Goal: Task Accomplishment & Management: Use online tool/utility

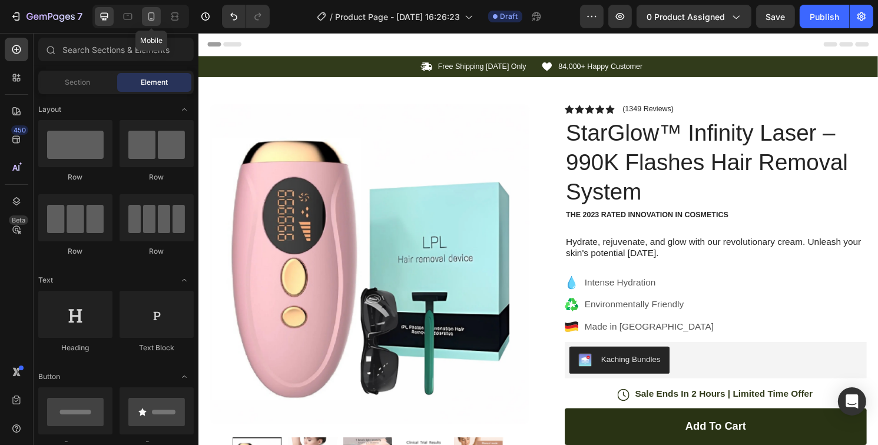
click at [154, 17] on icon at bounding box center [151, 16] width 6 height 8
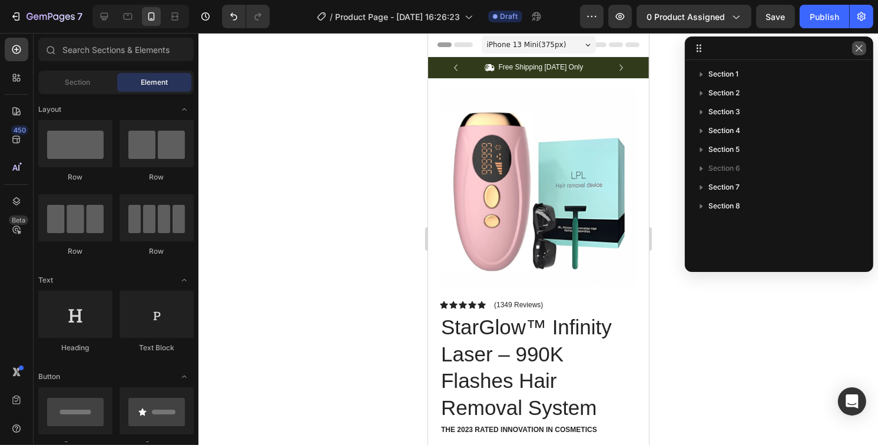
click at [860, 51] on icon "button" at bounding box center [858, 48] width 9 height 9
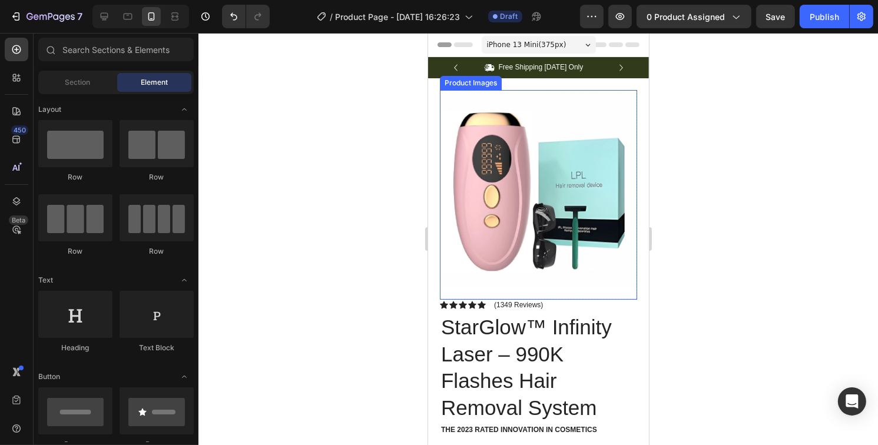
click at [542, 124] on img at bounding box center [537, 188] width 197 height 197
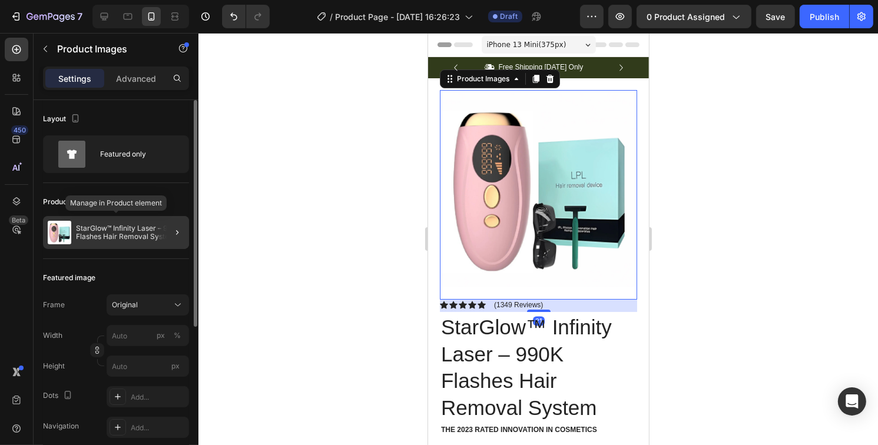
click at [135, 243] on div "StarGlow™ Infinity Laser – 990K Flashes Hair Removal System" at bounding box center [116, 232] width 146 height 33
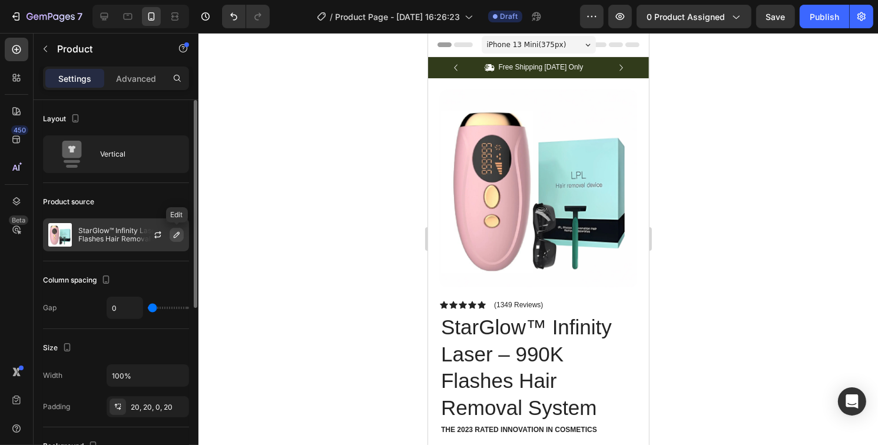
click at [174, 236] on icon "button" at bounding box center [176, 234] width 9 height 9
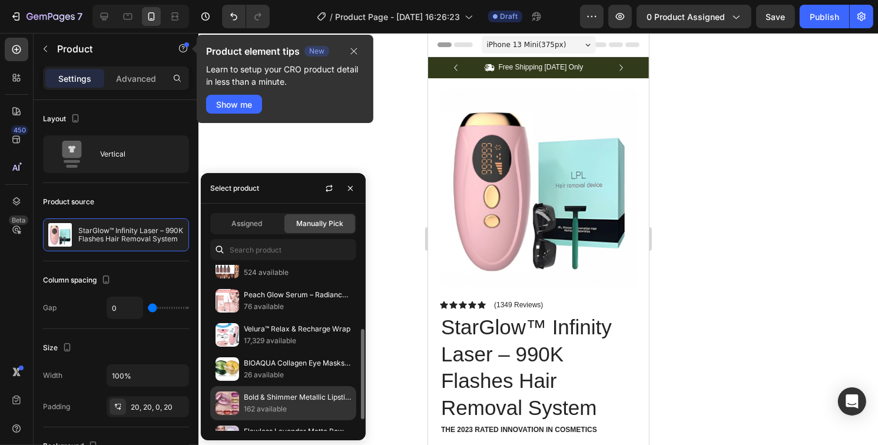
scroll to position [139, 0]
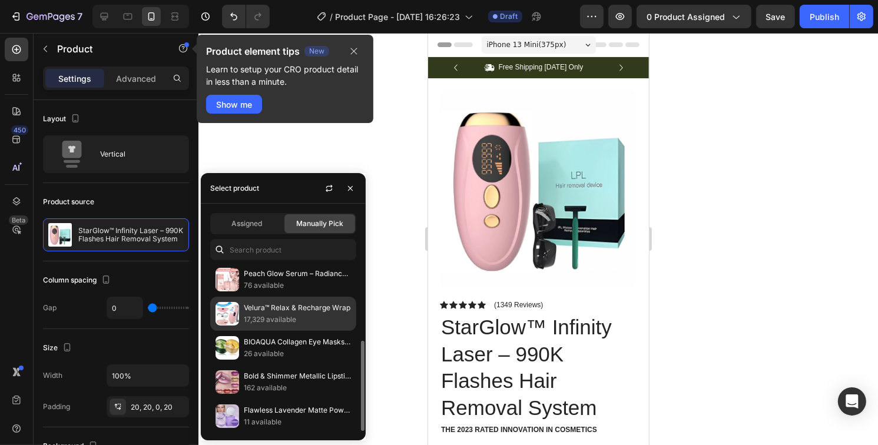
click at [265, 321] on p "17,329 available" at bounding box center [297, 320] width 107 height 12
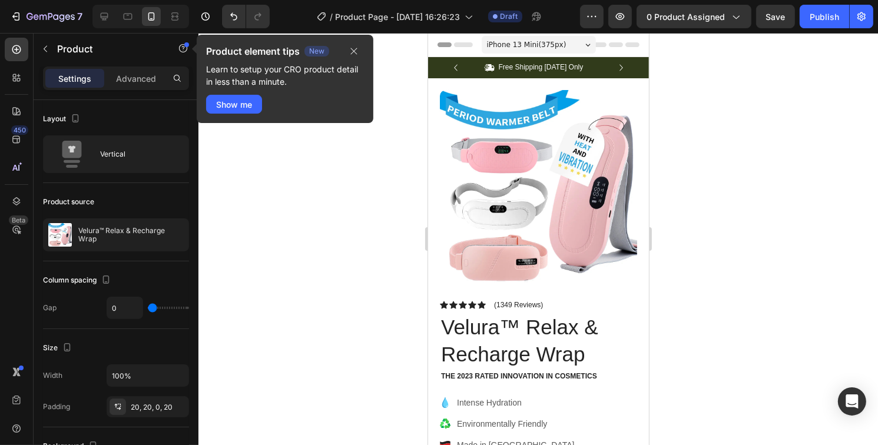
click at [726, 286] on div at bounding box center [538, 239] width 680 height 412
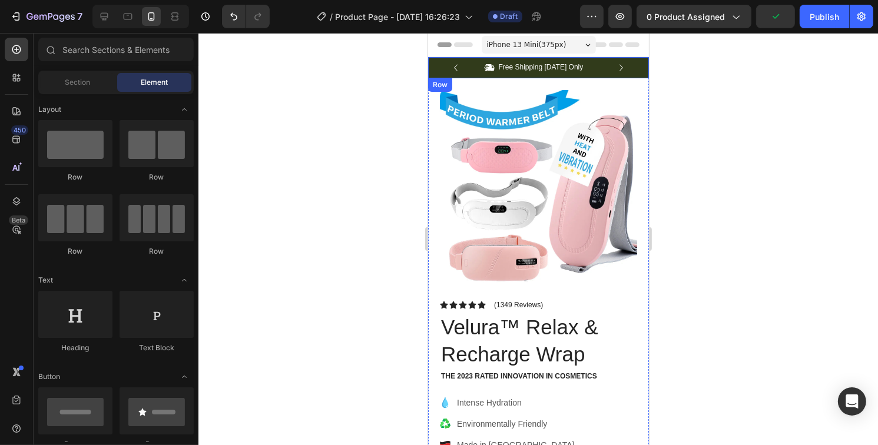
click at [433, 65] on div "Icon Free Shipping Today Only Text Block Row Icon 84,000+ Happy Customer Text B…" at bounding box center [537, 67] width 221 height 21
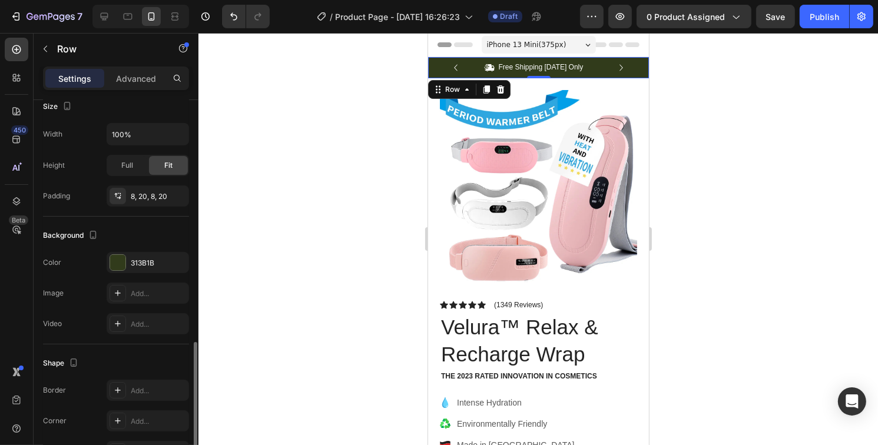
scroll to position [308, 0]
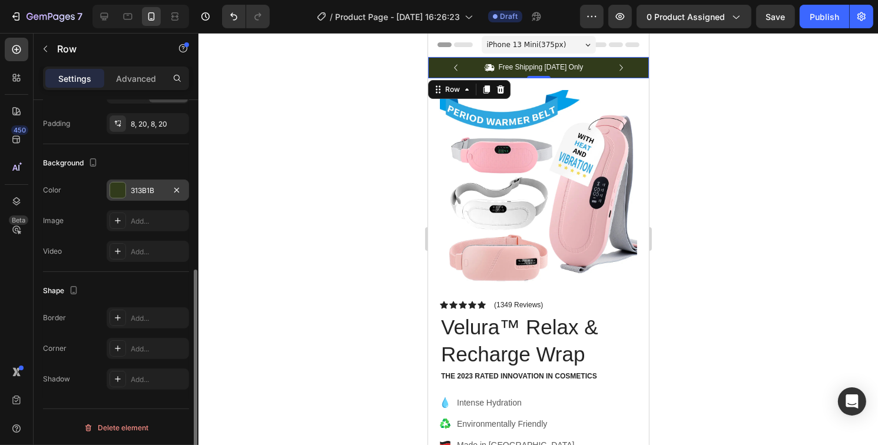
click at [119, 188] on div at bounding box center [117, 190] width 15 height 15
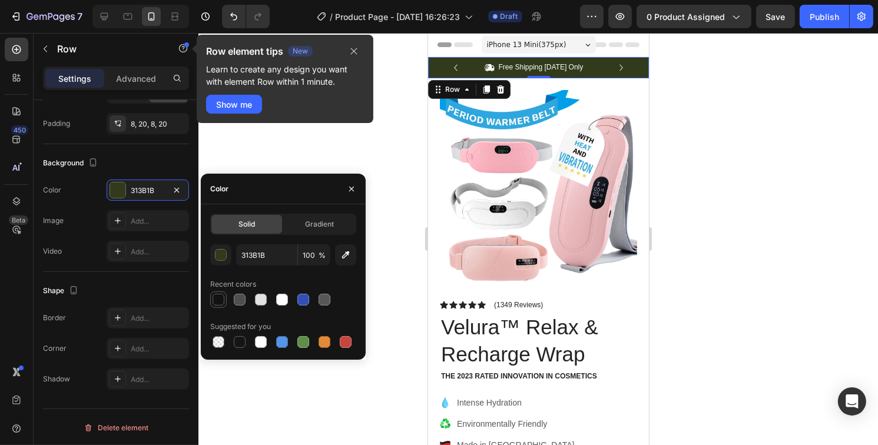
click at [224, 301] on div at bounding box center [218, 300] width 14 height 14
type input "121212"
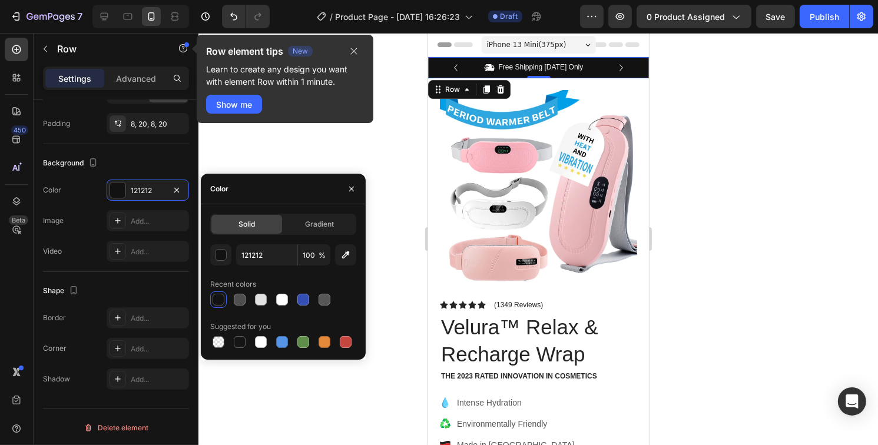
click at [774, 175] on div at bounding box center [538, 239] width 680 height 412
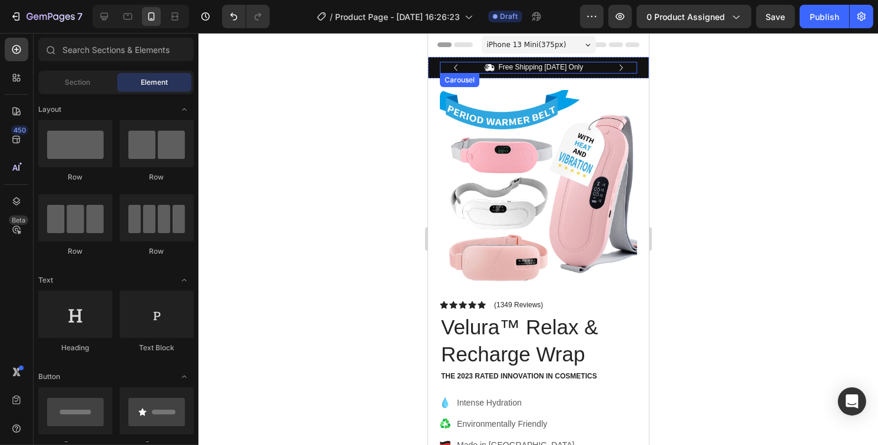
click at [614, 65] on icon "Carousel Next Arrow" at bounding box center [620, 67] width 13 height 13
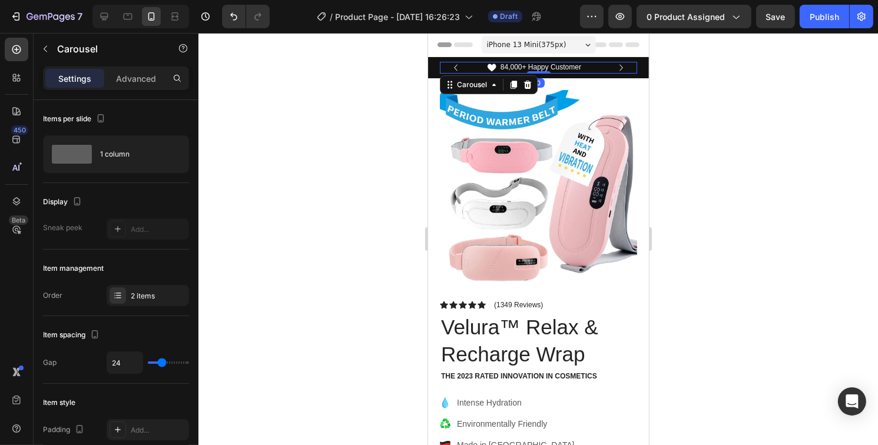
click at [614, 65] on icon "Carousel Next Arrow" at bounding box center [620, 67] width 13 height 13
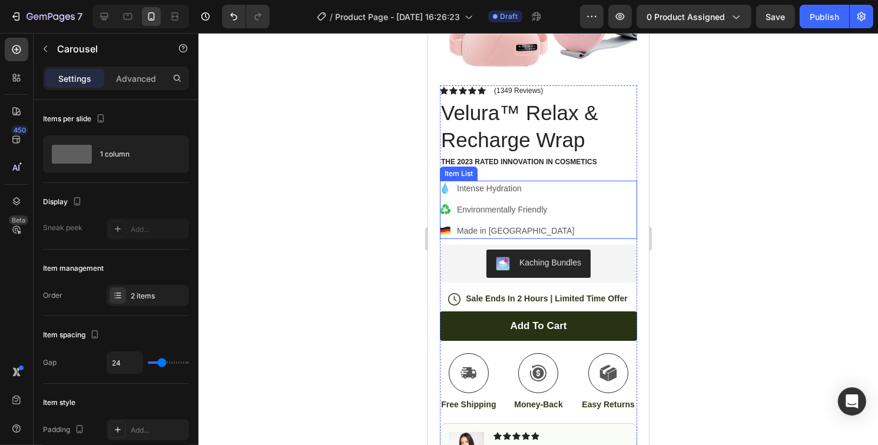
scroll to position [236, 0]
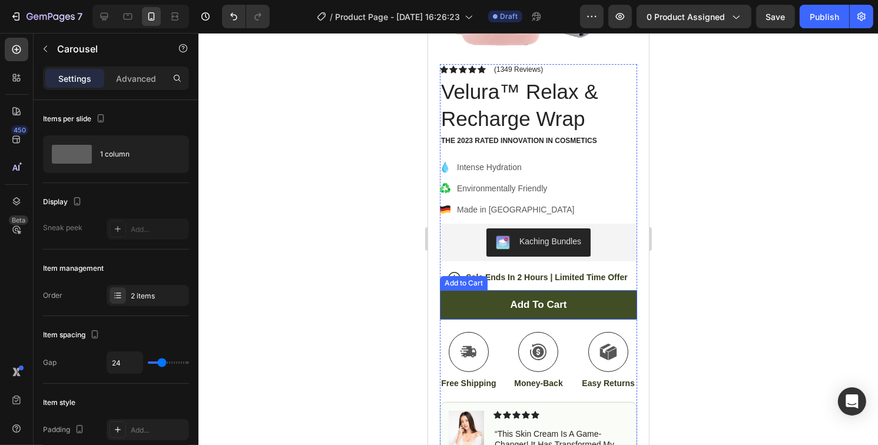
click at [584, 296] on button "Add to cart" at bounding box center [537, 304] width 197 height 29
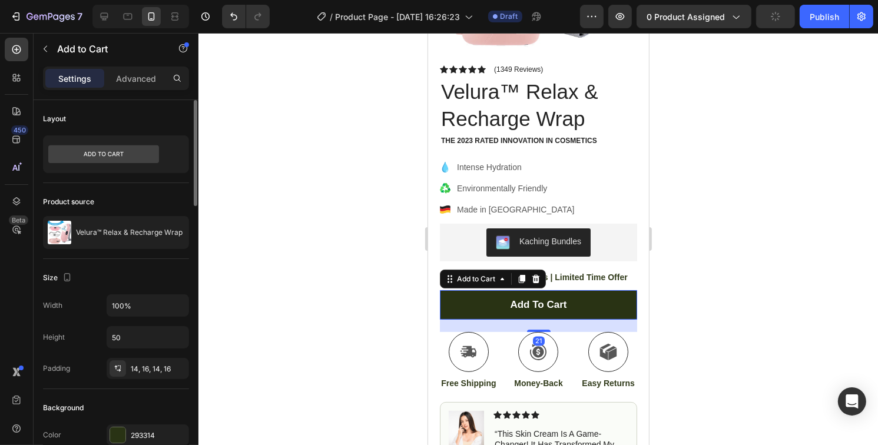
scroll to position [118, 0]
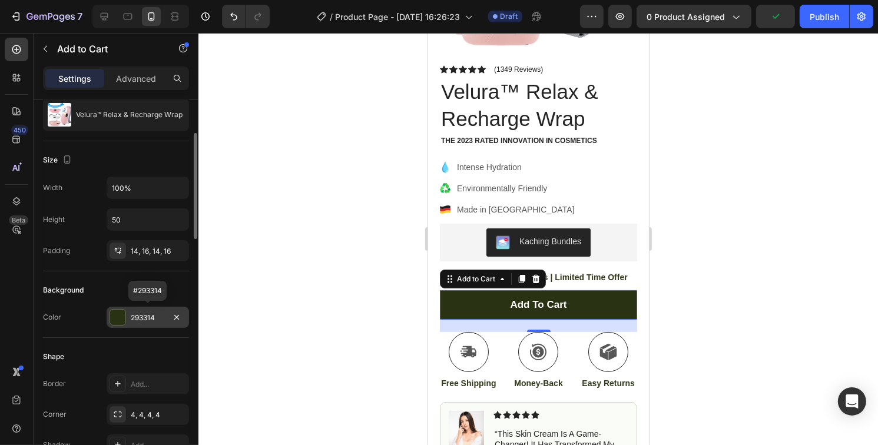
click at [117, 320] on div at bounding box center [117, 317] width 15 height 15
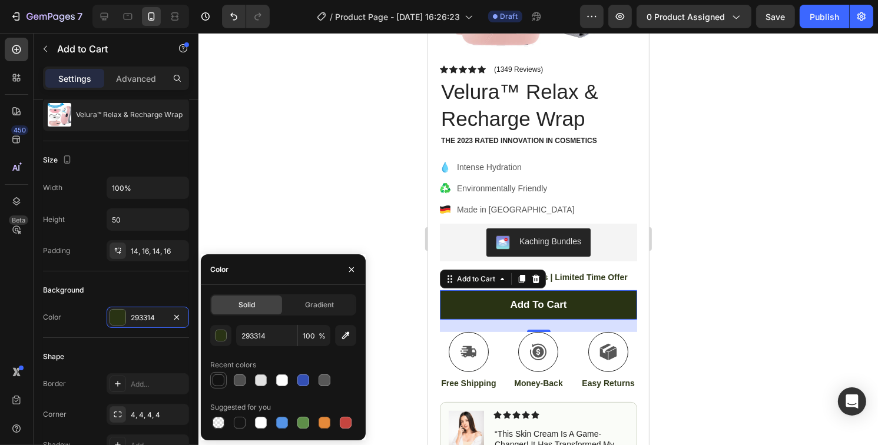
click at [224, 383] on div at bounding box center [218, 380] width 14 height 14
type input "121212"
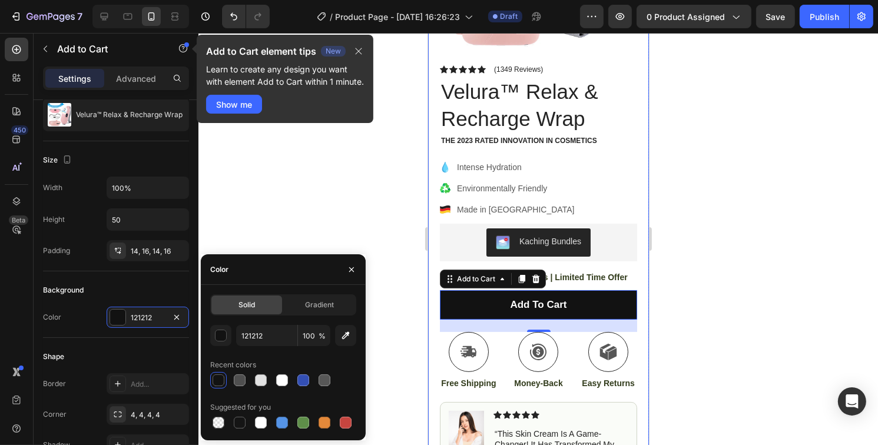
click at [709, 267] on div at bounding box center [538, 239] width 680 height 412
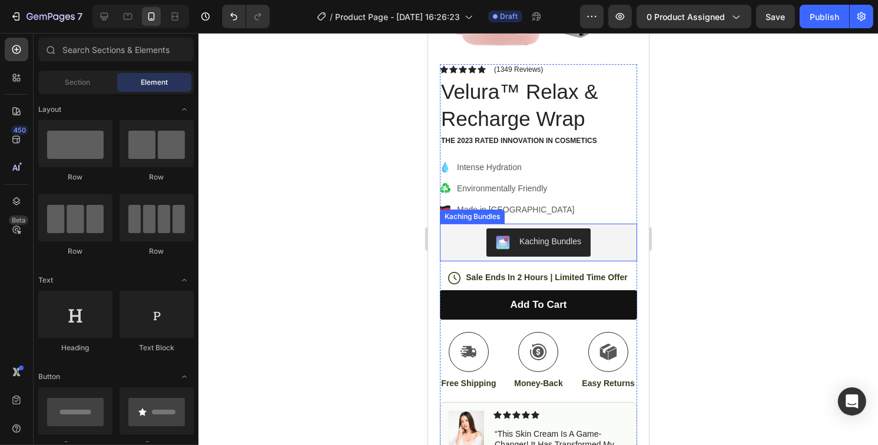
click at [612, 237] on div "Kaching Bundles" at bounding box center [538, 242] width 188 height 28
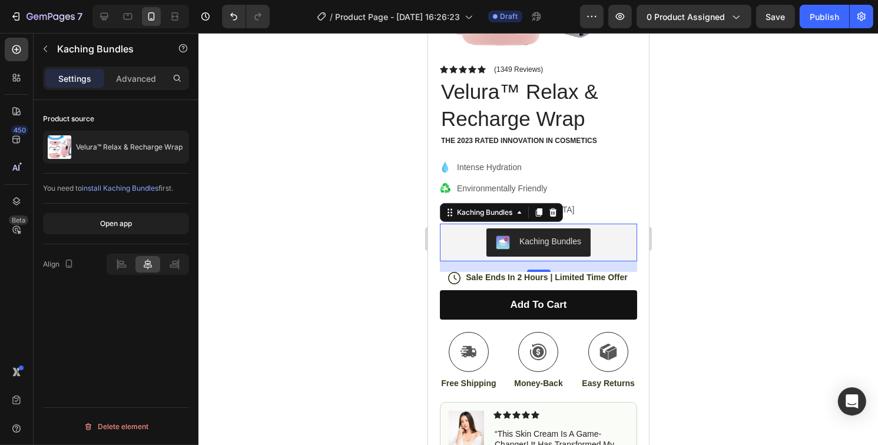
click at [751, 228] on div at bounding box center [538, 239] width 680 height 412
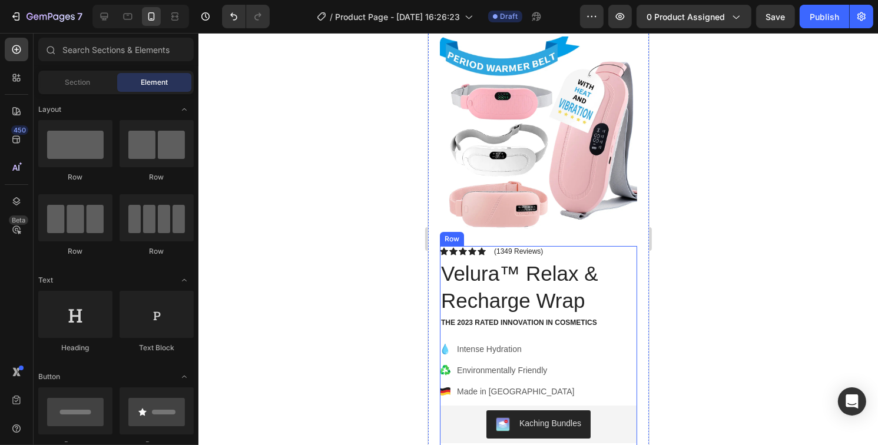
scroll to position [0, 0]
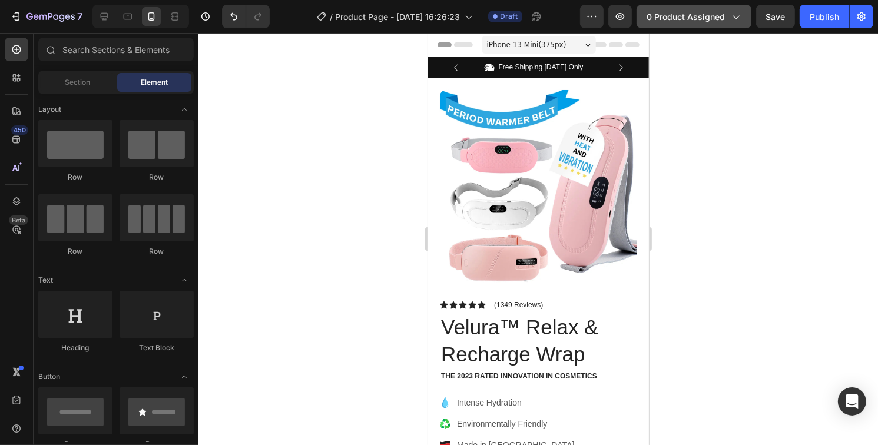
click at [707, 14] on span "0 product assigned" at bounding box center [686, 17] width 78 height 12
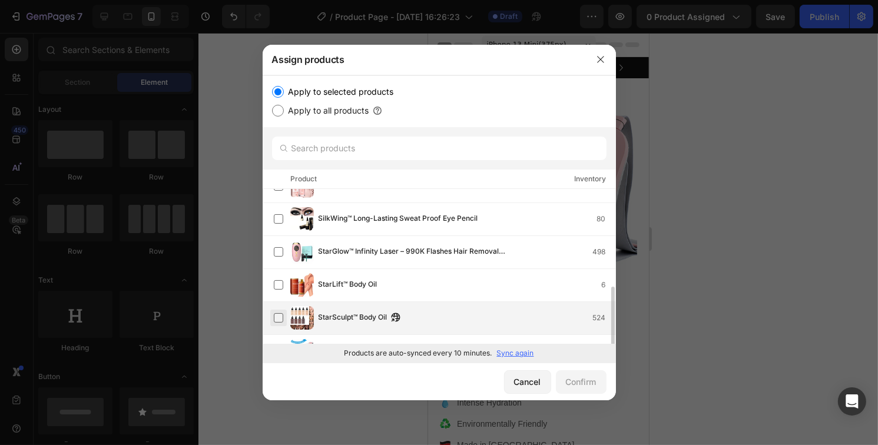
scroll to position [141, 0]
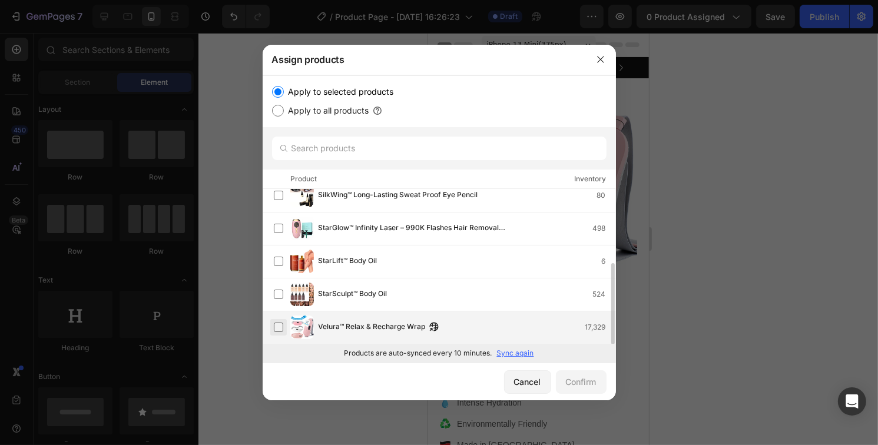
click at [275, 326] on label at bounding box center [278, 327] width 9 height 9
click at [585, 387] on div "Confirm" at bounding box center [581, 382] width 31 height 12
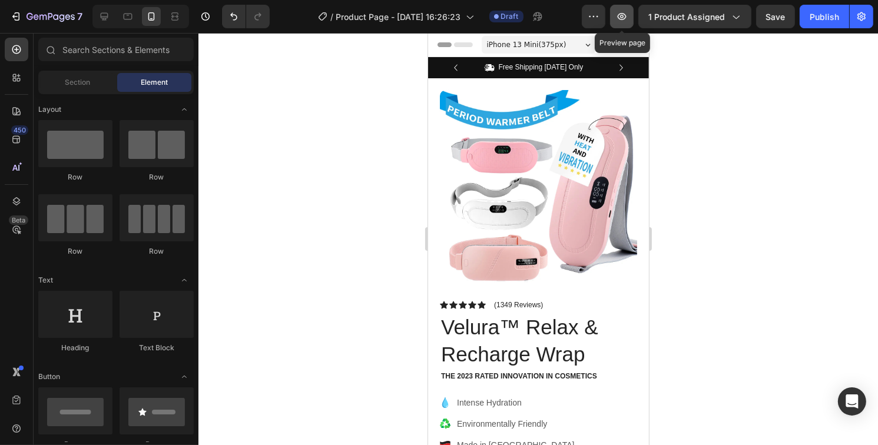
click at [623, 19] on icon "button" at bounding box center [622, 16] width 9 height 7
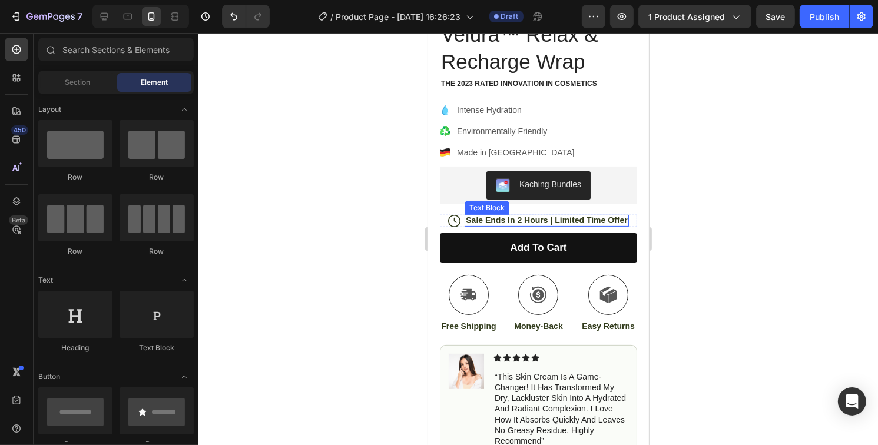
scroll to position [294, 0]
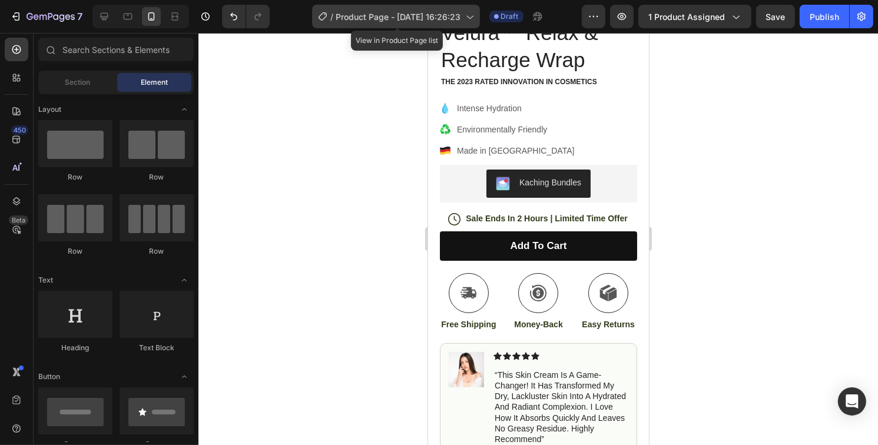
click at [442, 19] on span "Product Page - [DATE] 16:26:23" at bounding box center [398, 17] width 125 height 12
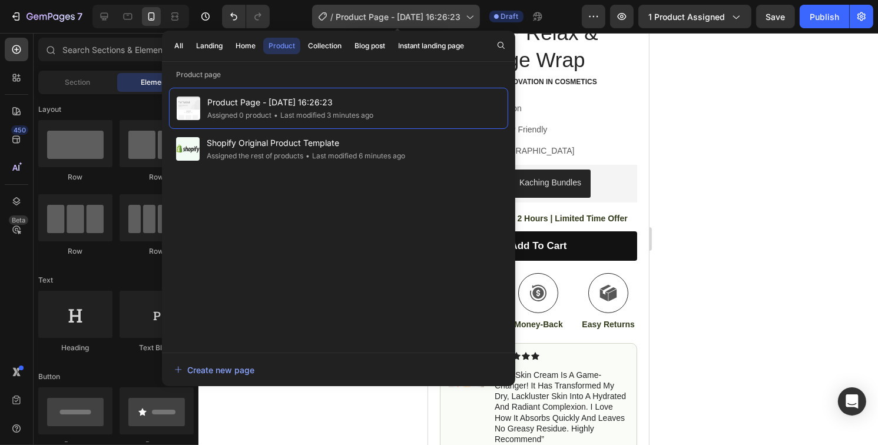
click at [422, 12] on span "Product Page - [DATE] 16:26:23" at bounding box center [398, 17] width 125 height 12
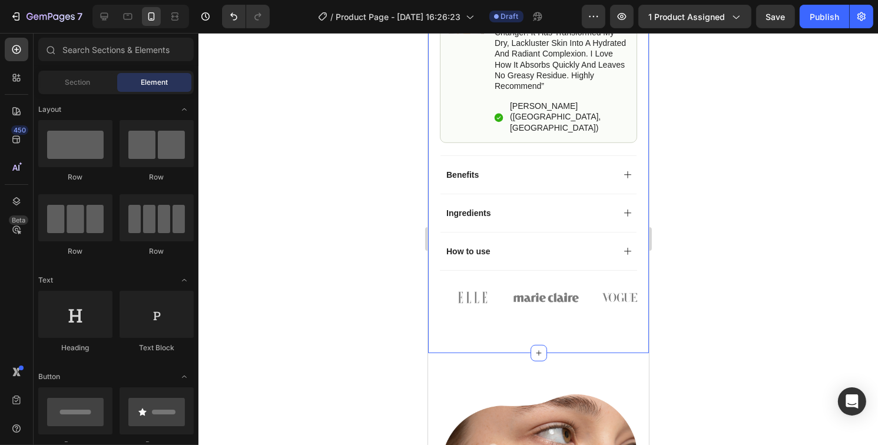
scroll to position [707, 0]
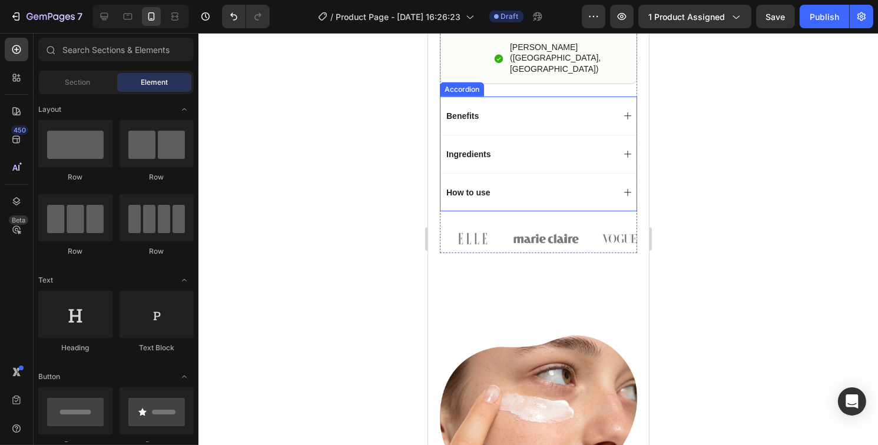
click at [490, 109] on div "Benefits" at bounding box center [528, 116] width 169 height 14
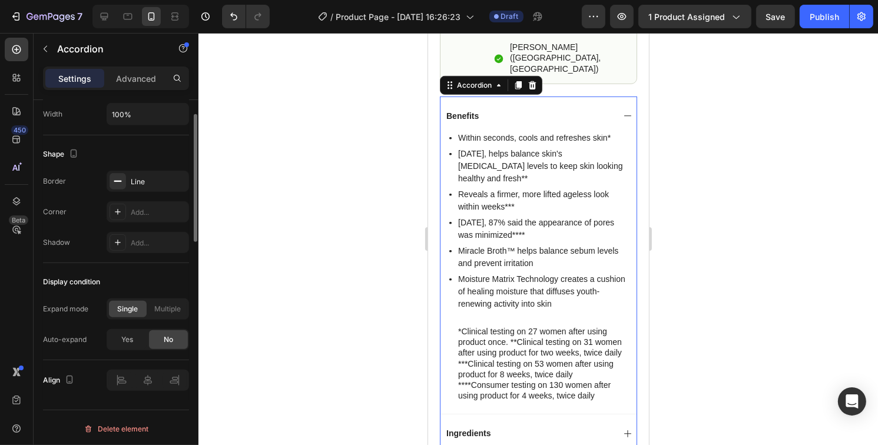
scroll to position [328, 0]
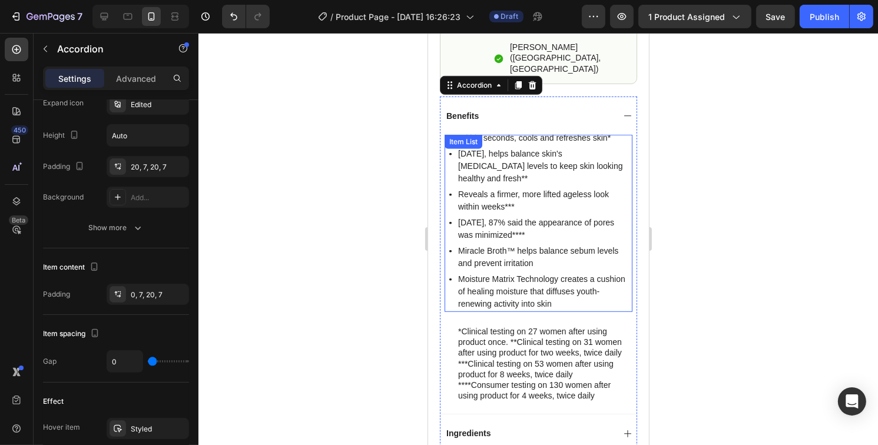
click at [532, 132] on p "Within seconds, cools and refreshes skin*" at bounding box center [544, 138] width 173 height 12
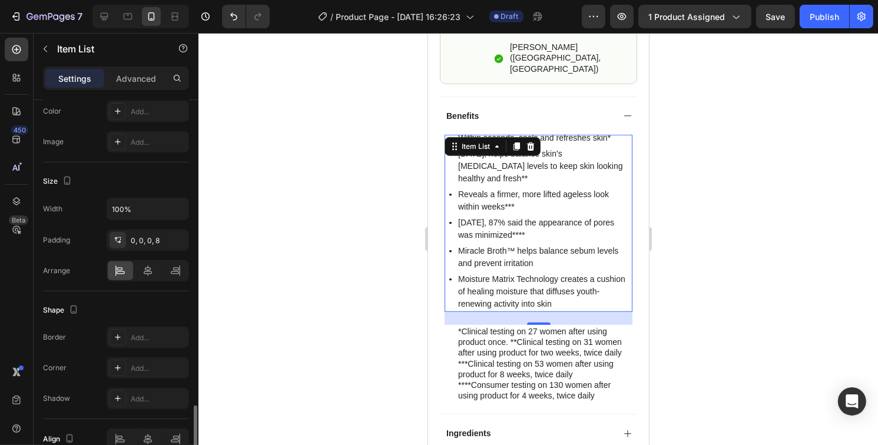
scroll to position [707, 0]
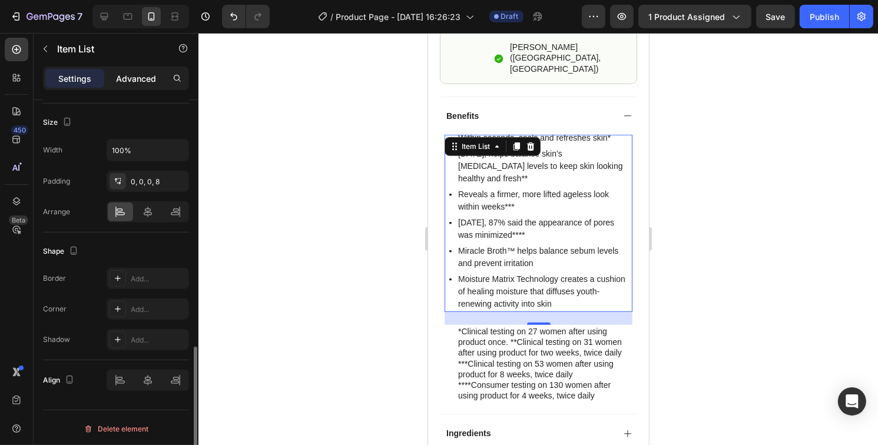
click at [147, 81] on p "Advanced" at bounding box center [136, 78] width 40 height 12
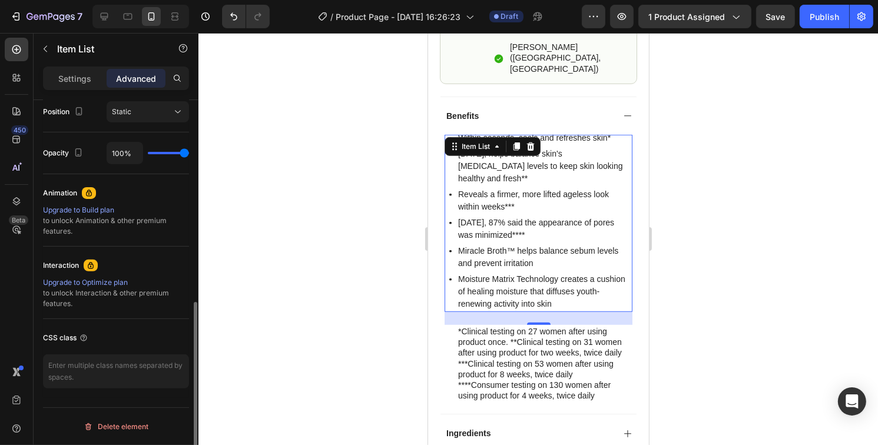
scroll to position [438, 0]
click at [78, 74] on p "Settings" at bounding box center [74, 78] width 33 height 12
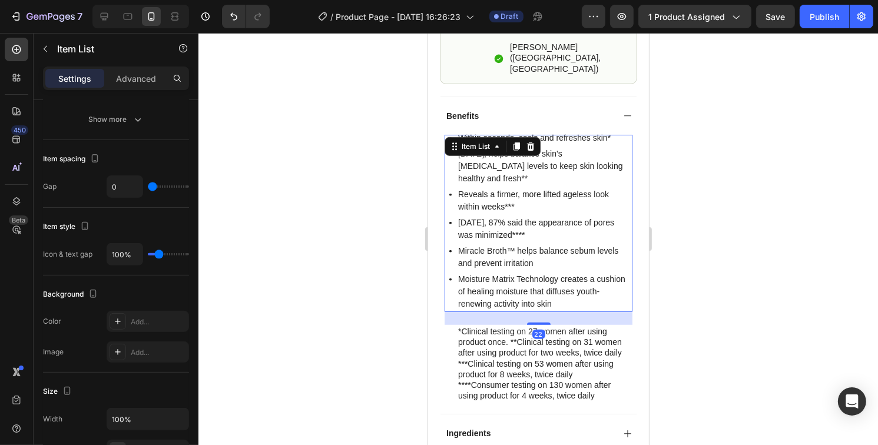
type input "8"
click at [565, 151] on p "[DATE], helps balance skin's [MEDICAL_DATA] levels to keep skin looking healthy…" at bounding box center [544, 166] width 173 height 37
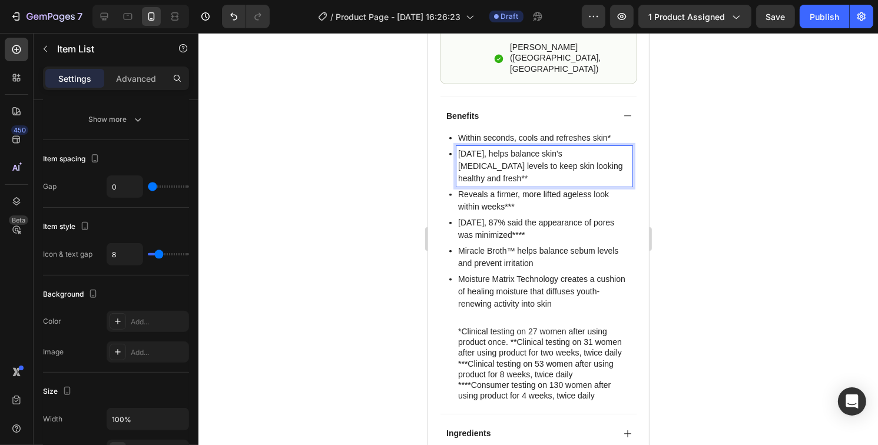
click at [504, 163] on p "[DATE], helps balance skin's [MEDICAL_DATA] levels to keep skin looking healthy…" at bounding box center [544, 166] width 173 height 37
click at [482, 132] on p "Within seconds, cools and refreshes skin*" at bounding box center [544, 138] width 173 height 12
click at [608, 132] on p "Within seconds, cools and refreshes skin*" at bounding box center [544, 138] width 173 height 12
click at [610, 132] on p "Within seconds, cools and refreshes skin*" at bounding box center [544, 138] width 173 height 12
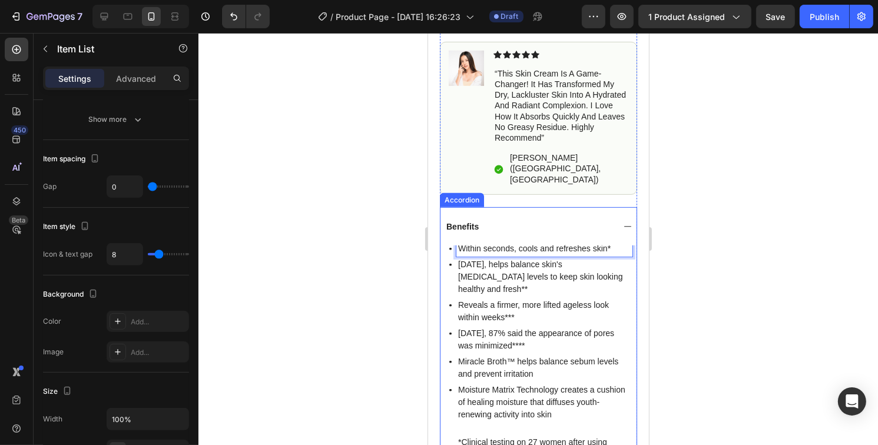
scroll to position [589, 0]
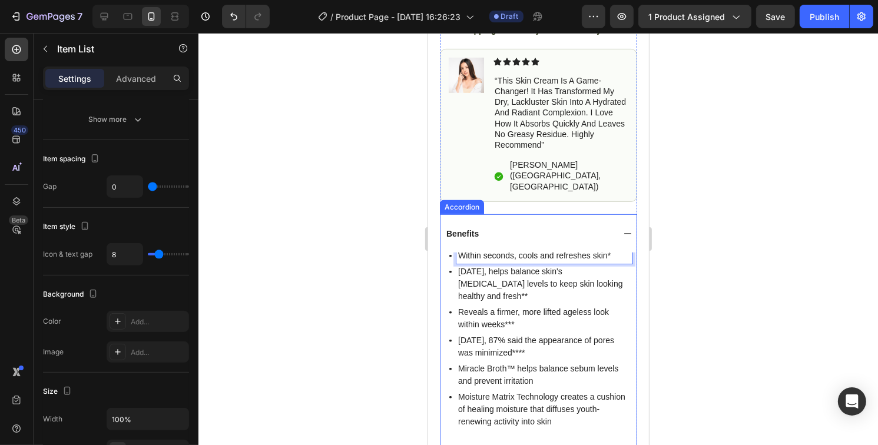
click at [622, 229] on icon at bounding box center [626, 233] width 9 height 9
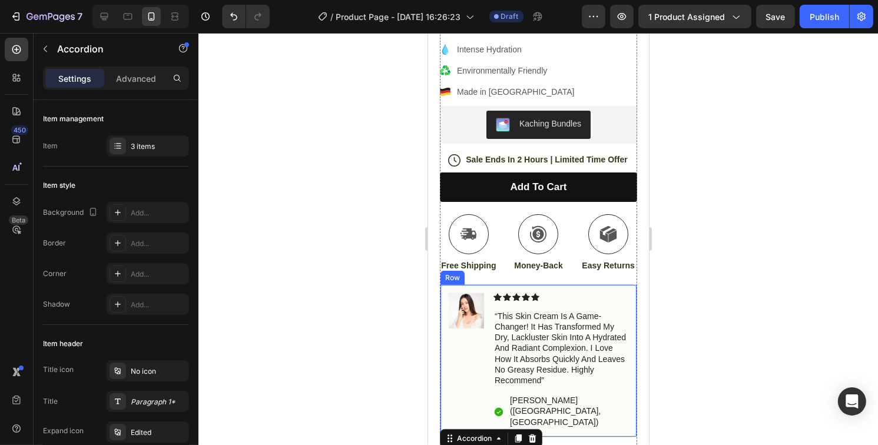
scroll to position [471, 0]
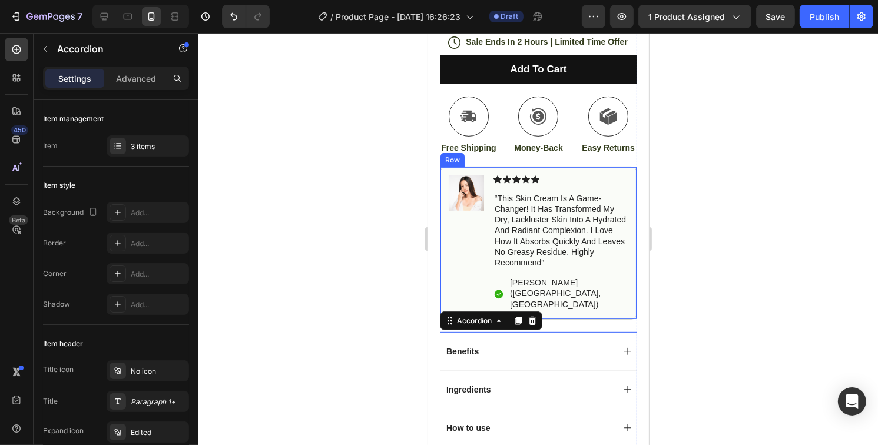
click at [457, 241] on div "Image" at bounding box center [465, 242] width 35 height 135
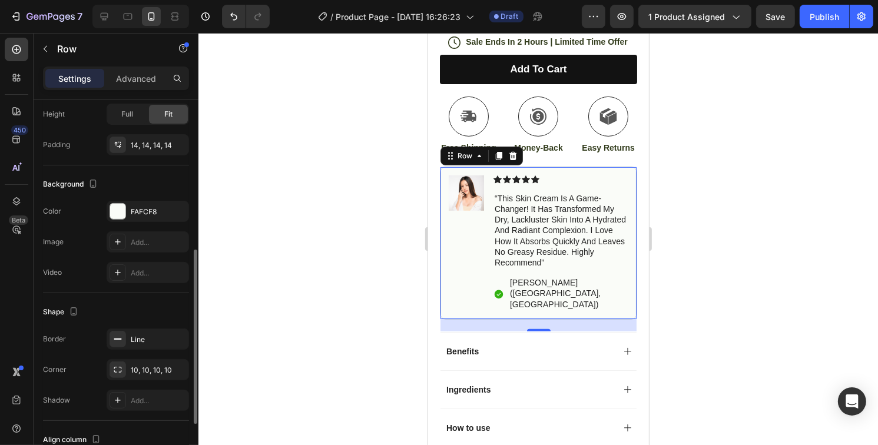
scroll to position [383, 0]
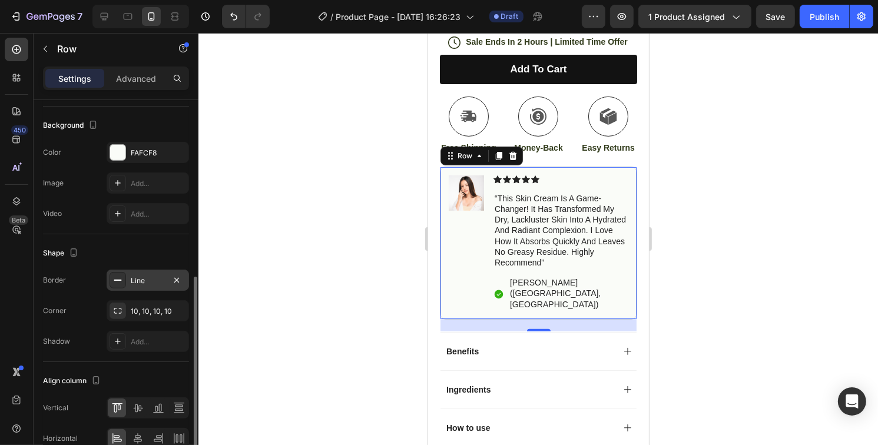
click at [118, 281] on icon at bounding box center [117, 280] width 9 height 9
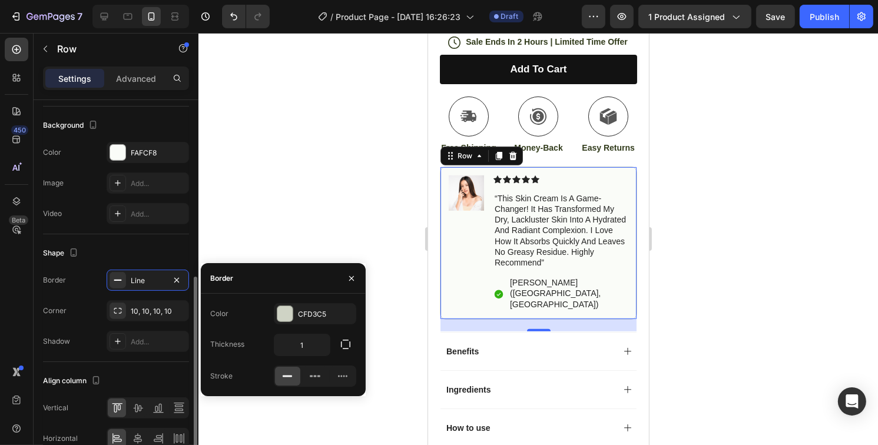
click at [83, 286] on div "Border Line" at bounding box center [116, 280] width 146 height 21
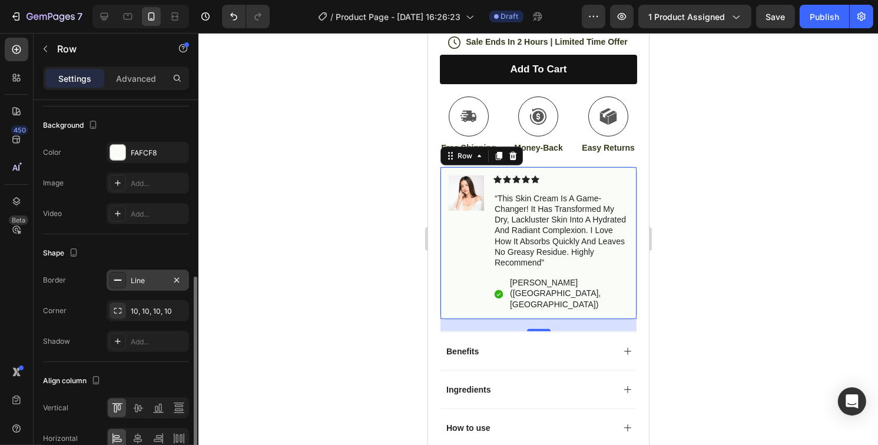
click at [134, 276] on div "Line" at bounding box center [148, 281] width 34 height 11
click at [93, 284] on div "Border Line" at bounding box center [116, 280] width 146 height 21
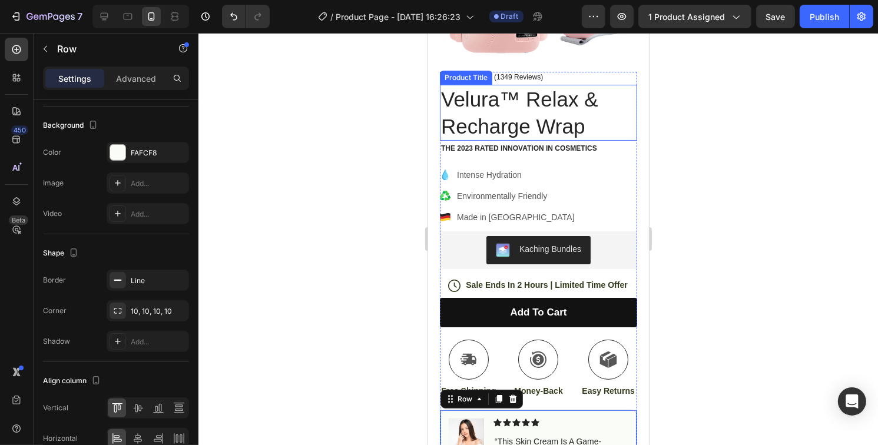
scroll to position [118, 0]
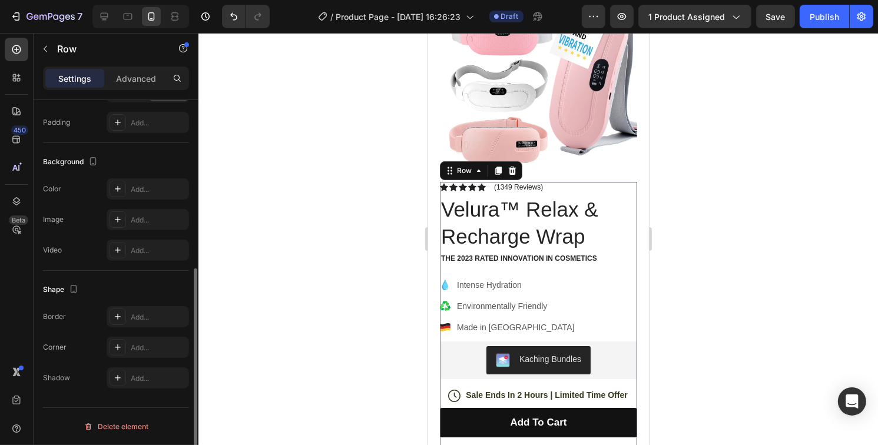
scroll to position [308, 0]
click at [15, 144] on icon at bounding box center [17, 140] width 12 height 12
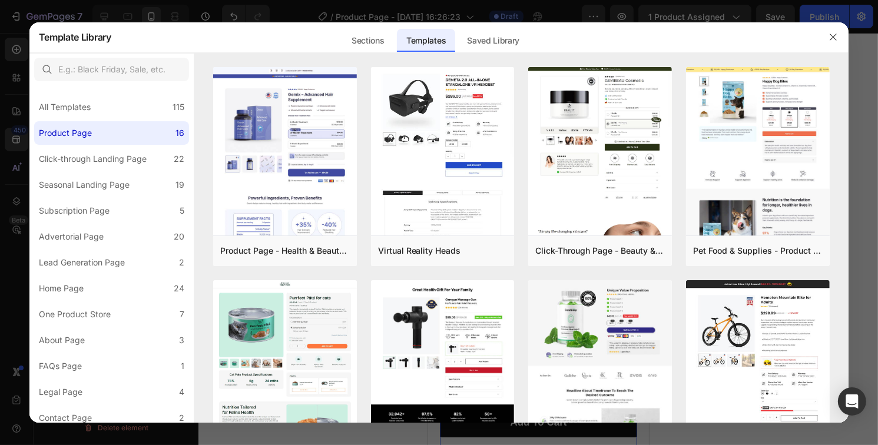
click at [12, 148] on div at bounding box center [439, 222] width 878 height 445
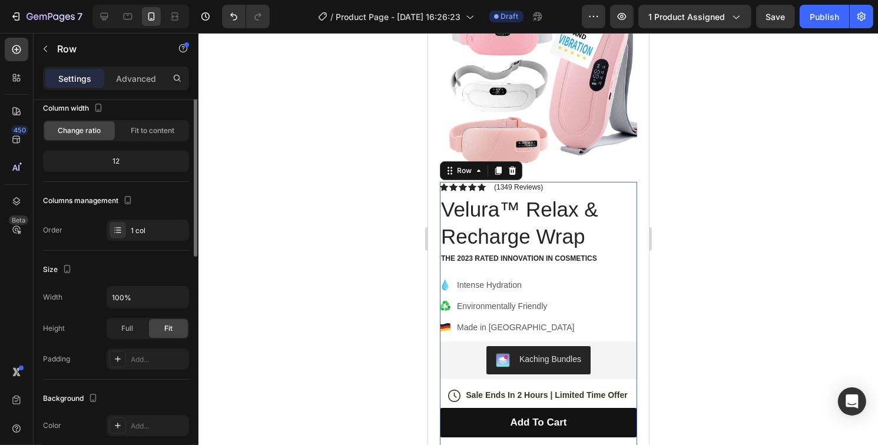
scroll to position [0, 0]
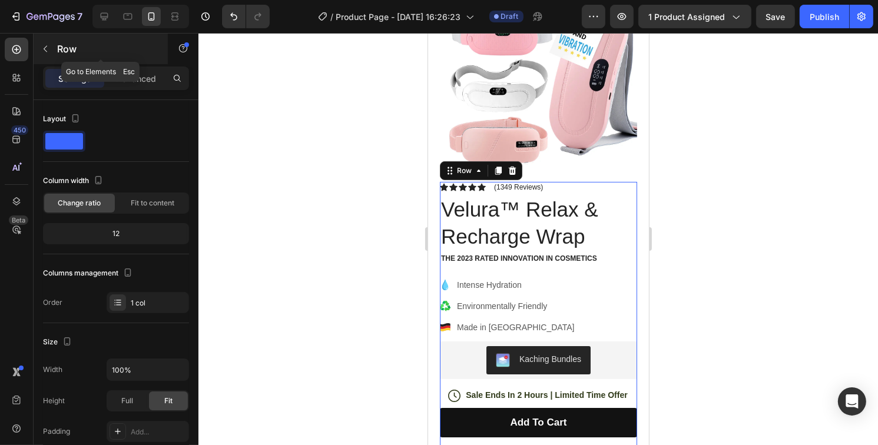
click at [45, 42] on button "button" at bounding box center [45, 48] width 19 height 19
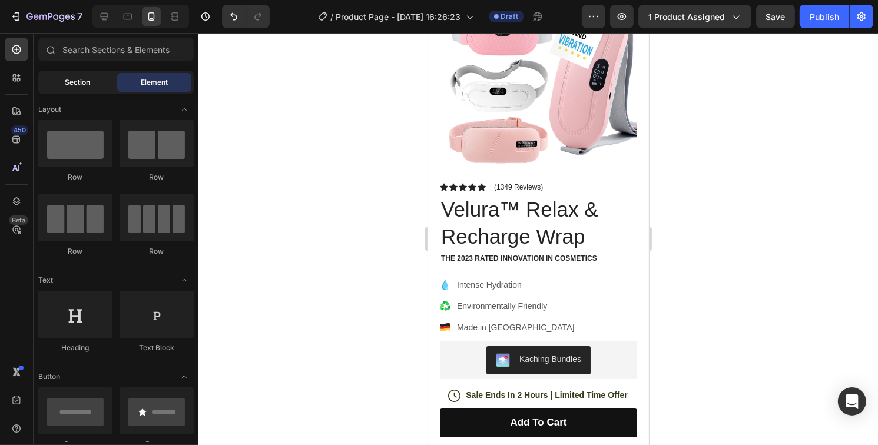
click at [64, 89] on div "Section" at bounding box center [78, 82] width 74 height 19
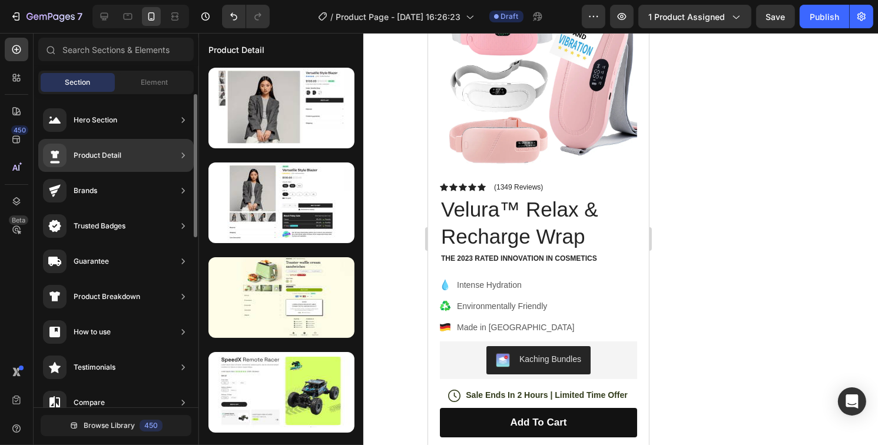
click at [122, 158] on div "Product Detail" at bounding box center [115, 155] width 155 height 33
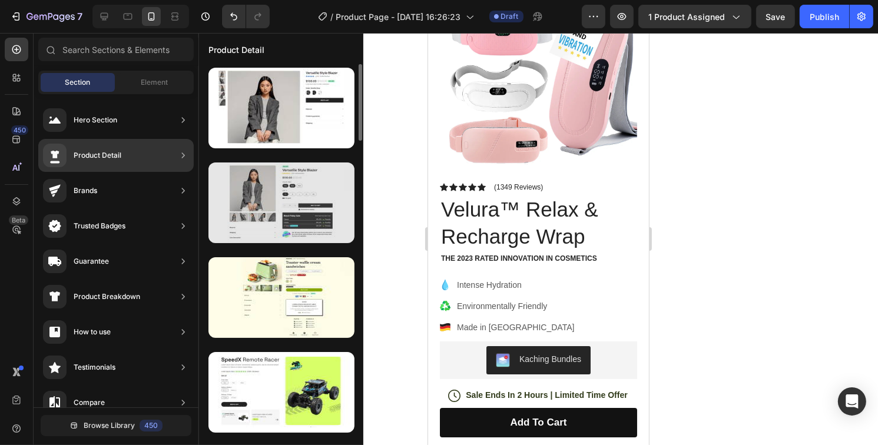
click at [295, 202] on div at bounding box center [281, 203] width 146 height 81
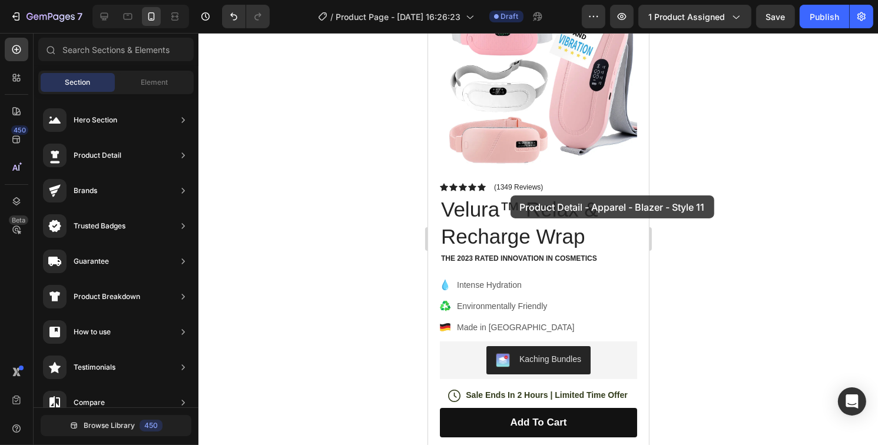
drag, startPoint x: 723, startPoint y: 236, endPoint x: 511, endPoint y: 195, distance: 215.7
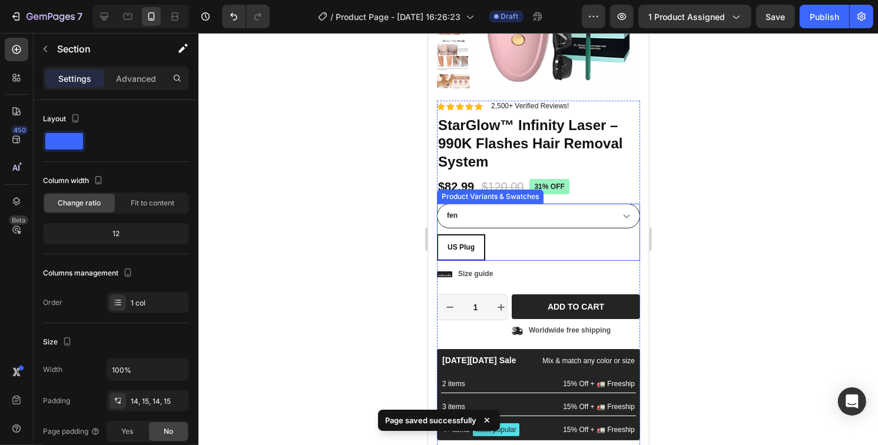
scroll to position [177, 0]
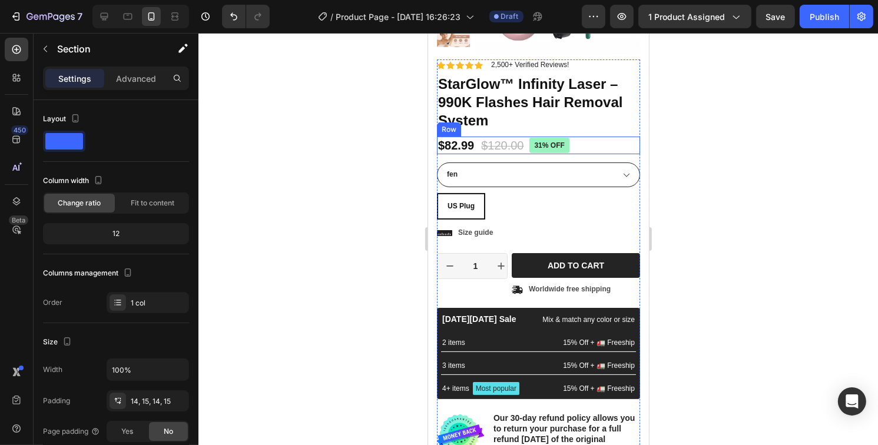
click at [577, 145] on div "$82.99 Product Price Product Price $120.00 Product Price Product Price 31% off …" at bounding box center [537, 146] width 203 height 18
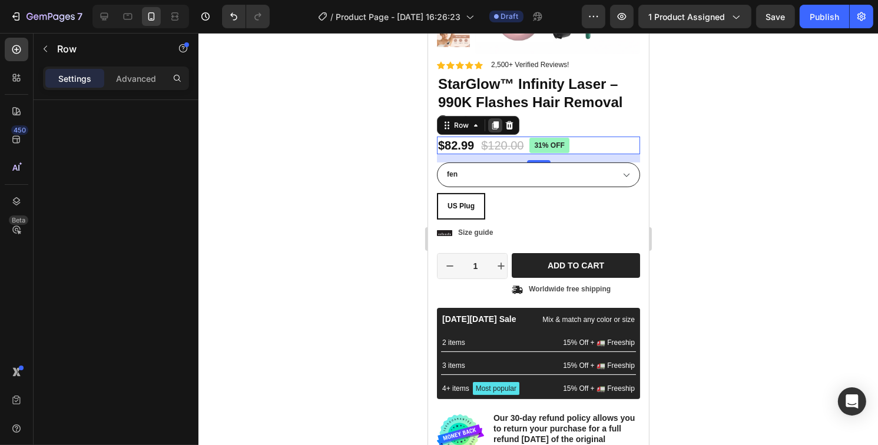
click at [495, 123] on icon at bounding box center [495, 125] width 6 height 8
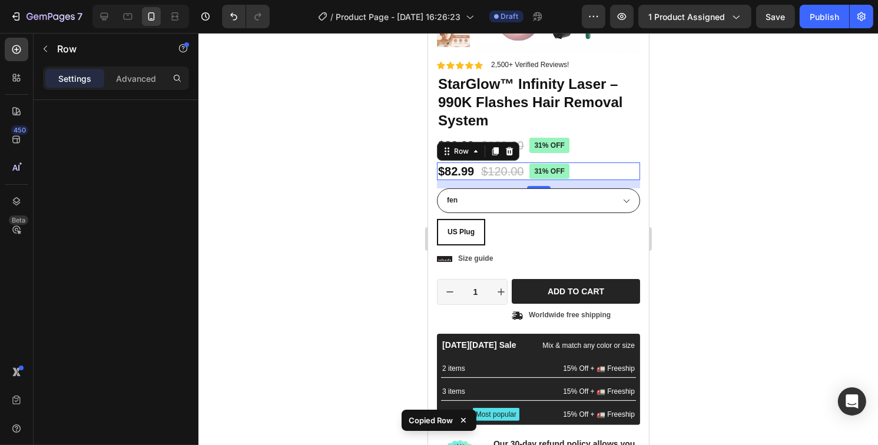
click at [511, 154] on icon at bounding box center [509, 151] width 8 height 8
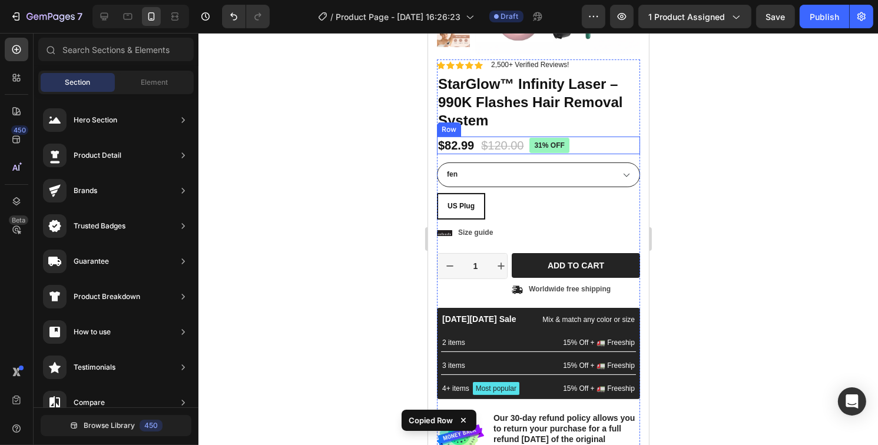
click at [570, 144] on div "$82.99 Product Price Product Price $120.00 Product Price Product Price 31% off …" at bounding box center [537, 146] width 203 height 18
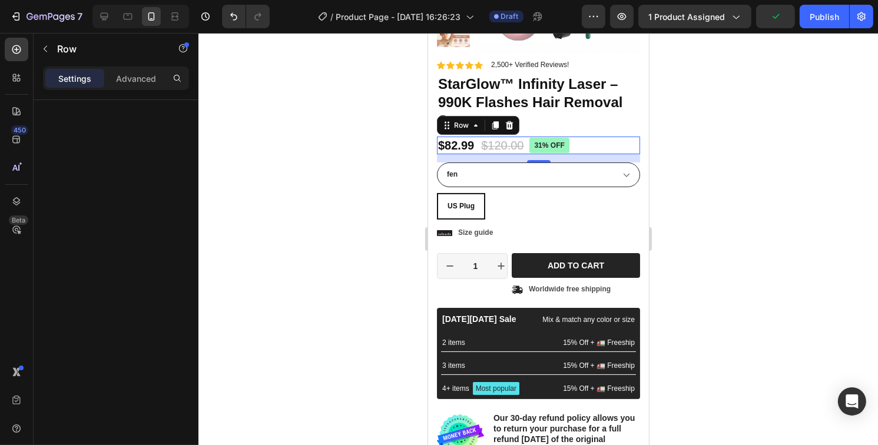
click at [506, 123] on icon at bounding box center [509, 125] width 8 height 8
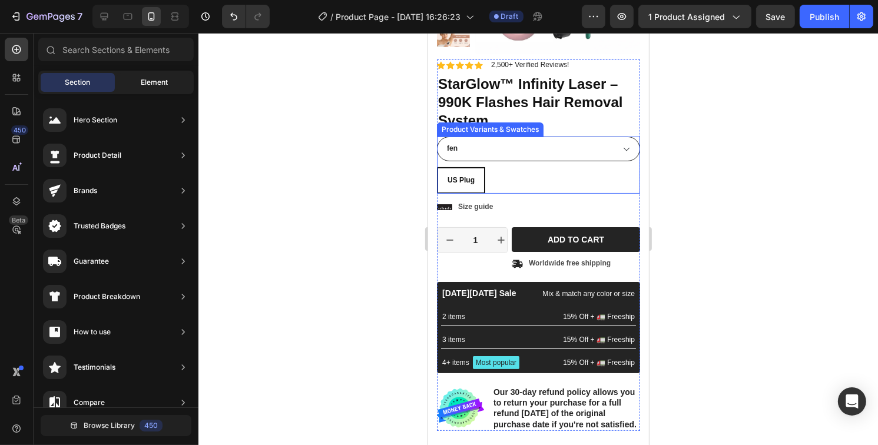
click at [129, 86] on div "Element" at bounding box center [154, 82] width 74 height 19
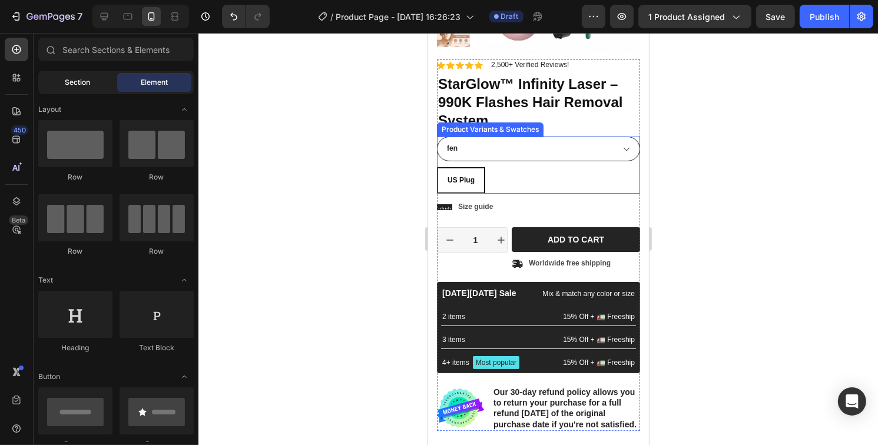
click at [73, 85] on span "Section" at bounding box center [77, 82] width 25 height 11
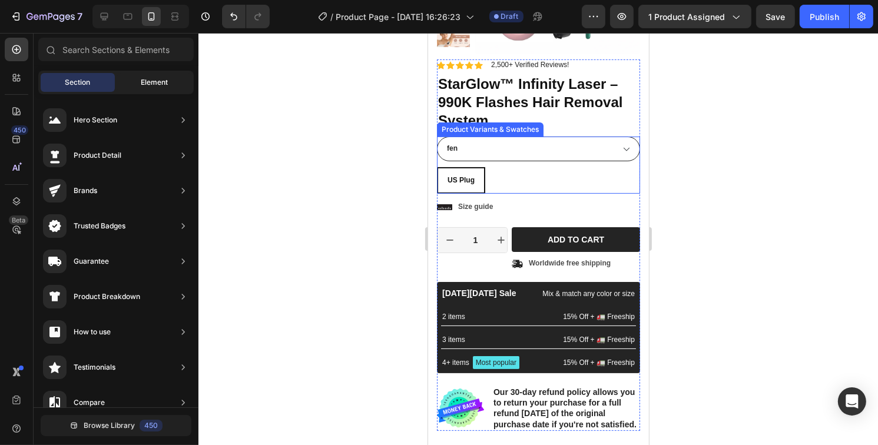
click at [148, 77] on span "Element" at bounding box center [154, 82] width 27 height 11
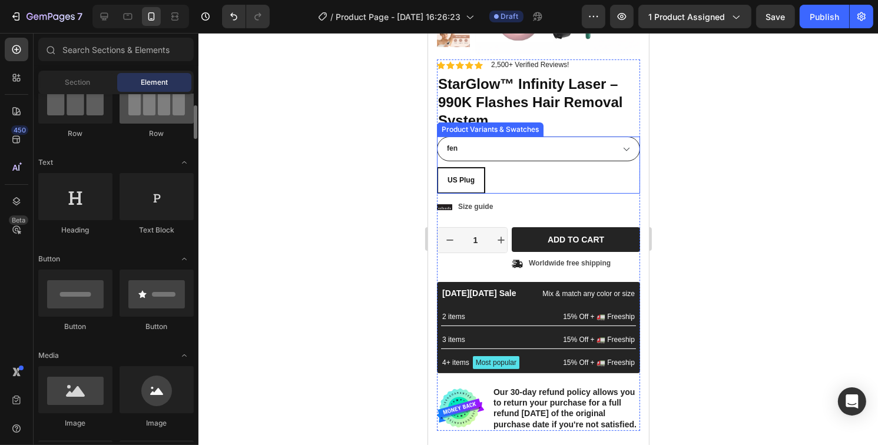
scroll to position [0, 0]
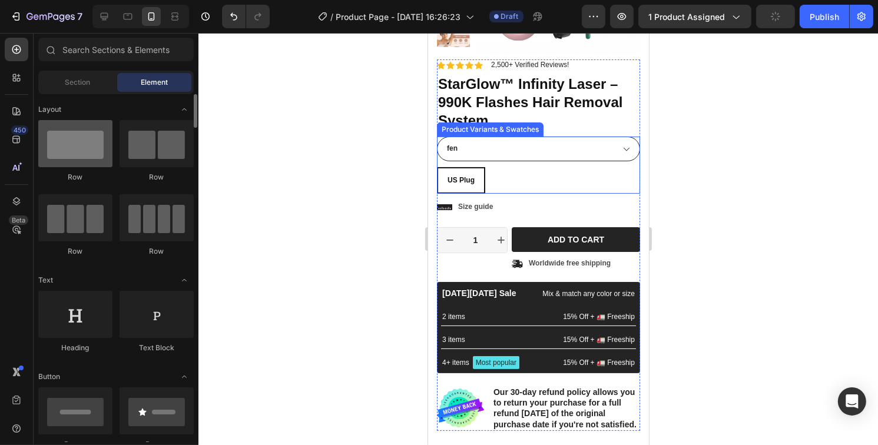
click at [94, 154] on div at bounding box center [75, 143] width 74 height 47
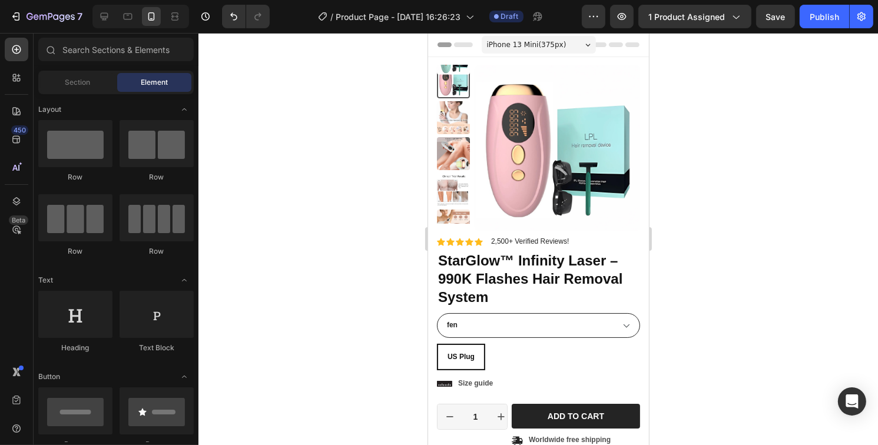
click at [570, 44] on div "iPhone 13 Mini ( 375 px)" at bounding box center [538, 45] width 114 height 18
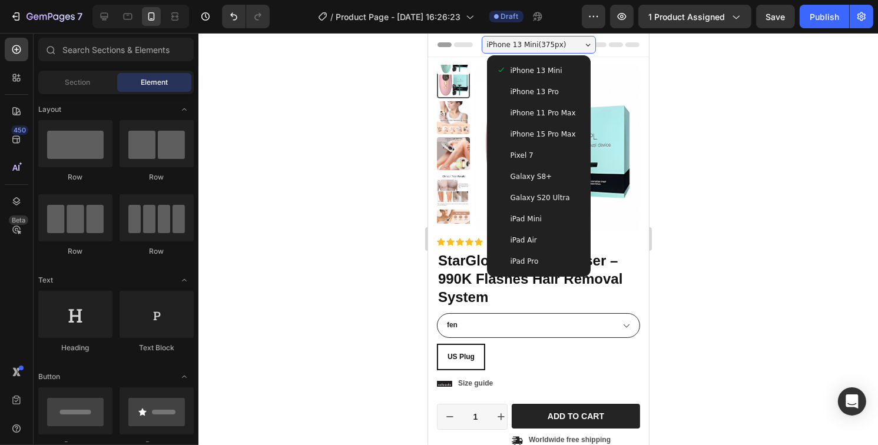
click at [568, 45] on div "iPhone 13 Mini ( 375 px)" at bounding box center [538, 45] width 114 height 18
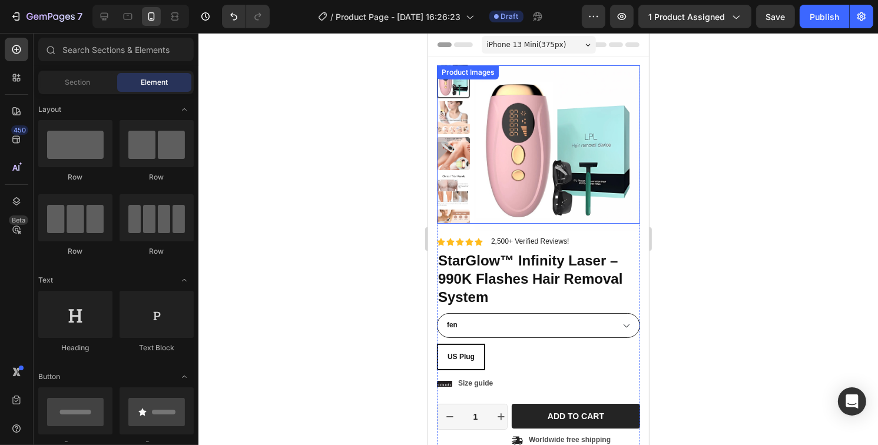
click at [562, 75] on img at bounding box center [556, 147] width 165 height 165
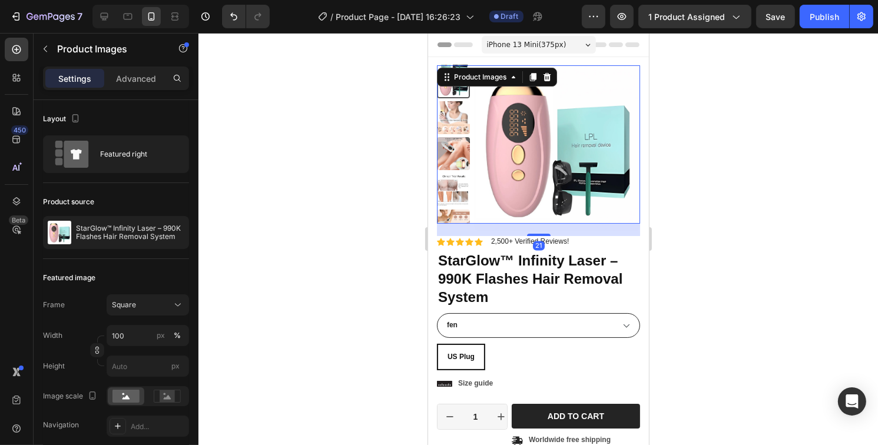
click at [545, 75] on icon at bounding box center [547, 77] width 8 height 8
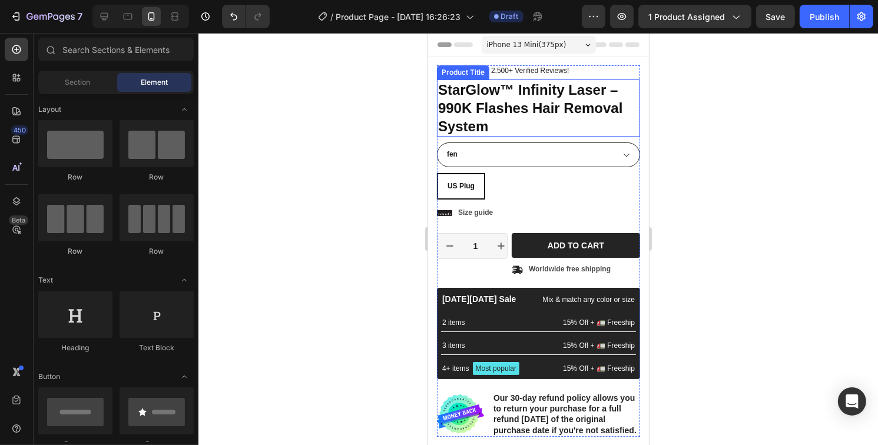
click at [546, 113] on h1 "StarGlow™ Infinity Laser – 990K Flashes Hair Removal System" at bounding box center [537, 108] width 203 height 58
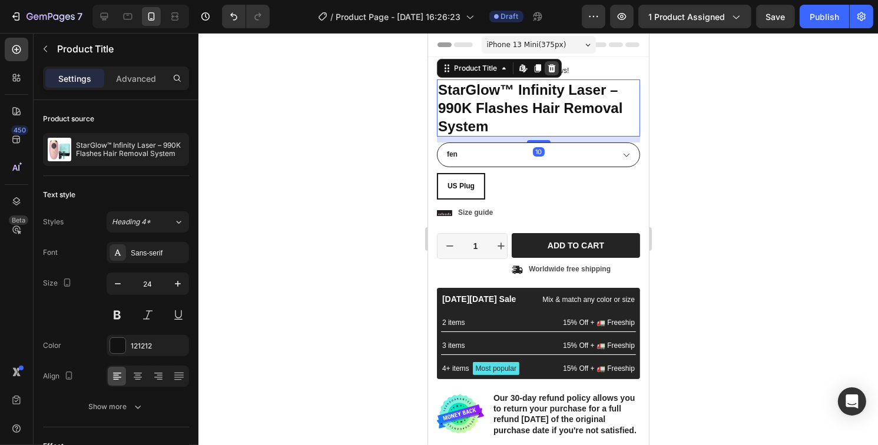
click at [549, 65] on icon at bounding box center [552, 68] width 8 height 8
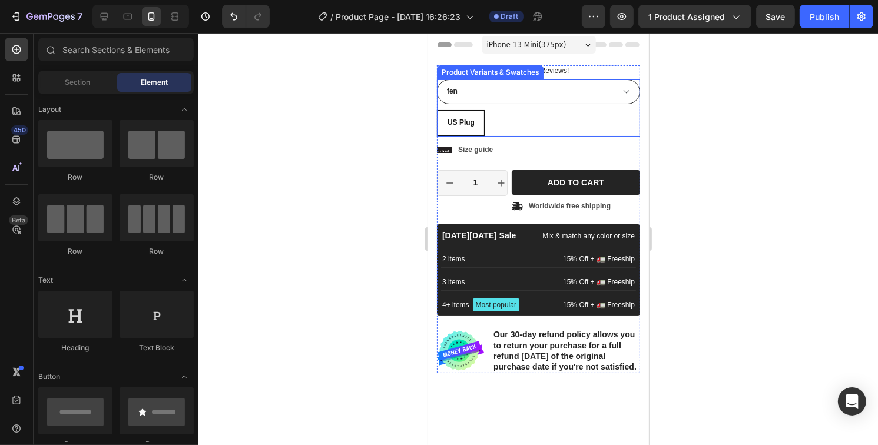
click at [539, 102] on select "fen" at bounding box center [537, 91] width 203 height 25
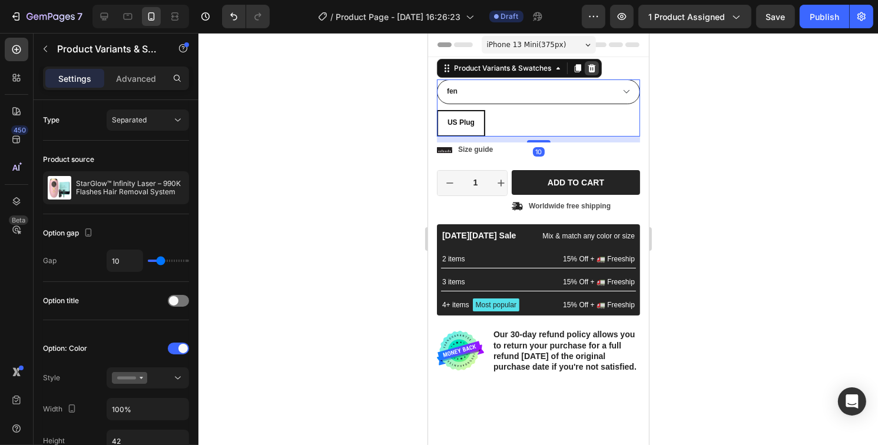
click at [591, 64] on icon at bounding box center [592, 68] width 8 height 8
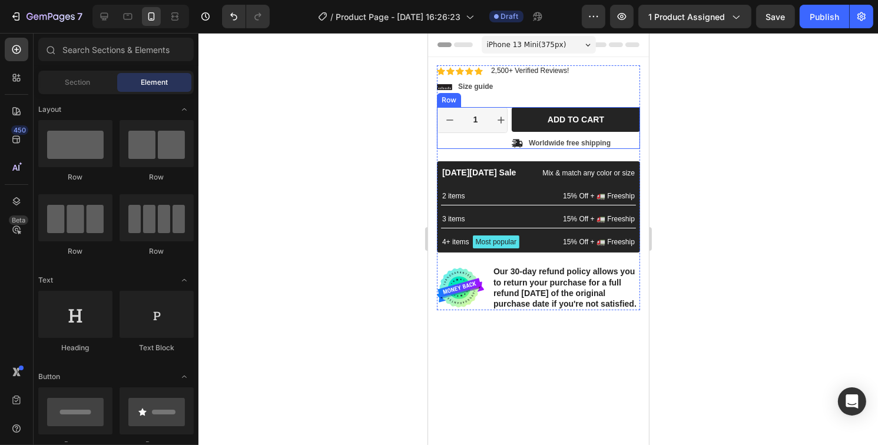
click at [472, 140] on div "1 Product Quantity Row" at bounding box center [471, 128] width 71 height 42
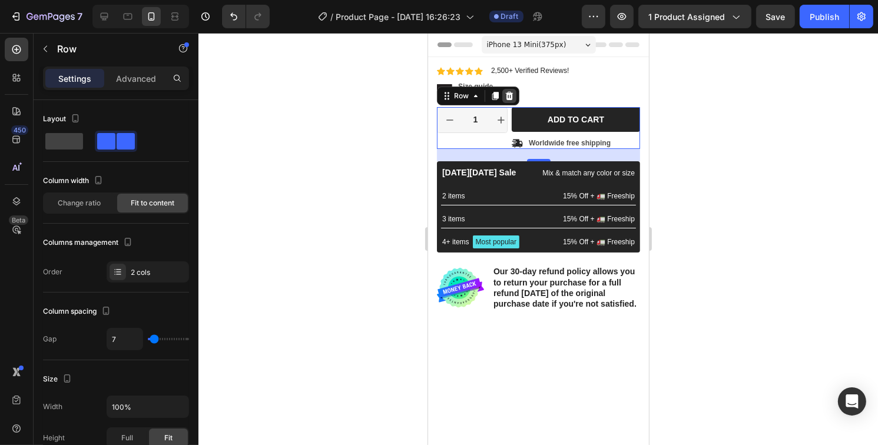
click at [509, 95] on icon at bounding box center [508, 95] width 9 height 9
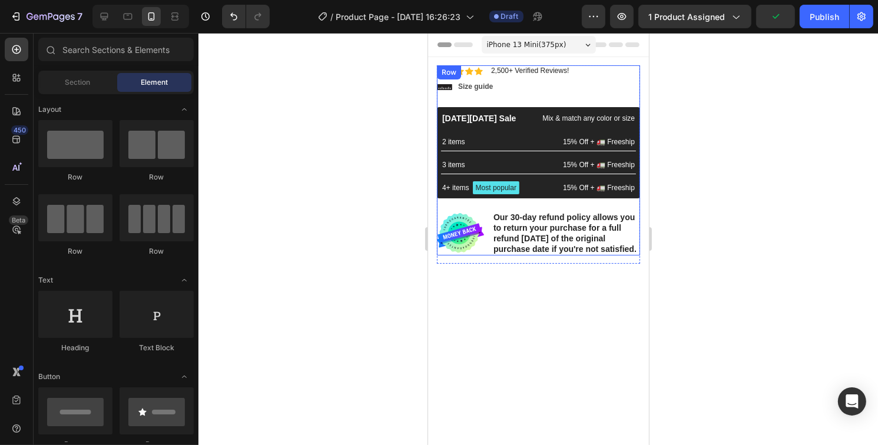
click at [516, 100] on div "Icon Icon Icon Icon Icon Icon List 2,500+ Verified Reviews! Text Block Row 31% …" at bounding box center [537, 160] width 203 height 190
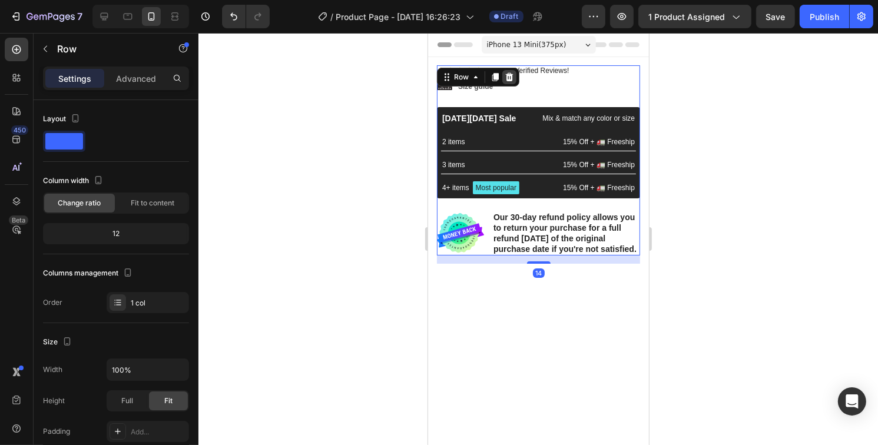
click at [508, 76] on icon at bounding box center [509, 77] width 8 height 8
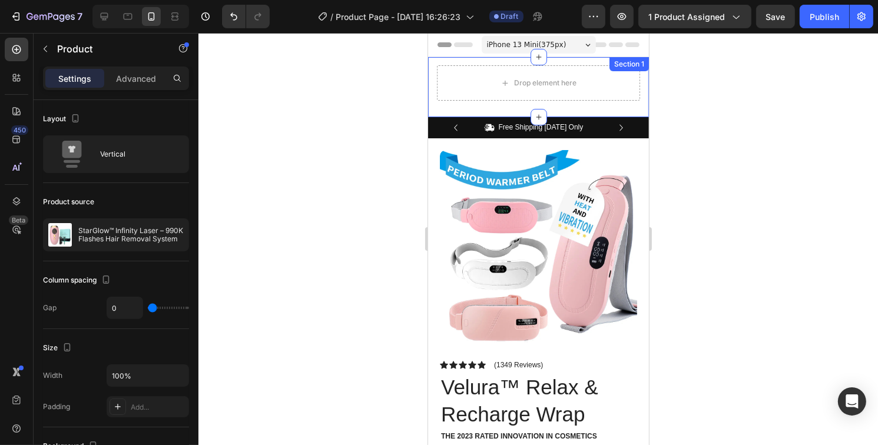
click at [443, 105] on div "Material Shipping Care instruction Accordion Drop element here Product" at bounding box center [537, 87] width 203 height 44
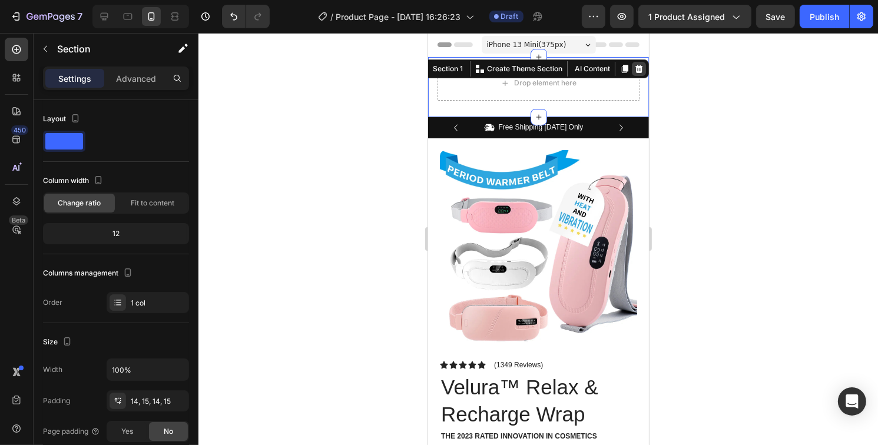
click at [635, 67] on icon at bounding box center [639, 69] width 8 height 8
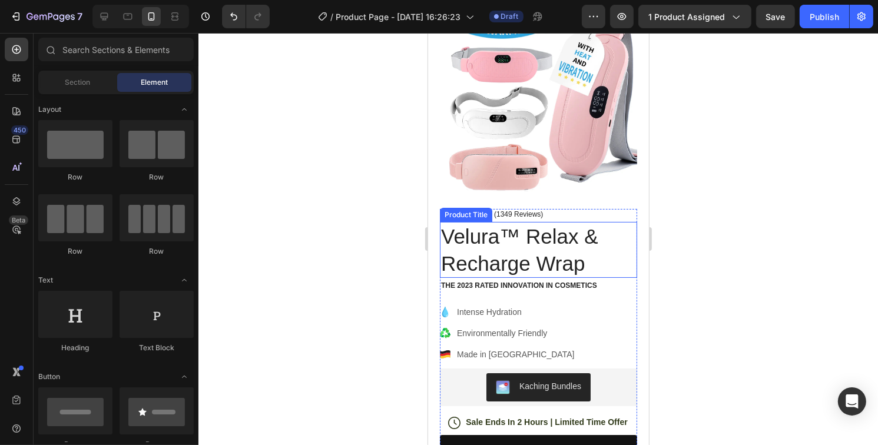
scroll to position [177, 0]
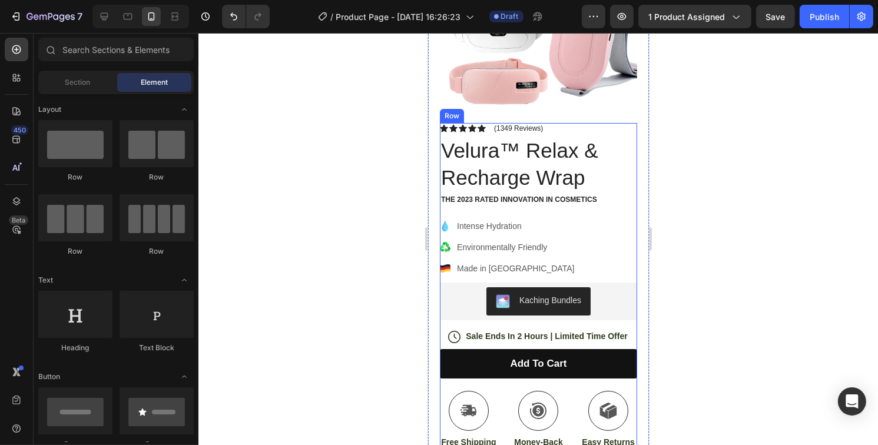
click at [488, 206] on div "Icon Icon Icon Icon Icon Icon List (1349 Reviews) Text Block Row Velura™ Relax …" at bounding box center [537, 453] width 197 height 661
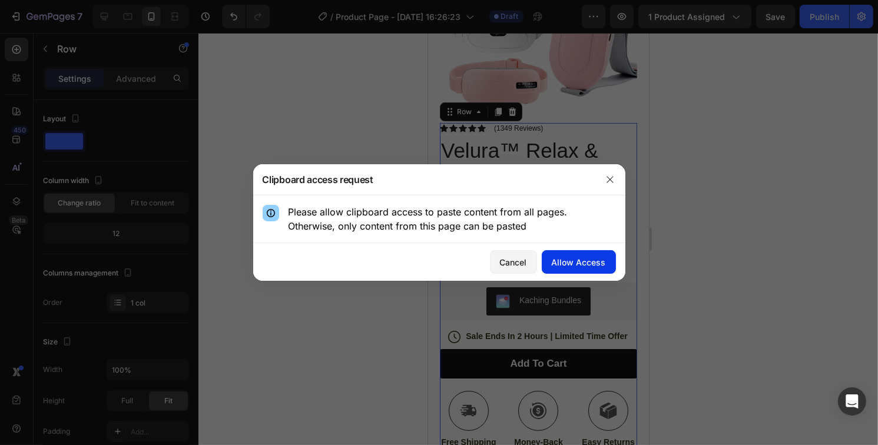
click at [571, 262] on div "Allow Access" at bounding box center [579, 262] width 54 height 12
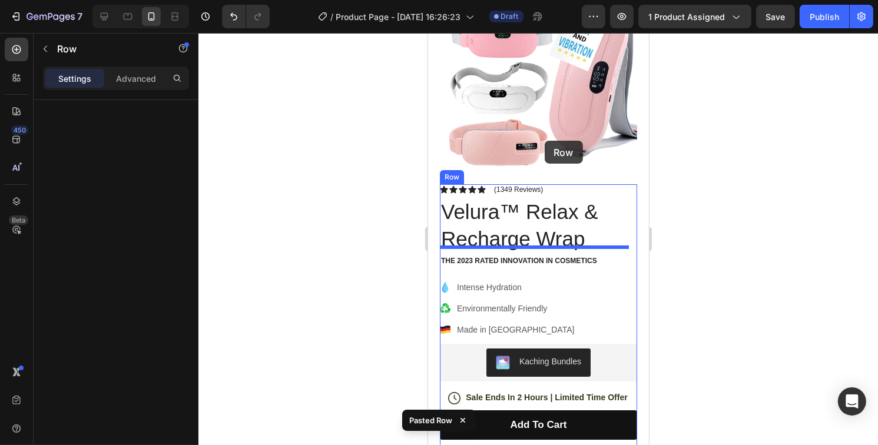
scroll to position [110, 0]
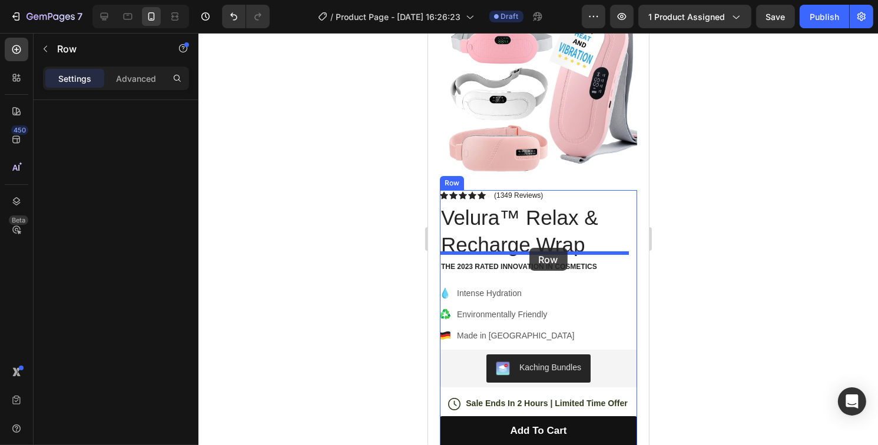
drag, startPoint x: 579, startPoint y: 261, endPoint x: 529, endPoint y: 248, distance: 52.3
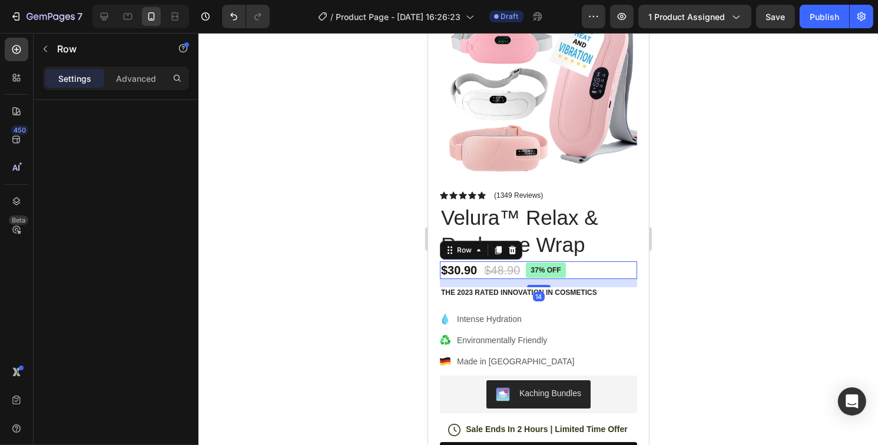
click at [720, 266] on div at bounding box center [538, 239] width 680 height 412
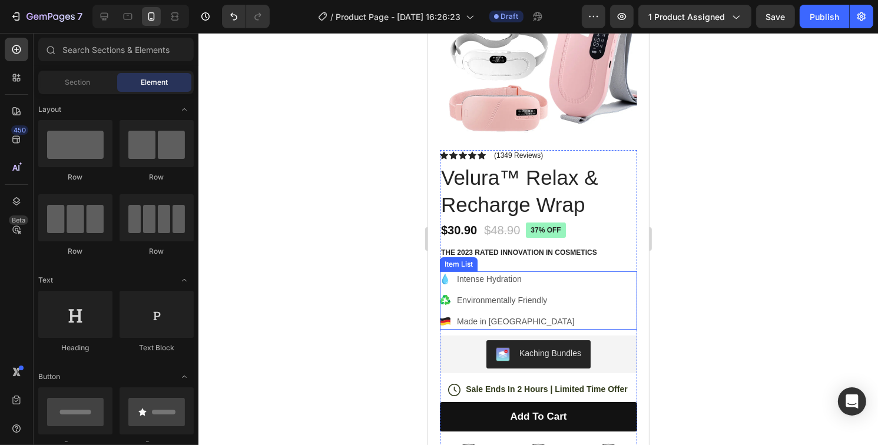
scroll to position [177, 0]
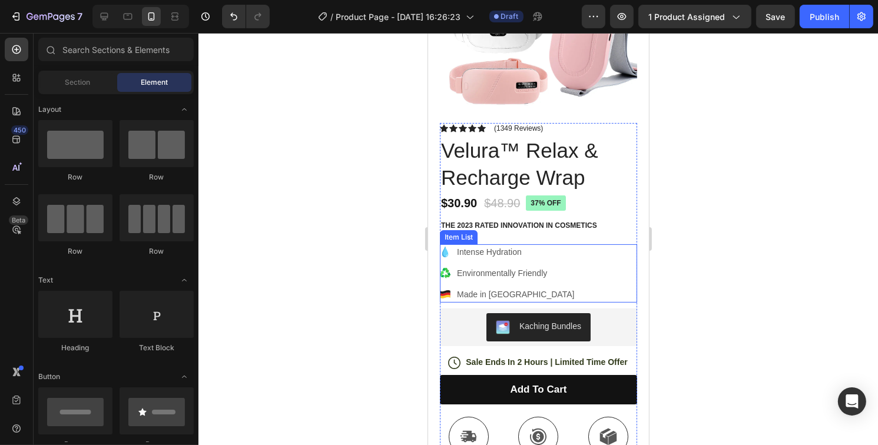
click at [448, 247] on icon at bounding box center [444, 252] width 11 height 11
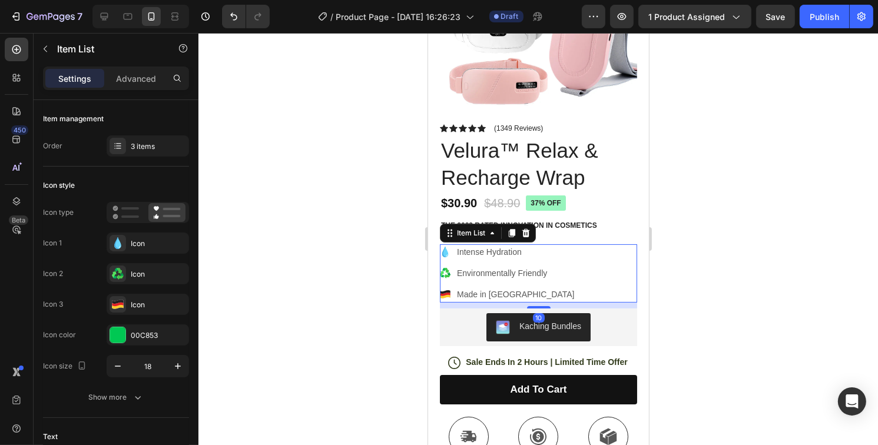
click at [481, 246] on p "Intense Hydration" at bounding box center [514, 252] width 117 height 12
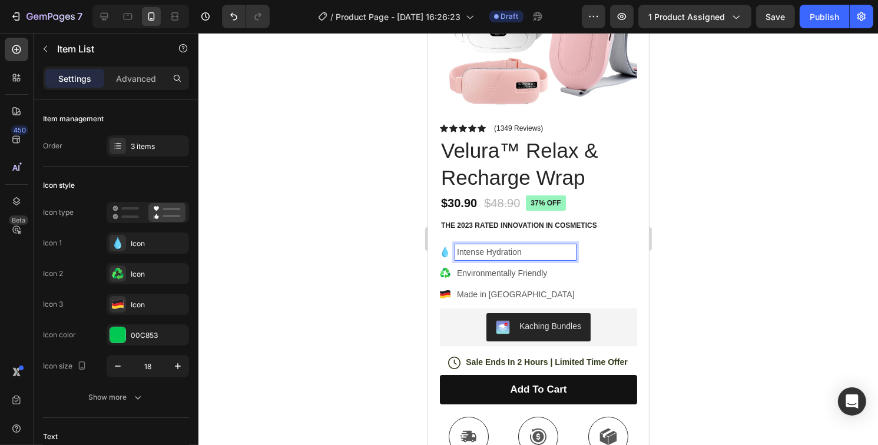
click at [436, 246] on div "Product Images Image Icon Icon Icon Icon Icon Icon List “This skin cream is a g…" at bounding box center [537, 356] width 221 height 908
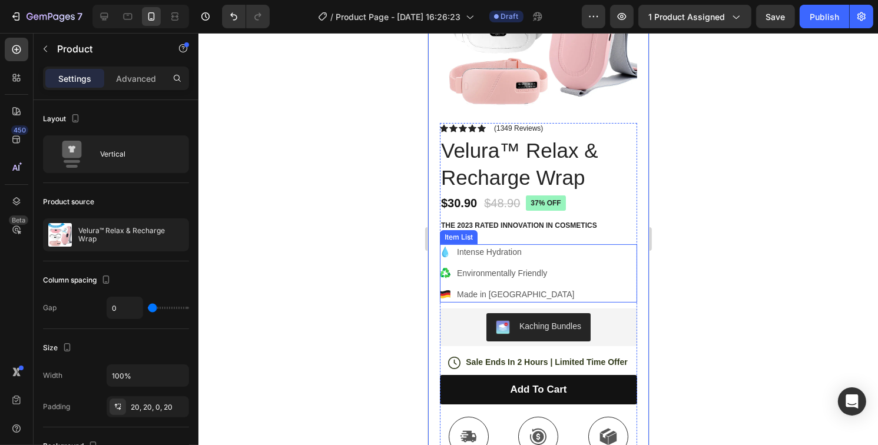
click at [444, 247] on icon at bounding box center [445, 252] width 6 height 11
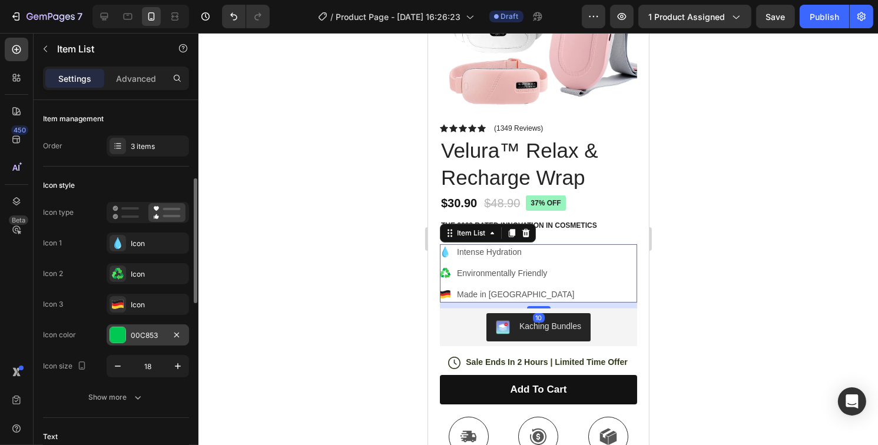
scroll to position [59, 0]
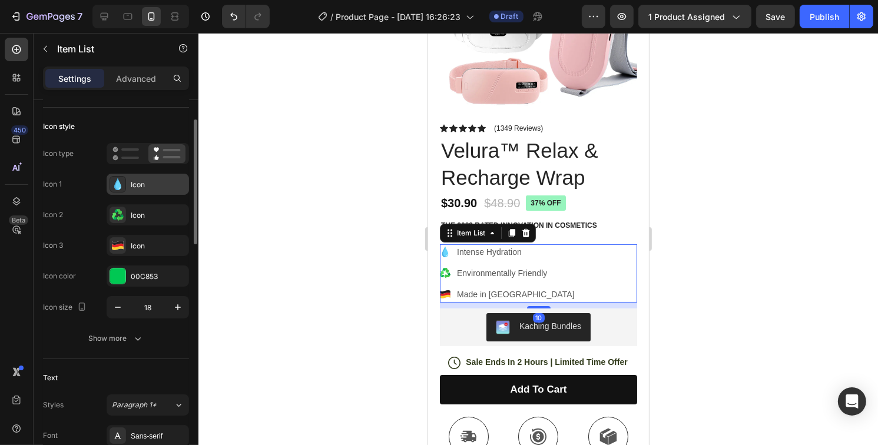
click at [155, 185] on div "Icon" at bounding box center [158, 185] width 55 height 11
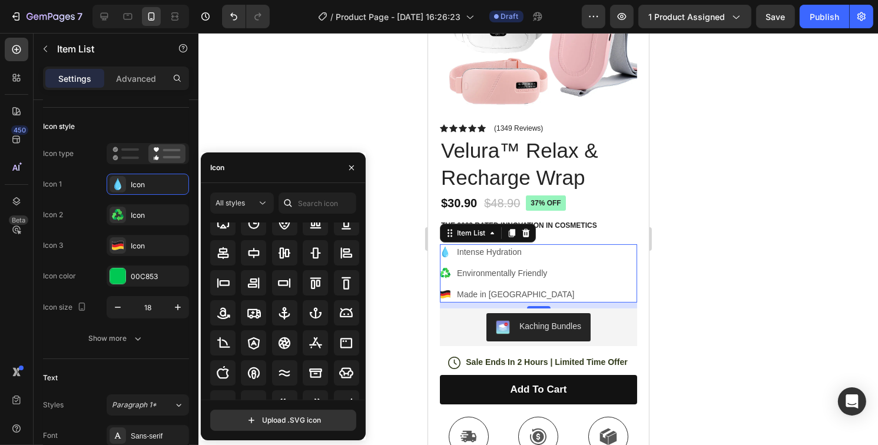
scroll to position [0, 0]
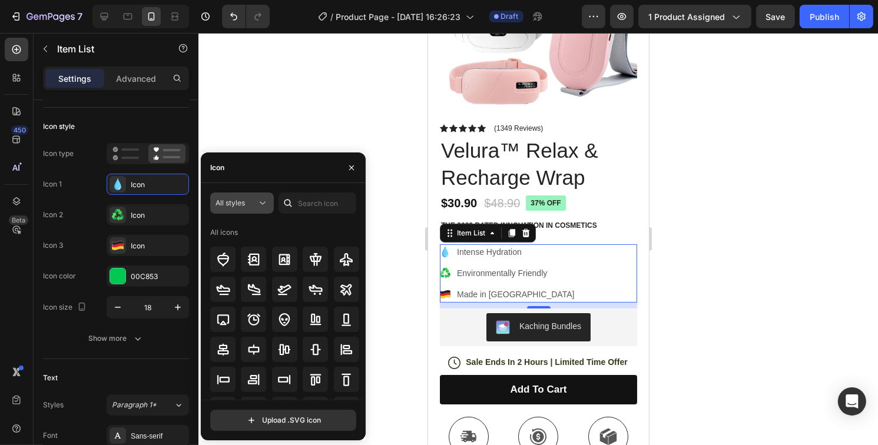
click at [249, 204] on div "All styles" at bounding box center [236, 203] width 41 height 11
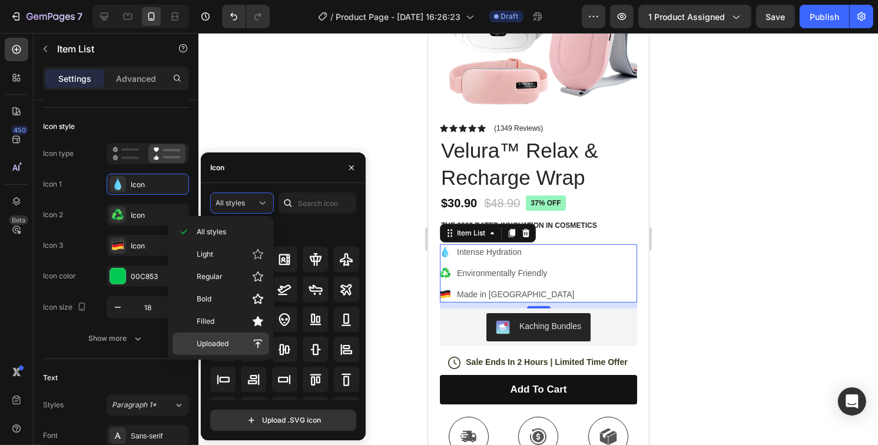
click at [224, 334] on div "Uploaded" at bounding box center [221, 344] width 97 height 22
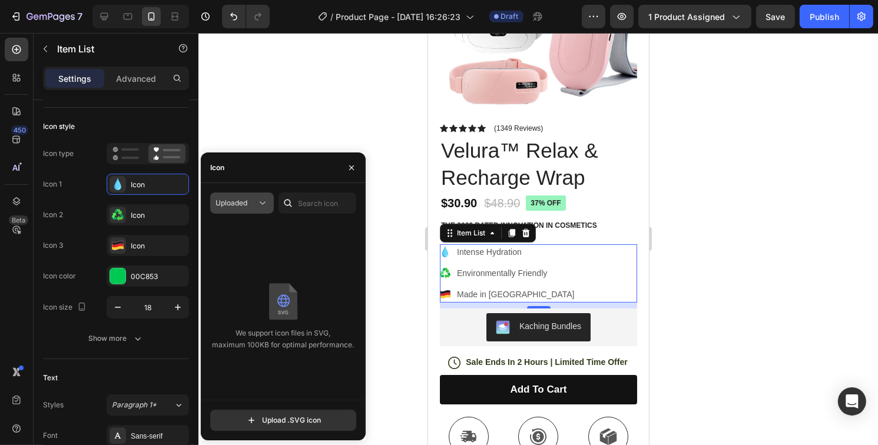
click at [259, 204] on icon at bounding box center [263, 203] width 12 height 12
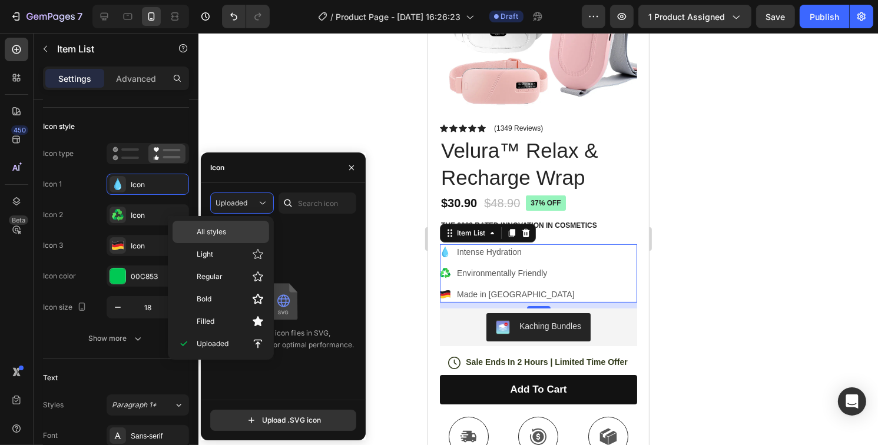
click at [226, 232] on span "All styles" at bounding box center [211, 232] width 29 height 11
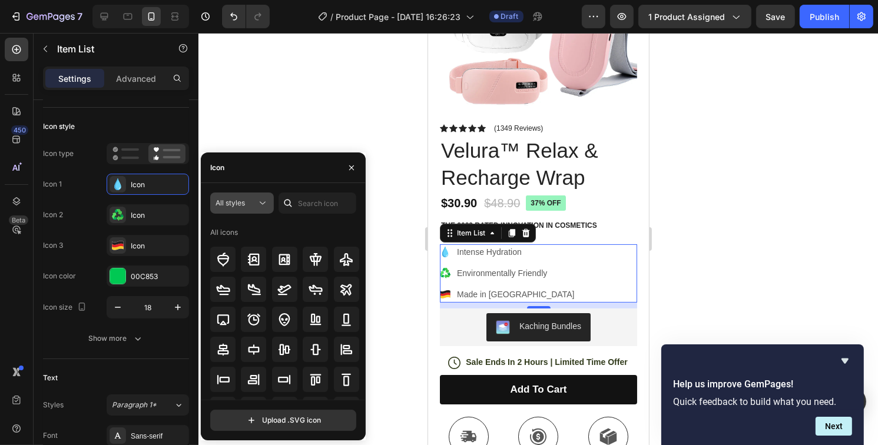
click at [246, 205] on div "All styles" at bounding box center [236, 203] width 41 height 11
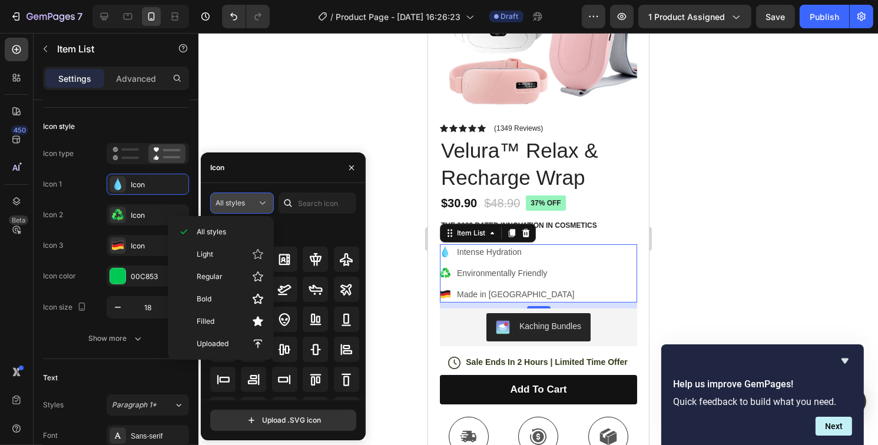
click at [246, 205] on div "All styles" at bounding box center [236, 203] width 41 height 11
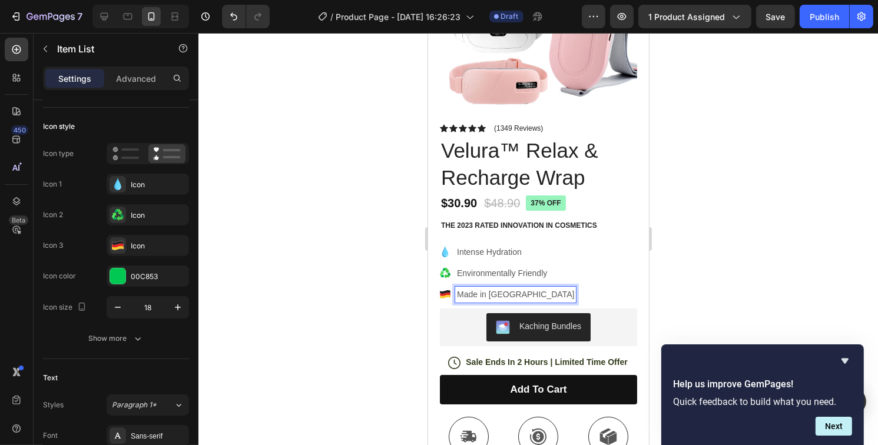
click at [569, 289] on div "Intense Hydration Environmentally Friendly Made in [GEOGRAPHIC_DATA]" at bounding box center [537, 273] width 197 height 58
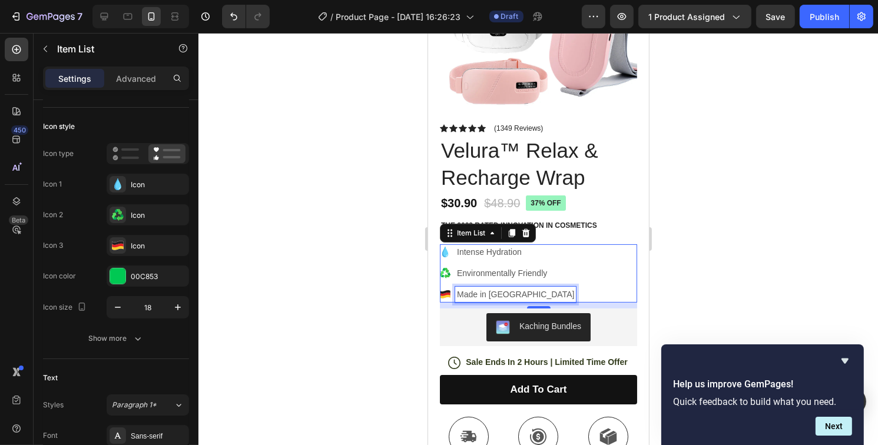
click at [485, 289] on p "Made in [GEOGRAPHIC_DATA]" at bounding box center [514, 295] width 117 height 12
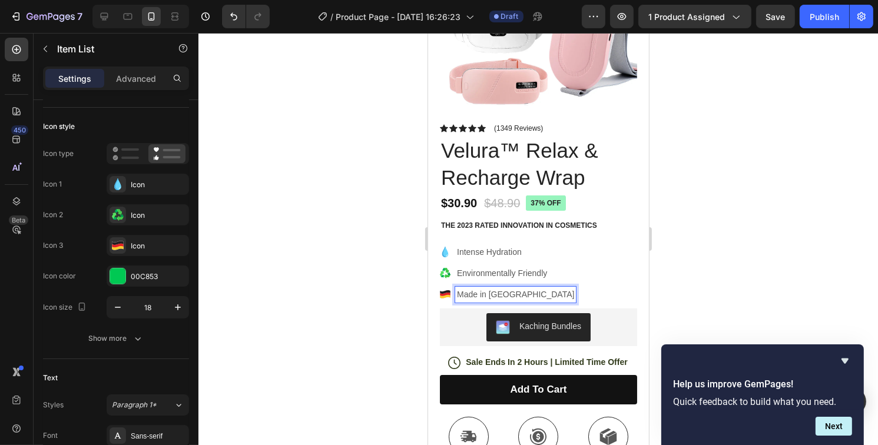
click at [577, 260] on div "Intense Hydration Environmentally Friendly Made in [GEOGRAPHIC_DATA]" at bounding box center [537, 273] width 197 height 58
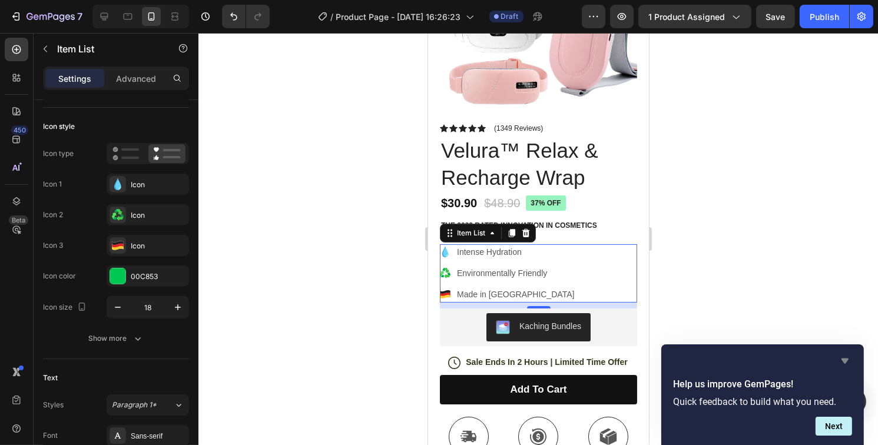
click at [844, 366] on icon "Hide survey" at bounding box center [845, 361] width 14 height 14
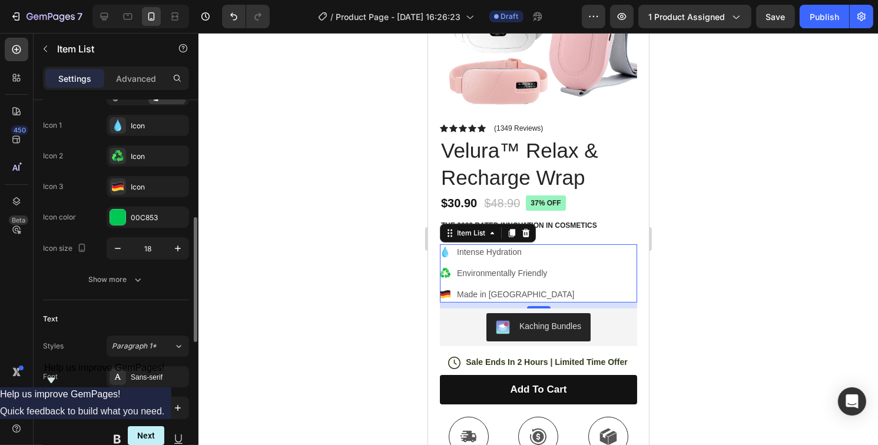
scroll to position [177, 0]
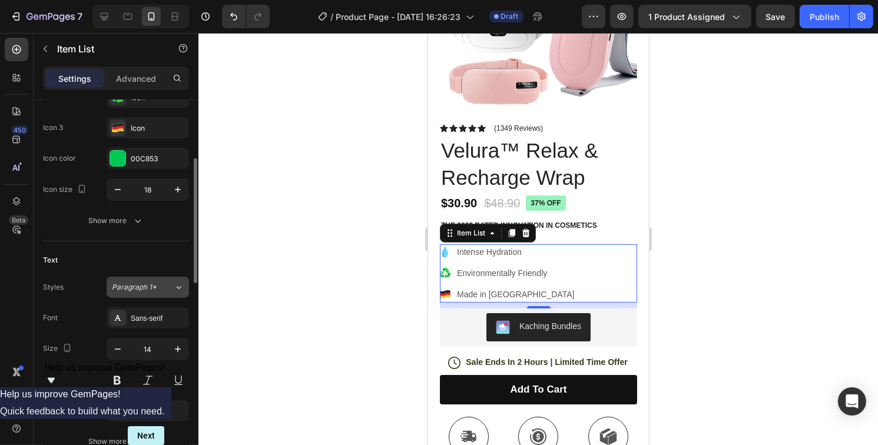
click at [139, 289] on span "Paragraph 1*" at bounding box center [134, 287] width 45 height 11
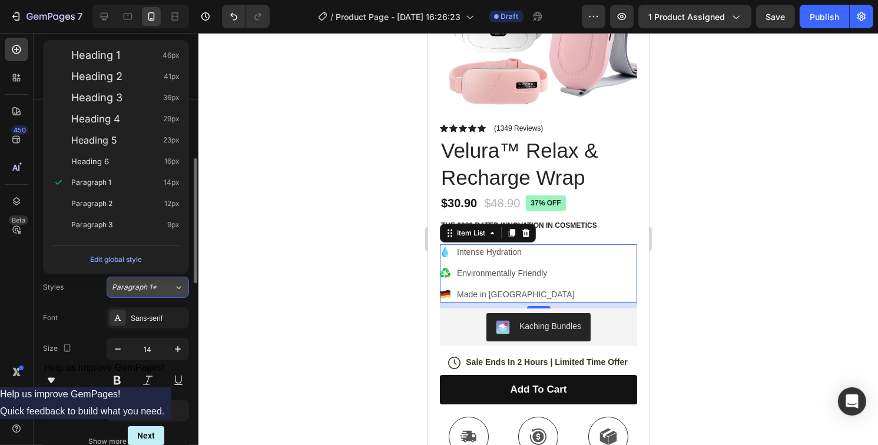
click at [139, 290] on span "Paragraph 1*" at bounding box center [134, 287] width 45 height 11
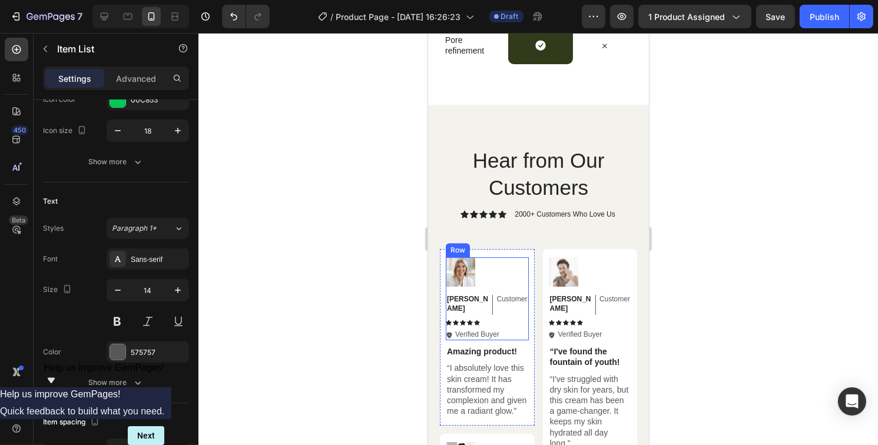
scroll to position [3533, 0]
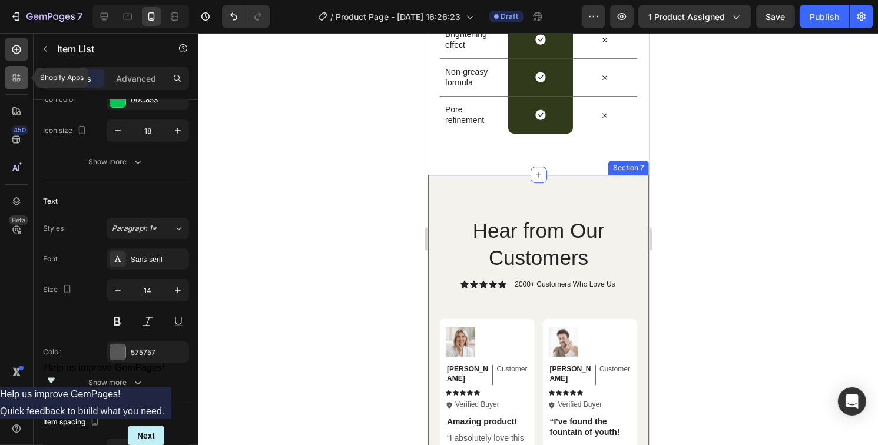
click at [20, 86] on div at bounding box center [17, 78] width 24 height 24
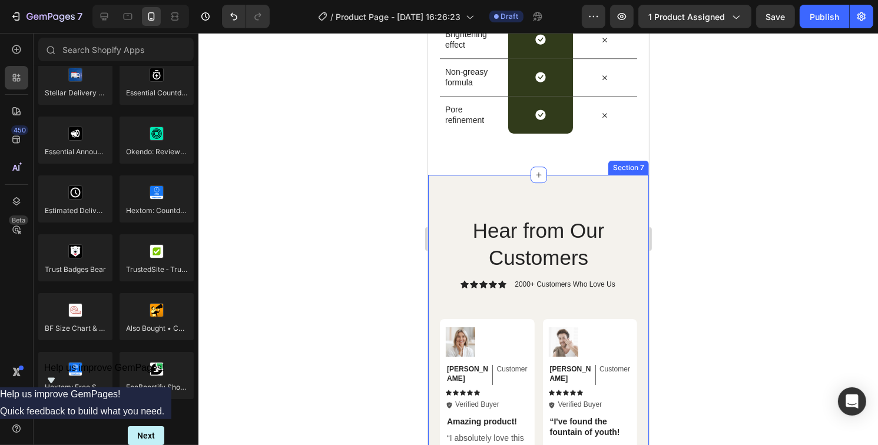
scroll to position [3375, 0]
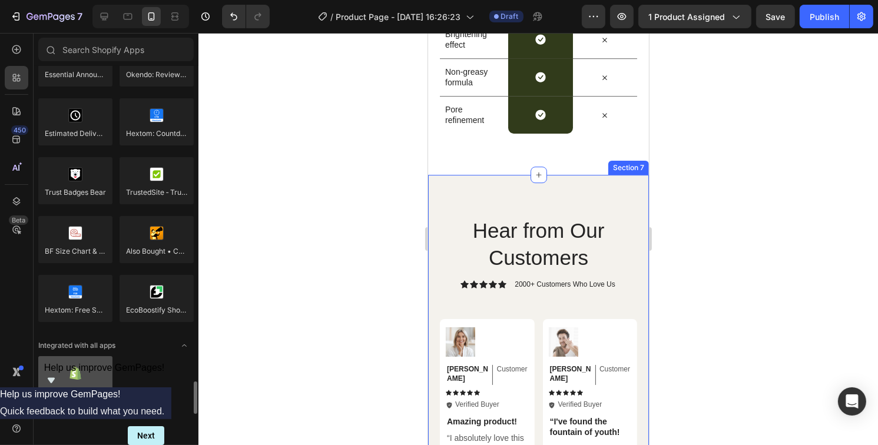
click at [77, 384] on div at bounding box center [75, 379] width 74 height 47
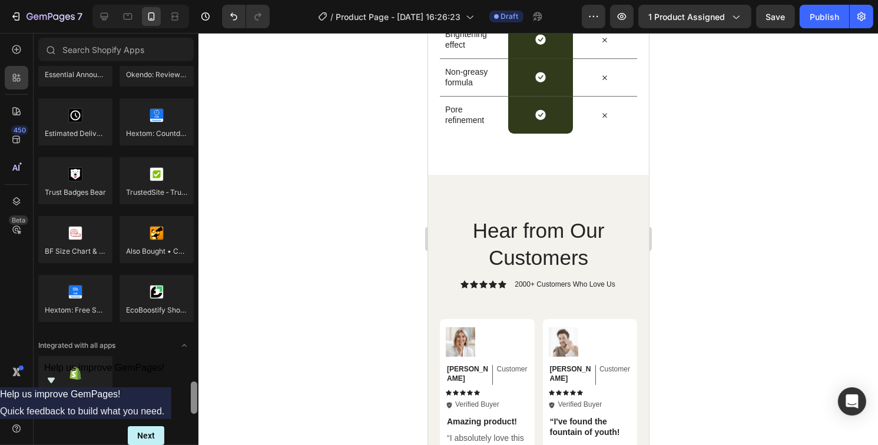
drag, startPoint x: 194, startPoint y: 402, endPoint x: 183, endPoint y: 432, distance: 31.3
click at [183, 432] on div "Sections(18) Elements(84) Hero Section Product Detail Brands Trusted Badges Gua…" at bounding box center [116, 239] width 165 height 412
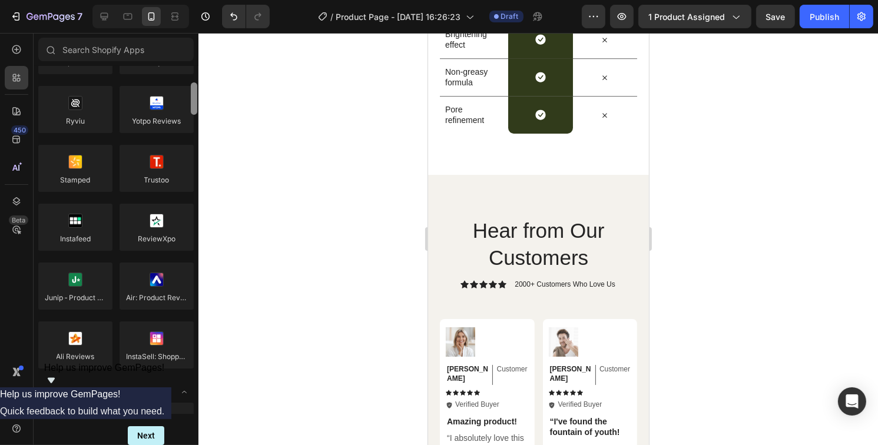
scroll to position [188, 0]
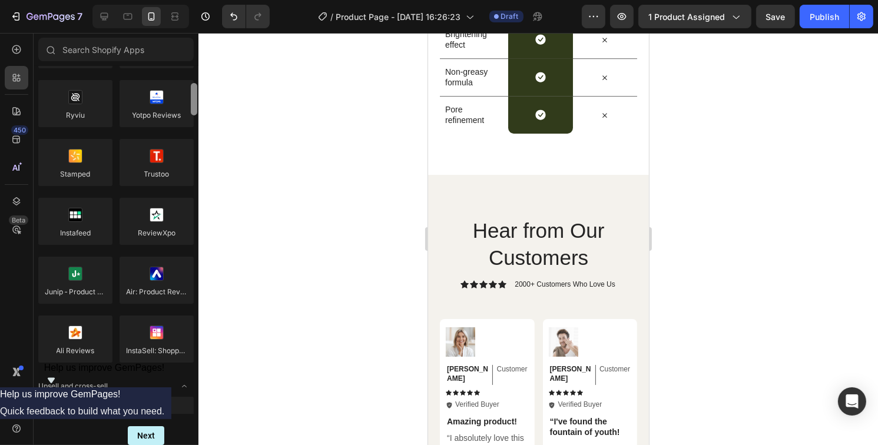
drag, startPoint x: 193, startPoint y: 400, endPoint x: 195, endPoint y: 102, distance: 298.0
click at [195, 102] on div at bounding box center [194, 99] width 6 height 32
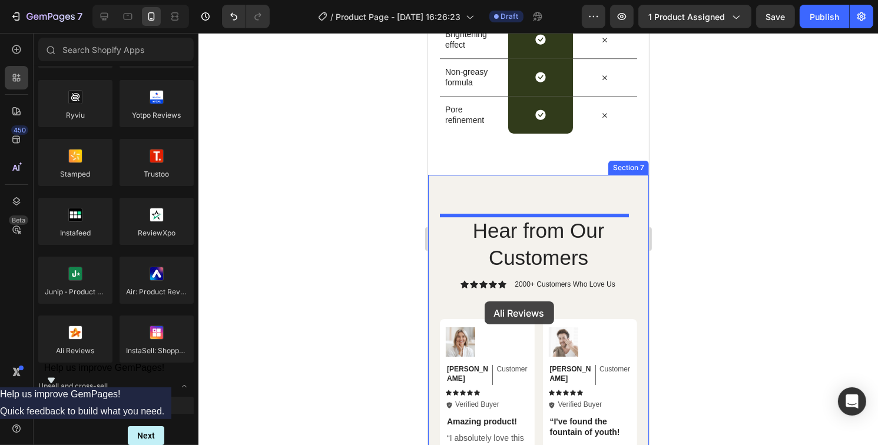
drag, startPoint x: 491, startPoint y: 382, endPoint x: 484, endPoint y: 301, distance: 80.9
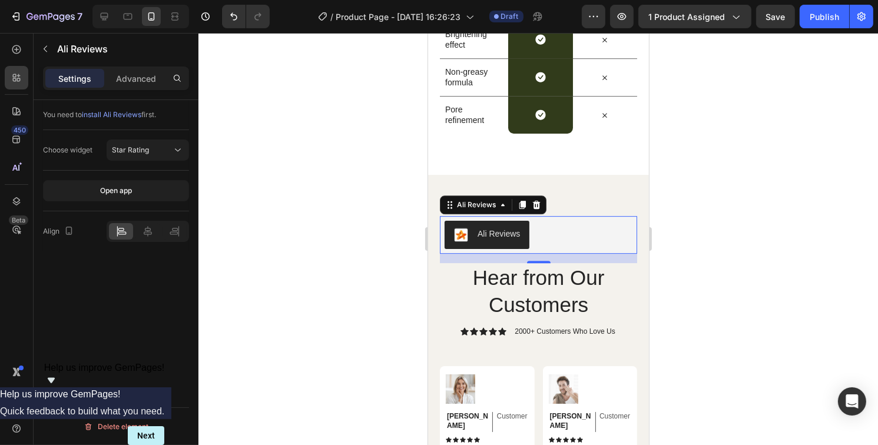
click at [502, 233] on div "Ali Reviews" at bounding box center [498, 234] width 42 height 12
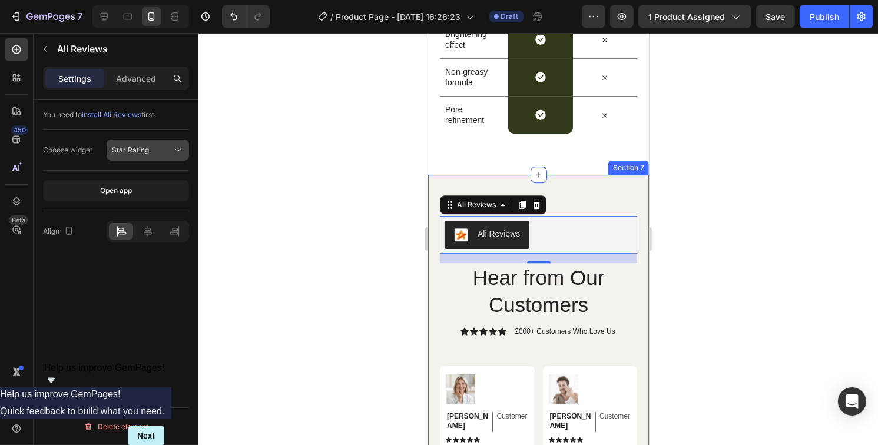
click at [133, 154] on span "Star Rating" at bounding box center [130, 149] width 37 height 9
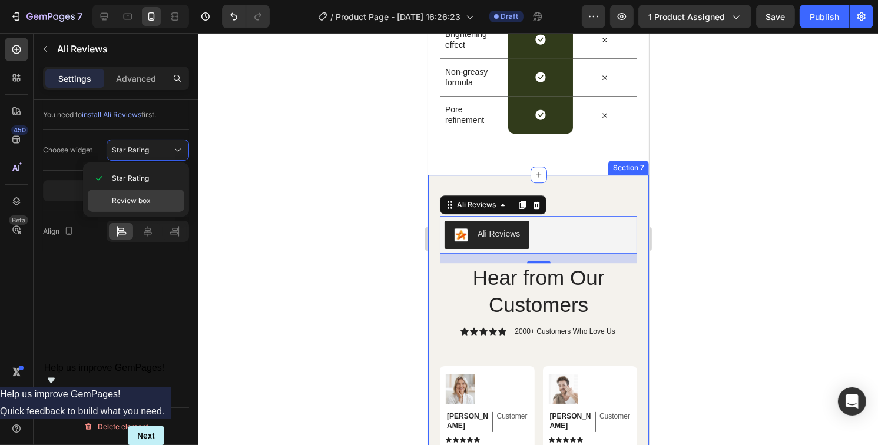
click at [125, 203] on span "Review box" at bounding box center [131, 200] width 39 height 11
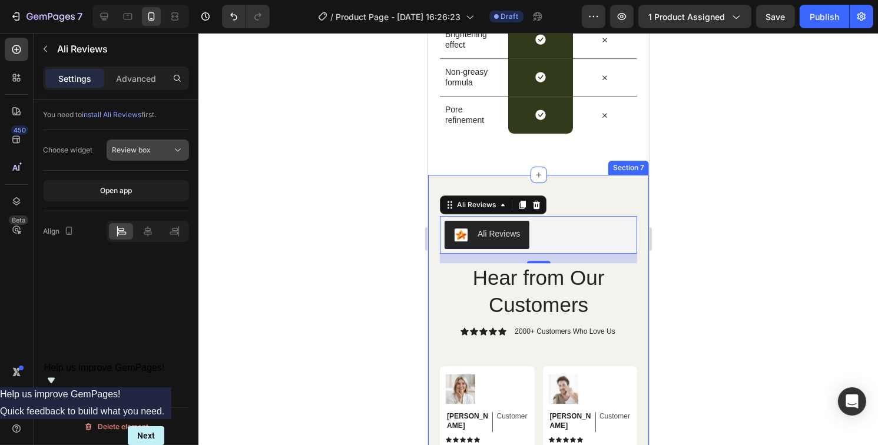
click at [143, 153] on span "Review box" at bounding box center [131, 149] width 39 height 9
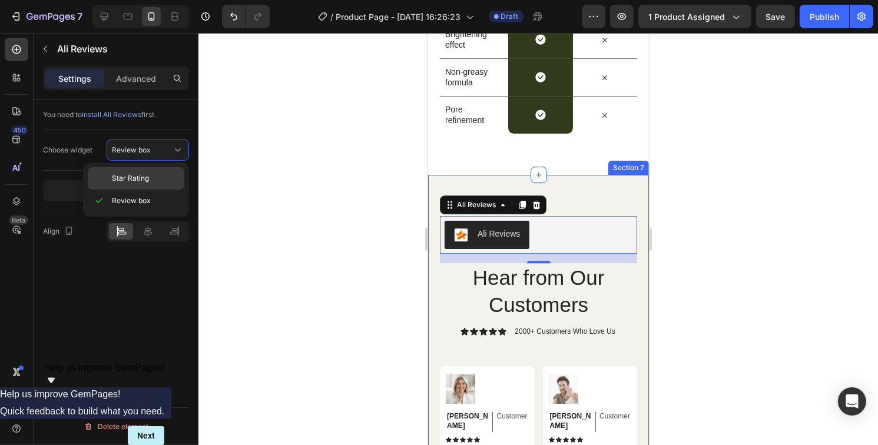
click at [130, 178] on span "Star Rating" at bounding box center [130, 178] width 37 height 11
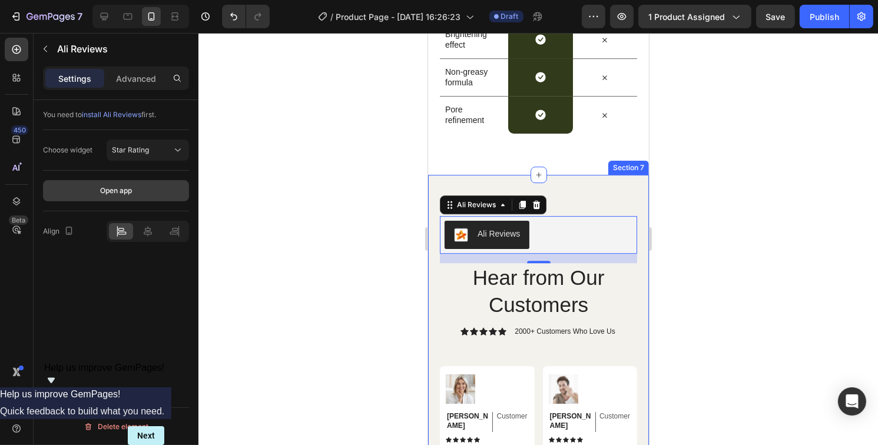
click at [101, 195] on button "Open app" at bounding box center [116, 190] width 146 height 21
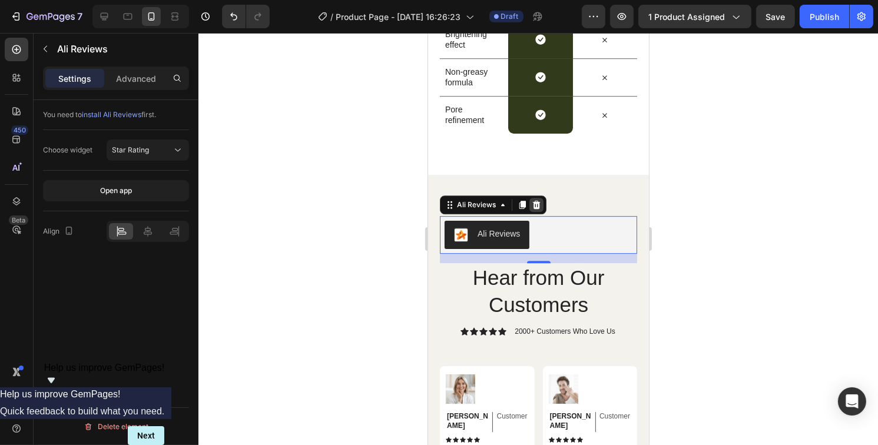
click at [538, 203] on icon at bounding box center [535, 204] width 9 height 9
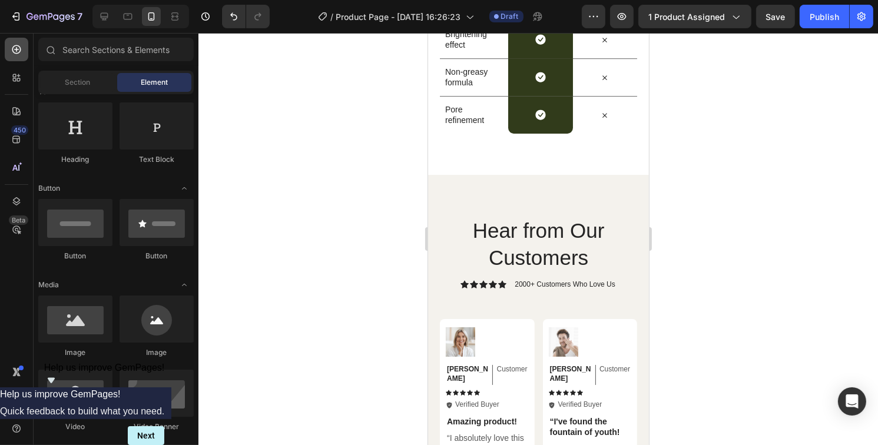
click at [14, 51] on icon at bounding box center [17, 50] width 12 height 12
click at [13, 142] on icon at bounding box center [16, 140] width 8 height 8
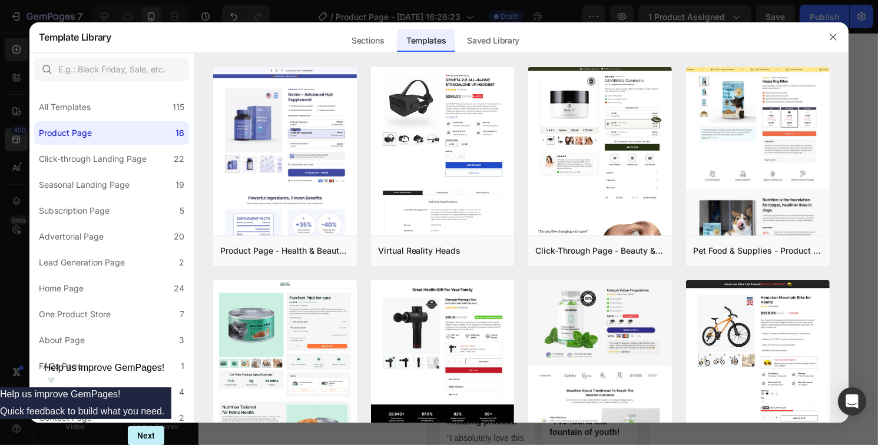
click at [13, 142] on div at bounding box center [439, 222] width 878 height 445
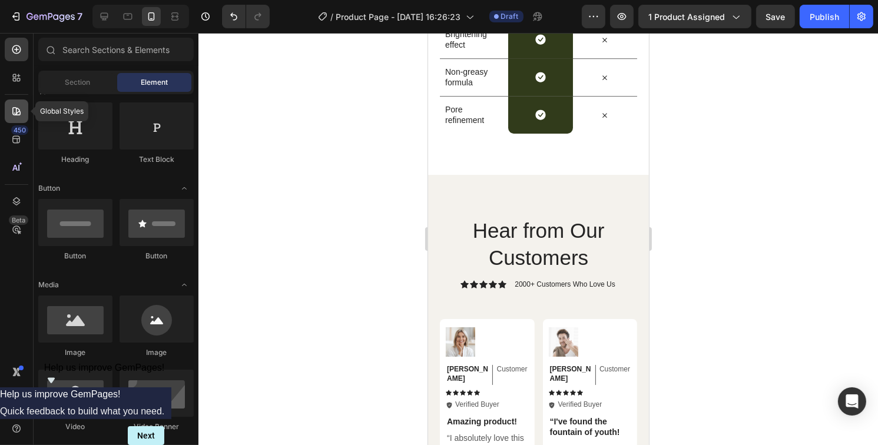
click at [19, 114] on icon at bounding box center [16, 111] width 8 height 8
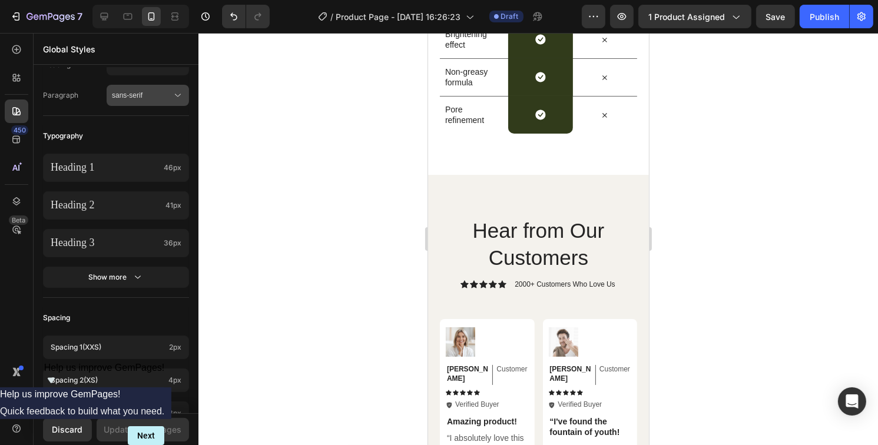
scroll to position [0, 0]
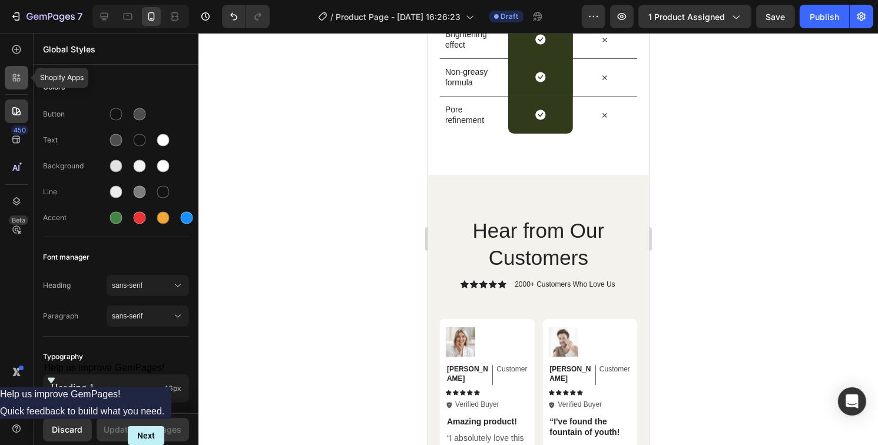
click at [16, 72] on icon at bounding box center [17, 78] width 12 height 12
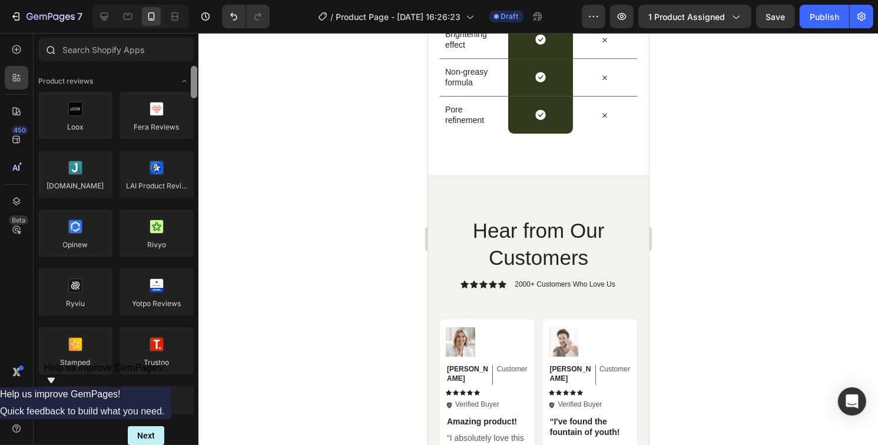
drag, startPoint x: 193, startPoint y: 403, endPoint x: 185, endPoint y: 64, distance: 339.8
click at [197, 62] on div "Sections(18) Elements(84) Hero Section Product Detail Brands Trusted Badges Gua…" at bounding box center [116, 226] width 165 height 376
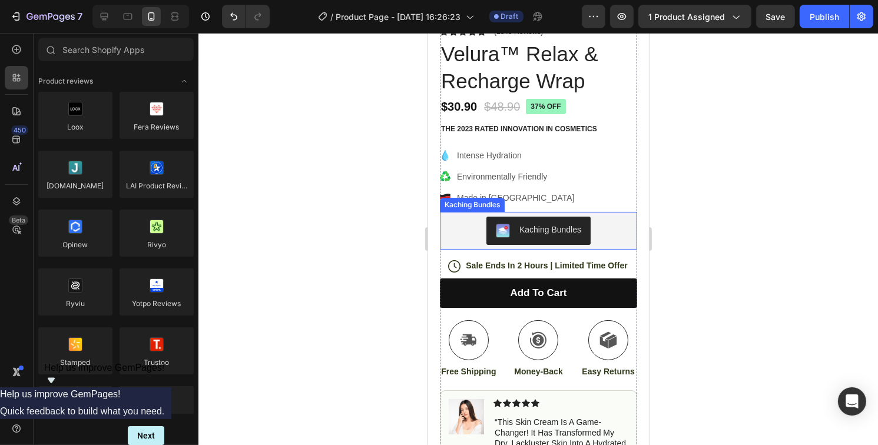
scroll to position [294, 0]
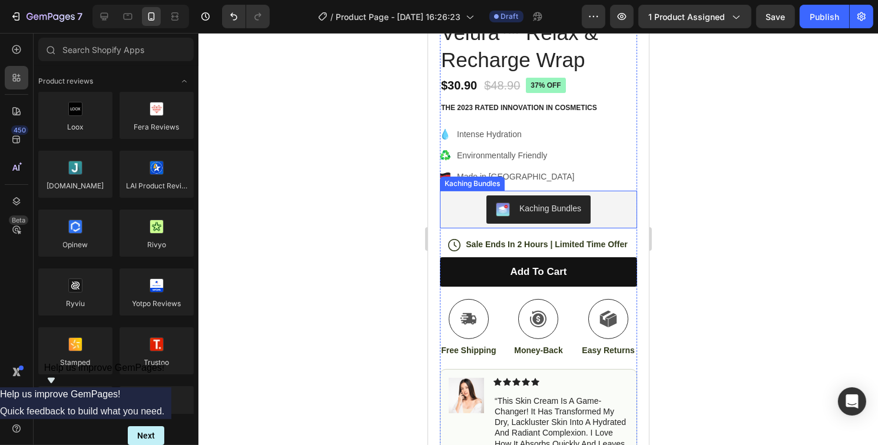
click at [605, 199] on div "Kaching Bundles" at bounding box center [538, 209] width 188 height 28
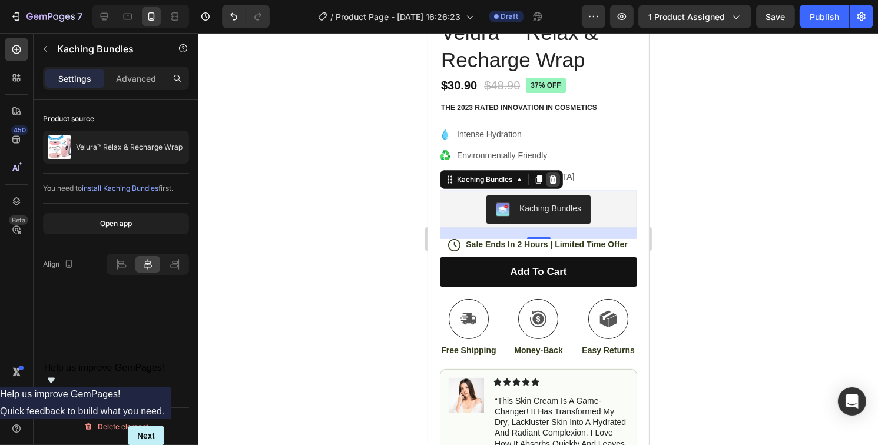
click at [555, 175] on icon at bounding box center [553, 179] width 8 height 8
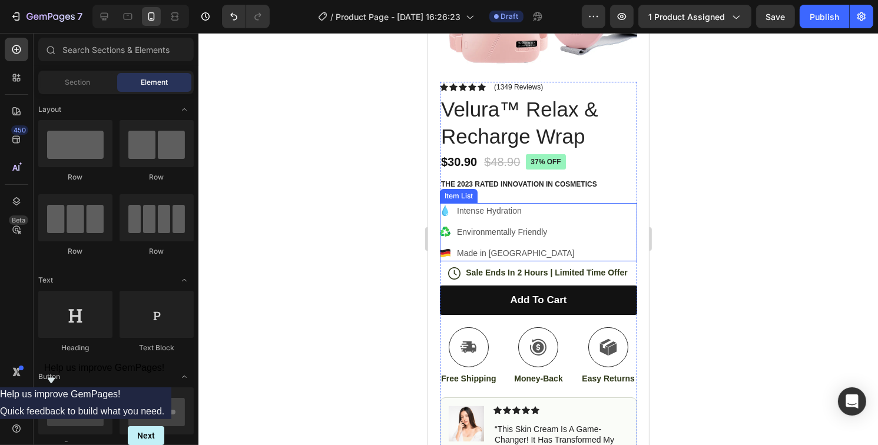
scroll to position [236, 0]
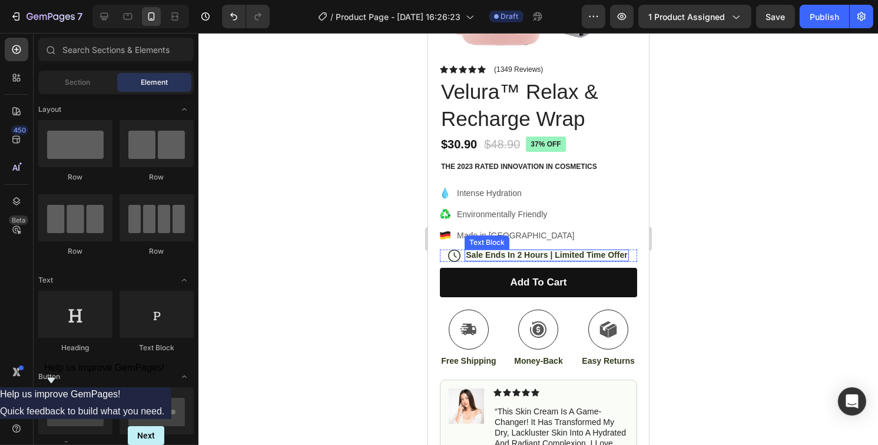
click at [489, 250] on p "Sale Ends In 2 Hours | Limited Time Offer" at bounding box center [545, 255] width 161 height 11
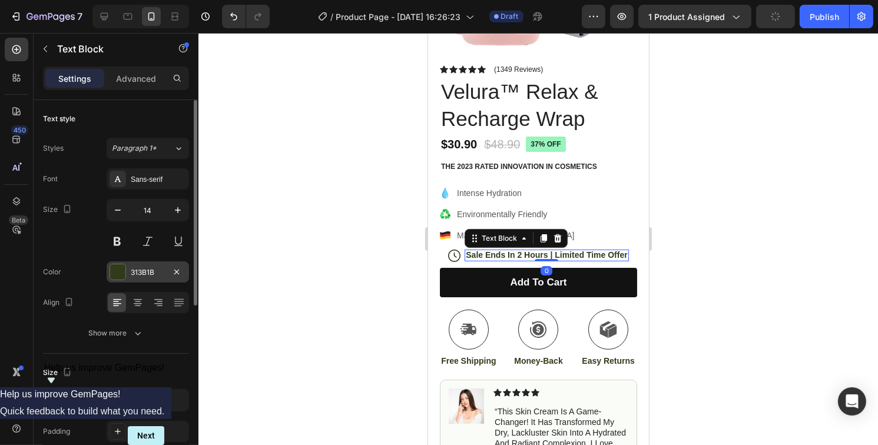
click at [117, 270] on div at bounding box center [117, 271] width 15 height 15
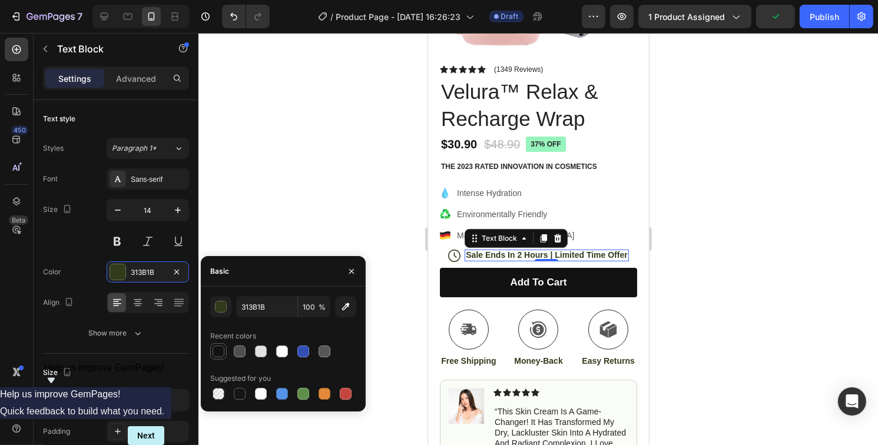
click at [217, 348] on div at bounding box center [219, 352] width 12 height 12
type input "121212"
click at [448, 250] on icon at bounding box center [454, 256] width 12 height 12
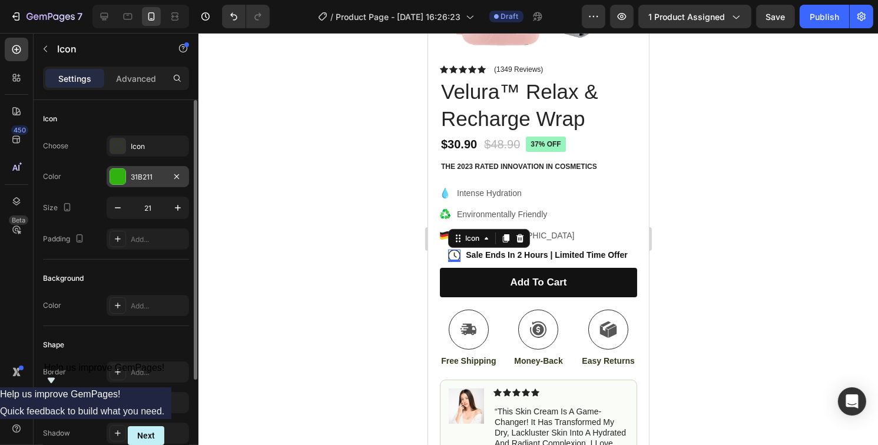
click at [115, 181] on div at bounding box center [117, 176] width 15 height 15
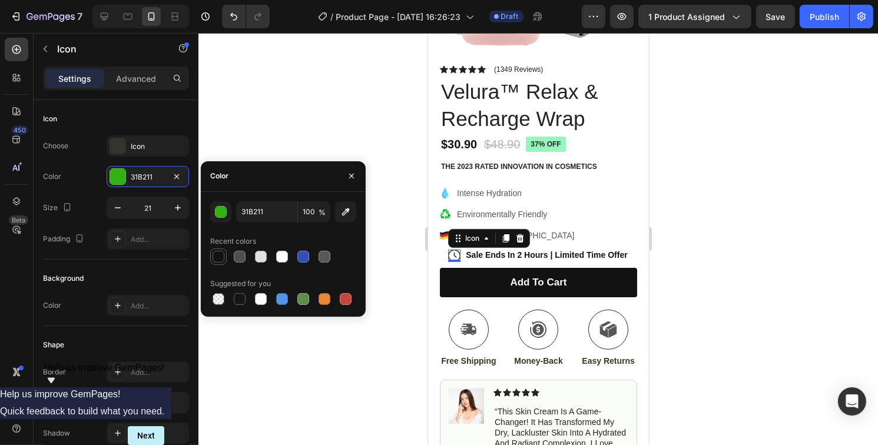
click at [221, 258] on div at bounding box center [219, 257] width 12 height 12
type input "121212"
click at [79, 173] on div "Color 121212" at bounding box center [116, 176] width 146 height 21
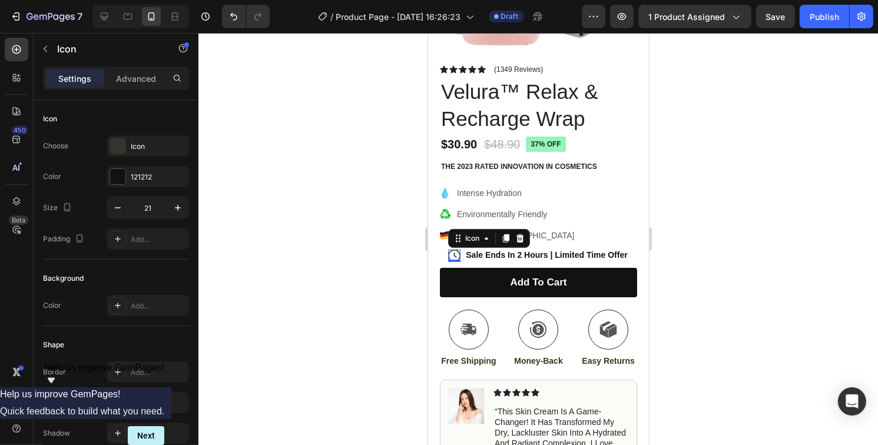
click at [704, 224] on div at bounding box center [538, 239] width 680 height 412
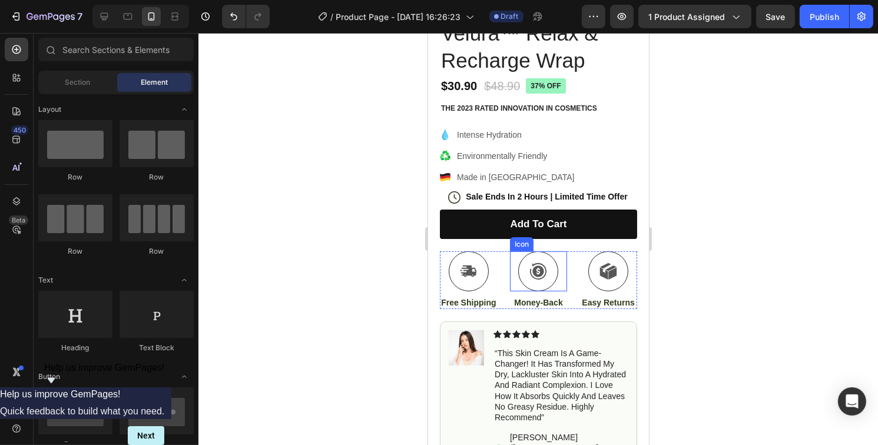
scroll to position [294, 0]
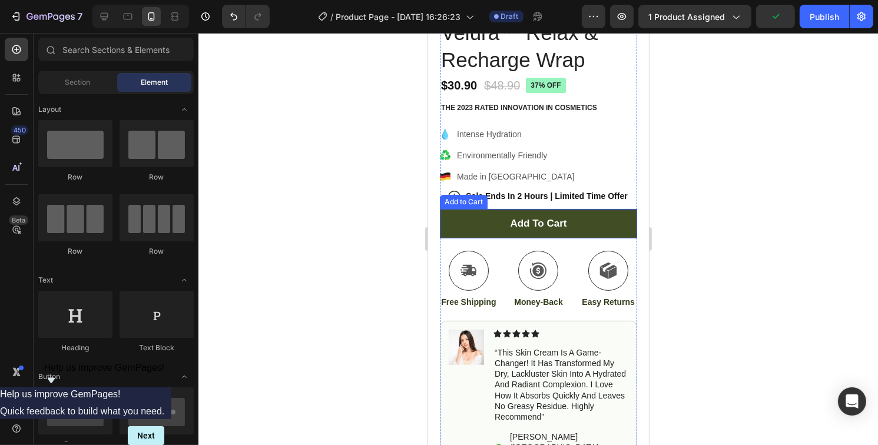
click at [478, 214] on button "Add to cart" at bounding box center [537, 223] width 197 height 29
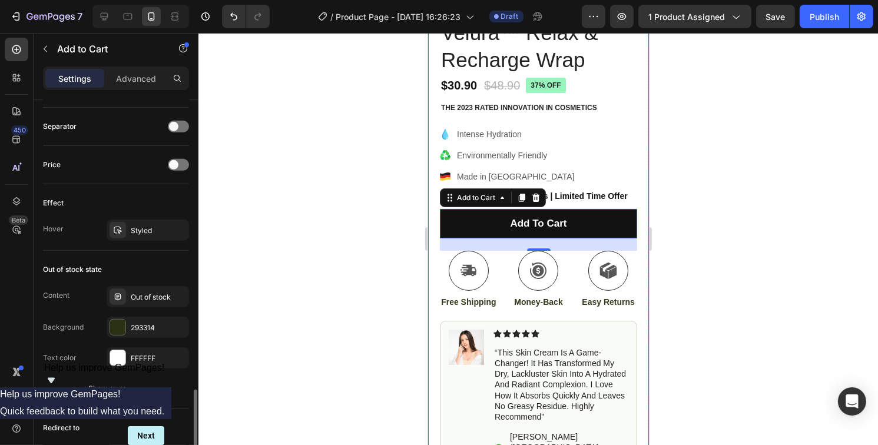
scroll to position [824, 0]
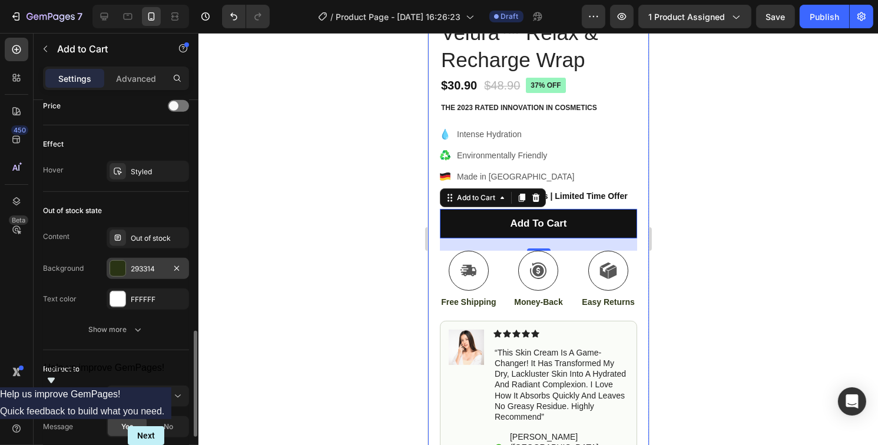
click at [115, 269] on div at bounding box center [117, 268] width 15 height 15
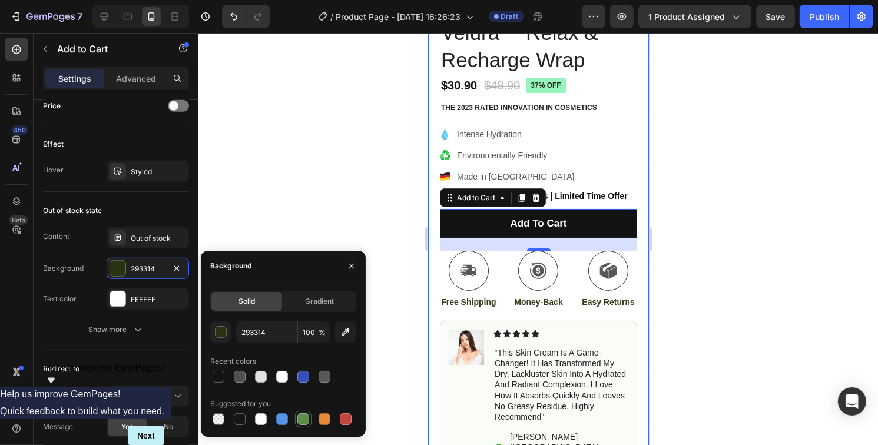
click at [306, 422] on div at bounding box center [303, 419] width 12 height 12
click at [350, 424] on div at bounding box center [346, 419] width 12 height 12
click at [301, 420] on div at bounding box center [303, 419] width 12 height 12
type input "5E8E49"
click at [51, 296] on div "Text color" at bounding box center [60, 299] width 34 height 11
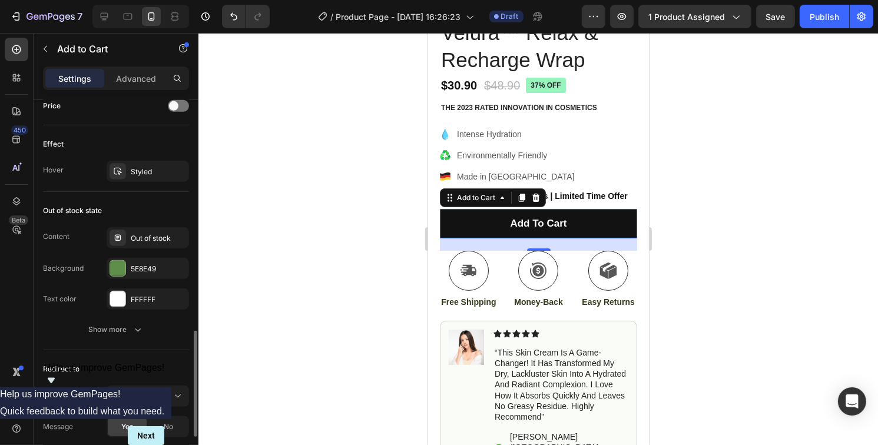
scroll to position [973, 0]
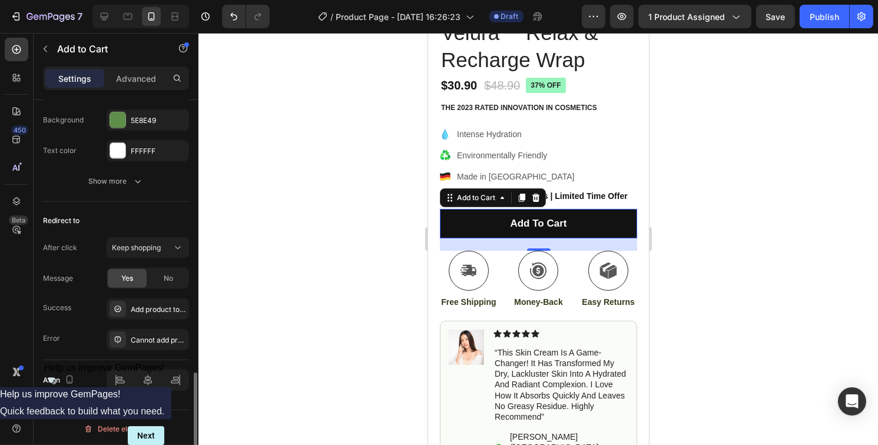
click at [741, 223] on div at bounding box center [538, 239] width 680 height 412
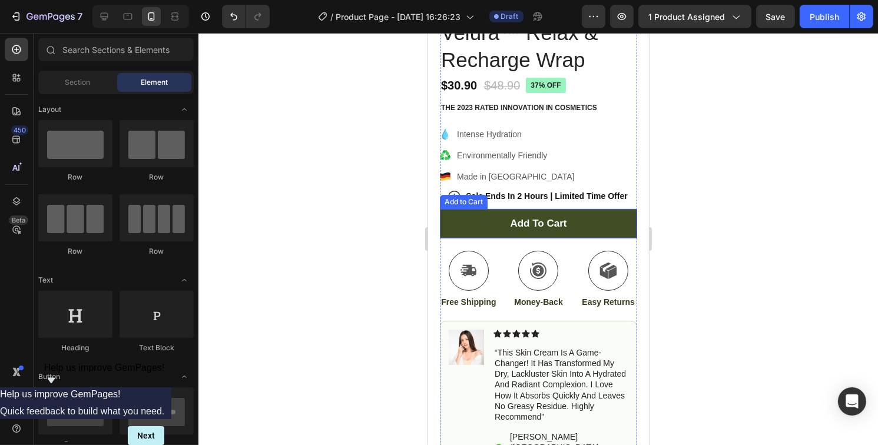
click at [609, 224] on button "Add to cart" at bounding box center [537, 223] width 197 height 29
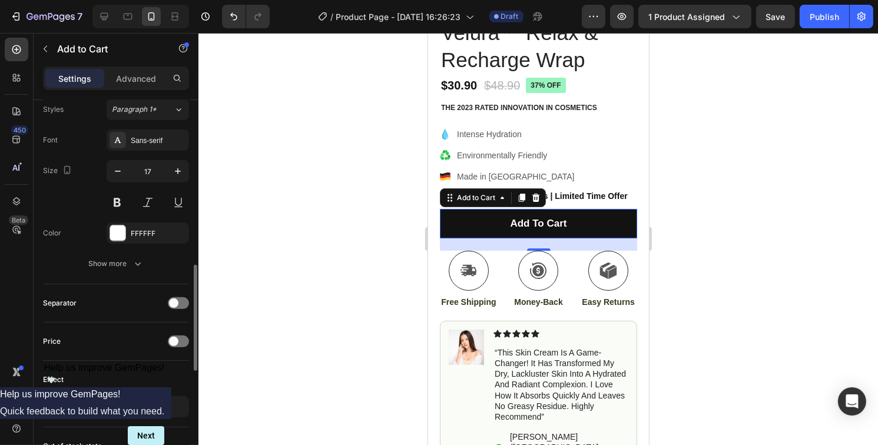
scroll to position [765, 0]
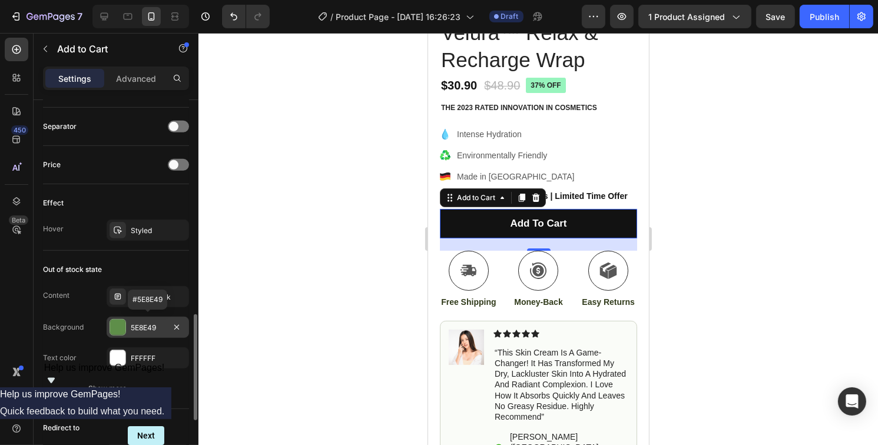
click at [112, 325] on div at bounding box center [117, 327] width 15 height 15
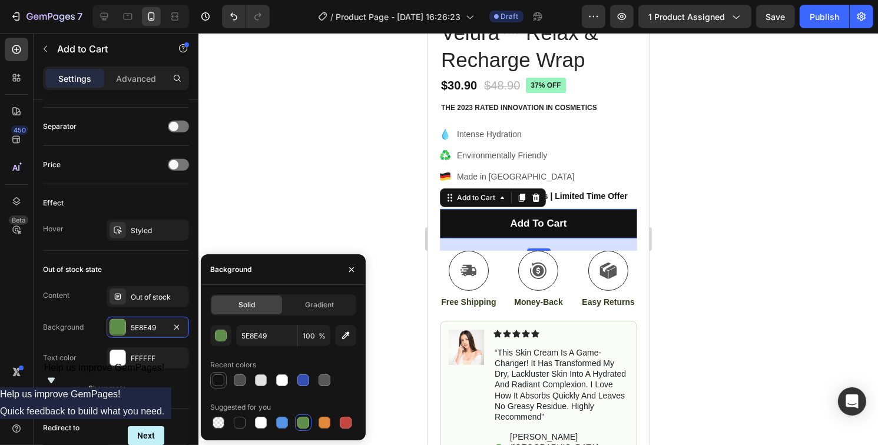
click at [218, 376] on div at bounding box center [219, 380] width 12 height 12
type input "121212"
click at [720, 267] on div at bounding box center [538, 239] width 680 height 412
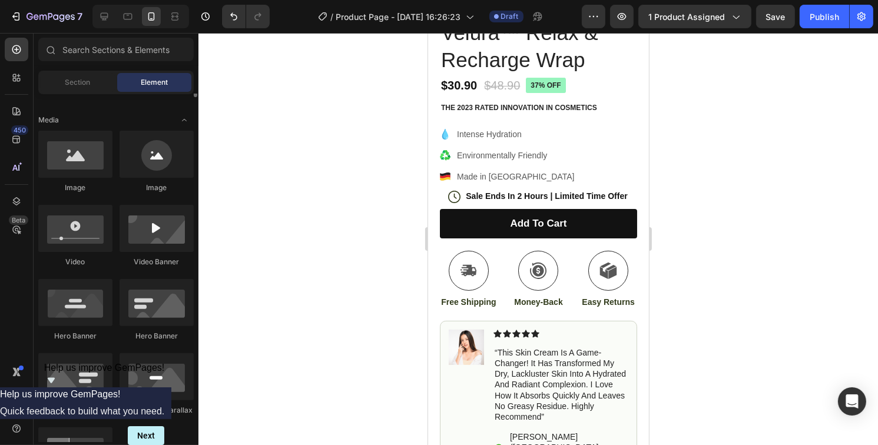
scroll to position [118, 0]
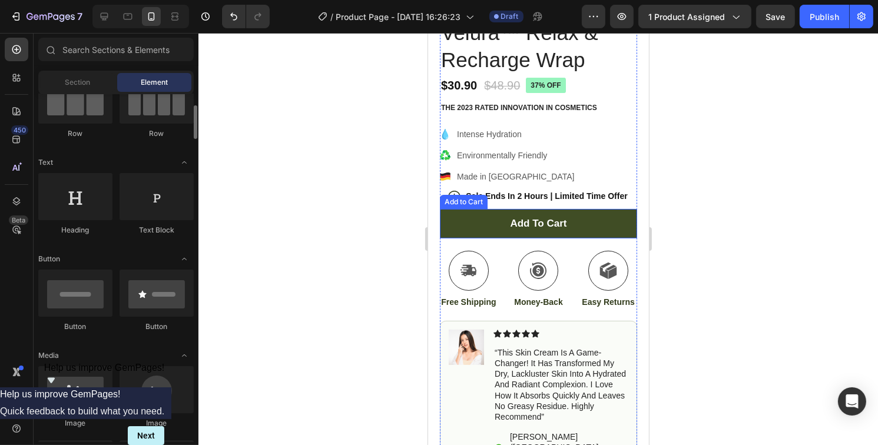
click at [464, 219] on button "Add to cart" at bounding box center [537, 223] width 197 height 29
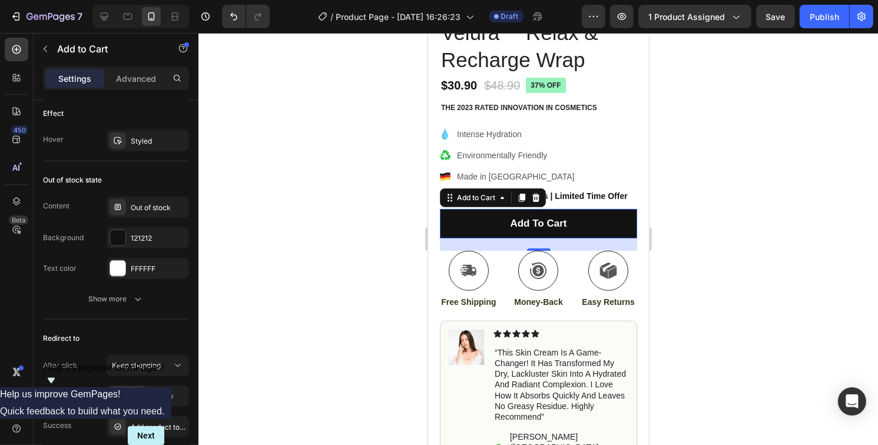
scroll to position [973, 0]
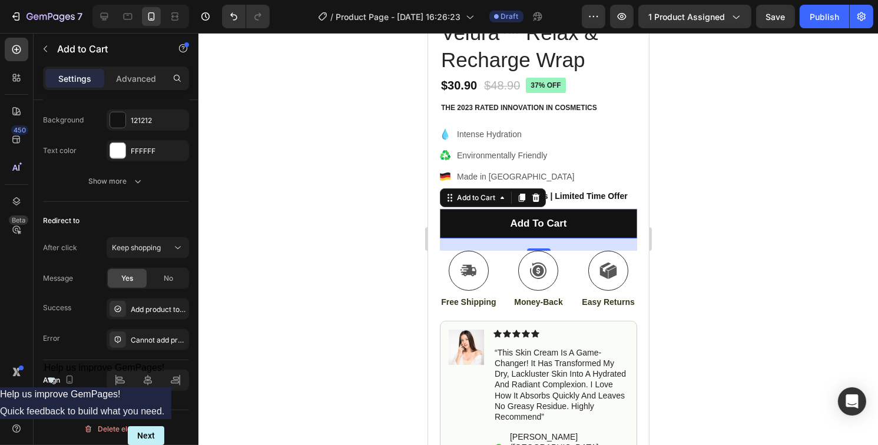
click at [749, 238] on div at bounding box center [538, 239] width 680 height 412
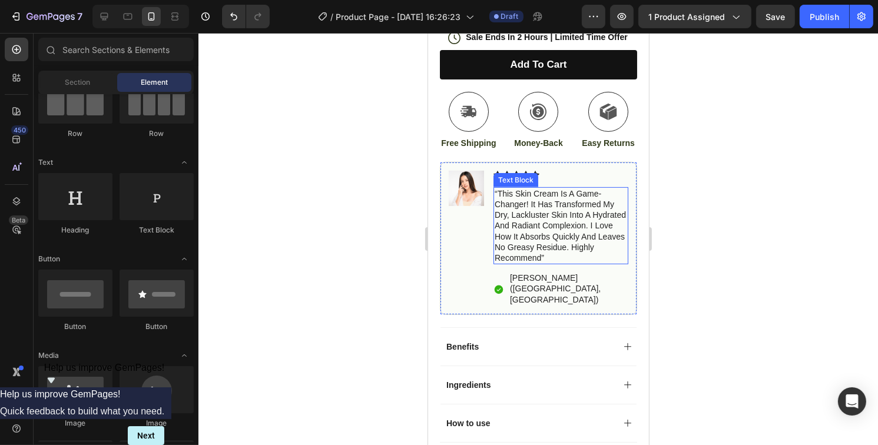
scroll to position [471, 0]
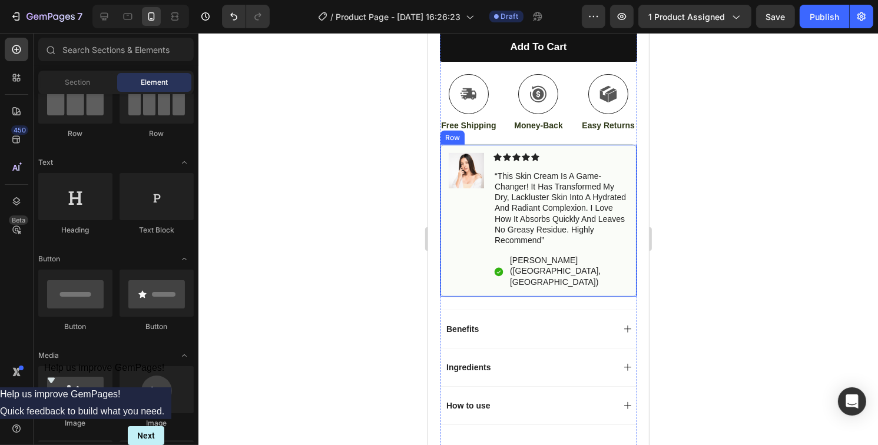
click at [462, 251] on div "Image" at bounding box center [465, 220] width 35 height 135
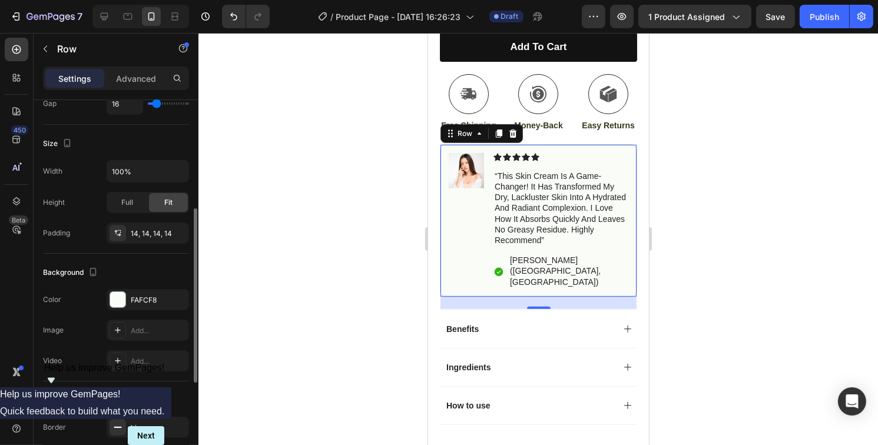
scroll to position [294, 0]
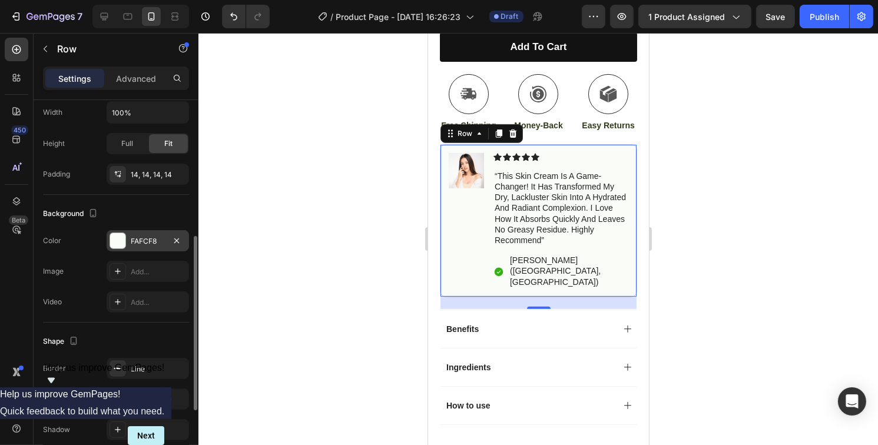
click at [122, 237] on div at bounding box center [117, 240] width 15 height 15
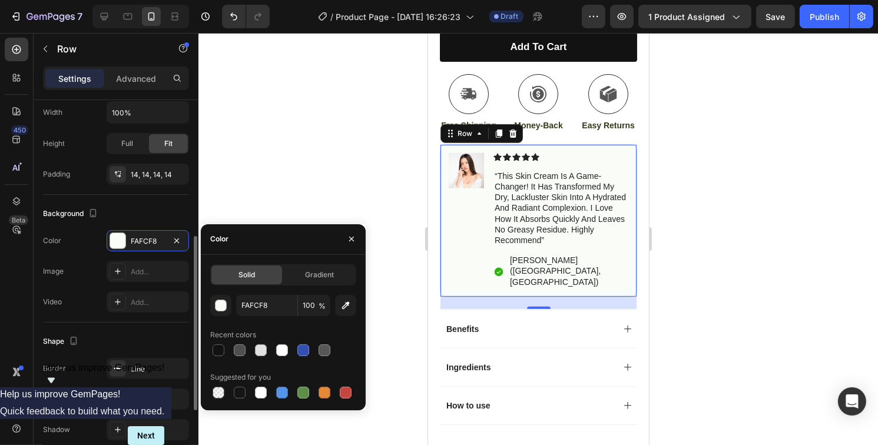
click at [67, 251] on div "The changes might be hidden by the video. Color FAFCF8 Image Add... Video Add..." at bounding box center [116, 271] width 146 height 82
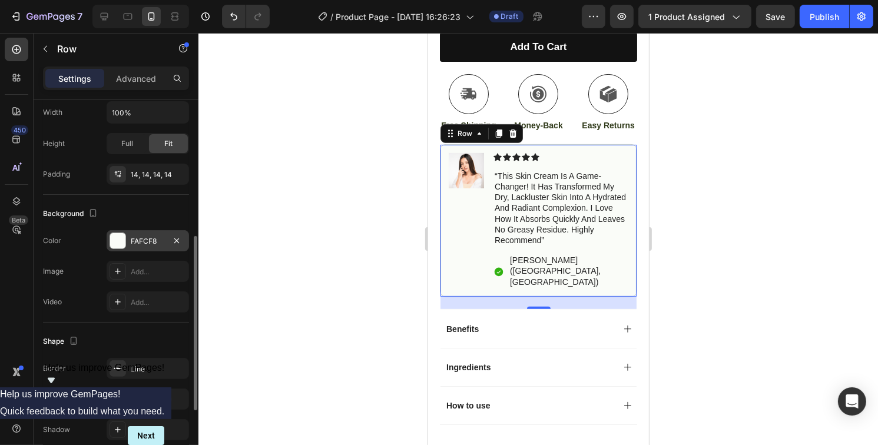
click at [114, 234] on div at bounding box center [117, 240] width 15 height 15
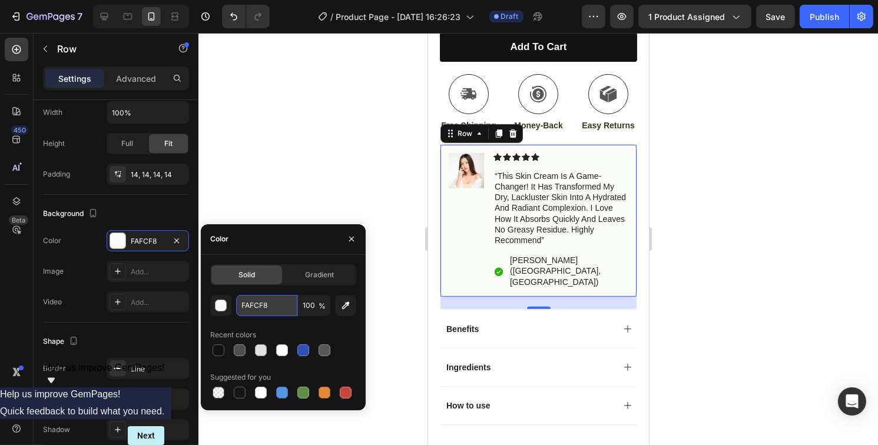
click at [285, 306] on input "FAFCF8" at bounding box center [266, 305] width 61 height 21
paste input "#fdfcfb"
type input "#fdfcfb"
click at [82, 253] on div "The changes might be hidden by the video. Color FAFCF8 Image Add... Video Add..." at bounding box center [116, 271] width 146 height 82
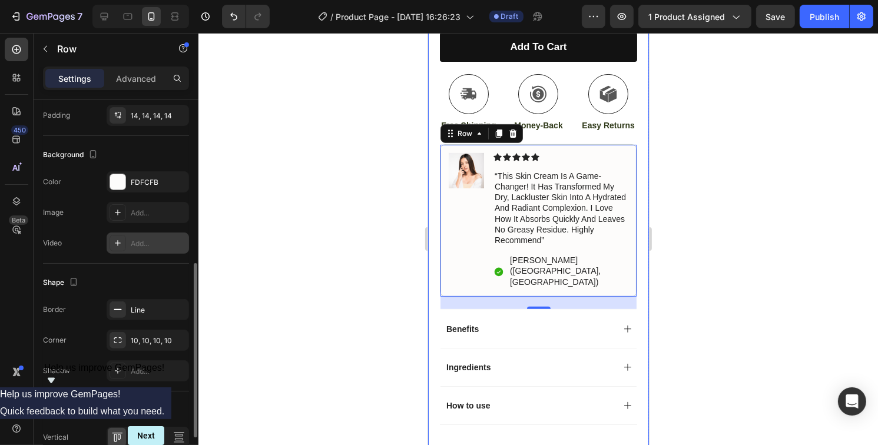
scroll to position [412, 0]
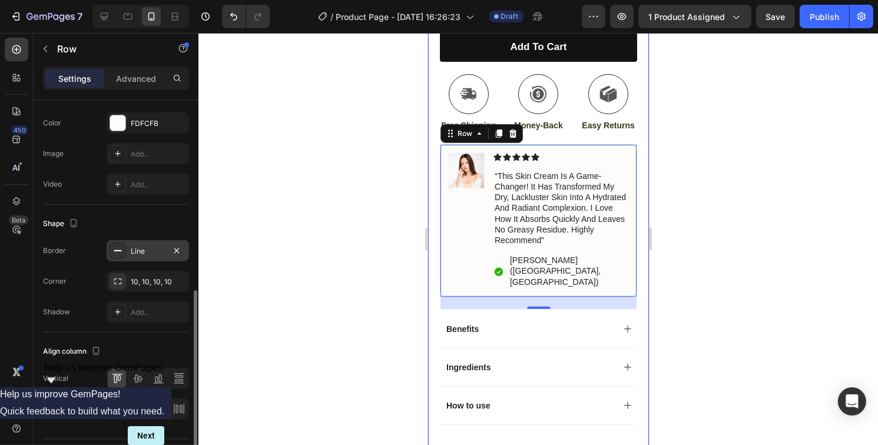
click at [140, 248] on div "Line" at bounding box center [148, 251] width 34 height 11
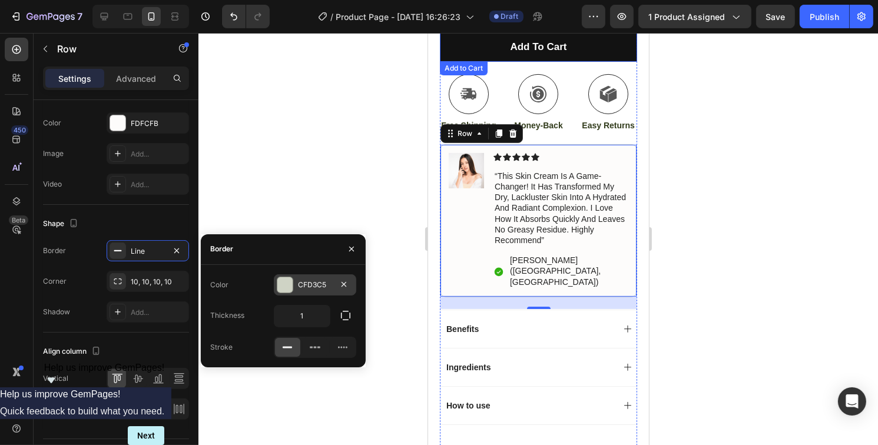
click at [311, 287] on div "CFD3C5" at bounding box center [315, 285] width 34 height 11
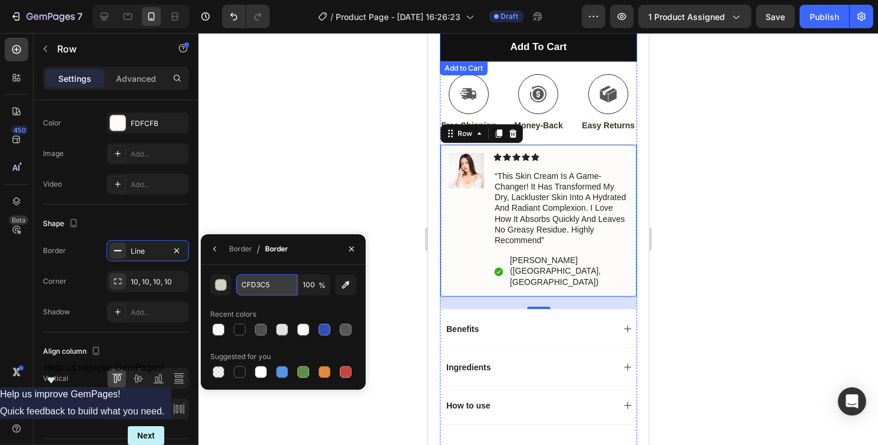
click at [273, 284] on input "CFD3C5" at bounding box center [266, 284] width 61 height 21
paste input "#e5dacd"
click at [258, 268] on div "#e5dacd 100 % Recent colors Suggested for you" at bounding box center [283, 327] width 165 height 125
type input "E5DACD"
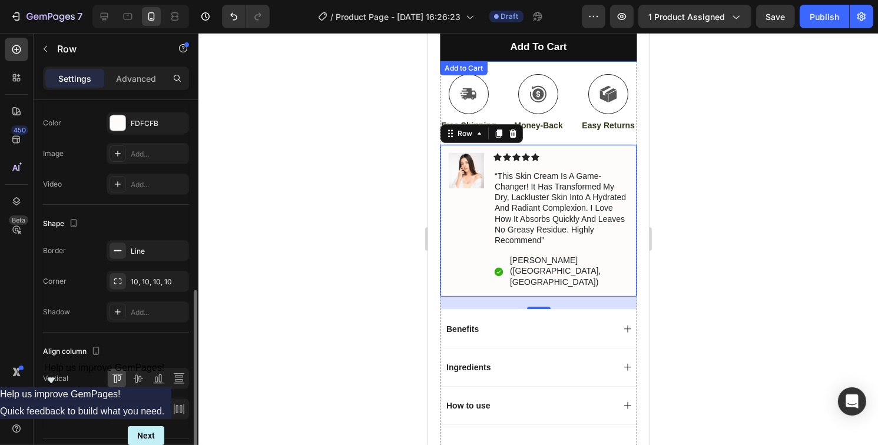
click at [72, 266] on div "Border Line Corner 10, 10, 10, 10 Shadow Add..." at bounding box center [116, 281] width 146 height 82
click at [691, 173] on div at bounding box center [538, 239] width 680 height 412
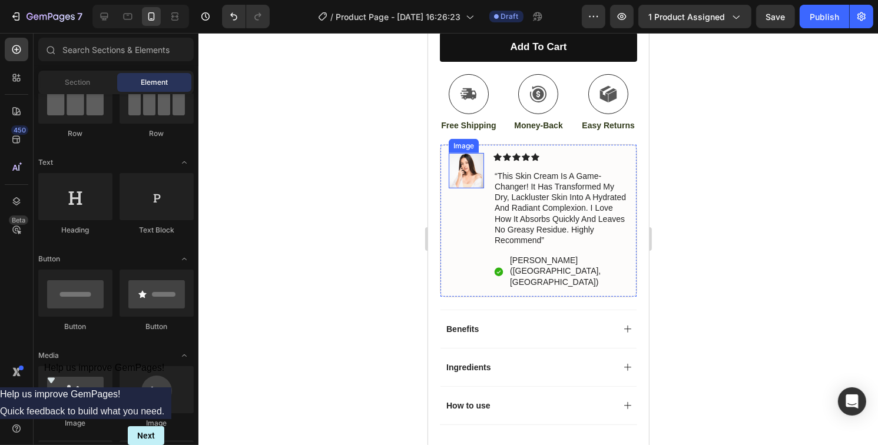
click at [472, 168] on img at bounding box center [465, 170] width 35 height 35
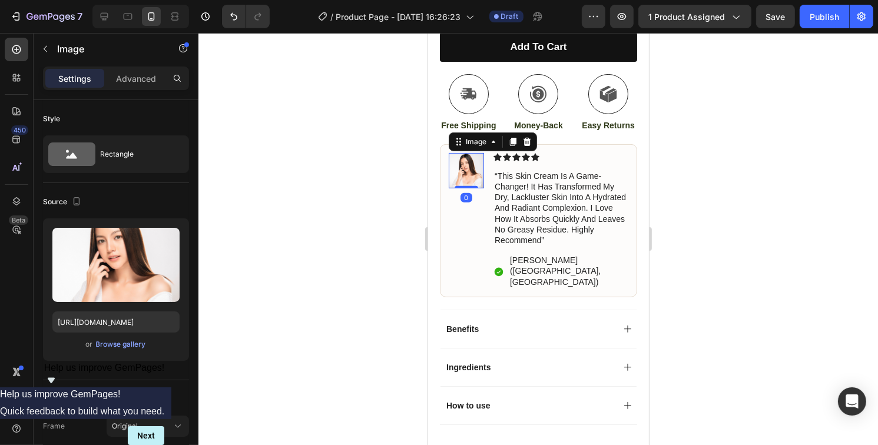
click at [528, 141] on icon at bounding box center [527, 142] width 8 height 8
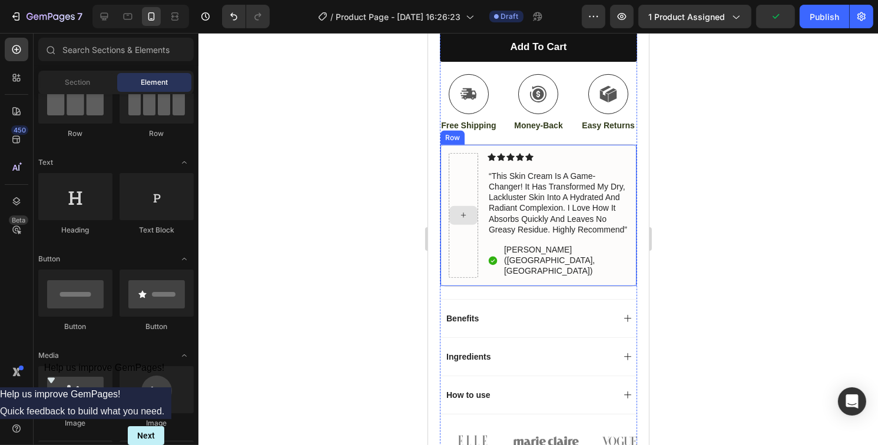
click at [460, 210] on icon at bounding box center [462, 215] width 9 height 10
click at [534, 158] on div "Icon Icon Icon Icon Icon" at bounding box center [557, 157] width 141 height 8
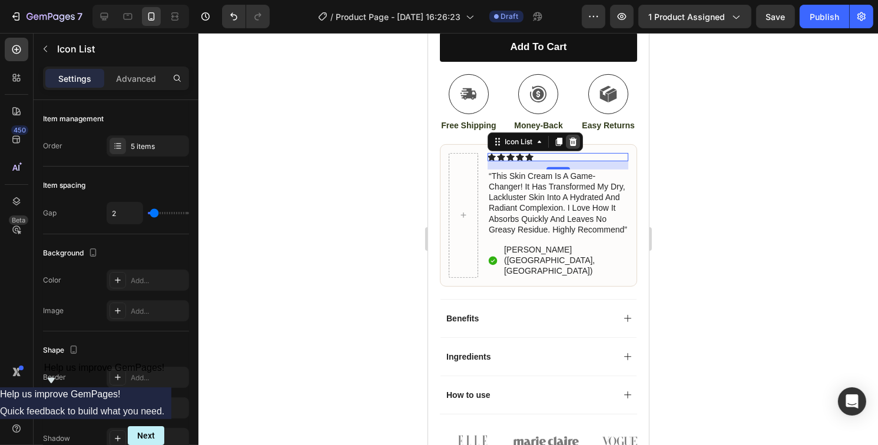
click at [578, 144] on div at bounding box center [572, 142] width 14 height 14
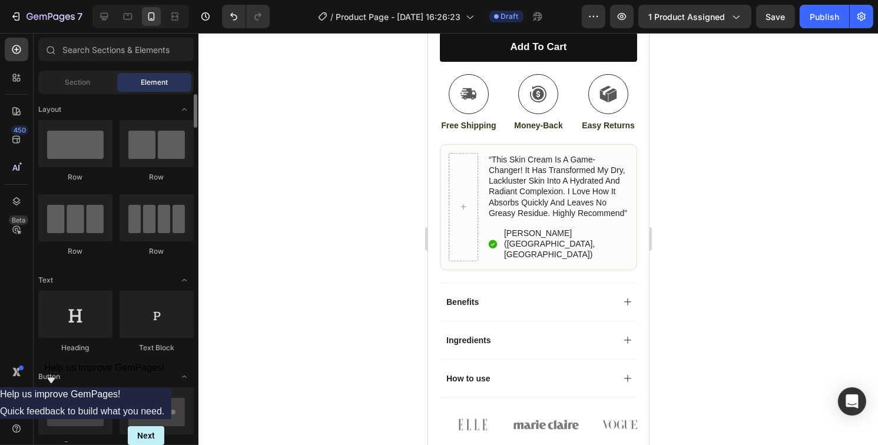
scroll to position [59, 0]
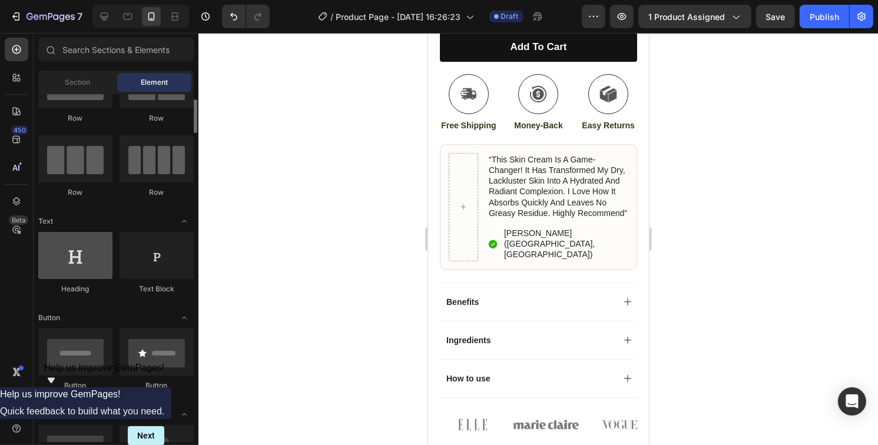
click at [91, 263] on div at bounding box center [75, 255] width 74 height 47
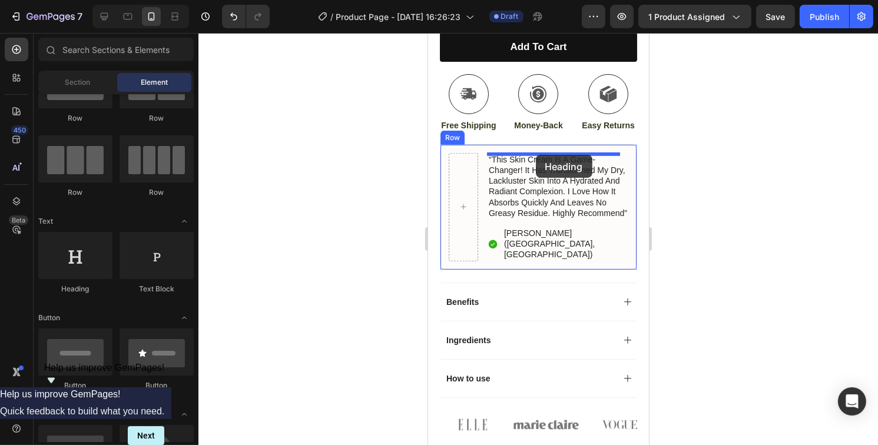
drag, startPoint x: 514, startPoint y: 295, endPoint x: 535, endPoint y: 155, distance: 141.7
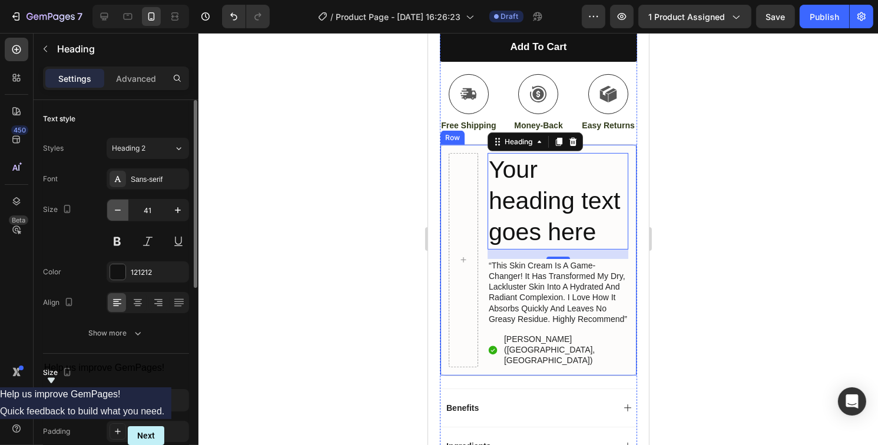
click at [115, 216] on button "button" at bounding box center [117, 210] width 21 height 21
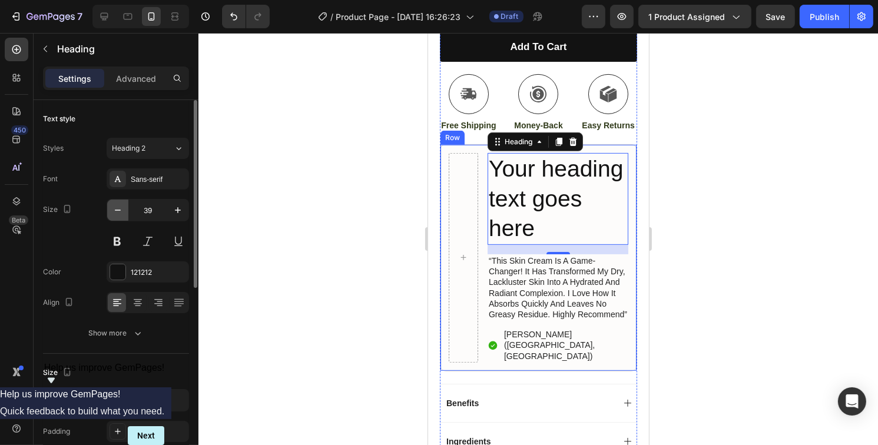
click at [115, 216] on button "button" at bounding box center [117, 210] width 21 height 21
click at [115, 215] on icon "button" at bounding box center [118, 210] width 12 height 12
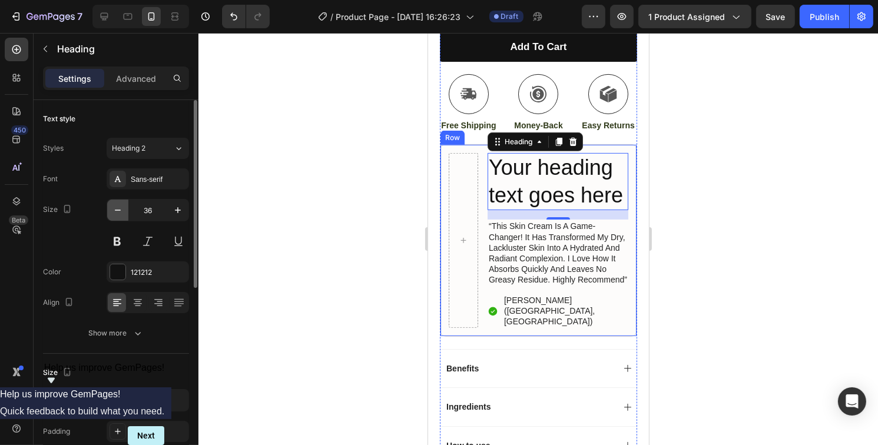
click at [116, 214] on icon "button" at bounding box center [118, 210] width 12 height 12
click at [117, 214] on icon "button" at bounding box center [118, 210] width 12 height 12
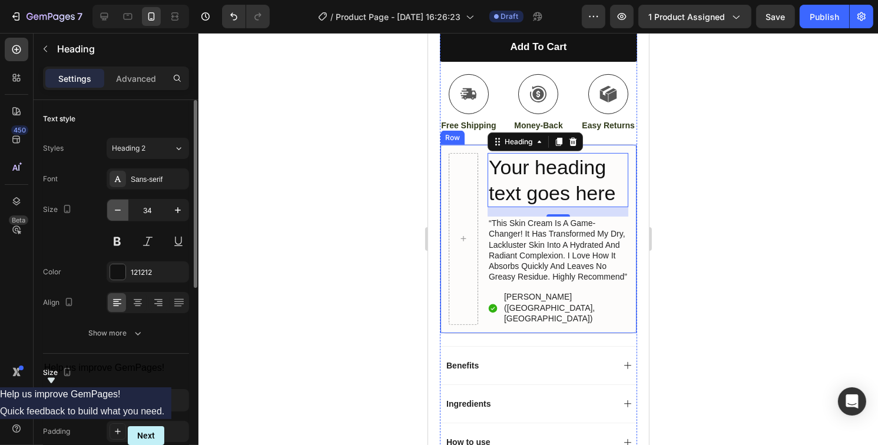
click at [117, 213] on icon "button" at bounding box center [118, 210] width 12 height 12
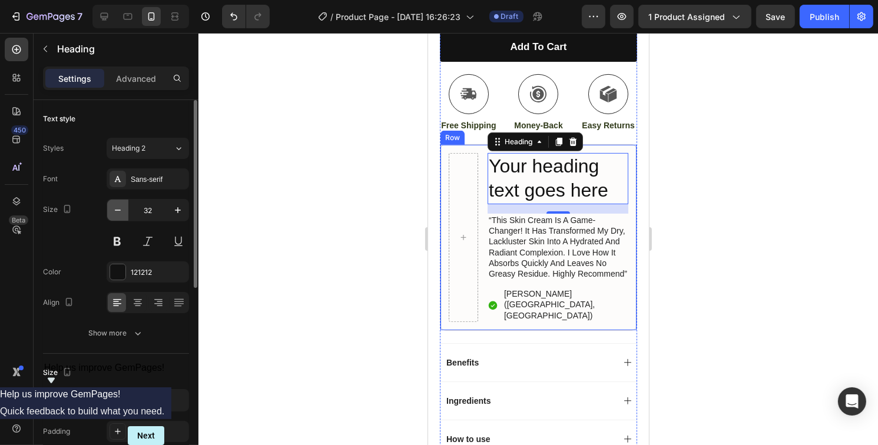
click at [117, 213] on icon "button" at bounding box center [118, 210] width 12 height 12
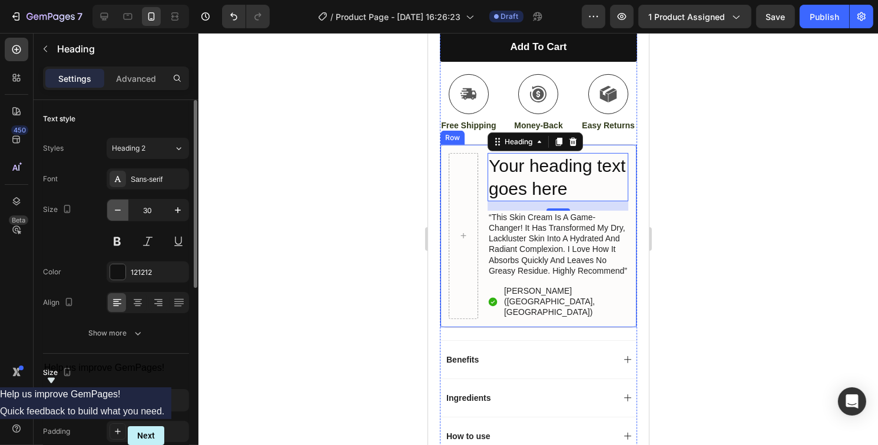
click at [117, 212] on icon "button" at bounding box center [118, 210] width 12 height 12
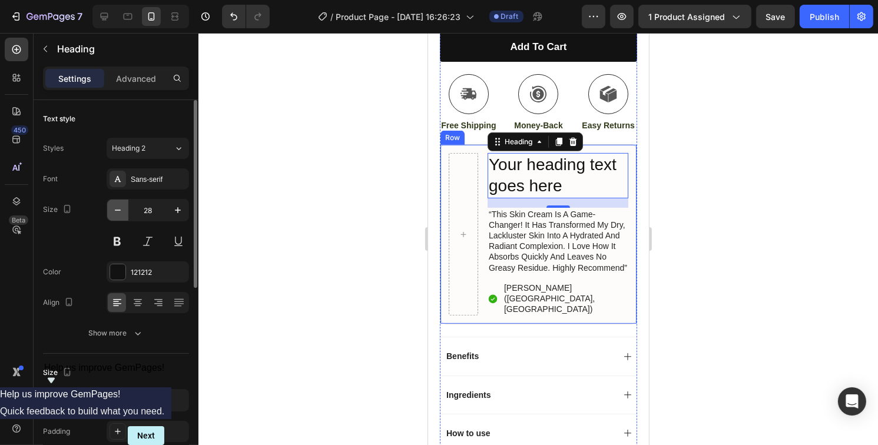
click at [117, 212] on icon "button" at bounding box center [118, 210] width 12 height 12
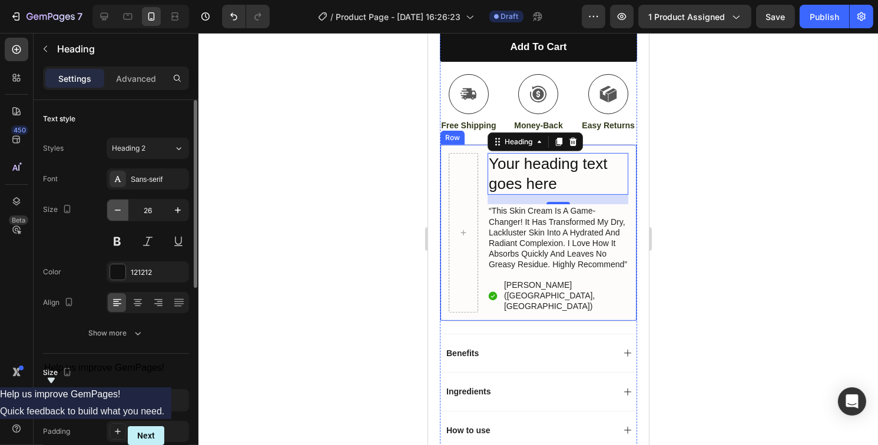
click at [117, 211] on icon "button" at bounding box center [118, 210] width 12 height 12
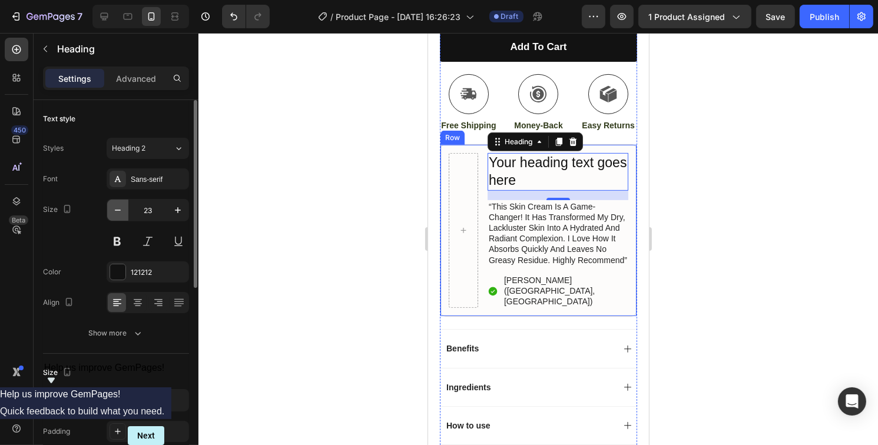
click at [117, 211] on icon "button" at bounding box center [118, 210] width 12 height 12
type input "22"
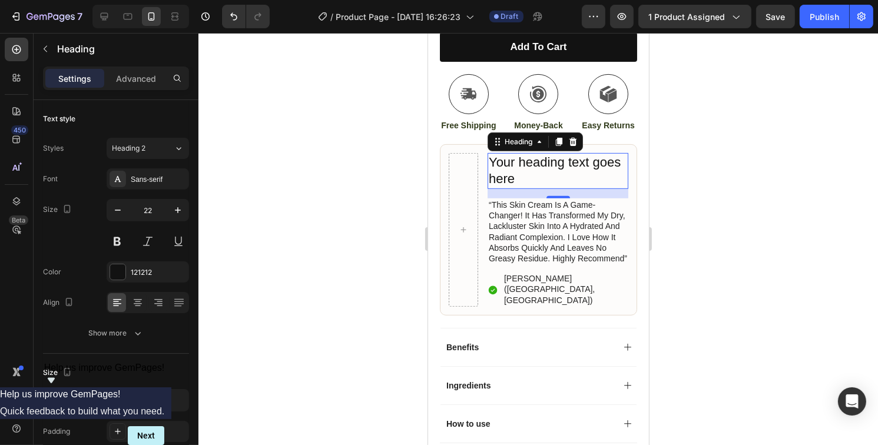
click at [556, 176] on h2 "Your heading text goes here" at bounding box center [557, 171] width 141 height 36
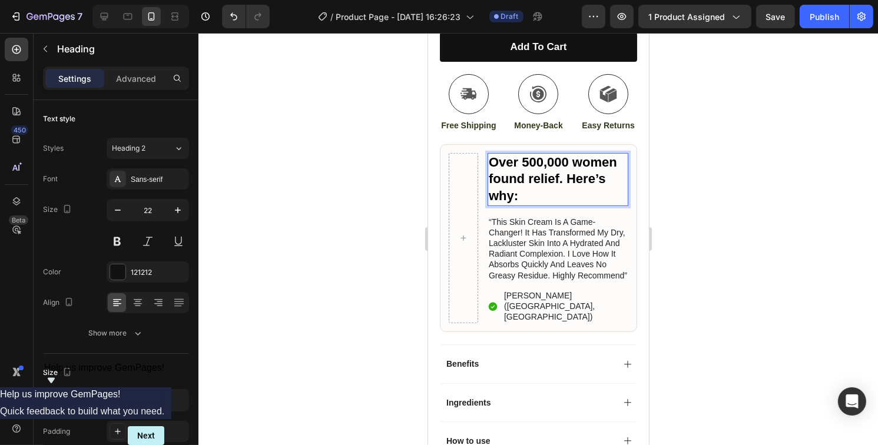
click at [724, 188] on div at bounding box center [538, 239] width 680 height 412
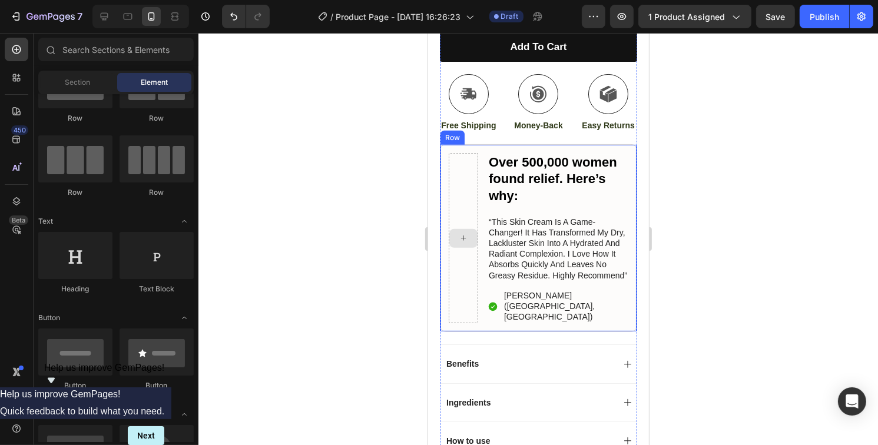
click at [467, 195] on div at bounding box center [462, 238] width 29 height 171
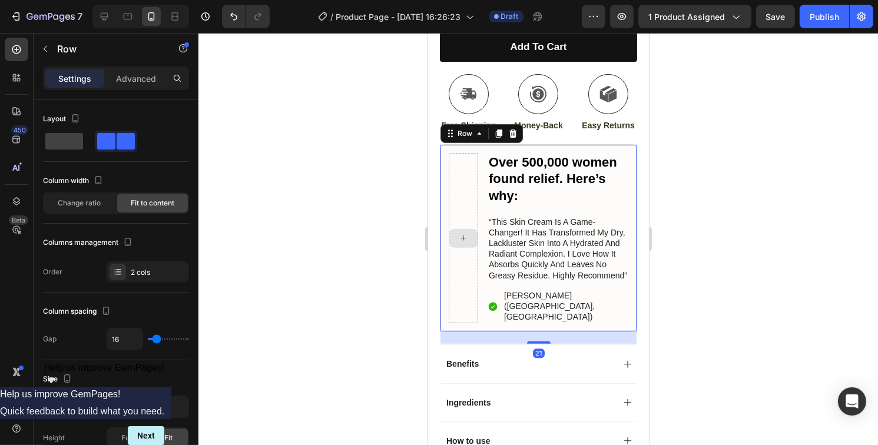
click at [466, 233] on icon at bounding box center [462, 238] width 9 height 10
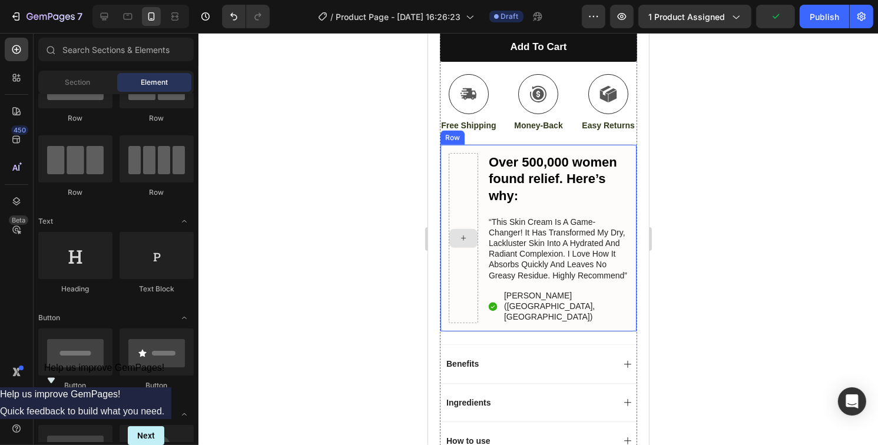
click at [468, 231] on div at bounding box center [463, 238] width 28 height 19
click at [468, 230] on div at bounding box center [463, 238] width 28 height 19
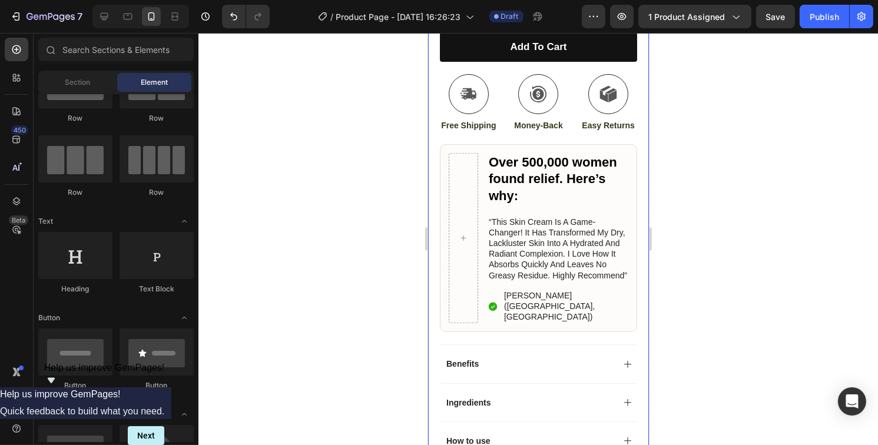
click at [730, 253] on div at bounding box center [538, 239] width 680 height 412
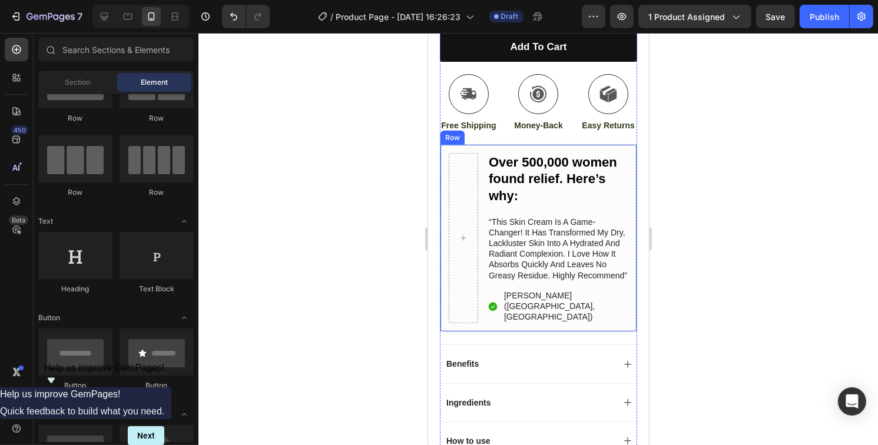
click at [610, 208] on div "⁠⁠⁠⁠⁠⁠⁠ Over 500,000 women found relief. Here’s why: Heading “this skin cream i…" at bounding box center [557, 238] width 141 height 171
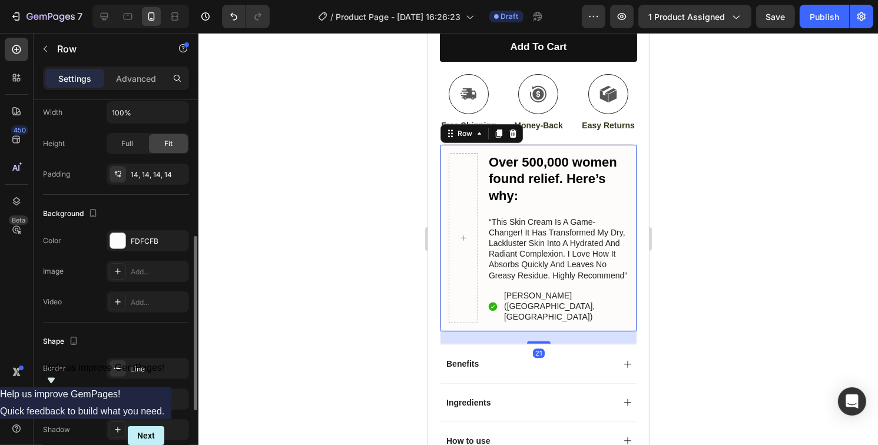
scroll to position [353, 0]
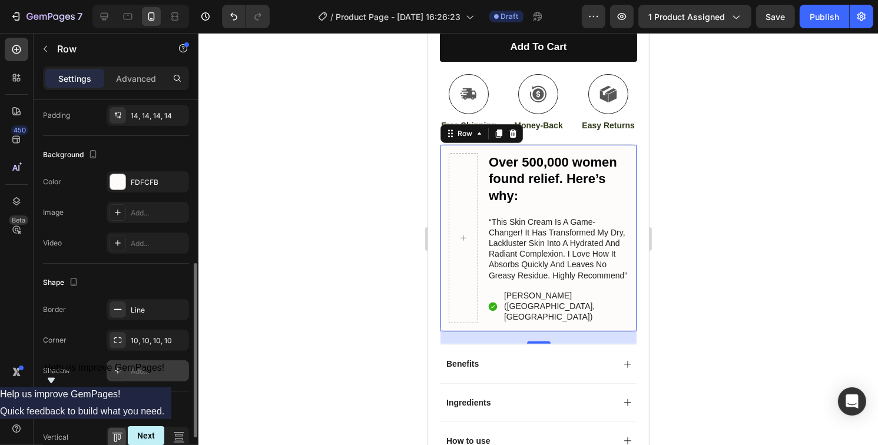
click at [121, 366] on icon at bounding box center [117, 370] width 9 height 9
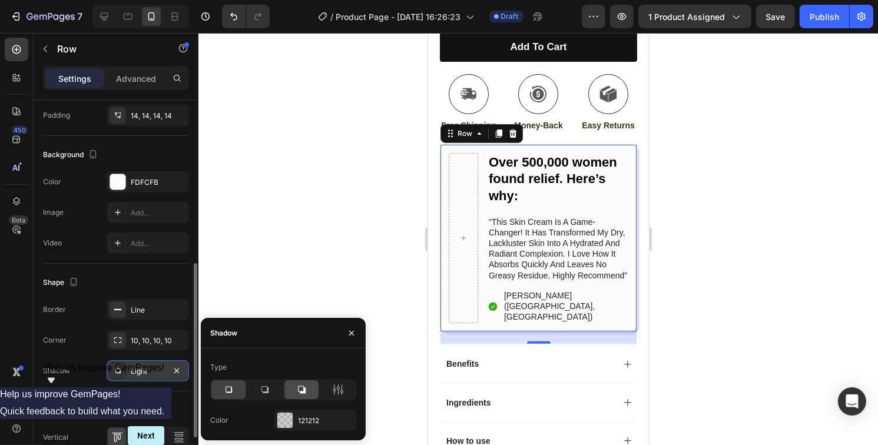
click at [295, 396] on div at bounding box center [301, 389] width 34 height 19
click at [235, 394] on div at bounding box center [228, 389] width 34 height 19
click at [743, 227] on div at bounding box center [538, 239] width 680 height 412
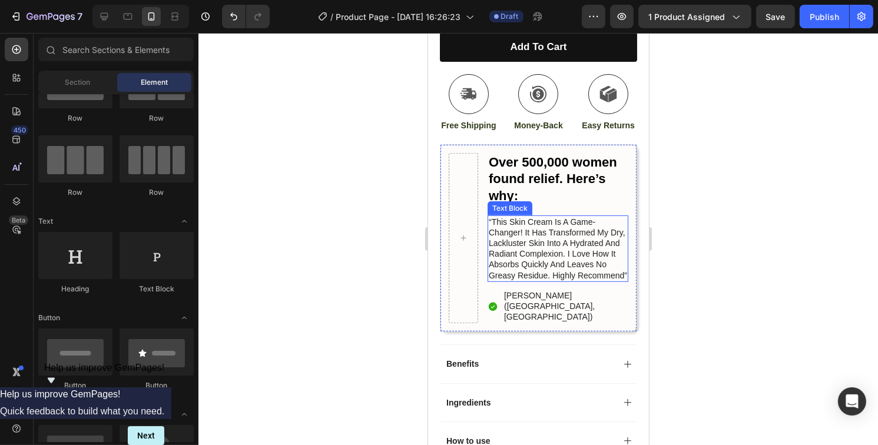
click at [538, 233] on p "“this skin cream is a game-changer! it has transformed my dry, lackluster skin …" at bounding box center [557, 249] width 138 height 64
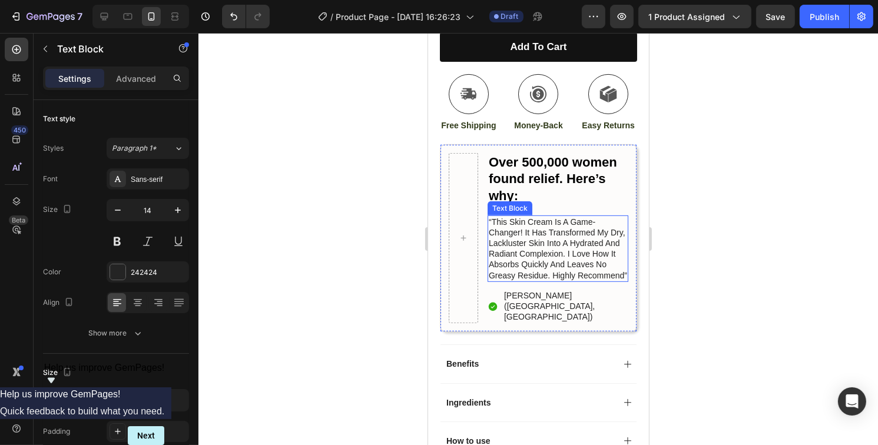
click at [538, 233] on p "“this skin cream is a game-changer! it has transformed my dry, lackluster skin …" at bounding box center [557, 249] width 138 height 64
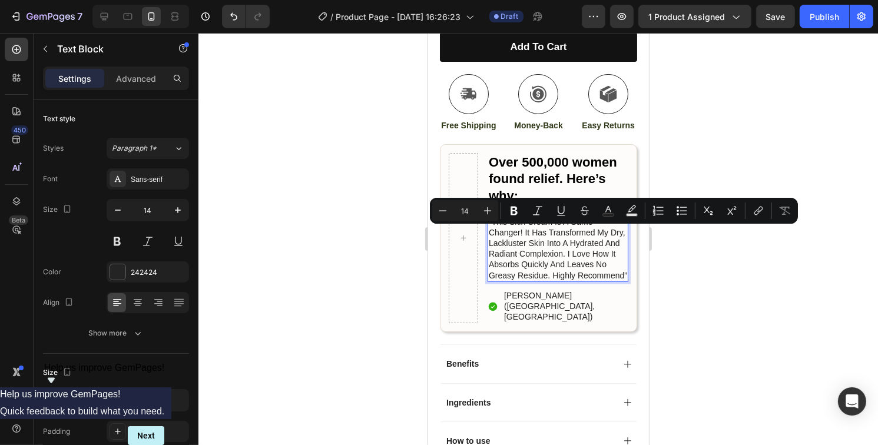
click at [556, 278] on p "“this skin cream is a game-changer! it has transformed my dry, lackluster skin …" at bounding box center [557, 249] width 138 height 64
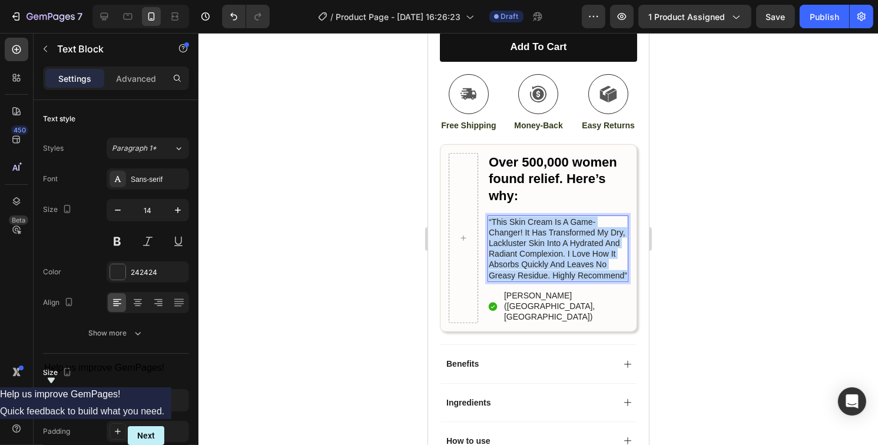
drag, startPoint x: 545, startPoint y: 287, endPoint x: 487, endPoint y: 223, distance: 86.3
click at [487, 223] on div "“this skin cream is a game-changer! it has transformed my dry, lackluster skin …" at bounding box center [557, 249] width 141 height 67
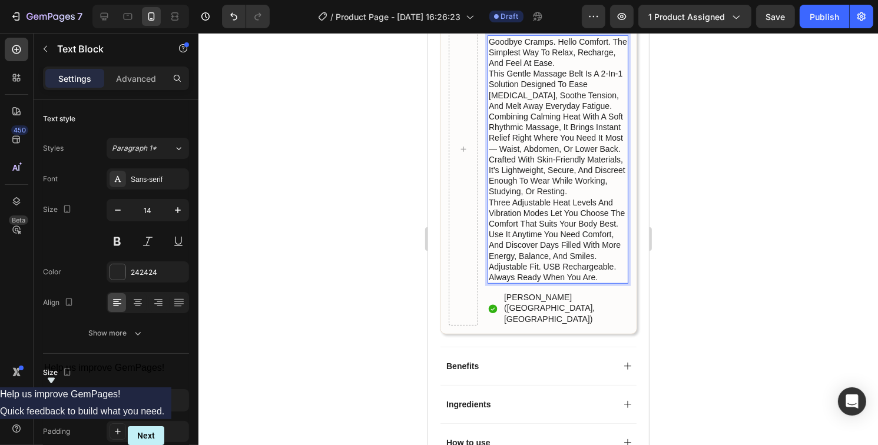
scroll to position [651, 0]
click at [516, 198] on p "Crafted with skin-friendly materials, it’s lightweight, secure, and discreet en…" at bounding box center [557, 176] width 138 height 43
click at [523, 198] on p "Crafted with skin-friendly materials, it’s lightweight, secure, and discreet en…" at bounding box center [557, 176] width 138 height 43
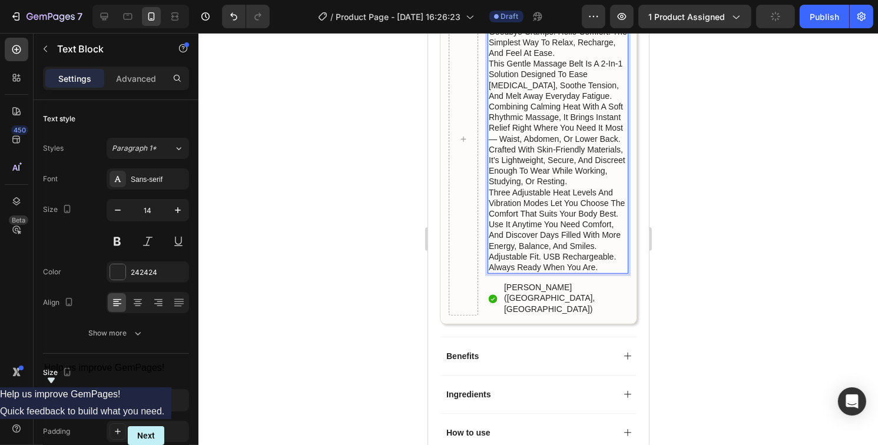
scroll to position [710, 0]
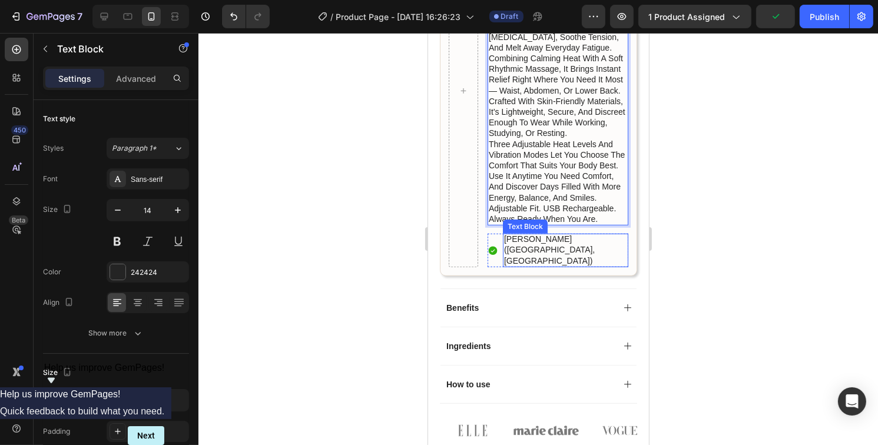
click at [526, 266] on p "[PERSON_NAME] ([GEOGRAPHIC_DATA], [GEOGRAPHIC_DATA])" at bounding box center [564, 250] width 123 height 32
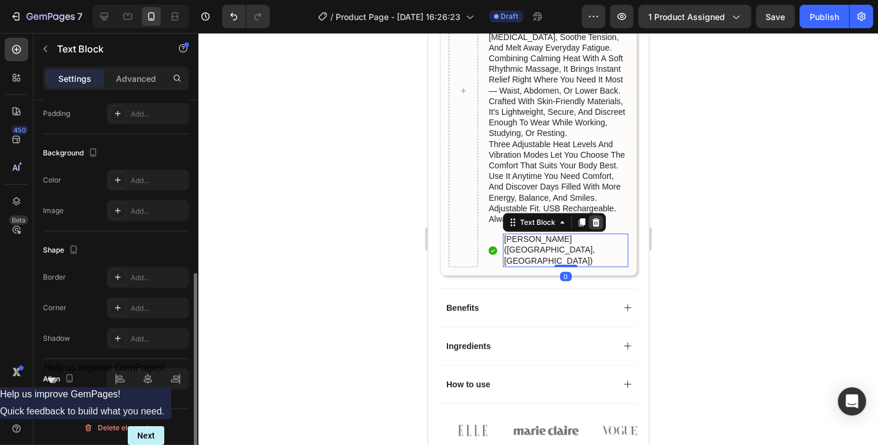
click at [597, 227] on icon at bounding box center [595, 222] width 9 height 9
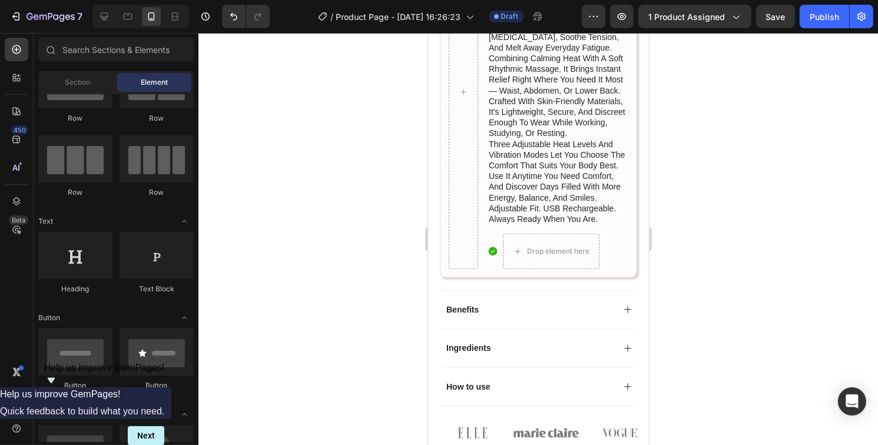
scroll to position [721, 0]
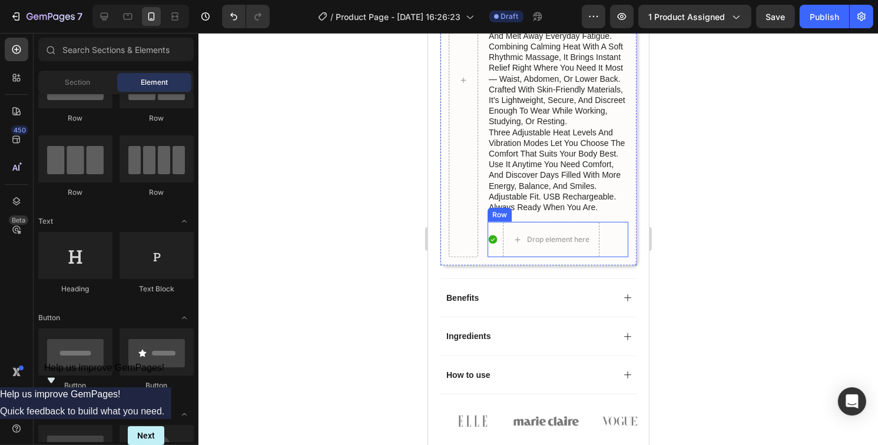
click at [494, 257] on div "Icon" at bounding box center [492, 239] width 11 height 35
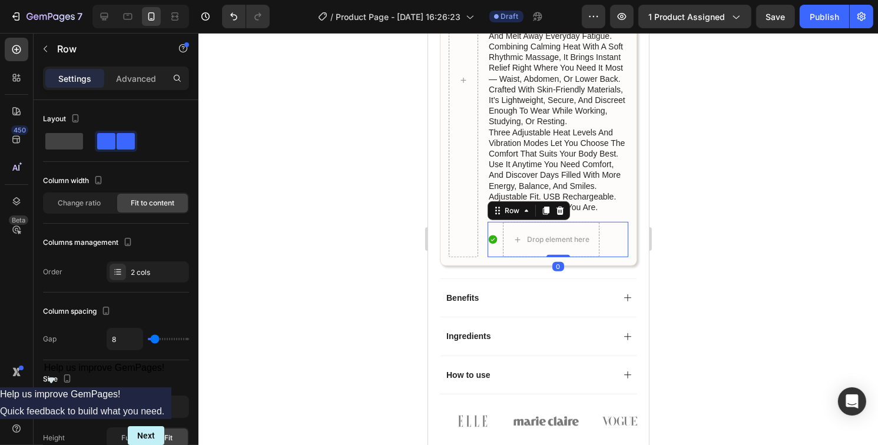
drag, startPoint x: 561, startPoint y: 246, endPoint x: 545, endPoint y: 262, distance: 23.3
click at [561, 215] on icon at bounding box center [560, 211] width 8 height 8
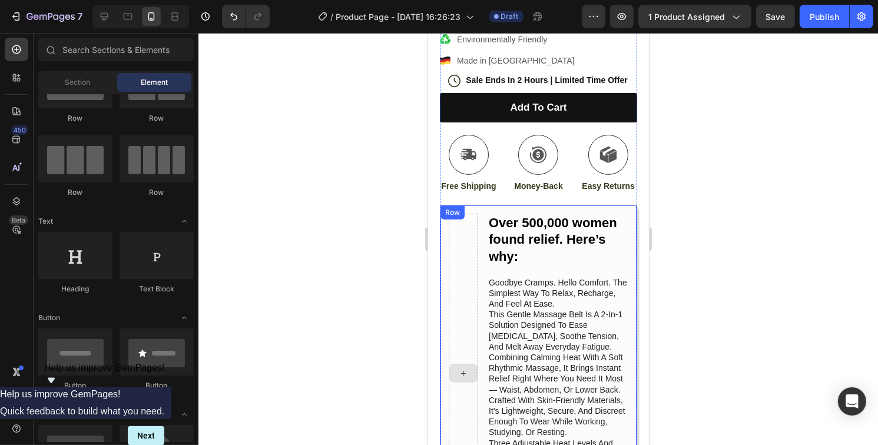
scroll to position [409, 0]
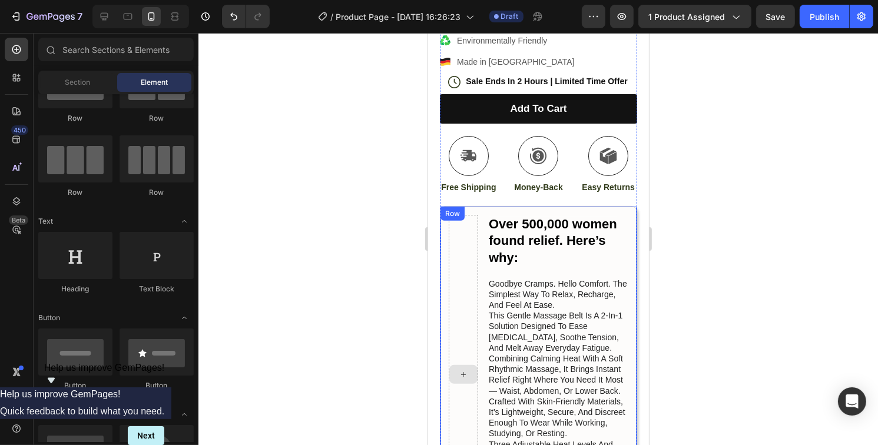
click at [468, 243] on div at bounding box center [462, 374] width 29 height 319
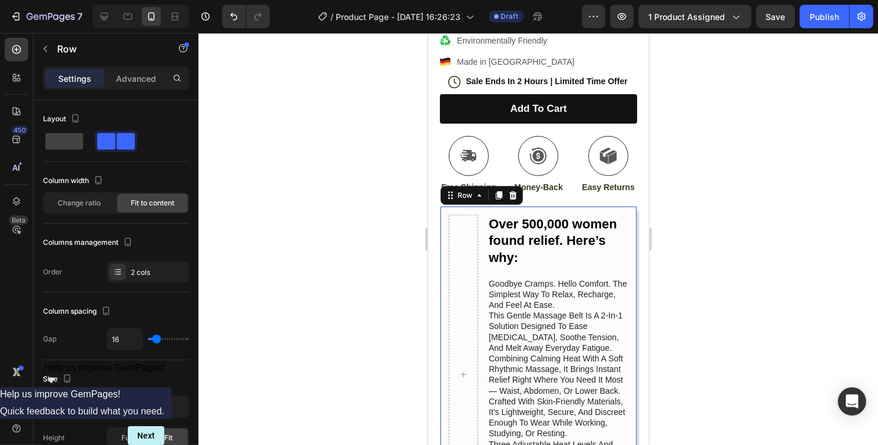
click at [586, 264] on p "⁠⁠⁠⁠⁠⁠⁠ Over 500,000 women found relief. Here’s why:" at bounding box center [557, 241] width 138 height 51
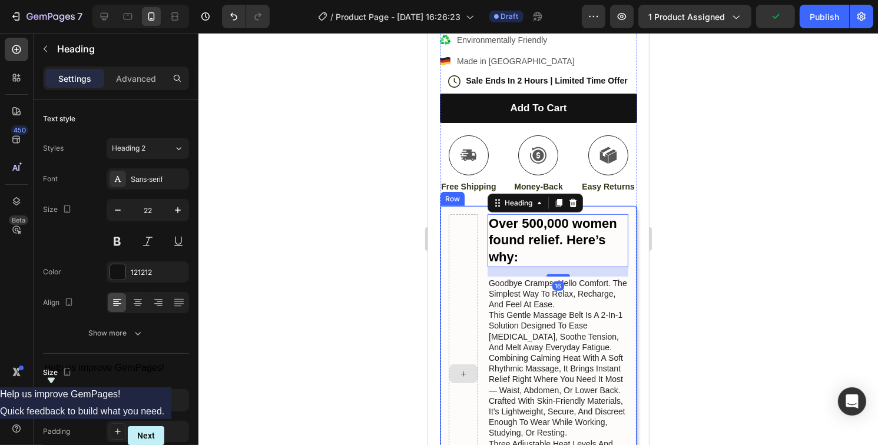
scroll to position [527, 0]
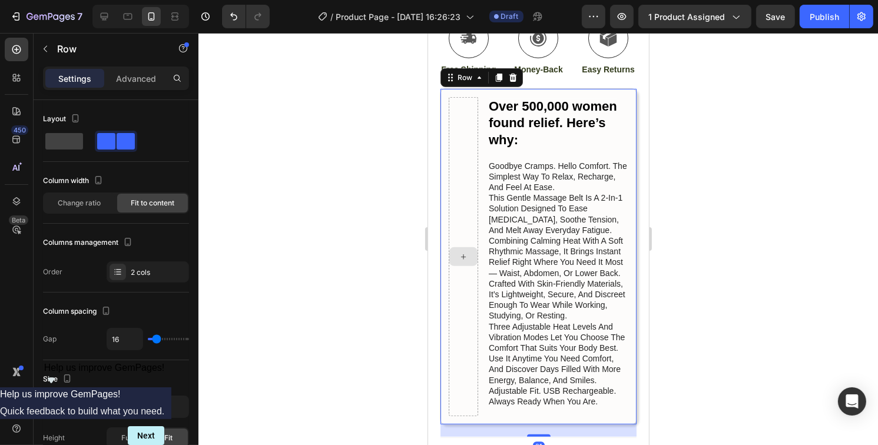
click at [465, 259] on icon at bounding box center [462, 256] width 5 height 5
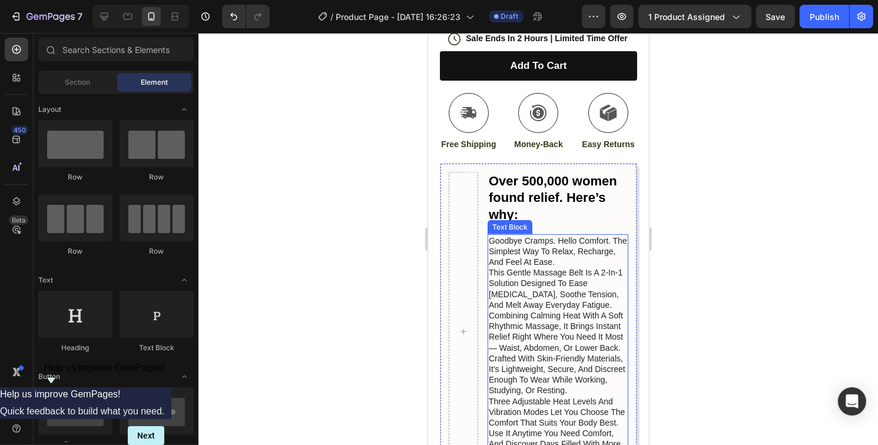
scroll to position [409, 0]
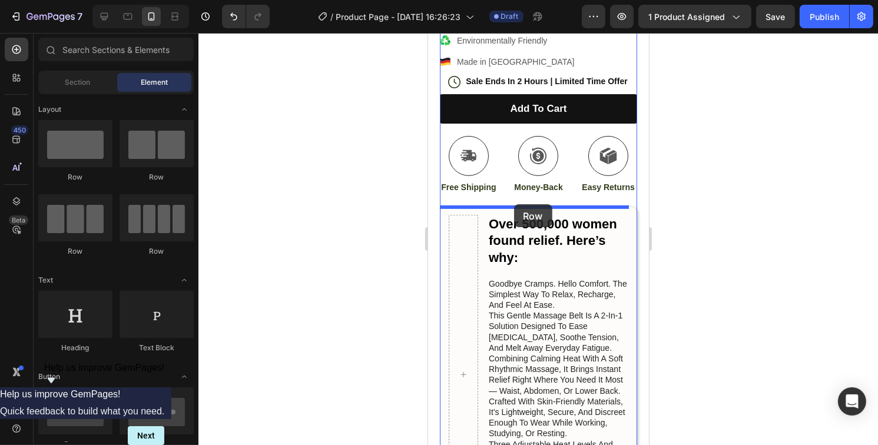
drag, startPoint x: 483, startPoint y: 194, endPoint x: 513, endPoint y: 204, distance: 31.8
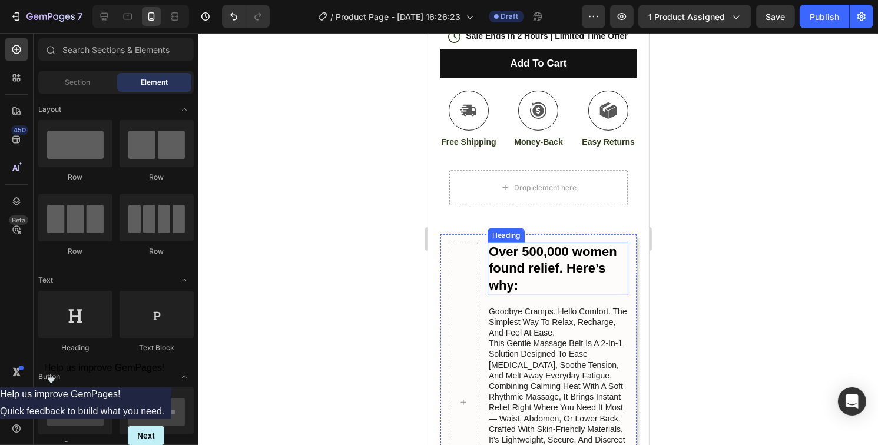
scroll to position [416, 0]
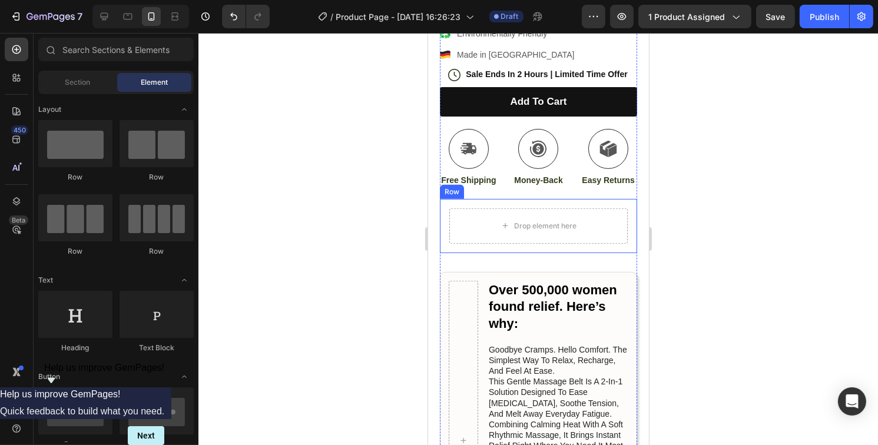
click at [594, 245] on div "Drop element here Row" at bounding box center [537, 226] width 197 height 54
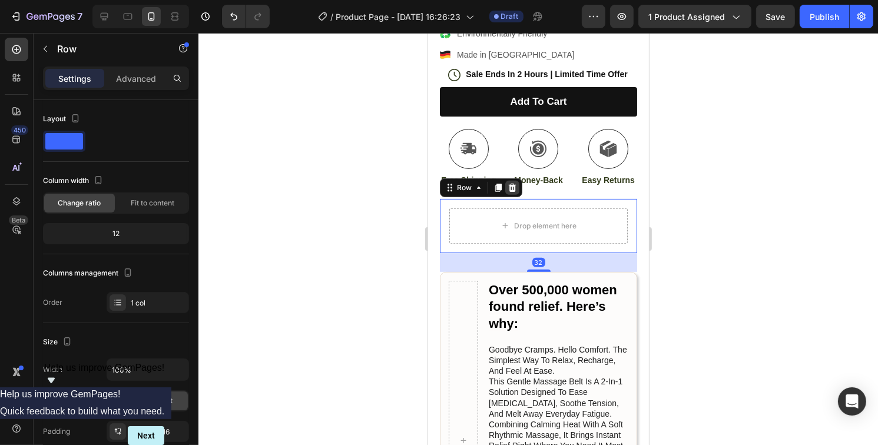
click at [513, 191] on icon at bounding box center [512, 188] width 8 height 8
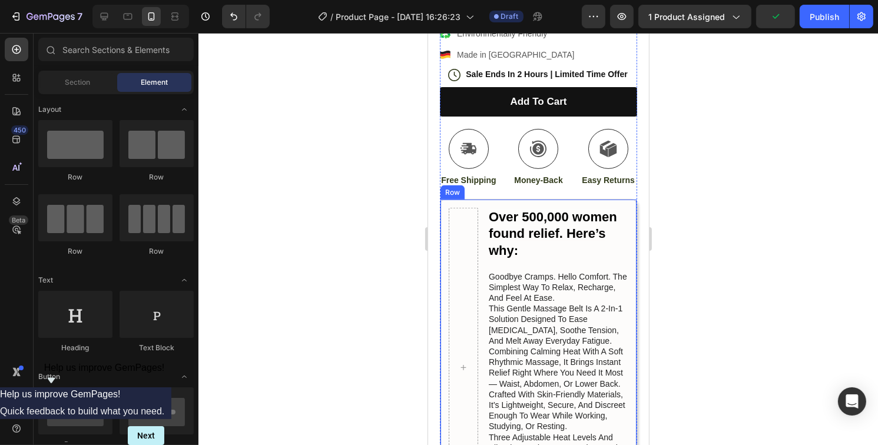
click at [484, 269] on div "⁠⁠⁠⁠⁠⁠⁠ Over 500,000 women found relief. Here’s why: Heading Goodbye cramps. He…" at bounding box center [537, 367] width 197 height 337
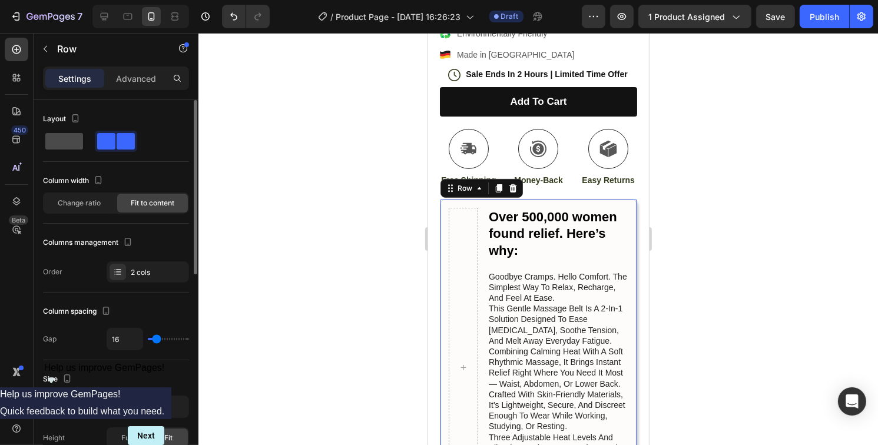
click at [55, 143] on span at bounding box center [64, 141] width 38 height 16
type input "0"
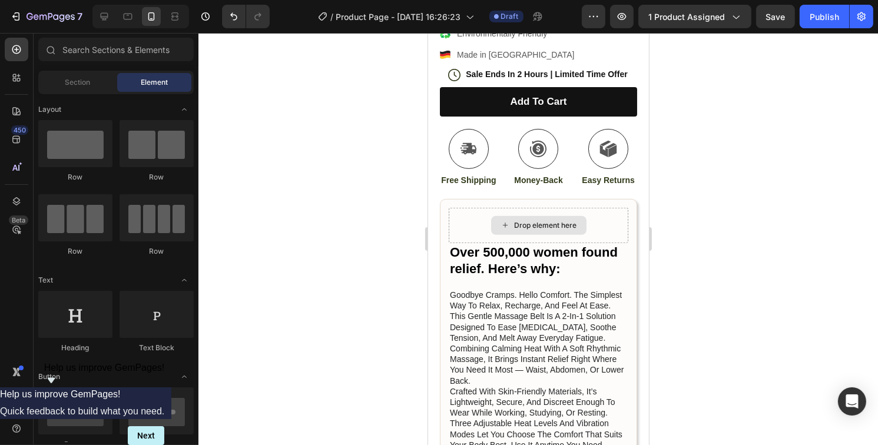
click at [531, 228] on div "Drop element here" at bounding box center [545, 225] width 62 height 9
click at [535, 268] on strong "Over 500,000 women found relief. Here’s why:" at bounding box center [533, 261] width 168 height 32
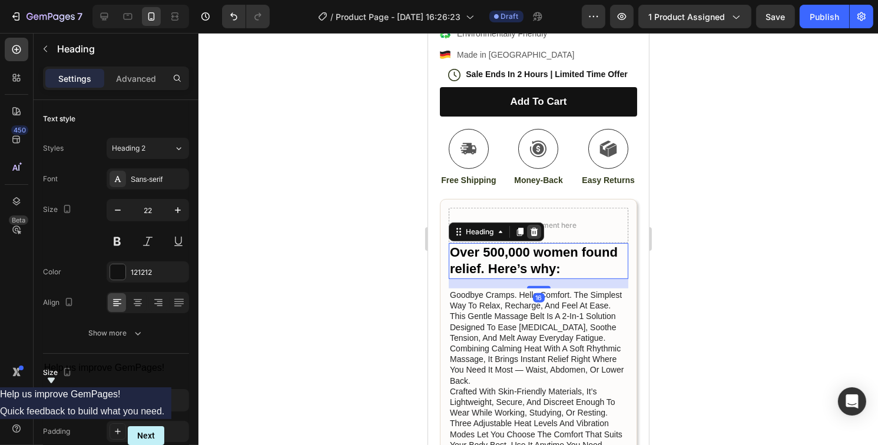
click at [532, 229] on icon at bounding box center [534, 232] width 8 height 8
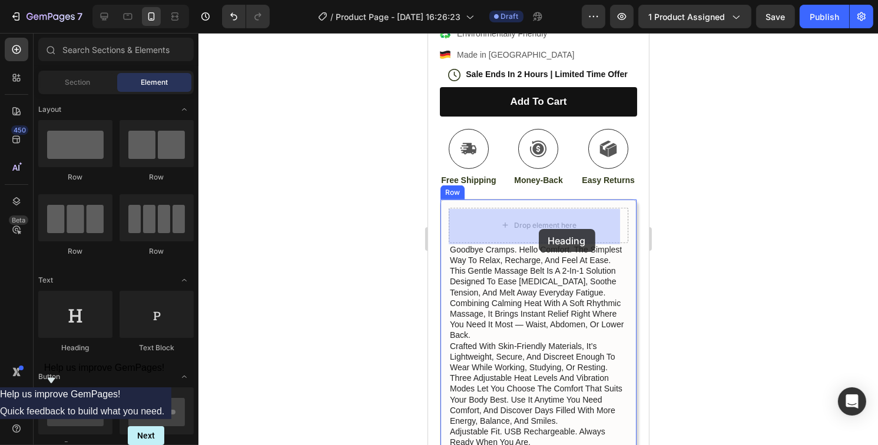
drag, startPoint x: 661, startPoint y: 357, endPoint x: 538, endPoint y: 229, distance: 177.8
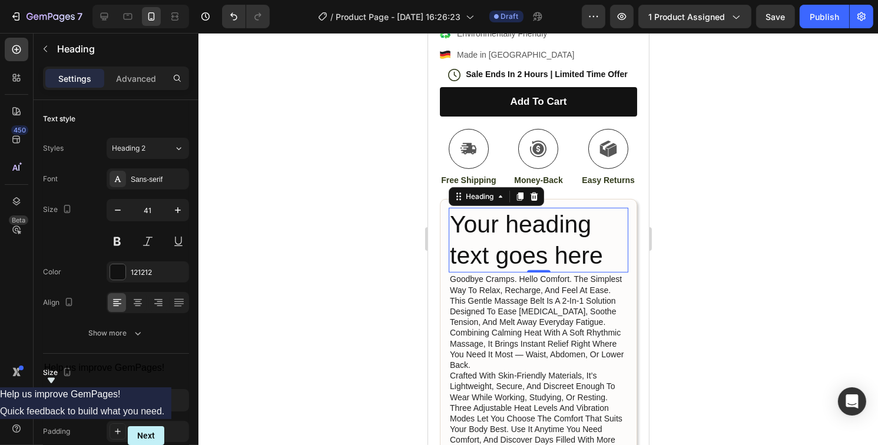
click at [599, 257] on h2 "Your heading text goes here" at bounding box center [538, 240] width 180 height 65
click at [599, 257] on p "Your heading text goes here" at bounding box center [537, 240] width 177 height 63
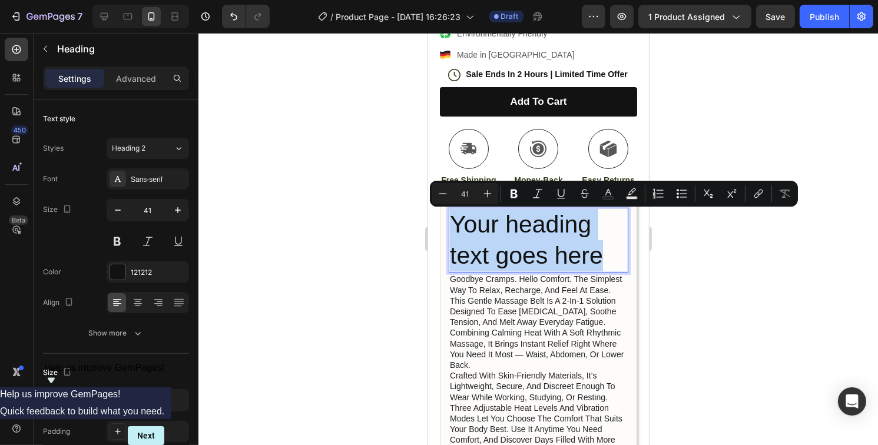
drag, startPoint x: 584, startPoint y: 258, endPoint x: 466, endPoint y: 231, distance: 120.8
click at [466, 231] on p "Your heading text goes here" at bounding box center [537, 240] width 177 height 63
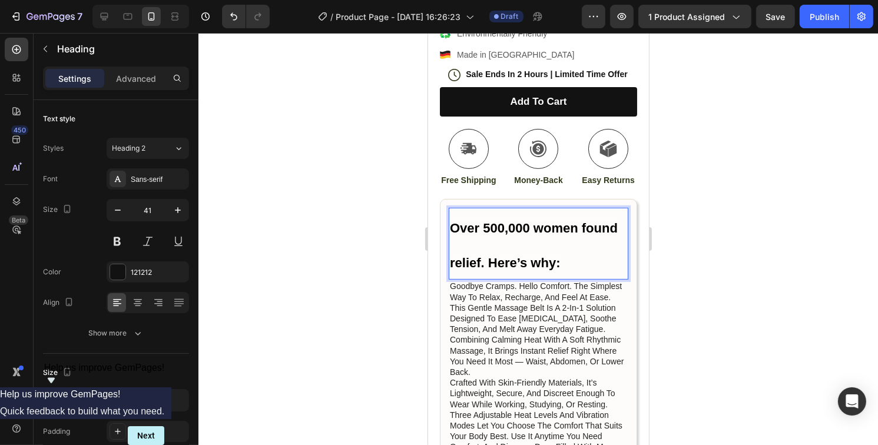
click at [450, 264] on strong "Over 500,000 women found relief. Here’s why:" at bounding box center [533, 245] width 168 height 49
click at [456, 244] on p "Over 500,000 women found relief. Here’s why:" at bounding box center [537, 244] width 177 height 70
click at [460, 255] on p "Over 500,000 women found relief. Here’s why:" at bounding box center [537, 244] width 177 height 70
click at [461, 248] on p "Over 500,000 women found relief. Here’s why:" at bounding box center [537, 244] width 177 height 70
click at [459, 244] on p "Over 500,000 women found relief. Here’s why:" at bounding box center [537, 244] width 177 height 70
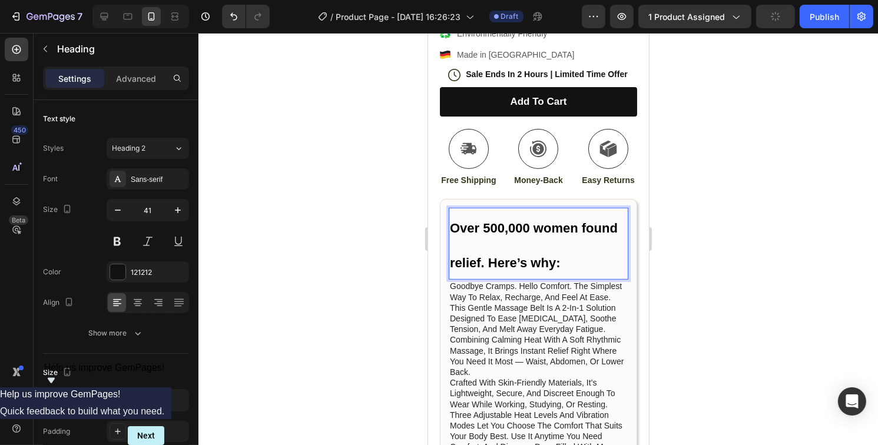
click at [450, 267] on strong "Over 500,000 women found relief. Here’s why:" at bounding box center [533, 245] width 168 height 49
click at [450, 267] on strong "Over 500,000 women foundrelief. Here’s why:" at bounding box center [522, 245] width 147 height 49
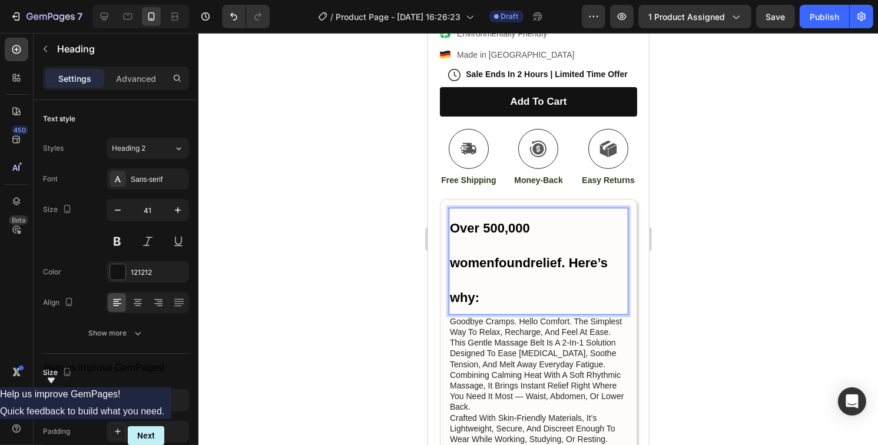
click at [452, 266] on strong "Over 500,000 womenfoundrelief. Here’s why:" at bounding box center [528, 263] width 158 height 85
click at [450, 266] on strong "Over 500,000womenfoundrelief. Here’s why:" at bounding box center [530, 263] width 162 height 85
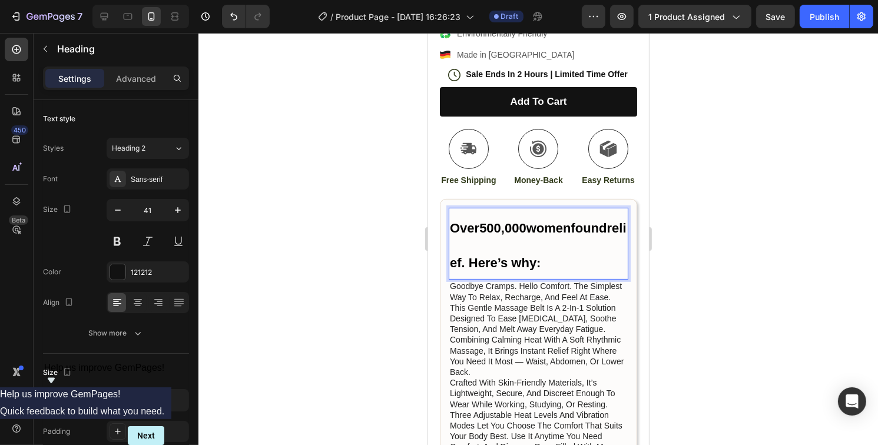
click at [452, 264] on strong "Over500,000womenfoundrelief. Here’s why:" at bounding box center [537, 245] width 177 height 49
click at [452, 266] on strong "Over500,000womenfoundelief. Here’s why:" at bounding box center [534, 245] width 171 height 49
click at [450, 267] on strong "Over500,000womenfoundelief. Here’s why:" at bounding box center [534, 245] width 171 height 49
click at [450, 268] on strong "Over500,000womenfoundeief. Here’s why:" at bounding box center [536, 245] width 175 height 49
click at [529, 258] on p "Over500,000womenfoef. Here’s why:" at bounding box center [537, 244] width 177 height 70
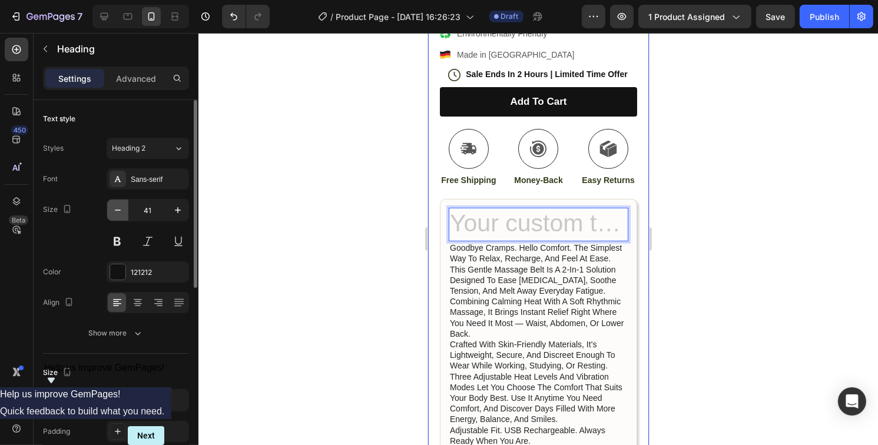
click at [118, 208] on icon "button" at bounding box center [118, 210] width 12 height 12
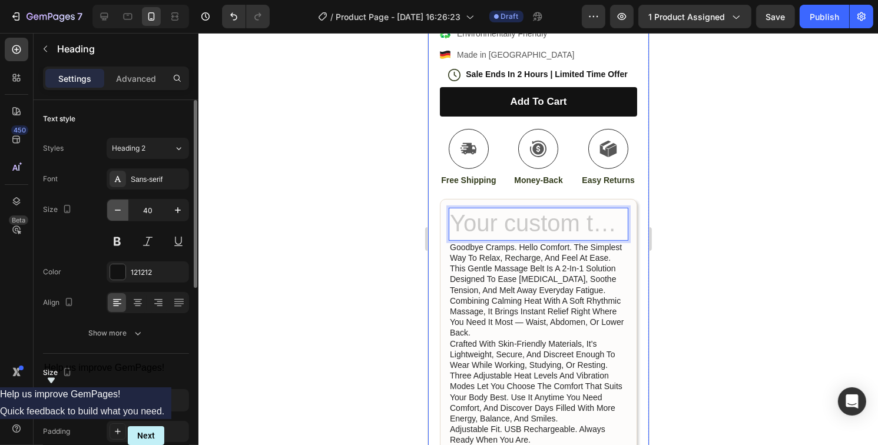
click at [118, 208] on icon "button" at bounding box center [118, 210] width 12 height 12
click at [118, 209] on icon "button" at bounding box center [118, 210] width 12 height 12
click at [118, 210] on icon "button" at bounding box center [118, 210] width 12 height 12
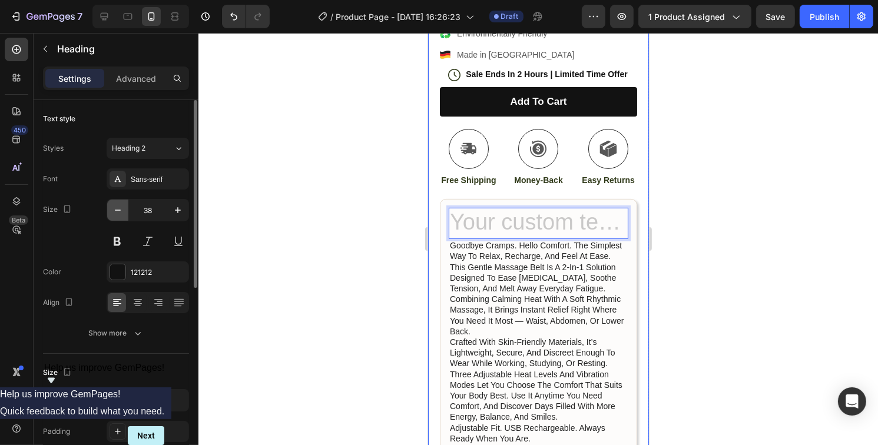
click at [118, 210] on icon "button" at bounding box center [118, 210] width 6 height 1
click at [117, 210] on icon "button" at bounding box center [118, 210] width 6 height 1
click at [117, 211] on icon "button" at bounding box center [118, 210] width 12 height 12
click at [117, 212] on icon "button" at bounding box center [118, 210] width 12 height 12
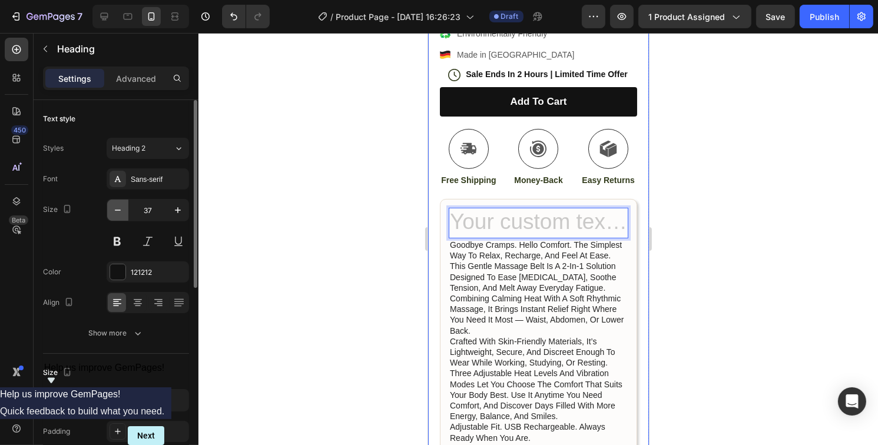
click at [117, 213] on icon "button" at bounding box center [118, 210] width 12 height 12
click at [117, 214] on icon "button" at bounding box center [118, 210] width 12 height 12
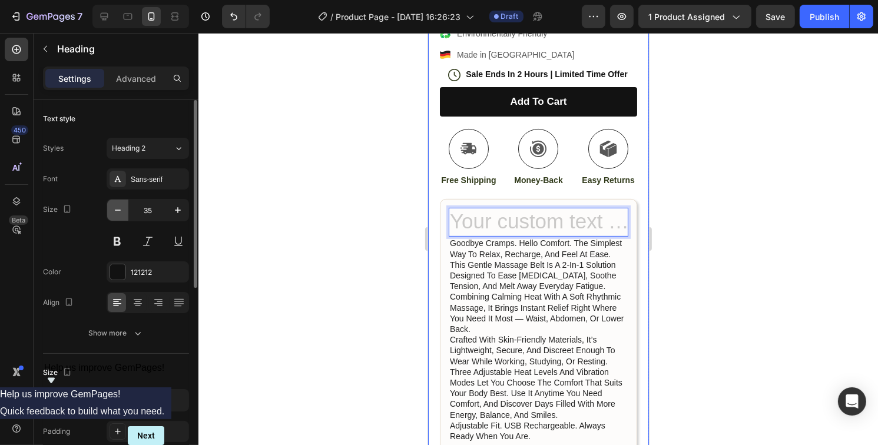
click at [117, 214] on icon "button" at bounding box center [118, 210] width 12 height 12
click at [118, 214] on icon "button" at bounding box center [118, 210] width 12 height 12
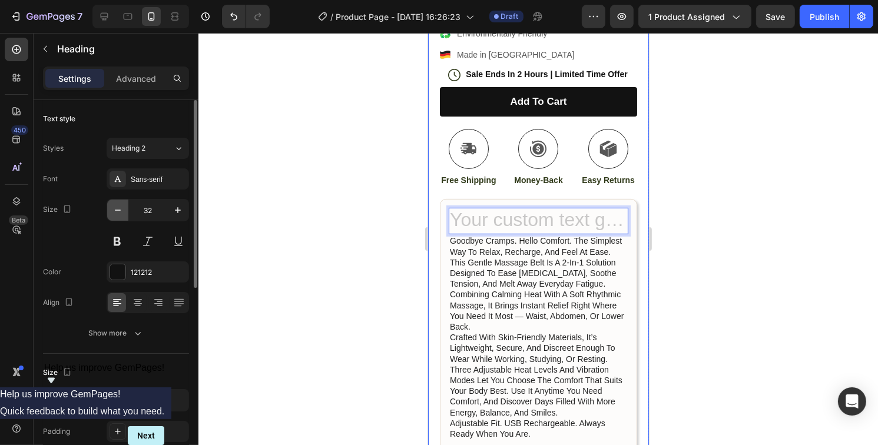
click at [118, 214] on icon "button" at bounding box center [118, 210] width 12 height 12
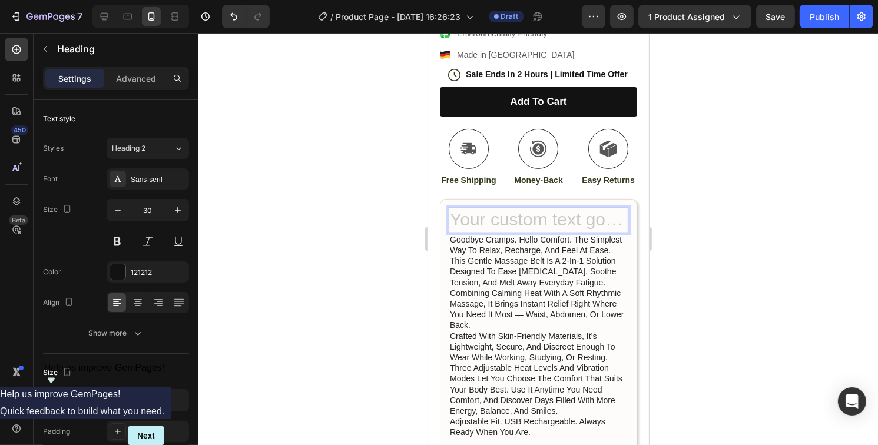
click at [504, 224] on h2 "Rich Text Editor. Editing area: main" at bounding box center [538, 220] width 180 height 25
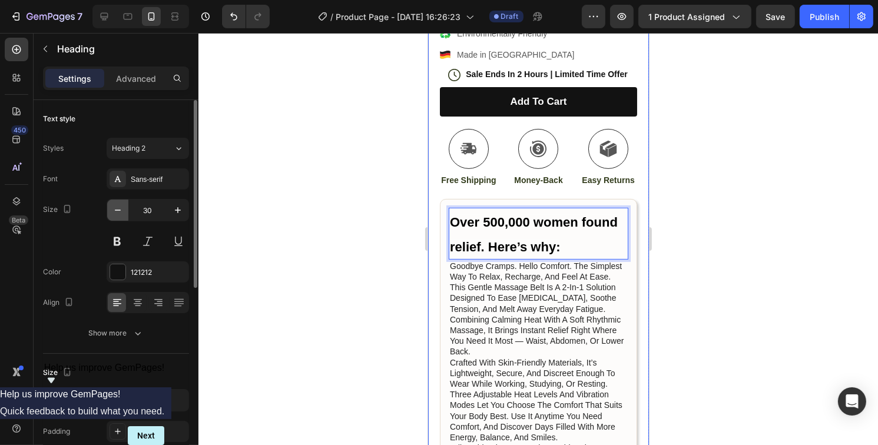
click at [117, 210] on icon "button" at bounding box center [118, 210] width 12 height 12
click at [117, 210] on icon "button" at bounding box center [118, 210] width 6 height 1
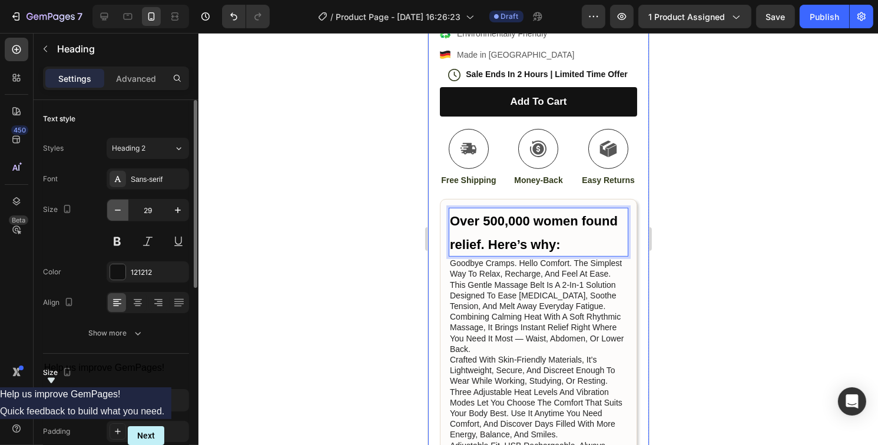
click at [117, 209] on icon "button" at bounding box center [118, 210] width 12 height 12
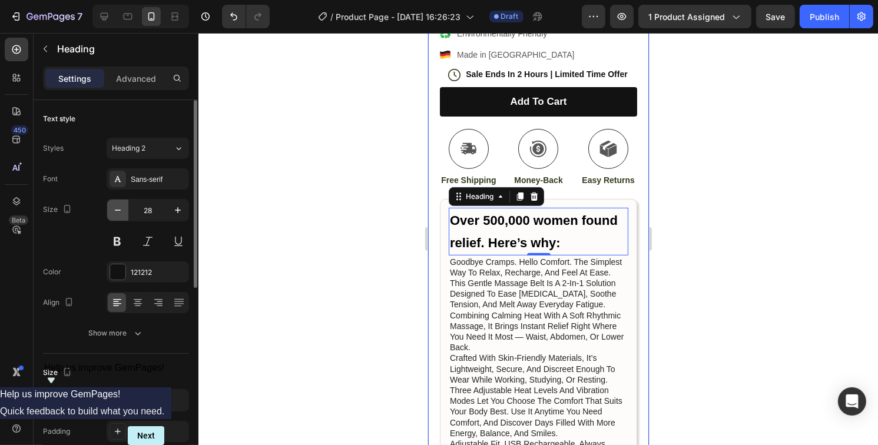
click at [117, 208] on icon "button" at bounding box center [118, 210] width 12 height 12
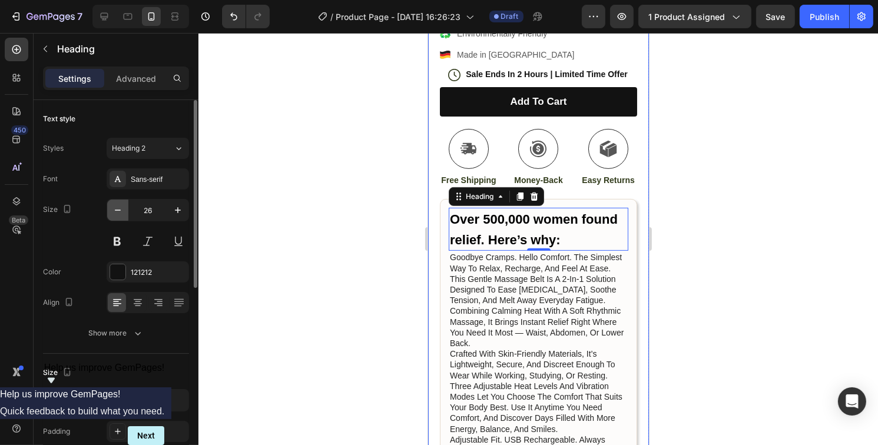
click at [117, 208] on icon "button" at bounding box center [118, 210] width 12 height 12
click at [118, 208] on icon "button" at bounding box center [118, 210] width 12 height 12
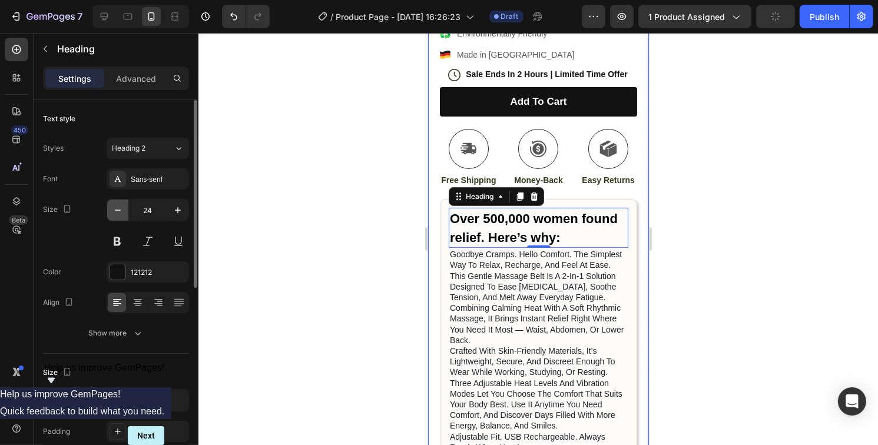
click at [118, 207] on icon "button" at bounding box center [118, 210] width 12 height 12
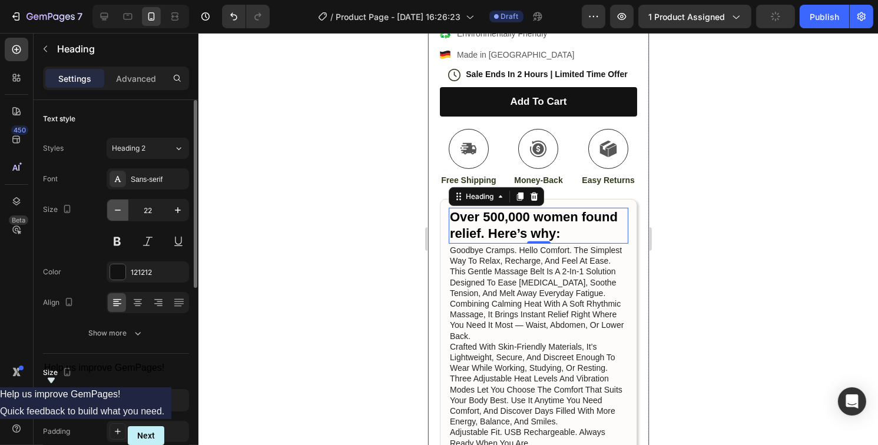
click at [120, 207] on icon "button" at bounding box center [118, 210] width 12 height 12
click at [120, 206] on icon "button" at bounding box center [118, 210] width 12 height 12
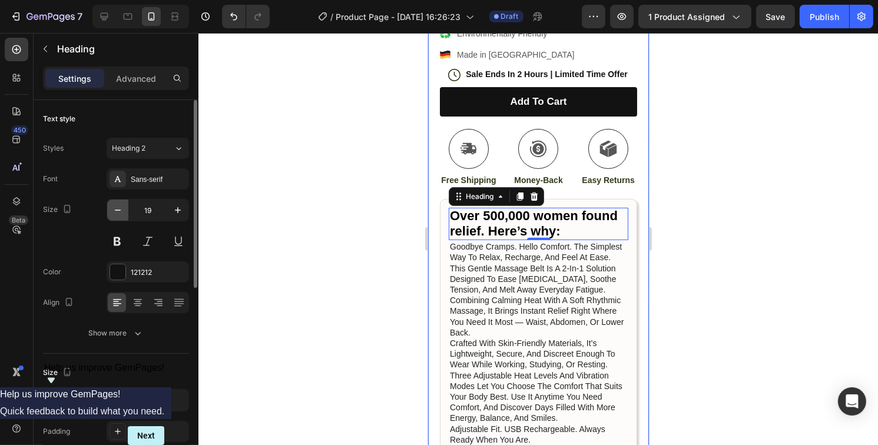
click at [120, 206] on icon "button" at bounding box center [118, 210] width 12 height 12
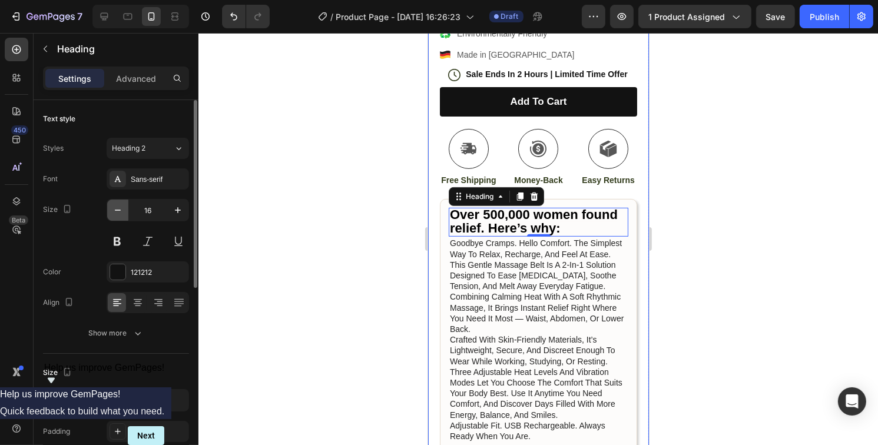
click at [120, 206] on icon "button" at bounding box center [118, 210] width 12 height 12
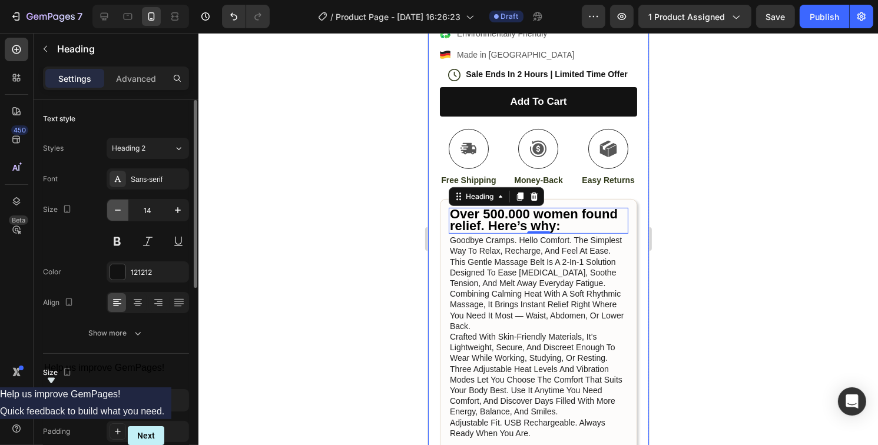
click at [120, 206] on icon "button" at bounding box center [118, 210] width 12 height 12
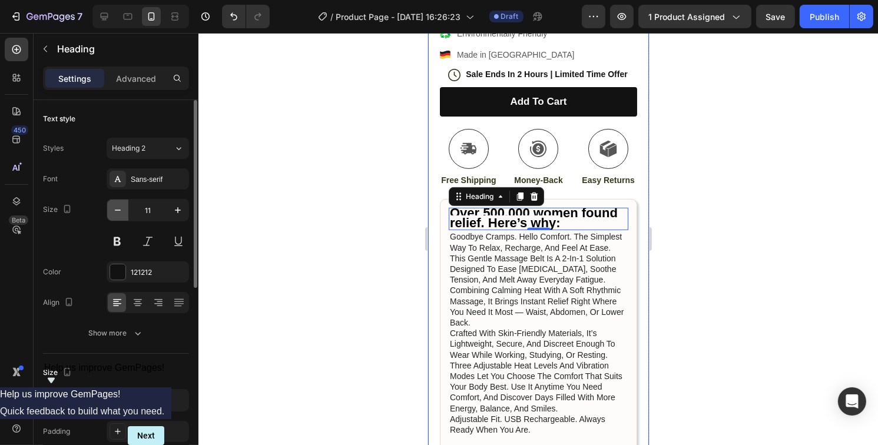
click at [120, 206] on icon "button" at bounding box center [118, 210] width 12 height 12
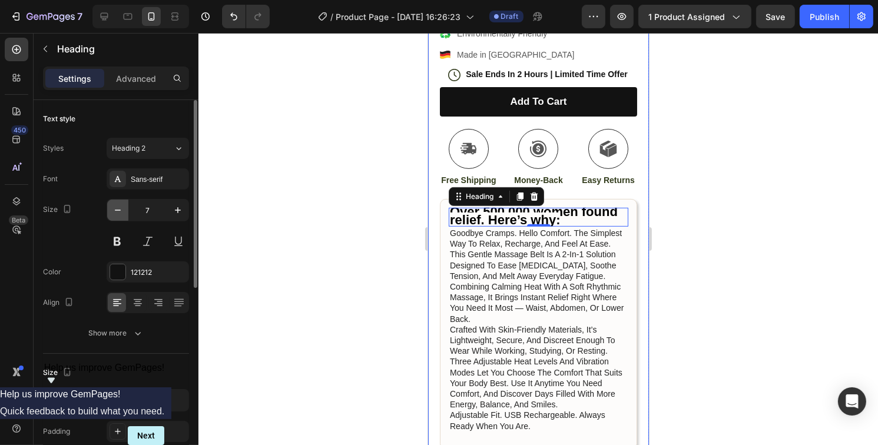
click at [120, 206] on icon "button" at bounding box center [118, 210] width 12 height 12
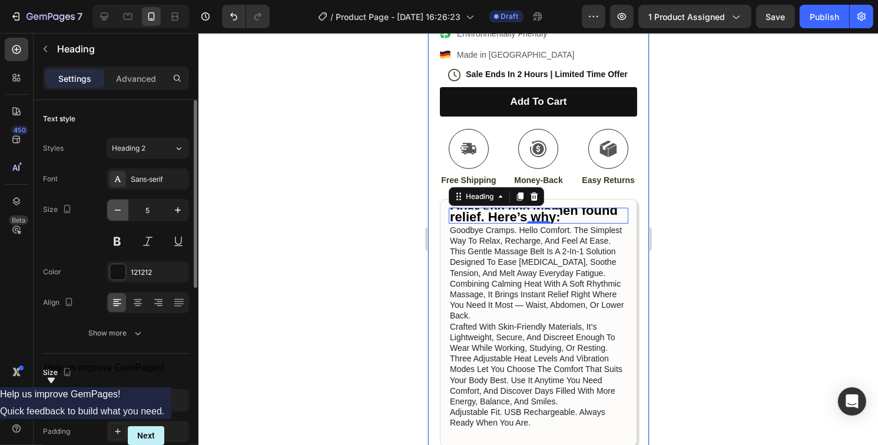
click at [120, 206] on icon "button" at bounding box center [118, 210] width 12 height 12
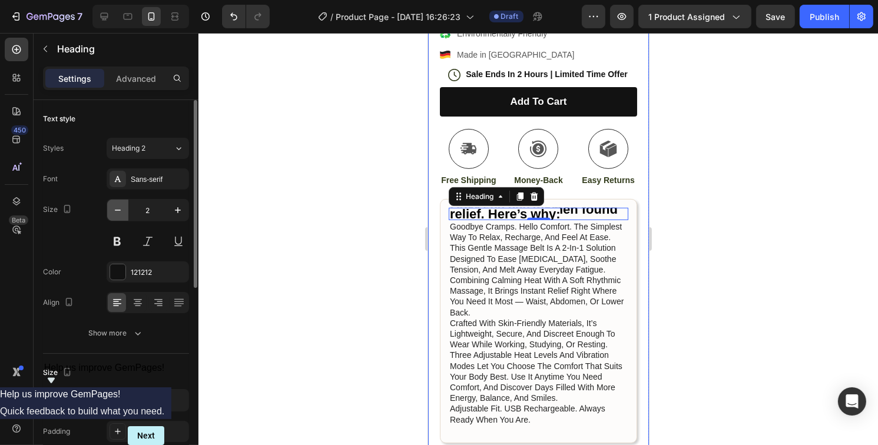
type input "1"
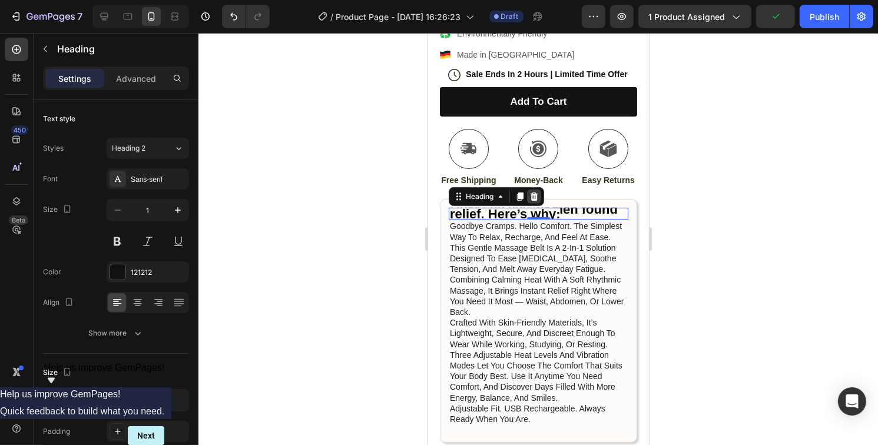
click at [537, 196] on icon at bounding box center [533, 196] width 9 height 9
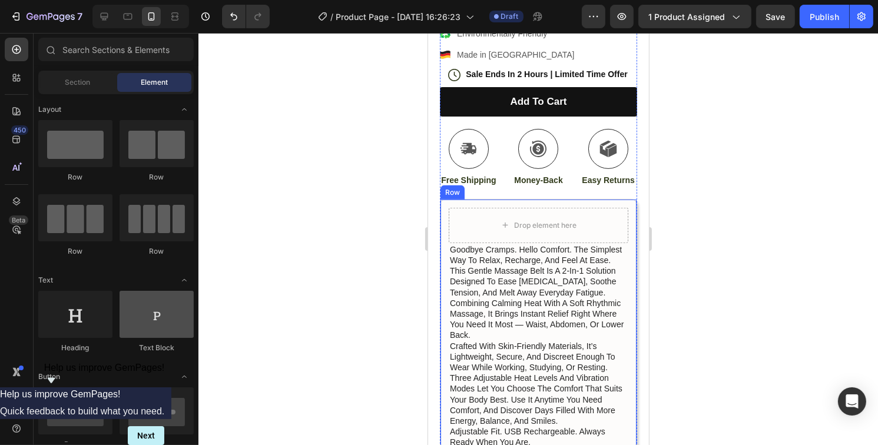
scroll to position [59, 0]
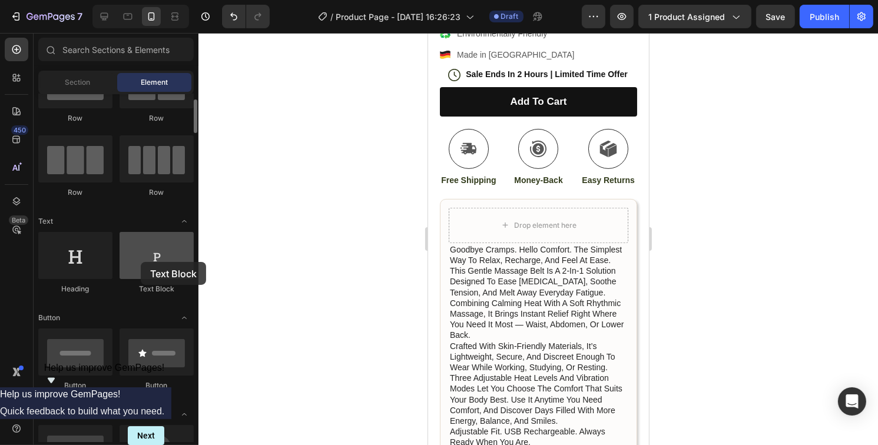
drag, startPoint x: 153, startPoint y: 271, endPoint x: 141, endPoint y: 262, distance: 14.7
click at [141, 262] on div at bounding box center [157, 255] width 74 height 47
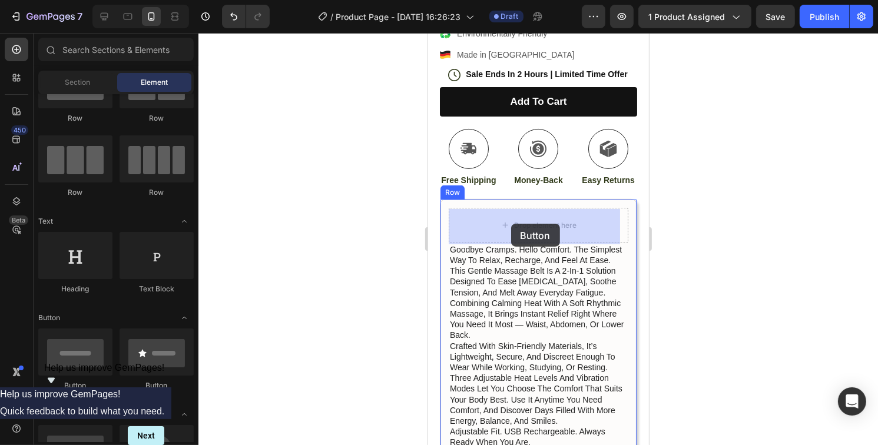
drag, startPoint x: 508, startPoint y: 400, endPoint x: 511, endPoint y: 224, distance: 176.7
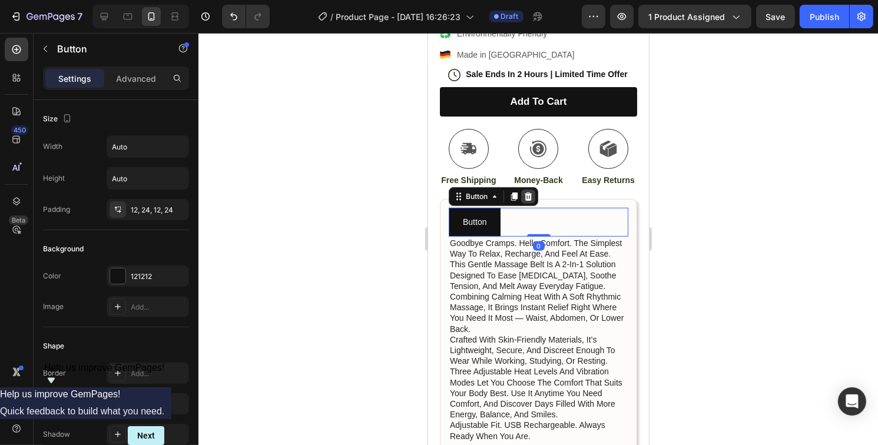
click at [528, 201] on icon at bounding box center [528, 197] width 8 height 8
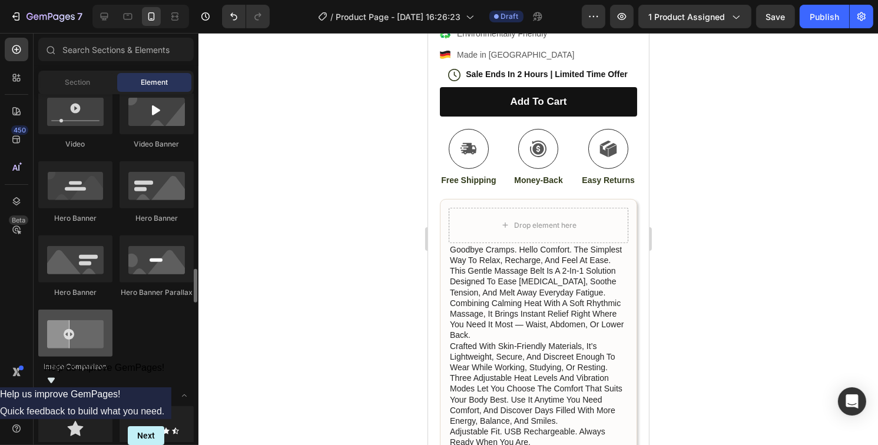
scroll to position [589, 0]
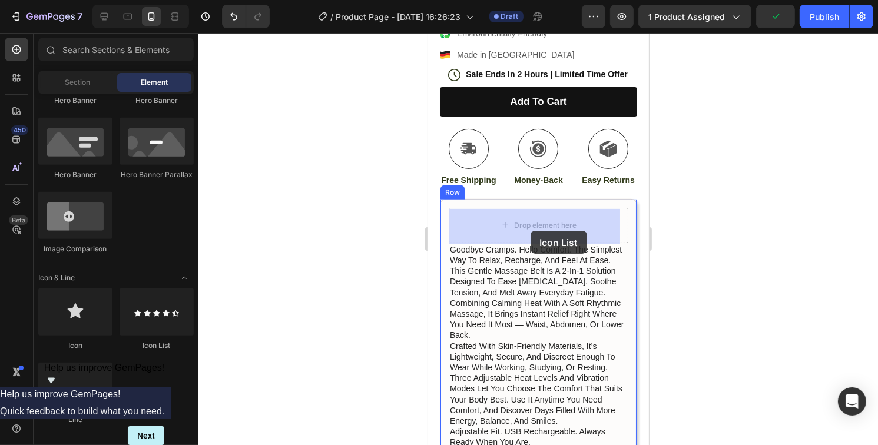
drag, startPoint x: 588, startPoint y: 361, endPoint x: 529, endPoint y: 231, distance: 142.3
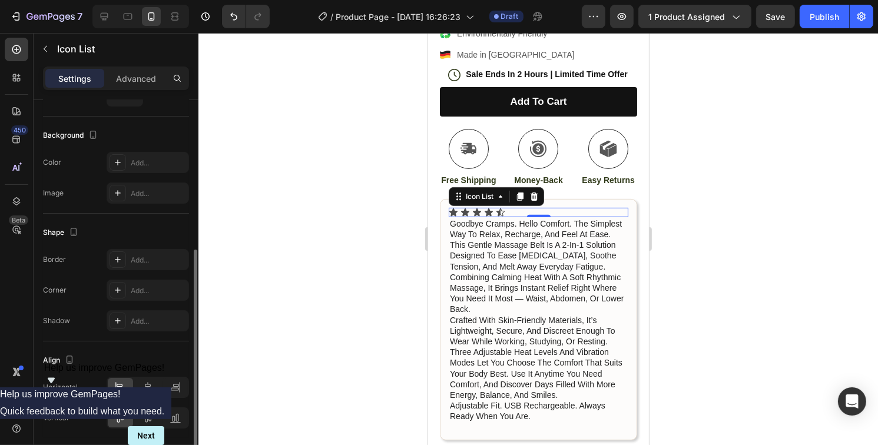
scroll to position [157, 0]
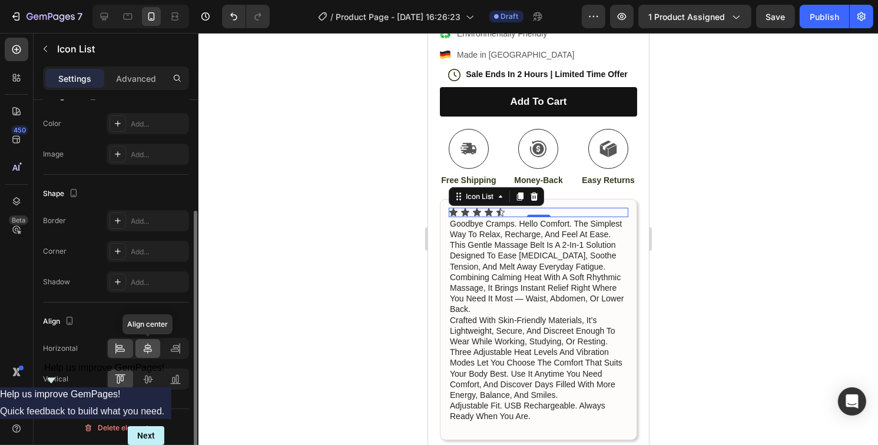
click at [151, 356] on div at bounding box center [147, 348] width 25 height 19
click at [754, 214] on div at bounding box center [538, 239] width 680 height 412
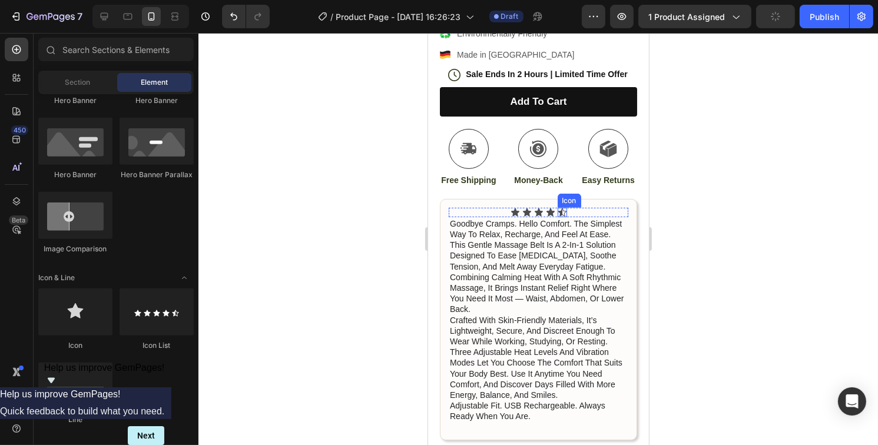
click at [558, 213] on icon at bounding box center [562, 212] width 8 height 8
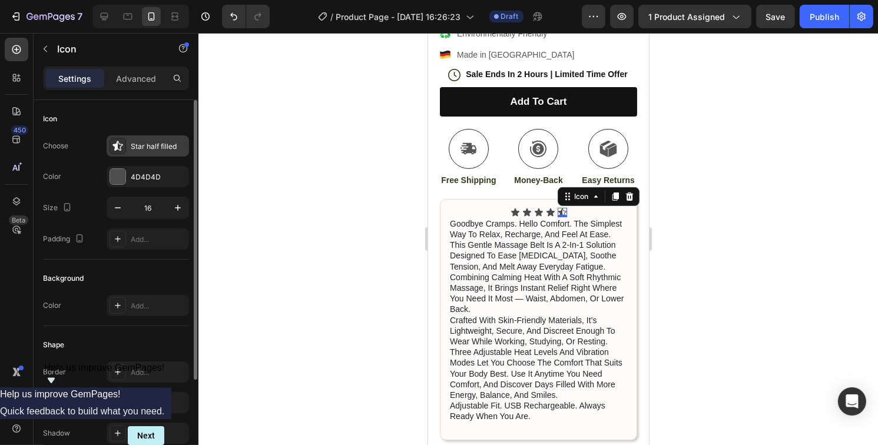
click at [120, 146] on icon at bounding box center [118, 146] width 12 height 12
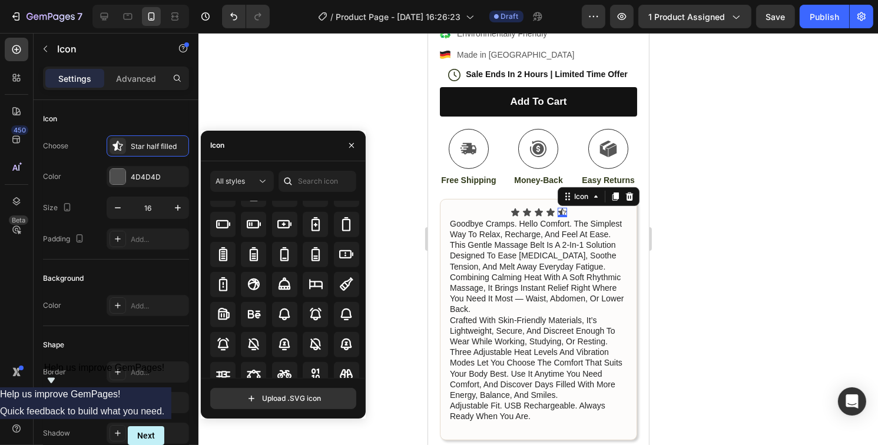
scroll to position [889, 0]
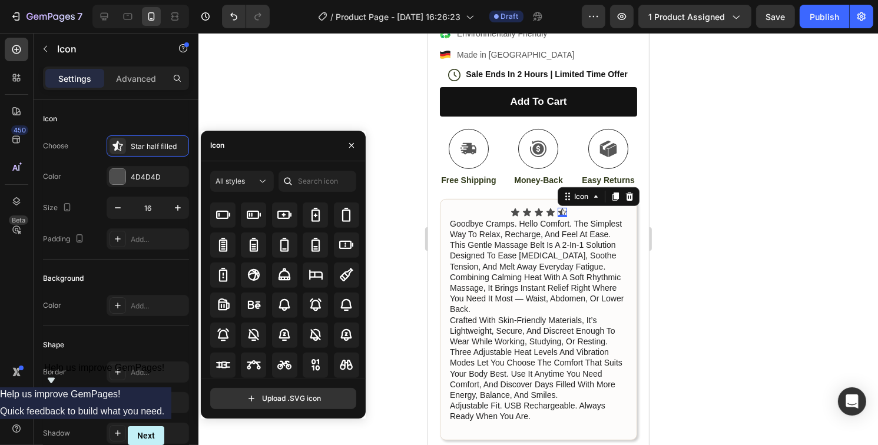
click at [260, 145] on div "Icon" at bounding box center [283, 146] width 165 height 31
click at [311, 183] on input "text" at bounding box center [318, 181] width 78 height 21
type input "s"
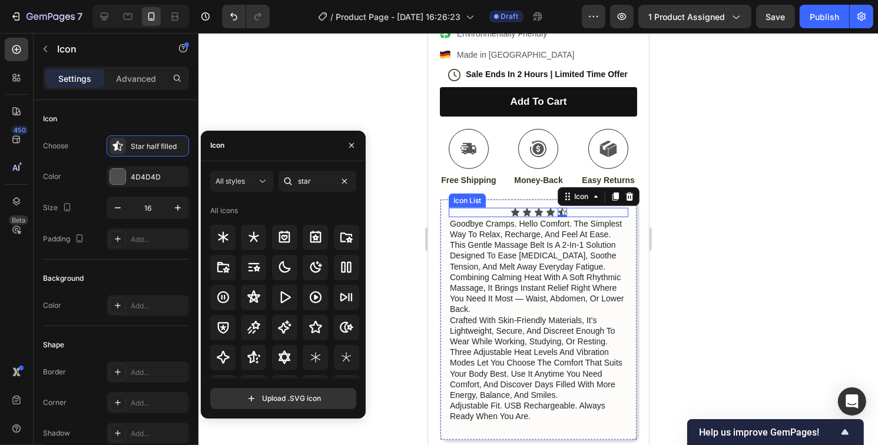
click at [612, 216] on div "Icon Icon Icon Icon Icon 0" at bounding box center [538, 212] width 180 height 9
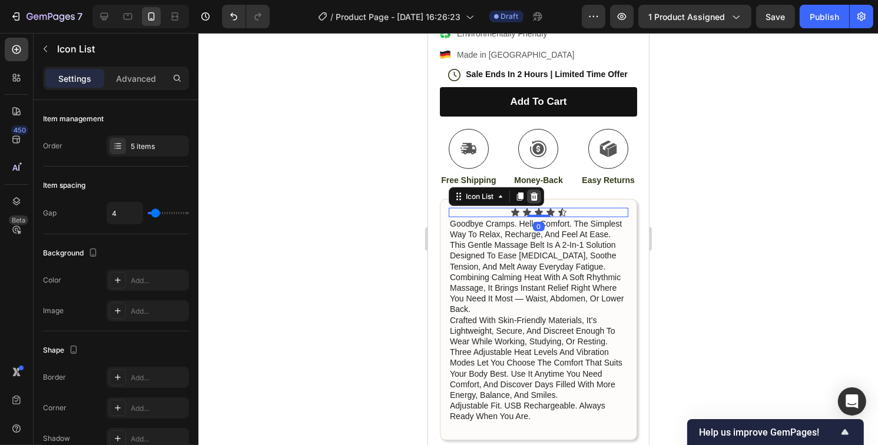
click at [535, 197] on icon at bounding box center [533, 196] width 9 height 9
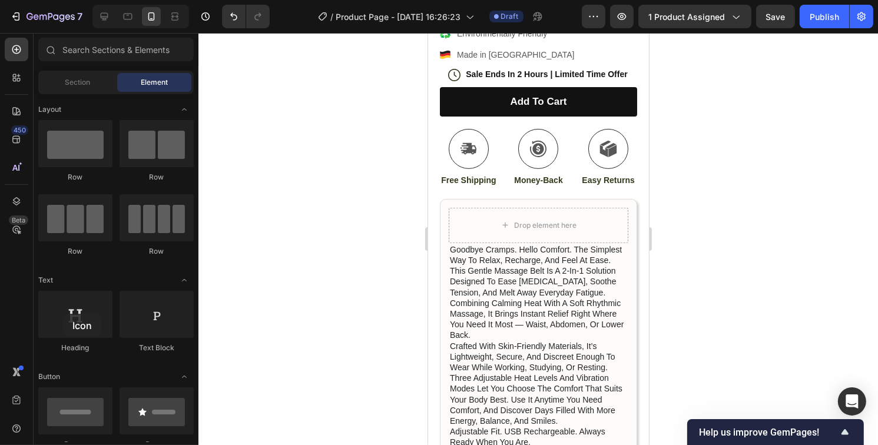
drag, startPoint x: 87, startPoint y: 328, endPoint x: 130, endPoint y: 320, distance: 43.8
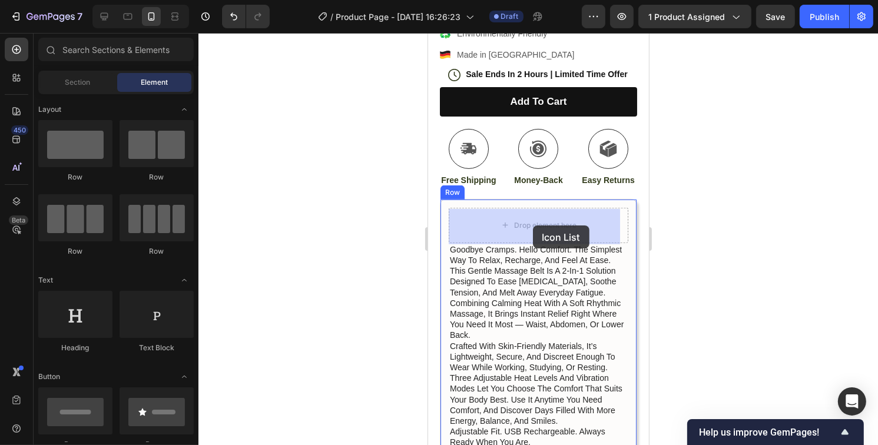
drag, startPoint x: 737, startPoint y: 299, endPoint x: 532, endPoint y: 224, distance: 218.7
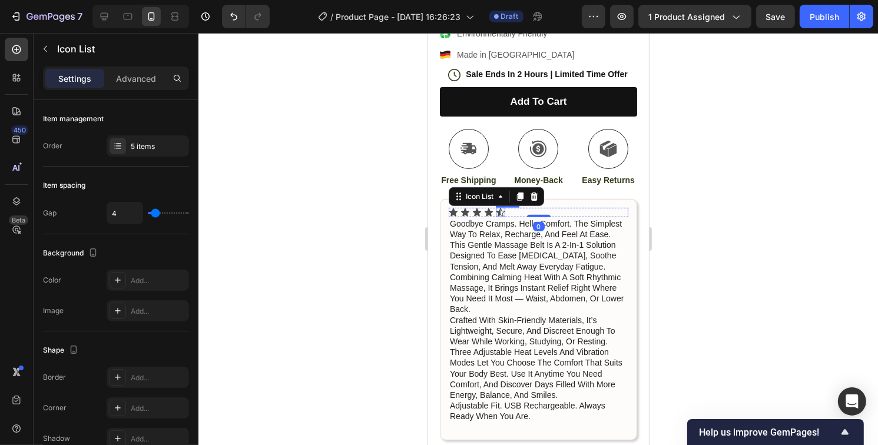
click at [499, 211] on icon at bounding box center [499, 212] width 9 height 9
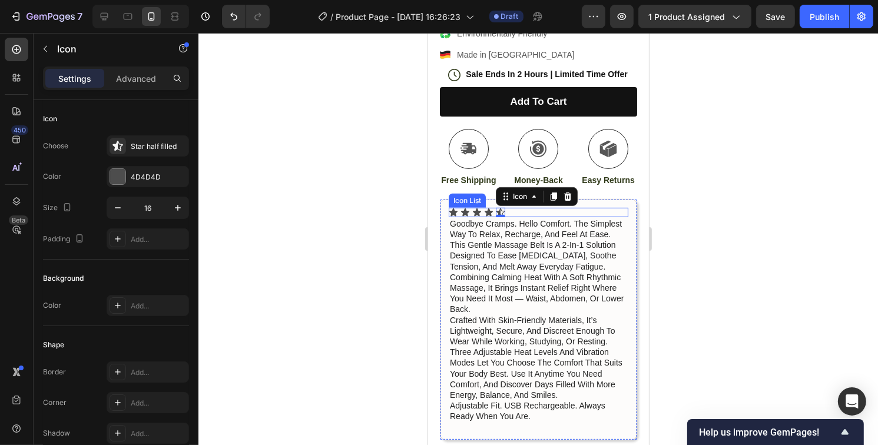
click at [577, 212] on div "Icon Icon Icon Icon Icon 0" at bounding box center [538, 212] width 180 height 9
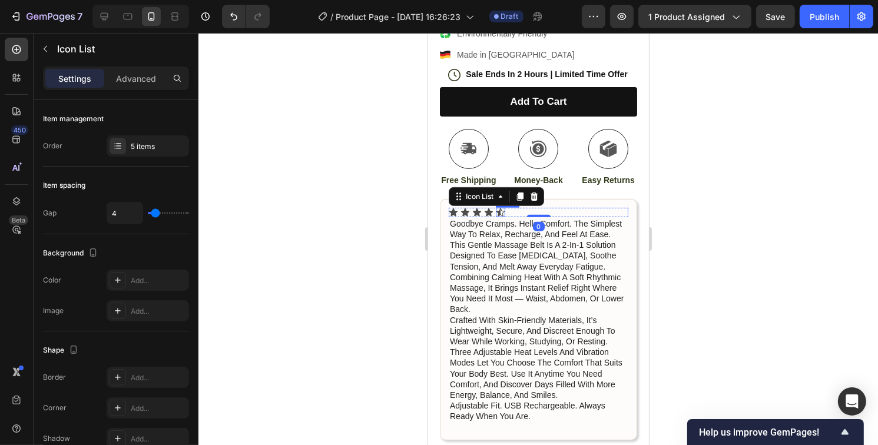
click at [502, 213] on icon at bounding box center [499, 212] width 9 height 9
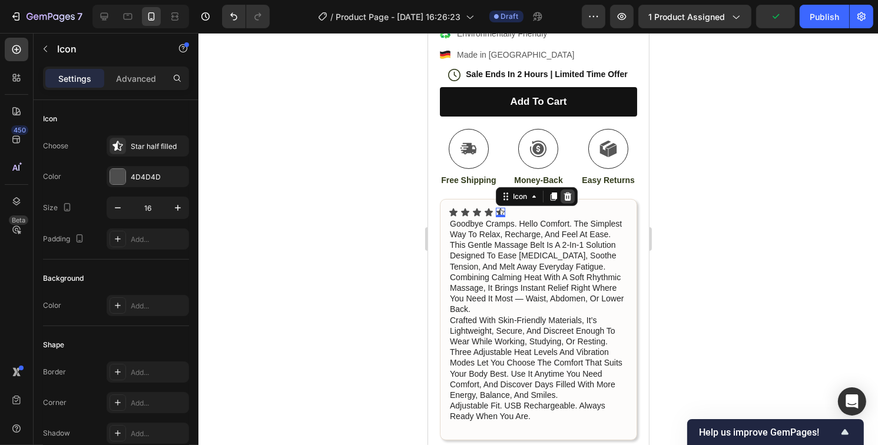
click at [568, 198] on icon at bounding box center [566, 196] width 9 height 9
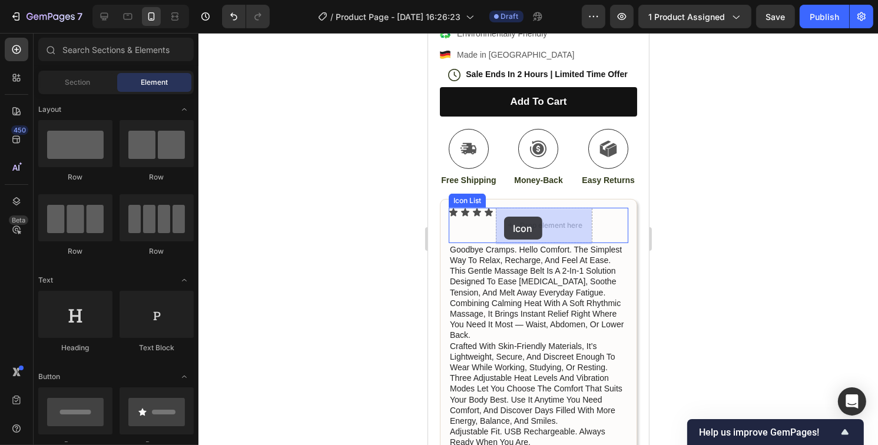
drag, startPoint x: 507, startPoint y: 352, endPoint x: 502, endPoint y: 217, distance: 135.5
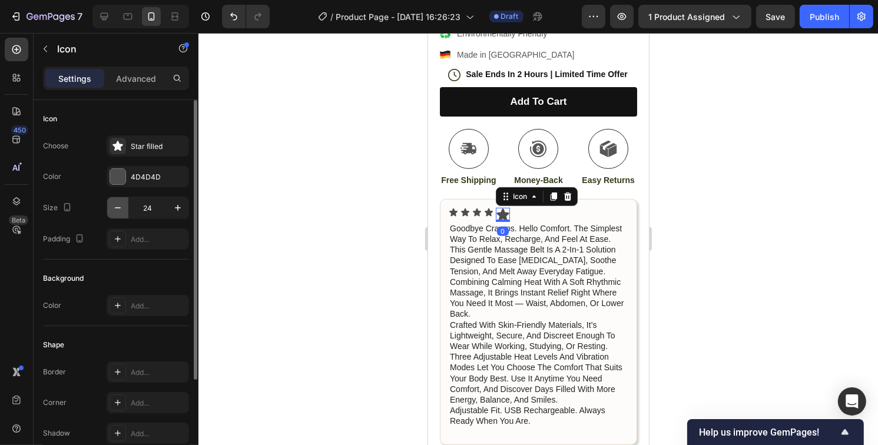
click at [115, 207] on icon "button" at bounding box center [118, 207] width 6 height 1
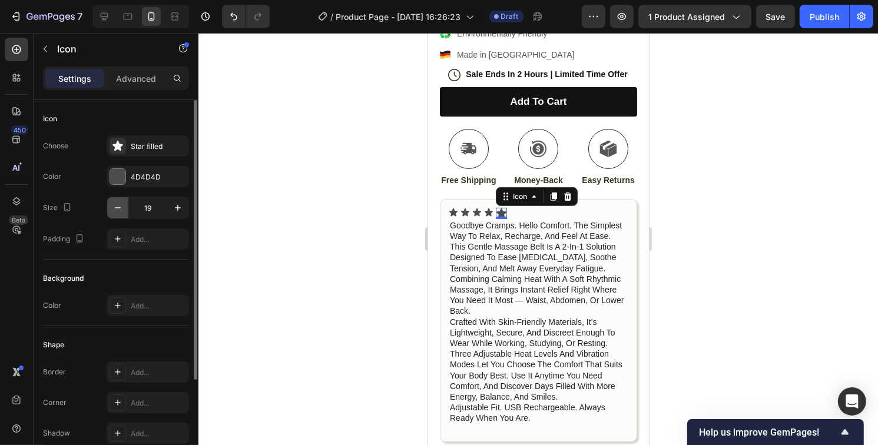
click at [113, 207] on icon "button" at bounding box center [118, 208] width 12 height 12
click at [112, 207] on icon "button" at bounding box center [118, 208] width 12 height 12
type input "17"
click at [719, 210] on div at bounding box center [538, 239] width 680 height 412
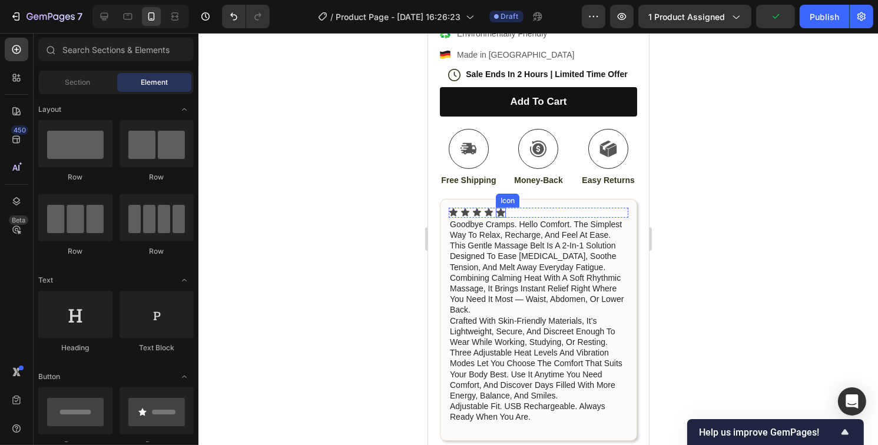
click at [501, 215] on icon at bounding box center [500, 212] width 9 height 8
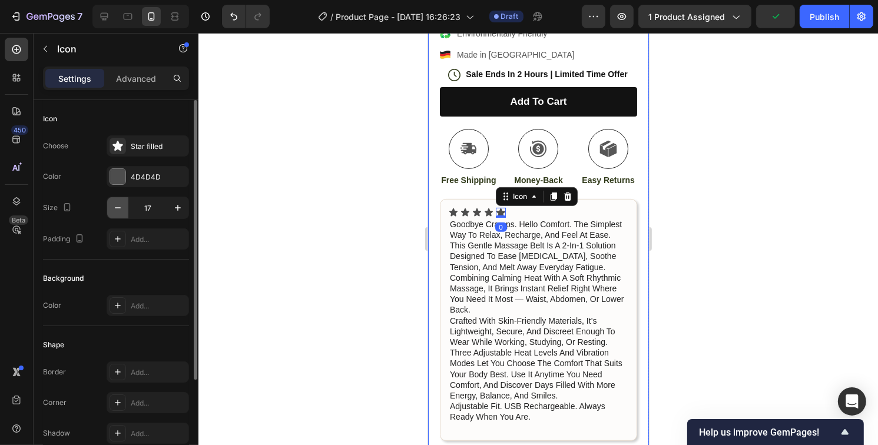
click at [122, 207] on icon "button" at bounding box center [118, 208] width 12 height 12
type input "16"
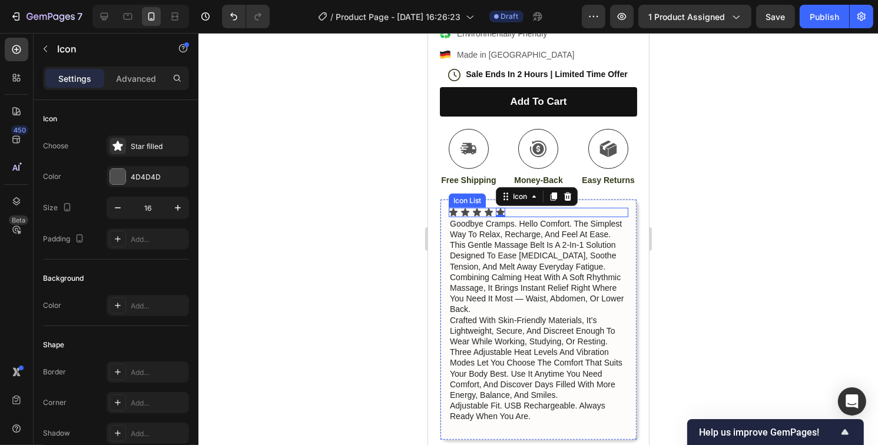
click at [459, 215] on div "Icon Icon Icon Icon Icon 0" at bounding box center [538, 212] width 180 height 9
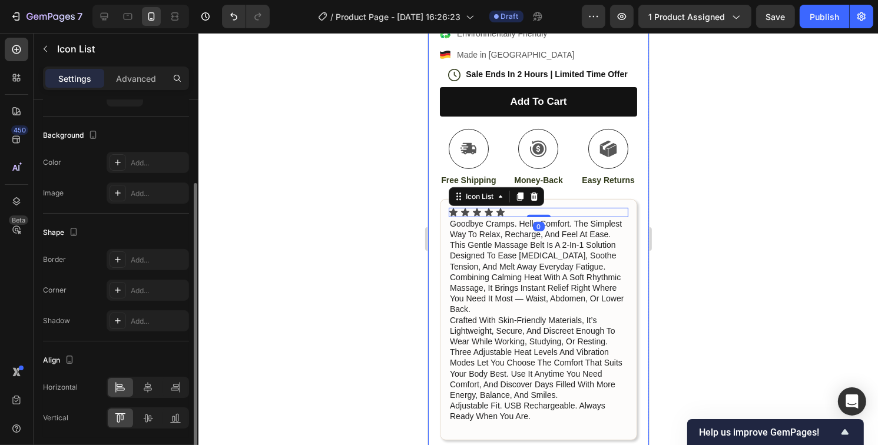
scroll to position [157, 0]
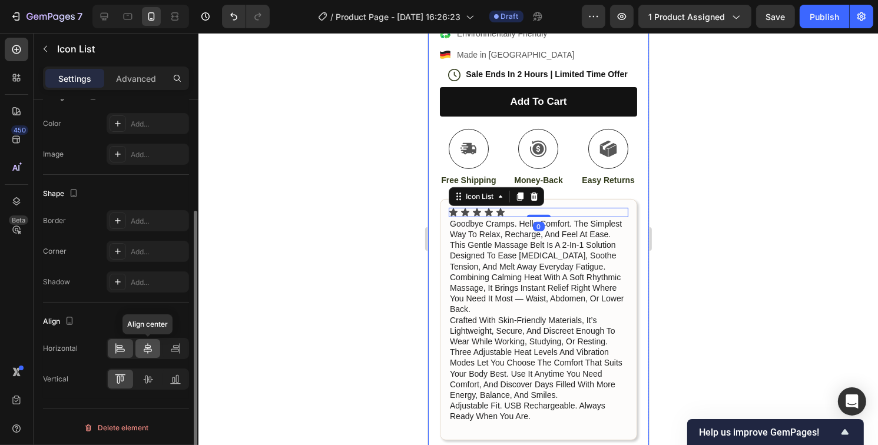
click at [151, 349] on icon at bounding box center [148, 348] width 8 height 11
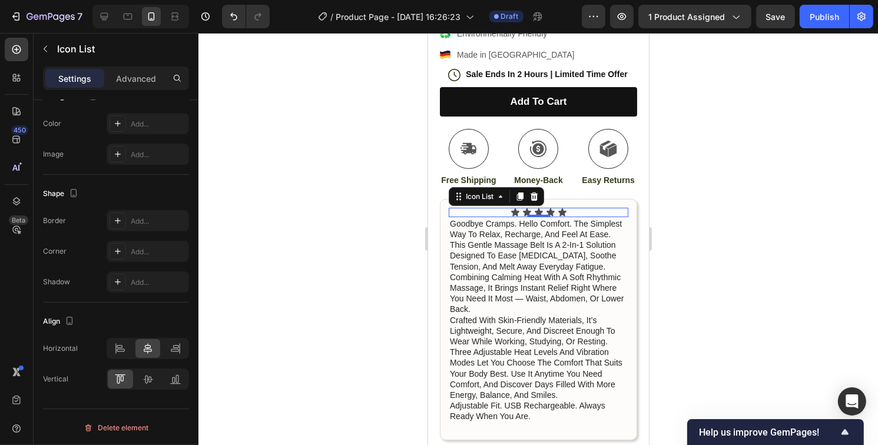
click at [755, 213] on div at bounding box center [538, 239] width 680 height 412
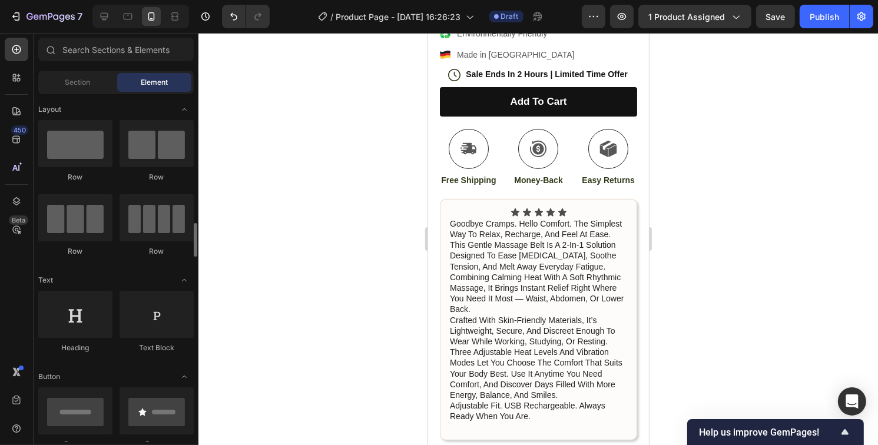
scroll to position [118, 0]
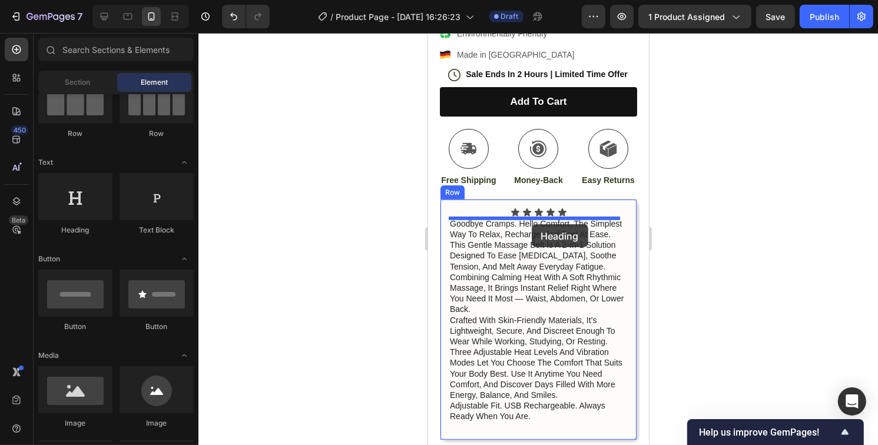
drag, startPoint x: 498, startPoint y: 231, endPoint x: 531, endPoint y: 224, distance: 33.7
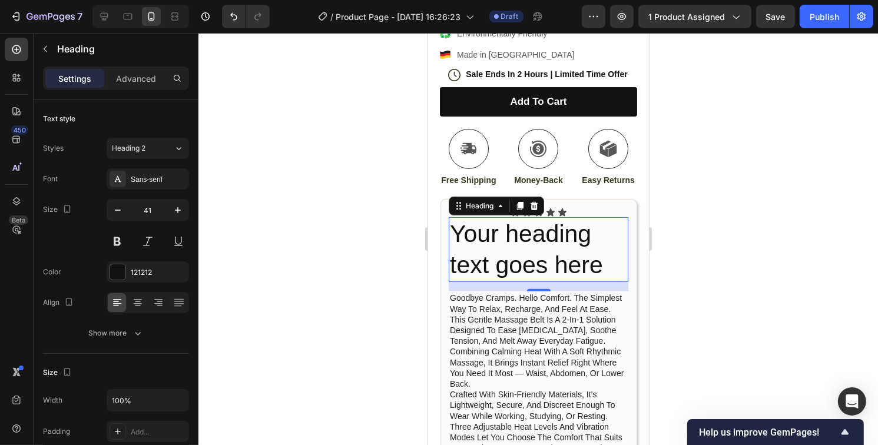
click at [607, 266] on h2 "Your heading text goes here" at bounding box center [538, 249] width 180 height 65
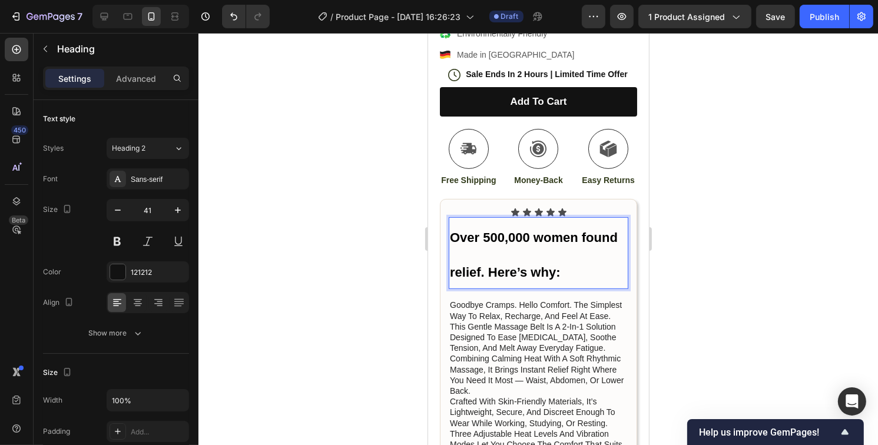
click at [567, 260] on p "Over 500,000 women found relief. Here’s why:" at bounding box center [537, 253] width 177 height 70
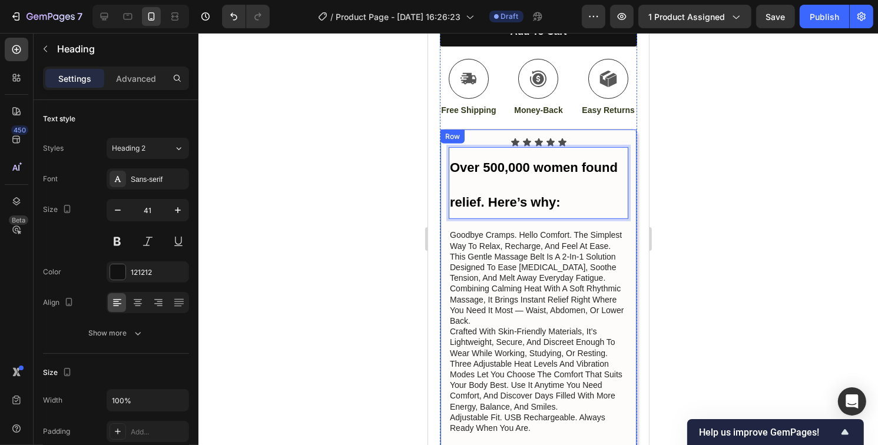
scroll to position [475, 0]
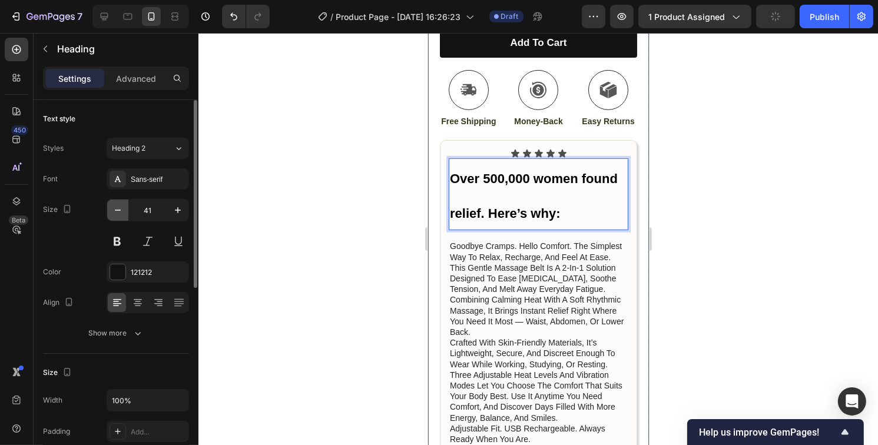
click at [122, 206] on icon "button" at bounding box center [118, 210] width 12 height 12
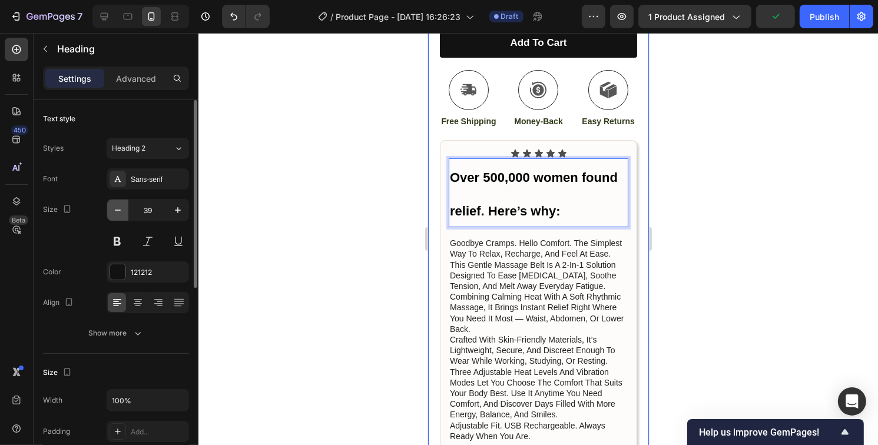
click at [122, 206] on icon "button" at bounding box center [118, 210] width 12 height 12
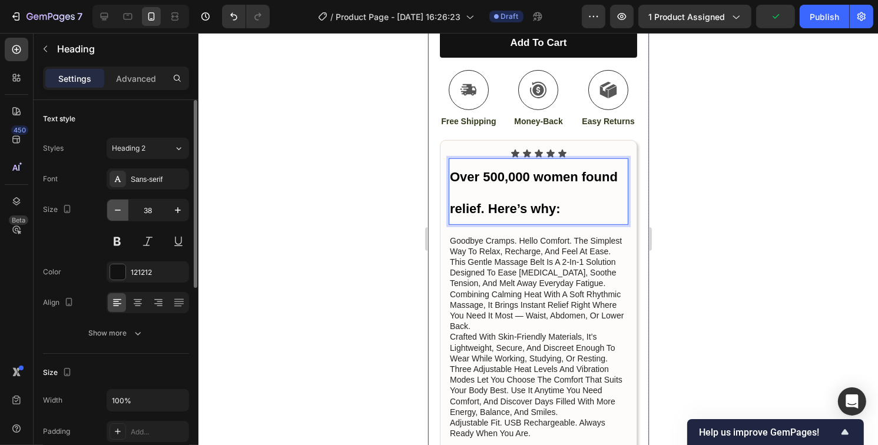
click at [122, 206] on icon "button" at bounding box center [118, 210] width 12 height 12
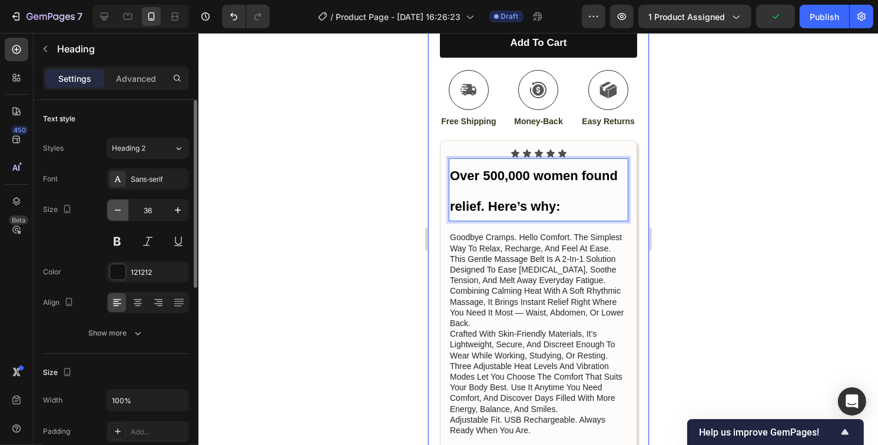
click at [122, 206] on icon "button" at bounding box center [118, 210] width 12 height 12
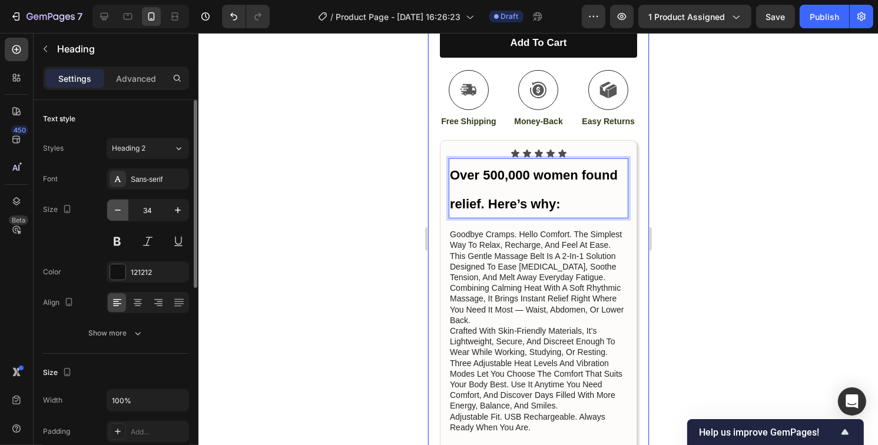
click at [122, 206] on icon "button" at bounding box center [118, 210] width 12 height 12
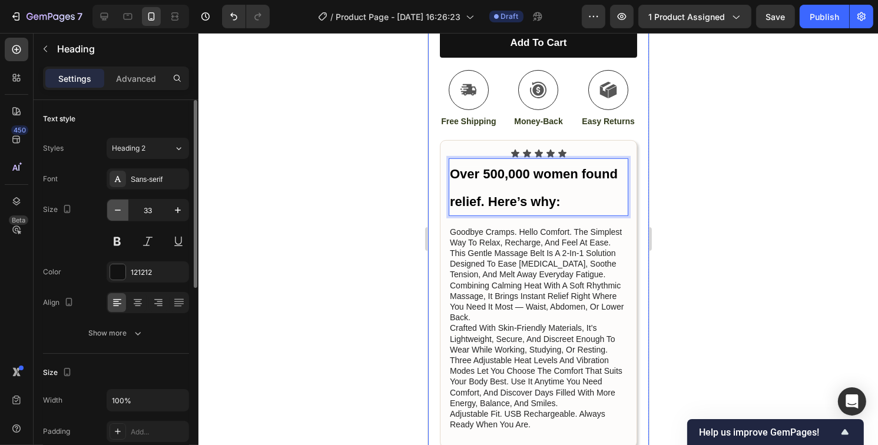
click at [122, 206] on icon "button" at bounding box center [118, 210] width 12 height 12
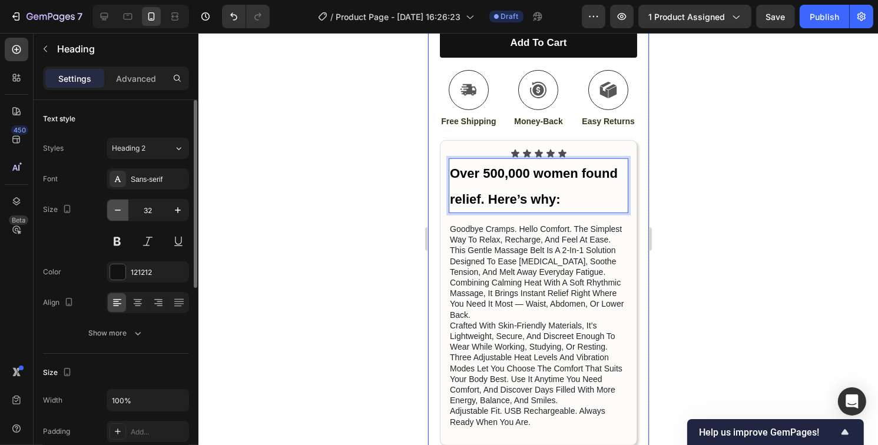
click at [121, 206] on icon "button" at bounding box center [118, 210] width 12 height 12
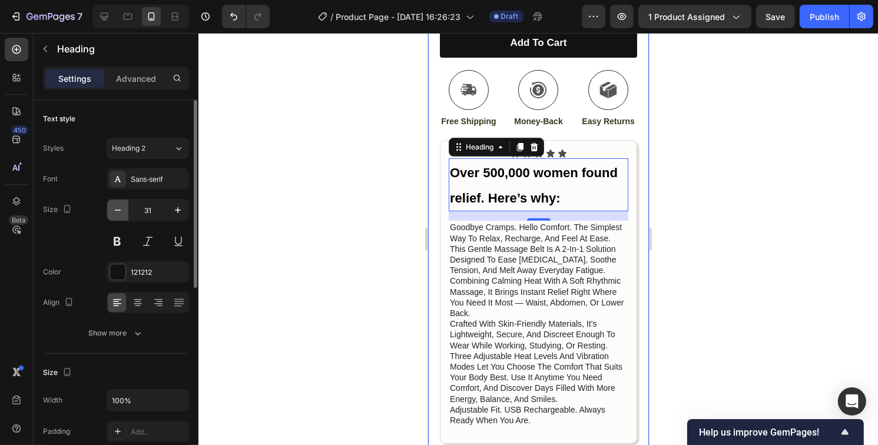
click at [121, 206] on icon "button" at bounding box center [118, 210] width 12 height 12
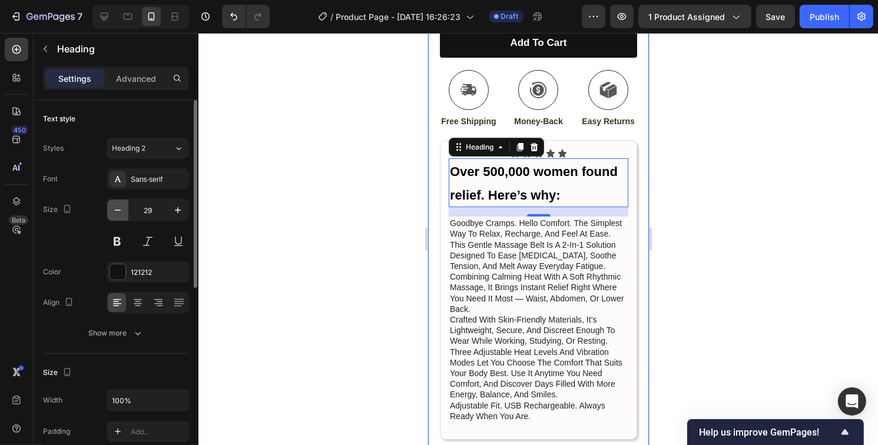
click at [121, 206] on icon "button" at bounding box center [118, 210] width 12 height 12
click at [121, 205] on icon "button" at bounding box center [118, 210] width 12 height 12
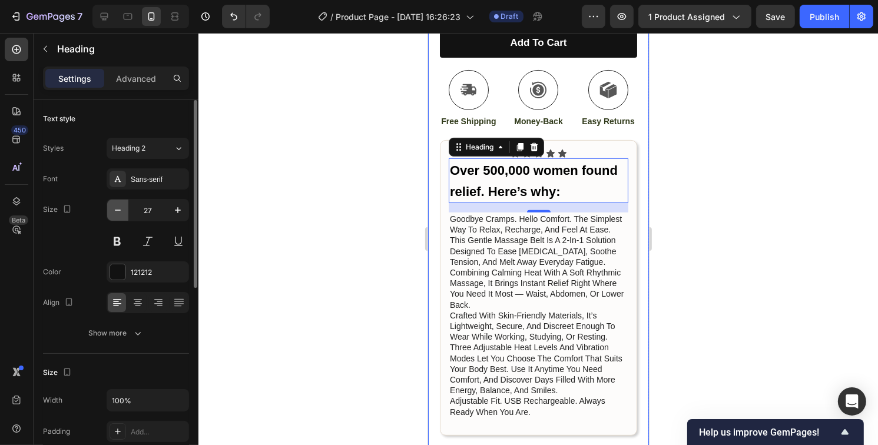
click at [121, 205] on icon "button" at bounding box center [118, 210] width 12 height 12
type input "24"
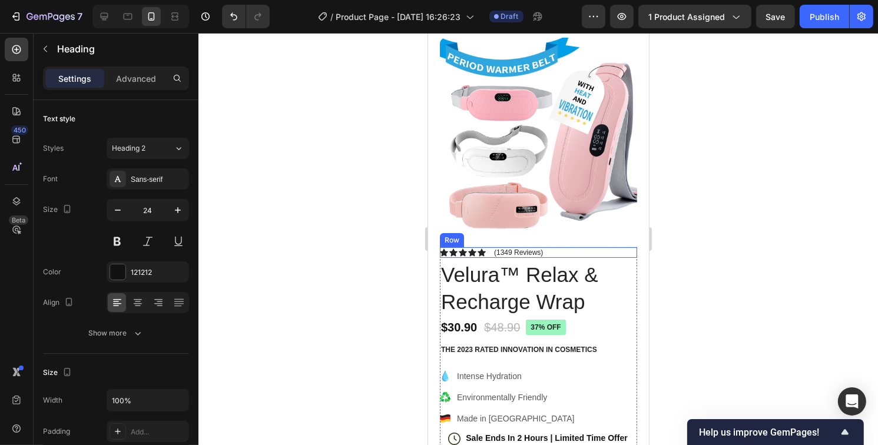
scroll to position [0, 0]
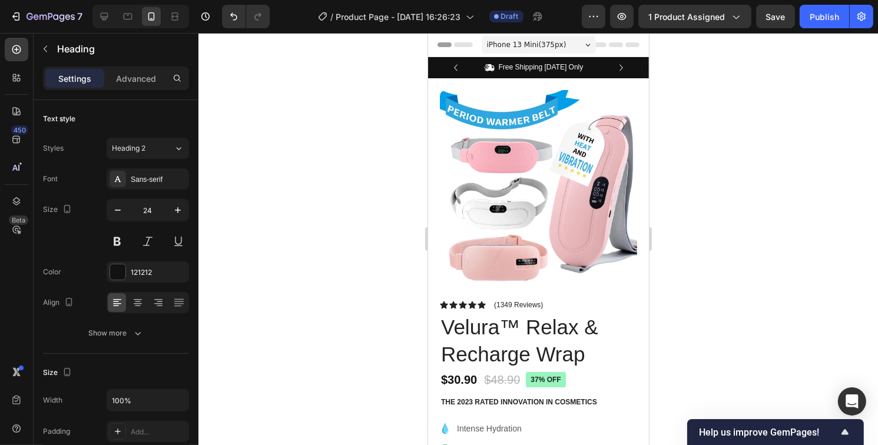
click at [518, 41] on span "iPhone 13 Mini ( 375 px)" at bounding box center [525, 45] width 79 height 12
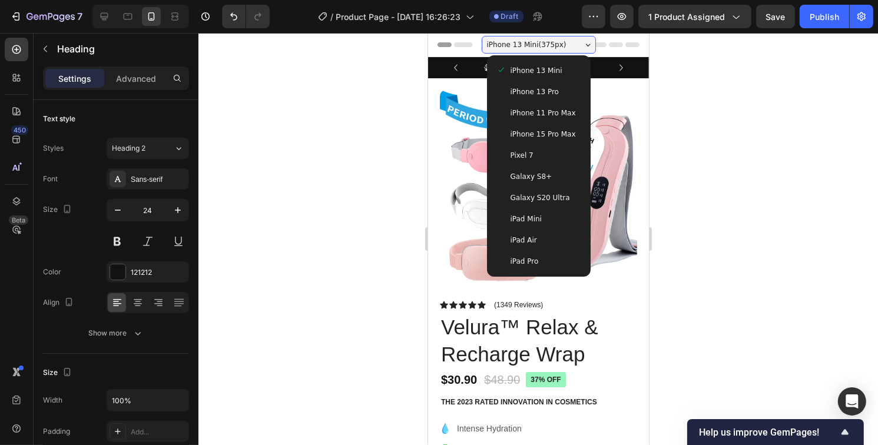
click at [539, 90] on span "iPhone 13 Pro" at bounding box center [534, 92] width 48 height 12
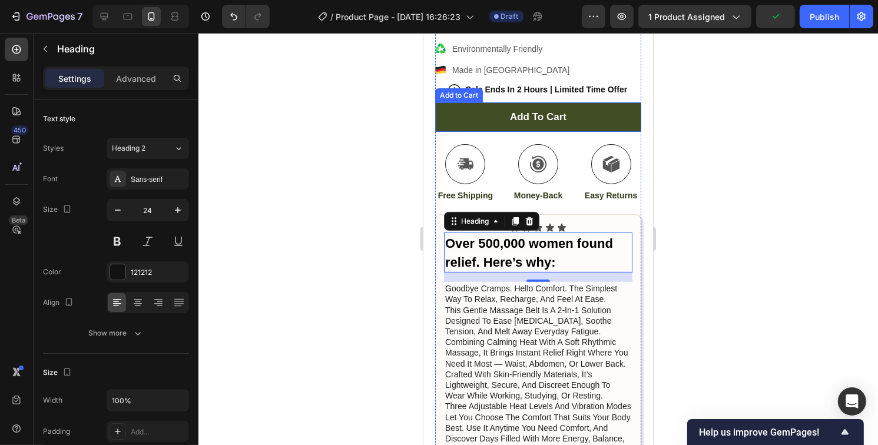
scroll to position [412, 0]
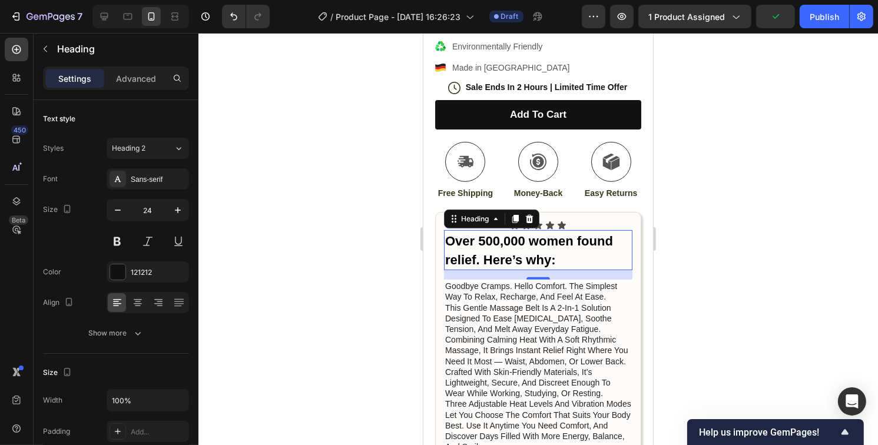
click at [709, 238] on div at bounding box center [538, 239] width 680 height 412
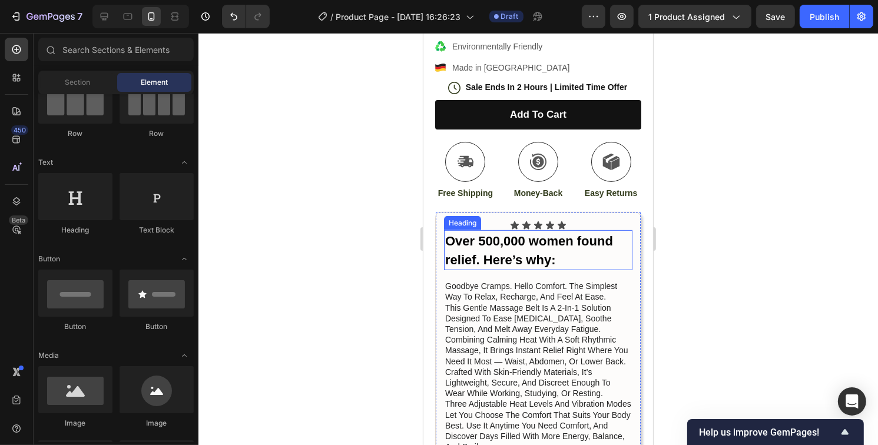
click at [556, 241] on p "⁠⁠⁠⁠⁠⁠⁠ Over 500,000 women found relief. Here’s why:" at bounding box center [538, 250] width 186 height 38
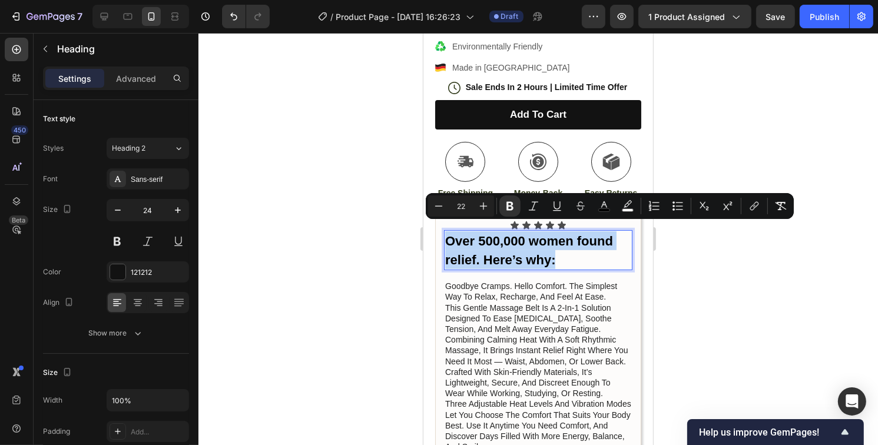
drag, startPoint x: 552, startPoint y: 250, endPoint x: 446, endPoint y: 231, distance: 107.7
click at [446, 231] on p "Over 500,000 women found relief. Here’s why:" at bounding box center [538, 250] width 186 height 38
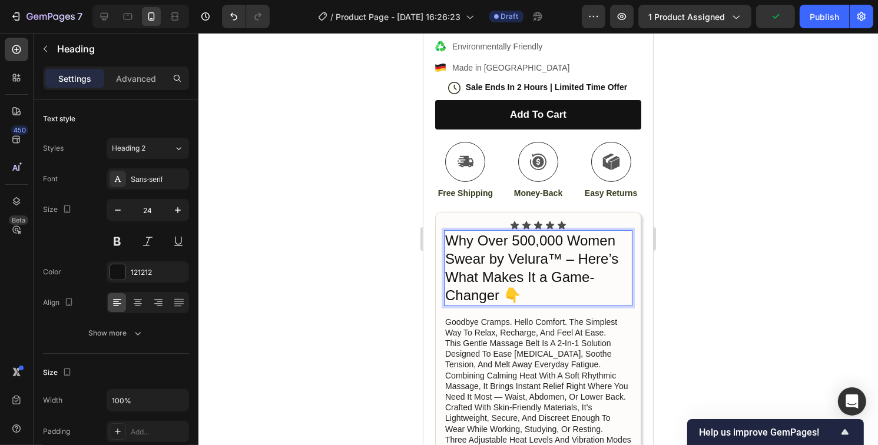
click at [575, 251] on p "Why Over 500,000 Women Swear by Velura™ – Here’s What Makes It a Game-Changer 👇" at bounding box center [538, 268] width 186 height 74
click at [533, 290] on p "Why Over 500,000 Women Swear by Velura™ Here’s What Makes It a Game-Changer 👇" at bounding box center [538, 268] width 186 height 74
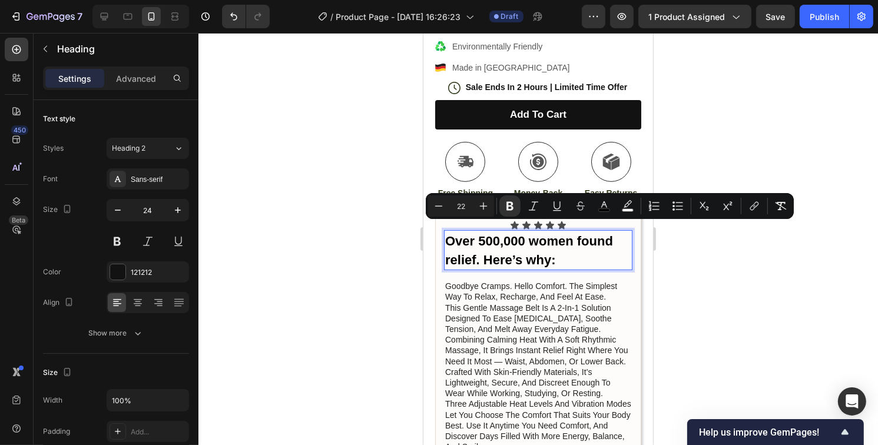
click at [589, 251] on p "Over 500,000 women found relief. Here’s why:" at bounding box center [538, 250] width 186 height 38
click at [552, 252] on strong "Over 500,000 women found relief. Here’s why:" at bounding box center [529, 251] width 168 height 34
click at [368, 273] on div at bounding box center [538, 239] width 680 height 412
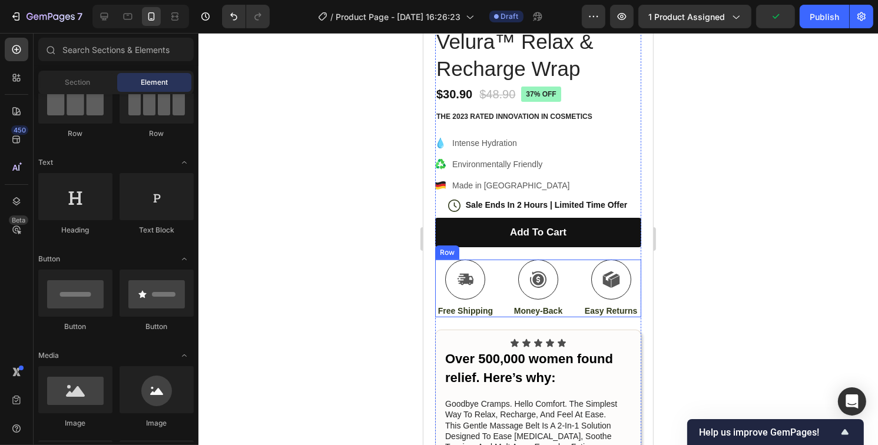
scroll to position [177, 0]
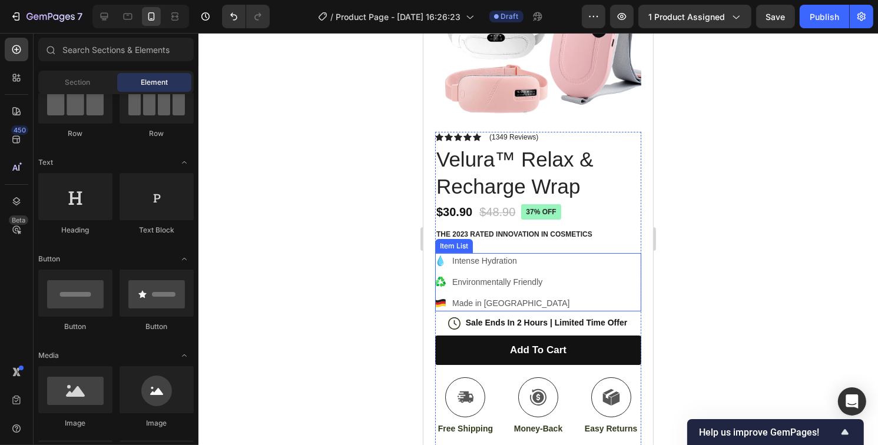
click at [522, 256] on p "Intense Hydration" at bounding box center [510, 261] width 117 height 12
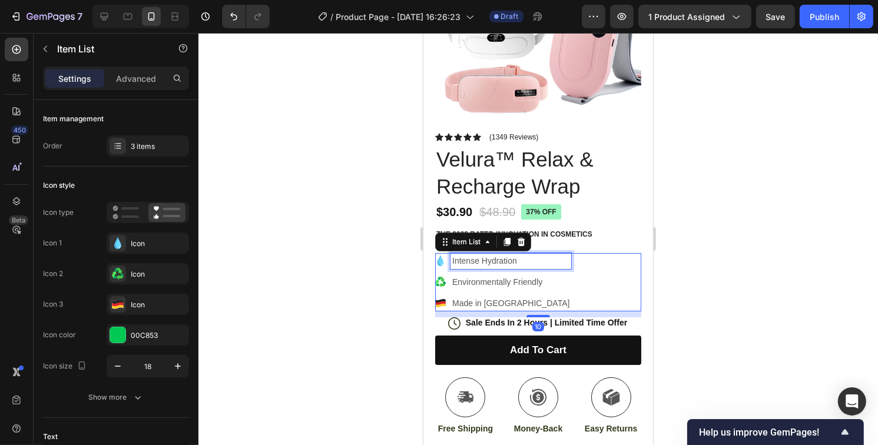
click at [522, 256] on p "Intense Hydration" at bounding box center [510, 261] width 117 height 12
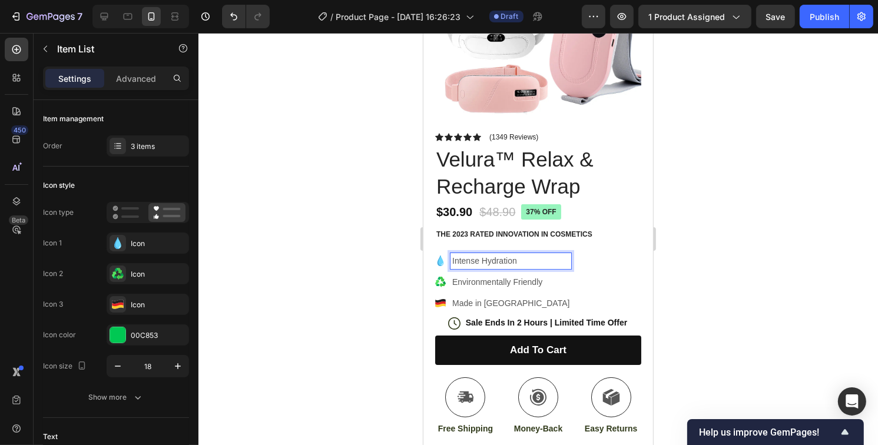
click at [584, 264] on div "Intense Hydration Environmentally Friendly Made in [GEOGRAPHIC_DATA]" at bounding box center [538, 282] width 206 height 58
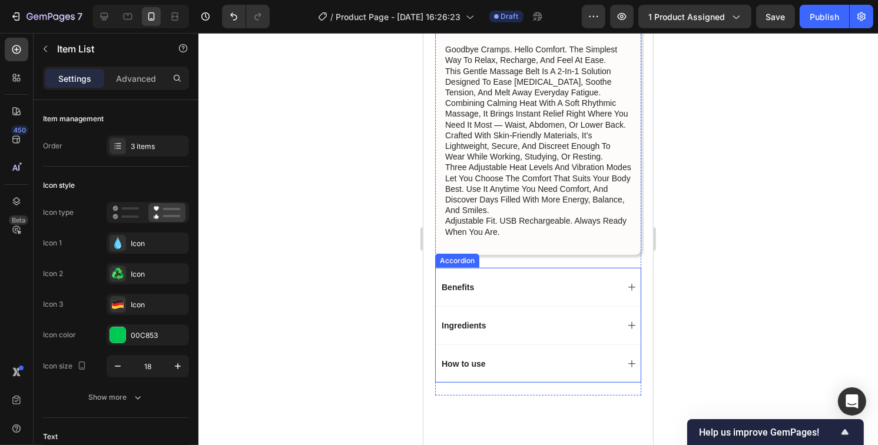
scroll to position [648, 0]
click at [473, 290] on p "Benefits" at bounding box center [457, 288] width 32 height 11
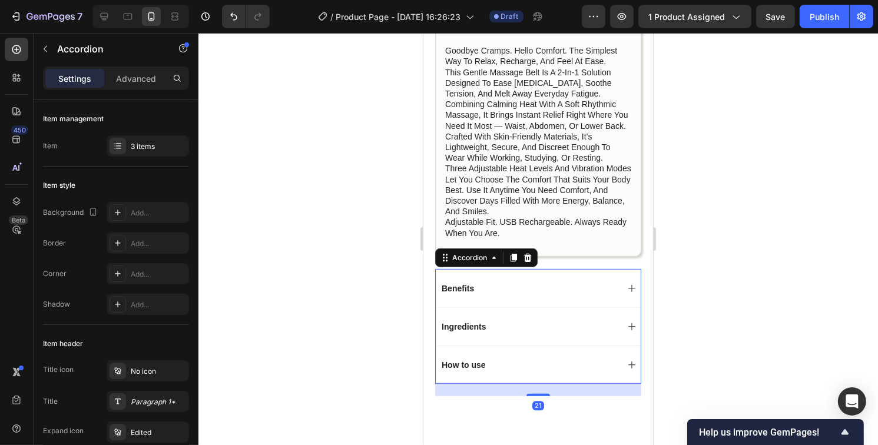
click at [526, 293] on div "Benefits" at bounding box center [528, 288] width 178 height 14
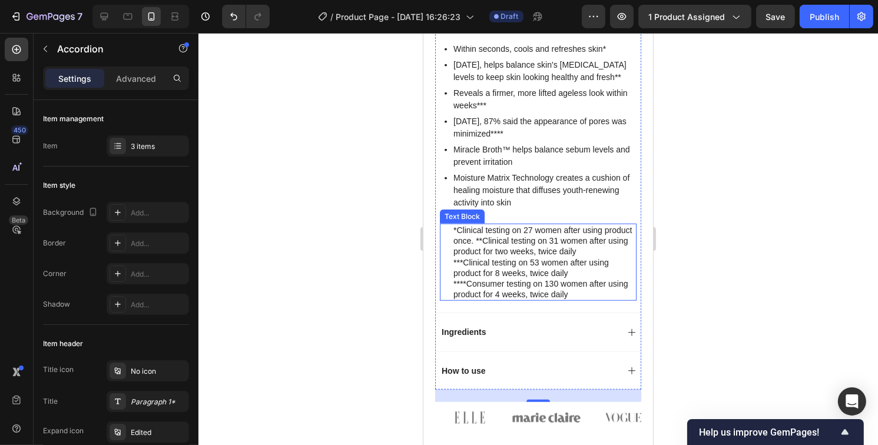
scroll to position [883, 0]
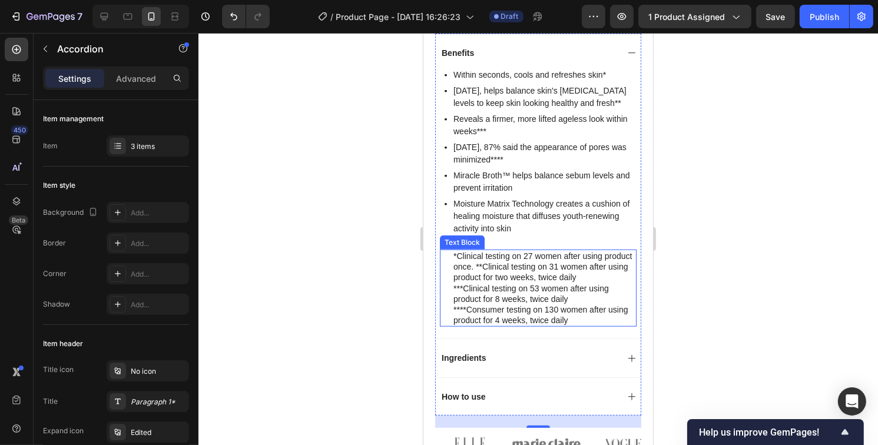
click at [524, 288] on p "***Clinical testing on 53 women after using product for 8 weeks, twice daily" at bounding box center [544, 293] width 182 height 21
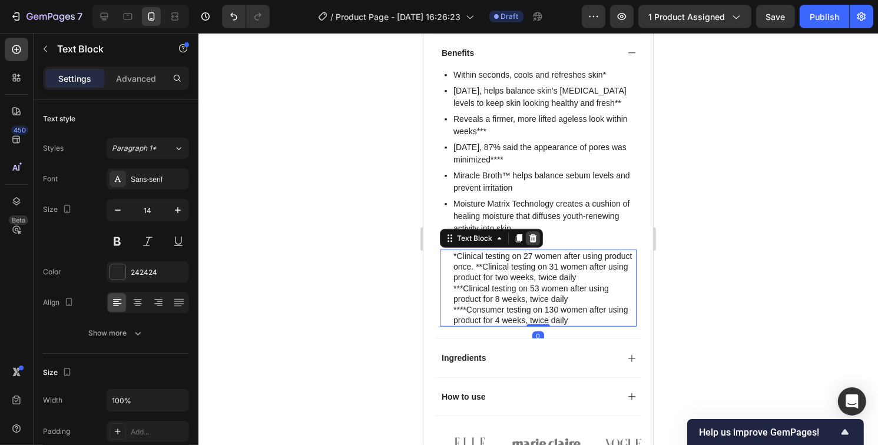
click at [531, 238] on icon at bounding box center [532, 238] width 9 height 9
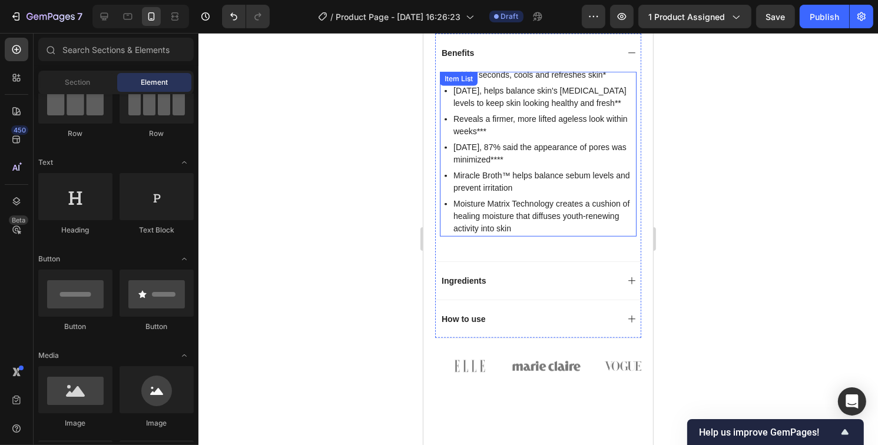
click at [515, 207] on p "Moisture Matrix Technology creates a cushion of healing moisture that diffuses …" at bounding box center [543, 216] width 181 height 37
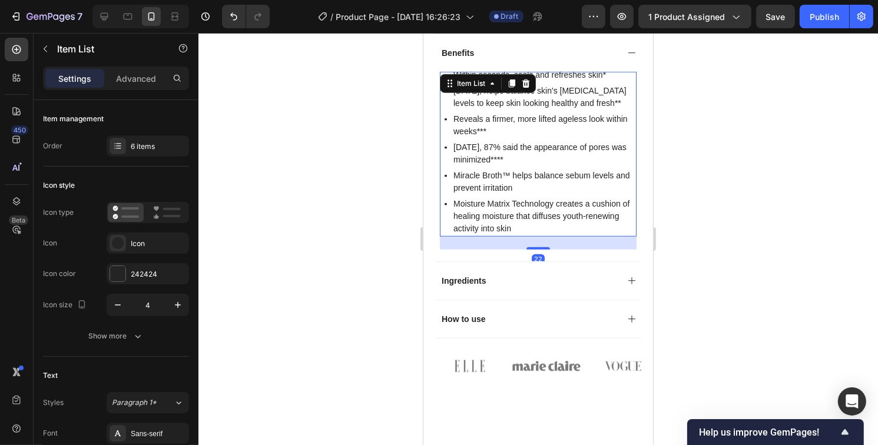
scroll to position [707, 0]
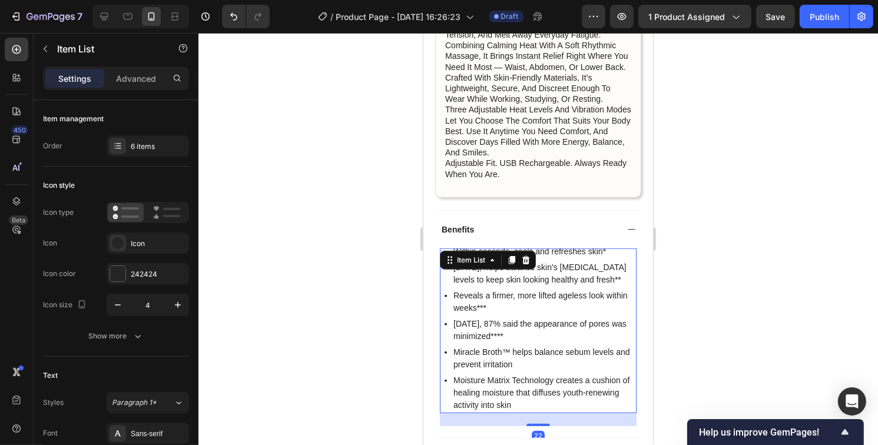
click at [561, 256] on p "Within seconds, cools and refreshes skin*" at bounding box center [543, 252] width 181 height 12
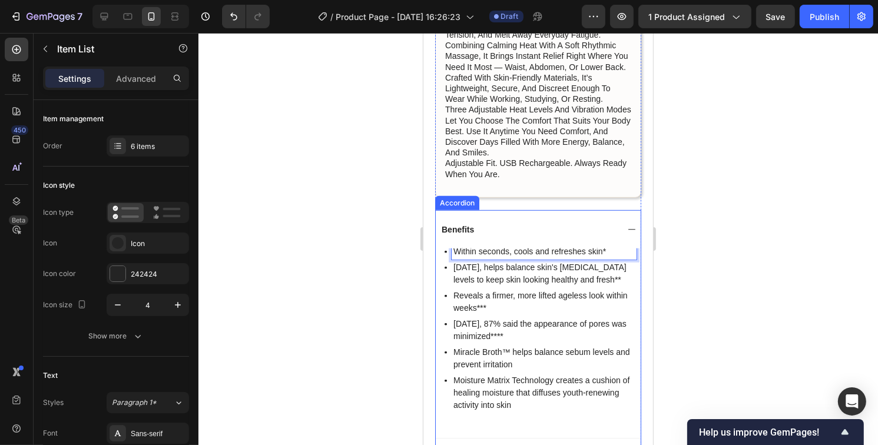
click at [533, 224] on div "Benefits" at bounding box center [528, 230] width 178 height 14
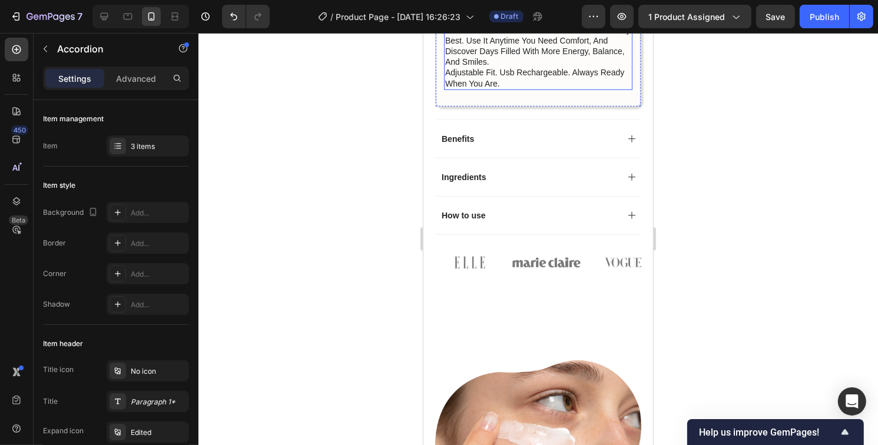
scroll to position [824, 0]
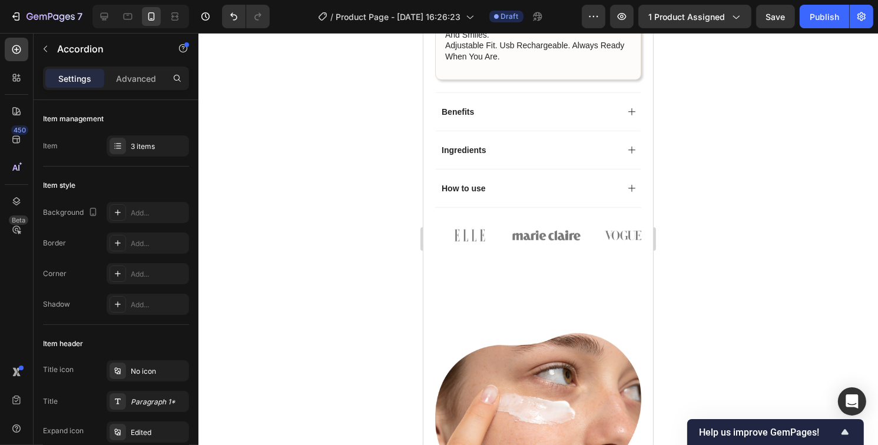
click at [531, 100] on div "Benefits" at bounding box center [537, 111] width 205 height 38
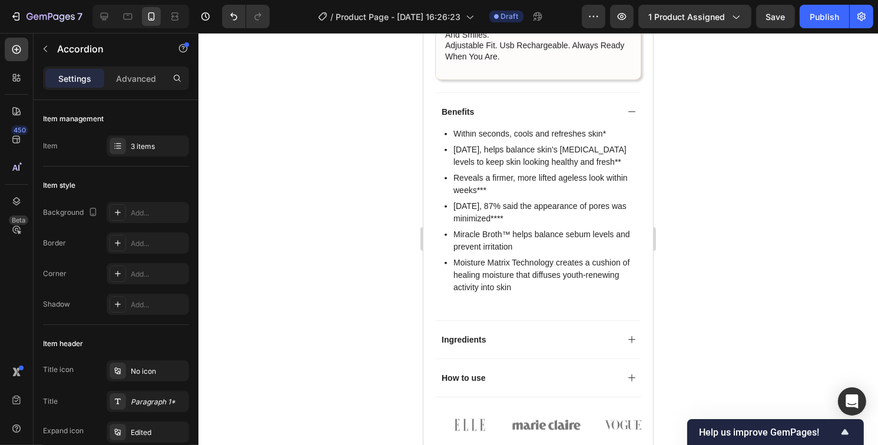
click at [531, 100] on div "Benefits" at bounding box center [537, 111] width 205 height 38
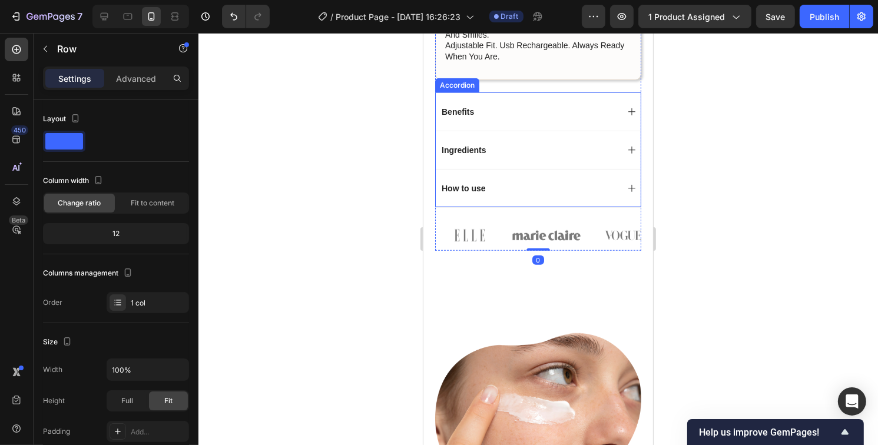
click at [490, 121] on div "Benefits" at bounding box center [537, 111] width 205 height 38
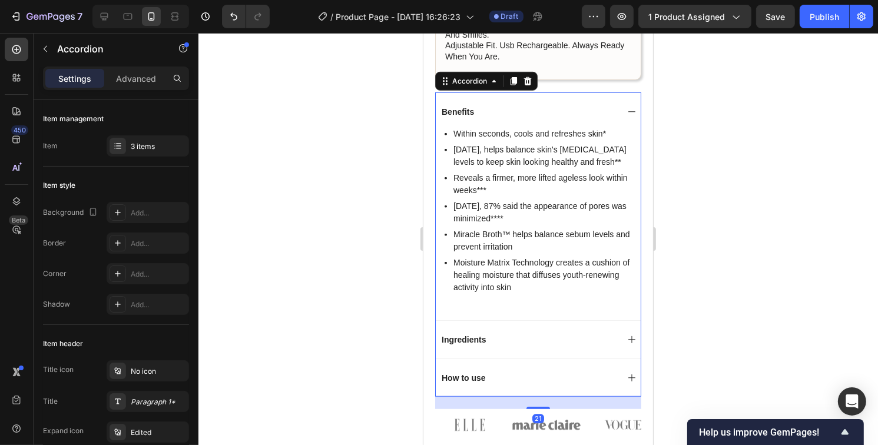
click at [490, 121] on div "Benefits" at bounding box center [537, 111] width 205 height 38
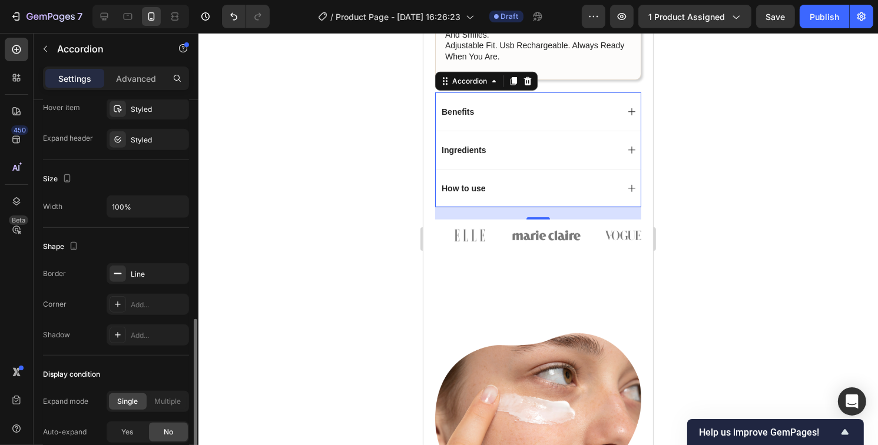
scroll to position [740, 0]
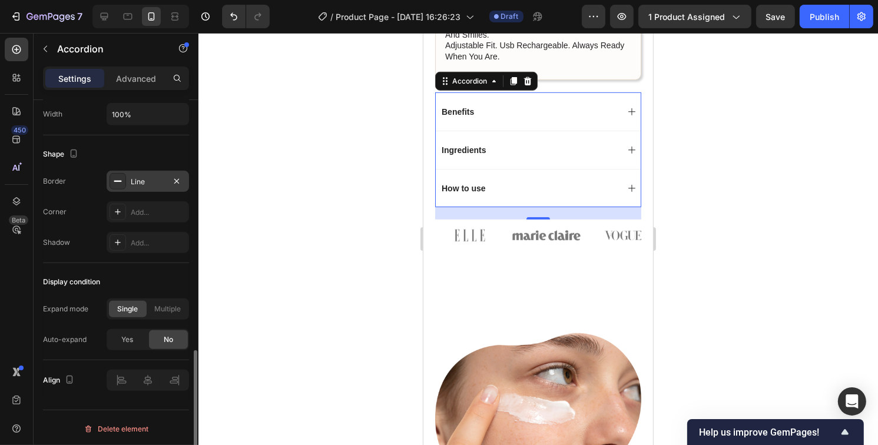
click at [122, 182] on div at bounding box center [118, 181] width 16 height 16
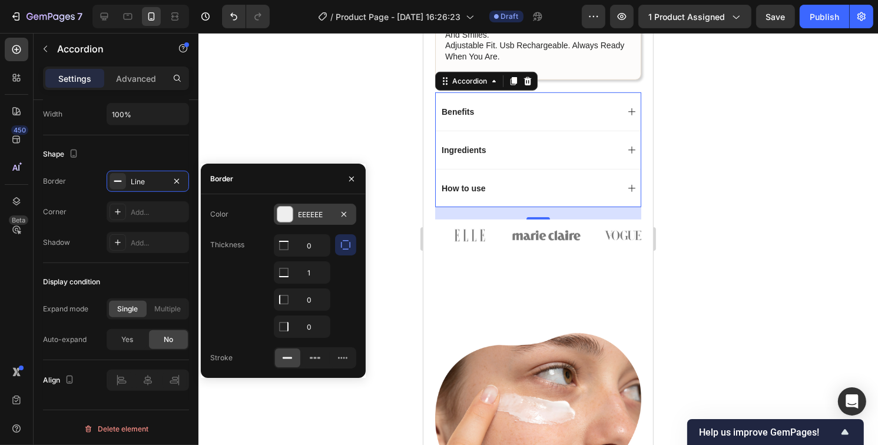
click at [284, 217] on div at bounding box center [284, 214] width 15 height 15
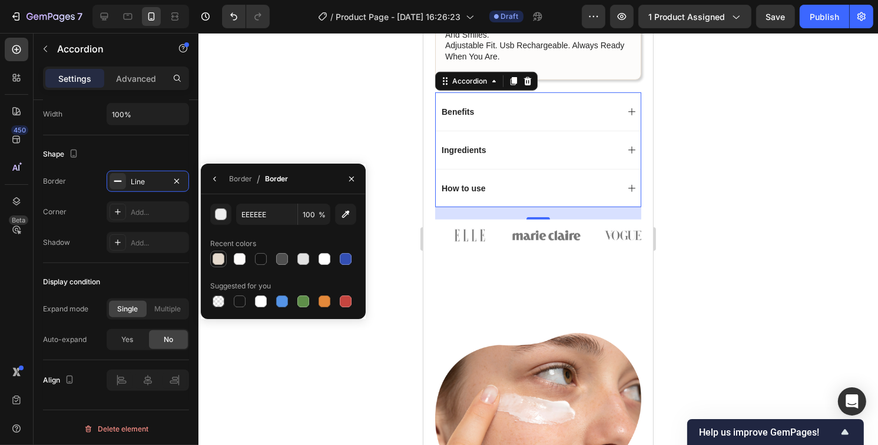
click at [214, 259] on div at bounding box center [219, 259] width 12 height 12
click at [244, 264] on div at bounding box center [240, 259] width 14 height 14
click at [263, 262] on div at bounding box center [261, 259] width 12 height 12
click at [218, 264] on div at bounding box center [219, 259] width 12 height 12
type input "E5DACD"
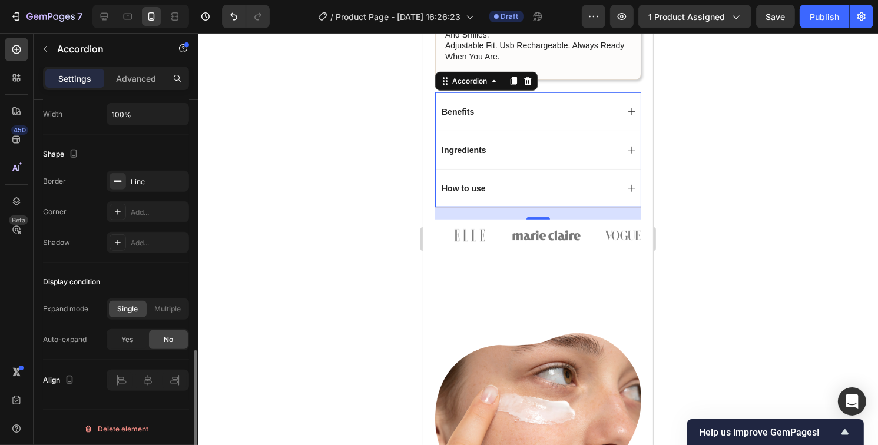
click at [98, 235] on div "Shadow Add..." at bounding box center [116, 242] width 146 height 21
click at [788, 219] on div at bounding box center [538, 239] width 680 height 412
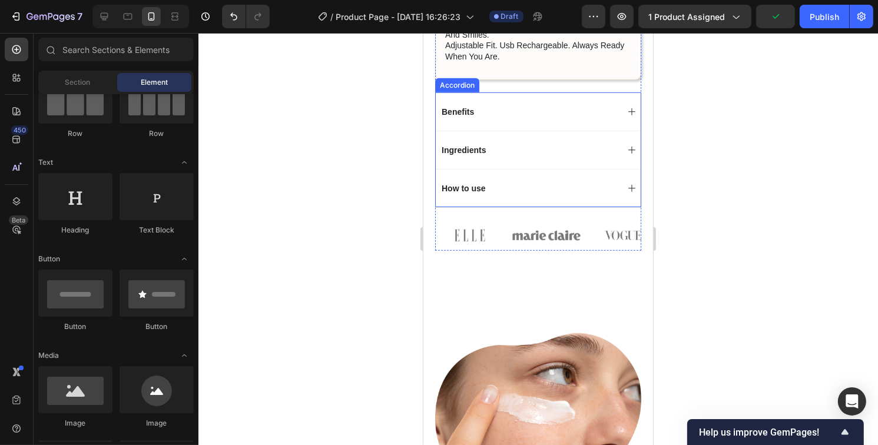
click at [493, 129] on div "Benefits" at bounding box center [537, 111] width 205 height 38
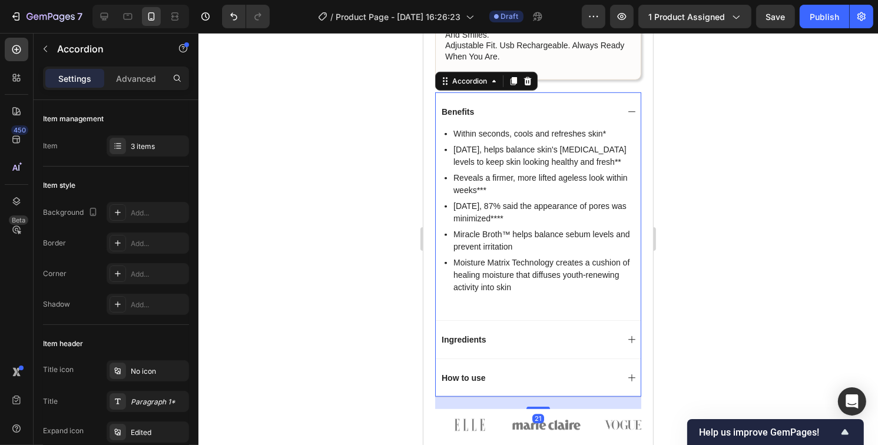
click at [492, 128] on div "Benefits" at bounding box center [537, 111] width 205 height 38
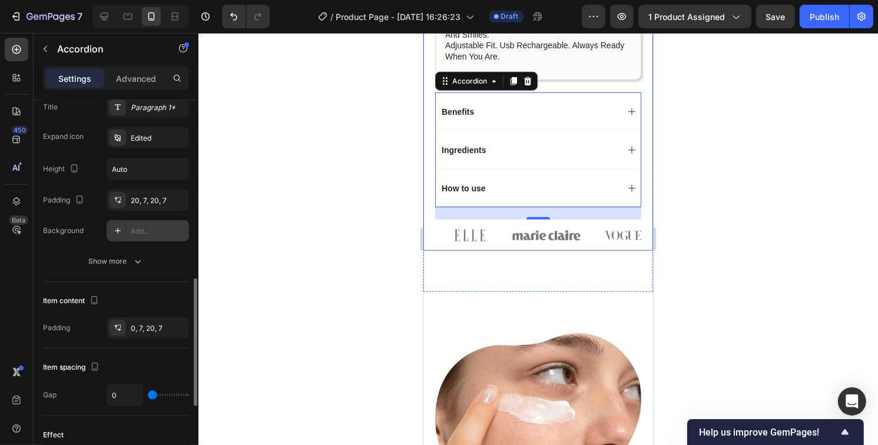
scroll to position [353, 0]
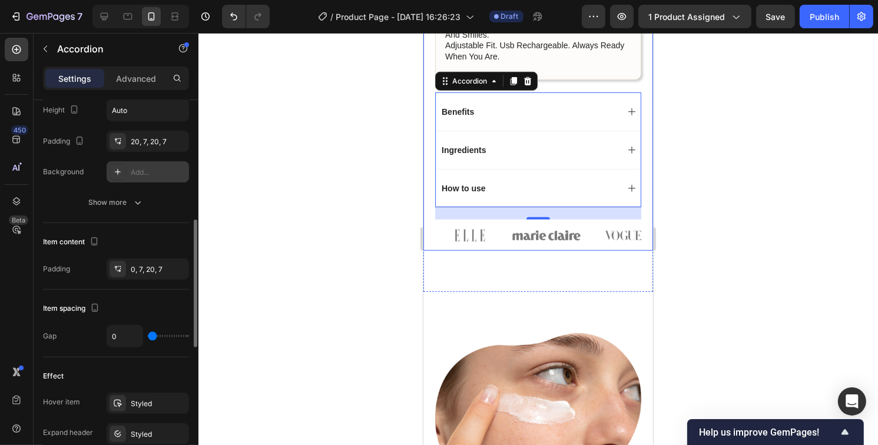
click at [125, 174] on div at bounding box center [118, 172] width 16 height 16
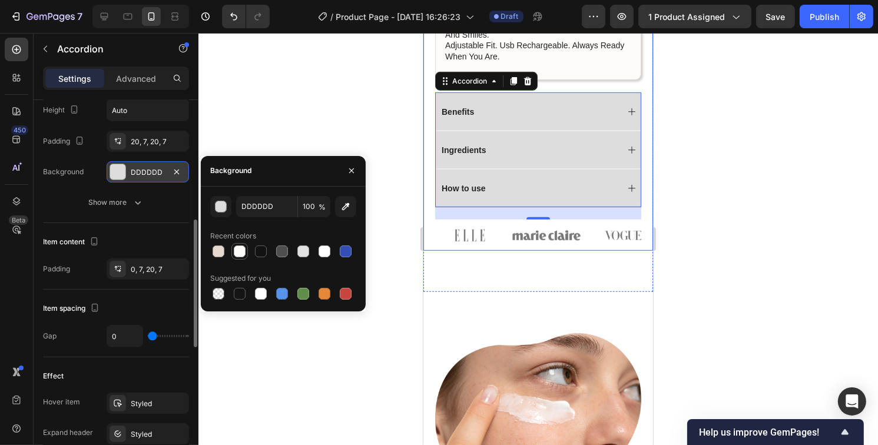
click at [238, 251] on div at bounding box center [240, 252] width 12 height 12
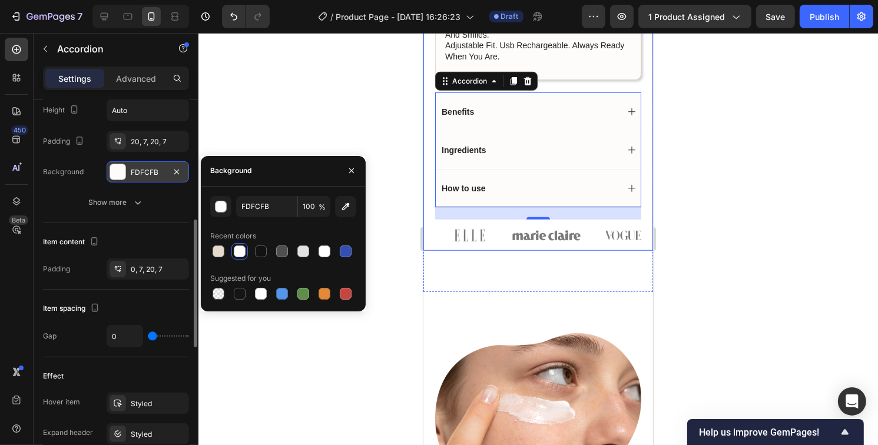
click at [269, 250] on div at bounding box center [283, 251] width 146 height 16
click at [287, 253] on div at bounding box center [282, 252] width 12 height 12
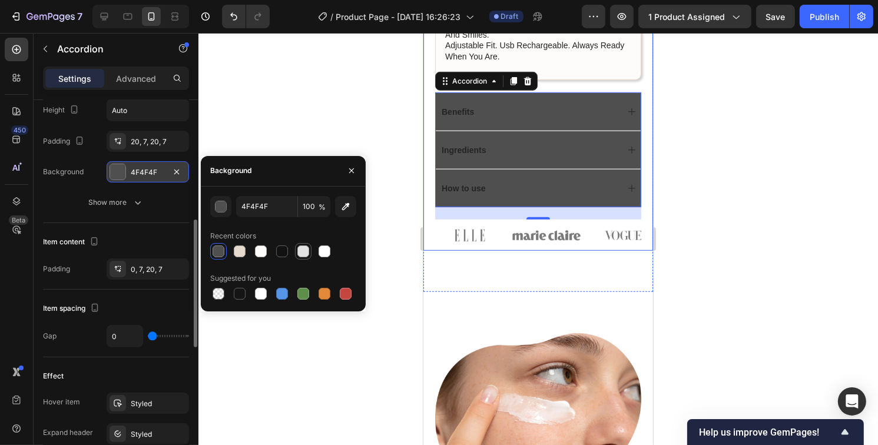
click at [301, 253] on div at bounding box center [303, 252] width 12 height 12
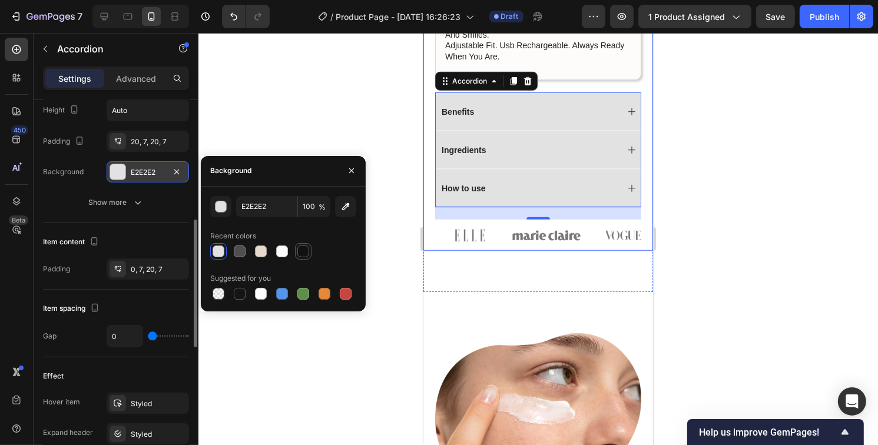
click at [300, 254] on div at bounding box center [303, 252] width 12 height 12
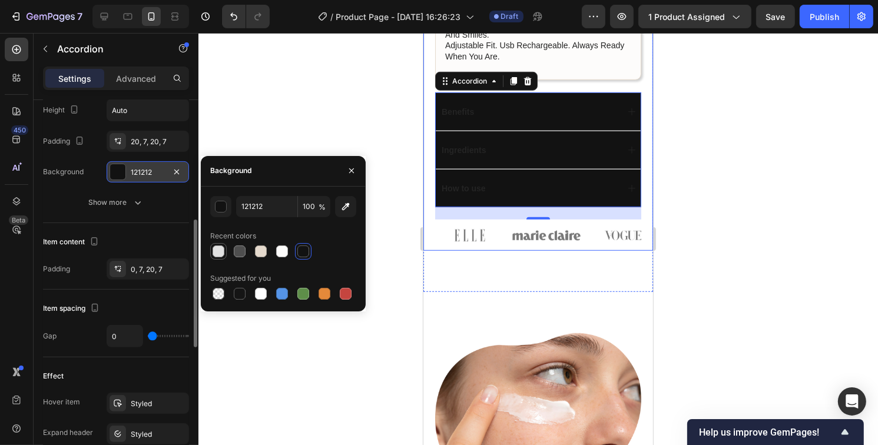
click at [218, 253] on div at bounding box center [219, 252] width 12 height 12
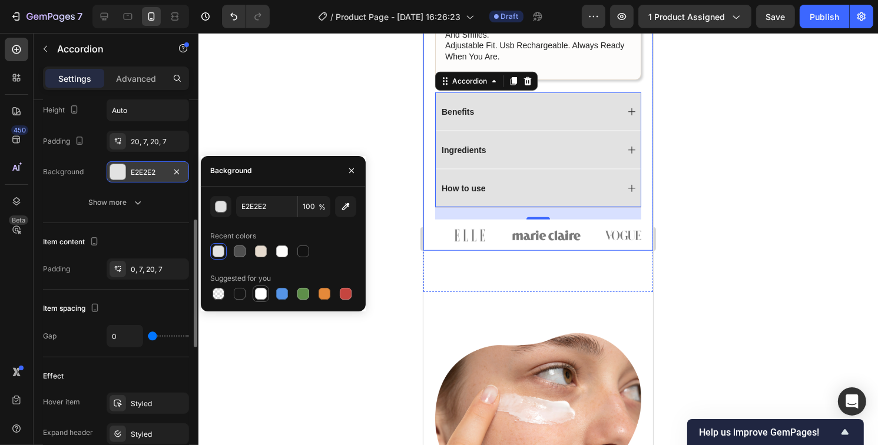
click at [257, 293] on div at bounding box center [261, 294] width 12 height 12
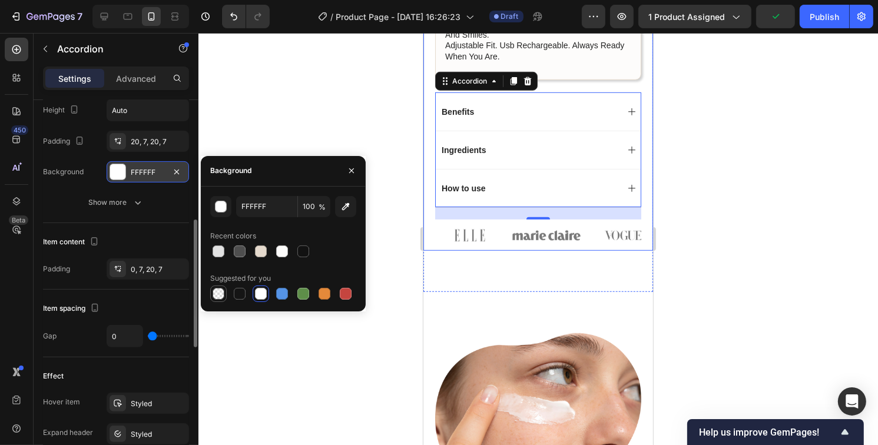
click at [211, 299] on div at bounding box center [218, 294] width 14 height 14
type input "000000"
type input "0"
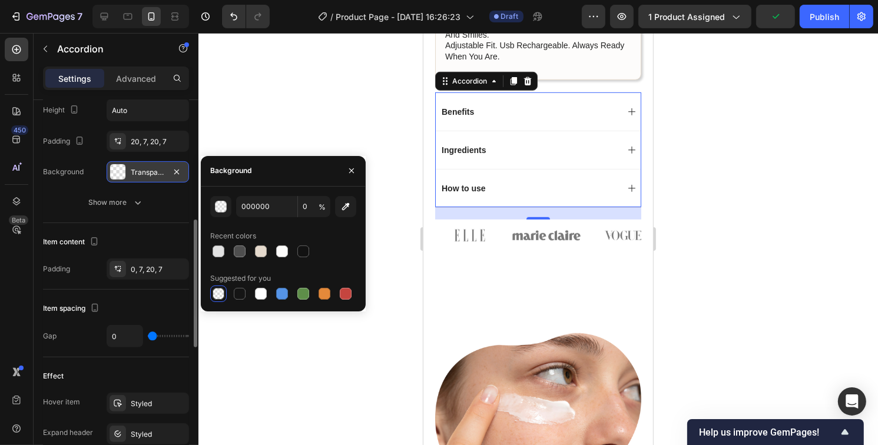
click at [723, 216] on div at bounding box center [538, 239] width 680 height 412
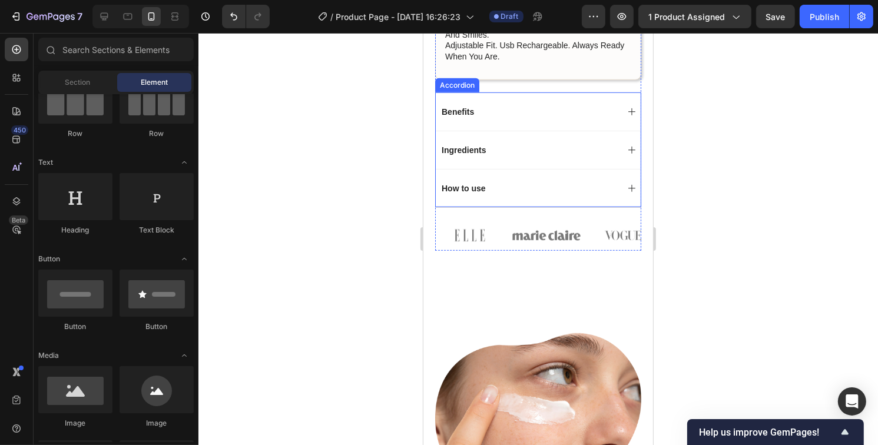
click at [627, 114] on icon at bounding box center [631, 111] width 9 height 9
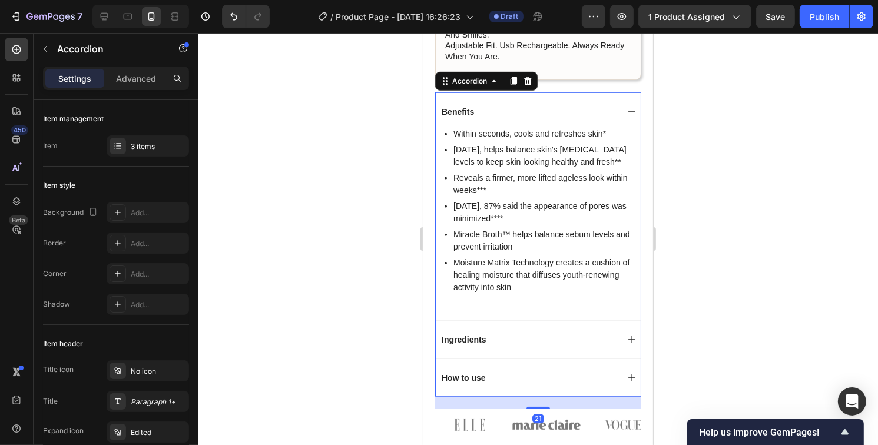
click at [627, 111] on icon at bounding box center [631, 111] width 9 height 9
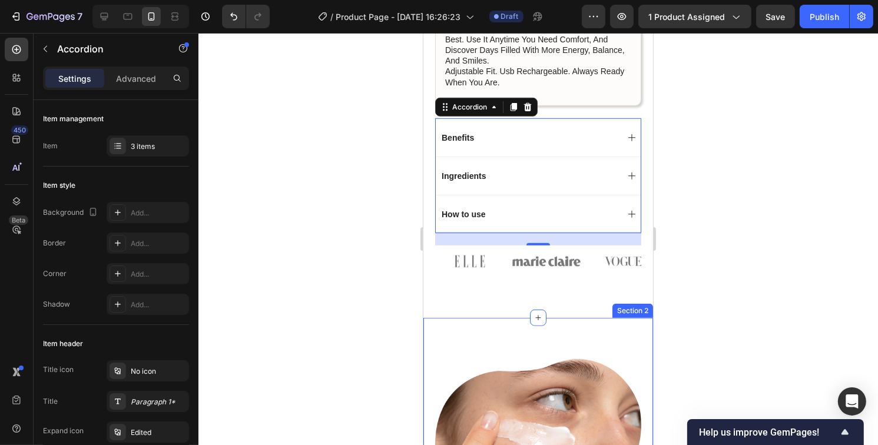
scroll to position [707, 0]
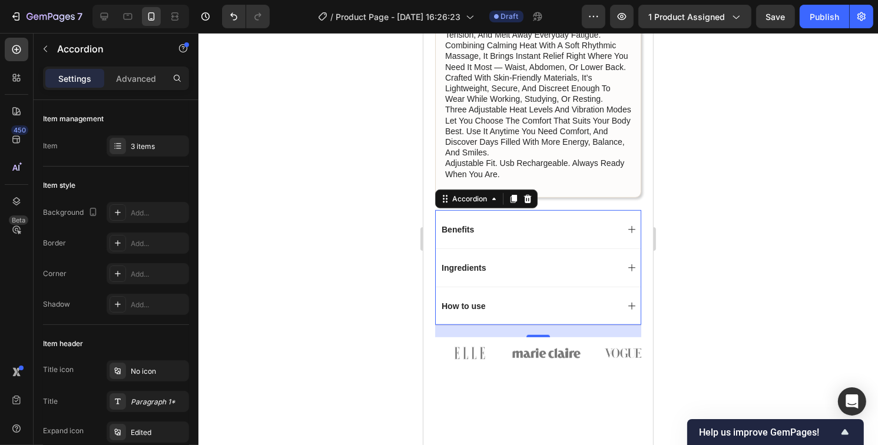
click at [491, 265] on div "Ingredients" at bounding box center [528, 268] width 178 height 14
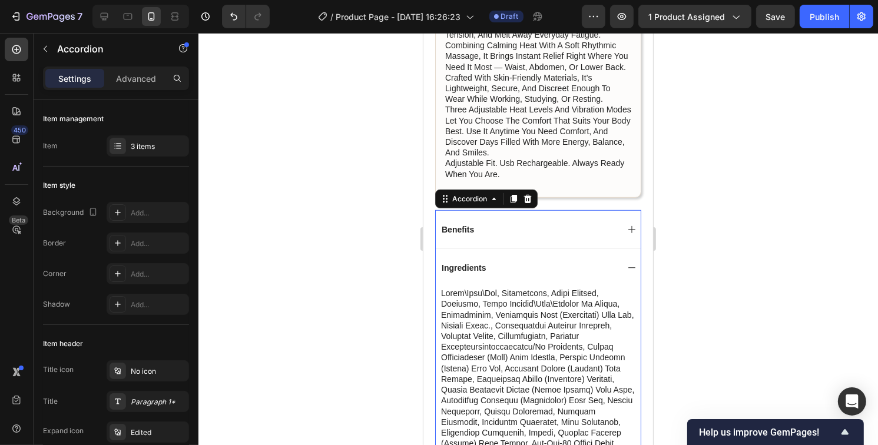
click at [491, 266] on div "Ingredients" at bounding box center [528, 268] width 178 height 14
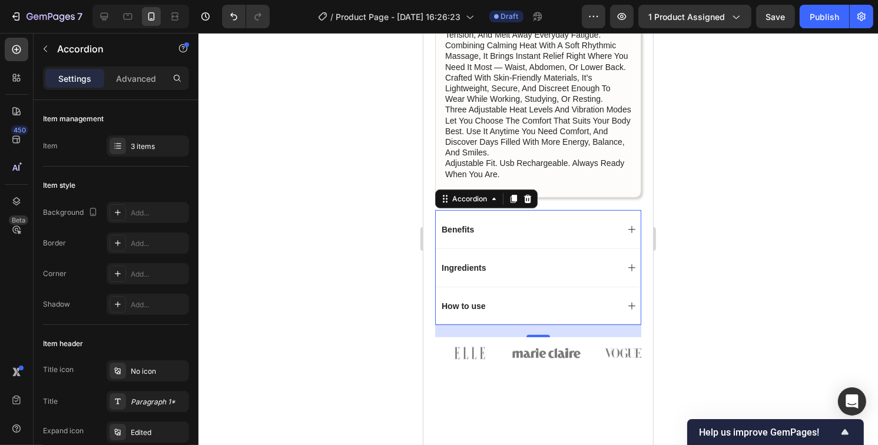
click at [491, 266] on div "Ingredients" at bounding box center [528, 268] width 178 height 14
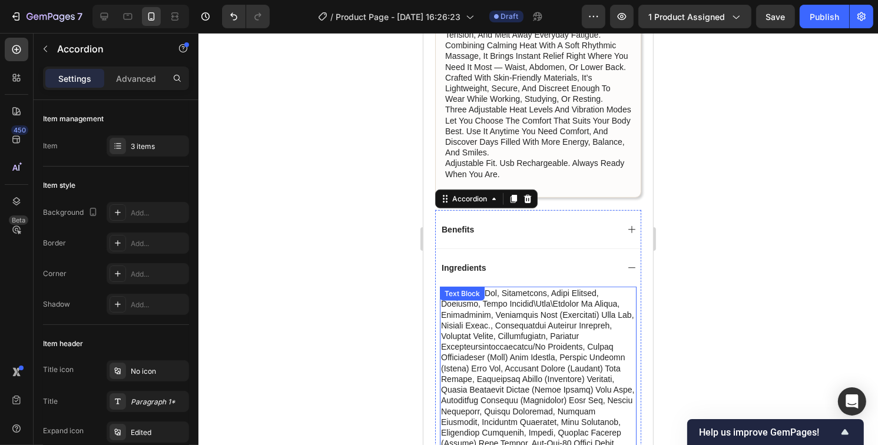
scroll to position [824, 0]
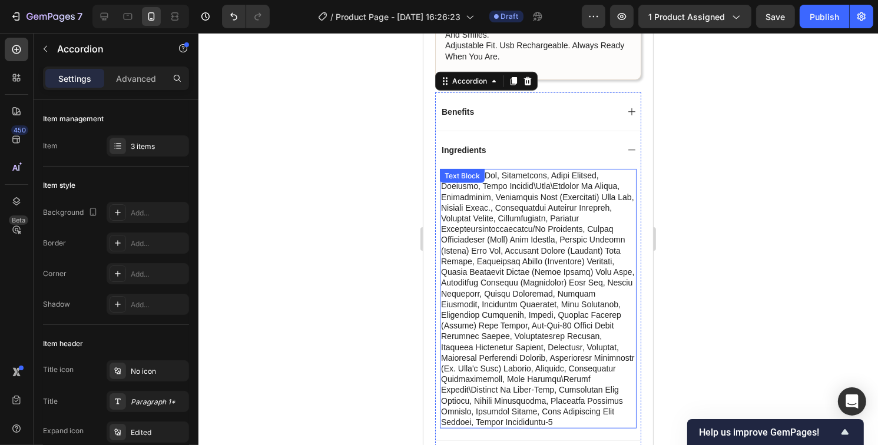
click at [484, 241] on p at bounding box center [537, 298] width 194 height 257
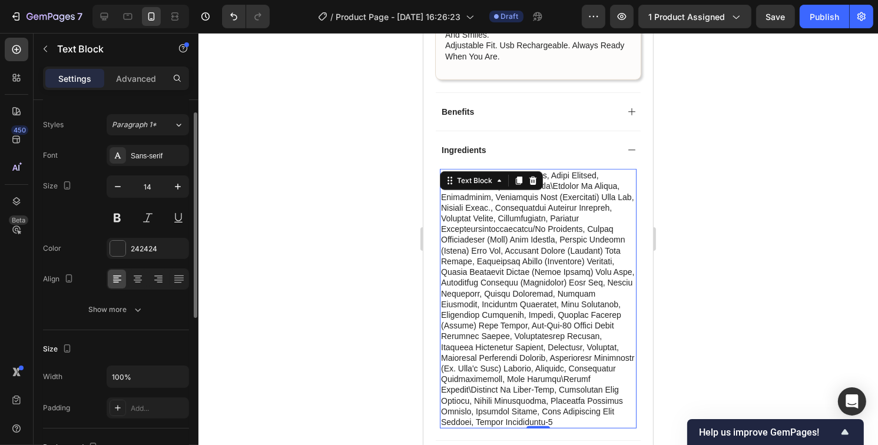
scroll to position [0, 0]
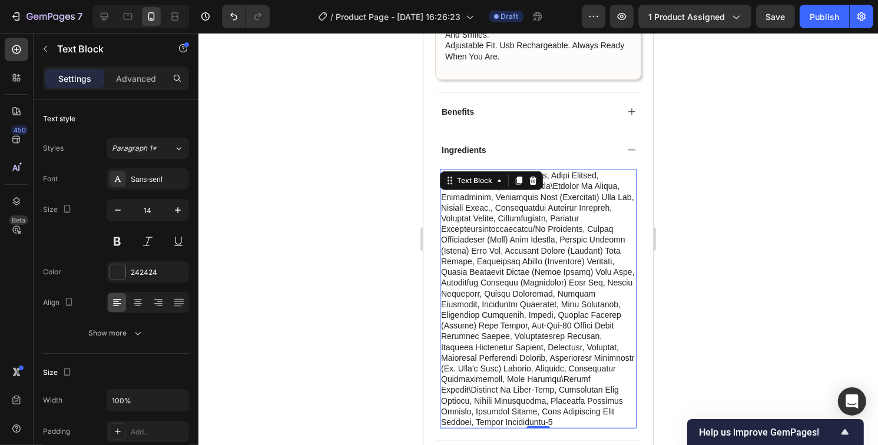
click at [521, 247] on p at bounding box center [537, 298] width 194 height 257
click at [521, 247] on p "Rich Text Editor. Editing area: main" at bounding box center [537, 298] width 194 height 257
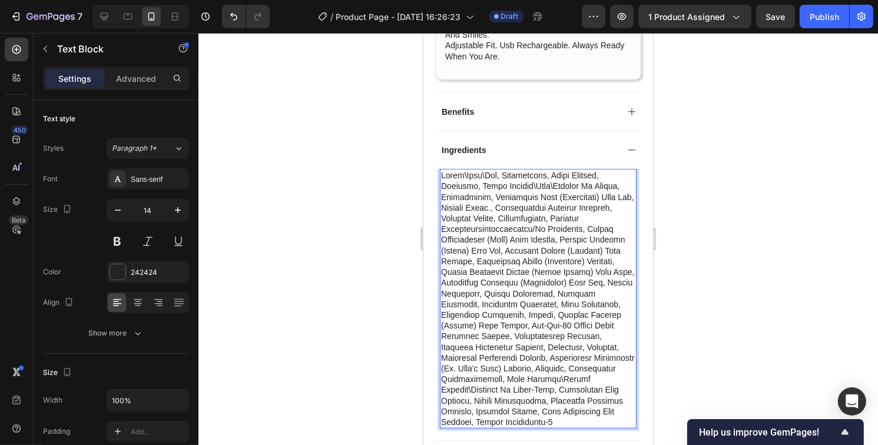
click at [545, 277] on p "Rich Text Editor. Editing area: main" at bounding box center [537, 298] width 194 height 257
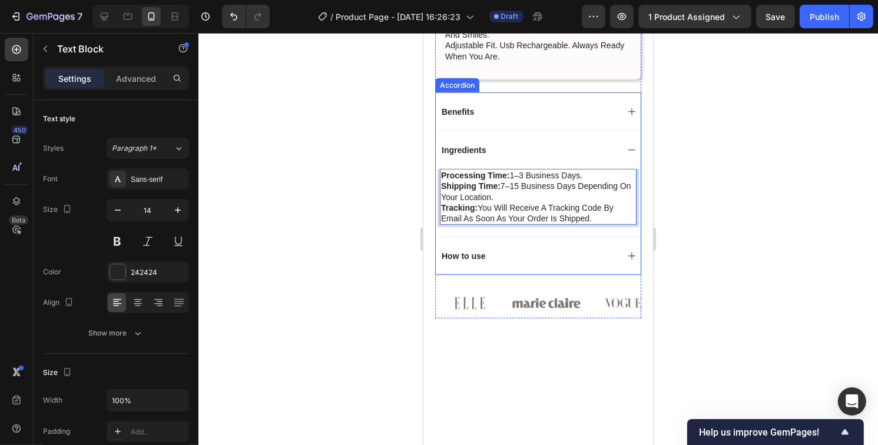
click at [475, 148] on p "Ingredients" at bounding box center [463, 150] width 44 height 11
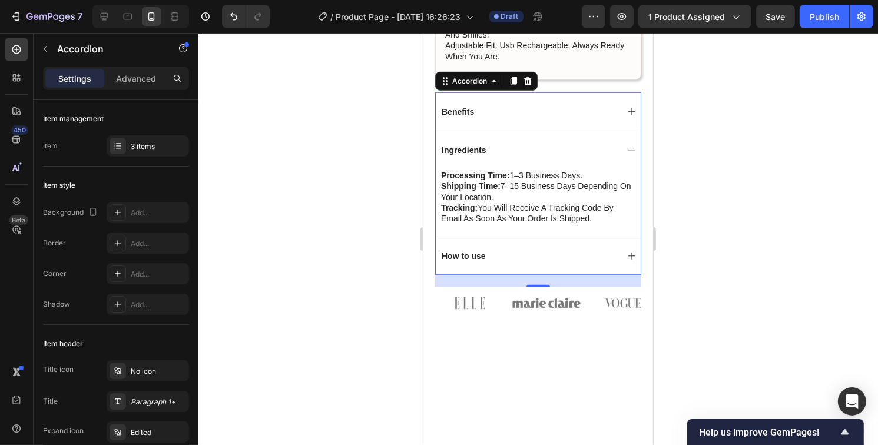
click at [465, 150] on p "Ingredients" at bounding box center [463, 150] width 44 height 11
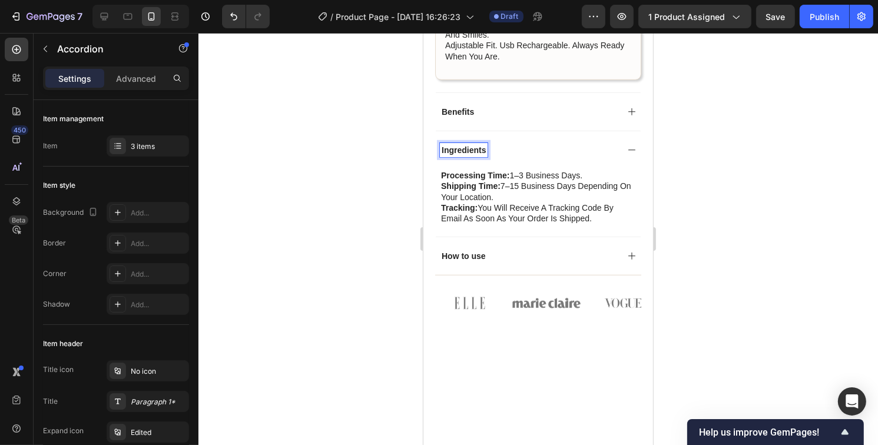
click at [478, 151] on p "Ingredients" at bounding box center [463, 150] width 44 height 11
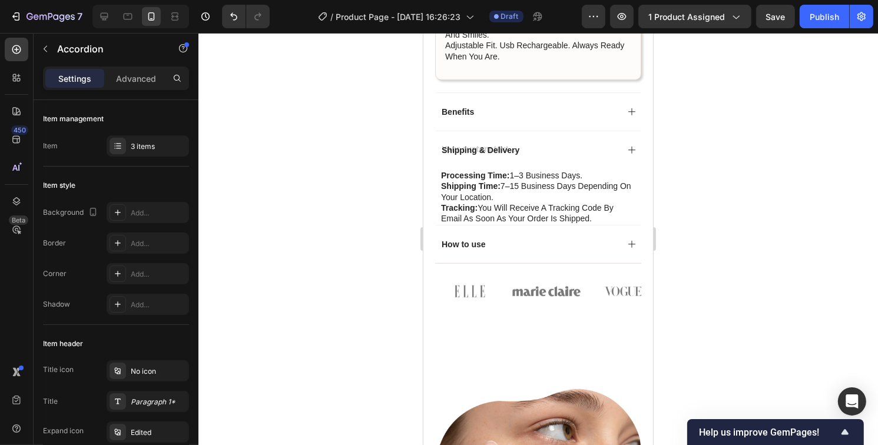
scroll to position [821, 0]
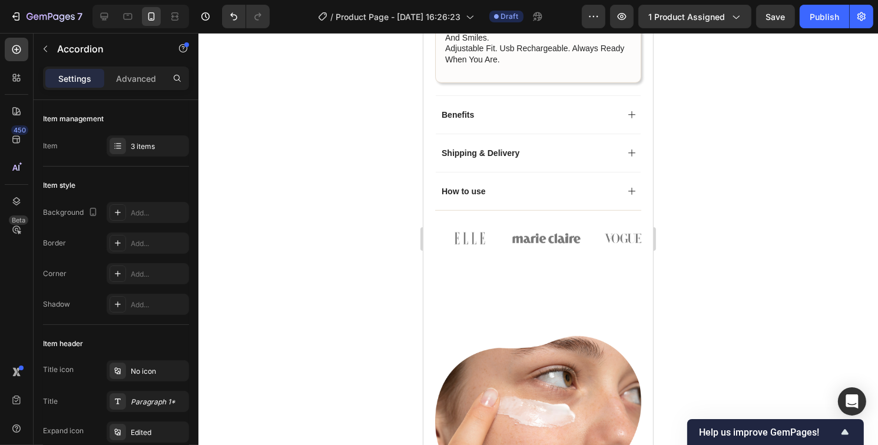
click at [760, 158] on div at bounding box center [538, 239] width 680 height 412
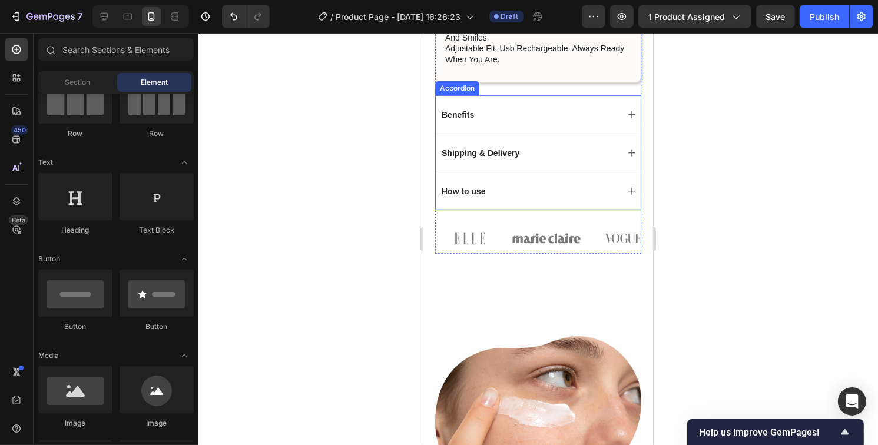
click at [627, 156] on icon at bounding box center [631, 152] width 9 height 9
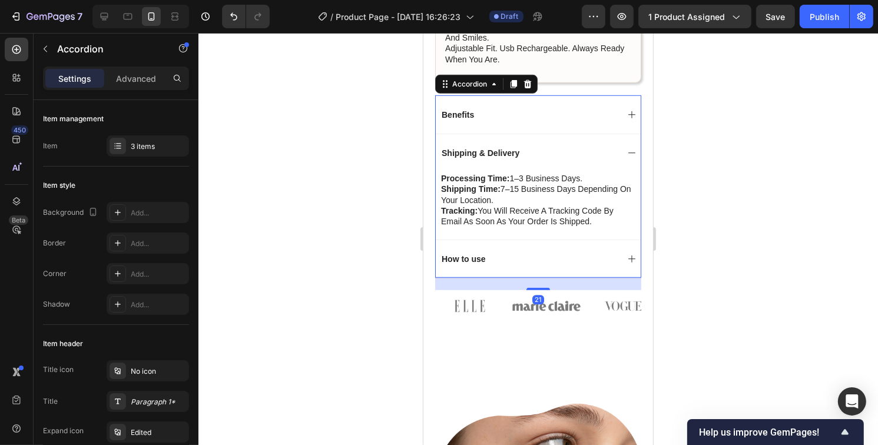
click at [628, 153] on icon at bounding box center [631, 153] width 7 height 1
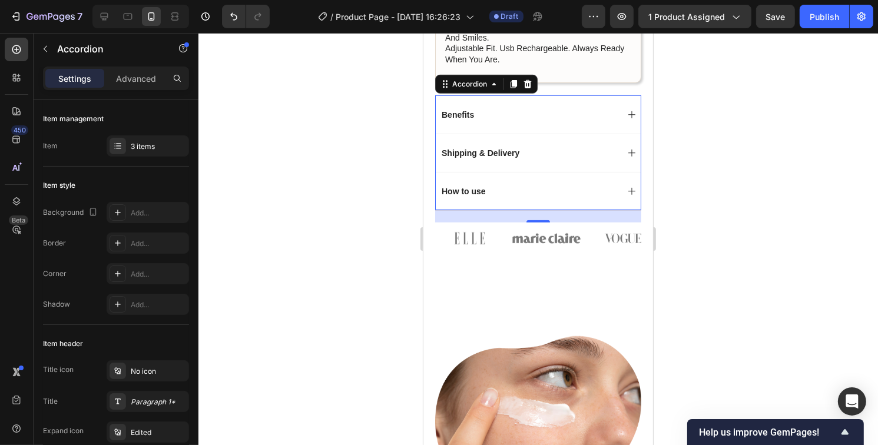
click at [627, 111] on icon at bounding box center [631, 114] width 9 height 9
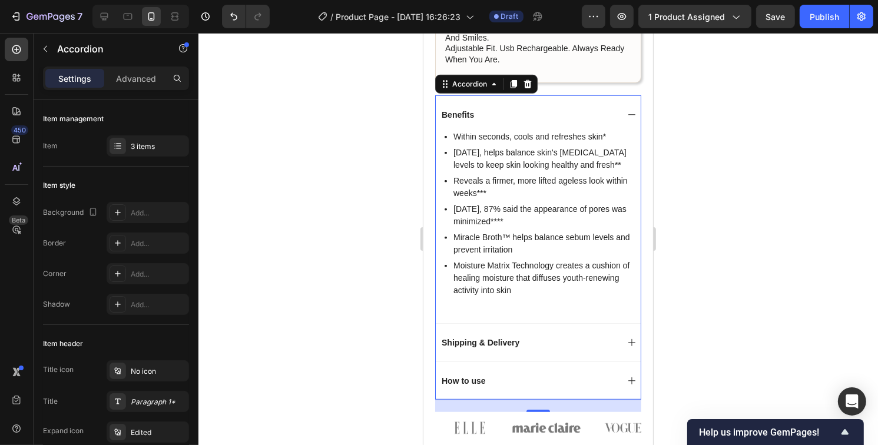
click at [627, 111] on icon at bounding box center [631, 114] width 9 height 9
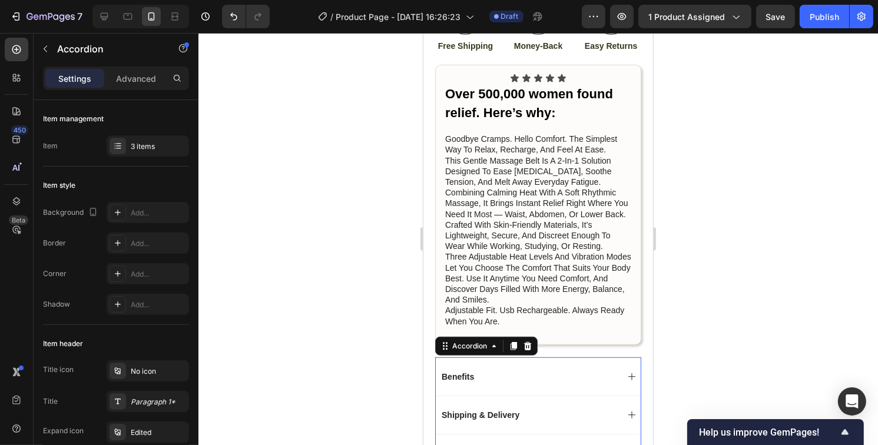
scroll to position [527, 0]
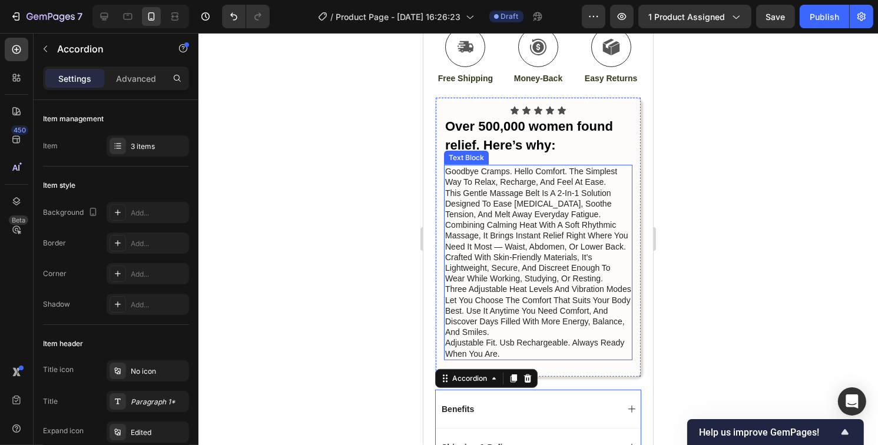
click at [469, 246] on p "this gentle massage belt is a 2-in-1 solution designed to ease [MEDICAL_DATA], …" at bounding box center [538, 220] width 186 height 64
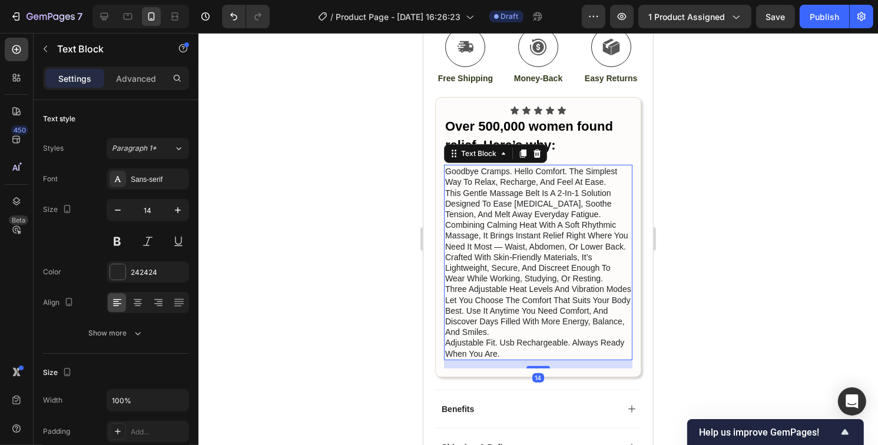
click at [468, 246] on p "this gentle massage belt is a 2-in-1 solution designed to ease [MEDICAL_DATA], …" at bounding box center [538, 220] width 186 height 64
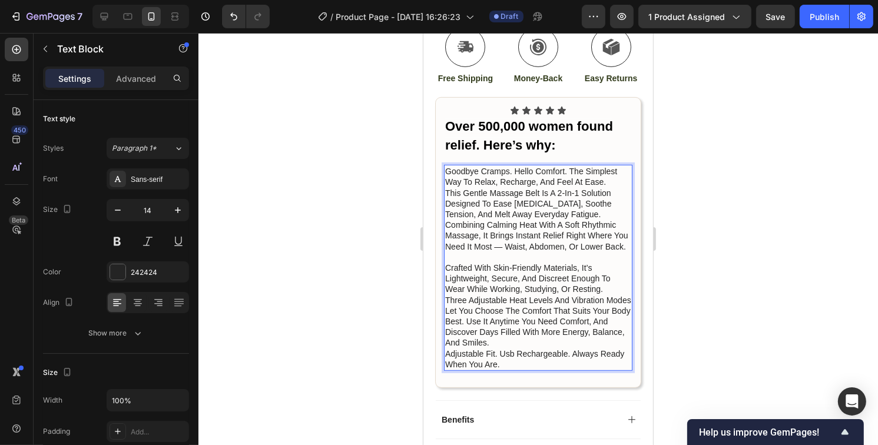
click at [606, 170] on p "goodbye cramps. hello comfort. the simplest way to relax, recharge, and feel at…" at bounding box center [538, 176] width 186 height 21
click at [605, 203] on p "this gentle massage belt is a 2-in-1 solution designed to ease [MEDICAL_DATA], …" at bounding box center [538, 225] width 186 height 75
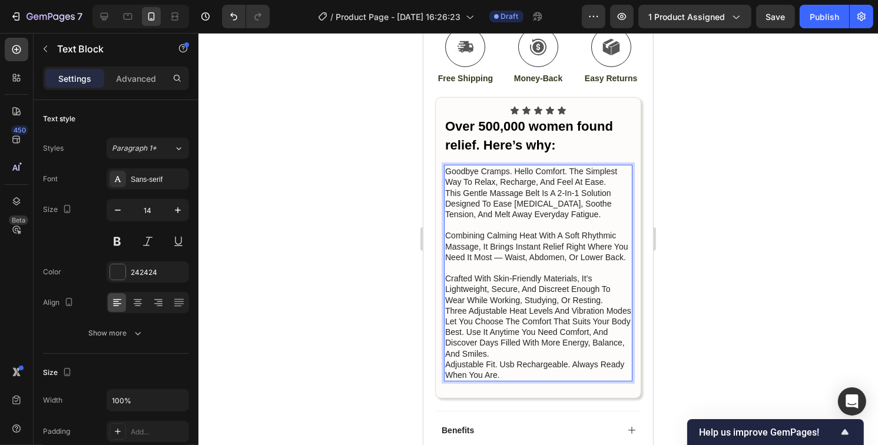
click at [448, 229] on p "this gentle massage belt is a 2-in-1 solution designed to ease [MEDICAL_DATA], …" at bounding box center [538, 231] width 186 height 86
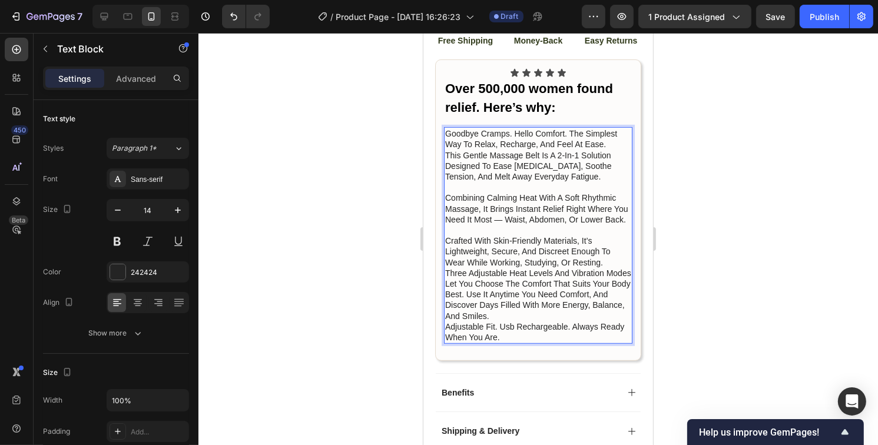
scroll to position [586, 0]
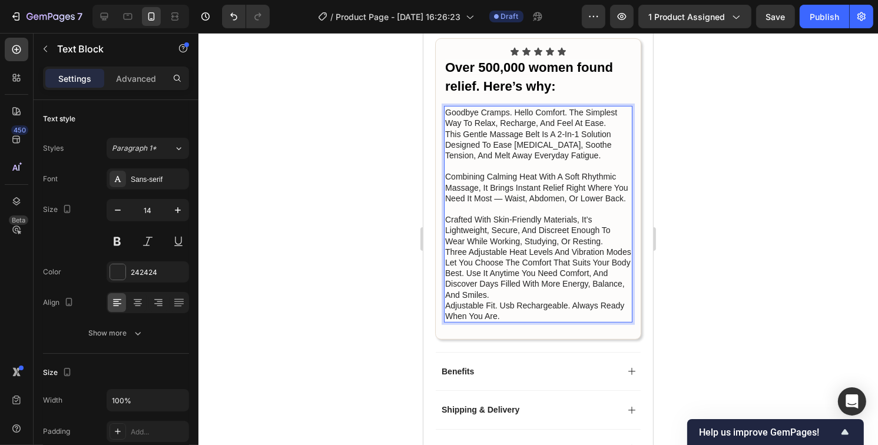
click at [605, 245] on p "crafted with skin-friendly materials, it’s lightweight, secure, and discreet en…" at bounding box center [538, 230] width 186 height 32
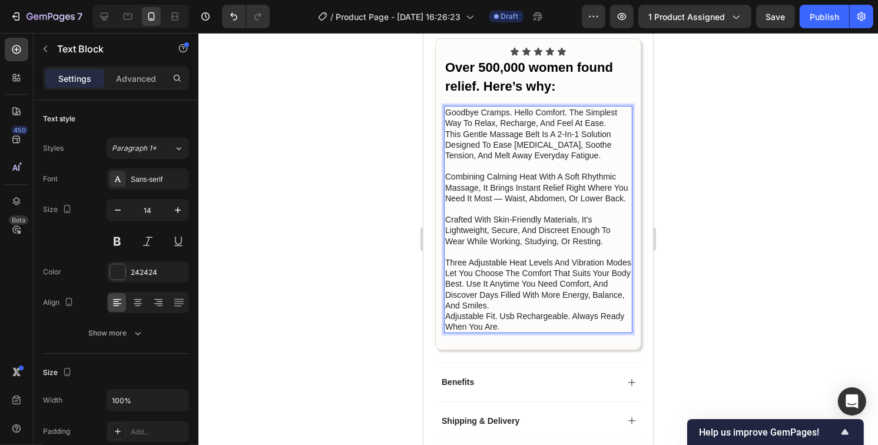
drag, startPoint x: 555, startPoint y: 306, endPoint x: 564, endPoint y: 309, distance: 8.8
click at [555, 306] on p "three adjustable heat levels and vibration modes let you choose the comfort tha…" at bounding box center [538, 284] width 186 height 54
click at [506, 286] on p "three adjustable heat levels and vibration modes let you choose the comfort tha…" at bounding box center [538, 284] width 186 height 54
click at [559, 301] on p "three adjustable heat levels and vibration modes let you choose the comfort tha…" at bounding box center [538, 284] width 186 height 54
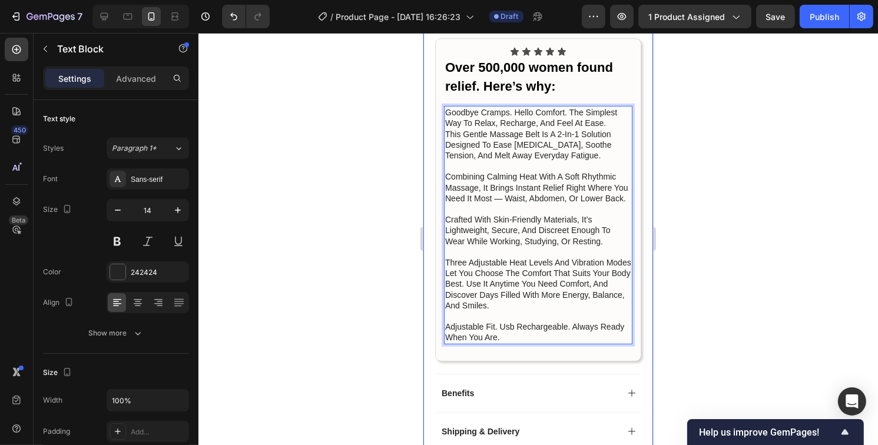
click at [759, 258] on div at bounding box center [538, 239] width 680 height 412
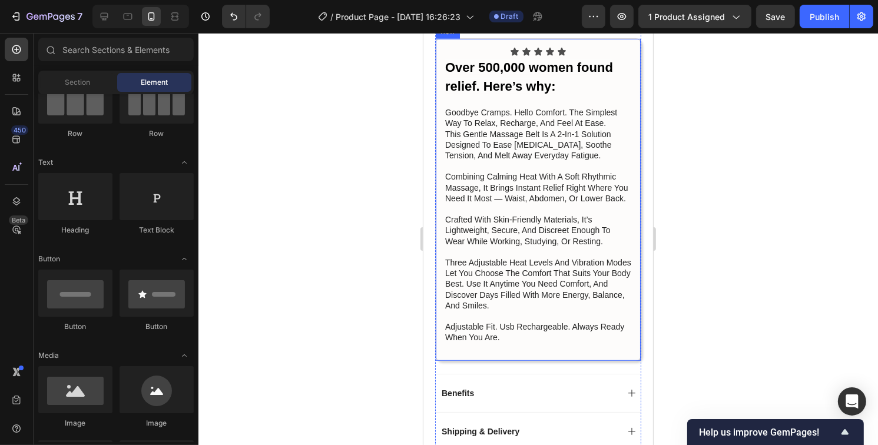
scroll to position [763, 0]
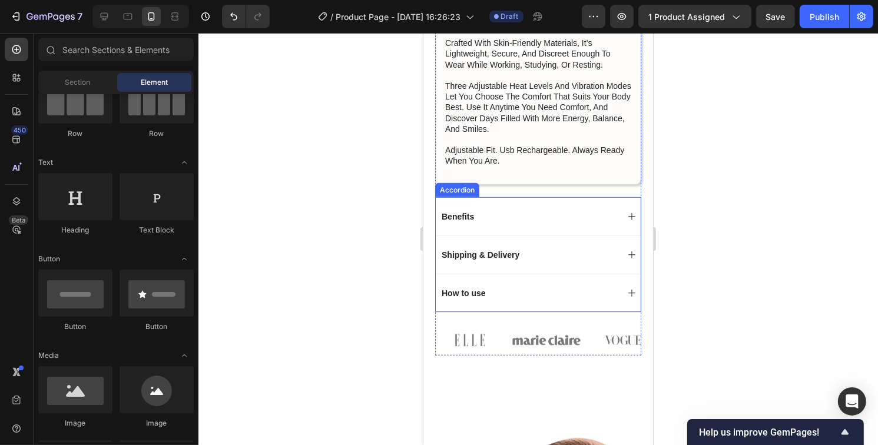
click at [498, 288] on div "How to use" at bounding box center [528, 293] width 178 height 14
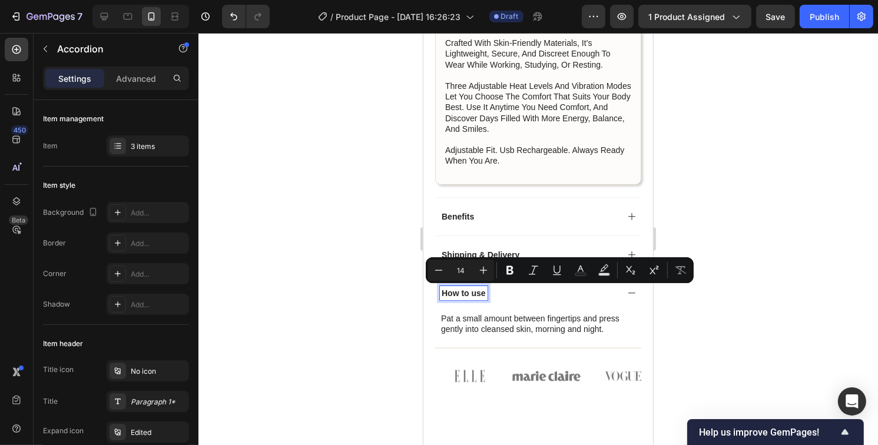
drag, startPoint x: 481, startPoint y: 293, endPoint x: 485, endPoint y: 288, distance: 6.4
click at [503, 310] on div "How to use" at bounding box center [537, 293] width 205 height 38
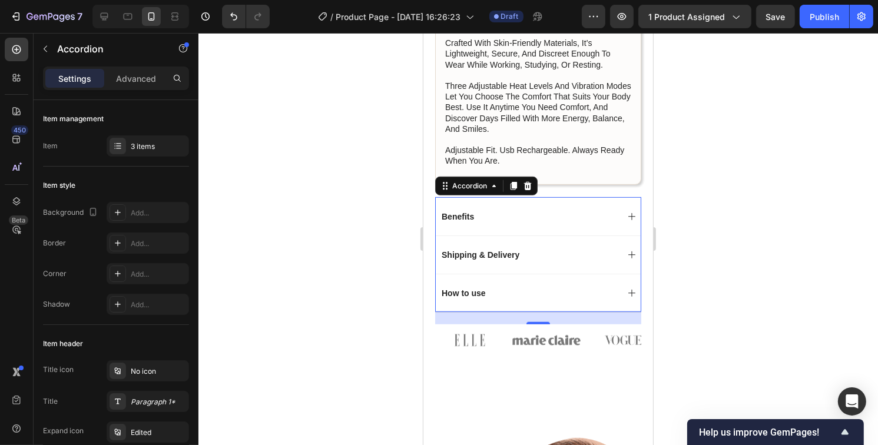
drag, startPoint x: 508, startPoint y: 293, endPoint x: 509, endPoint y: 223, distance: 70.1
click at [509, 223] on div "Benefits Shipping & Delivery How to use" at bounding box center [538, 254] width 206 height 115
click at [503, 301] on div "How to use" at bounding box center [537, 293] width 205 height 38
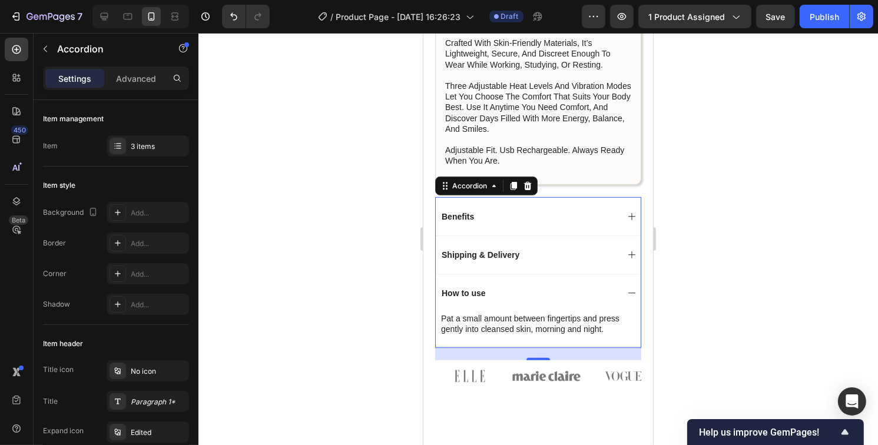
click at [474, 288] on p "How to use" at bounding box center [463, 293] width 44 height 11
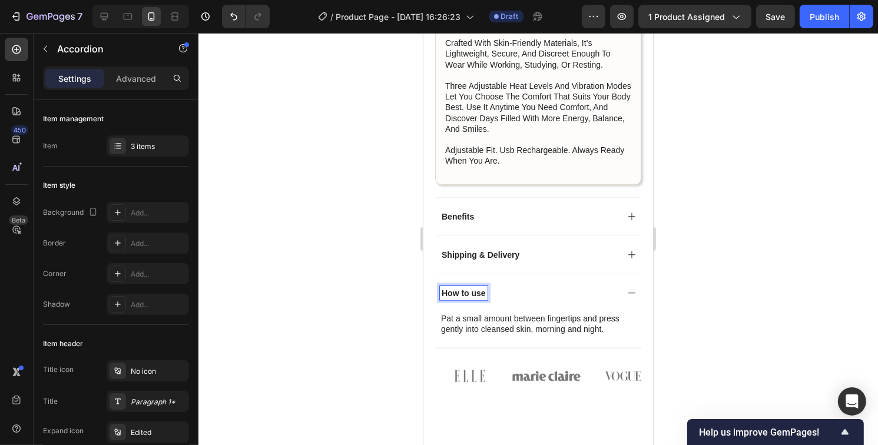
click at [490, 296] on div "How to use" at bounding box center [528, 293] width 178 height 14
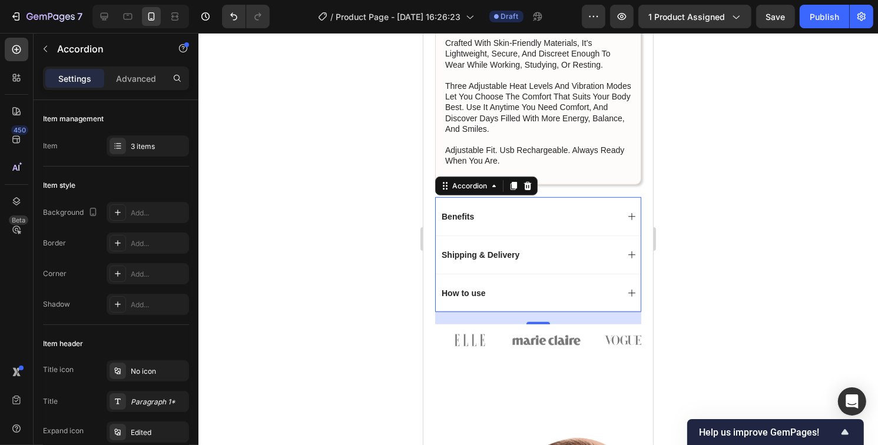
click at [499, 297] on div "How to use" at bounding box center [528, 293] width 178 height 14
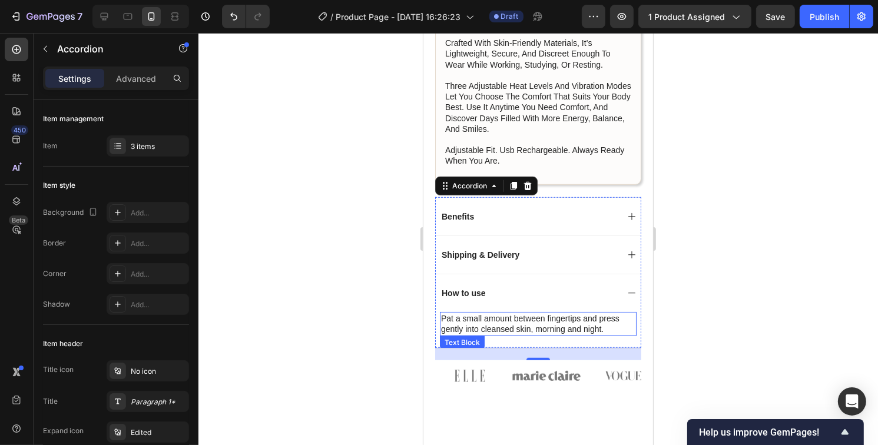
click at [548, 327] on p "Pat a small amount between fingertips and press gently into cleansed skin, morn…" at bounding box center [537, 323] width 194 height 21
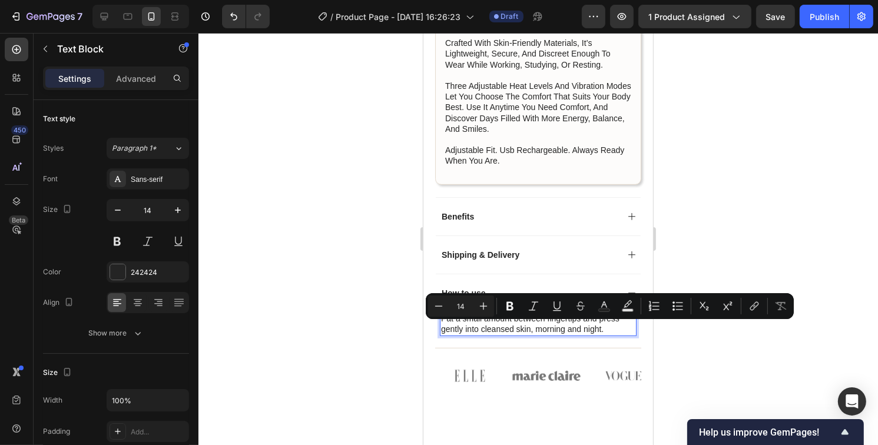
click at [606, 328] on p "Pat a small amount between fingertips and press gently into cleansed skin, morn…" at bounding box center [537, 323] width 194 height 21
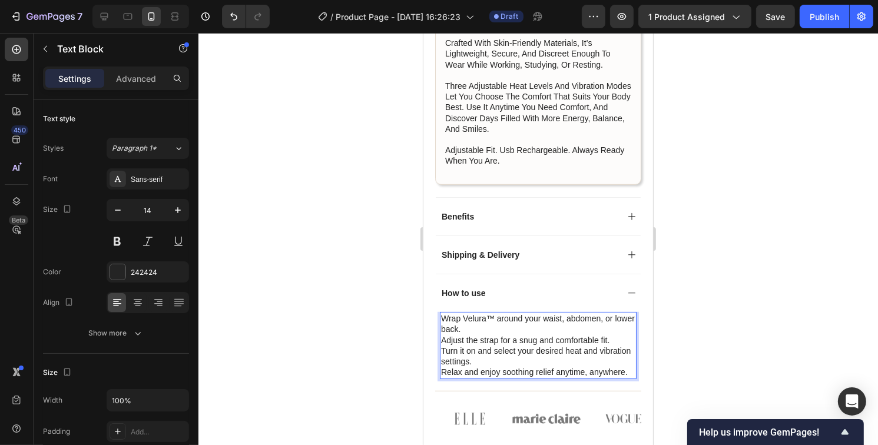
click at [442, 317] on p "Wrap Velura™ around your waist, abdomen, or lower back." at bounding box center [537, 323] width 194 height 21
click at [746, 302] on div at bounding box center [538, 239] width 680 height 412
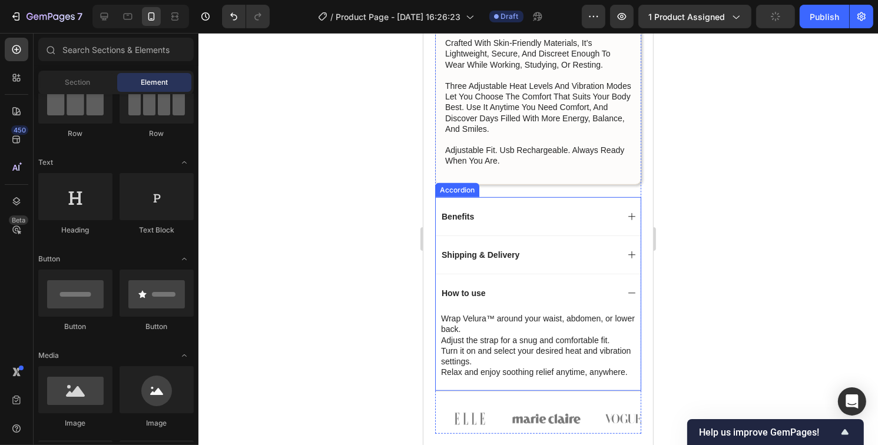
click at [627, 290] on icon at bounding box center [631, 293] width 9 height 9
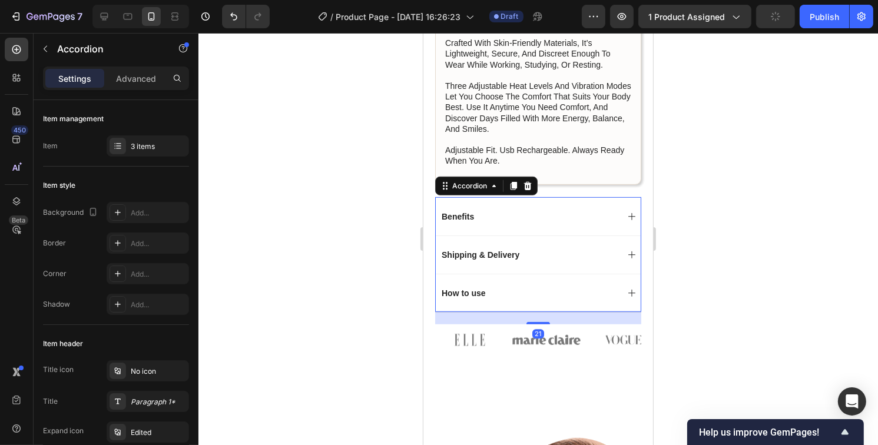
click at [627, 289] on icon at bounding box center [631, 293] width 9 height 9
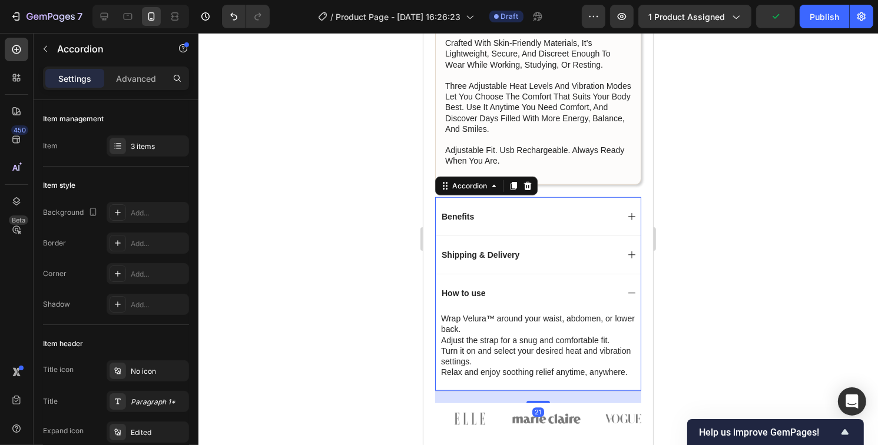
click at [627, 290] on icon at bounding box center [631, 293] width 9 height 9
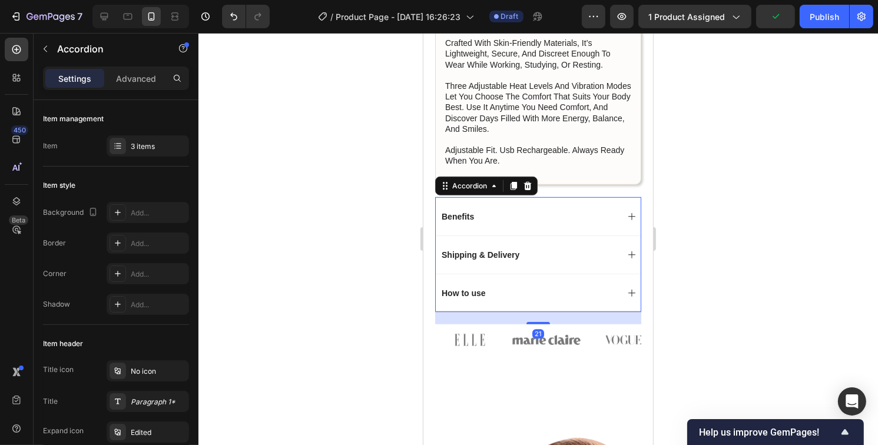
click at [627, 255] on icon at bounding box center [631, 254] width 9 height 9
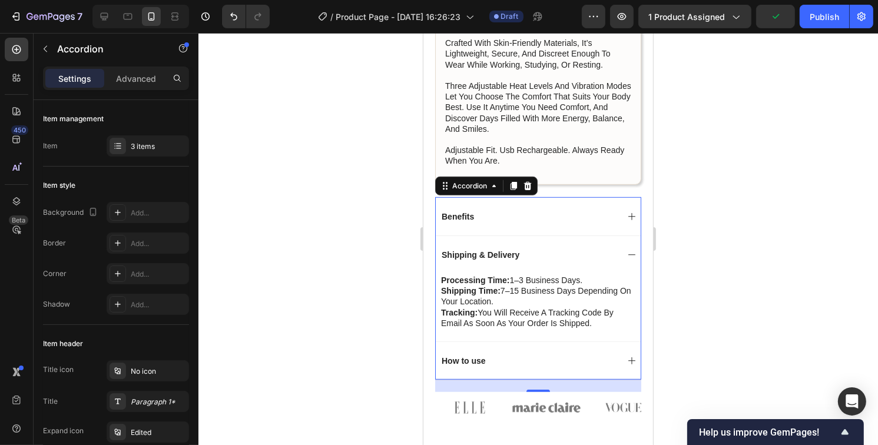
click at [627, 253] on icon at bounding box center [631, 254] width 9 height 9
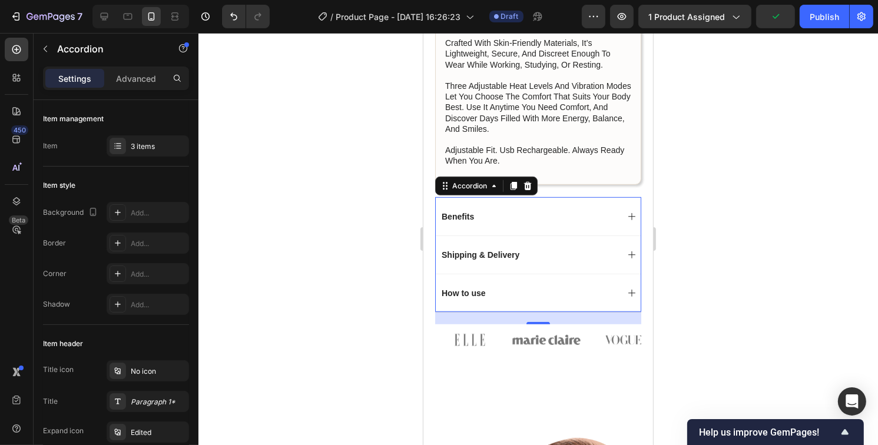
click at [613, 216] on div "Benefits" at bounding box center [537, 216] width 205 height 38
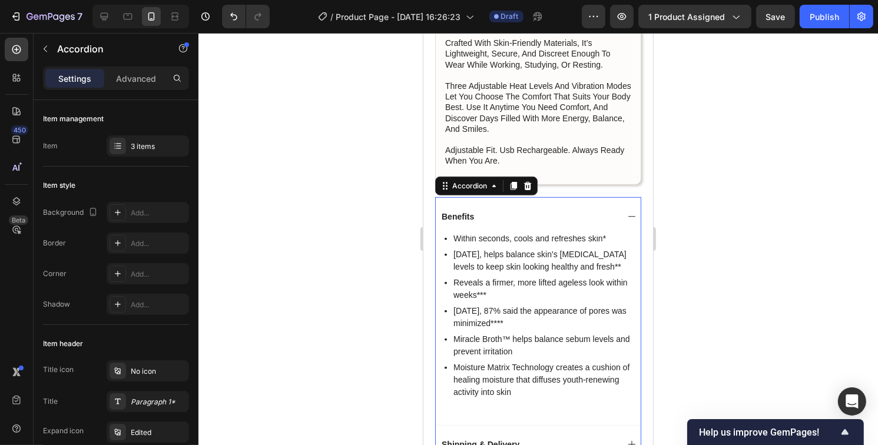
click at [614, 216] on div "Benefits" at bounding box center [537, 216] width 205 height 38
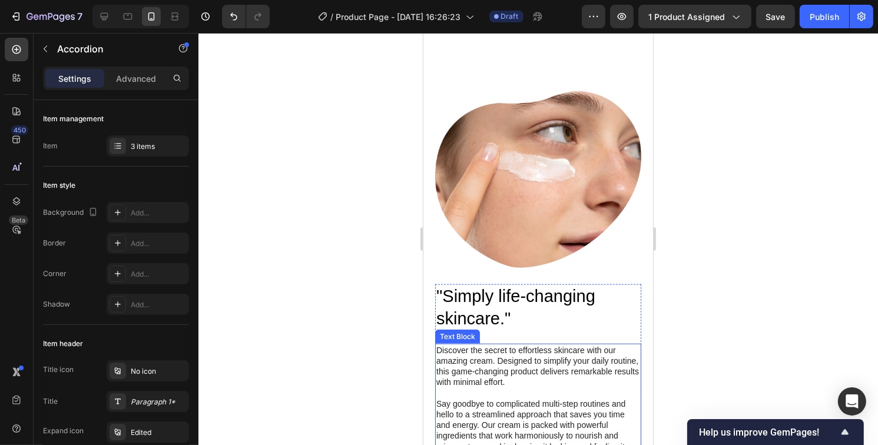
scroll to position [874, 0]
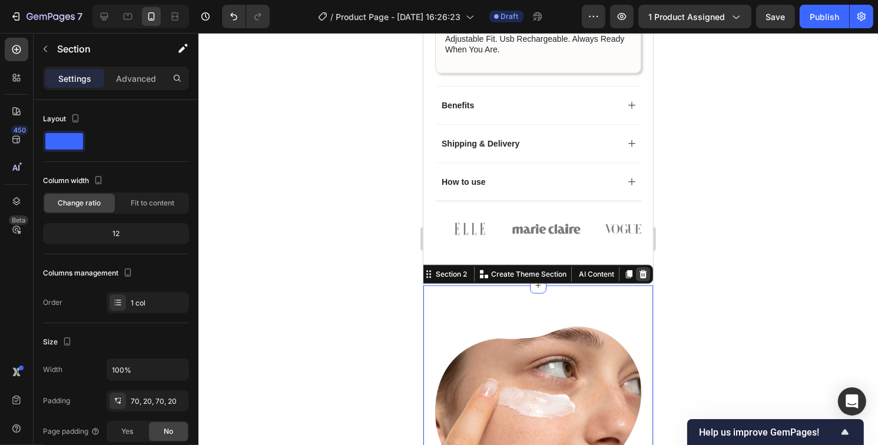
click at [639, 272] on icon at bounding box center [643, 274] width 8 height 8
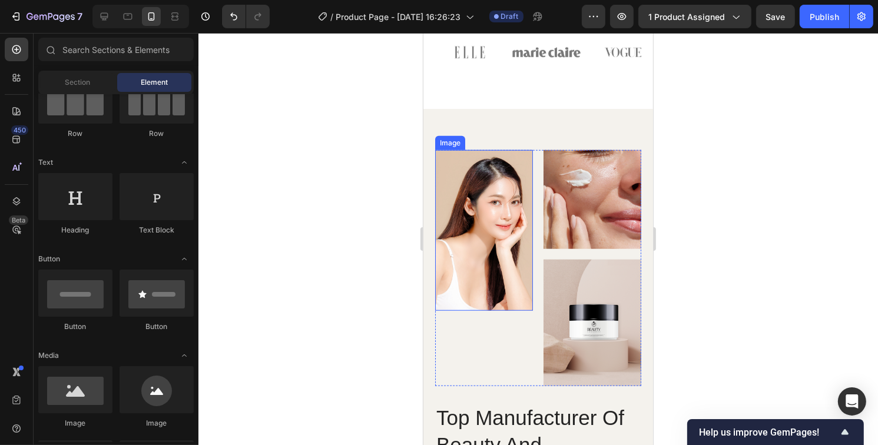
scroll to position [933, 0]
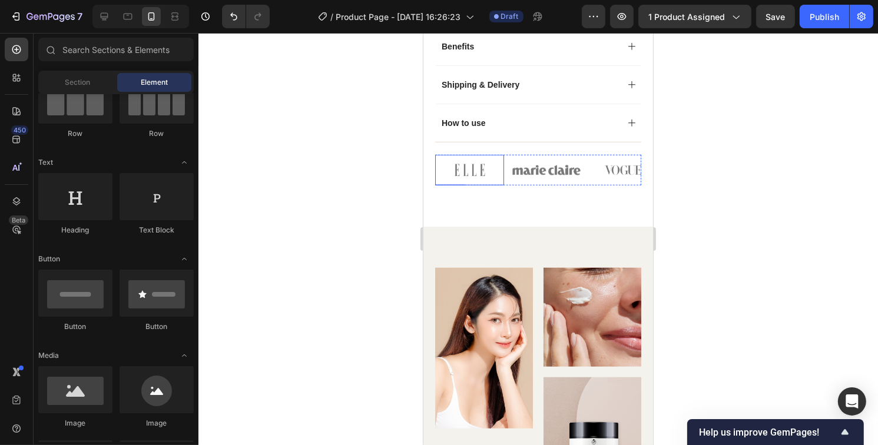
click at [478, 173] on img at bounding box center [469, 170] width 69 height 31
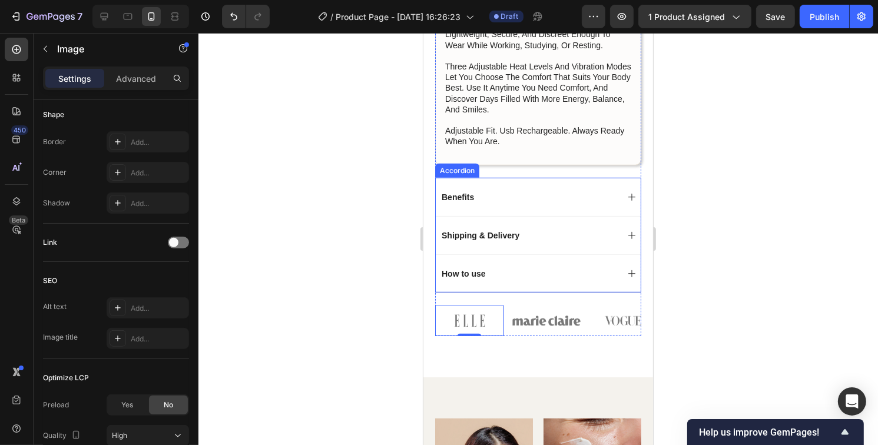
scroll to position [756, 0]
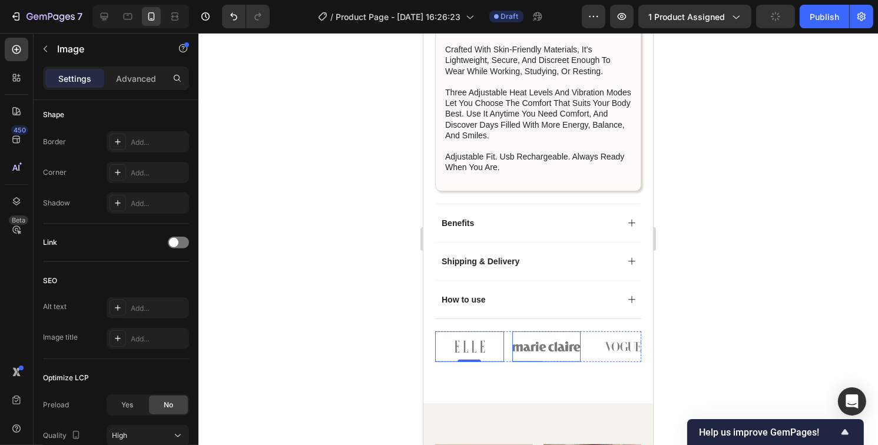
click at [526, 350] on img at bounding box center [546, 347] width 69 height 31
click at [465, 343] on img at bounding box center [469, 347] width 69 height 31
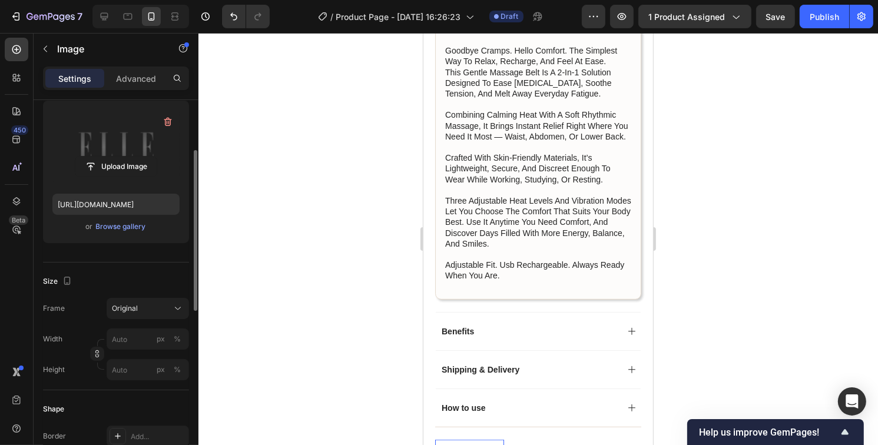
scroll to position [59, 0]
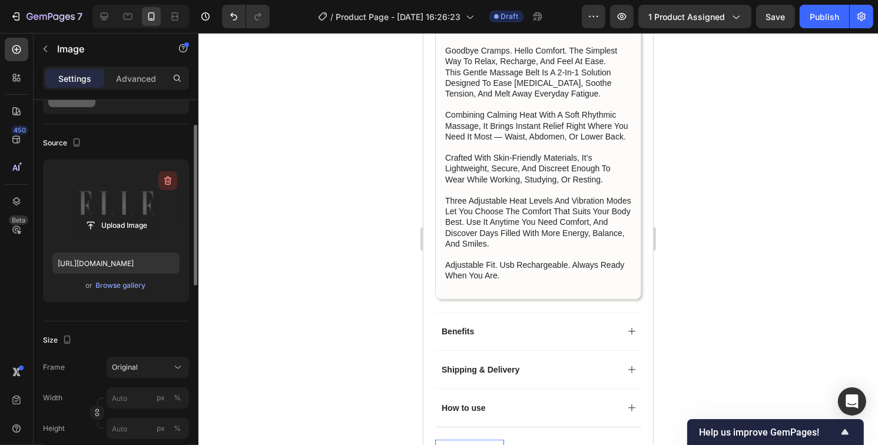
click at [167, 177] on icon "button" at bounding box center [168, 181] width 12 height 12
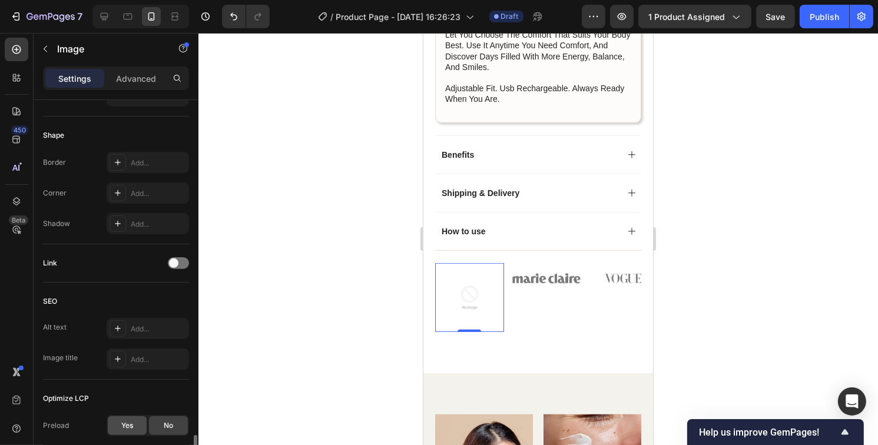
scroll to position [333, 0]
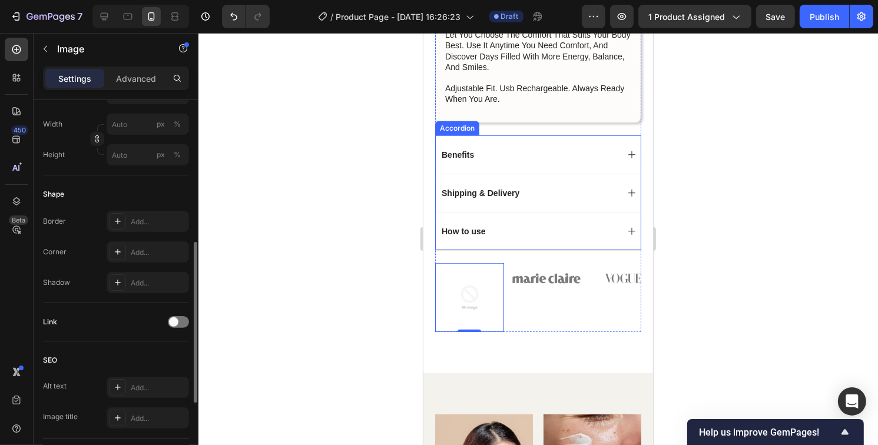
type input "[URL][DOMAIN_NAME]"
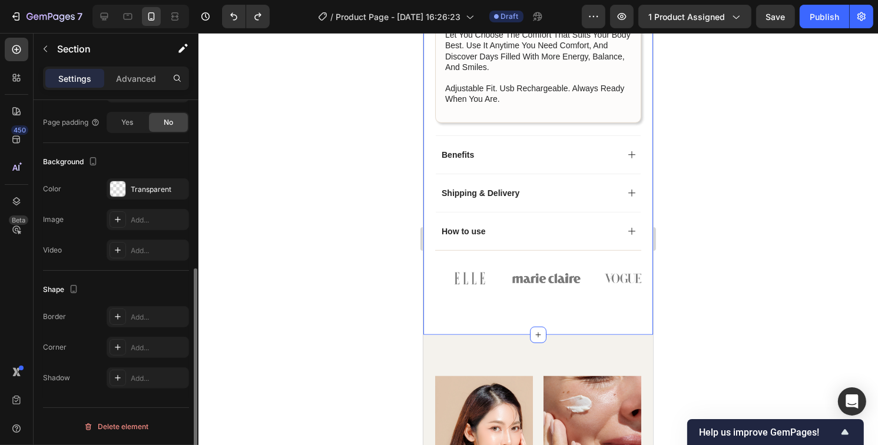
scroll to position [0, 0]
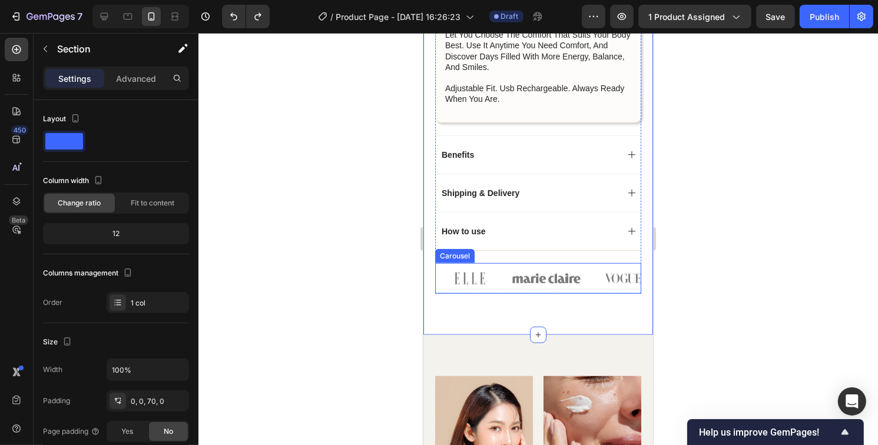
click at [584, 267] on div "Image Image Image Image Image" at bounding box center [538, 278] width 206 height 31
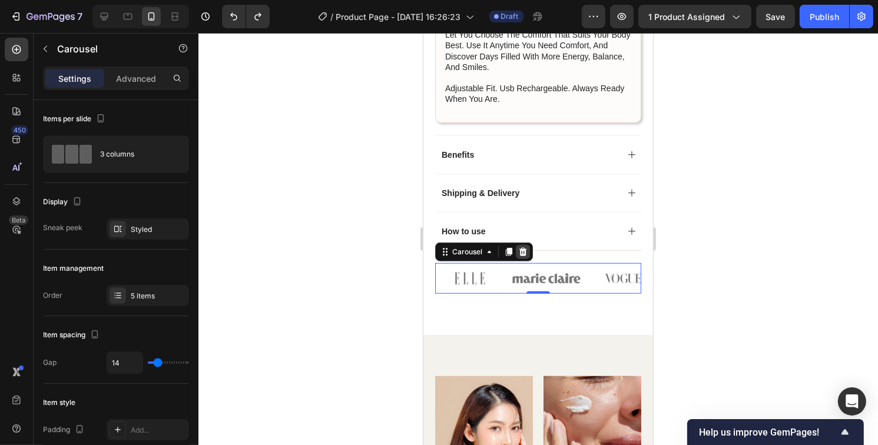
click at [524, 253] on icon at bounding box center [523, 252] width 8 height 8
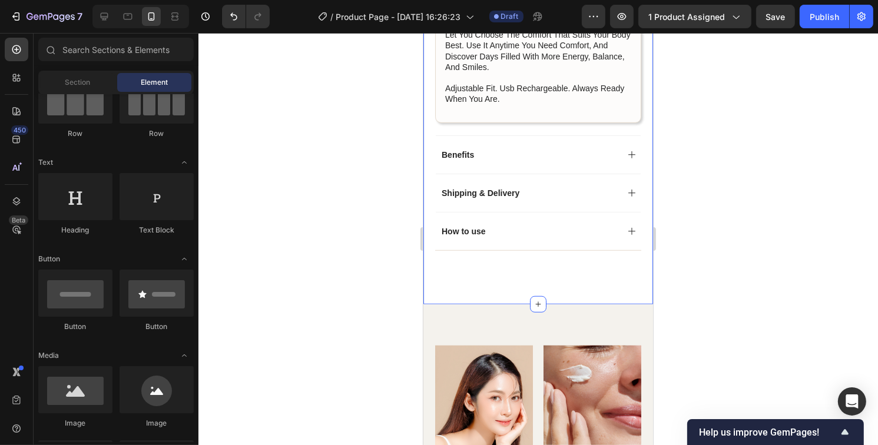
scroll to position [883, 0]
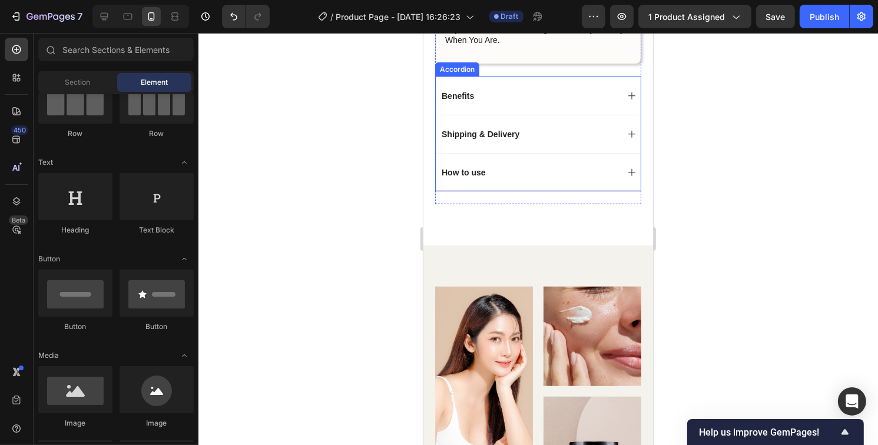
click at [520, 97] on div "Benefits" at bounding box center [528, 96] width 178 height 14
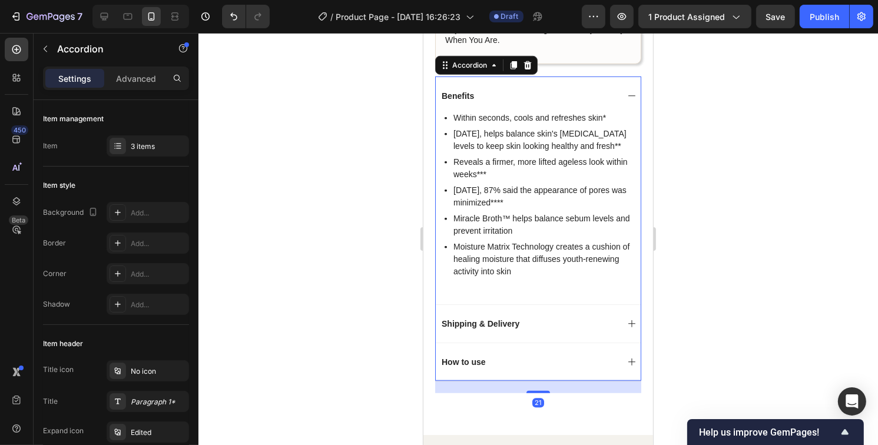
click at [520, 97] on div "Benefits" at bounding box center [528, 96] width 178 height 14
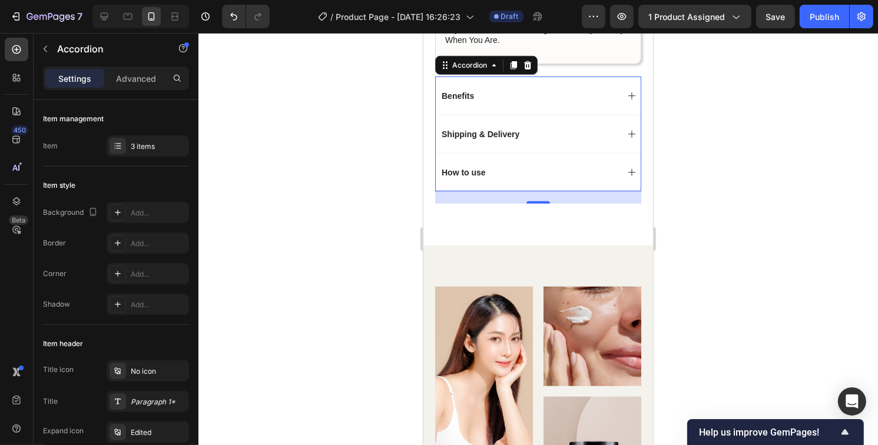
click at [467, 95] on p "Benefits" at bounding box center [457, 96] width 32 height 11
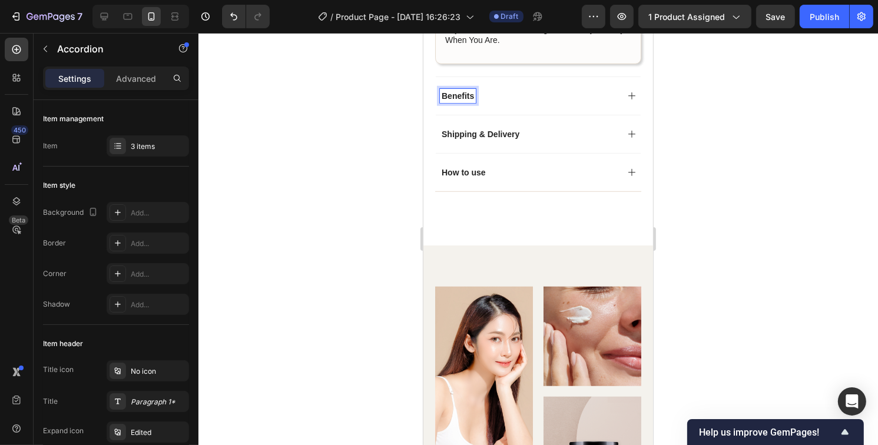
click at [472, 97] on p "Benefits" at bounding box center [457, 96] width 32 height 11
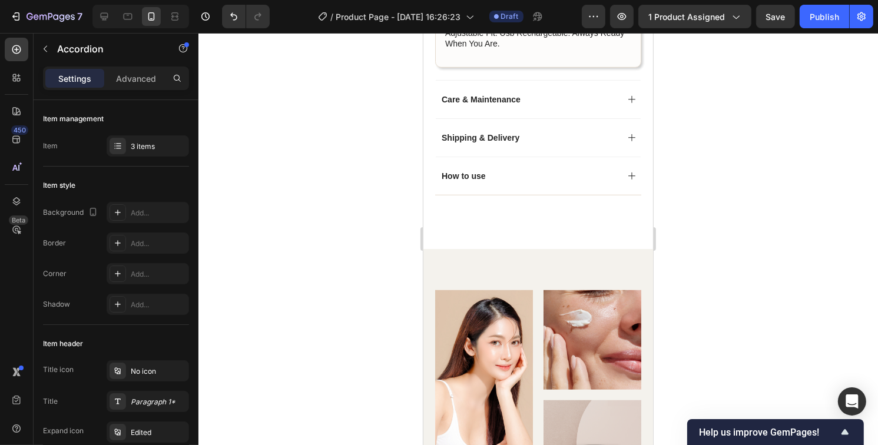
click at [627, 96] on icon at bounding box center [631, 99] width 9 height 9
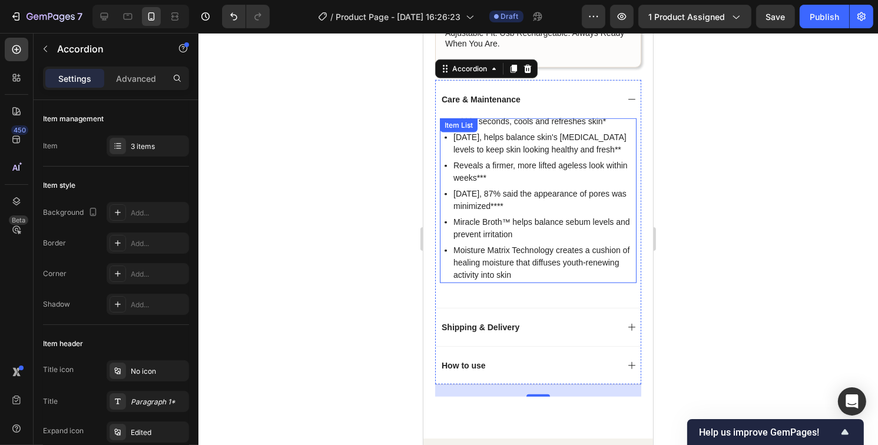
click at [551, 122] on p "Within seconds, cools and refreshes skin*" at bounding box center [543, 121] width 181 height 12
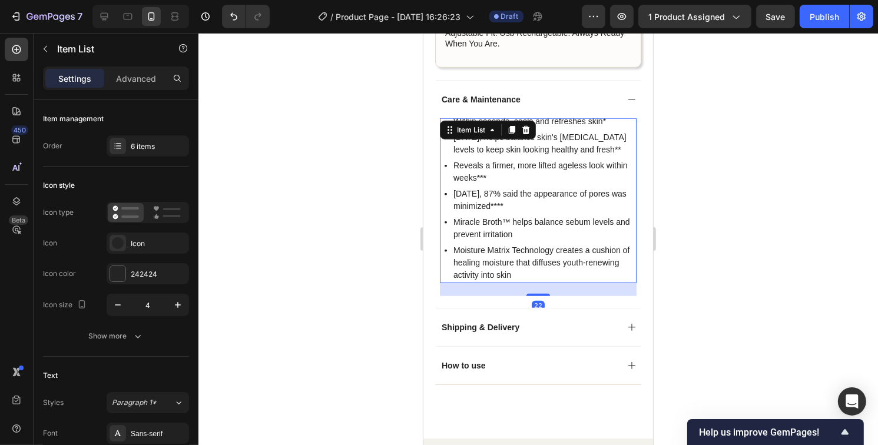
click at [579, 124] on p "Within seconds, cools and refreshes skin*" at bounding box center [543, 121] width 181 height 12
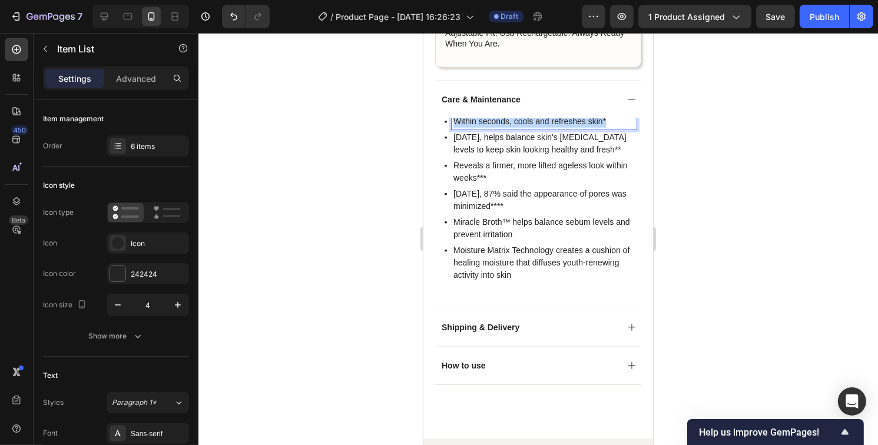
drag, startPoint x: 607, startPoint y: 122, endPoint x: 451, endPoint y: 128, distance: 156.2
click at [451, 128] on div "Within seconds, cools and refreshes skin*" at bounding box center [543, 122] width 185 height 16
click at [445, 120] on div at bounding box center [540, 122] width 192 height 16
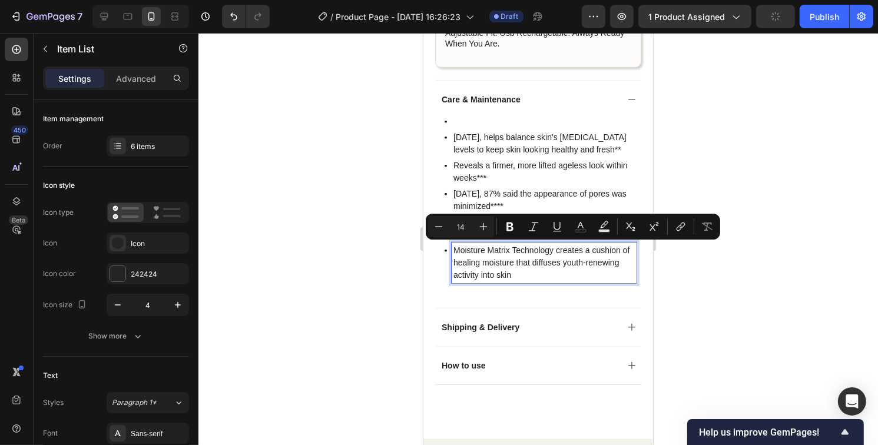
drag, startPoint x: 564, startPoint y: 272, endPoint x: 452, endPoint y: 175, distance: 148.2
click at [452, 175] on div "[DATE], helps balance skin's [MEDICAL_DATA] levels to keep skin looking healthy…" at bounding box center [540, 199] width 192 height 170
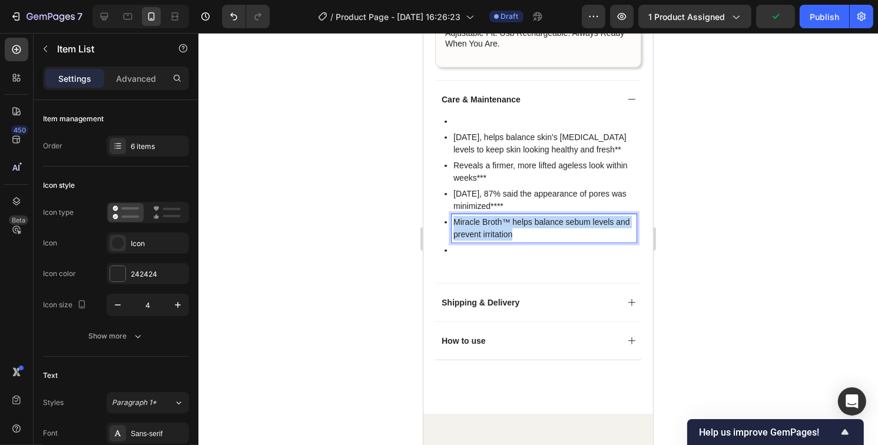
drag, startPoint x: 540, startPoint y: 231, endPoint x: 451, endPoint y: 217, distance: 90.0
click at [451, 217] on div "Miracle Broth™ helps balance sebum levels and prevent irritation" at bounding box center [543, 228] width 185 height 28
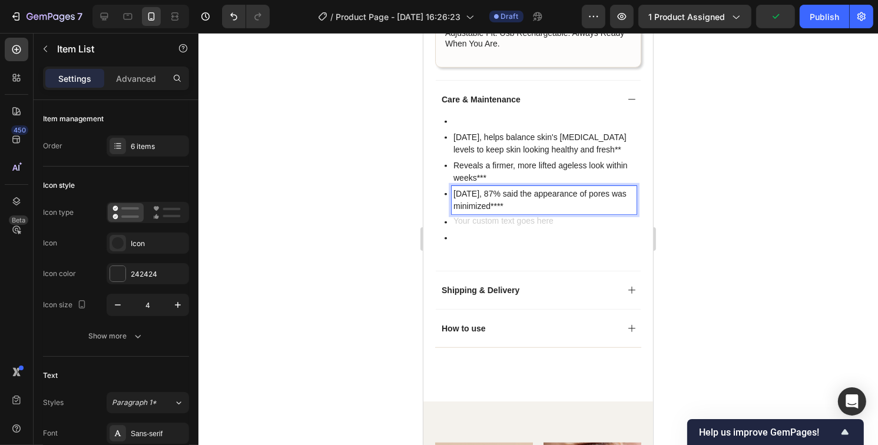
drag, startPoint x: 519, startPoint y: 201, endPoint x: 446, endPoint y: 192, distance: 74.1
click at [446, 192] on div "[DATE], 87% said the appearance of pores was minimized****" at bounding box center [540, 200] width 192 height 28
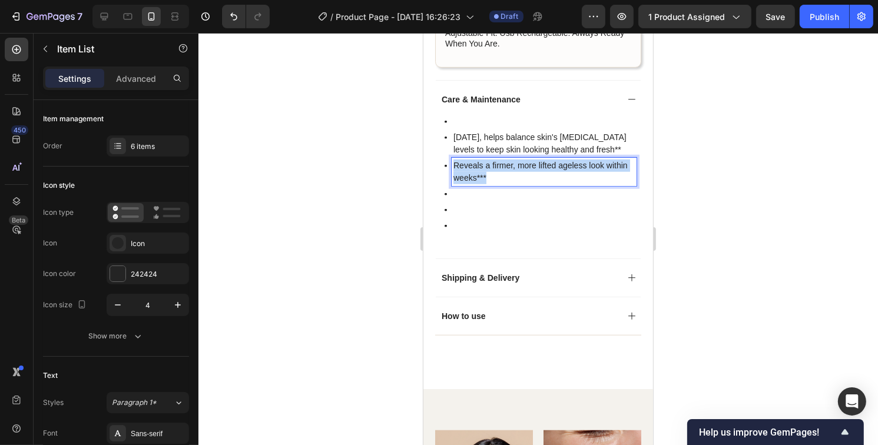
drag, startPoint x: 493, startPoint y: 174, endPoint x: 443, endPoint y: 168, distance: 50.4
click at [443, 168] on div "[DATE], helps balance skin's [MEDICAL_DATA] levels to keep skin looking healthy…" at bounding box center [537, 174] width 197 height 120
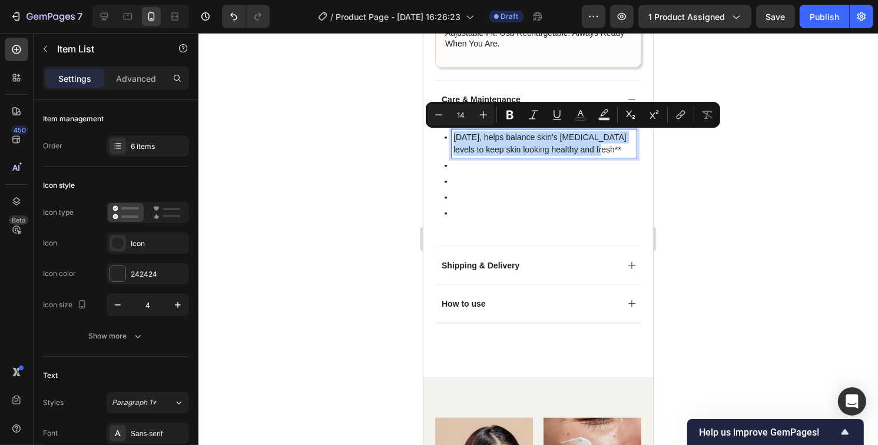
drag, startPoint x: 600, startPoint y: 146, endPoint x: 443, endPoint y: 128, distance: 158.3
click at [443, 128] on div "[DATE], helps balance skin's [MEDICAL_DATA] levels to keep skin looking healthy…" at bounding box center [537, 168] width 197 height 108
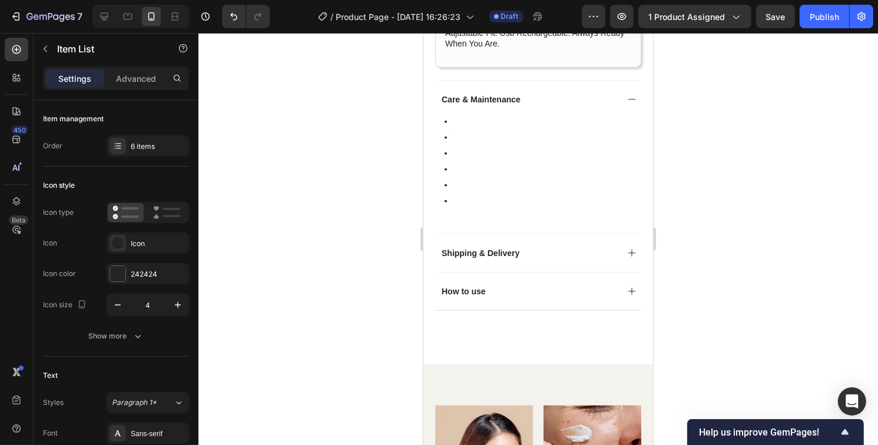
click at [468, 122] on div at bounding box center [537, 161] width 197 height 95
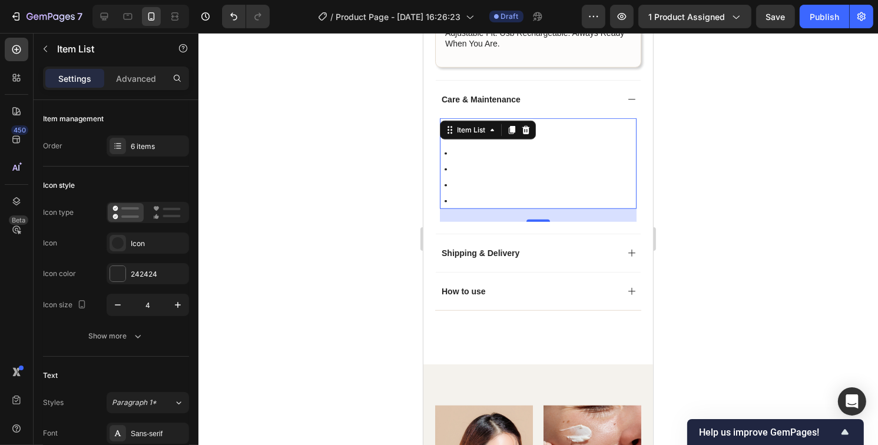
click at [601, 176] on div at bounding box center [537, 161] width 197 height 95
click at [495, 132] on icon at bounding box center [491, 129] width 9 height 9
click at [493, 134] on icon at bounding box center [491, 129] width 9 height 9
click at [129, 145] on div "6 items" at bounding box center [148, 145] width 82 height 21
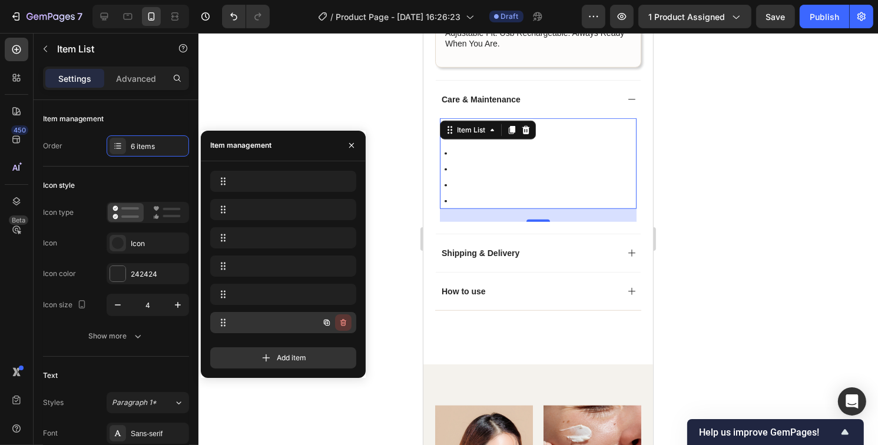
click at [343, 321] on icon "button" at bounding box center [343, 322] width 9 height 9
click at [335, 323] on div "Delete" at bounding box center [335, 322] width 22 height 11
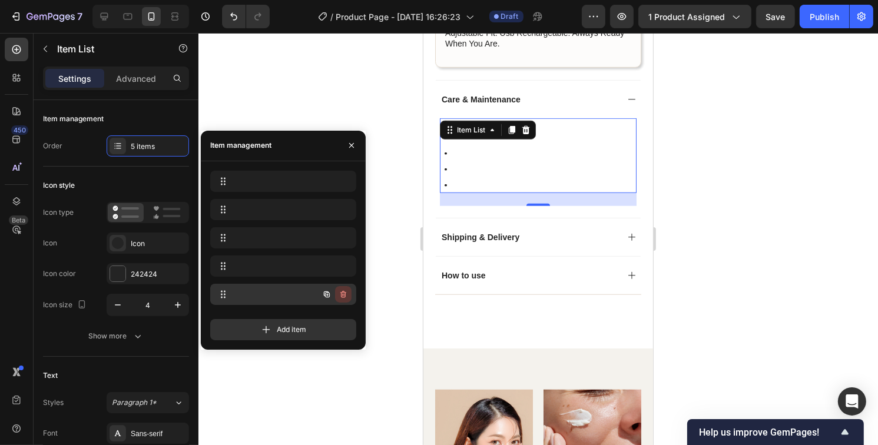
click at [349, 291] on button "button" at bounding box center [343, 294] width 16 height 16
click at [340, 294] on div "Delete" at bounding box center [335, 294] width 22 height 11
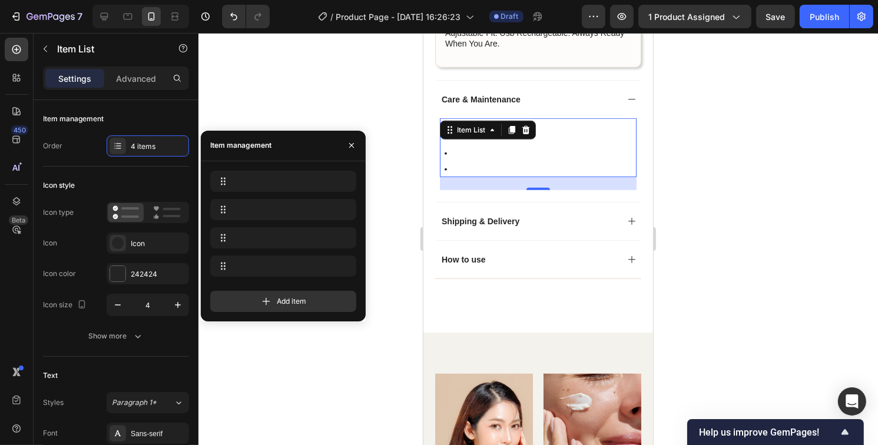
click at [622, 142] on div at bounding box center [537, 146] width 197 height 64
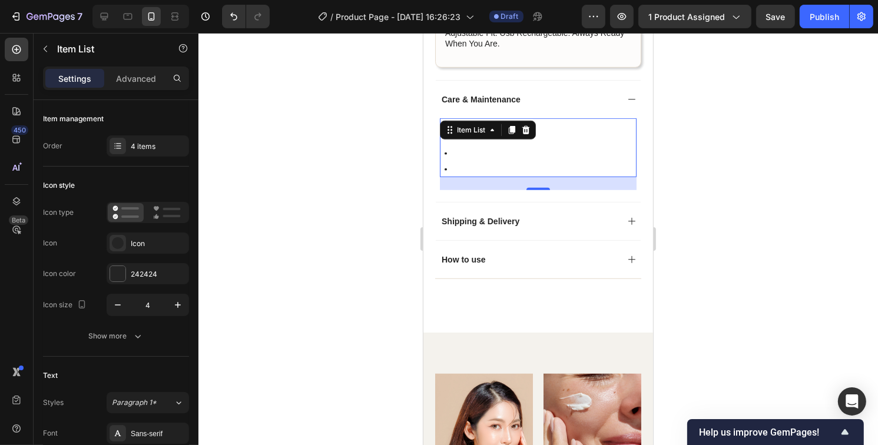
click at [587, 137] on div at bounding box center [537, 146] width 197 height 64
click at [585, 132] on div at bounding box center [537, 146] width 197 height 64
click at [777, 142] on div at bounding box center [538, 239] width 680 height 412
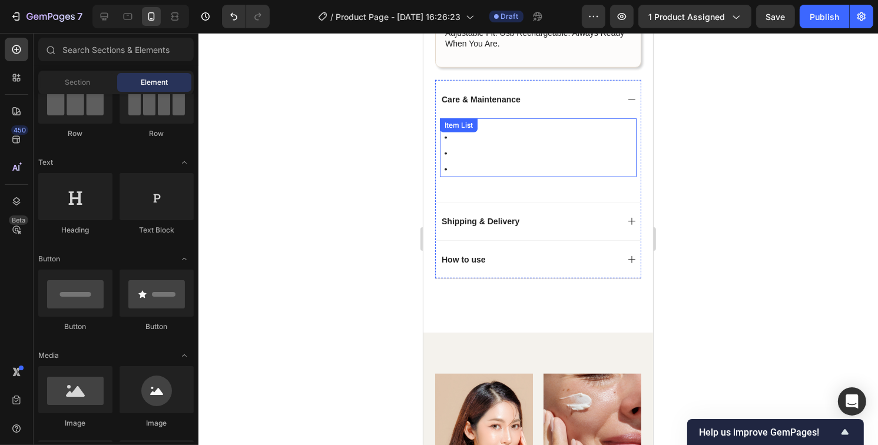
click at [496, 121] on div at bounding box center [537, 146] width 197 height 64
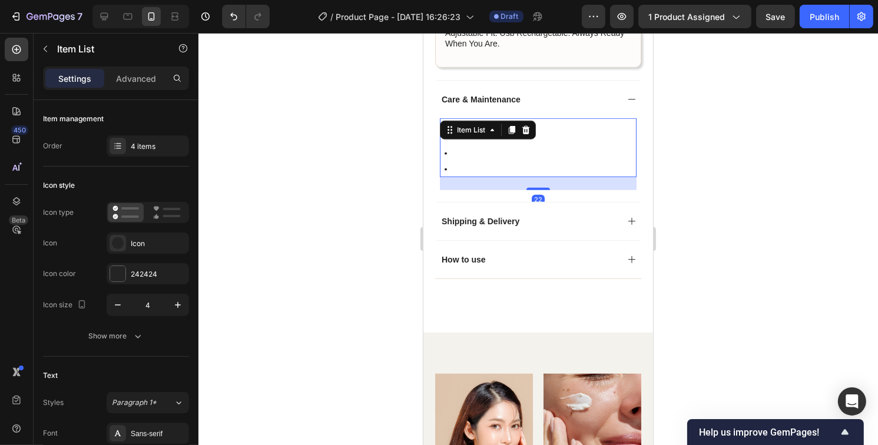
click at [589, 150] on div at bounding box center [537, 146] width 197 height 64
click at [467, 156] on div at bounding box center [537, 146] width 197 height 64
click at [452, 155] on div "Rich Text Editor. Editing area: main" at bounding box center [453, 153] width 4 height 16
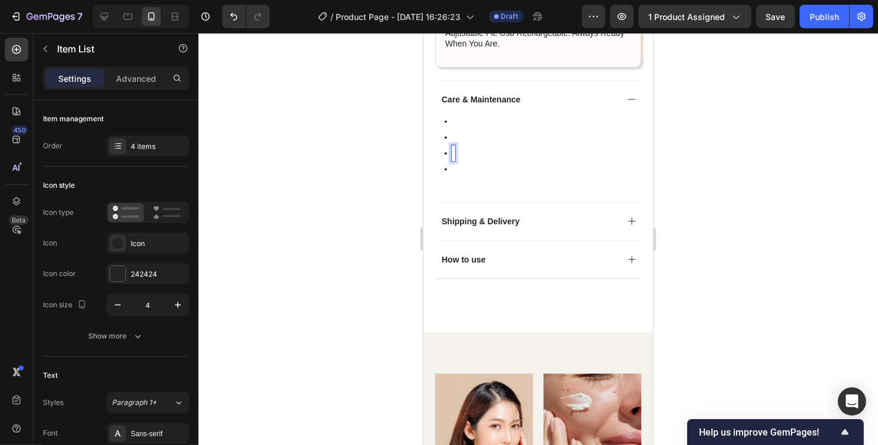
click at [452, 123] on div "Rich Text Editor. Editing area: main" at bounding box center [453, 122] width 4 height 16
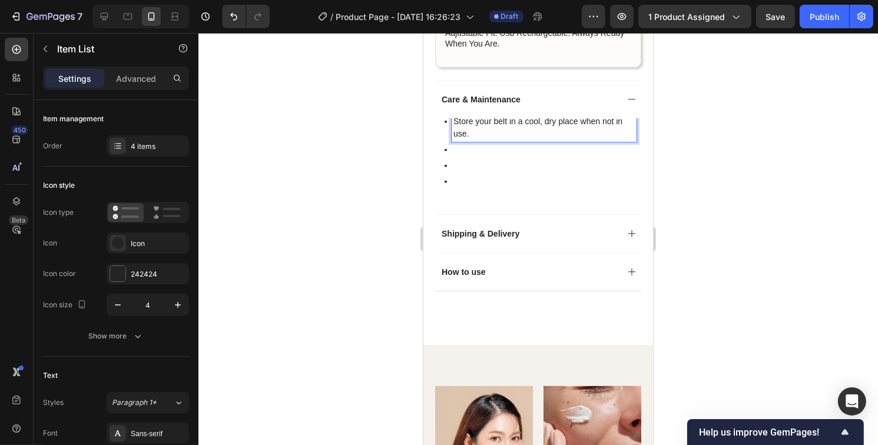
click at [459, 150] on p "Rich Text Editor. Editing area: main" at bounding box center [543, 150] width 181 height 12
click at [178, 304] on icon "button" at bounding box center [178, 305] width 6 height 6
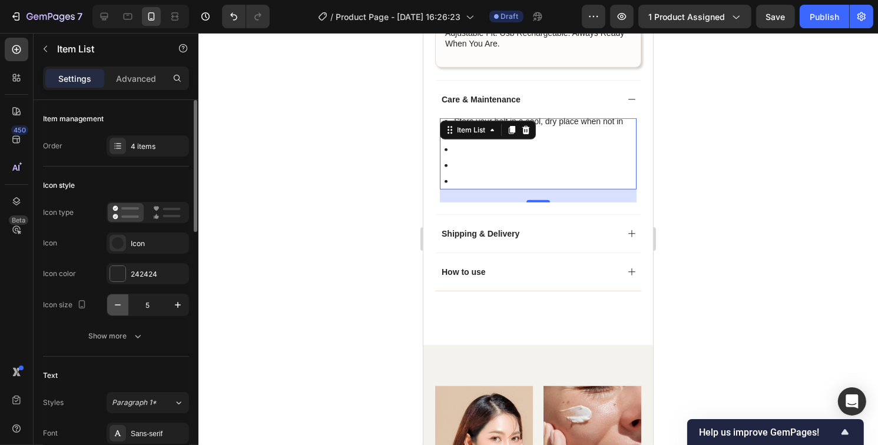
click at [113, 307] on icon "button" at bounding box center [118, 305] width 12 height 12
type input "4"
click at [817, 164] on div at bounding box center [538, 239] width 680 height 412
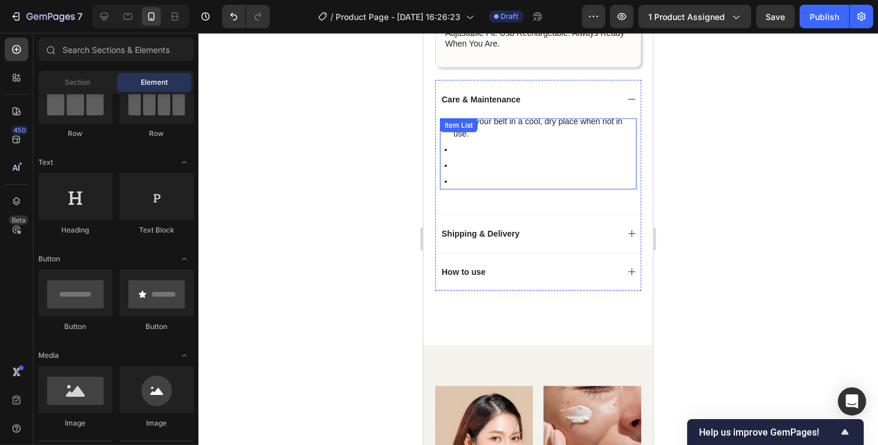
click at [453, 149] on p "Rich Text Editor. Editing area: main" at bounding box center [543, 150] width 181 height 12
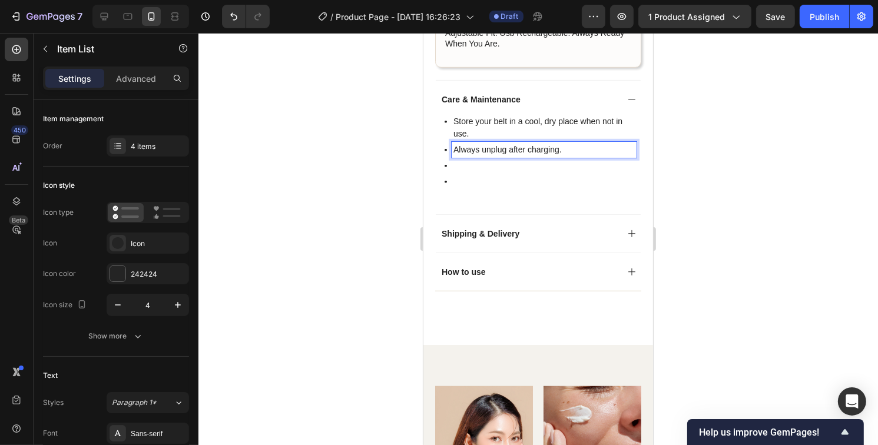
click at [467, 170] on p "Rich Text Editor. Editing area: main" at bounding box center [543, 166] width 181 height 12
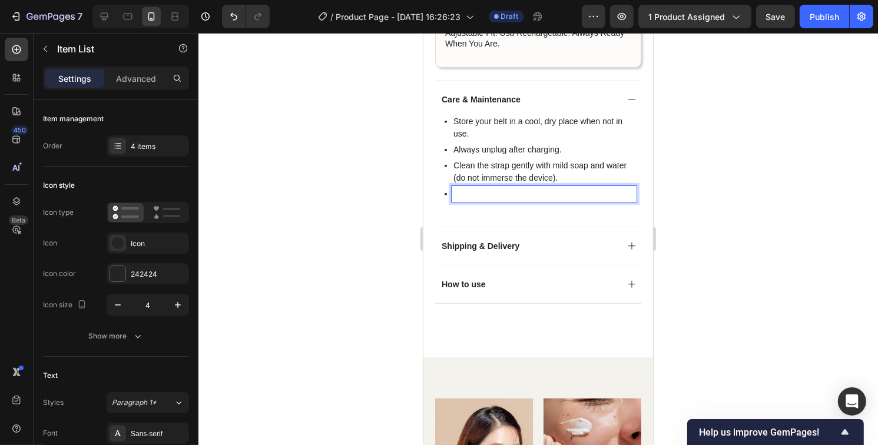
click at [494, 194] on p "Rich Text Editor. Editing area: main" at bounding box center [543, 194] width 181 height 12
click at [455, 195] on p "Rich Text Editor. Editing area: main" at bounding box center [543, 194] width 181 height 12
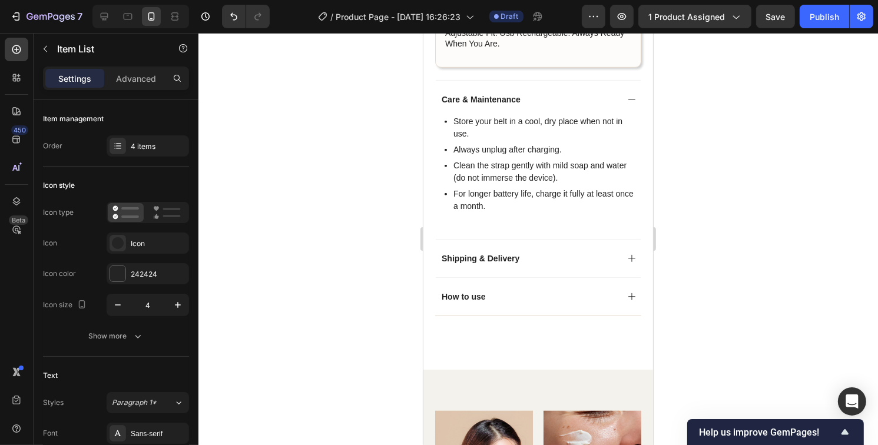
click at [781, 182] on div at bounding box center [538, 239] width 680 height 412
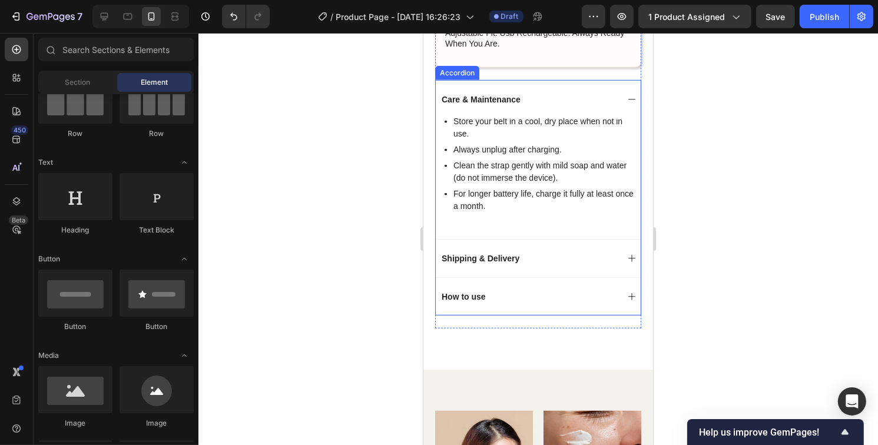
click at [627, 97] on icon at bounding box center [631, 99] width 9 height 9
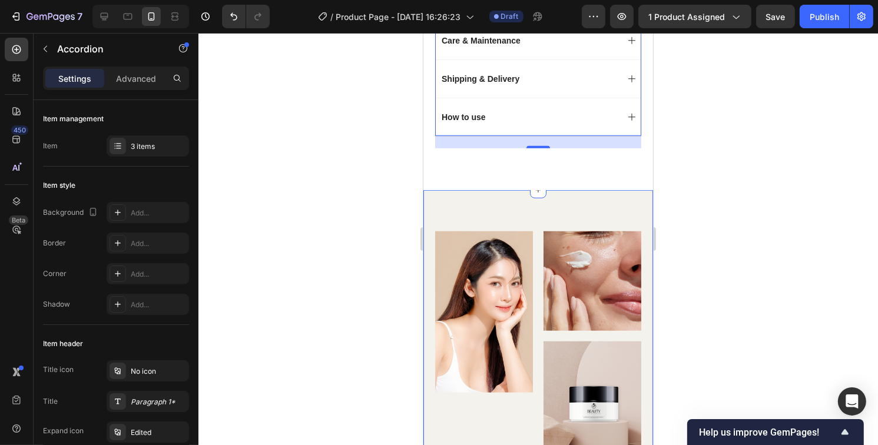
scroll to position [1056, 0]
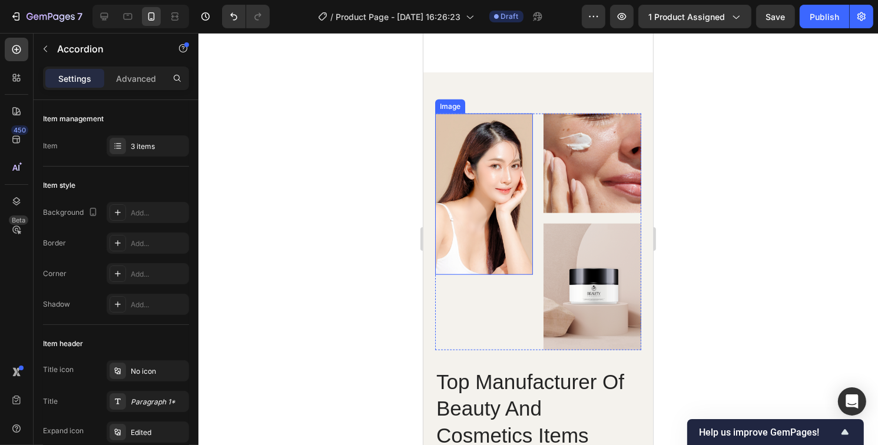
click at [502, 137] on img at bounding box center [484, 194] width 98 height 161
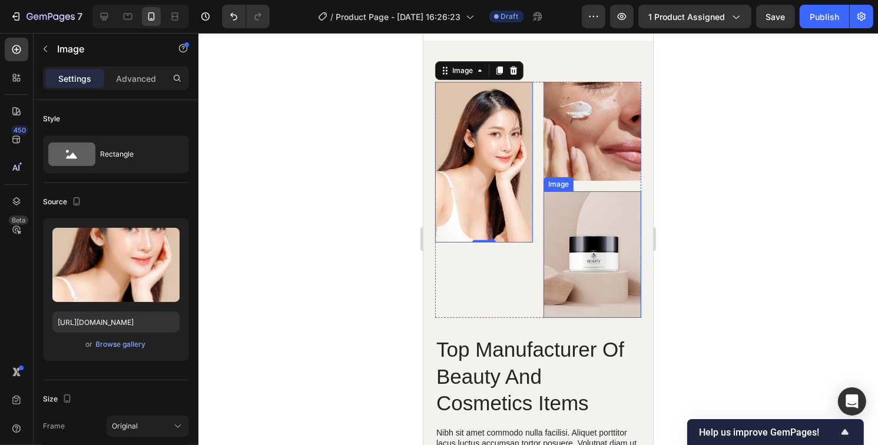
scroll to position [1174, 0]
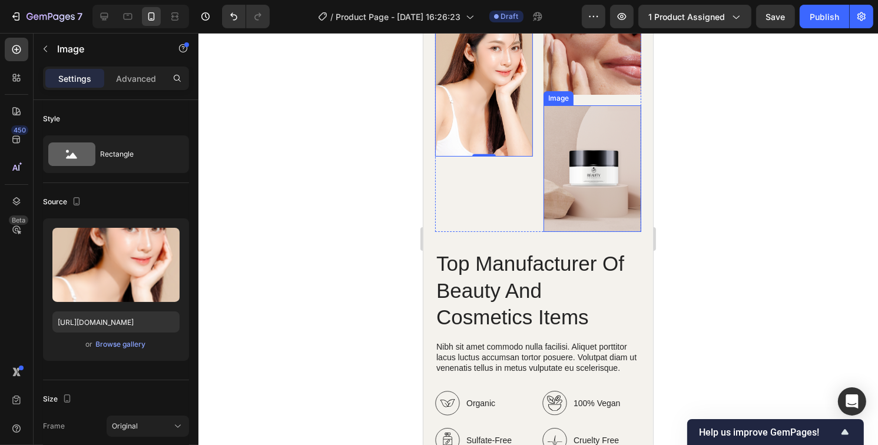
click at [581, 189] on img at bounding box center [592, 168] width 98 height 127
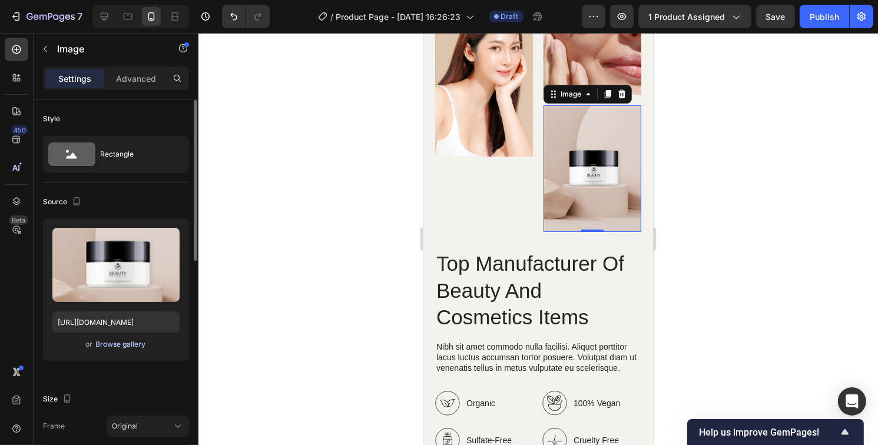
click at [110, 348] on div "Browse gallery" at bounding box center [121, 344] width 50 height 11
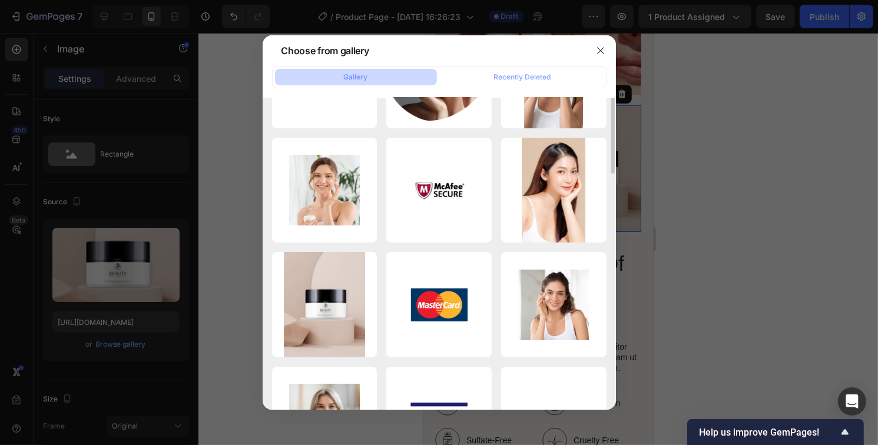
scroll to position [0, 0]
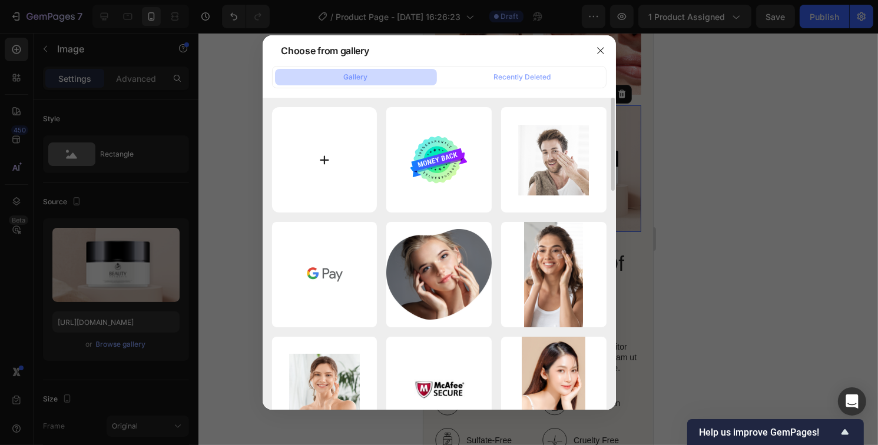
click at [330, 156] on input "file" at bounding box center [324, 159] width 105 height 105
type input "C:\fakepath\ChatGPT Image 20 de set. de 2025, 18_28_29.png"
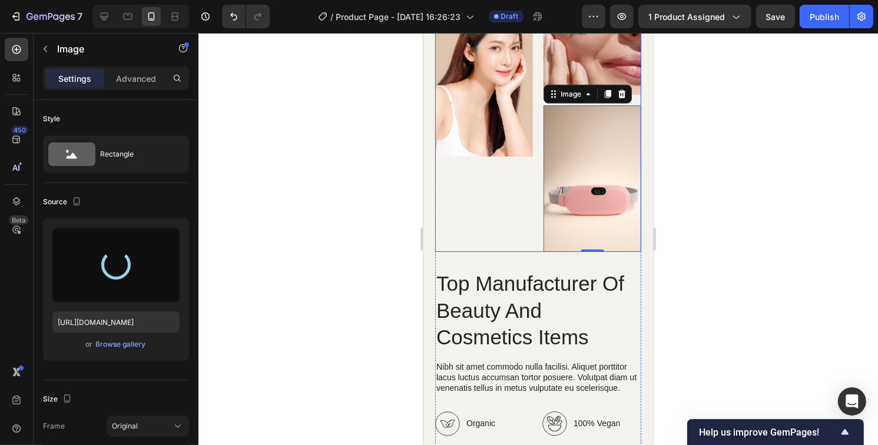
type input "[URL][DOMAIN_NAME]"
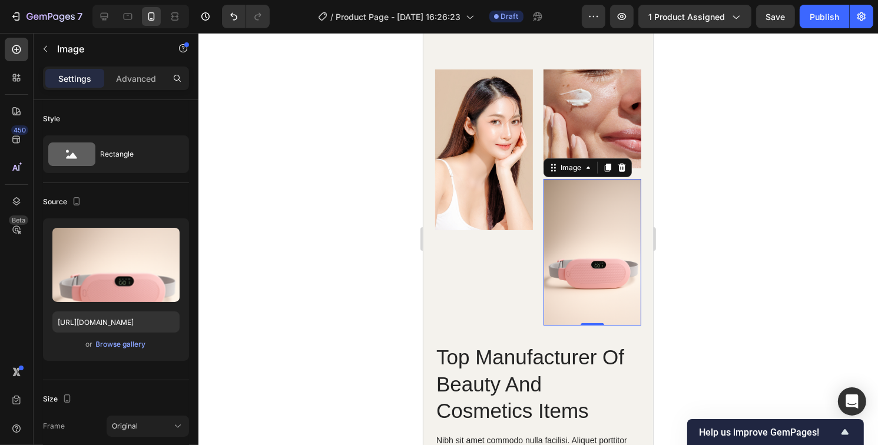
scroll to position [1056, 0]
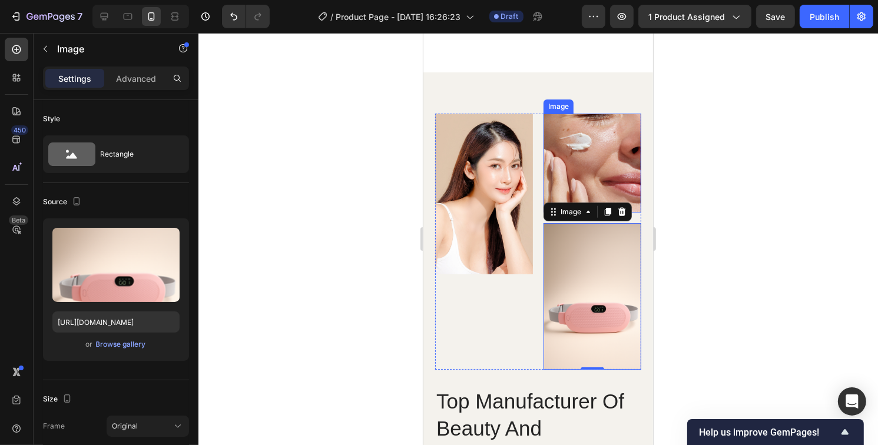
click at [588, 157] on img at bounding box center [592, 163] width 98 height 99
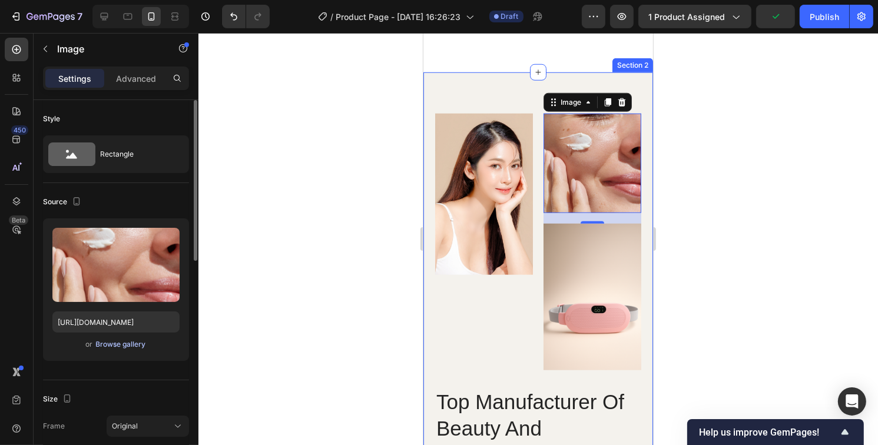
click at [108, 342] on div "Browse gallery" at bounding box center [121, 344] width 50 height 11
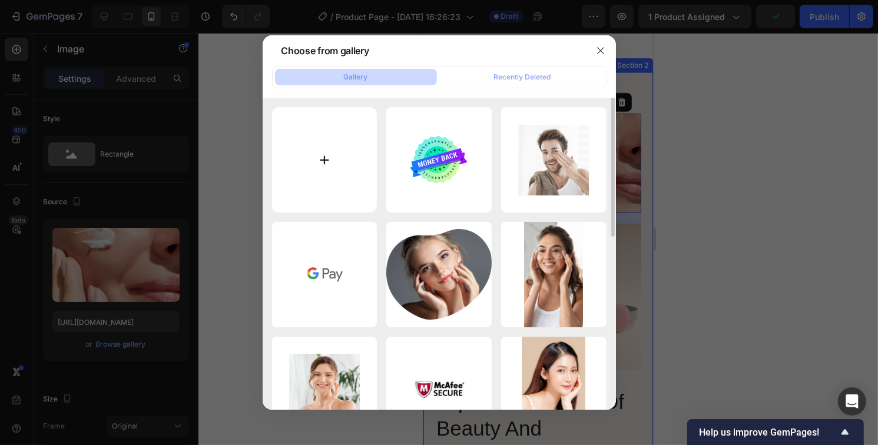
click at [322, 163] on input "file" at bounding box center [324, 159] width 105 height 105
click at [724, 175] on div at bounding box center [439, 222] width 878 height 445
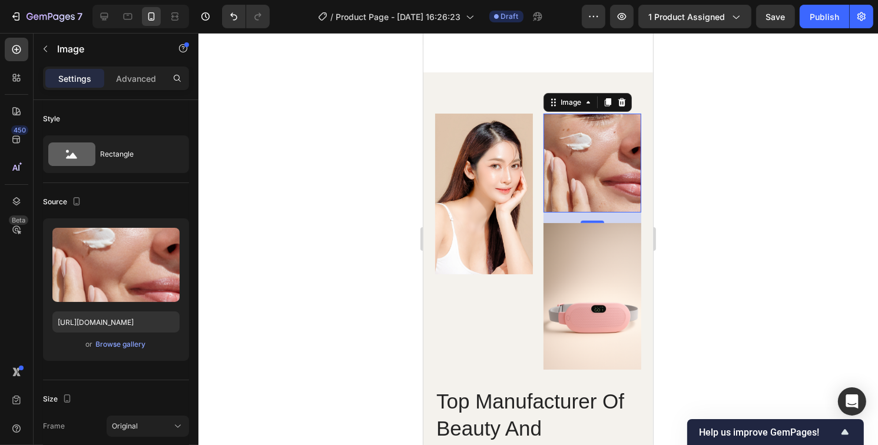
click at [778, 158] on div at bounding box center [538, 239] width 680 height 412
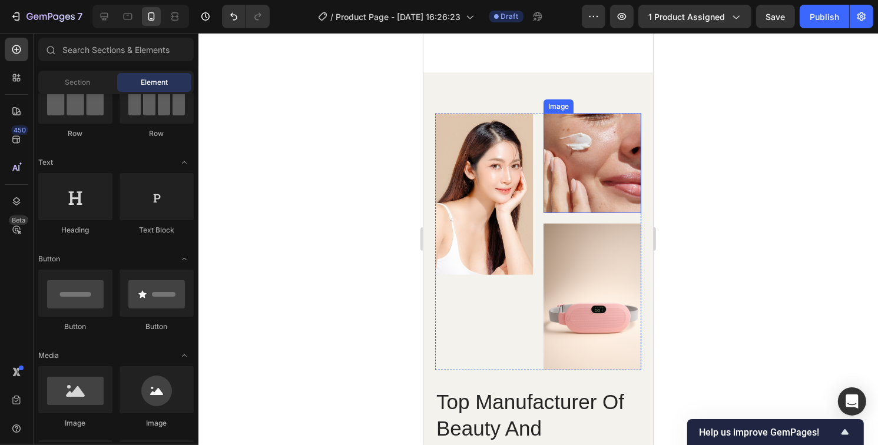
click at [576, 165] on img at bounding box center [592, 163] width 98 height 99
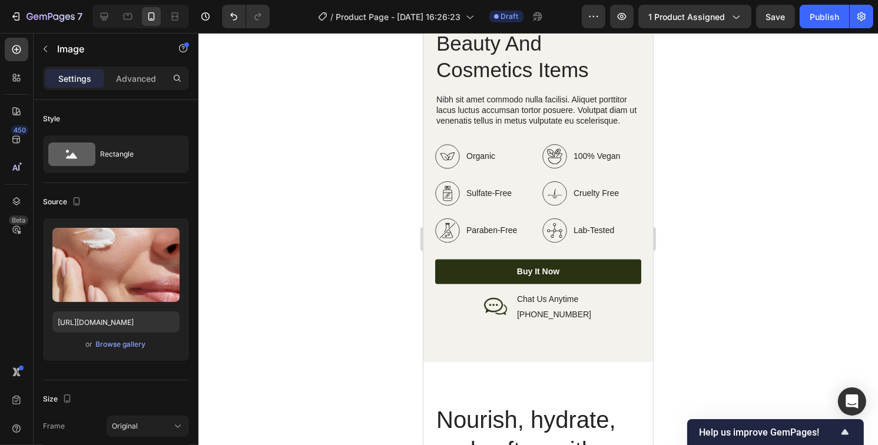
scroll to position [1527, 0]
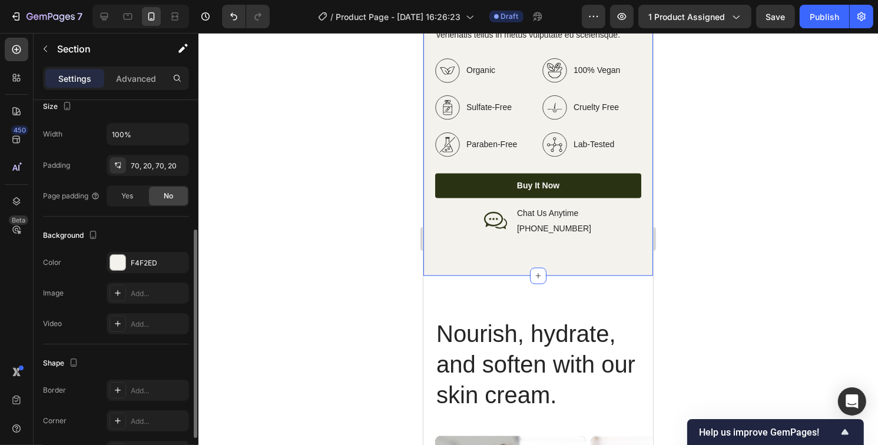
scroll to position [308, 0]
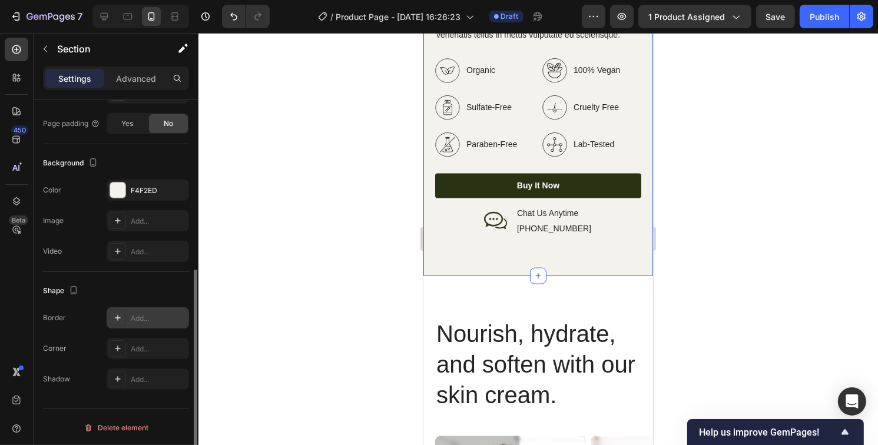
click at [122, 319] on div at bounding box center [118, 318] width 16 height 16
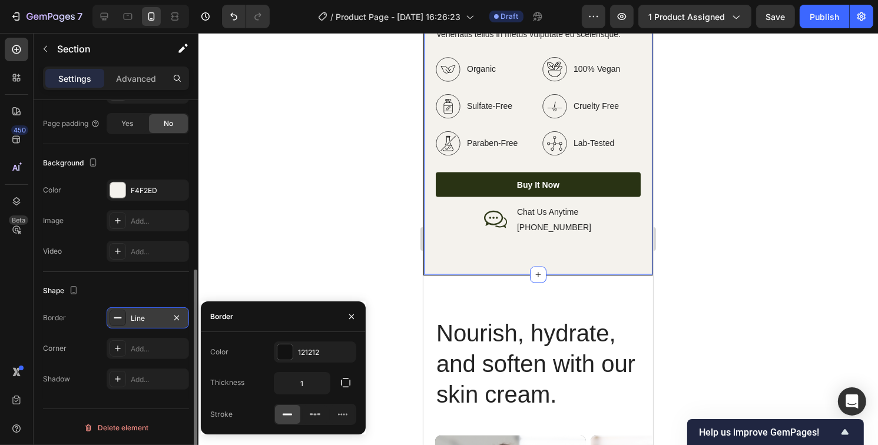
scroll to position [1538, 0]
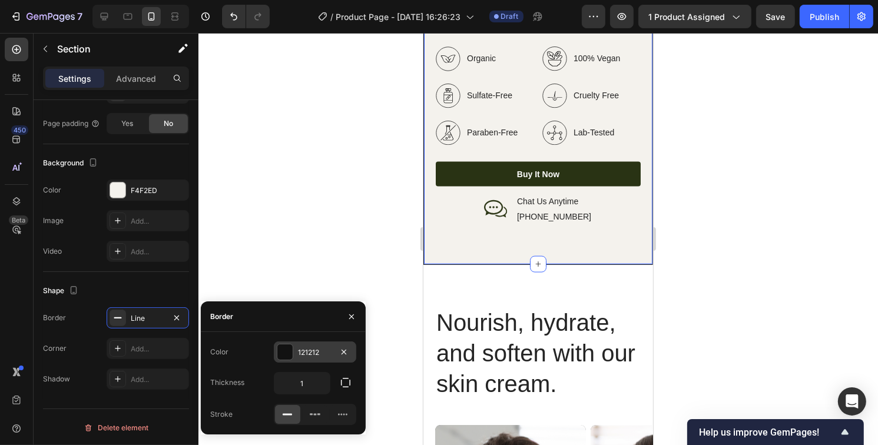
click at [283, 352] on div at bounding box center [284, 351] width 15 height 15
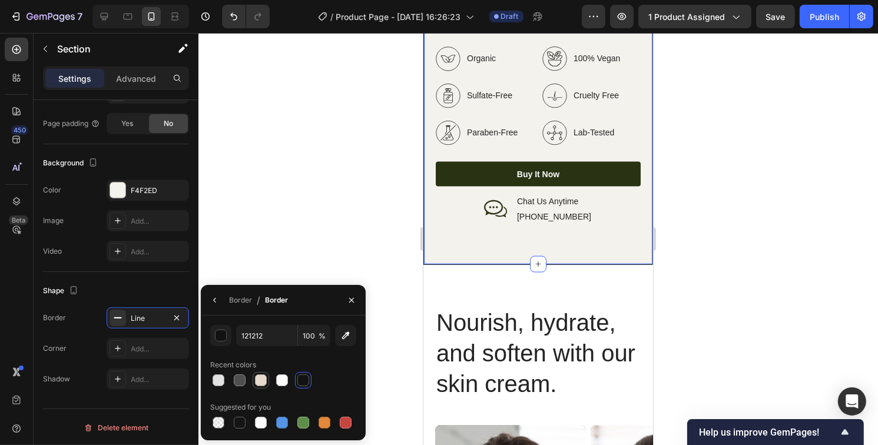
click at [261, 387] on div at bounding box center [261, 380] width 14 height 14
type input "E5DACD"
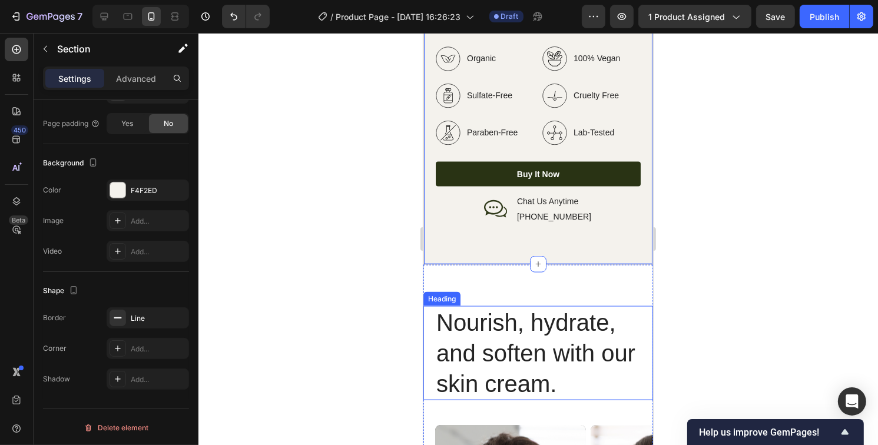
click at [760, 283] on div at bounding box center [538, 239] width 680 height 412
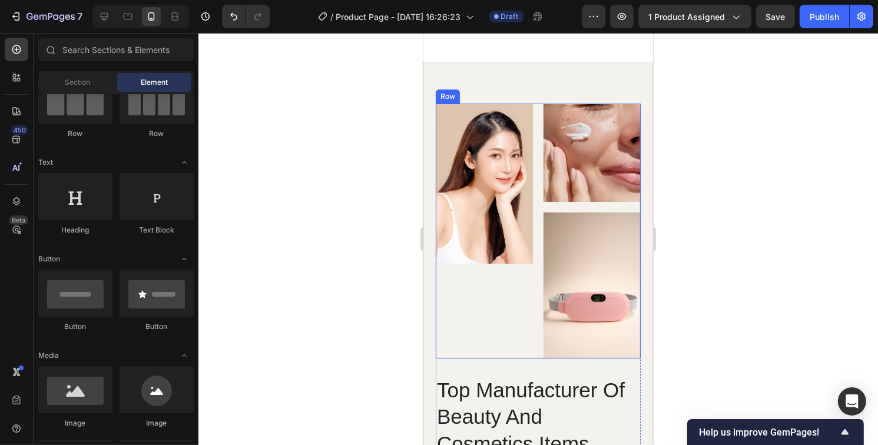
scroll to position [949, 0]
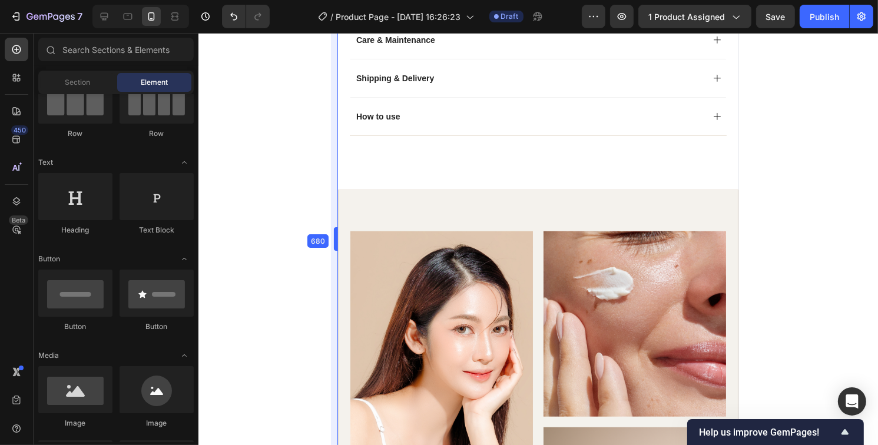
drag, startPoint x: 422, startPoint y: 237, endPoint x: 251, endPoint y: 241, distance: 170.8
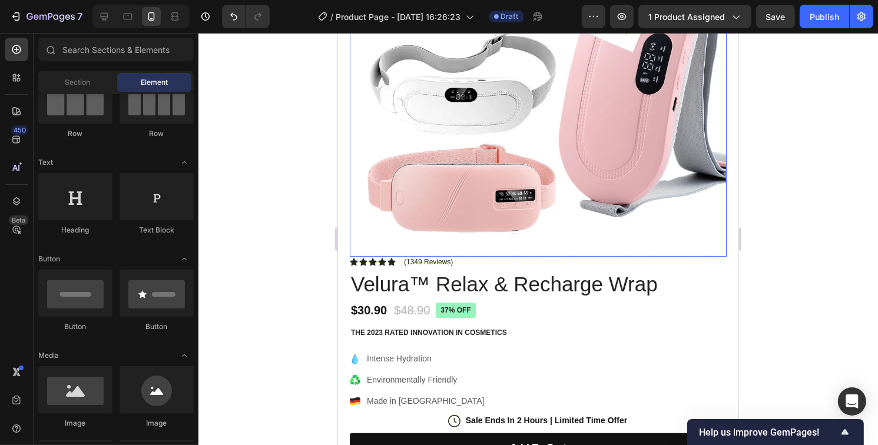
scroll to position [0, 0]
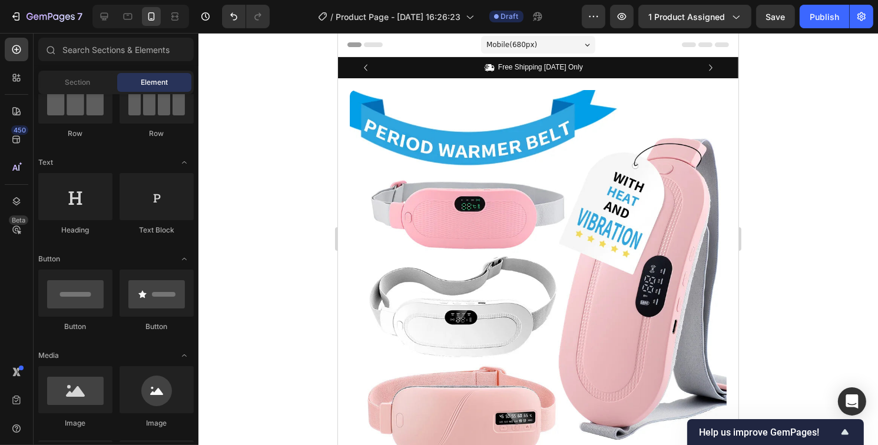
click at [560, 45] on div "Mobile ( 680 px)" at bounding box center [537, 45] width 114 height 18
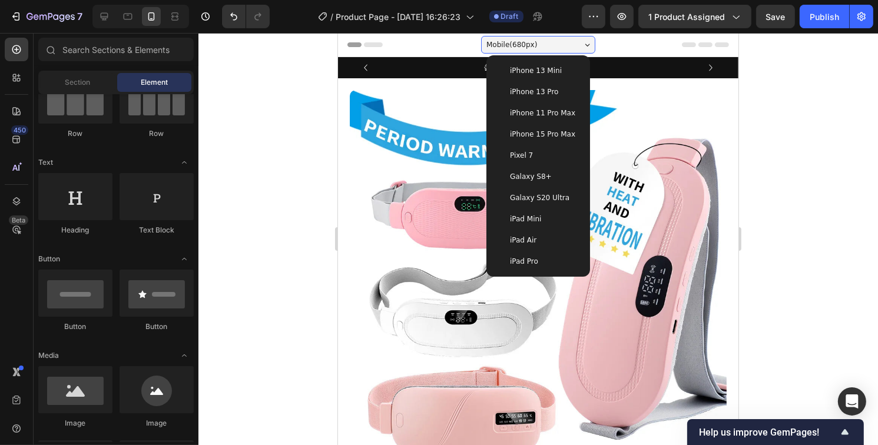
click at [547, 88] on span "iPhone 13 Pro" at bounding box center [533, 92] width 48 height 12
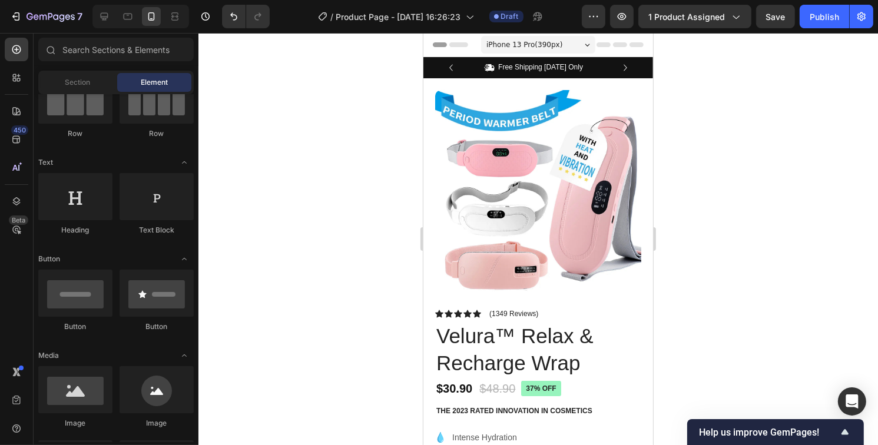
click at [549, 39] on span "iPhone 13 Pro ( 390 px)" at bounding box center [524, 45] width 76 height 12
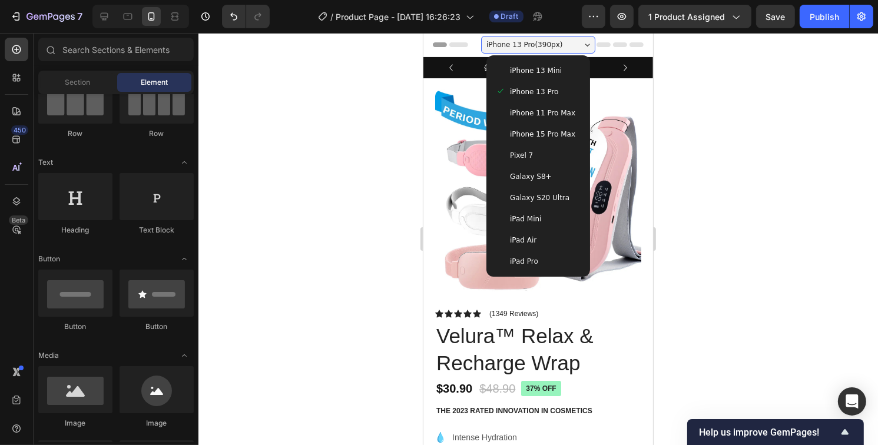
click at [532, 203] on span "Galaxy S20 Ultra" at bounding box center [538, 198] width 59 height 12
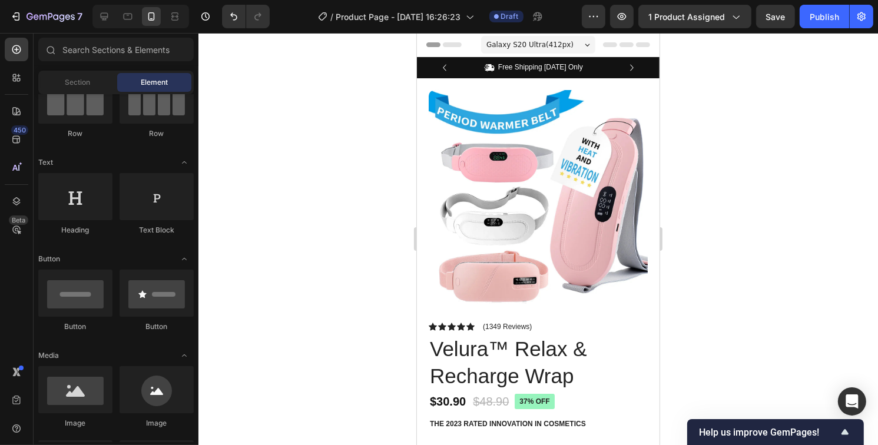
click at [554, 42] on span "Galaxy S20 Ultra ( 412 px)" at bounding box center [529, 45] width 87 height 12
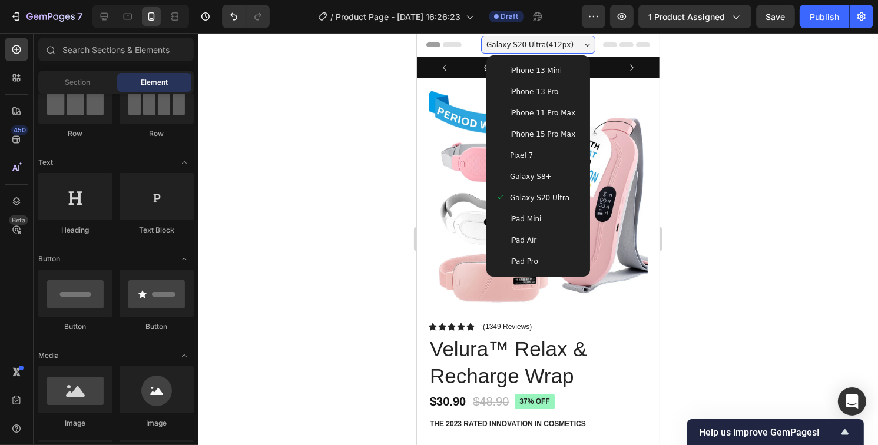
click at [538, 223] on div "iPad Mini" at bounding box center [537, 219] width 85 height 12
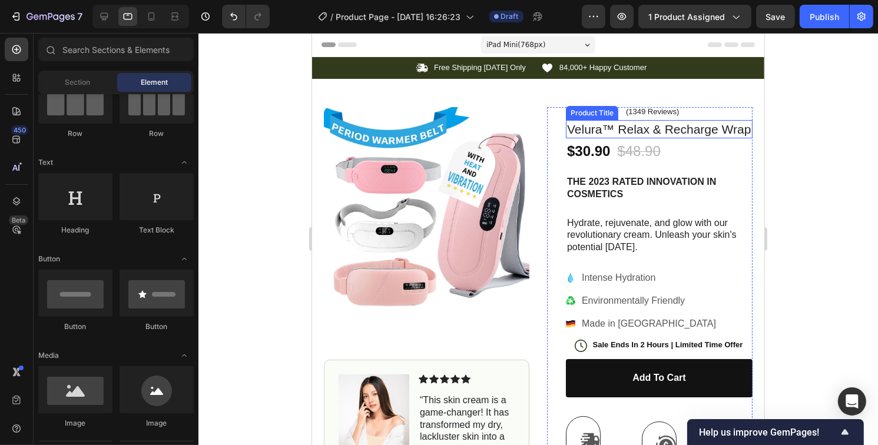
click at [538, 45] on div "iPad Mini ( 768 px)" at bounding box center [537, 45] width 114 height 18
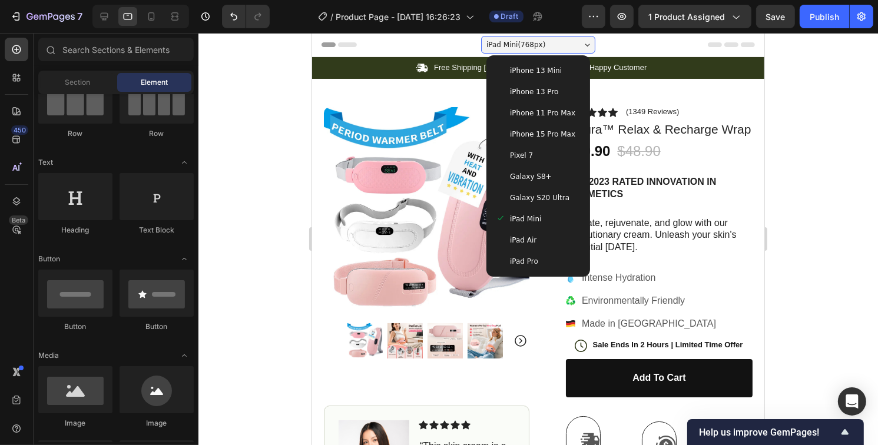
click at [538, 44] on div "iPad Mini ( 768 px)" at bounding box center [537, 45] width 114 height 18
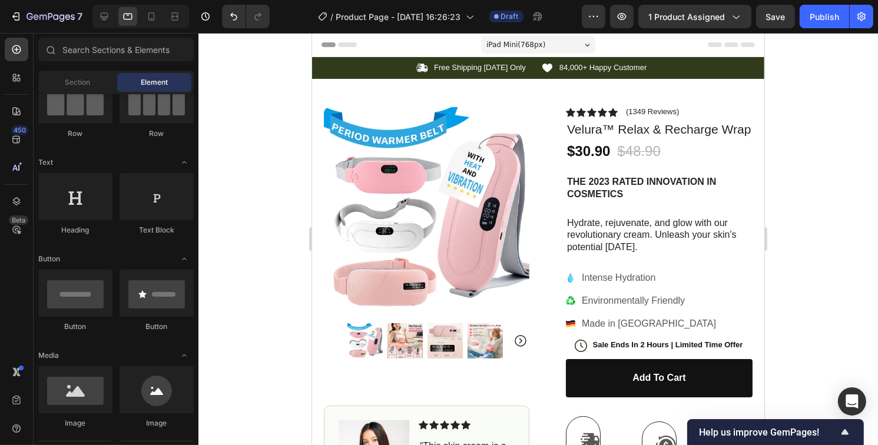
click at [564, 46] on div "iPad Mini ( 768 px)" at bounding box center [537, 45] width 114 height 18
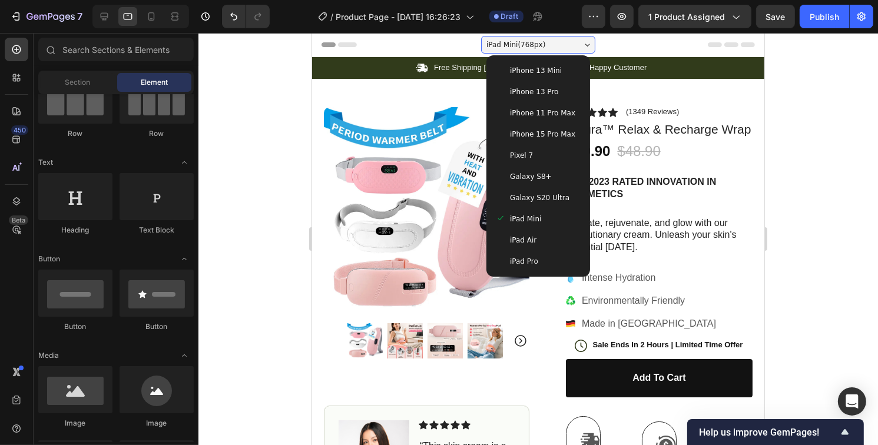
click at [541, 196] on span "Galaxy S20 Ultra" at bounding box center [538, 198] width 59 height 12
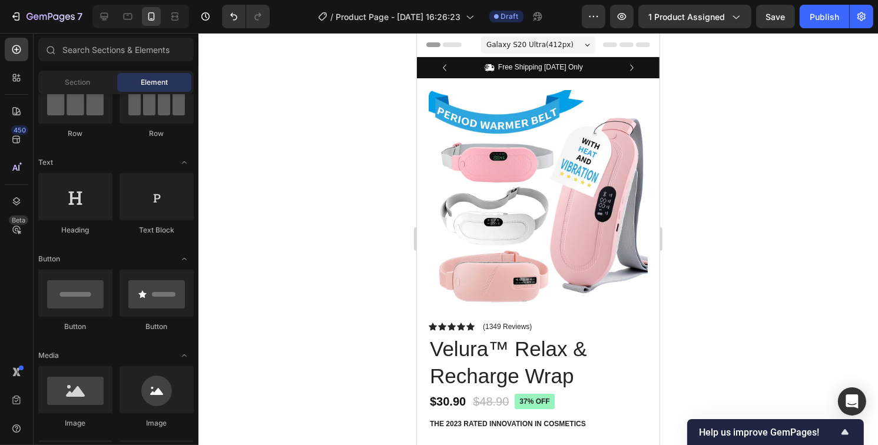
click at [534, 44] on span "Galaxy S20 Ultra ( 412 px)" at bounding box center [529, 45] width 87 height 12
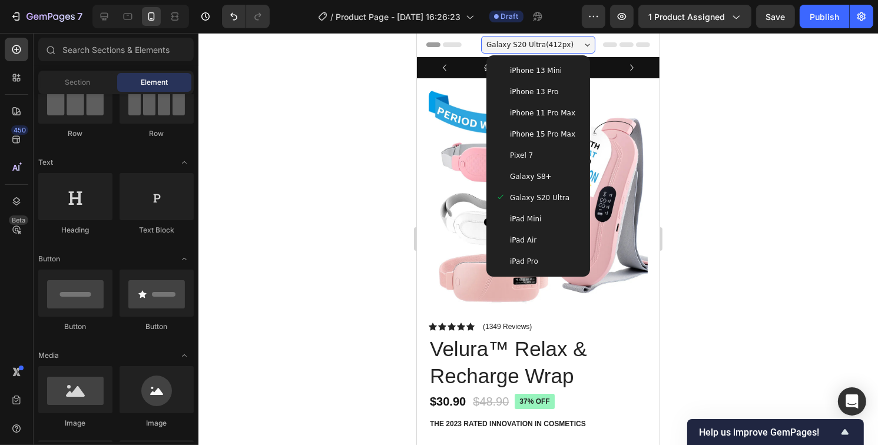
click at [523, 261] on span "iPad Pro" at bounding box center [523, 262] width 28 height 12
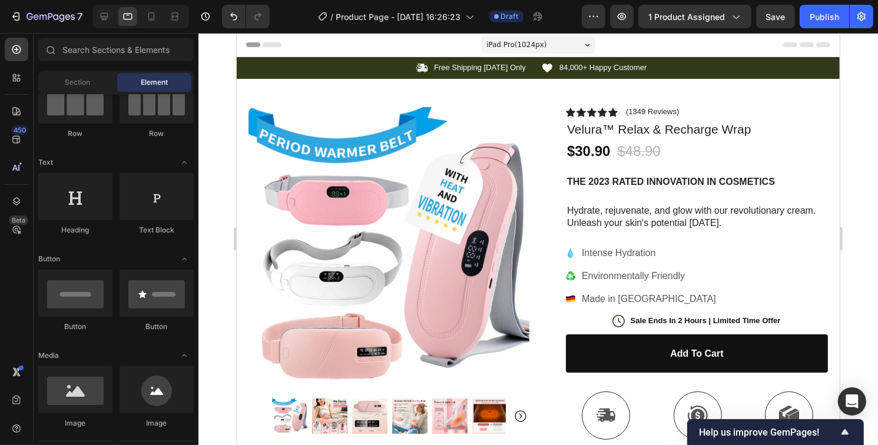
click at [512, 41] on span "iPad Pro ( 1024 px)" at bounding box center [516, 45] width 61 height 12
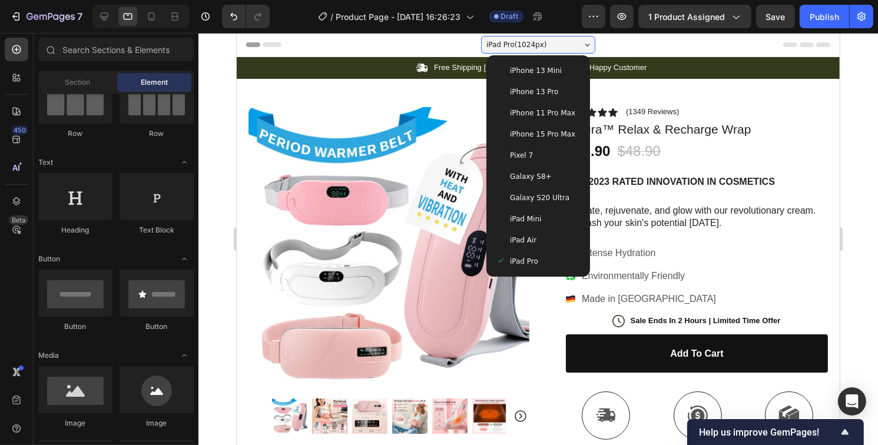
click at [539, 86] on span "iPhone 13 Pro" at bounding box center [533, 92] width 48 height 12
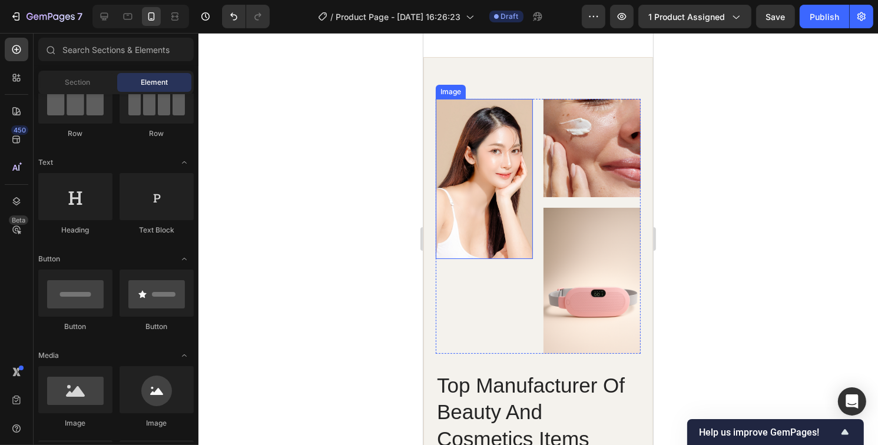
scroll to position [1060, 0]
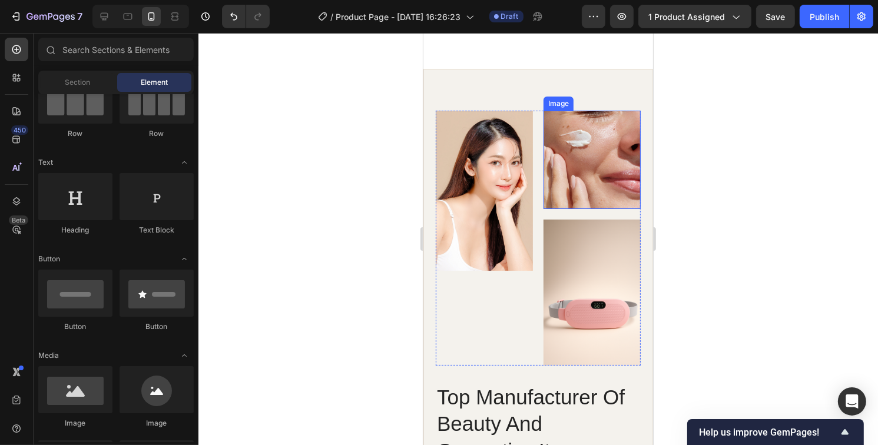
click at [582, 162] on img at bounding box center [591, 160] width 97 height 98
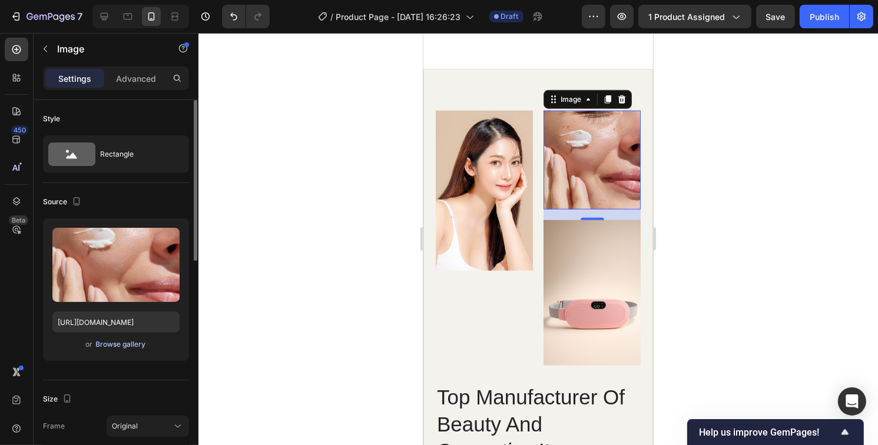
click at [112, 342] on div "Browse gallery" at bounding box center [121, 344] width 50 height 11
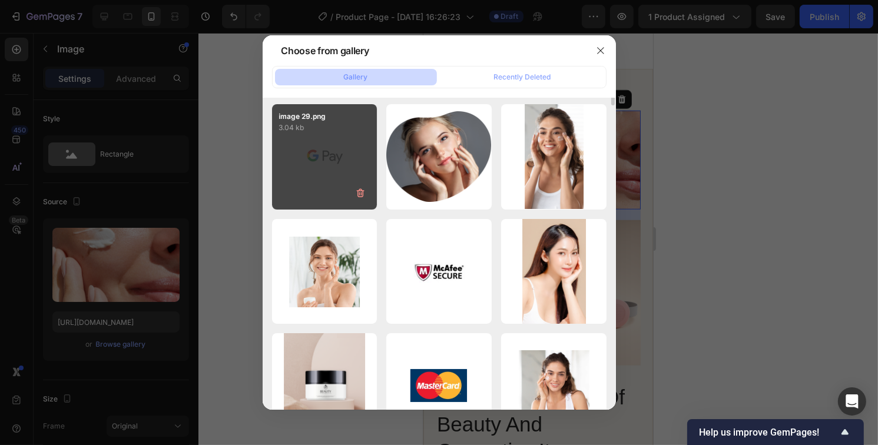
scroll to position [0, 0]
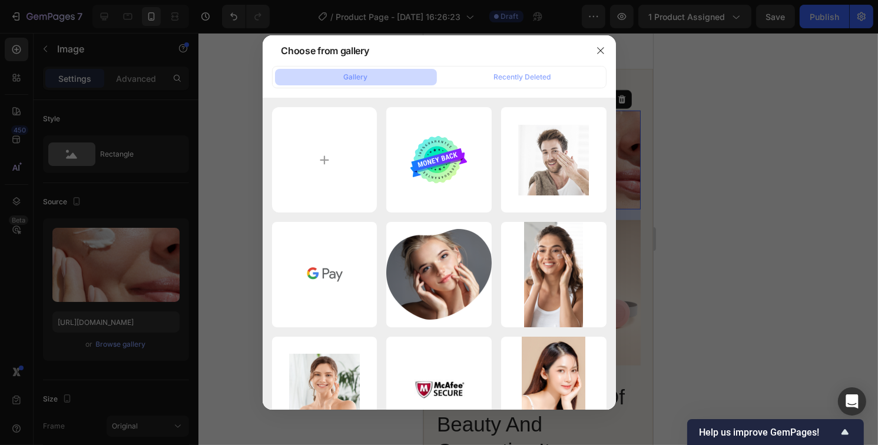
drag, startPoint x: 595, startPoint y: 51, endPoint x: 605, endPoint y: 64, distance: 16.8
click at [596, 51] on icon "button" at bounding box center [600, 50] width 9 height 9
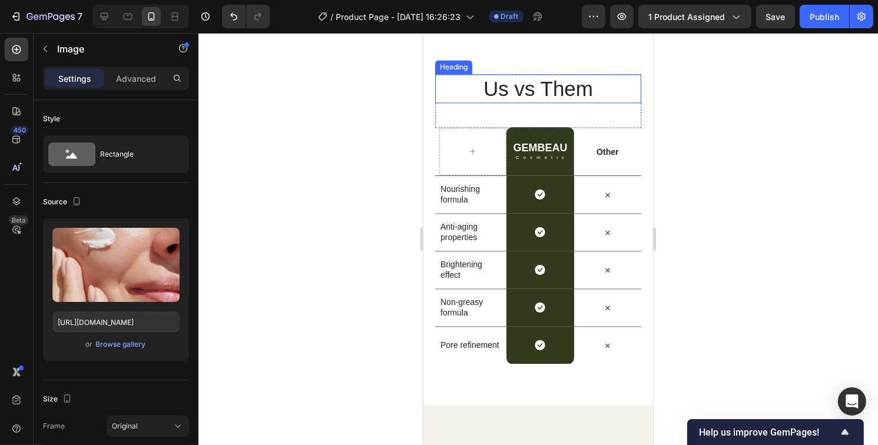
scroll to position [2402, 0]
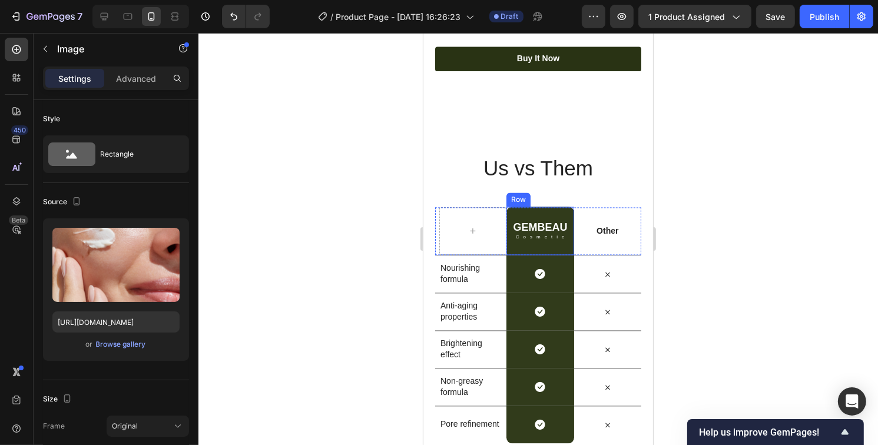
click at [554, 214] on div "GEMBEAU Heading Cosmetic Text Block Row" at bounding box center [539, 231] width 67 height 48
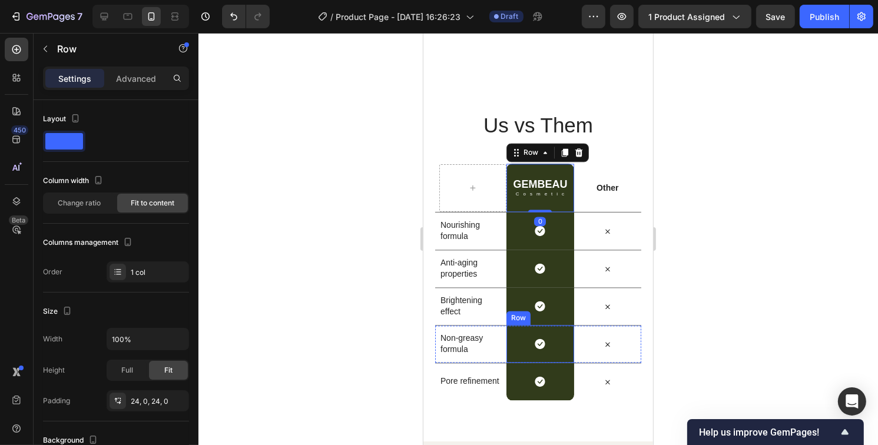
scroll to position [2520, 0]
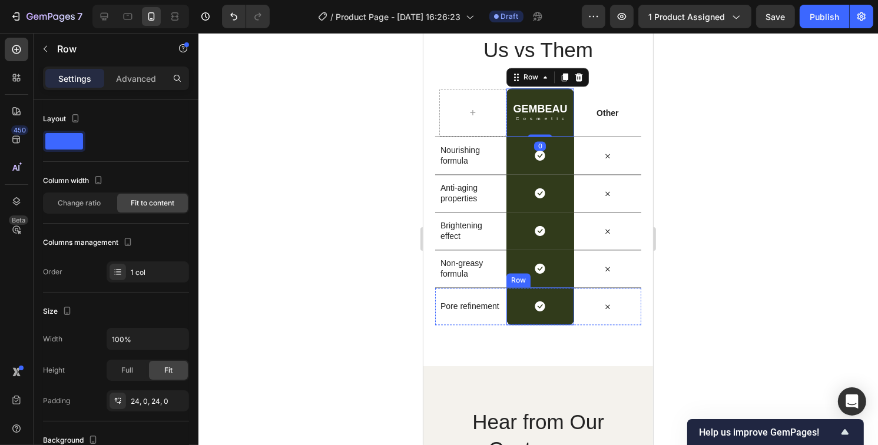
click at [544, 311] on div "Icon Row" at bounding box center [539, 306] width 67 height 38
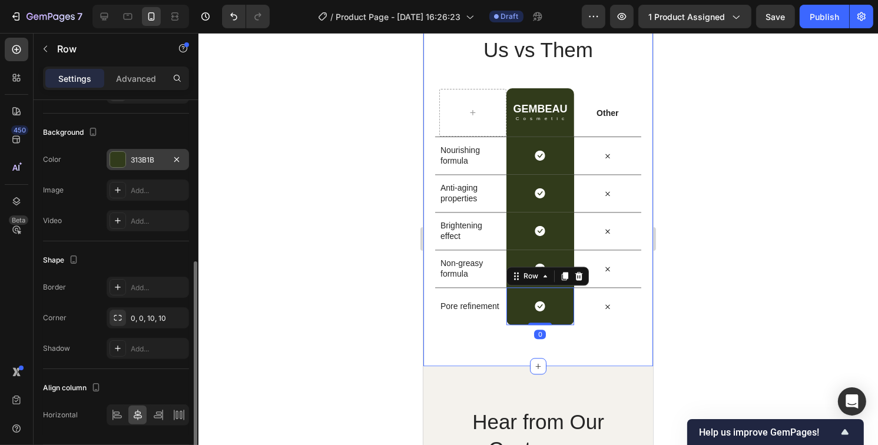
click at [114, 158] on div at bounding box center [117, 159] width 15 height 15
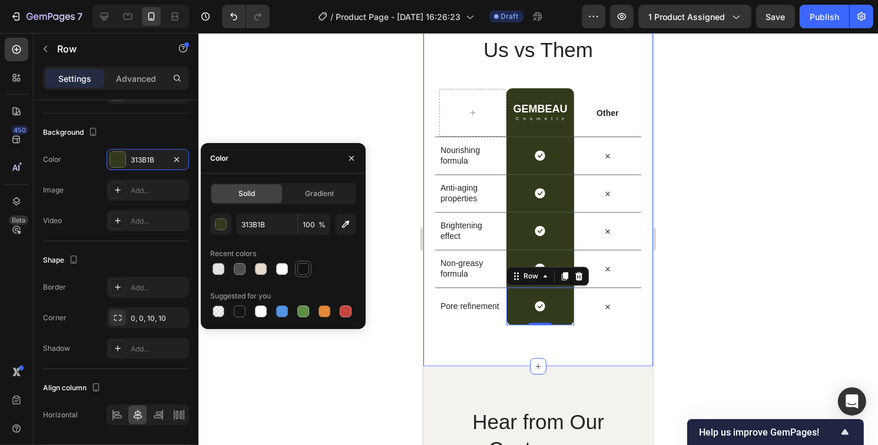
click at [304, 264] on div at bounding box center [303, 269] width 12 height 12
type input "121212"
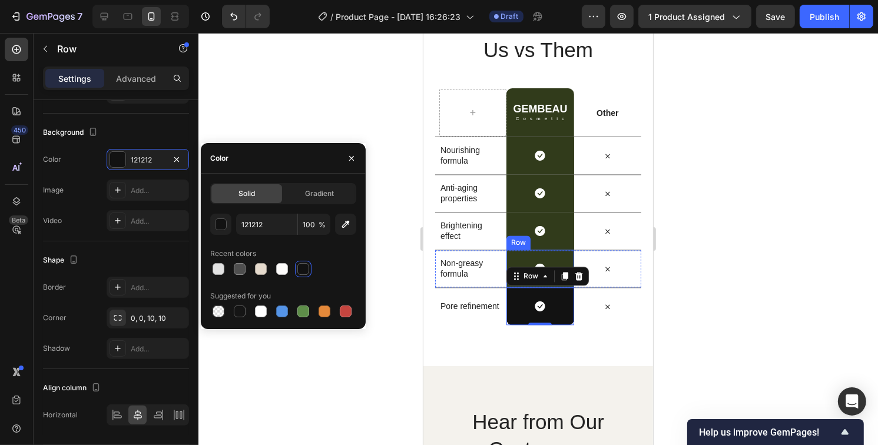
click at [523, 258] on div "Icon Row" at bounding box center [539, 269] width 67 height 38
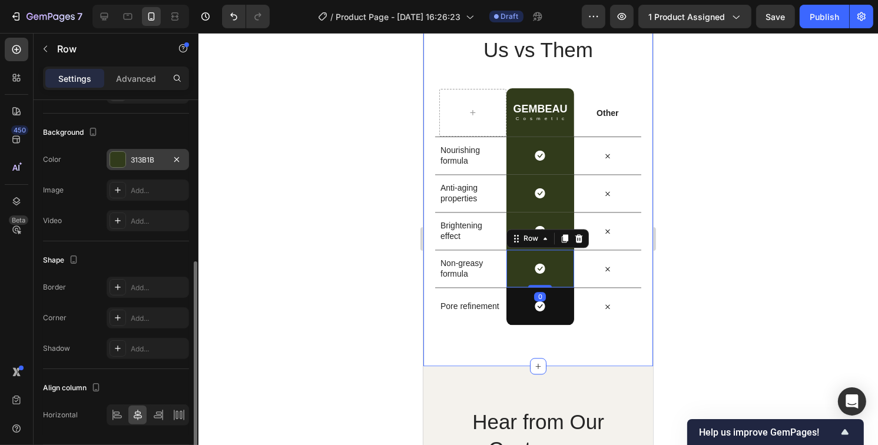
click at [122, 152] on div at bounding box center [117, 159] width 15 height 15
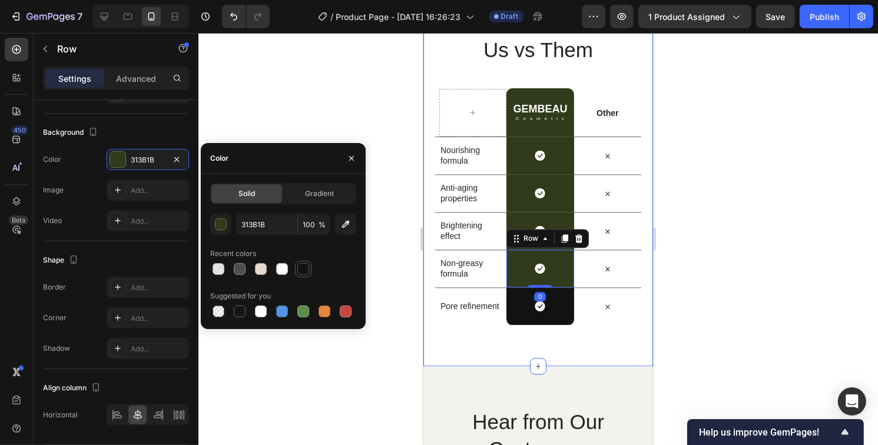
click at [310, 267] on div at bounding box center [303, 269] width 16 height 16
type input "121212"
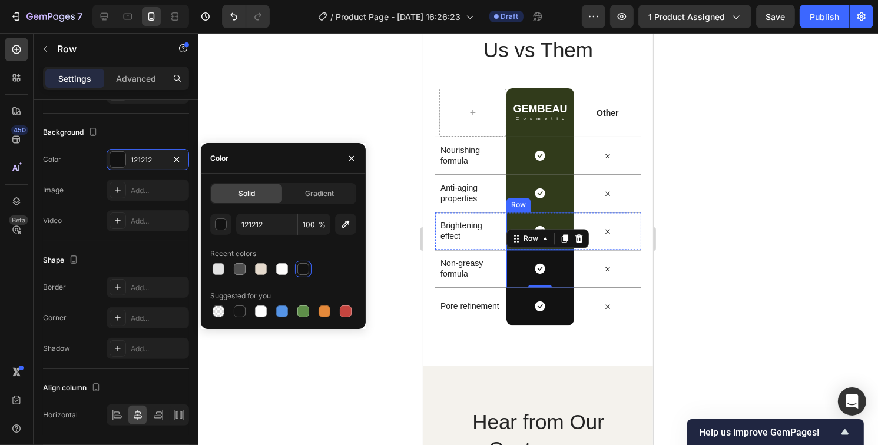
click at [513, 216] on div "Icon Row" at bounding box center [539, 231] width 67 height 38
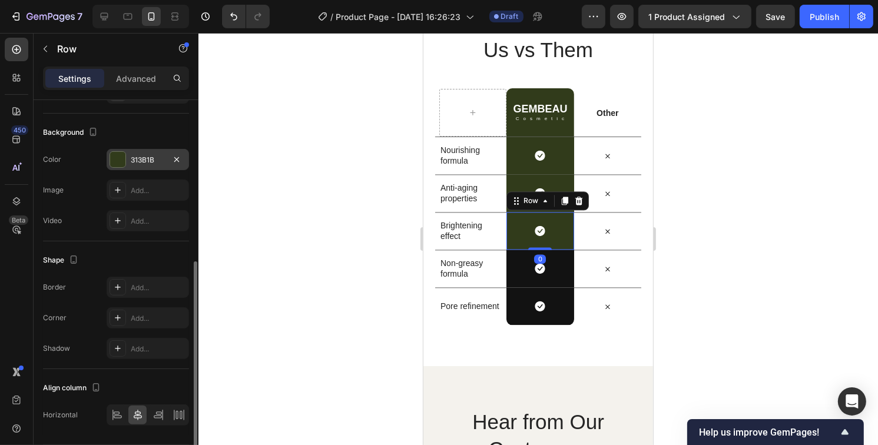
click at [115, 160] on div at bounding box center [117, 159] width 15 height 15
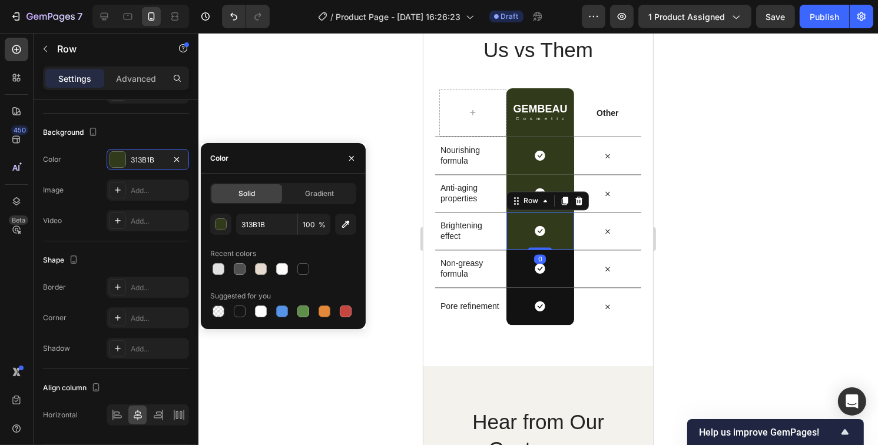
drag, startPoint x: 303, startPoint y: 276, endPoint x: 407, endPoint y: 229, distance: 113.6
click at [303, 275] on div at bounding box center [303, 269] width 14 height 14
type input "121212"
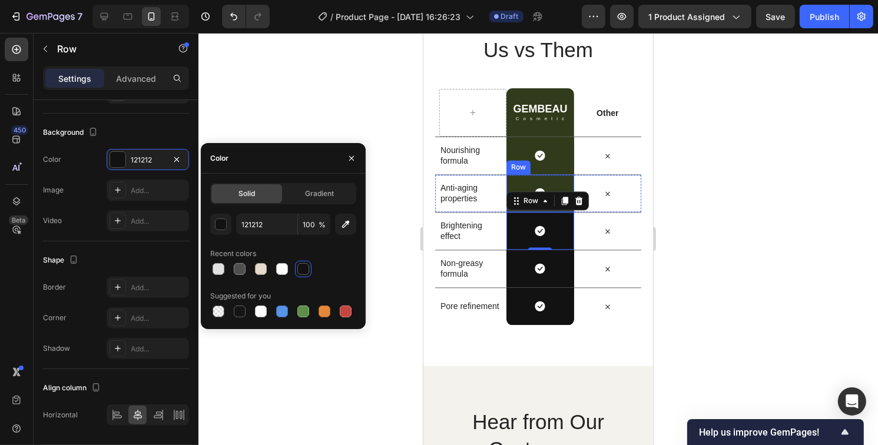
click at [535, 183] on div "Icon Row" at bounding box center [539, 193] width 67 height 38
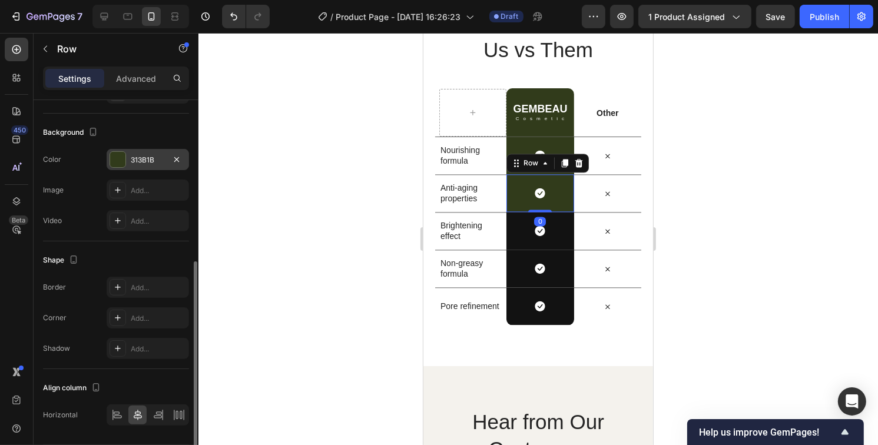
click at [112, 154] on div at bounding box center [117, 159] width 15 height 15
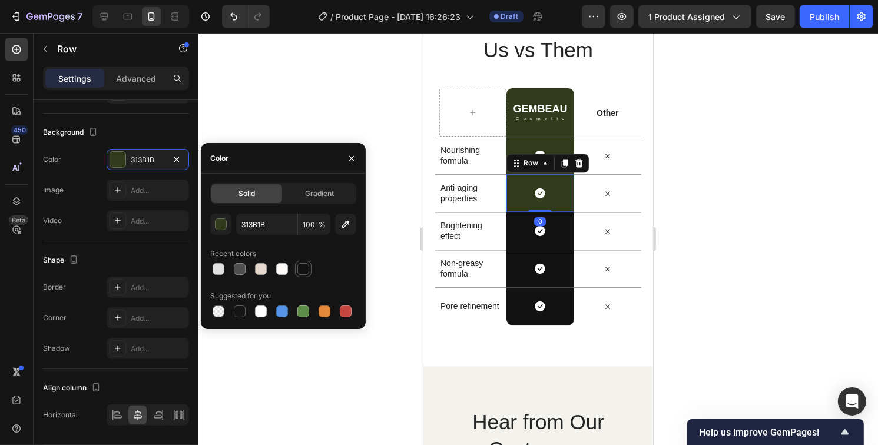
click at [306, 269] on div at bounding box center [303, 269] width 12 height 12
type input "121212"
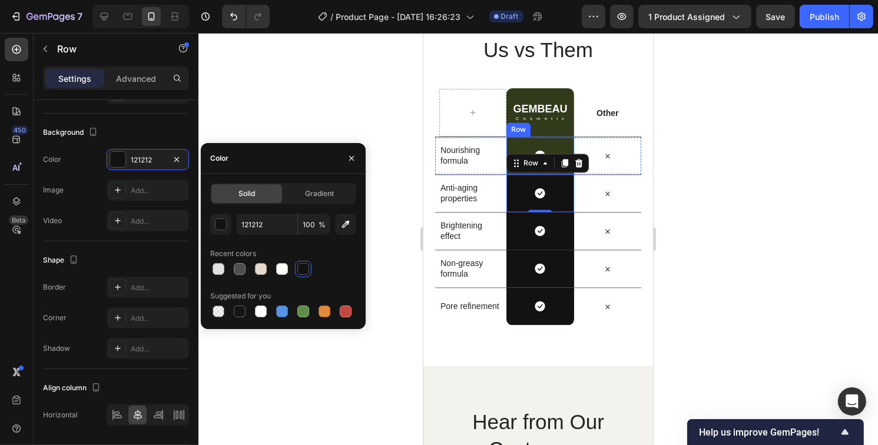
click at [516, 144] on div "Icon Row" at bounding box center [539, 156] width 67 height 38
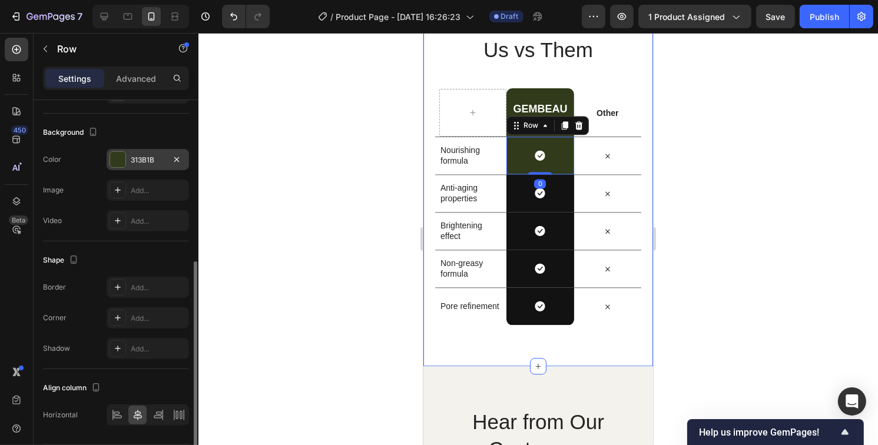
click at [114, 163] on div at bounding box center [117, 159] width 15 height 15
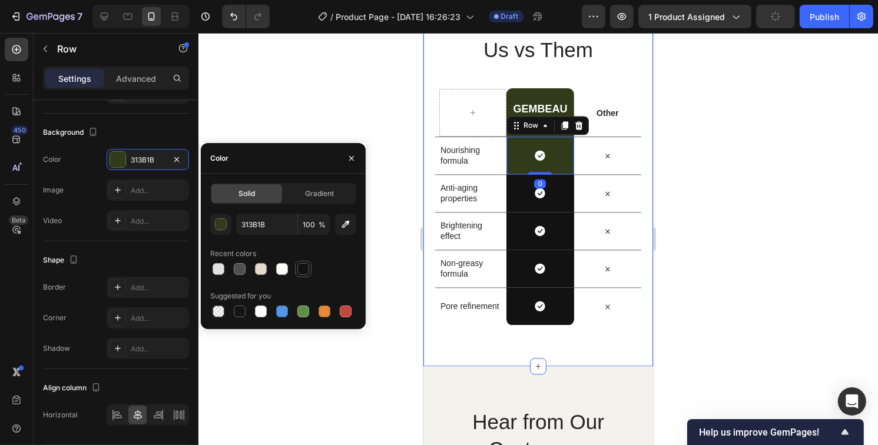
click at [299, 271] on div at bounding box center [303, 269] width 12 height 12
type input "121212"
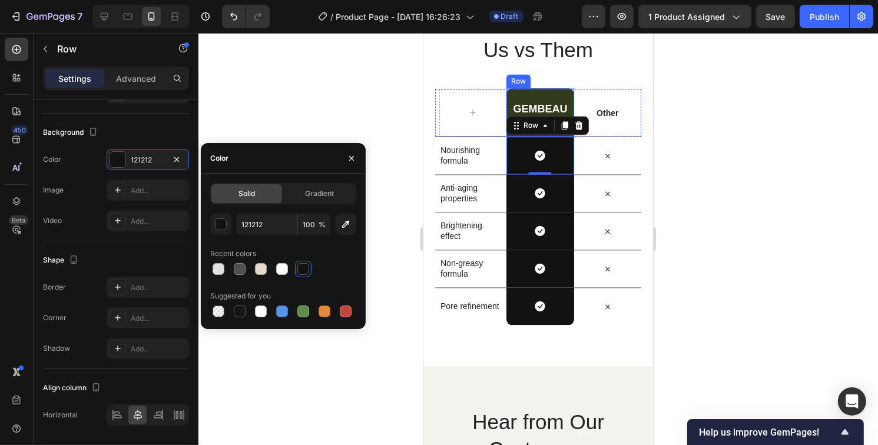
click at [525, 95] on div "GEMBEAU Heading Cosmetic Text Block Row" at bounding box center [539, 112] width 67 height 48
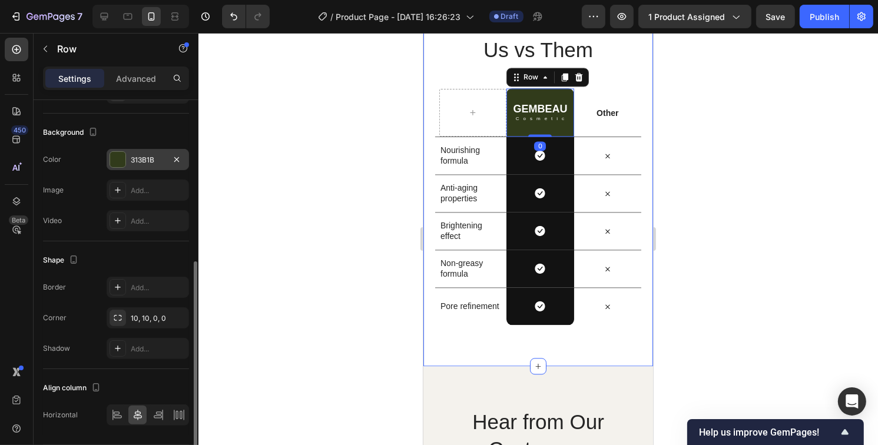
click at [111, 163] on div at bounding box center [117, 159] width 15 height 15
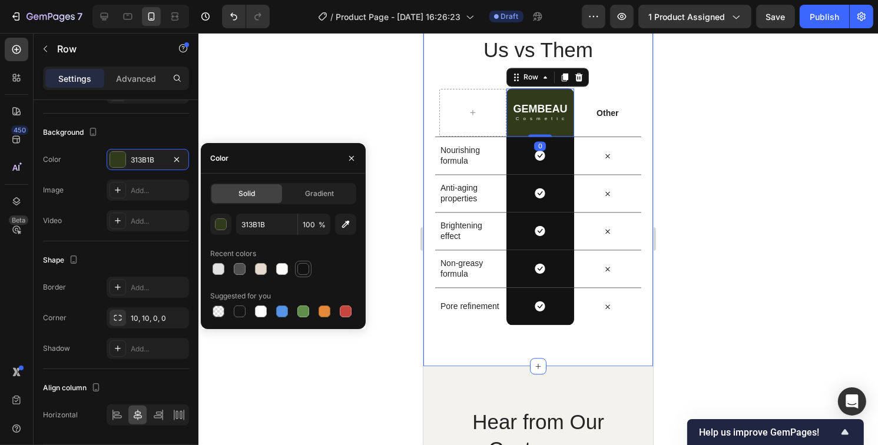
click at [306, 268] on div at bounding box center [303, 269] width 12 height 12
type input "121212"
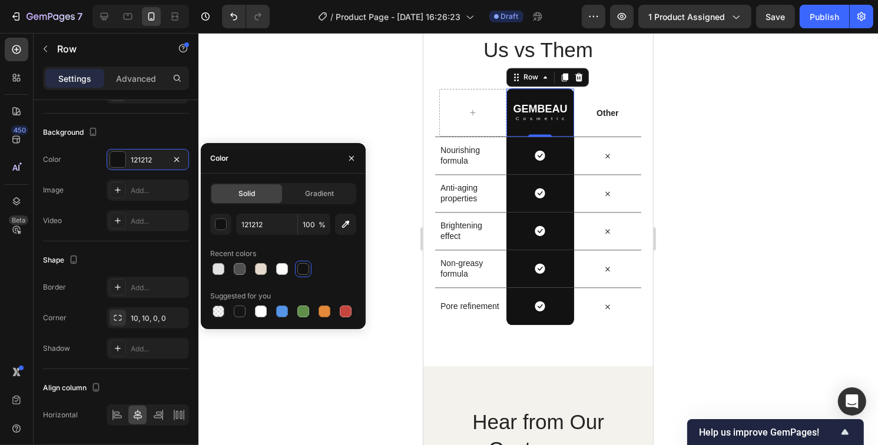
click at [753, 262] on div at bounding box center [538, 239] width 680 height 412
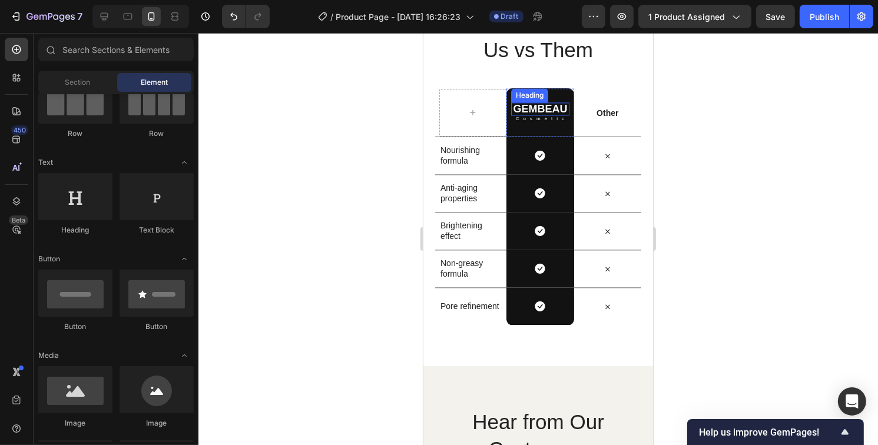
click at [556, 108] on h2 "GEMBEAU" at bounding box center [540, 108] width 58 height 13
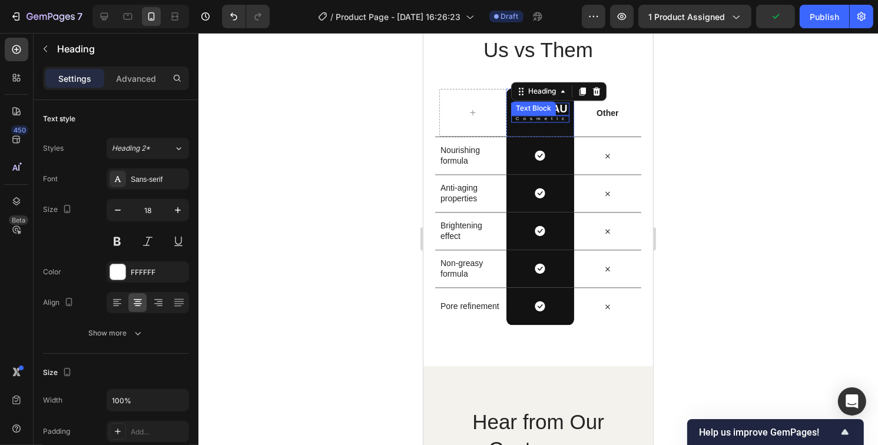
click at [556, 118] on p "Cosmetic" at bounding box center [541, 119] width 52 height 5
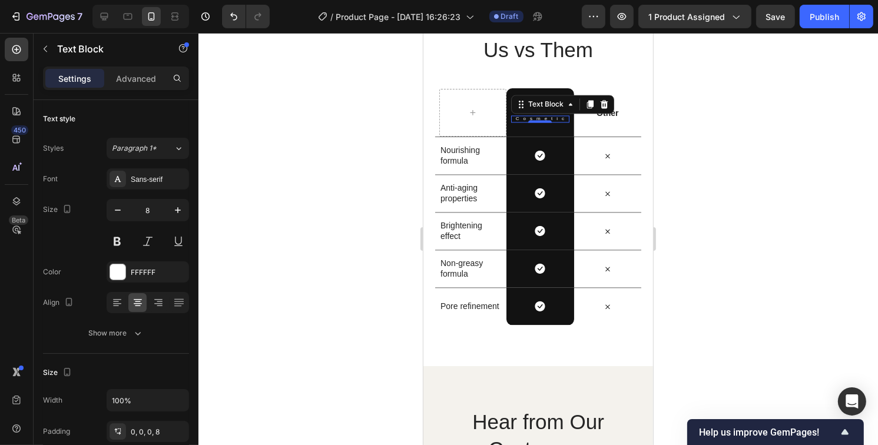
click at [556, 118] on p "Cosmetic" at bounding box center [541, 119] width 52 height 5
click at [545, 109] on h2 "GEMBEAU" at bounding box center [539, 108] width 57 height 13
click at [551, 107] on h2 "GEMBEAU" at bounding box center [539, 108] width 57 height 13
click at [551, 107] on p "GEMBEAU" at bounding box center [539, 109] width 54 height 11
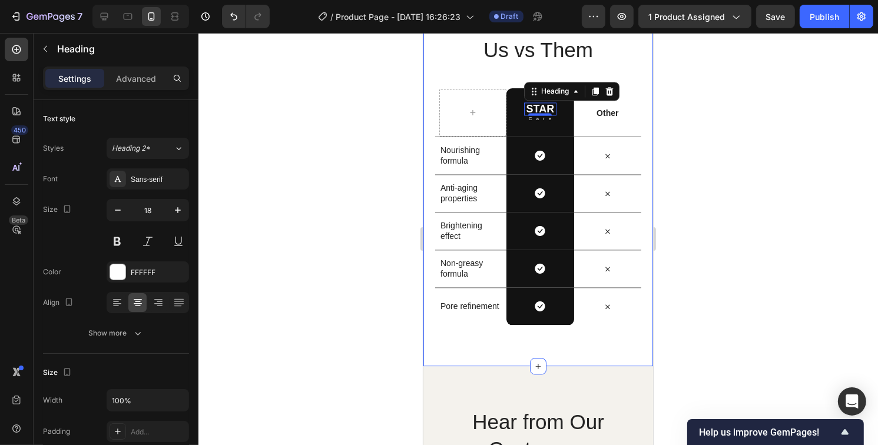
drag, startPoint x: 219, startPoint y: 97, endPoint x: 715, endPoint y: 132, distance: 497.6
click at [719, 126] on div at bounding box center [538, 239] width 680 height 412
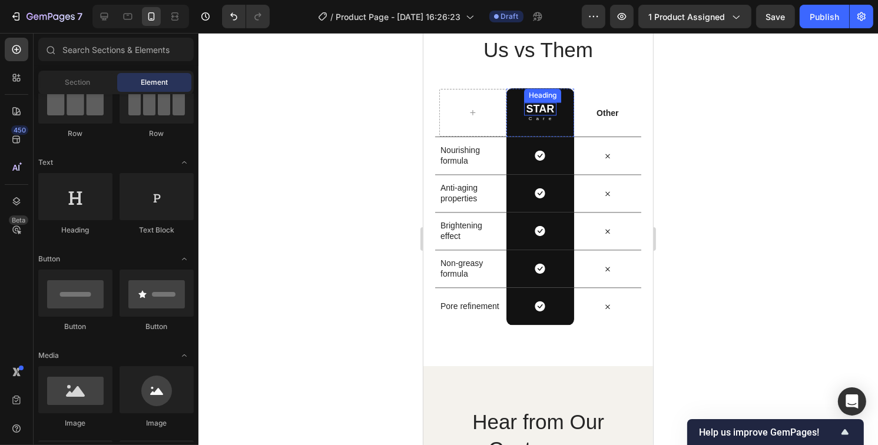
click at [538, 105] on p "STAR" at bounding box center [540, 109] width 30 height 11
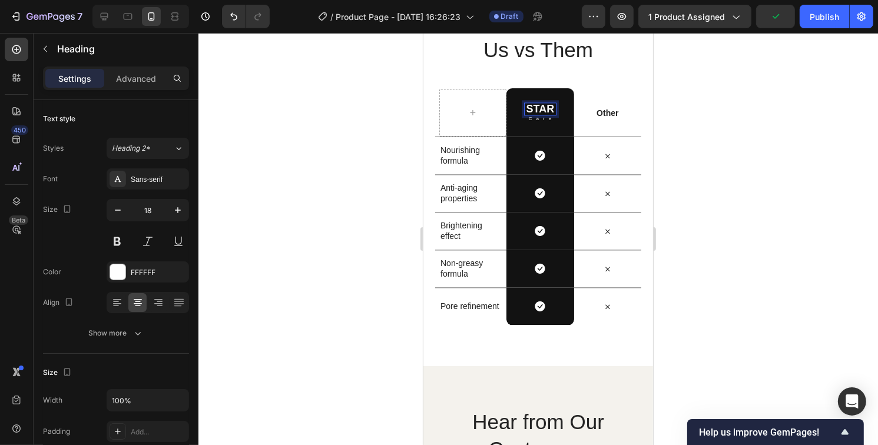
click at [542, 108] on p "STAR" at bounding box center [540, 109] width 30 height 11
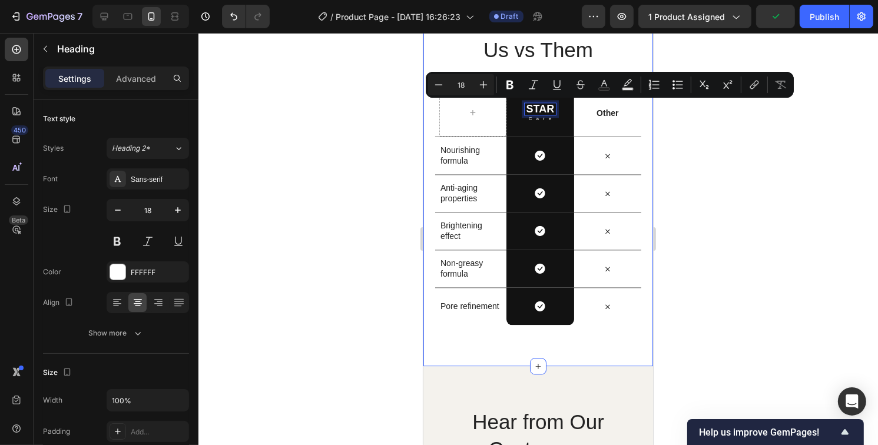
click at [735, 149] on div at bounding box center [538, 239] width 680 height 412
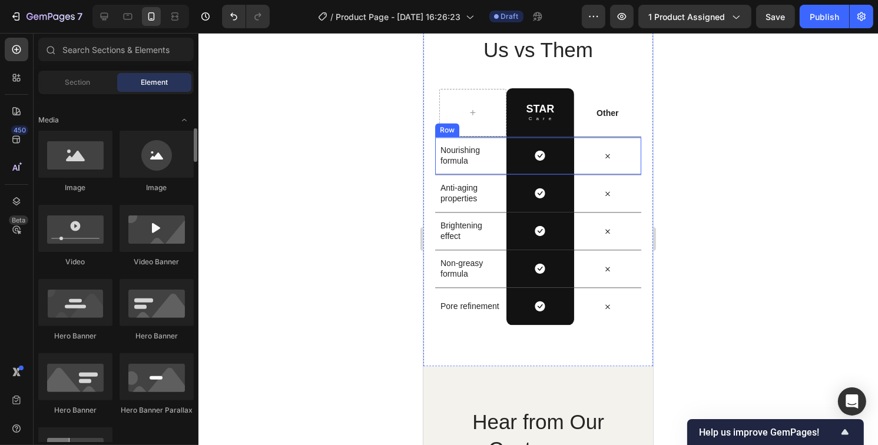
scroll to position [294, 0]
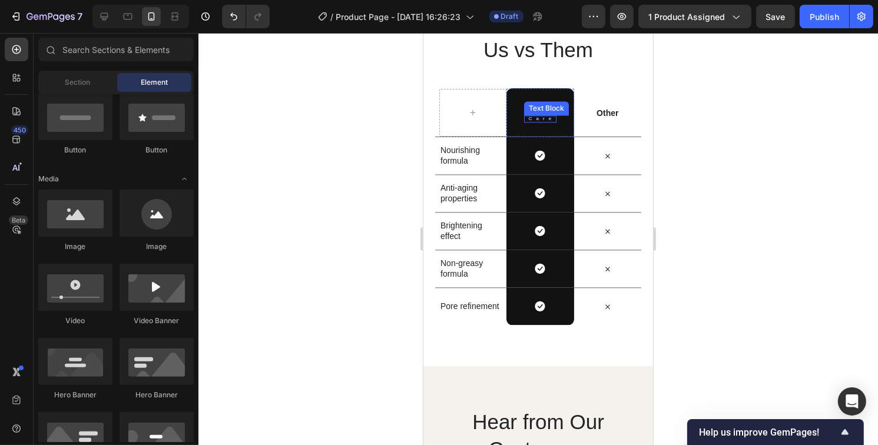
click at [540, 117] on p "Care" at bounding box center [541, 119] width 26 height 5
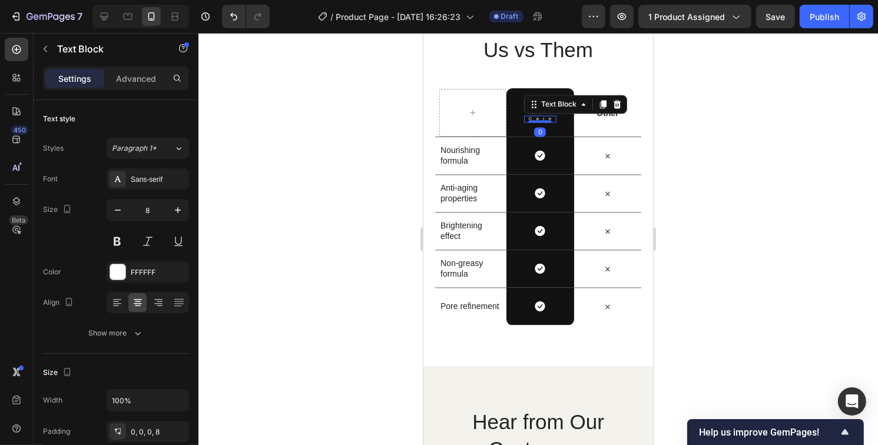
drag, startPoint x: 611, startPoint y: 104, endPoint x: 578, endPoint y: 116, distance: 35.0
click at [612, 104] on icon at bounding box center [616, 104] width 8 height 8
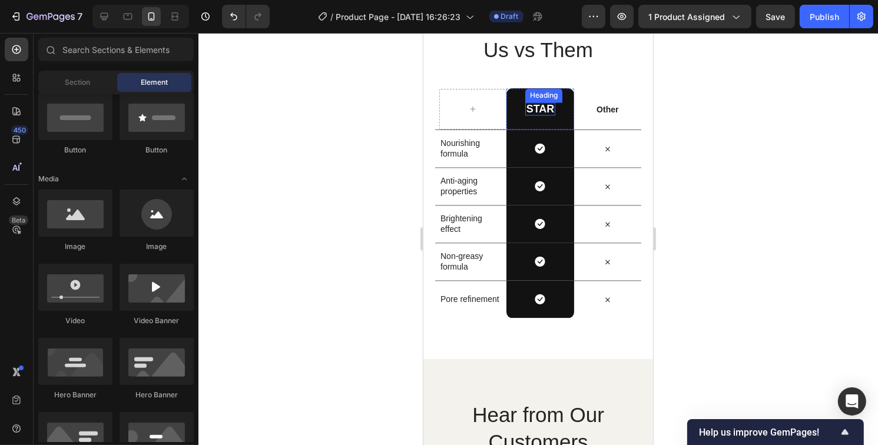
click at [530, 111] on p "STAR" at bounding box center [540, 109] width 28 height 11
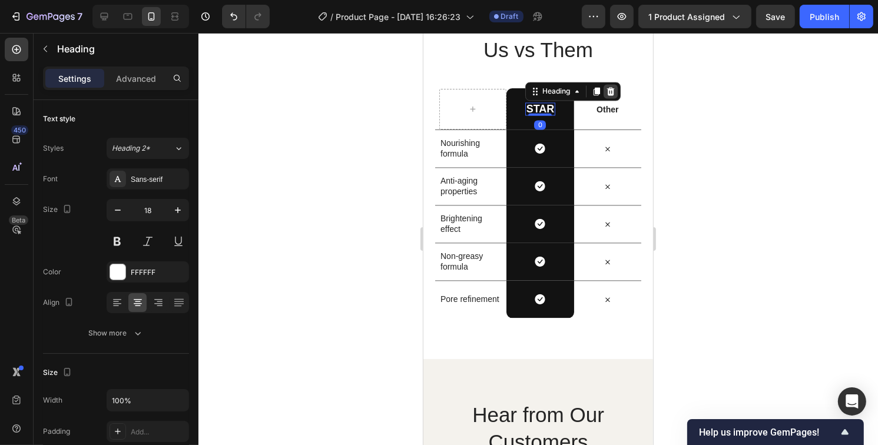
click at [608, 94] on icon at bounding box center [610, 91] width 8 height 8
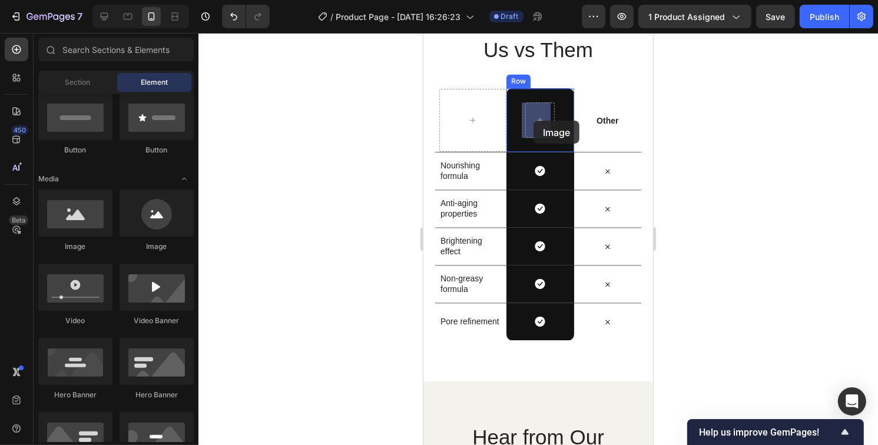
drag, startPoint x: 495, startPoint y: 262, endPoint x: 533, endPoint y: 121, distance: 146.4
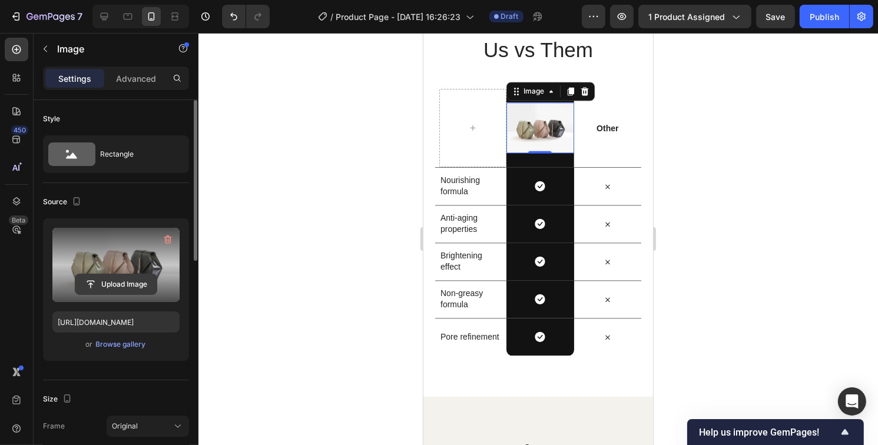
click at [107, 289] on input "file" at bounding box center [115, 284] width 81 height 20
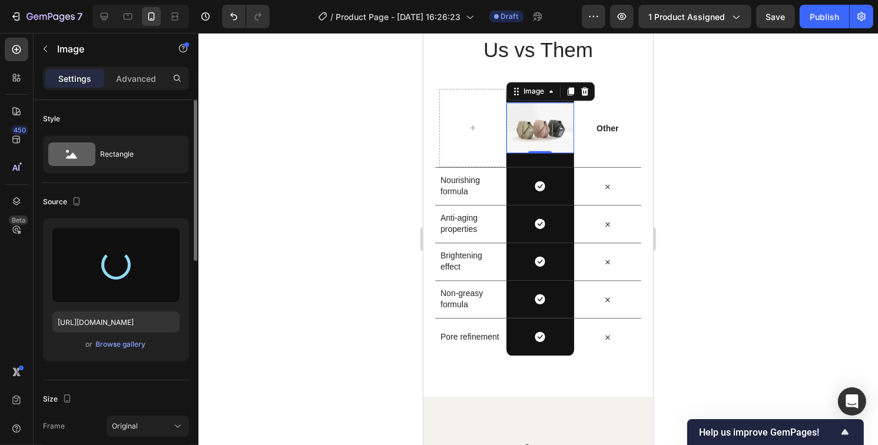
type input "https://cdn.shopify.com/s/files/1/0629/4529/6478/files/gempages_586460493032457…"
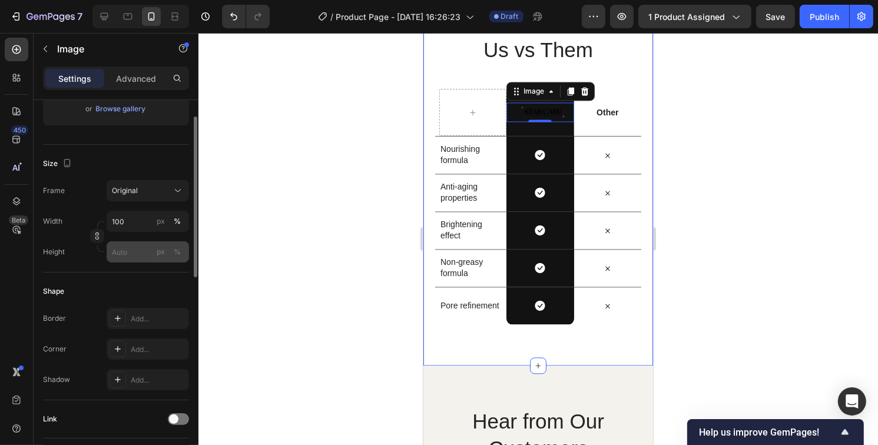
scroll to position [118, 0]
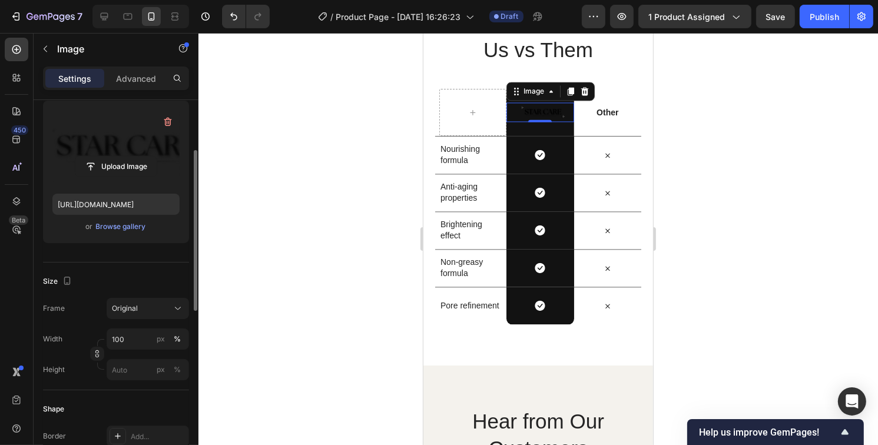
click at [541, 106] on img at bounding box center [539, 111] width 67 height 19
click at [582, 92] on icon at bounding box center [583, 91] width 9 height 9
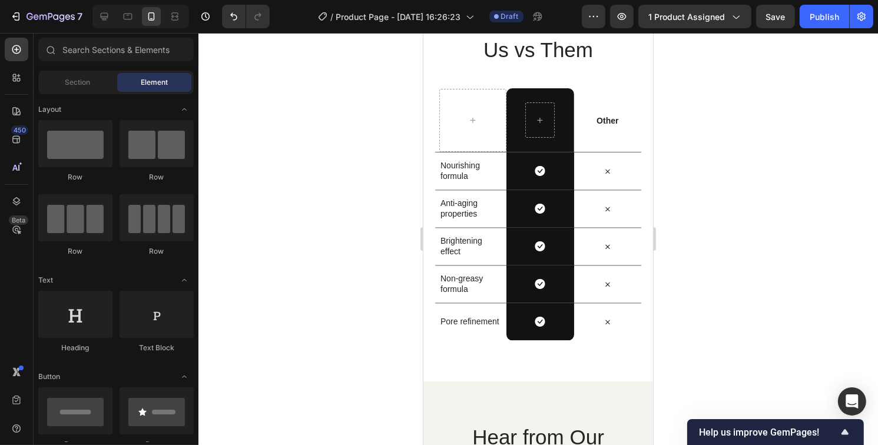
scroll to position [294, 0]
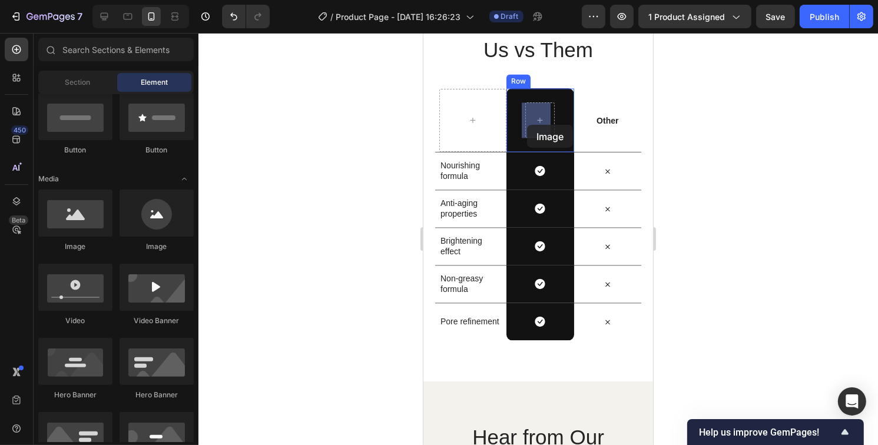
drag, startPoint x: 504, startPoint y: 257, endPoint x: 649, endPoint y: 300, distance: 151.1
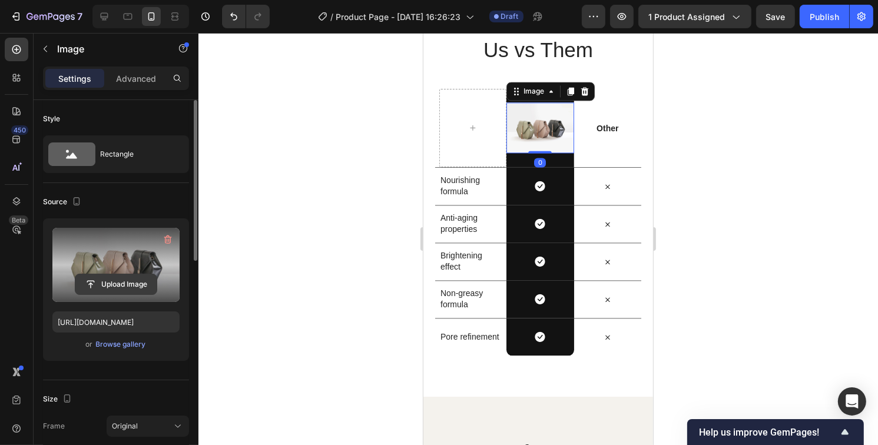
click at [105, 277] on input "file" at bounding box center [115, 284] width 81 height 20
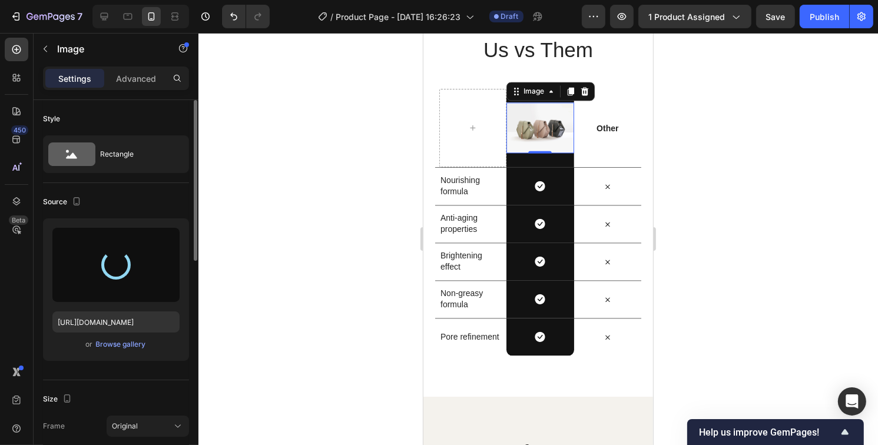
type input "https://cdn.shopify.com/s/files/1/0629/4529/6478/files/gempages_586460493032457…"
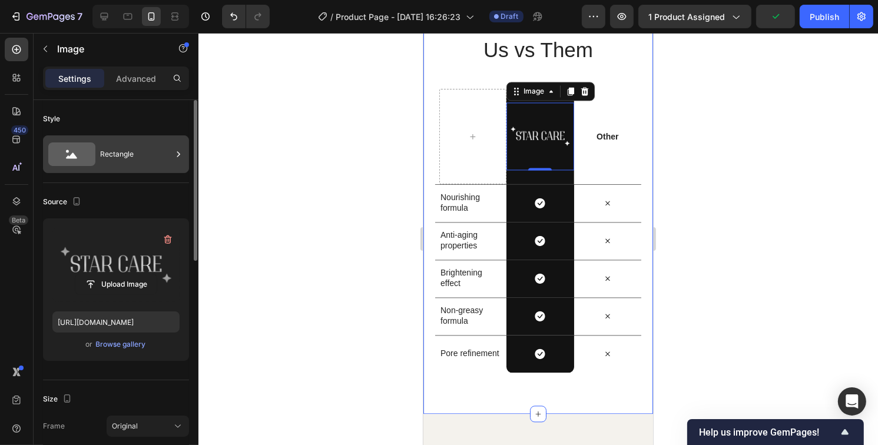
click at [112, 151] on div "Rectangle" at bounding box center [136, 154] width 72 height 27
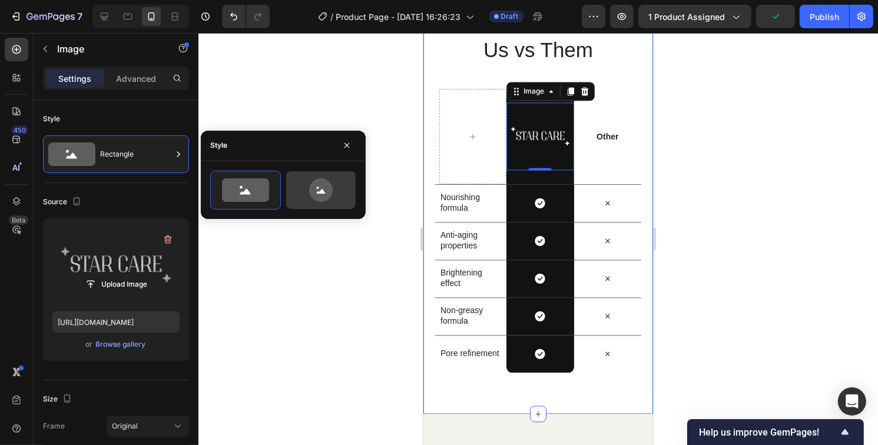
click at [330, 188] on icon at bounding box center [321, 190] width 24 height 24
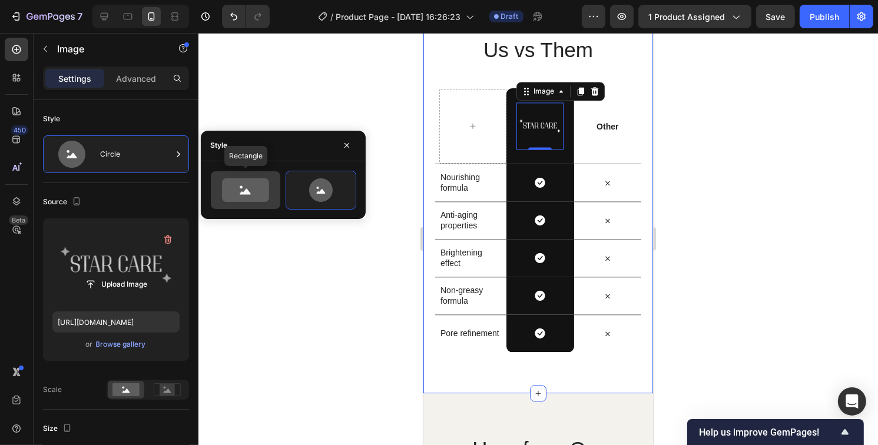
click at [230, 191] on icon at bounding box center [245, 190] width 47 height 24
type input "100"
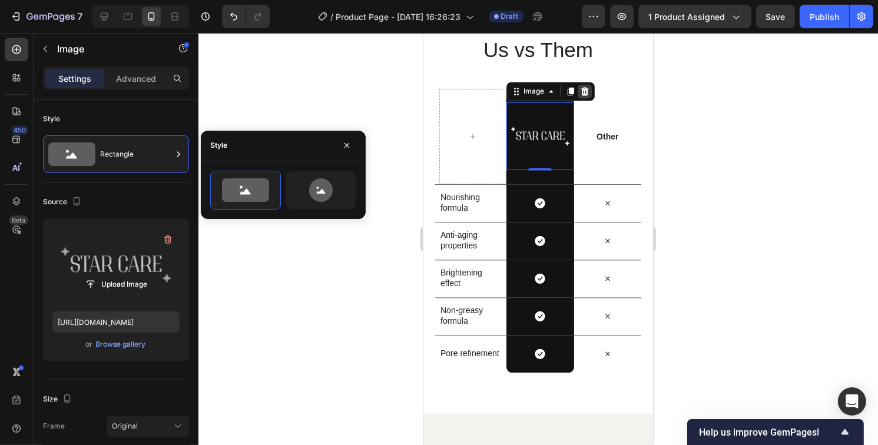
click at [585, 96] on div at bounding box center [584, 91] width 14 height 14
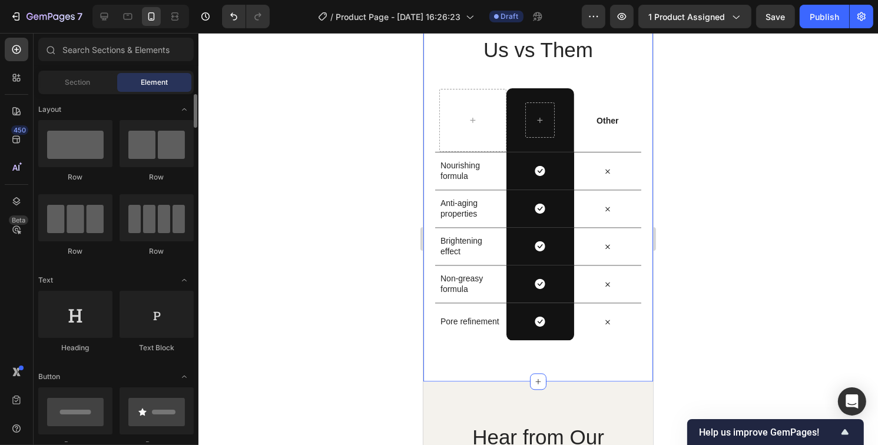
scroll to position [236, 0]
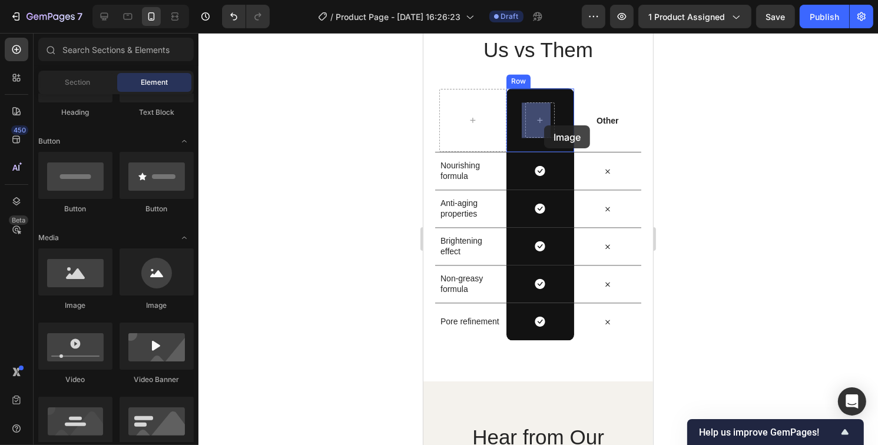
drag, startPoint x: 505, startPoint y: 319, endPoint x: 543, endPoint y: 122, distance: 200.4
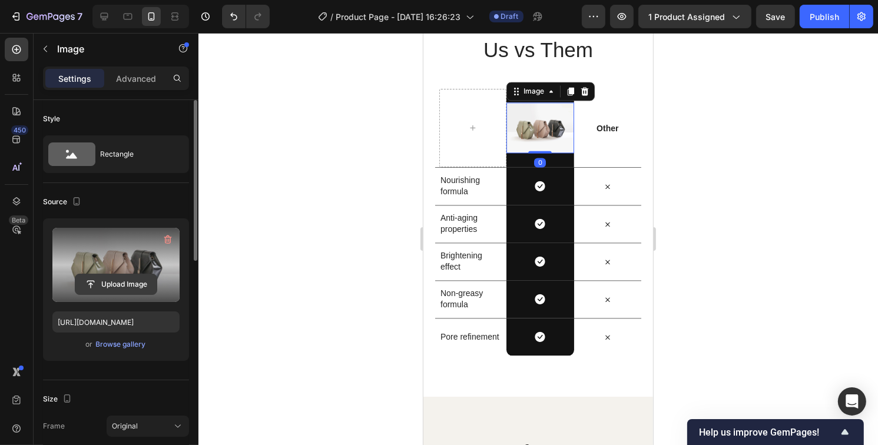
click at [112, 284] on input "file" at bounding box center [115, 284] width 81 height 20
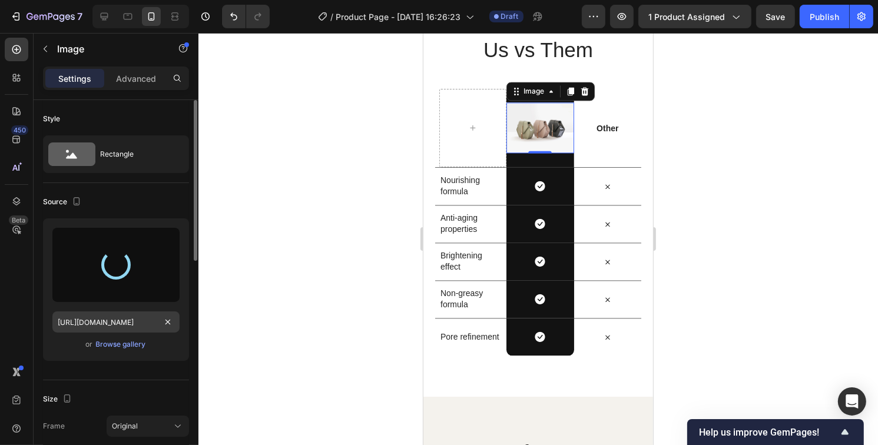
type input "https://cdn.shopify.com/s/files/1/0629/4529/6478/files/gempages_586460493032457…"
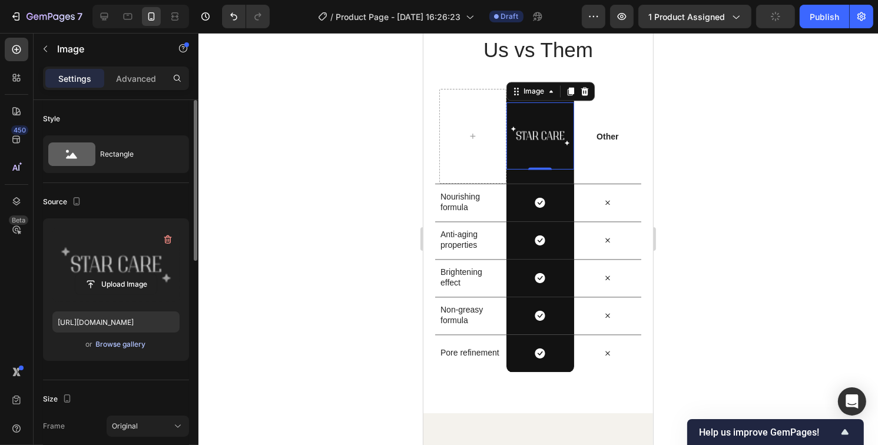
click at [126, 349] on div "Browse gallery" at bounding box center [121, 344] width 50 height 11
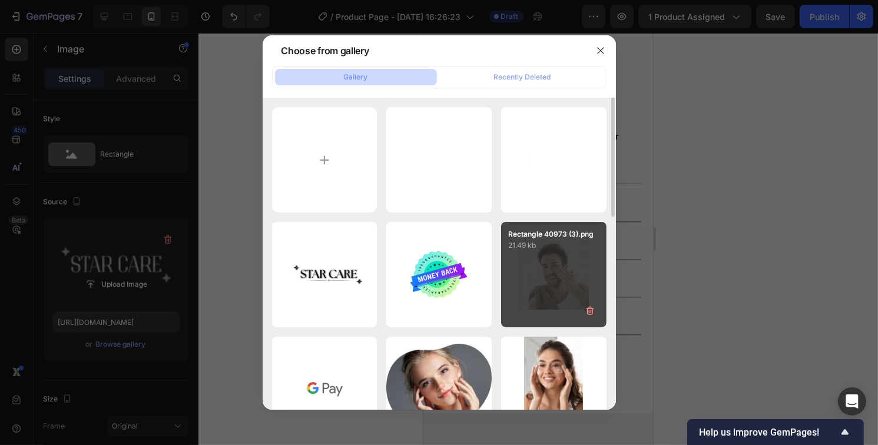
scroll to position [59, 0]
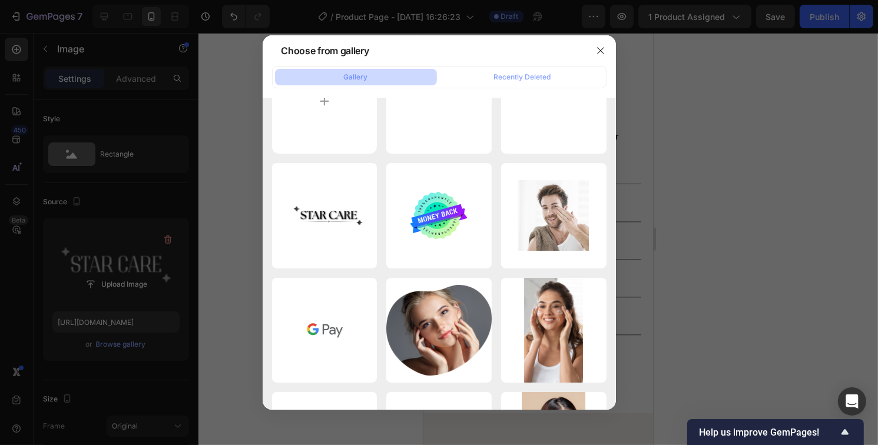
click at [138, 301] on div at bounding box center [439, 222] width 878 height 445
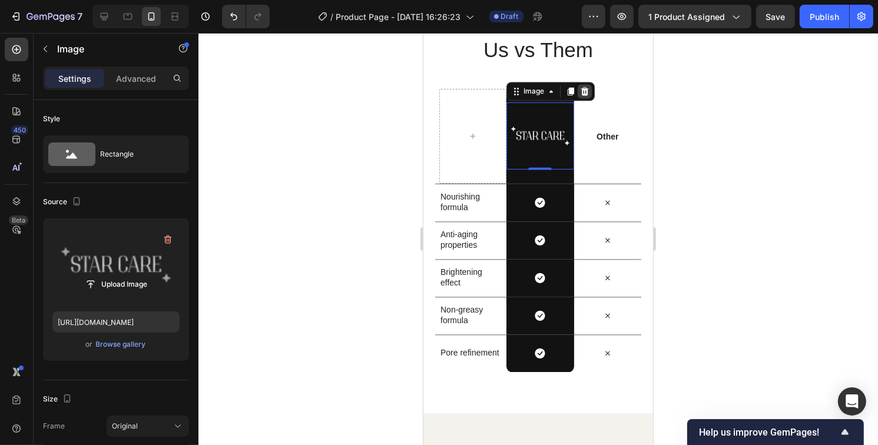
click at [581, 92] on icon at bounding box center [585, 91] width 8 height 8
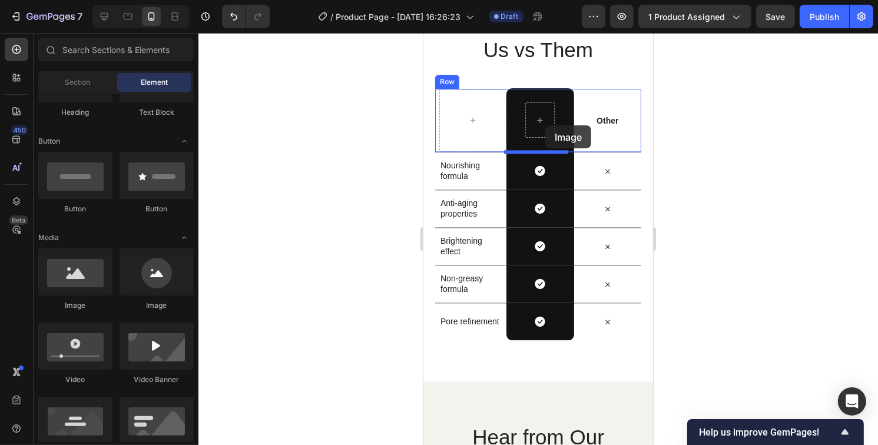
drag, startPoint x: 506, startPoint y: 330, endPoint x: 545, endPoint y: 125, distance: 208.0
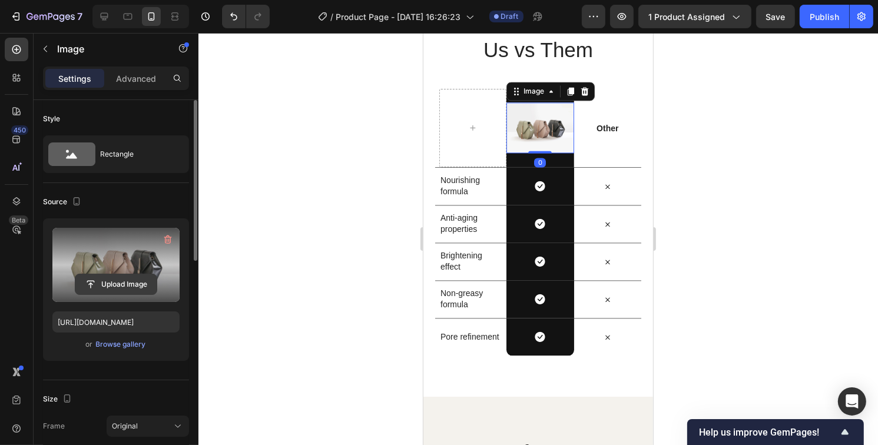
click at [124, 281] on input "file" at bounding box center [115, 284] width 81 height 20
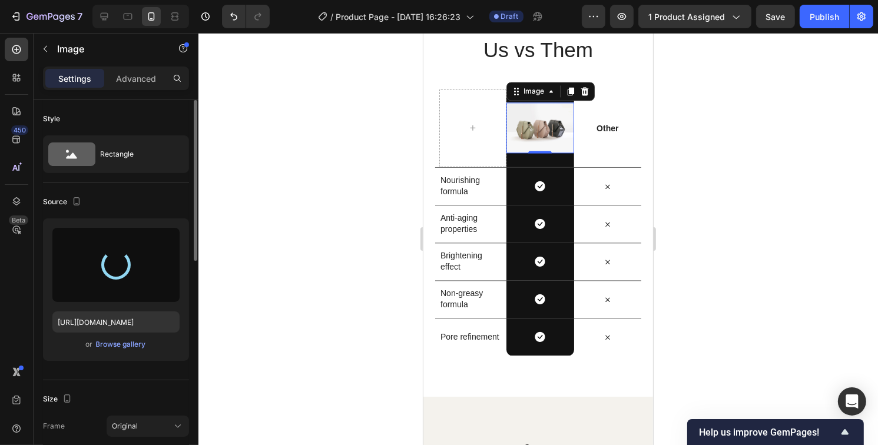
type input "https://cdn.shopify.com/s/files/1/0629/4529/6478/files/gempages_586460493032457…"
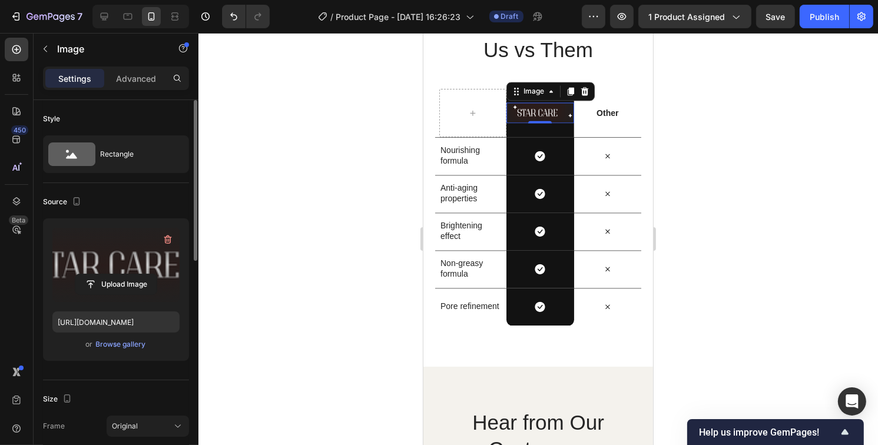
click at [763, 154] on div at bounding box center [538, 239] width 680 height 412
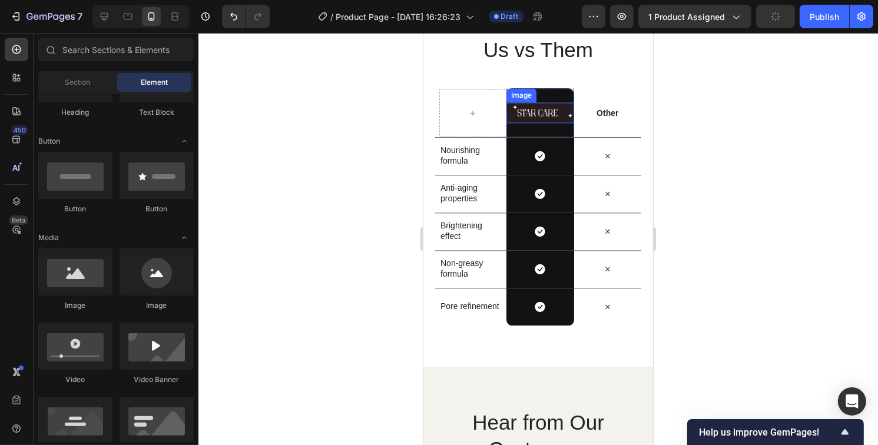
click at [541, 115] on img at bounding box center [539, 112] width 67 height 21
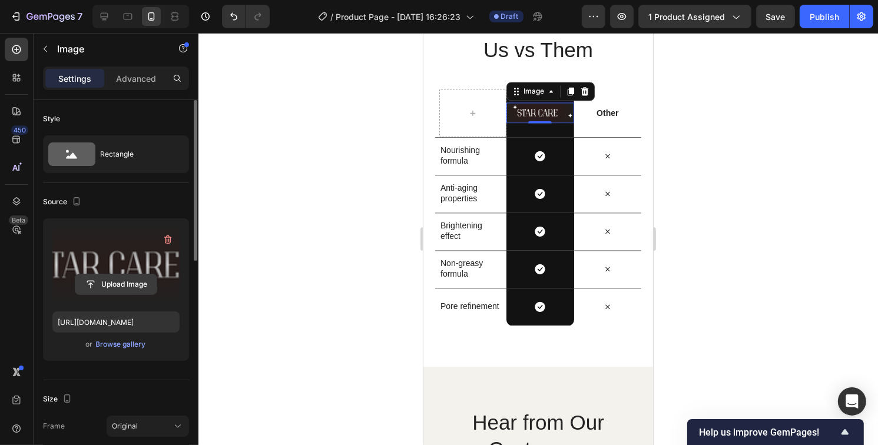
click at [110, 292] on input "file" at bounding box center [115, 284] width 81 height 20
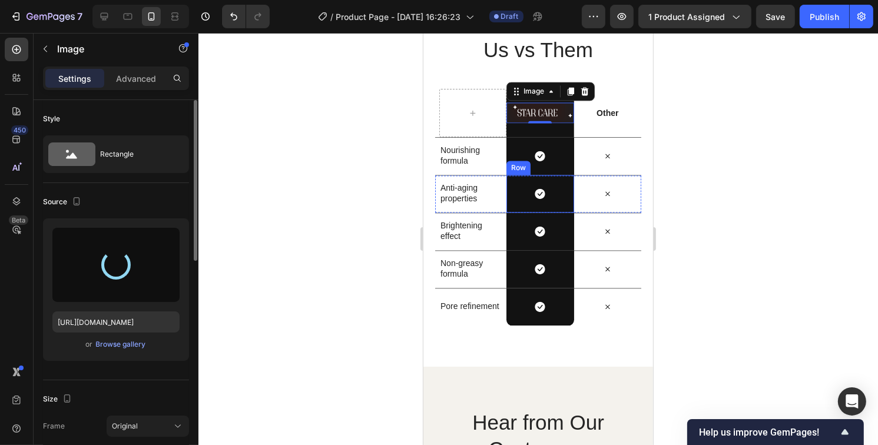
type input "https://cdn.shopify.com/s/files/1/0629/4529/6478/files/gempages_586460493032457…"
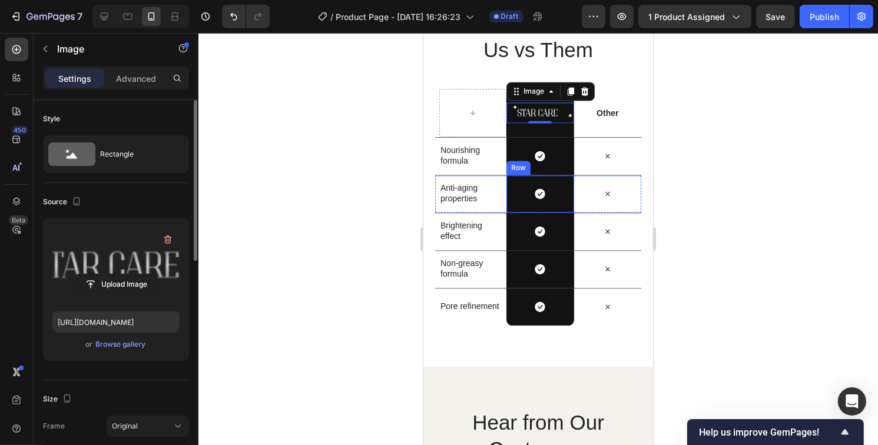
click at [744, 171] on div at bounding box center [538, 239] width 680 height 412
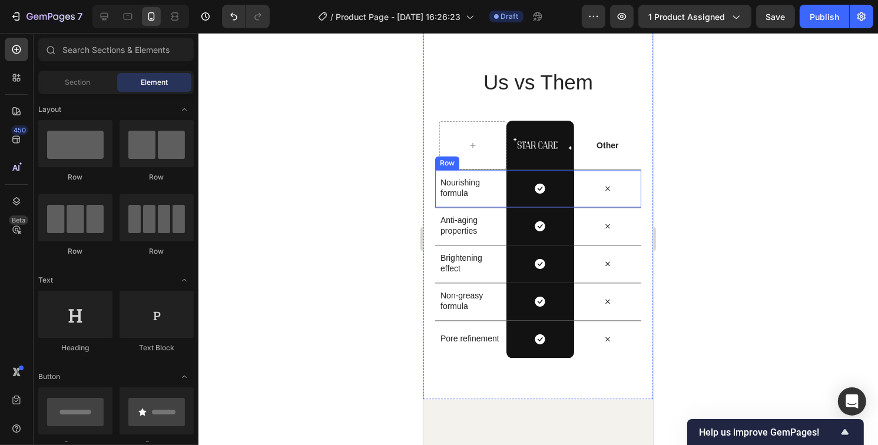
scroll to position [2461, 0]
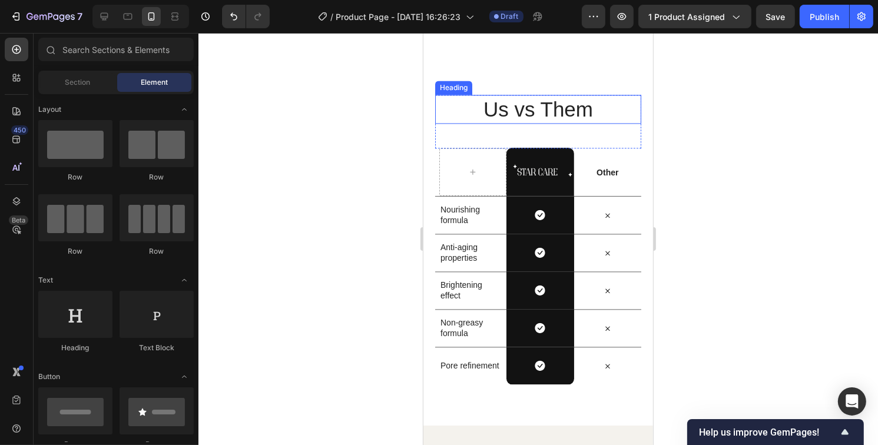
click at [539, 108] on h2 "Us vs Them" at bounding box center [538, 109] width 206 height 29
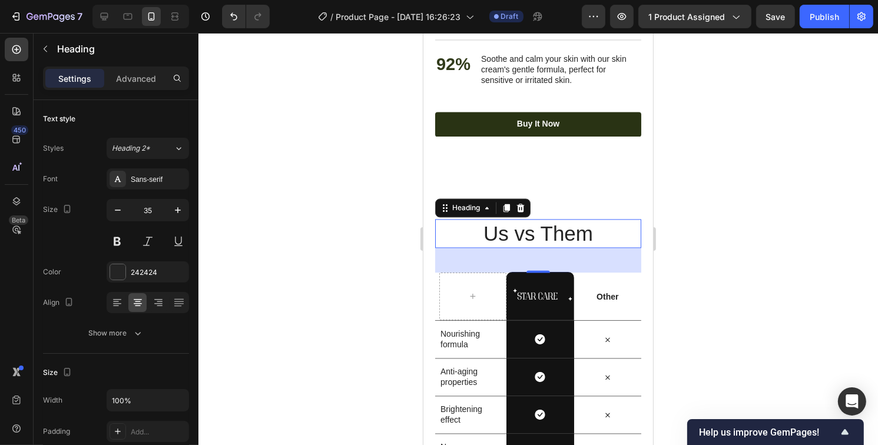
scroll to position [2343, 0]
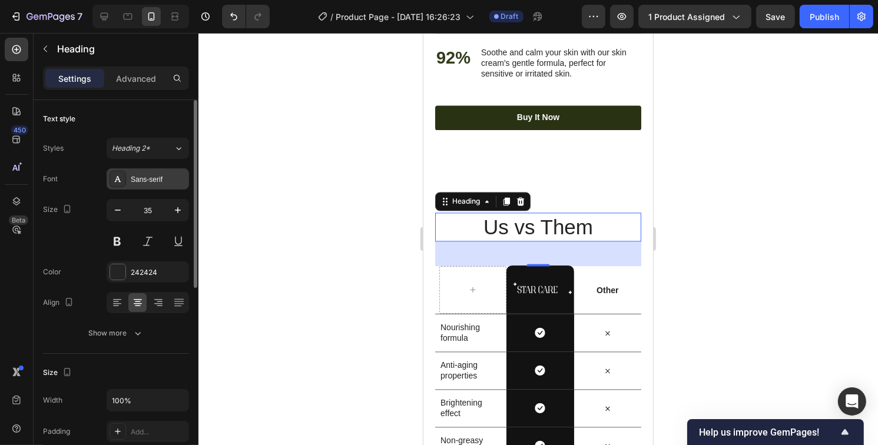
click at [143, 182] on div "Sans-serif" at bounding box center [158, 179] width 55 height 11
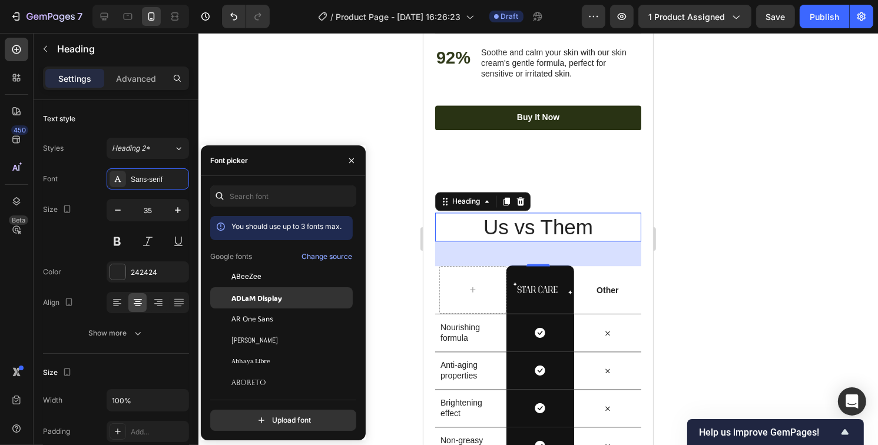
click at [244, 301] on span "ADLaM Display" at bounding box center [256, 298] width 51 height 11
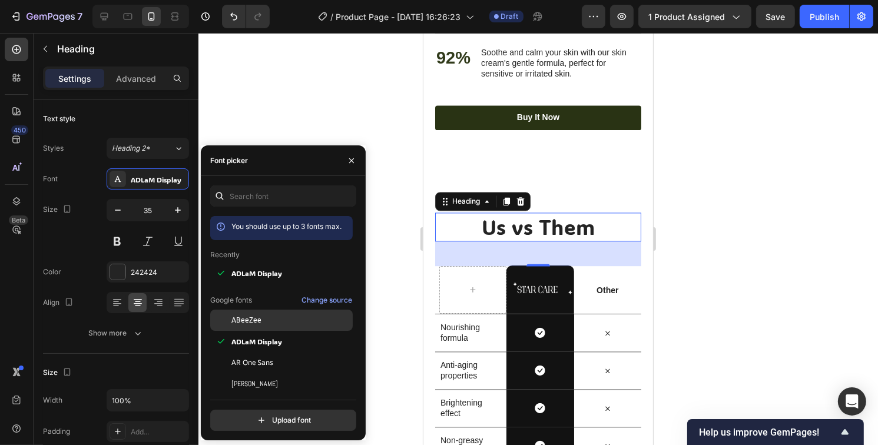
click at [244, 327] on div "ABeeZee" at bounding box center [281, 320] width 142 height 21
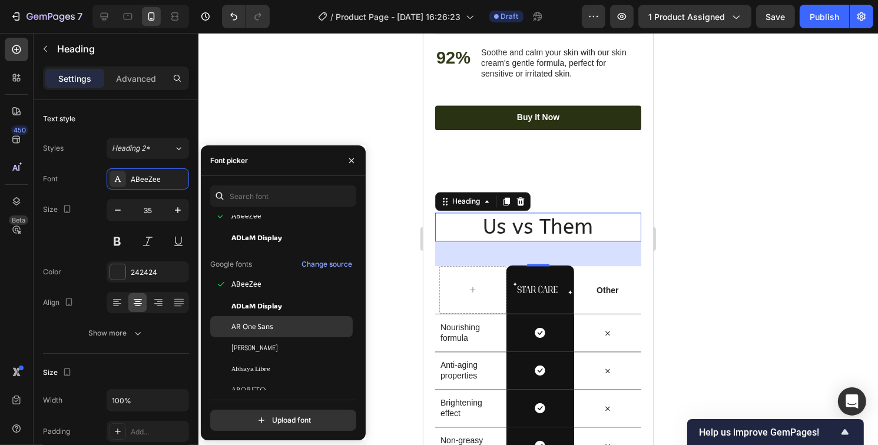
scroll to position [59, 0]
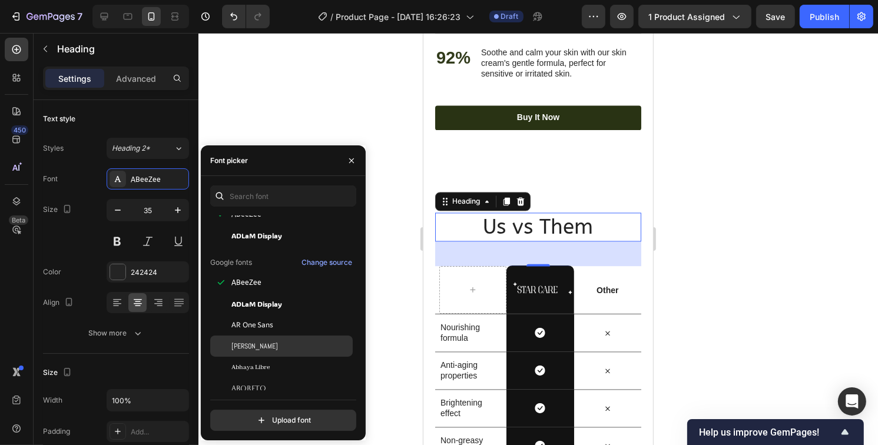
click at [240, 349] on span "Abel" at bounding box center [254, 346] width 47 height 11
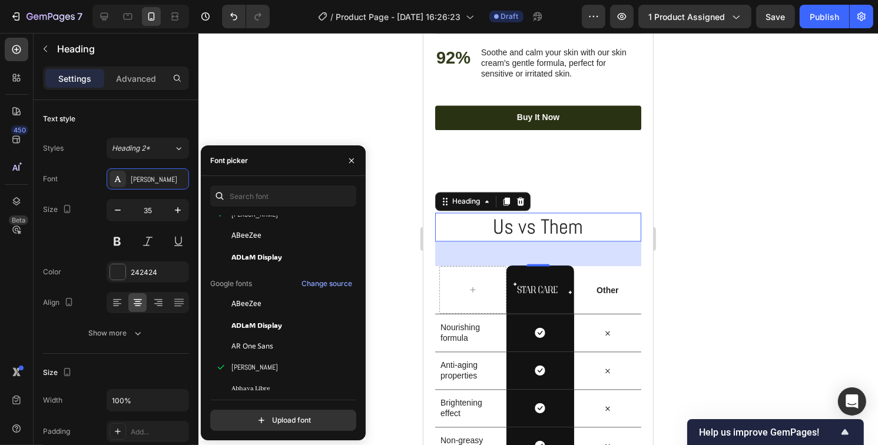
click at [688, 197] on div at bounding box center [538, 239] width 680 height 412
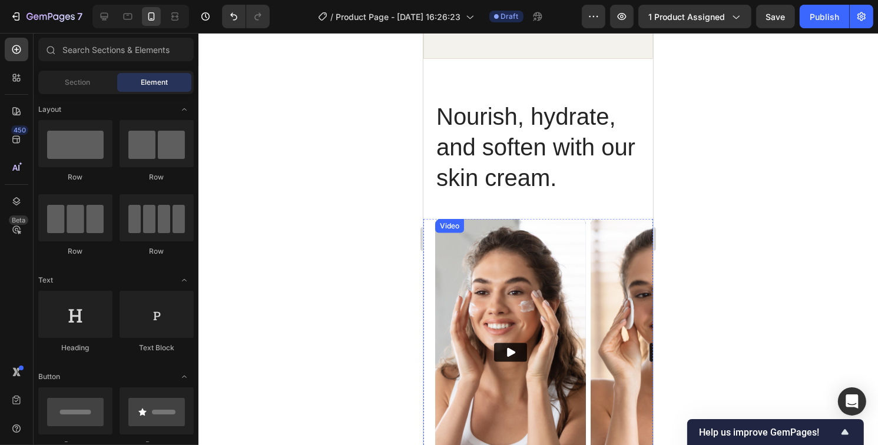
scroll to position [1636, 0]
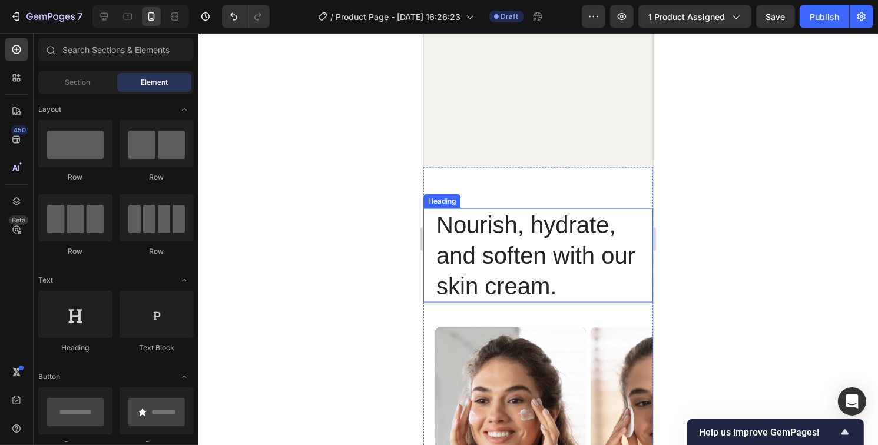
click at [535, 241] on h2 "Nourish, hydrate, and soften with our skin cream." at bounding box center [538, 255] width 206 height 94
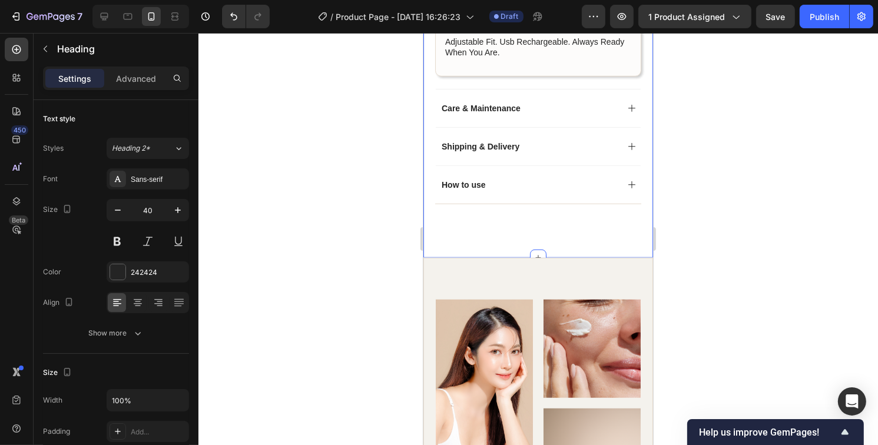
scroll to position [989, 0]
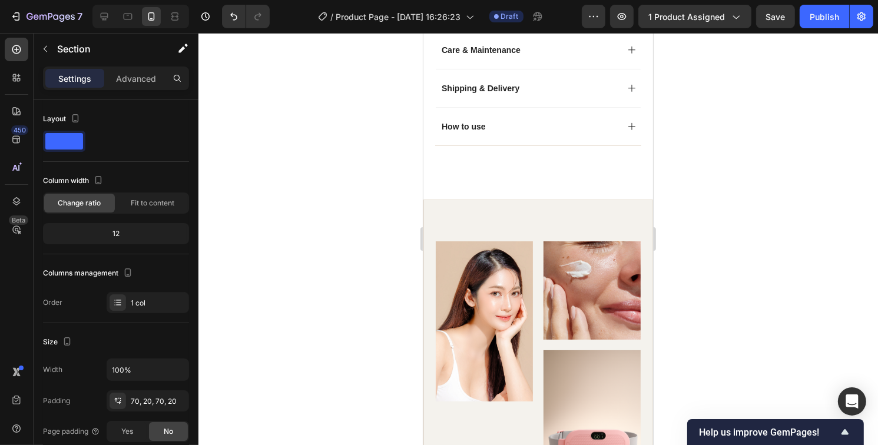
scroll to position [930, 0]
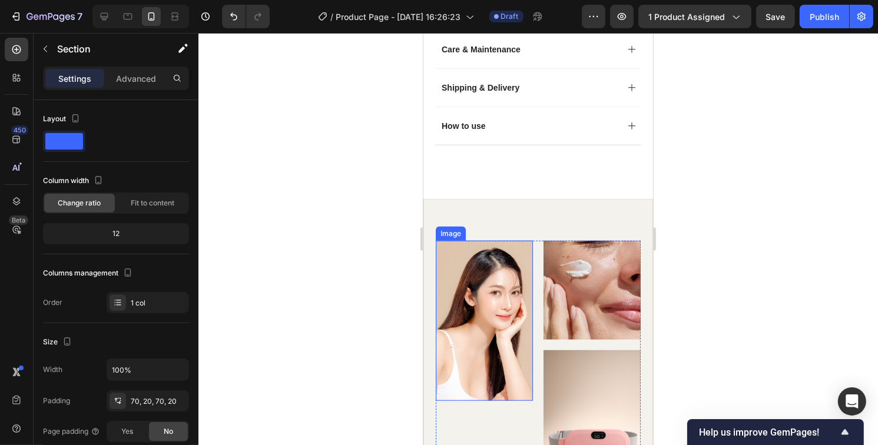
scroll to position [1048, 0]
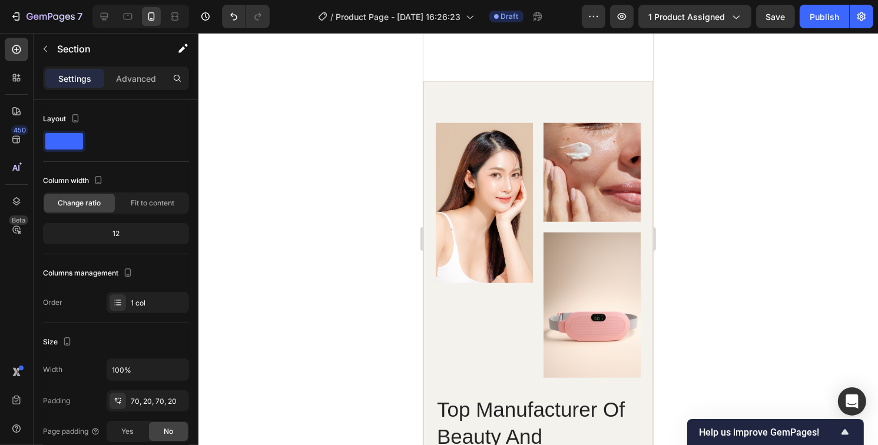
click at [502, 105] on div "Image Image Image Row Top Manufacturer Of Beauty And Cosmetics Items Heading Ni…" at bounding box center [538, 418] width 230 height 674
click at [430, 107] on div "Image Image Image Row Top Manufacturer Of Beauty And Cosmetics Items Heading Ni…" at bounding box center [538, 418] width 230 height 674
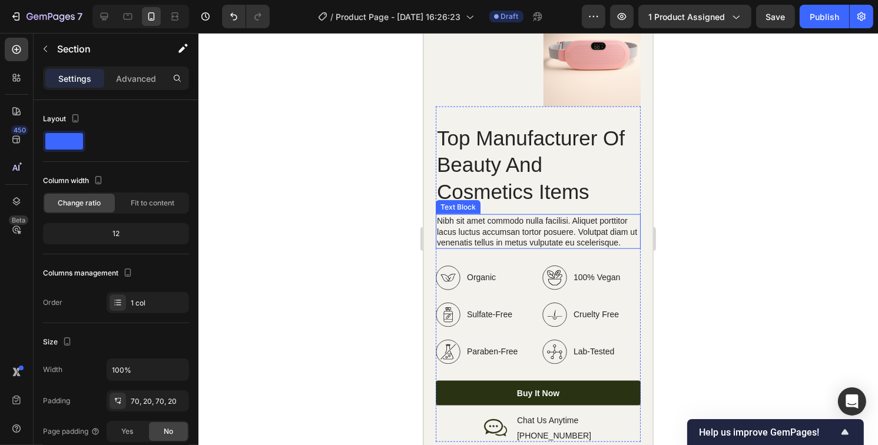
scroll to position [1401, 0]
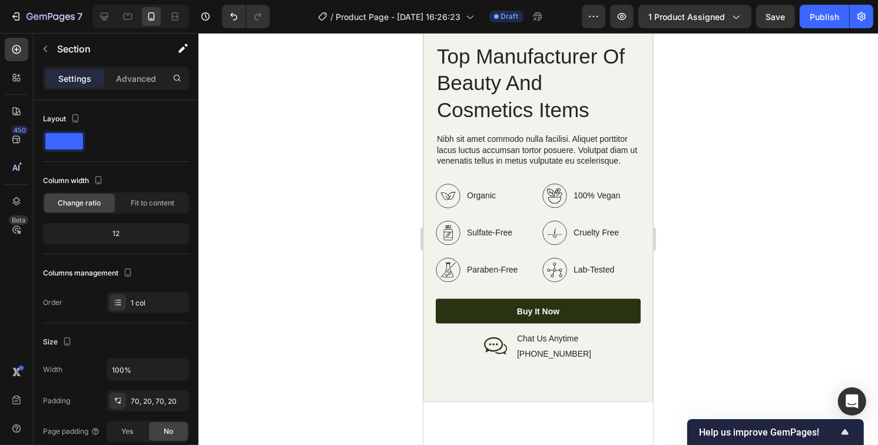
click at [437, 373] on div "Image Image Image Row Top Manufacturer Of Beauty And Cosmetics Items Heading Ni…" at bounding box center [538, 65] width 230 height 674
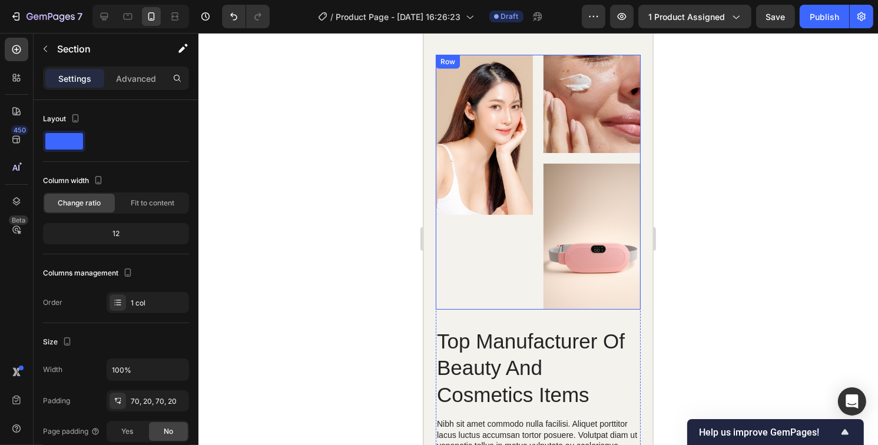
scroll to position [1048, 0]
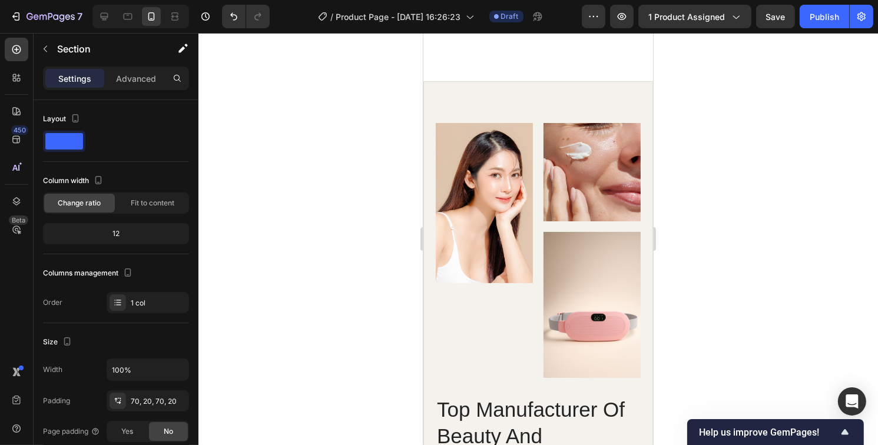
click at [520, 109] on div "Image Image Image Row Top Manufacturer Of Beauty And Cosmetics Items Heading Ni…" at bounding box center [538, 418] width 230 height 674
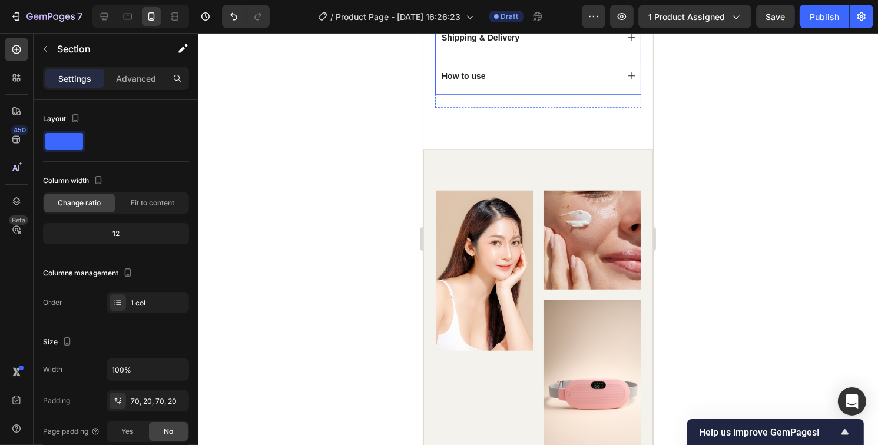
scroll to position [930, 0]
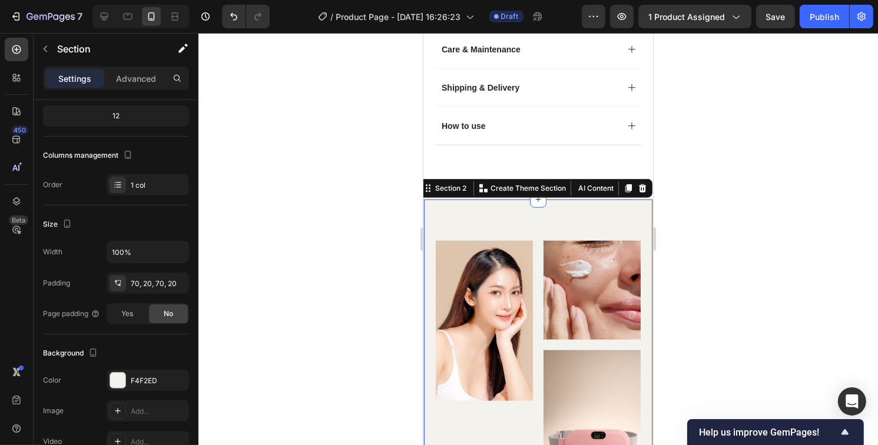
click at [637, 184] on icon at bounding box center [641, 188] width 9 height 9
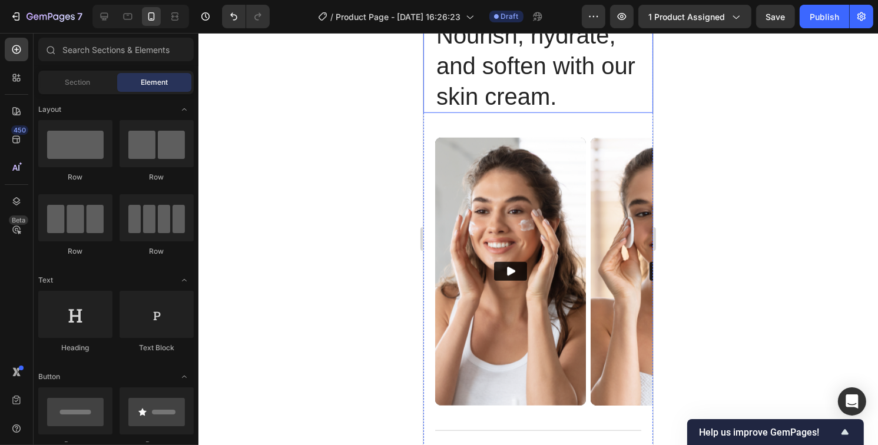
scroll to position [1048, 0]
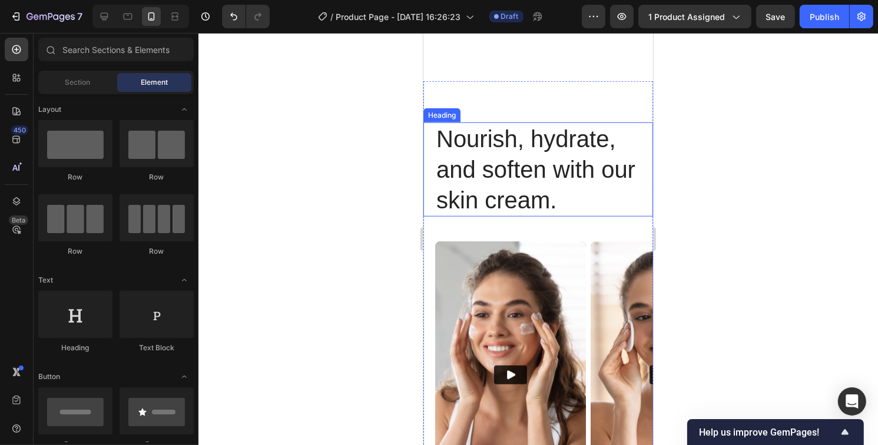
click at [526, 160] on h2 "Nourish, hydrate, and soften with our skin cream." at bounding box center [538, 169] width 206 height 94
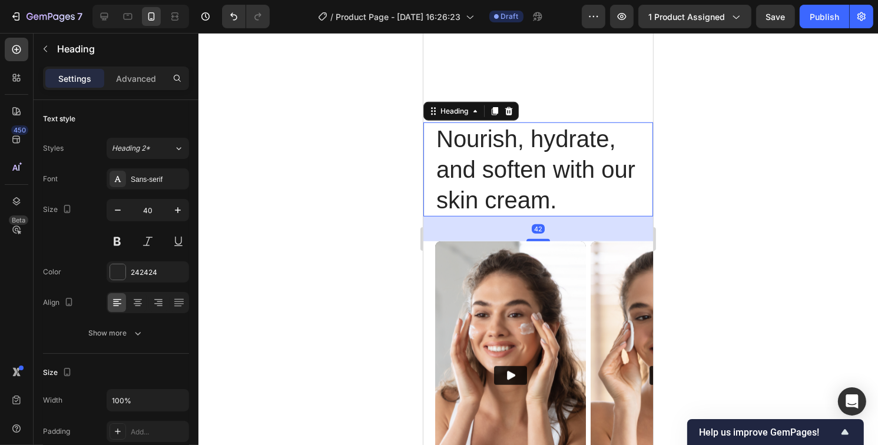
click at [591, 201] on h2 "Nourish, hydrate, and soften with our skin cream." at bounding box center [538, 169] width 206 height 94
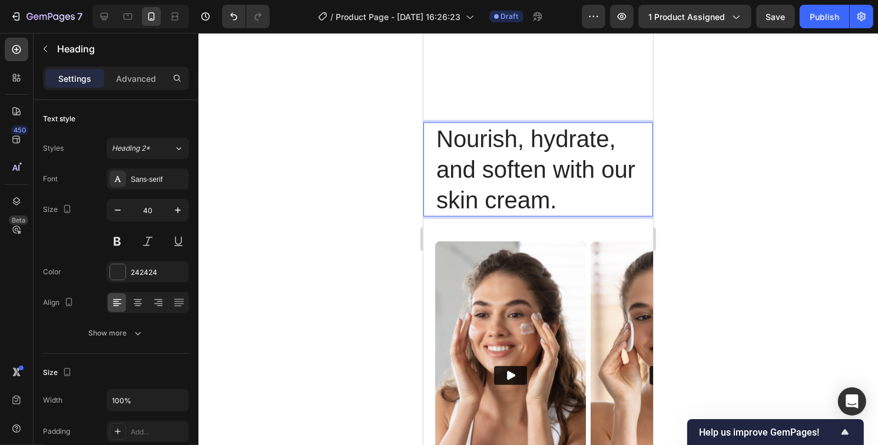
click at [591, 201] on p "Nourish, hydrate, and soften with our skin cream." at bounding box center [538, 170] width 204 height 92
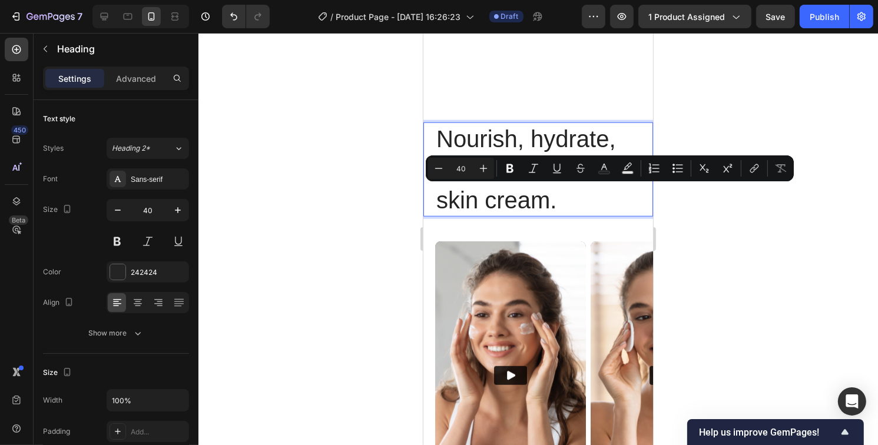
click at [594, 201] on p "Nourish, hydrate, and soften with our skin cream." at bounding box center [538, 170] width 204 height 92
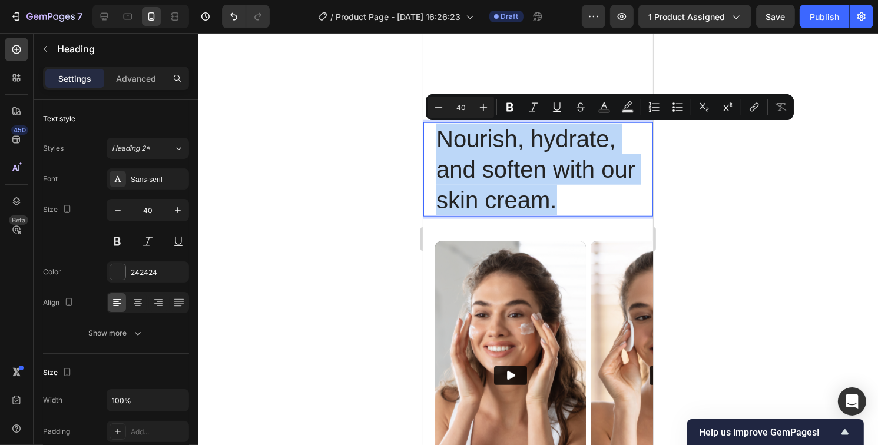
drag, startPoint x: 596, startPoint y: 201, endPoint x: 432, endPoint y: 144, distance: 174.5
click at [432, 144] on div "Nourish, hydrate, and soften with our skin cream. Heading 42" at bounding box center [538, 169] width 230 height 94
click at [533, 185] on p "Nourish, hydrate, and soften with our skin cream." at bounding box center [538, 170] width 204 height 92
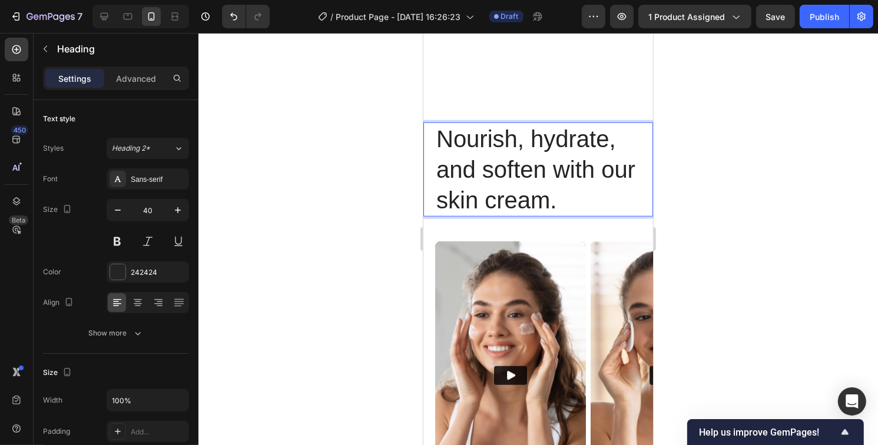
click at [604, 197] on p "Nourish, hydrate, and soften with our skin cream." at bounding box center [538, 170] width 204 height 92
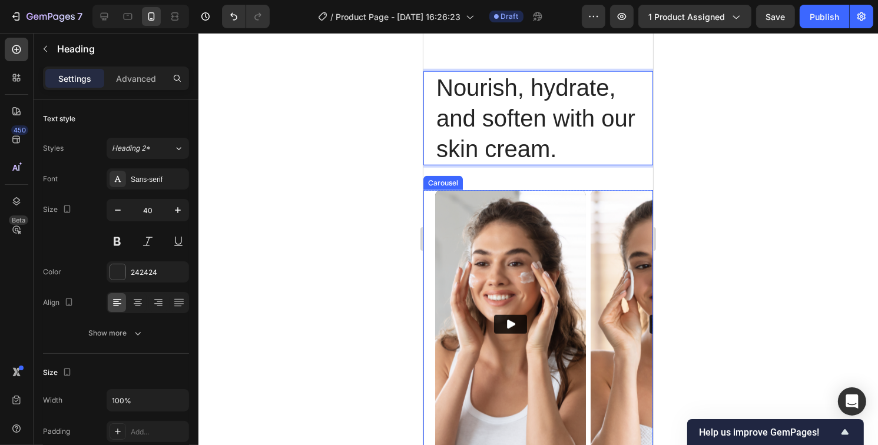
scroll to position [1165, 0]
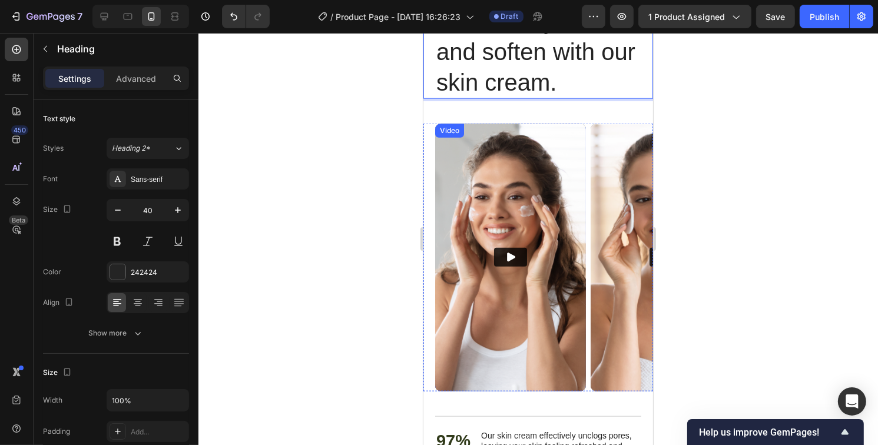
click at [456, 150] on img at bounding box center [510, 258] width 151 height 268
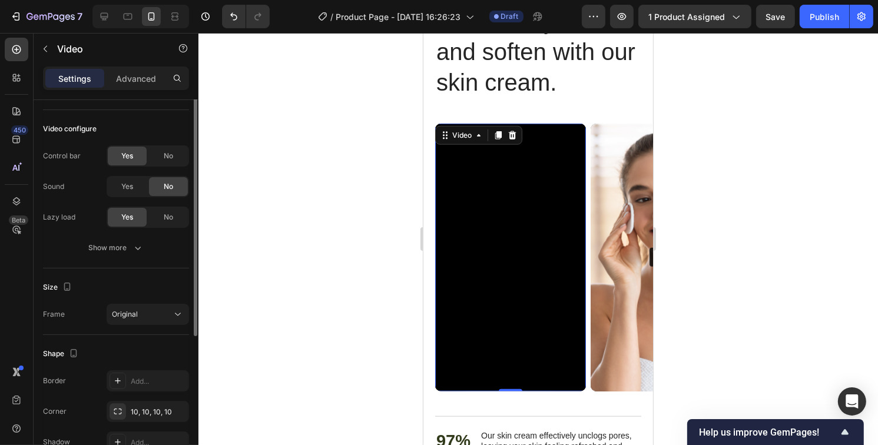
scroll to position [0, 0]
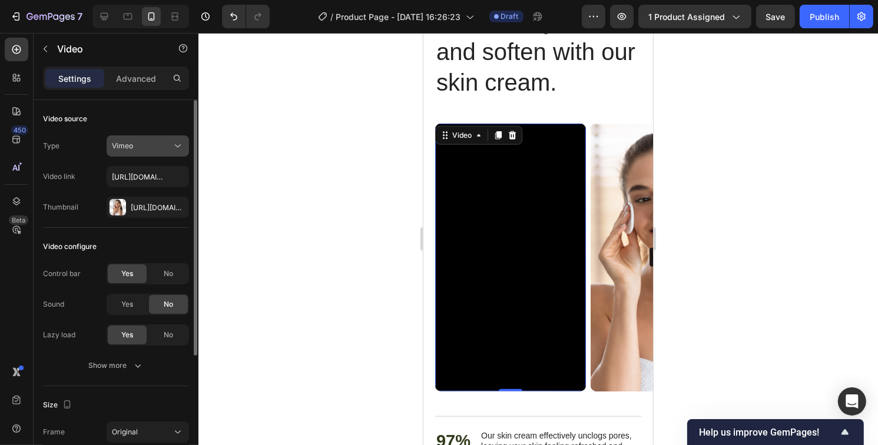
click at [157, 150] on div "Vimeo" at bounding box center [142, 146] width 60 height 11
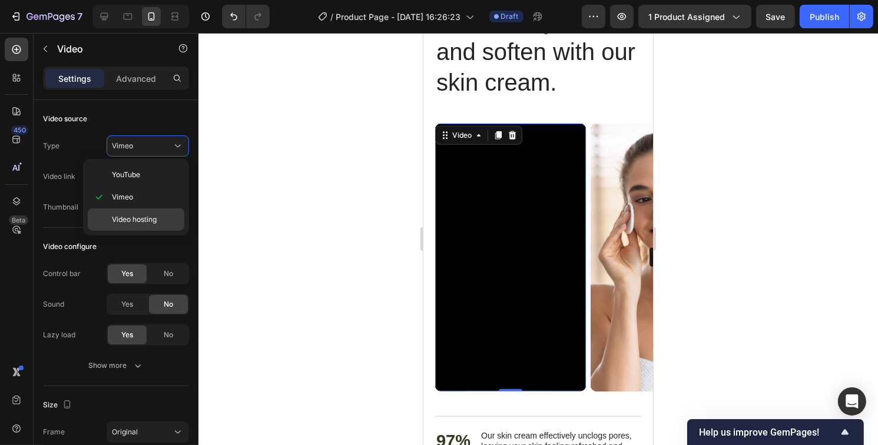
click at [136, 218] on span "Video hosting" at bounding box center [134, 219] width 45 height 11
type input "https://media.w3.org/2010/05/sintel/trailer.mp4"
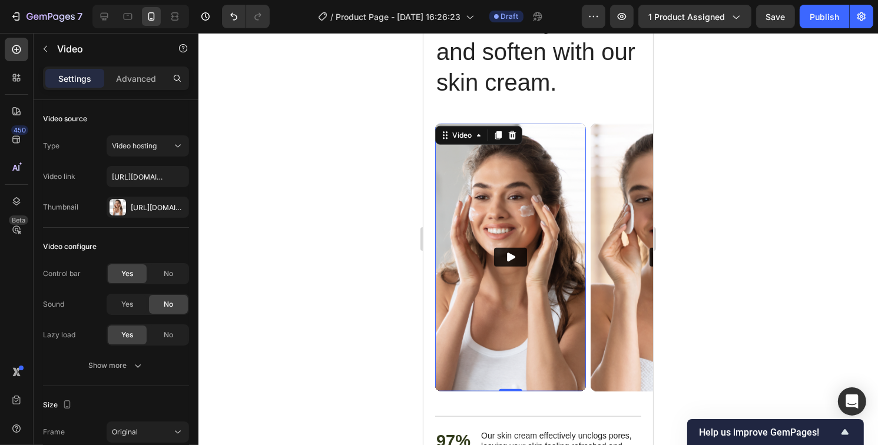
click at [513, 255] on icon "Play" at bounding box center [510, 257] width 12 height 12
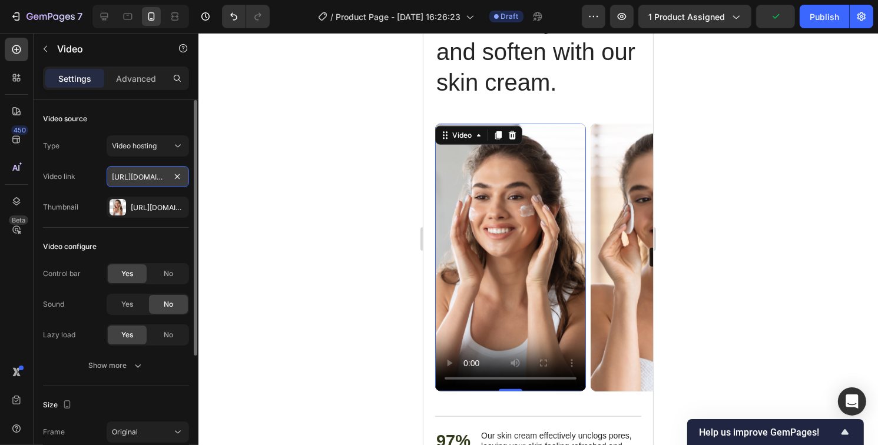
click at [158, 180] on input "https://media.w3.org/2010/05/sintel/trailer.mp4" at bounding box center [148, 176] width 82 height 21
click at [101, 185] on div "Video link" at bounding box center [116, 176] width 146 height 21
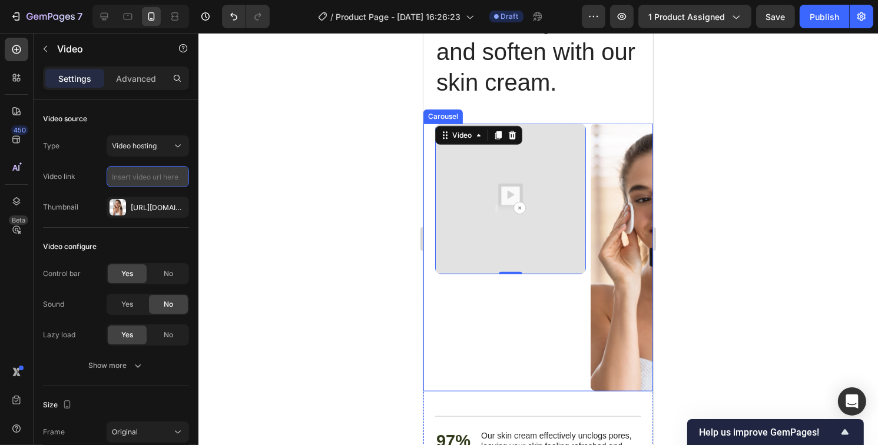
click at [147, 181] on input "text" at bounding box center [148, 176] width 82 height 21
click at [152, 154] on button "Video hosting" at bounding box center [148, 145] width 82 height 21
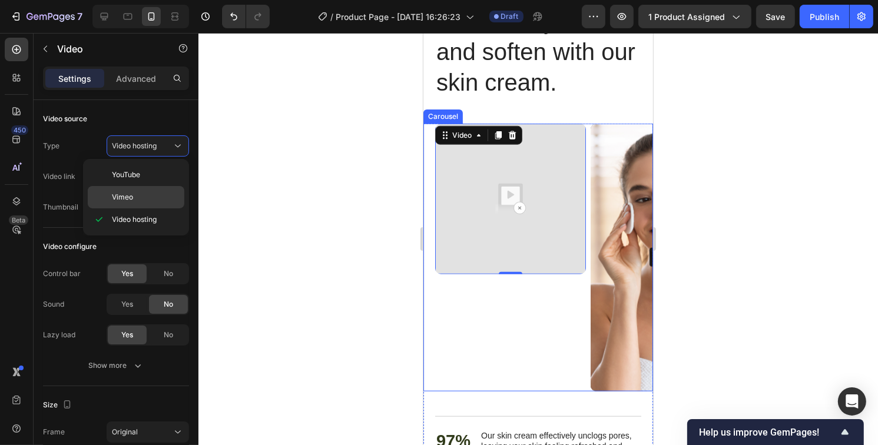
click at [130, 206] on div "Vimeo" at bounding box center [136, 197] width 97 height 22
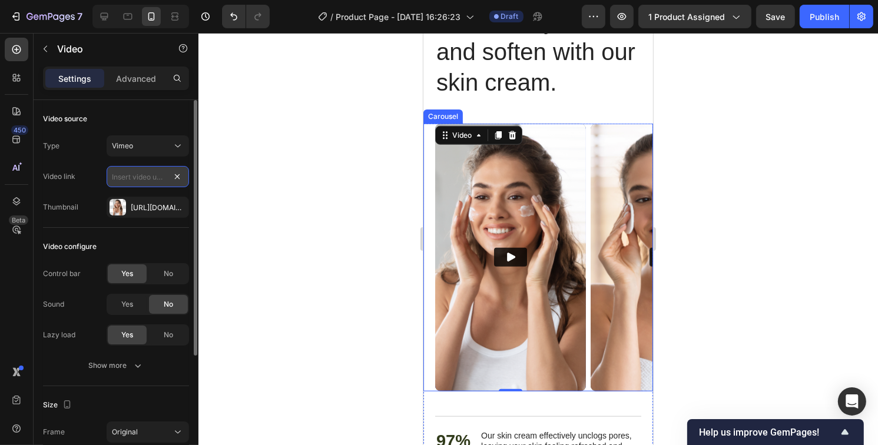
click at [165, 175] on input "text" at bounding box center [148, 176] width 82 height 21
click at [145, 193] on div "Type Vimeo Video link Thumbnail Https://cdn.Shopify.Com/s/files/1/0629/4529/647…" at bounding box center [116, 176] width 146 height 82
click at [147, 184] on input "text" at bounding box center [148, 176] width 82 height 21
click at [151, 191] on div "Type Vimeo Video link Thumbnail Https://cdn.Shopify.Com/s/files/1/0629/4529/647…" at bounding box center [116, 176] width 146 height 82
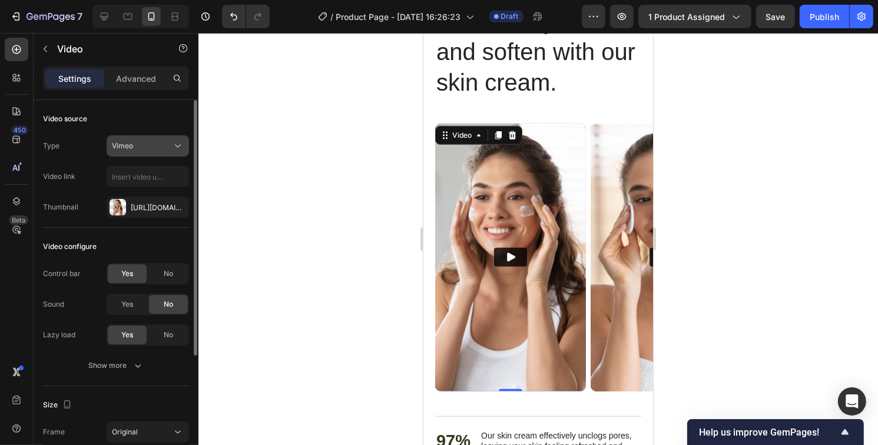
click at [175, 150] on icon at bounding box center [178, 146] width 12 height 12
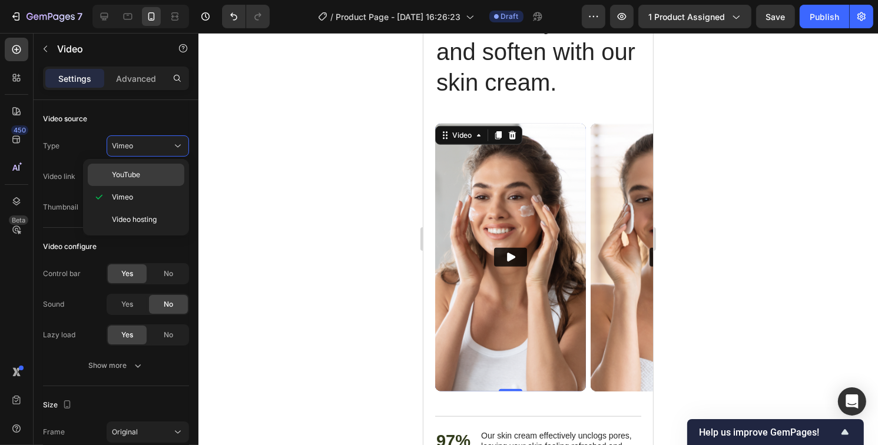
click at [134, 175] on span "YouTube" at bounding box center [126, 175] width 28 height 11
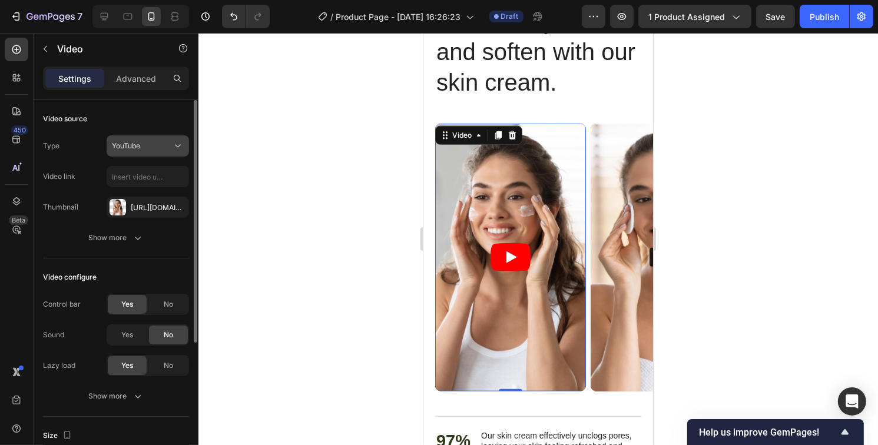
click at [172, 151] on icon at bounding box center [178, 146] width 12 height 12
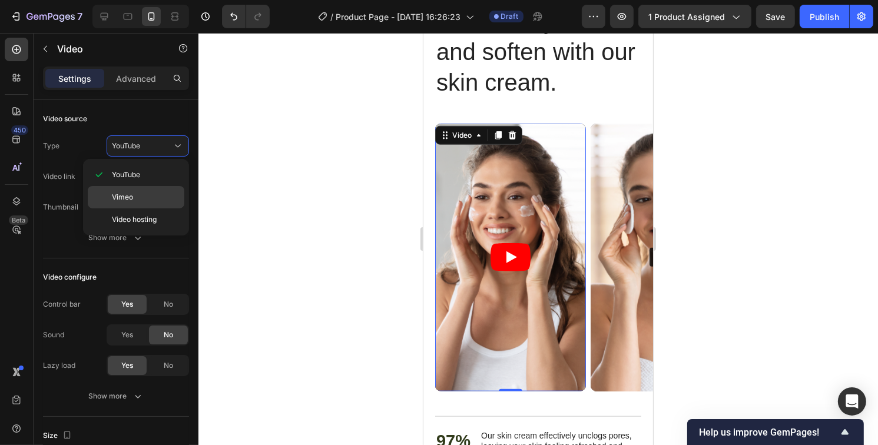
click at [160, 195] on p "Vimeo" at bounding box center [145, 197] width 67 height 11
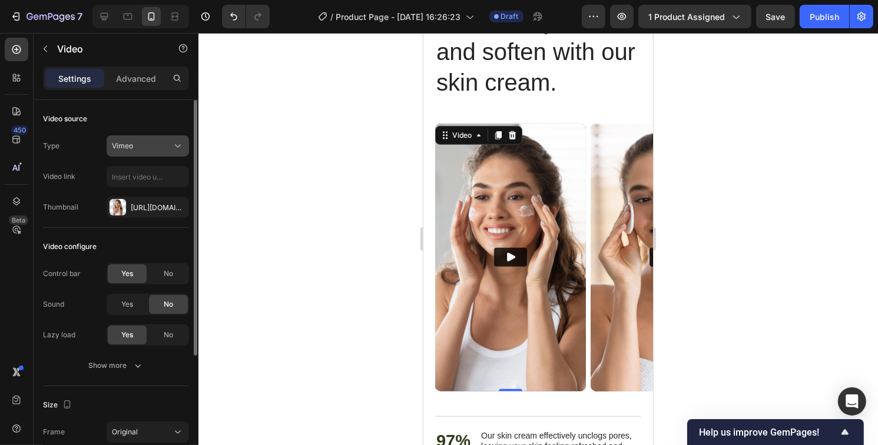
click at [164, 148] on div "Vimeo" at bounding box center [142, 146] width 60 height 11
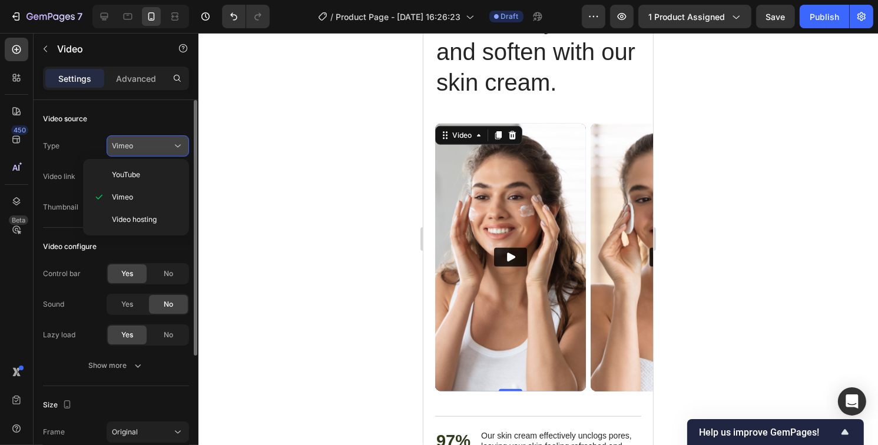
click at [164, 148] on div "Vimeo" at bounding box center [142, 146] width 60 height 11
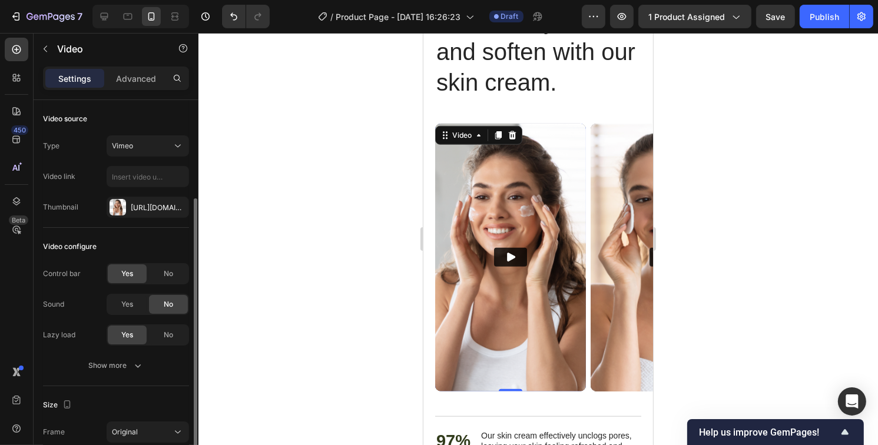
scroll to position [59, 0]
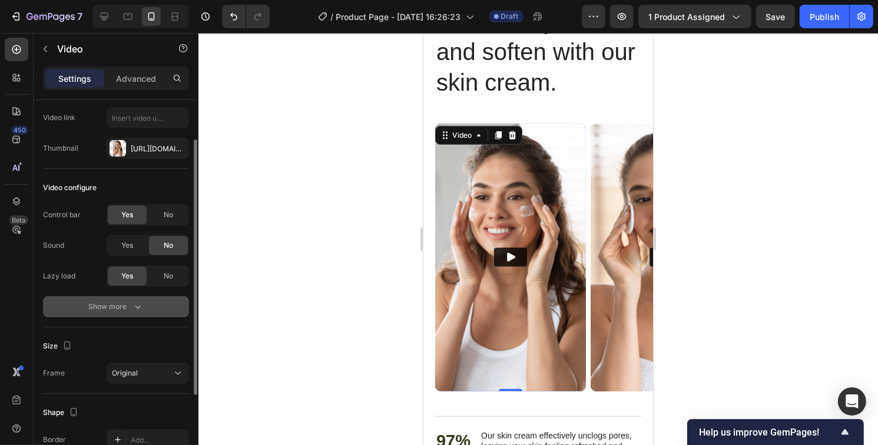
click at [120, 300] on button "Show more" at bounding box center [116, 306] width 146 height 21
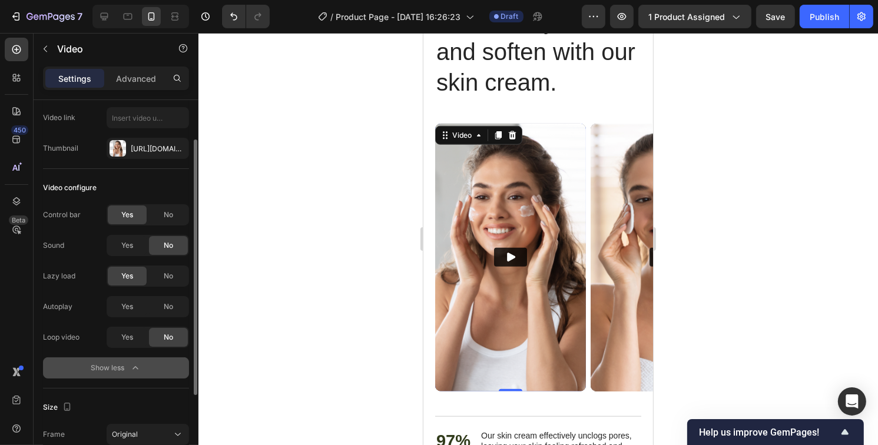
click at [114, 366] on div "Show less" at bounding box center [116, 368] width 50 height 12
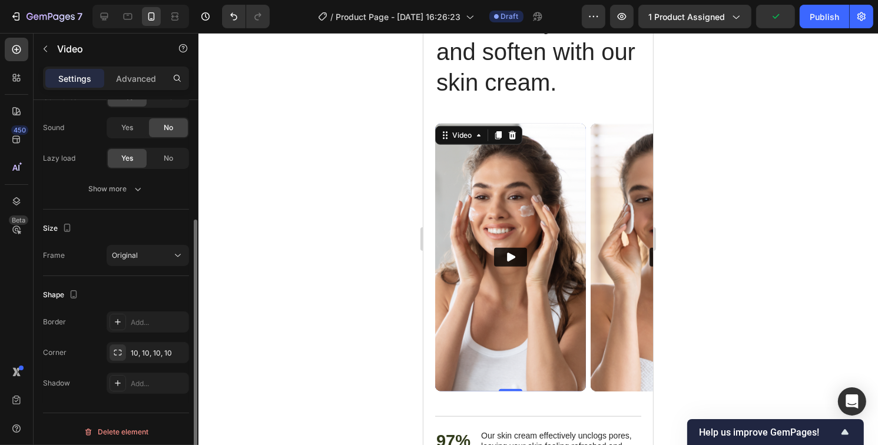
scroll to position [181, 0]
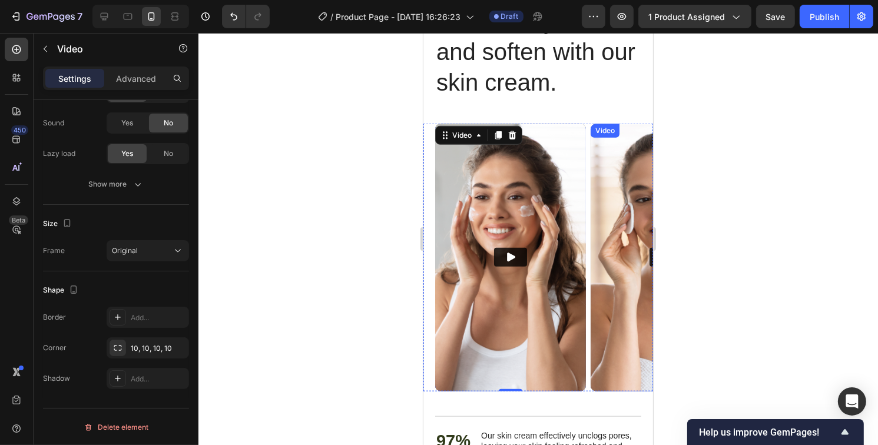
click at [621, 217] on img at bounding box center [665, 258] width 151 height 268
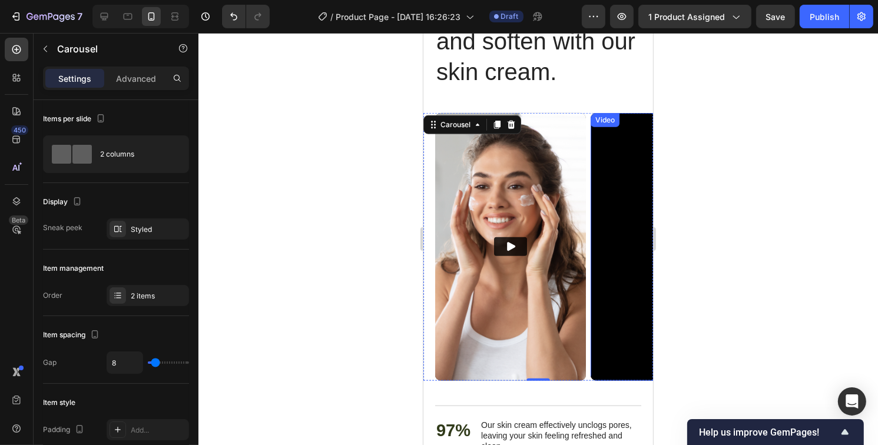
scroll to position [1175, 0]
click at [549, 161] on img at bounding box center [510, 248] width 151 height 268
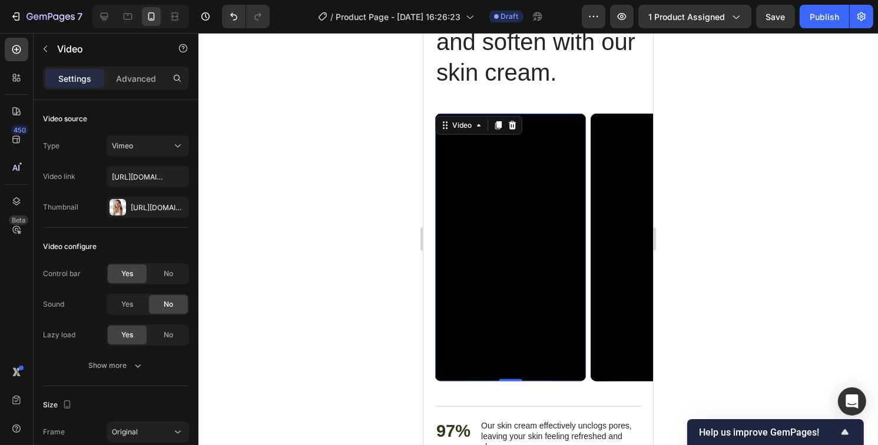
click at [542, 95] on div "Nourish, hydrate, and soften with our skin cream. Heading Nourish, hydrate, and…" at bounding box center [538, 309] width 230 height 628
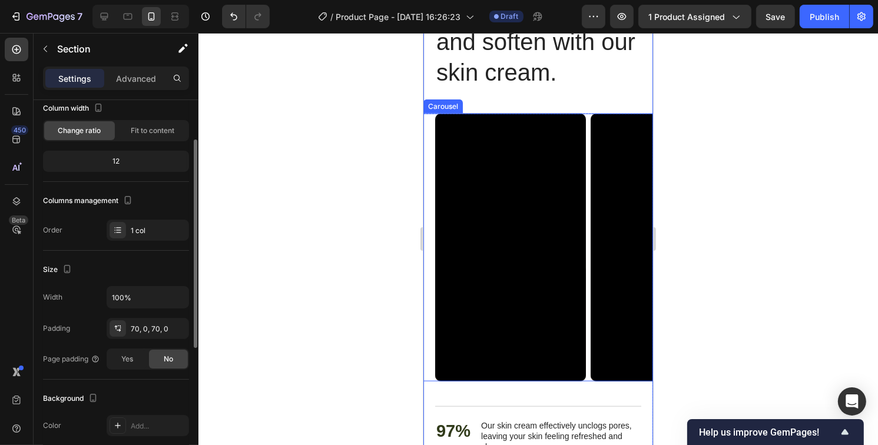
scroll to position [0, 0]
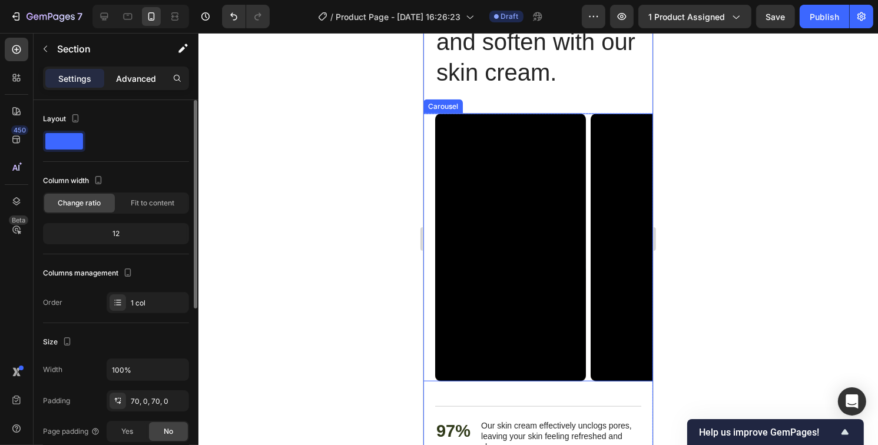
click at [141, 78] on p "Advanced" at bounding box center [136, 78] width 40 height 12
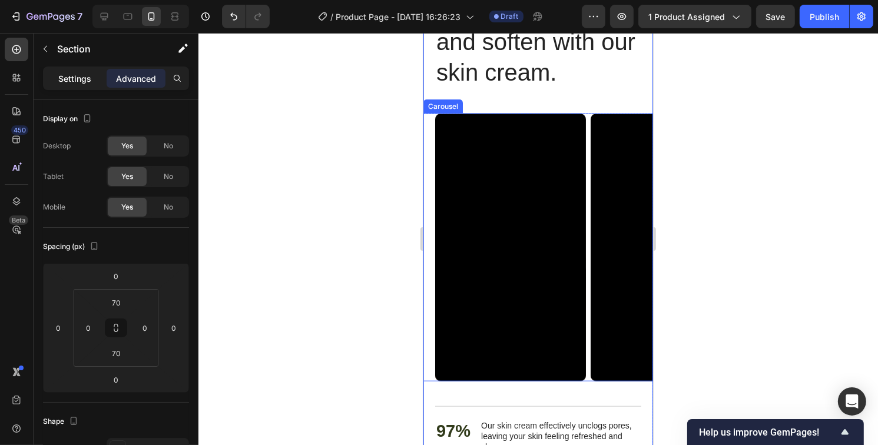
click at [74, 81] on p "Settings" at bounding box center [74, 78] width 33 height 12
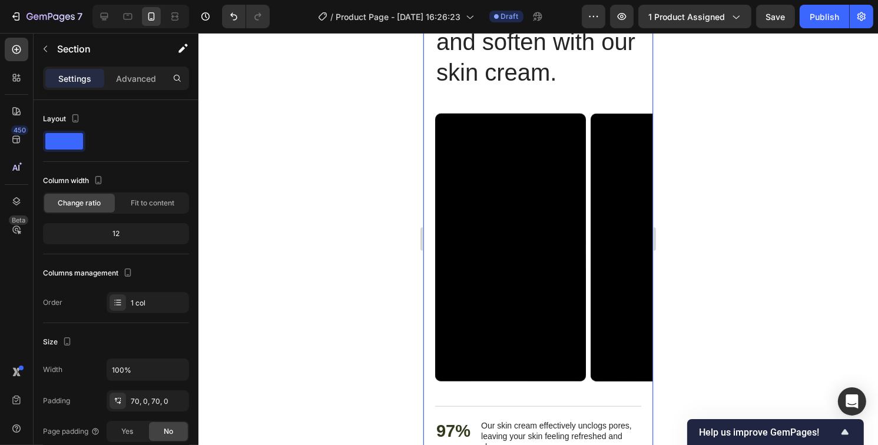
click at [487, 95] on div "Nourish, hydrate, and soften with our skin cream. Heading Nourish, hydrate, and…" at bounding box center [538, 309] width 230 height 628
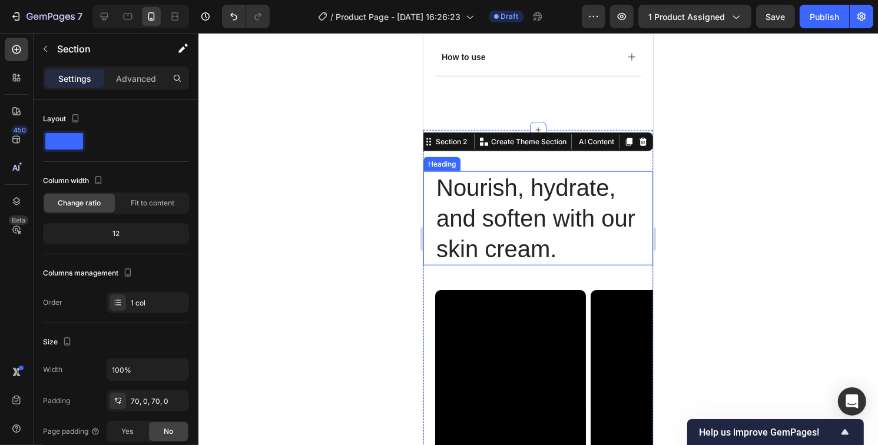
scroll to position [1058, 0]
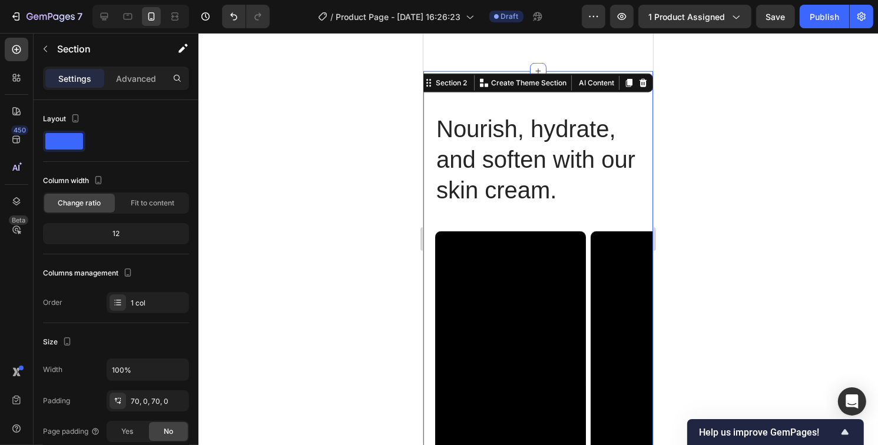
click at [521, 214] on div "Nourish, hydrate, and soften with our skin cream. Heading Nourish, hydrate, and…" at bounding box center [538, 426] width 230 height 628
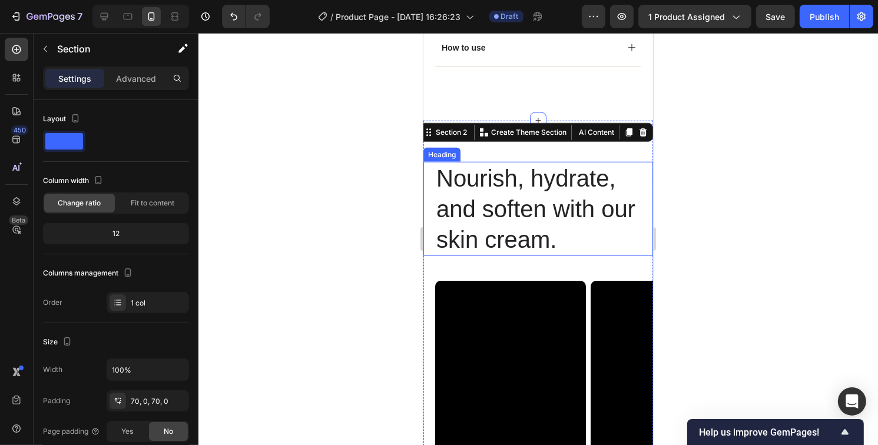
scroll to position [940, 0]
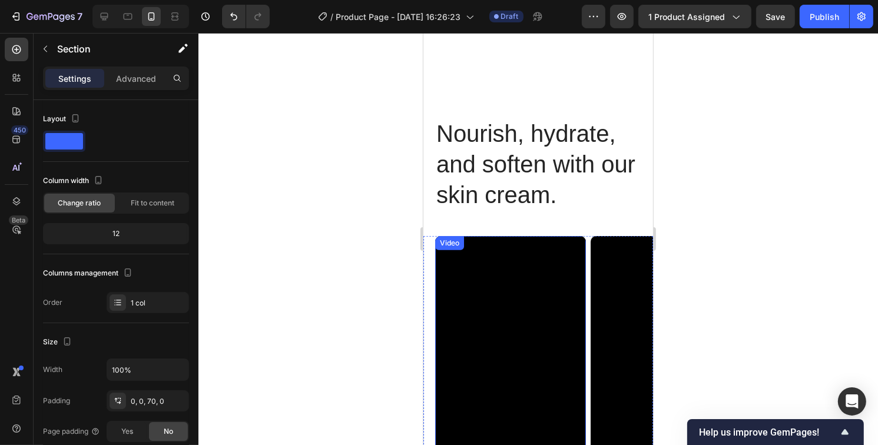
scroll to position [1116, 0]
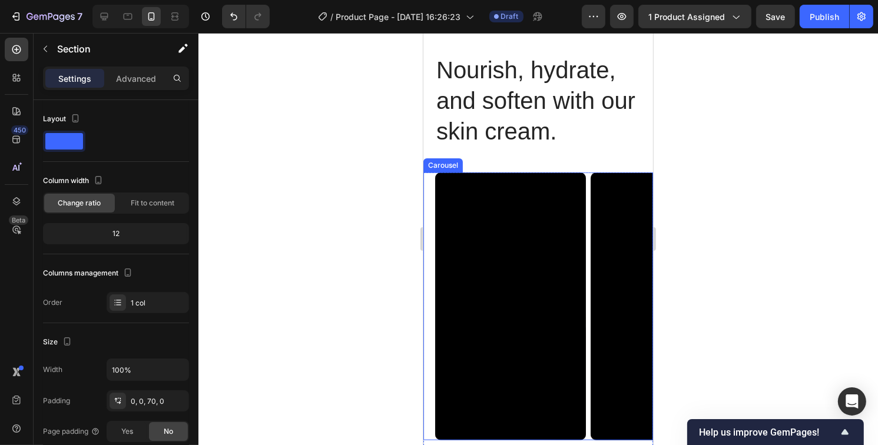
click at [429, 220] on div "Video Video Carousel" at bounding box center [538, 307] width 230 height 268
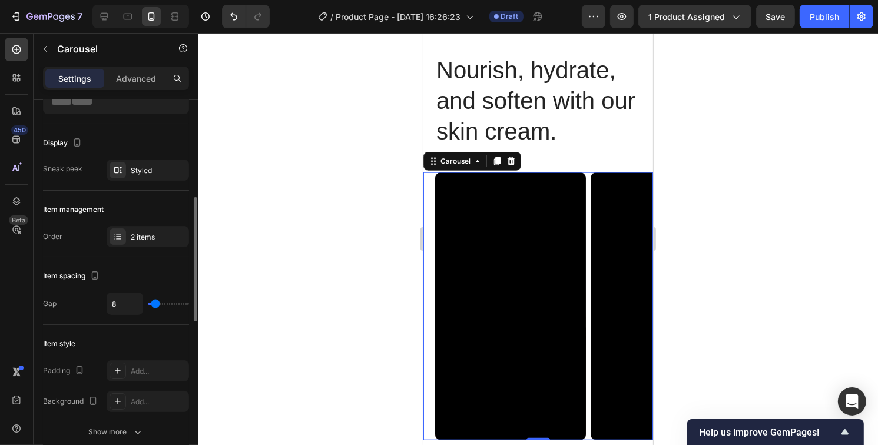
scroll to position [0, 0]
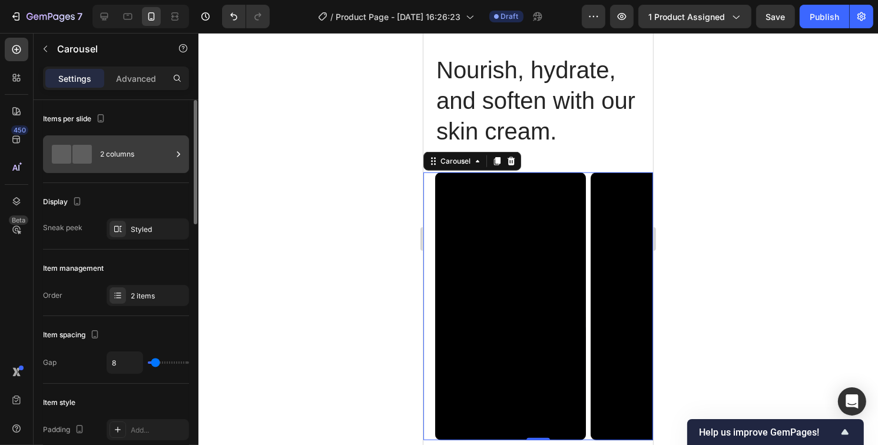
click at [164, 156] on div "2 columns" at bounding box center [136, 154] width 72 height 27
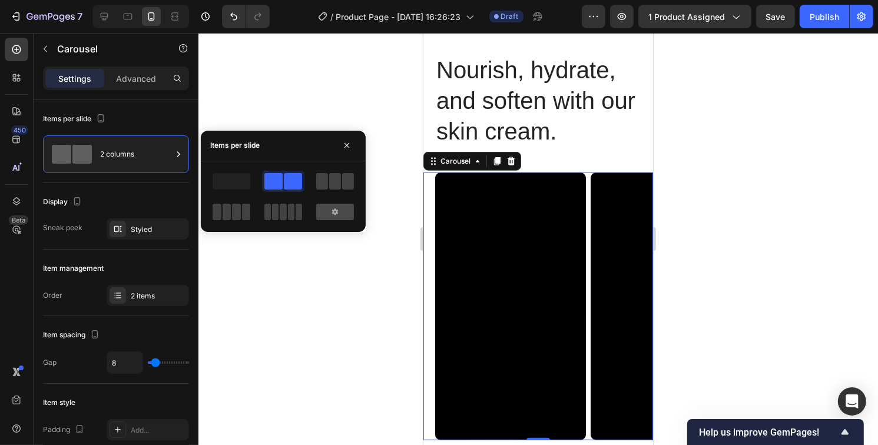
click at [336, 214] on icon at bounding box center [334, 211] width 9 height 9
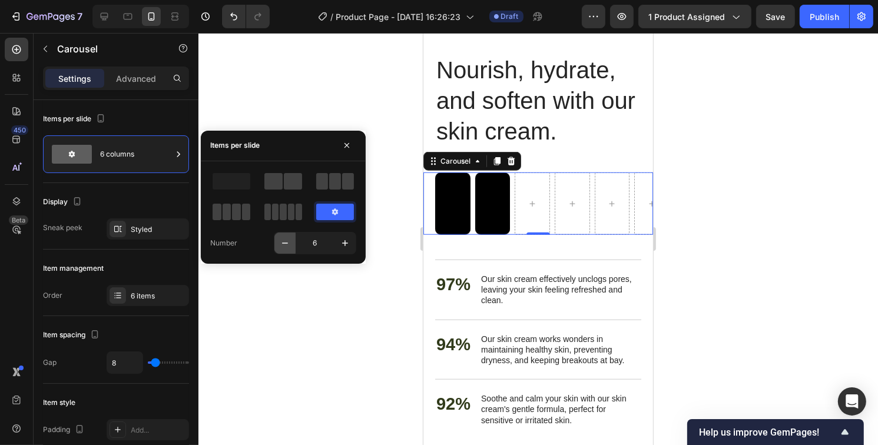
click at [281, 250] on button "button" at bounding box center [284, 243] width 21 height 21
click at [282, 248] on button "button" at bounding box center [284, 243] width 21 height 21
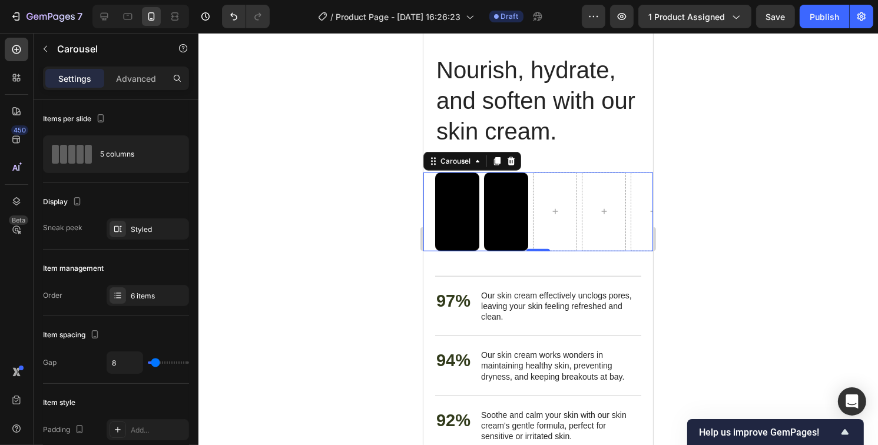
click at [282, 248] on div at bounding box center [538, 239] width 680 height 412
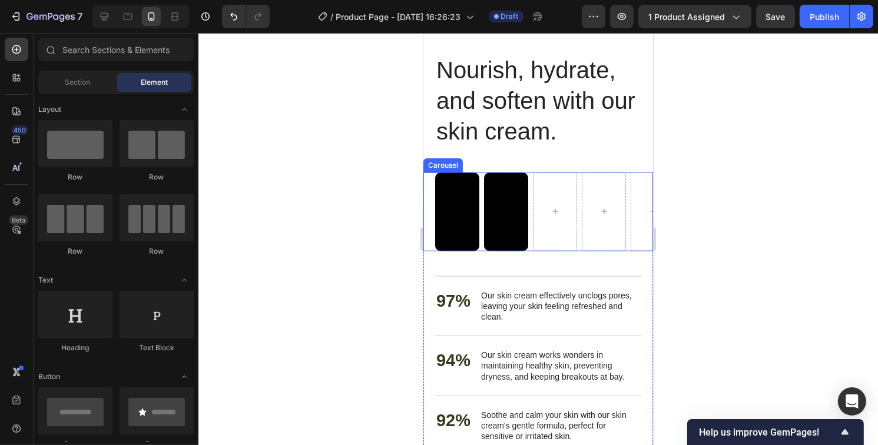
click at [429, 195] on div "Video Video Carousel" at bounding box center [538, 212] width 230 height 79
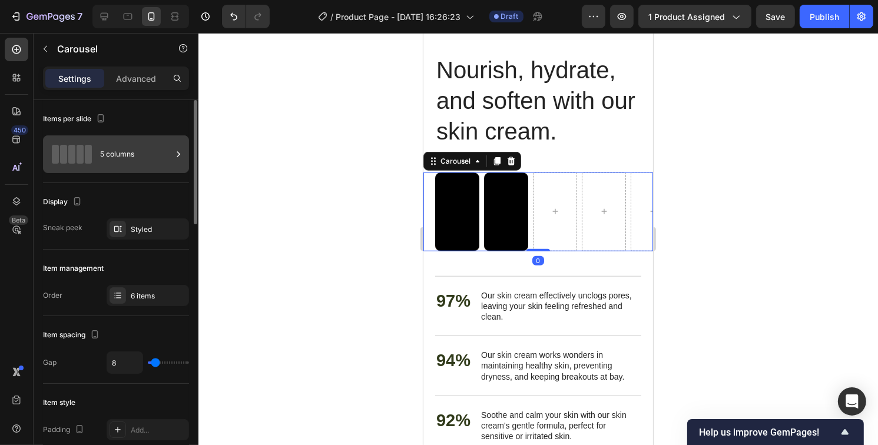
click at [145, 156] on div "5 columns" at bounding box center [136, 154] width 72 height 27
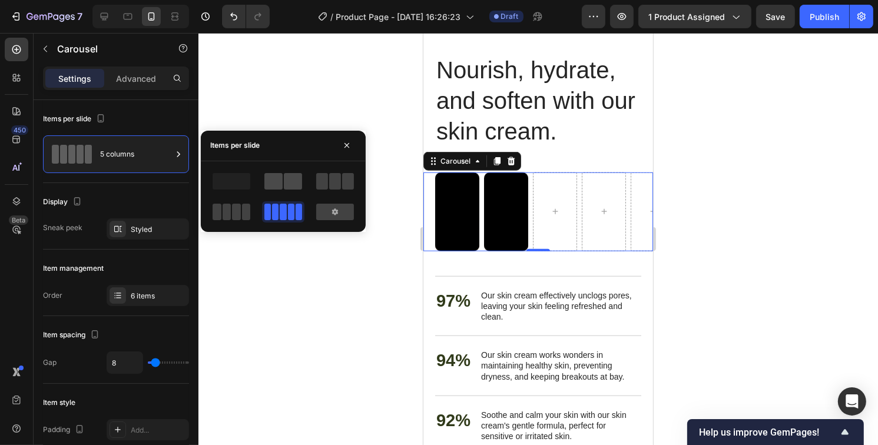
click at [283, 181] on div at bounding box center [283, 181] width 38 height 16
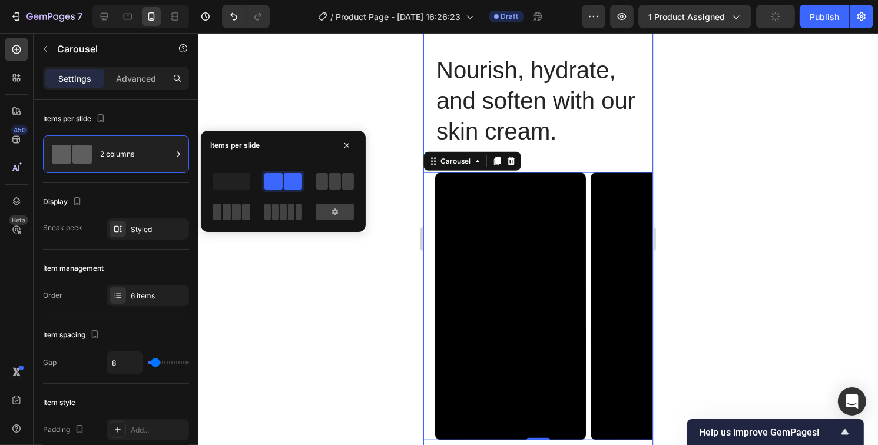
click at [553, 162] on div "Nourish, hydrate, and soften with our skin cream. Heading Nourish, hydrate, and…" at bounding box center [538, 368] width 230 height 628
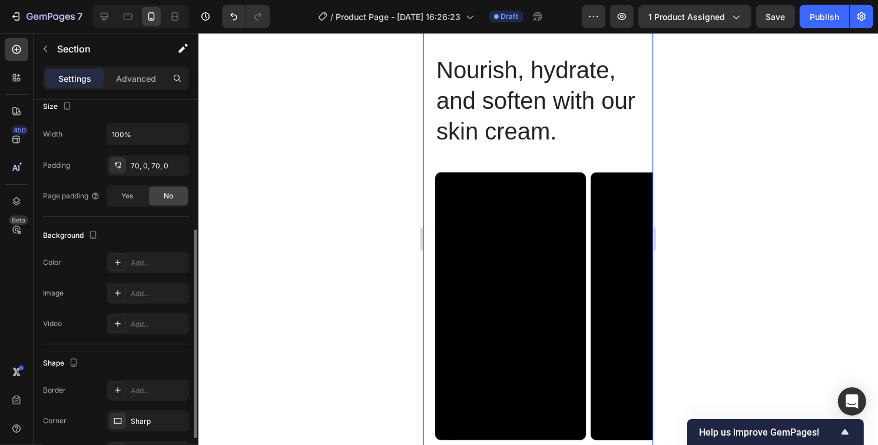
scroll to position [308, 0]
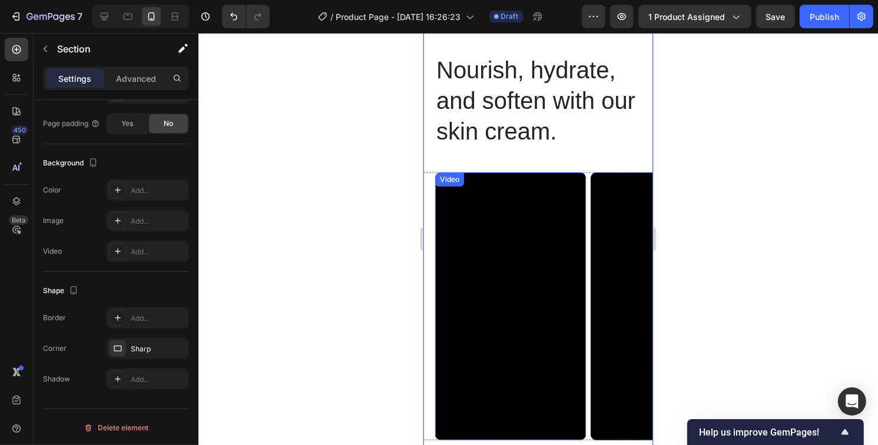
click at [446, 181] on div "Video" at bounding box center [449, 179] width 24 height 11
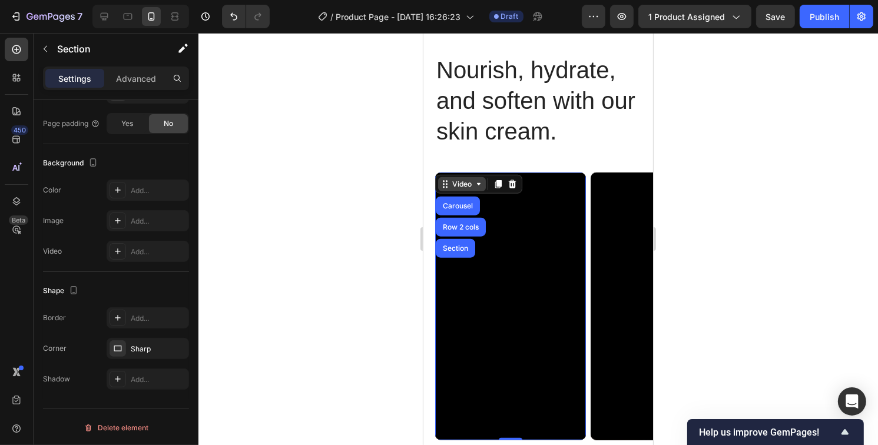
scroll to position [0, 0]
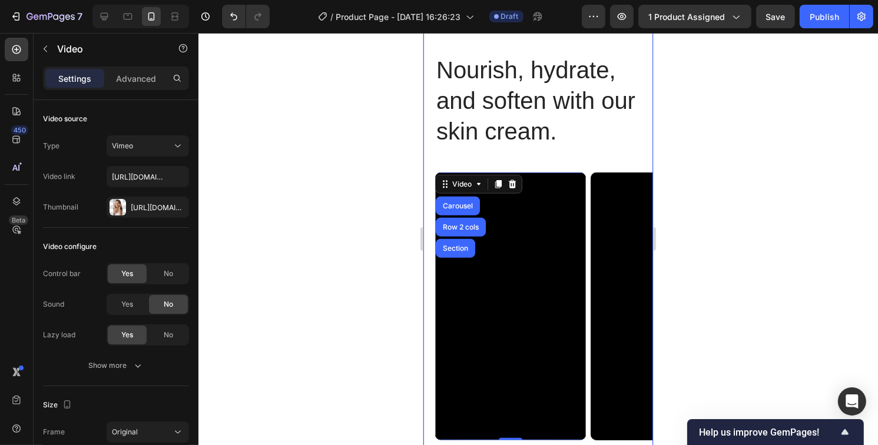
click at [476, 166] on div "Nourish, hydrate, and soften with our skin cream. Heading Nourish, hydrate, and…" at bounding box center [538, 368] width 230 height 628
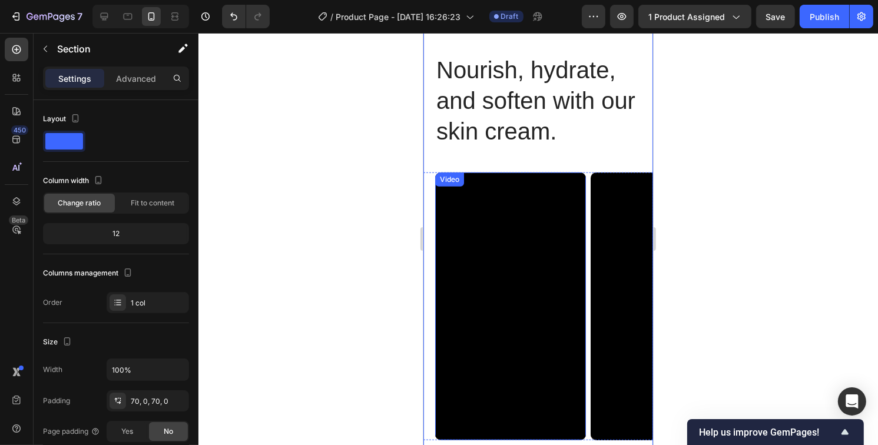
click at [460, 184] on div "Video" at bounding box center [449, 180] width 29 height 14
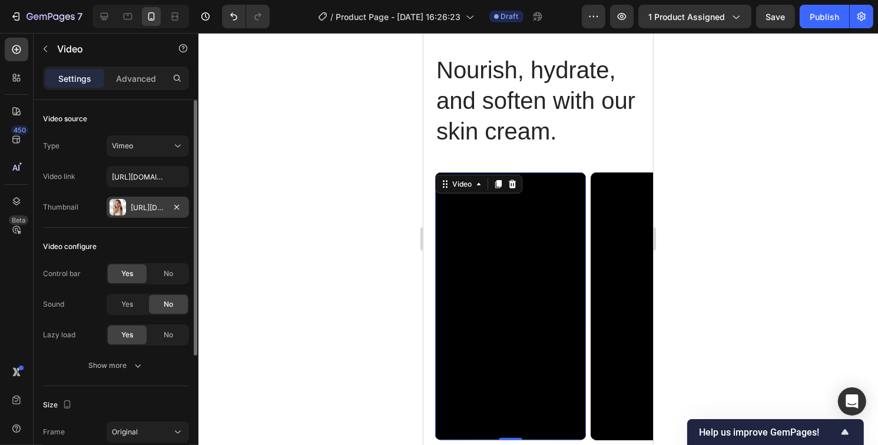
click at [144, 203] on div "Https://cdn.Shopify.Com/s/files/1/0629/4529/6478/files/gempages_586460493032457…" at bounding box center [148, 208] width 34 height 11
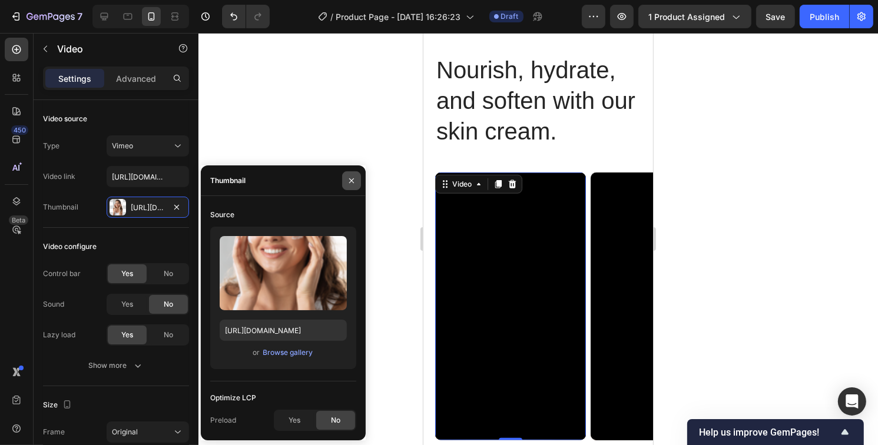
click at [355, 176] on icon "button" at bounding box center [351, 180] width 9 height 9
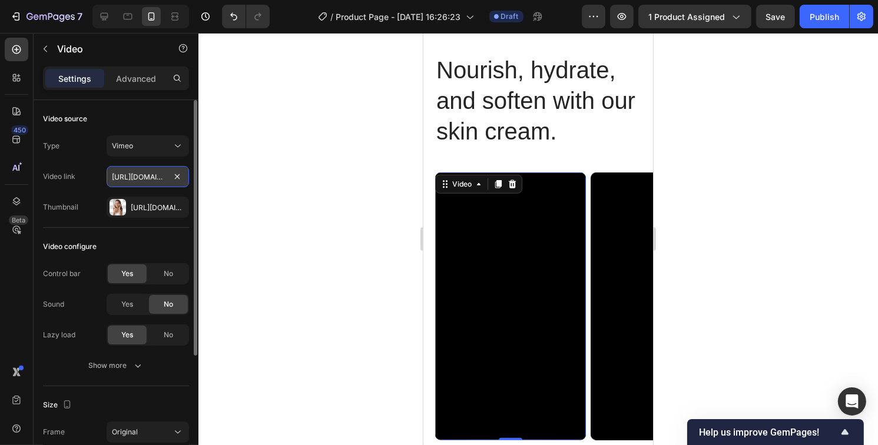
click at [138, 182] on input "https://vimeo.com/347119375" at bounding box center [148, 176] width 82 height 21
click at [117, 187] on input "https://vimeo.com/347119375" at bounding box center [148, 176] width 82 height 21
click at [98, 184] on div "Video link https://vimeo.com/347119375" at bounding box center [116, 176] width 146 height 21
click at [161, 174] on input "https://vimeo.com/347119375" at bounding box center [148, 176] width 82 height 21
click at [91, 180] on div "Video link https://vimeo.com/347119375" at bounding box center [116, 176] width 146 height 21
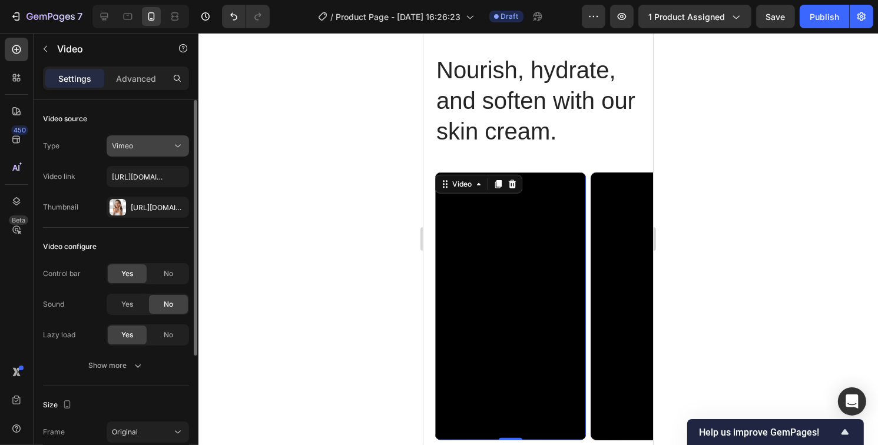
click at [155, 144] on div "Vimeo" at bounding box center [142, 146] width 60 height 11
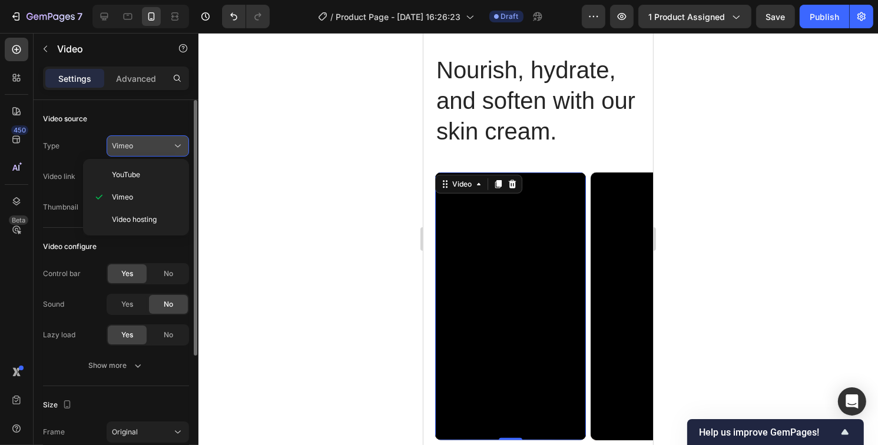
click at [155, 144] on div "Vimeo" at bounding box center [142, 146] width 60 height 11
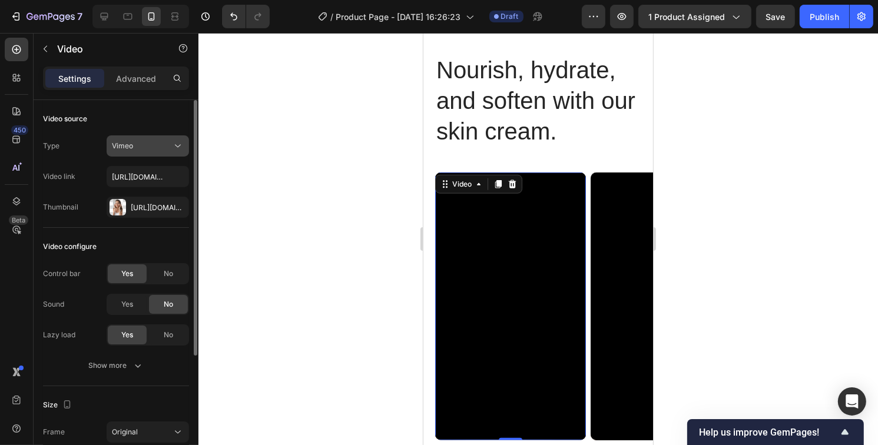
click at [142, 146] on div "Vimeo" at bounding box center [142, 146] width 60 height 11
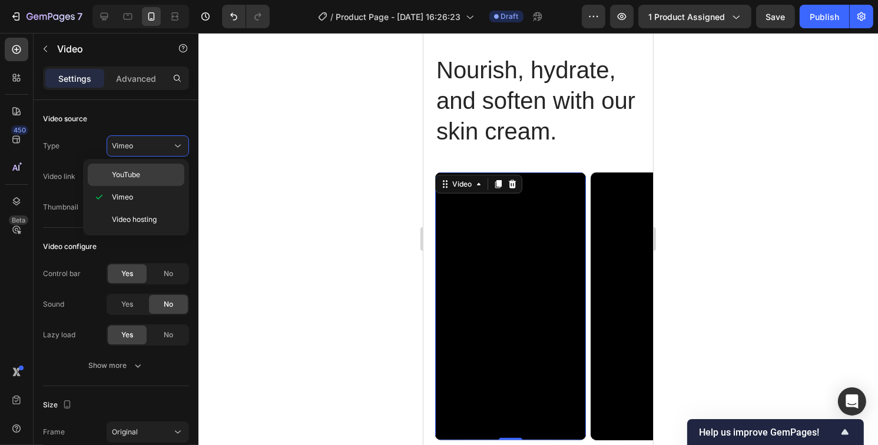
click at [145, 170] on p "YouTube" at bounding box center [145, 175] width 67 height 11
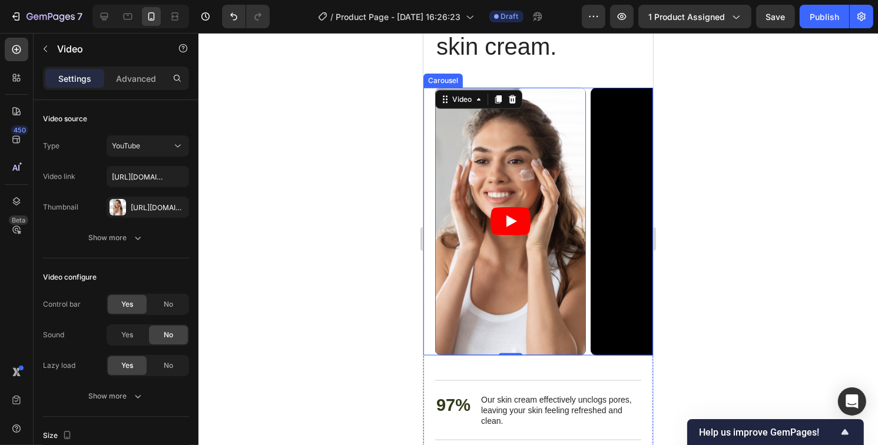
scroll to position [1234, 0]
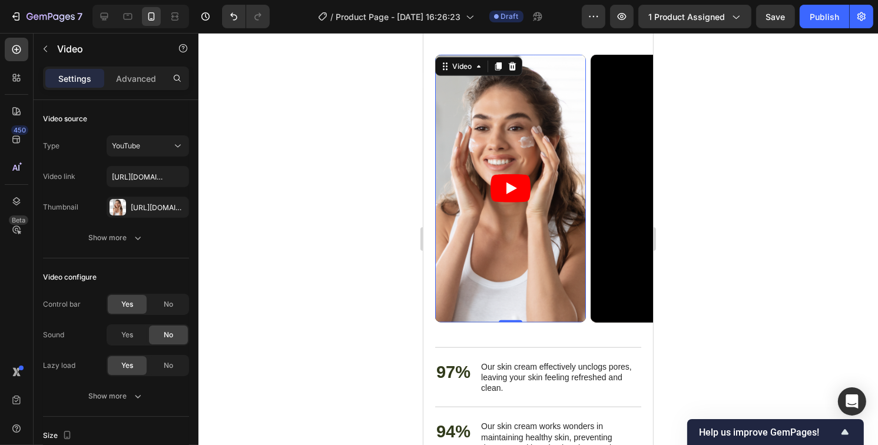
click at [505, 194] on icon "Play" at bounding box center [510, 188] width 40 height 28
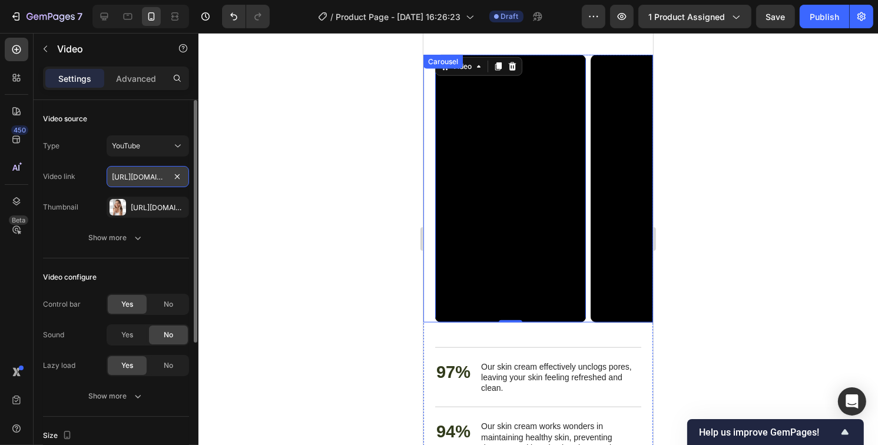
click at [151, 180] on input "https://vimeo.com/347119375" at bounding box center [148, 176] width 82 height 21
paste input "https://youtube.com/shorts/wmK7MDcT7Xk"
type input "https://youtube.com/shorts/wmK7MDcT7Xk"
click at [185, 190] on div "Type YouTube Video link https://youtube.com/shorts/wmK7MDcT7Xk Thumbnail Https:…" at bounding box center [116, 176] width 146 height 82
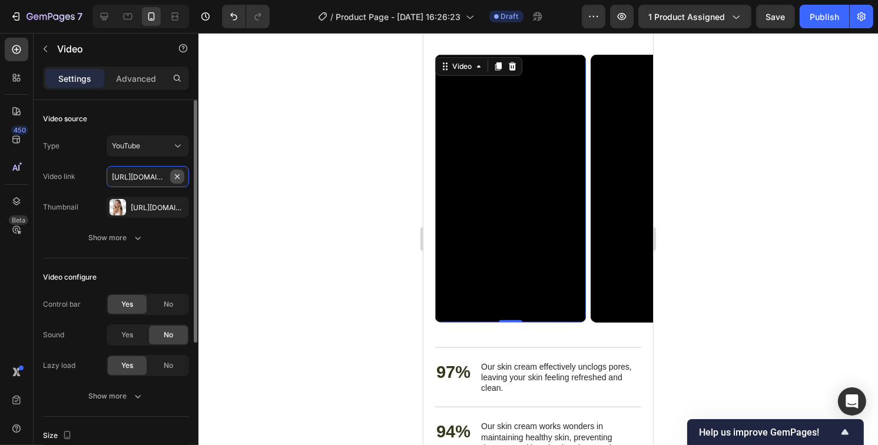
scroll to position [0, 0]
paste input "https://youtube.com/shorts/wmK7MDcT7Xk"
type input "https://youtube.com/shorts/wmK7MDcT7Xk"
click at [94, 178] on div "Video link https://youtube.com/shorts/wmK7MDcT7Xk" at bounding box center [116, 176] width 146 height 21
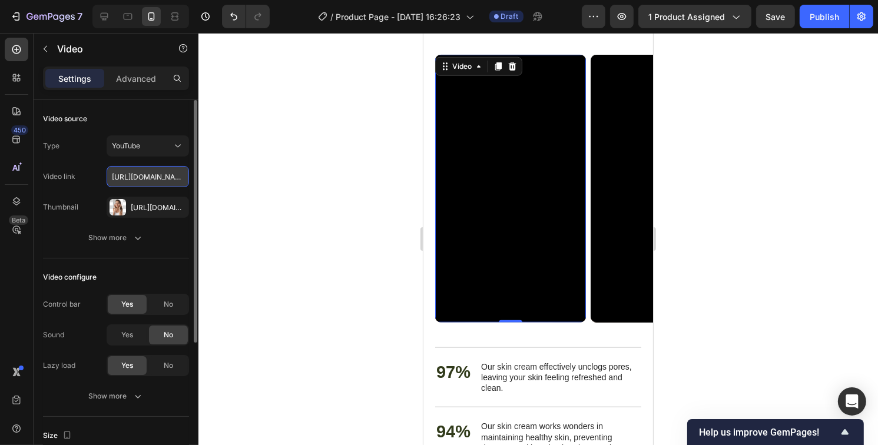
scroll to position [0, 0]
click at [167, 177] on input "https://youtube.com/shorts/wmK7MDcT7Xk" at bounding box center [148, 176] width 82 height 21
paste input "https://youtube.com/shorts/wmK7MDcT7Xk"
type input "https://youtube.com/shorts/wmK7MDcT7Xk"
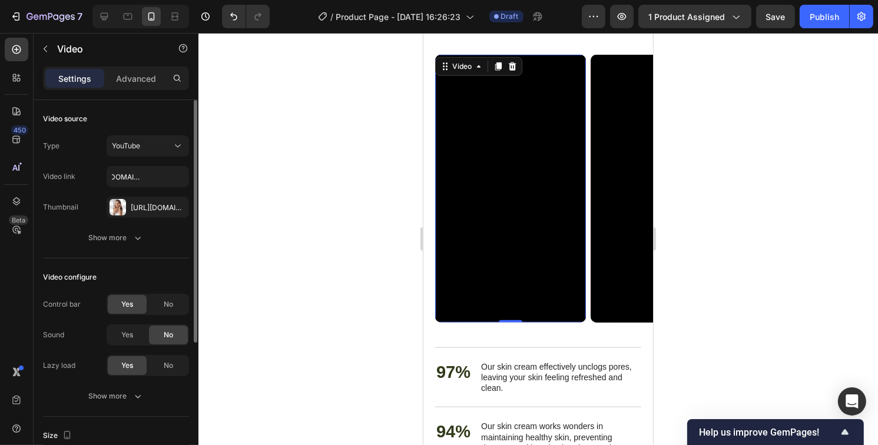
click at [87, 177] on div "Video link https://youtube.com/shorts/wmK7MDcT7Xk" at bounding box center [116, 176] width 146 height 21
click at [77, 174] on div "Video link https://youtube.com/shorts/wmK7MDcT7Xk" at bounding box center [116, 176] width 146 height 21
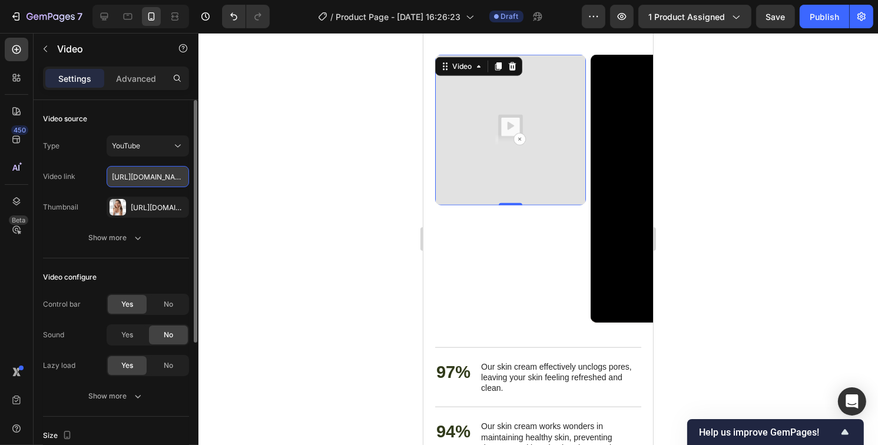
click at [139, 182] on input "https://youtube.com/shorts/wmK7MDcT7Xk" at bounding box center [148, 176] width 82 height 21
paste input "https://youtube.com/shorts/wmK7MDcT7Xk"
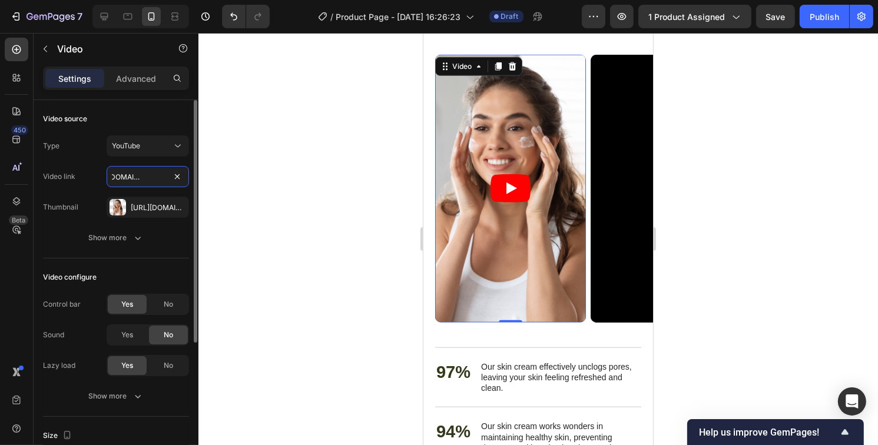
type input "https://youtube.com/shorts/wmK7MDcT7Xk"
click at [85, 179] on div "Video link https://youtube.com/shorts/wmK7MDcT7Xk" at bounding box center [116, 176] width 146 height 21
click at [516, 186] on icon "Play" at bounding box center [510, 188] width 40 height 28
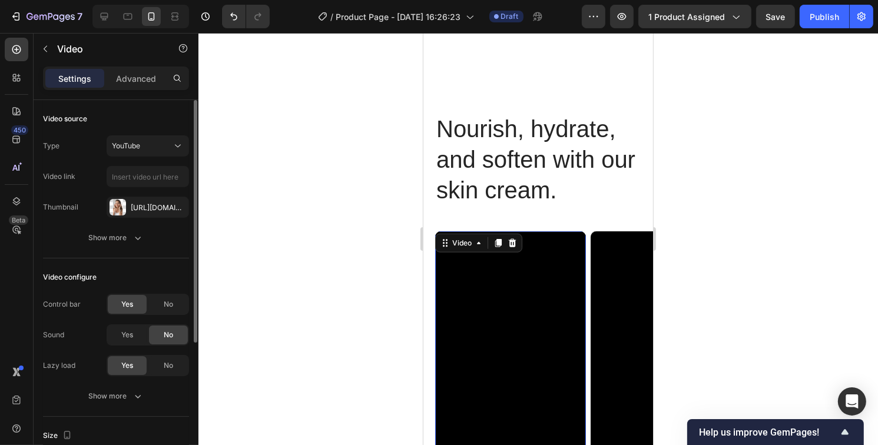
click at [87, 180] on div "Video link" at bounding box center [116, 176] width 146 height 21
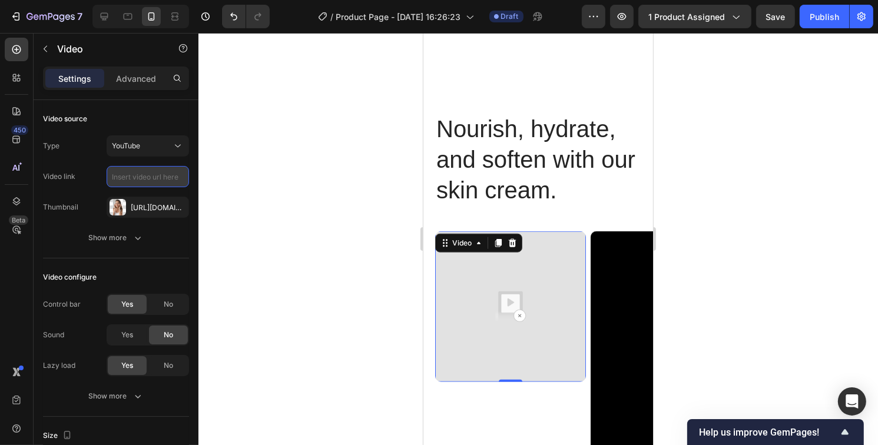
click at [147, 175] on input "text" at bounding box center [148, 176] width 82 height 21
paste input "https://youtube.com/shorts/t1OeBIY0bPY"
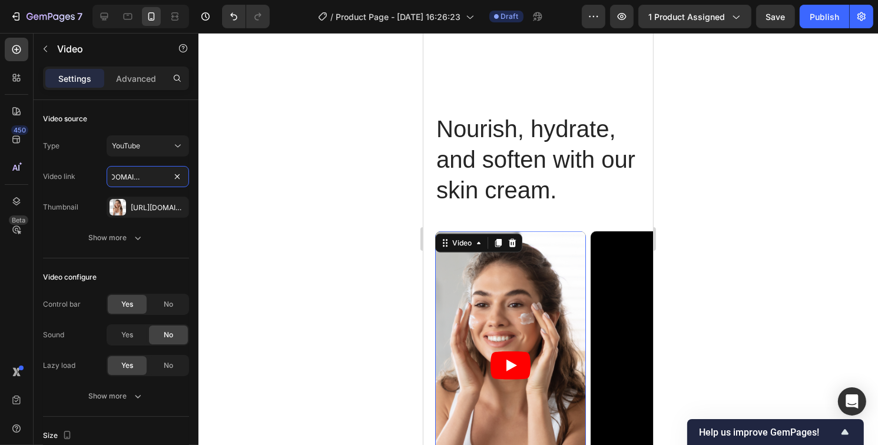
type input "https://youtube.com/shorts/t1OeBIY0bPY"
click at [84, 180] on div "Video link https://youtube.com/shorts/t1OeBIY0bPY" at bounding box center [116, 176] width 146 height 21
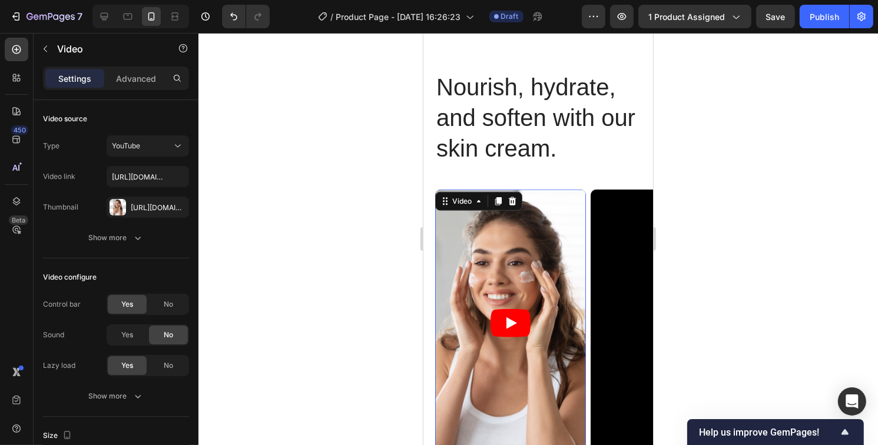
scroll to position [1175, 0]
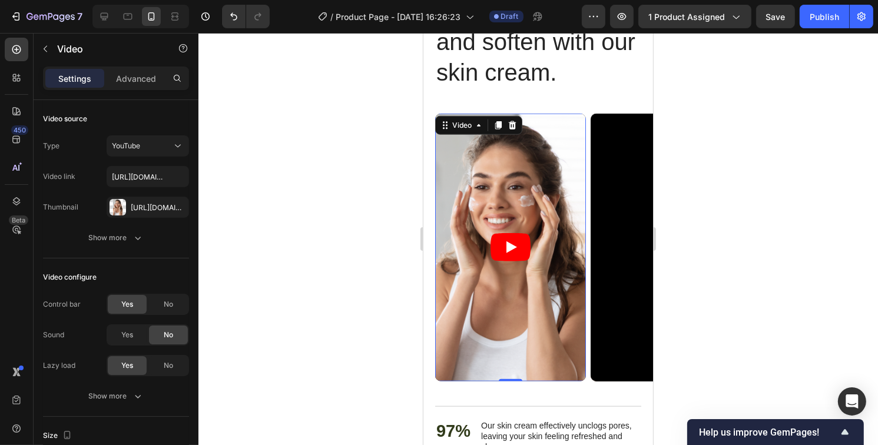
click at [514, 248] on icon "Play" at bounding box center [510, 247] width 40 height 28
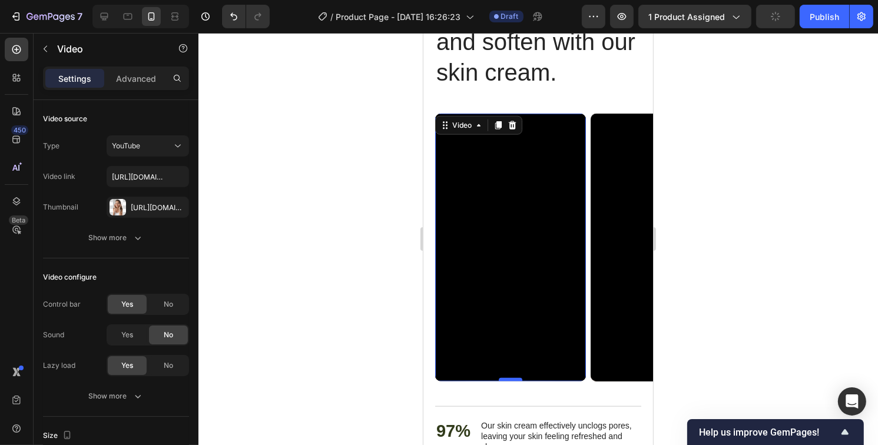
click at [512, 379] on div at bounding box center [510, 380] width 24 height 4
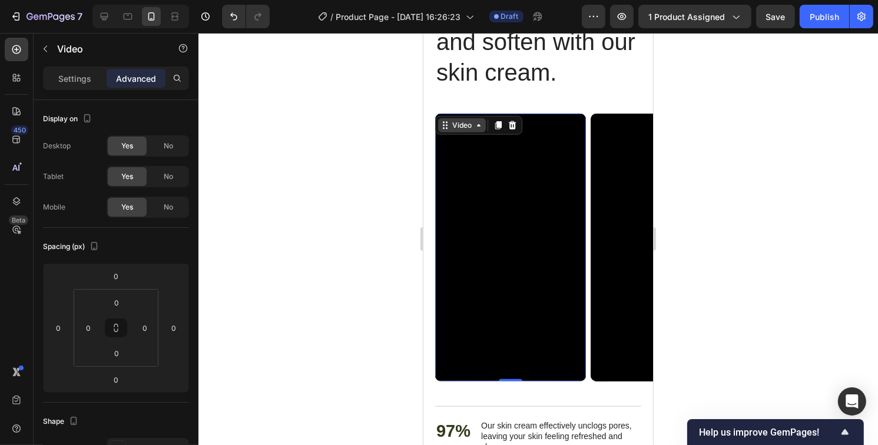
click at [461, 124] on div "Video" at bounding box center [461, 125] width 24 height 11
click at [462, 130] on div "Video" at bounding box center [462, 125] width 48 height 14
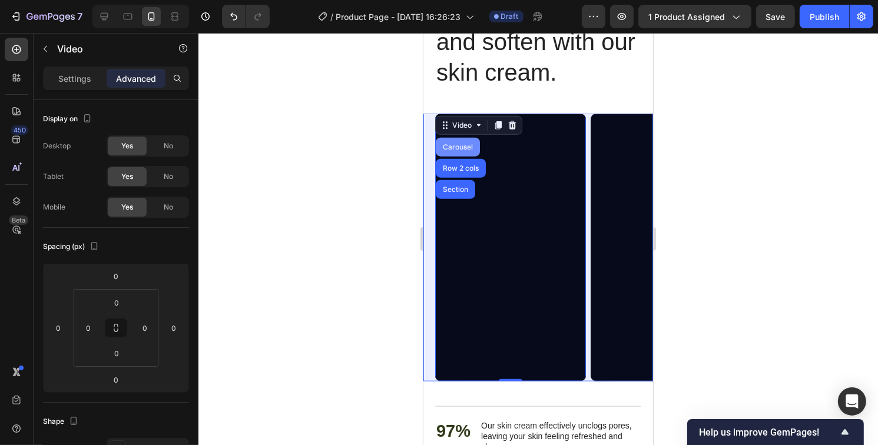
click at [456, 144] on div "Carousel" at bounding box center [457, 147] width 35 height 7
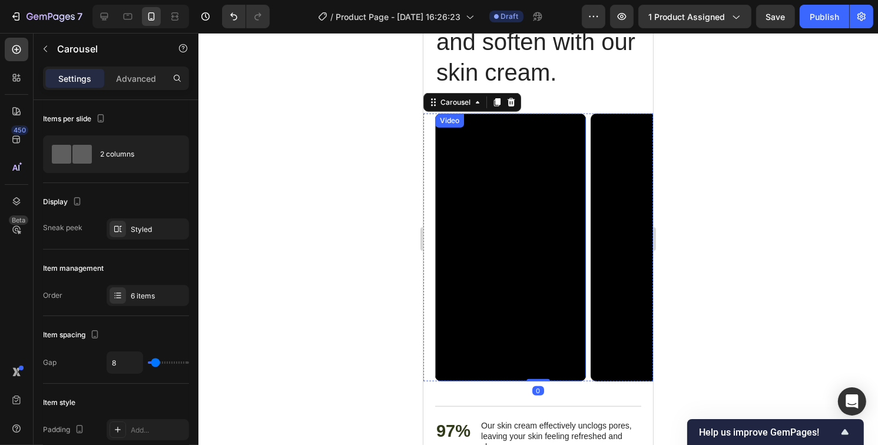
click at [450, 119] on div "Video" at bounding box center [449, 120] width 24 height 11
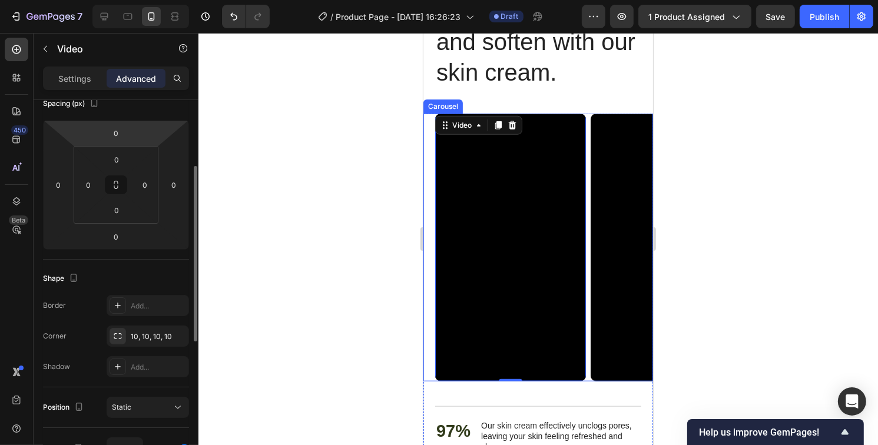
scroll to position [0, 0]
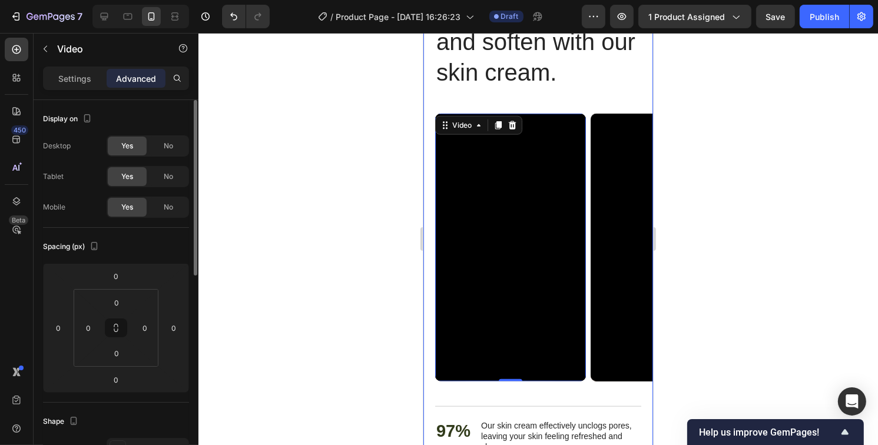
click at [573, 105] on div "Nourish, hydrate, and soften with our skin cream. Heading Nourish, hydrate, and…" at bounding box center [538, 309] width 230 height 628
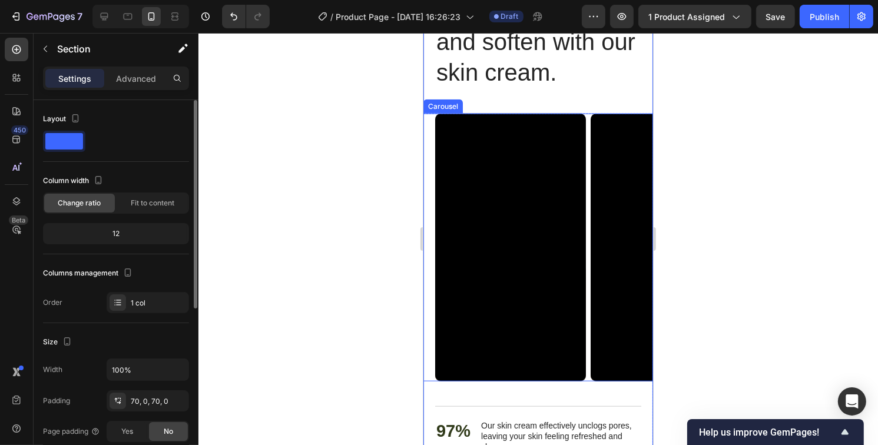
click at [75, 136] on span at bounding box center [64, 141] width 38 height 16
click at [75, 116] on icon "button" at bounding box center [75, 118] width 12 height 12
click at [79, 141] on icon "button" at bounding box center [78, 137] width 12 height 12
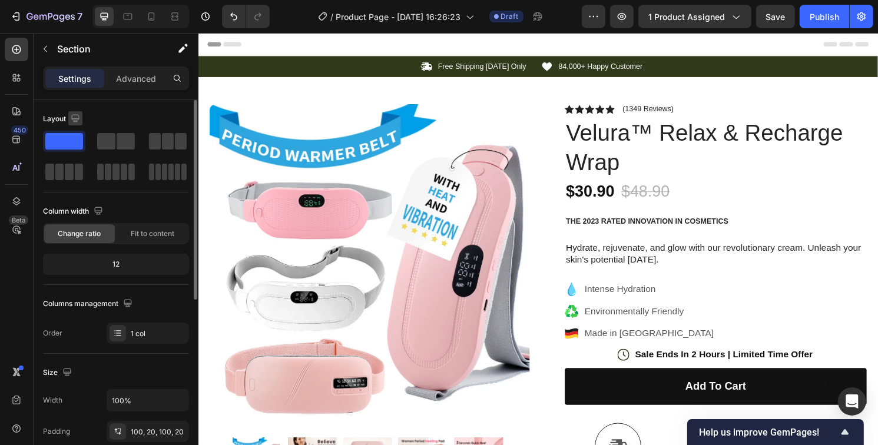
click at [75, 118] on icon "button" at bounding box center [75, 118] width 12 height 12
click at [75, 177] on icon "button" at bounding box center [78, 179] width 6 height 8
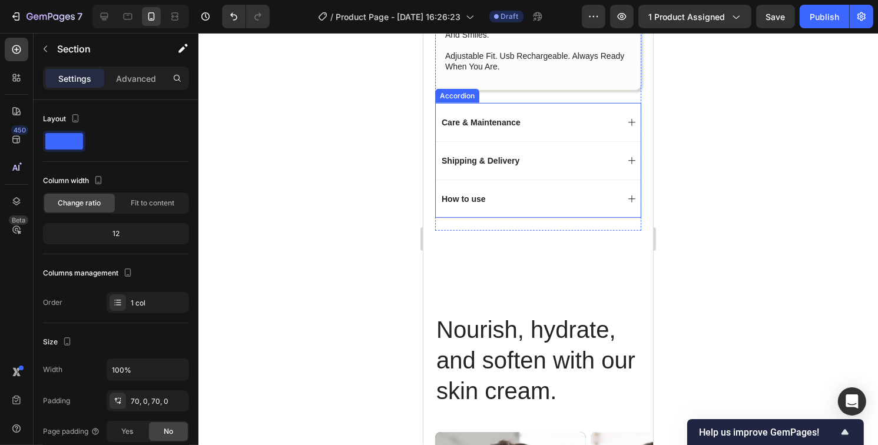
scroll to position [1033, 0]
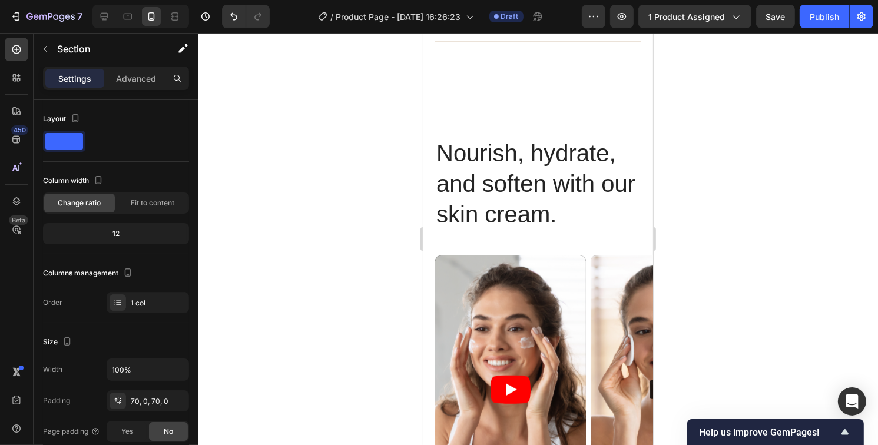
click at [432, 236] on div "Nourish, hydrate, and soften with our skin cream. Heading Nourish, hydrate, and…" at bounding box center [538, 451] width 230 height 628
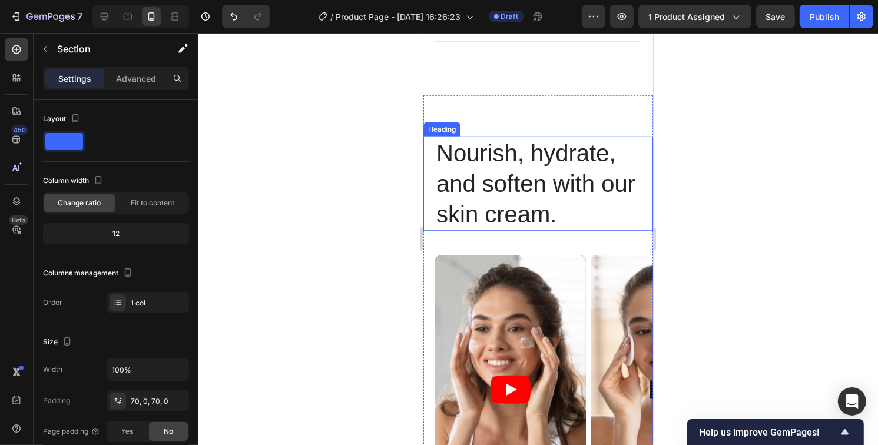
click at [483, 158] on h2 "Nourish, hydrate, and soften with our skin cream." at bounding box center [538, 184] width 206 height 94
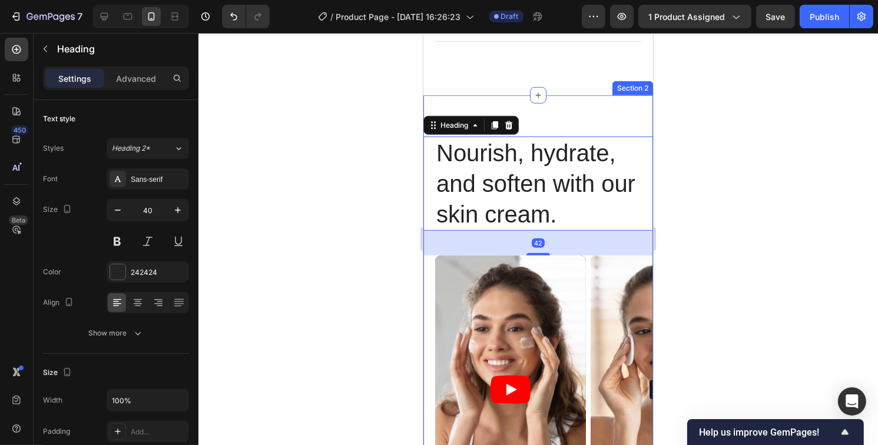
click at [568, 115] on div "Nourish, hydrate, and soften with our skin cream. Heading 42 Nourish, hydrate, …" at bounding box center [538, 450] width 230 height 711
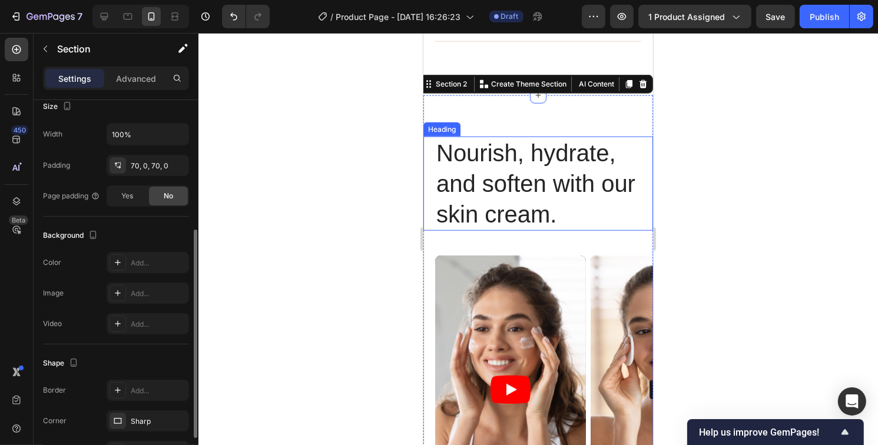
scroll to position [308, 0]
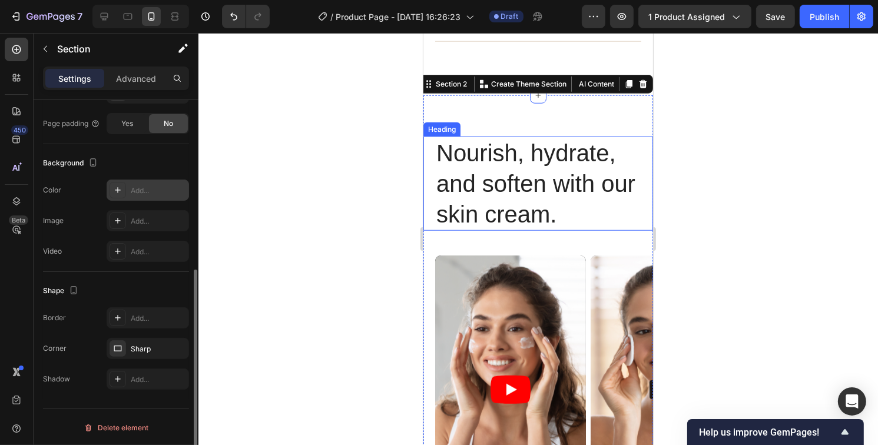
click at [117, 194] on div at bounding box center [118, 190] width 16 height 16
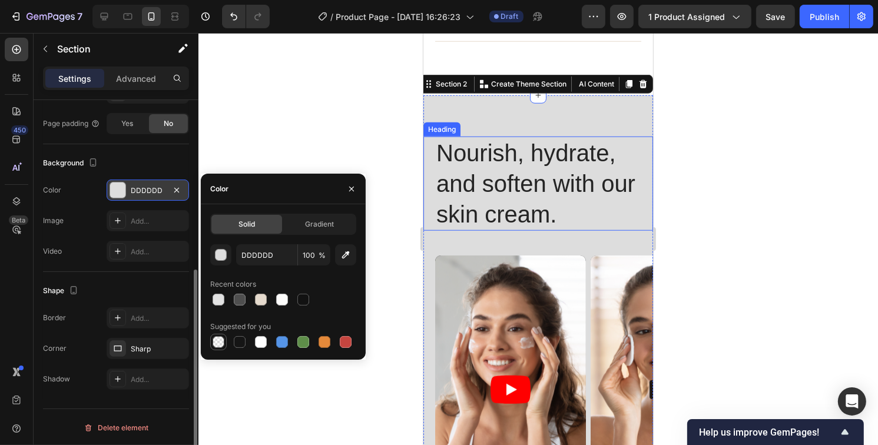
click at [223, 343] on div at bounding box center [219, 342] width 12 height 12
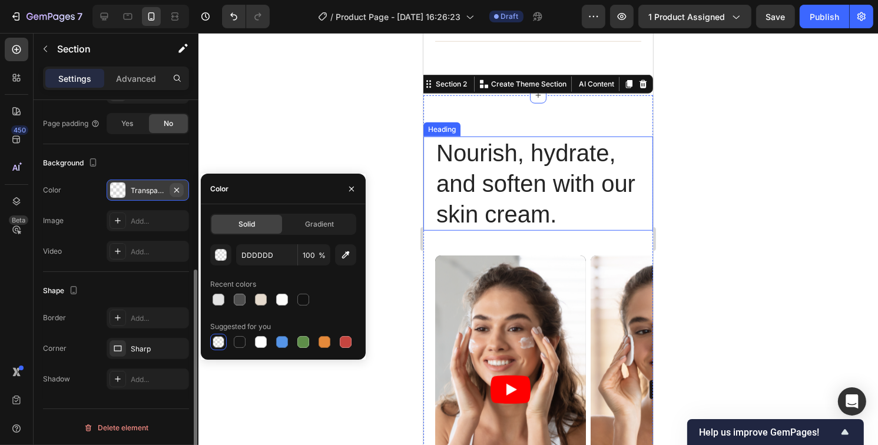
click at [180, 191] on icon "button" at bounding box center [176, 189] width 9 height 9
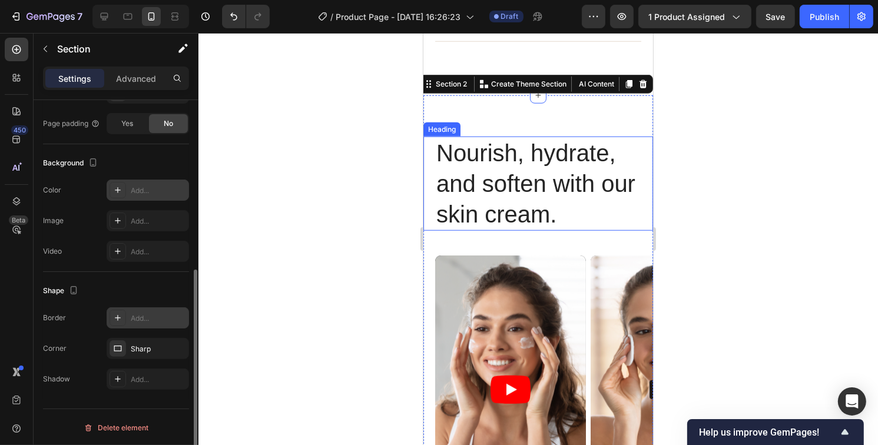
click at [115, 314] on icon at bounding box center [117, 317] width 9 height 9
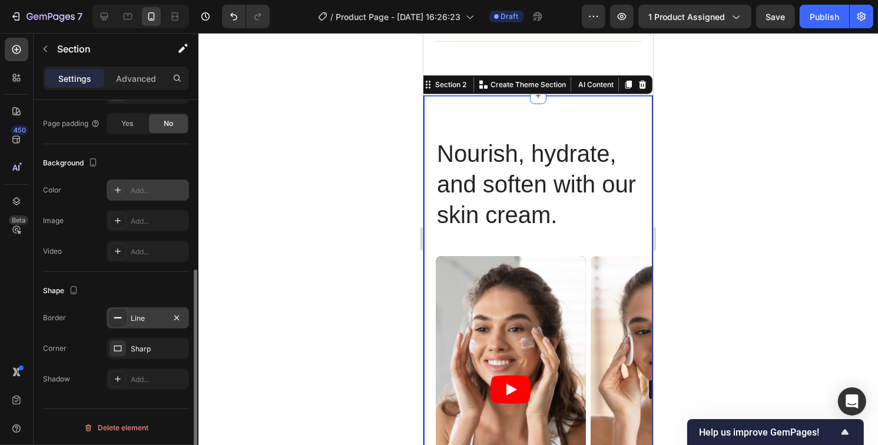
click at [798, 188] on div at bounding box center [538, 239] width 680 height 412
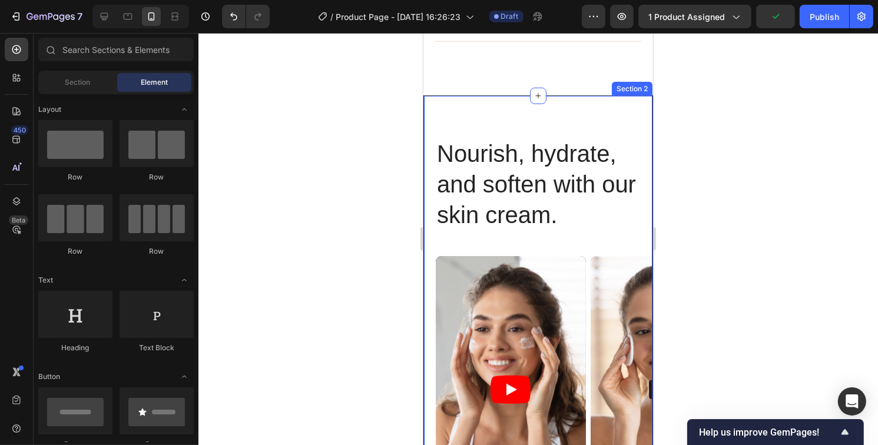
click at [464, 110] on div "Nourish, hydrate, and soften with our skin cream. Heading Nourish, hydrate, and…" at bounding box center [538, 450] width 230 height 710
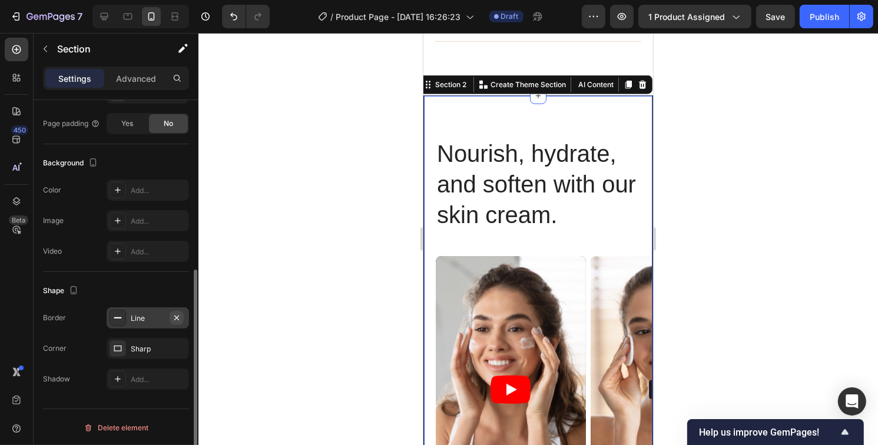
click at [179, 319] on icon "button" at bounding box center [176, 317] width 9 height 9
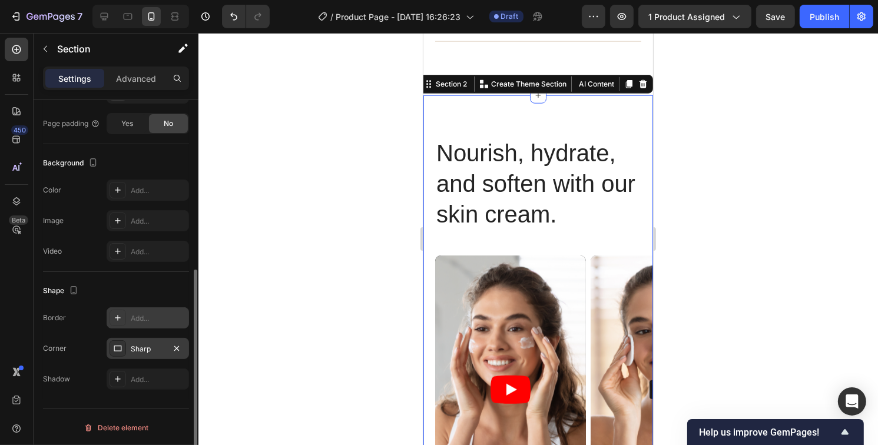
click at [154, 352] on div "Sharp" at bounding box center [148, 349] width 34 height 11
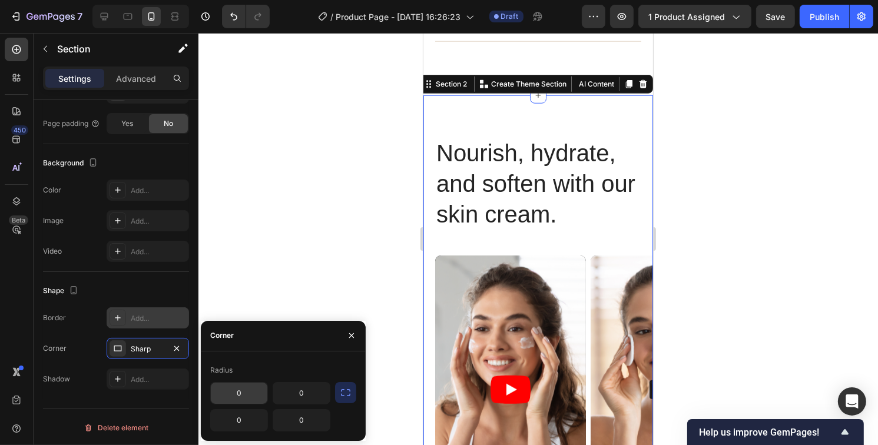
click at [233, 391] on input "0" at bounding box center [239, 393] width 57 height 21
click at [234, 399] on input "0" at bounding box center [239, 393] width 57 height 21
click at [306, 396] on input "0" at bounding box center [301, 393] width 57 height 21
click at [346, 415] on div "0 0 0 0" at bounding box center [283, 406] width 146 height 49
click at [176, 349] on icon "button" at bounding box center [176, 348] width 9 height 9
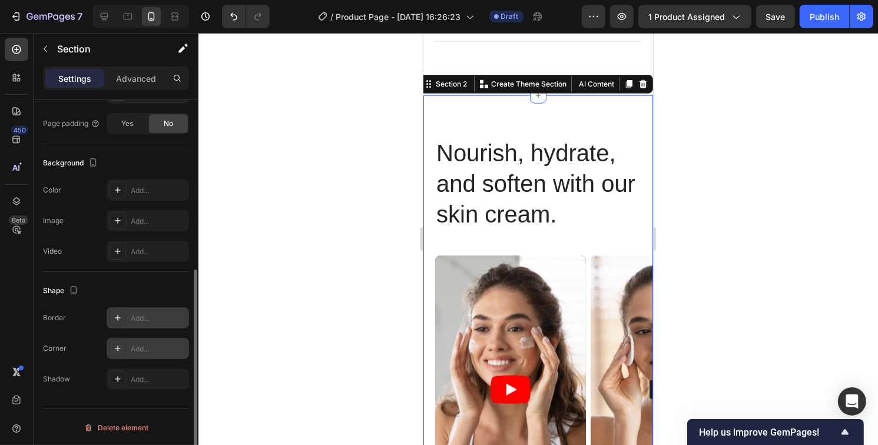
click at [118, 351] on icon at bounding box center [117, 348] width 9 height 9
click at [93, 342] on div "Corner Round" at bounding box center [116, 348] width 146 height 21
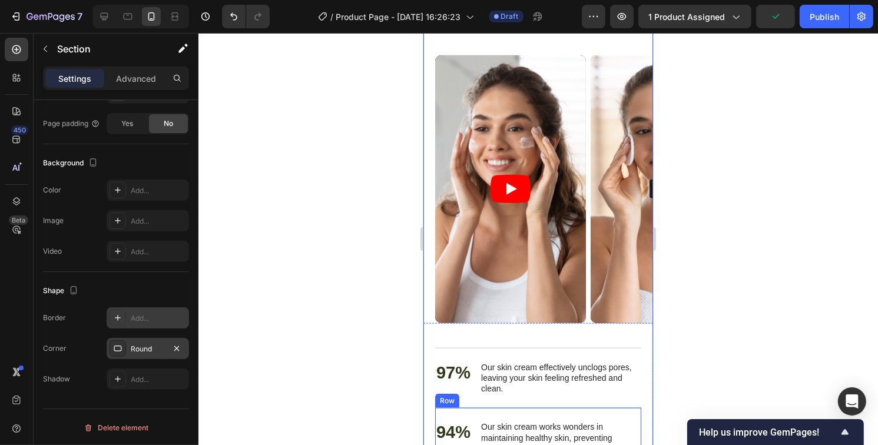
scroll to position [1210, 0]
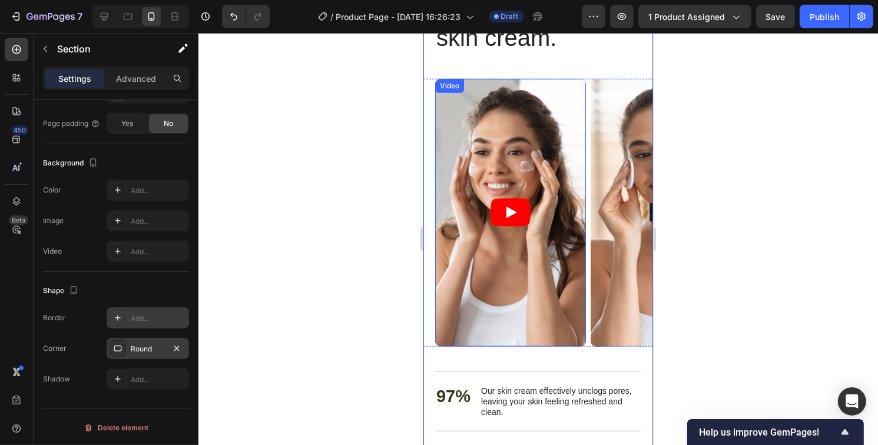
click at [565, 294] on article at bounding box center [510, 213] width 151 height 268
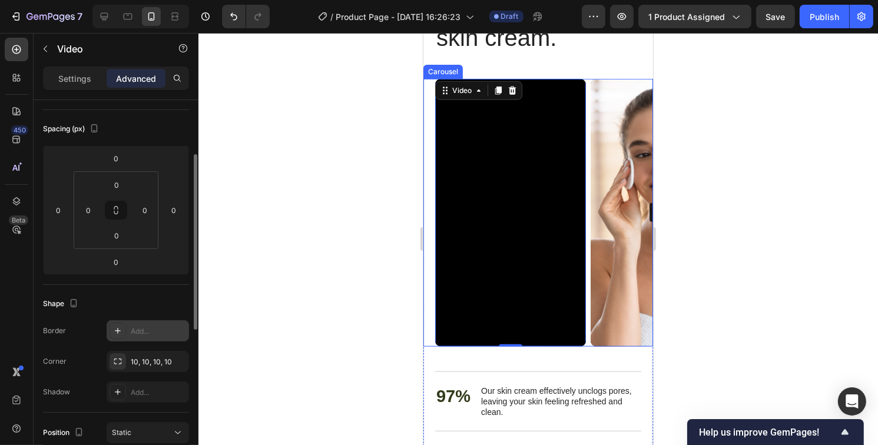
scroll to position [236, 0]
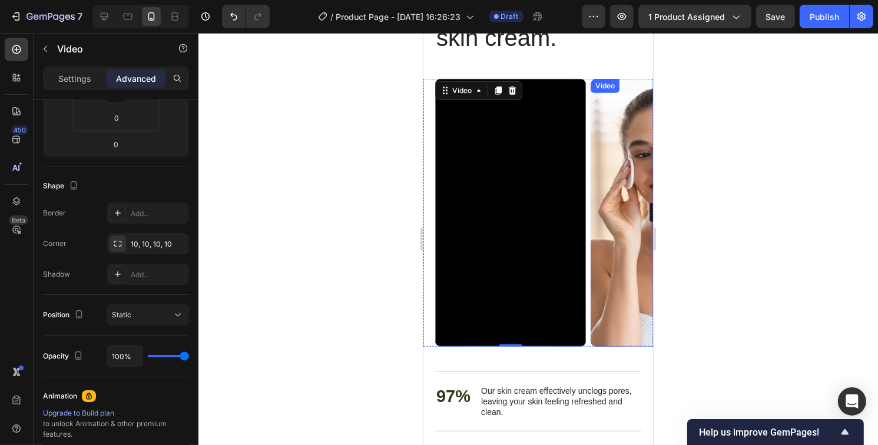
click at [620, 244] on img at bounding box center [665, 213] width 151 height 268
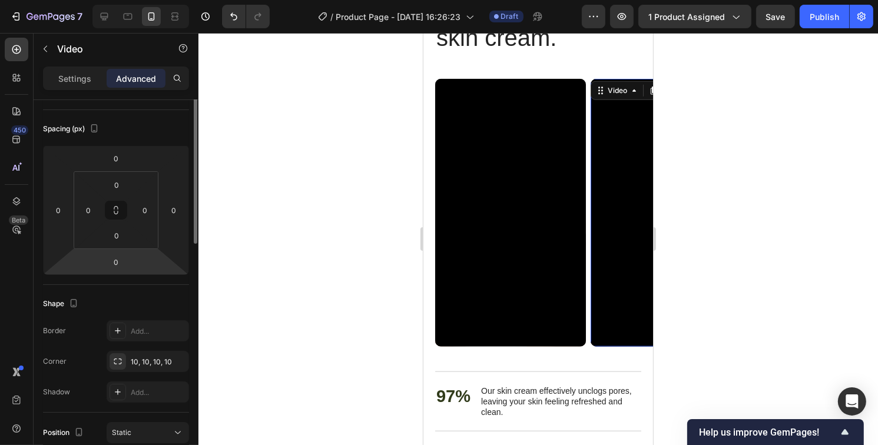
scroll to position [0, 0]
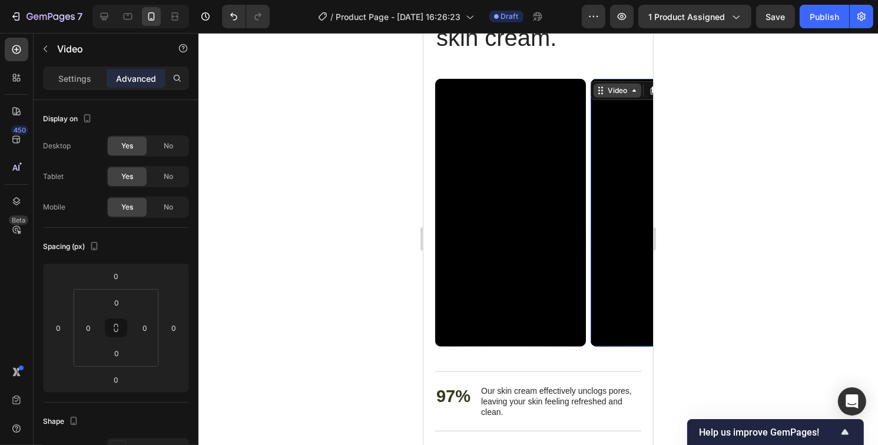
click at [611, 89] on div "Video" at bounding box center [617, 90] width 24 height 11
click at [615, 97] on div "Video Carousel Row 2 cols Section" at bounding box center [633, 90] width 87 height 19
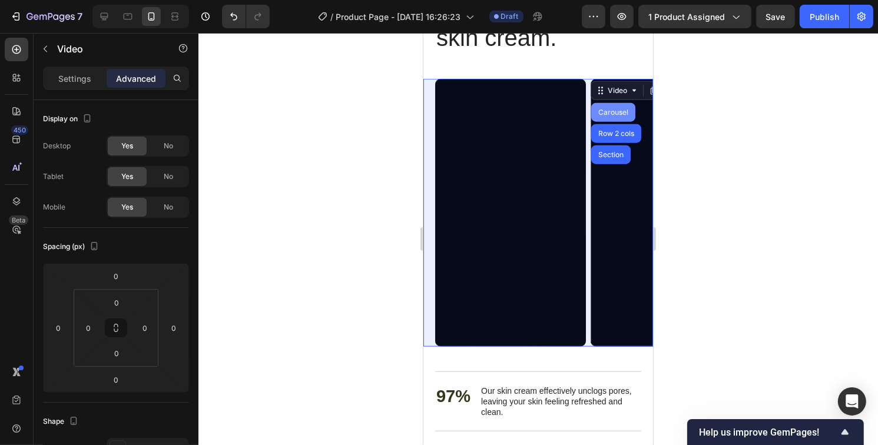
click at [617, 114] on div "Carousel" at bounding box center [612, 112] width 35 height 7
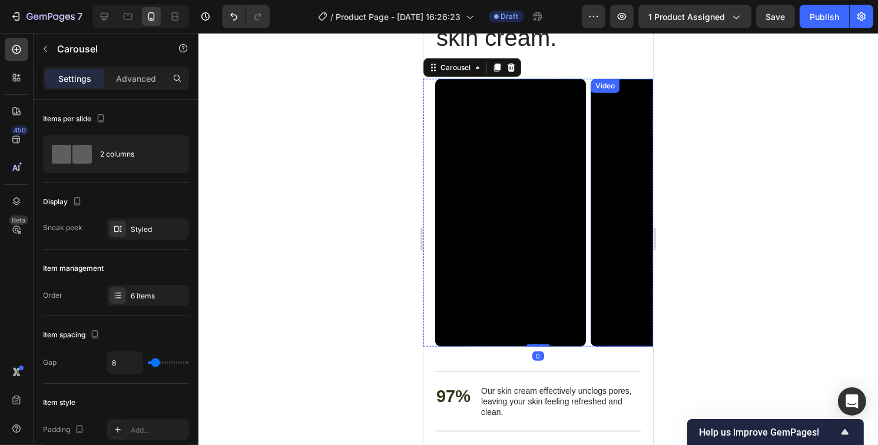
click at [611, 85] on div "Video" at bounding box center [604, 86] width 24 height 11
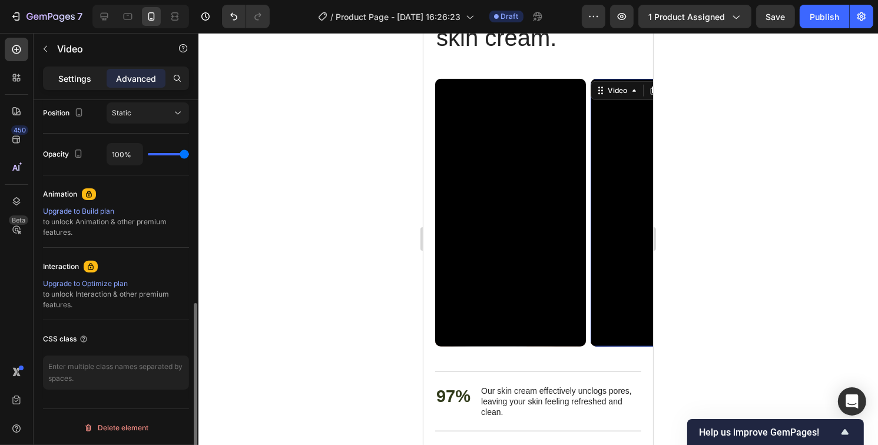
click at [72, 77] on p "Settings" at bounding box center [74, 78] width 33 height 12
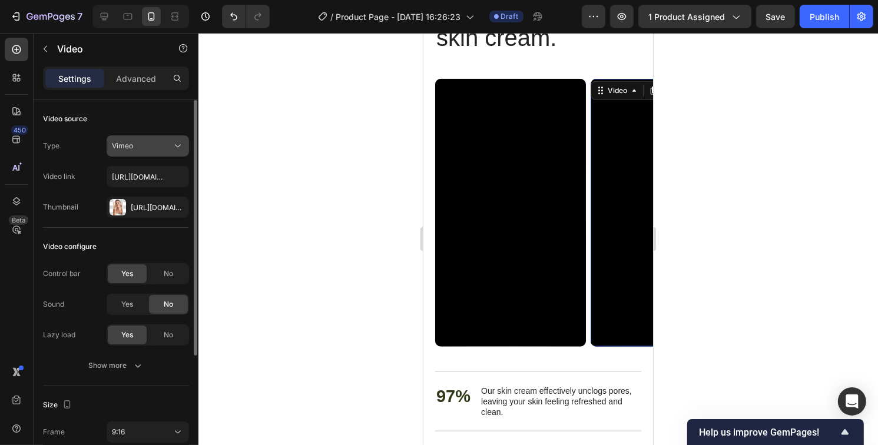
click at [171, 150] on div "Vimeo" at bounding box center [142, 146] width 60 height 11
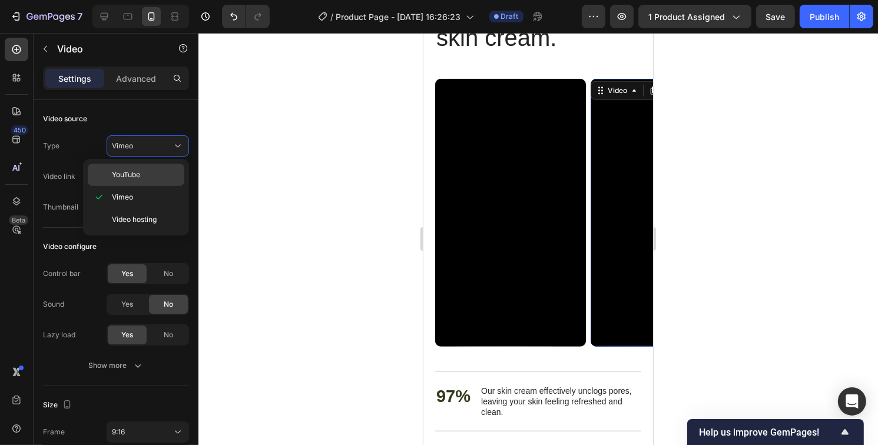
click at [155, 166] on div "YouTube" at bounding box center [136, 175] width 97 height 22
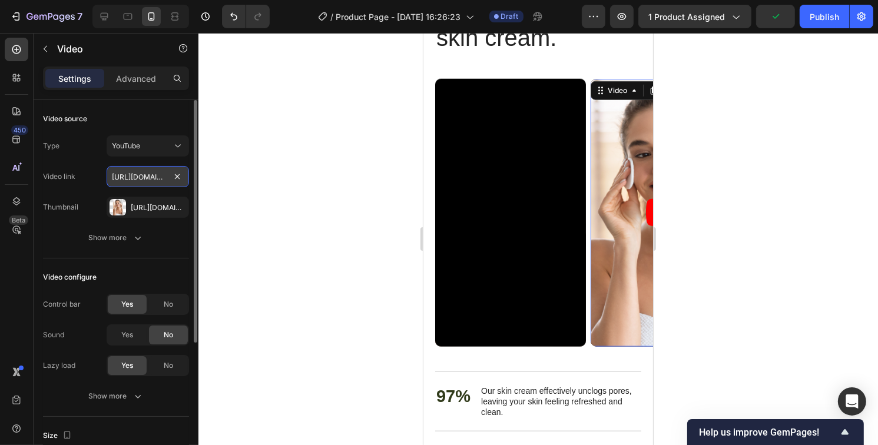
click at [159, 180] on input "https://vimeo.com/347119375" at bounding box center [148, 176] width 82 height 21
type input "https://www.youtube.com/watch?v=cyzh48XRS4M"
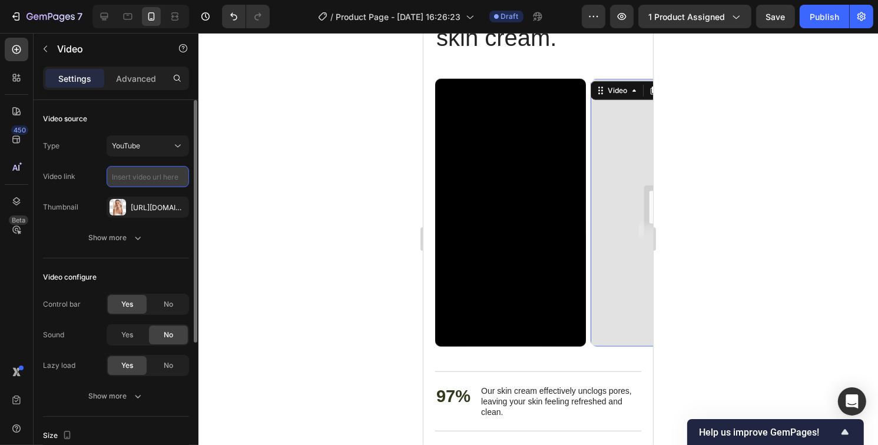
paste input "https://youtube.com/shorts/JUd686U7OyI?feature=share"
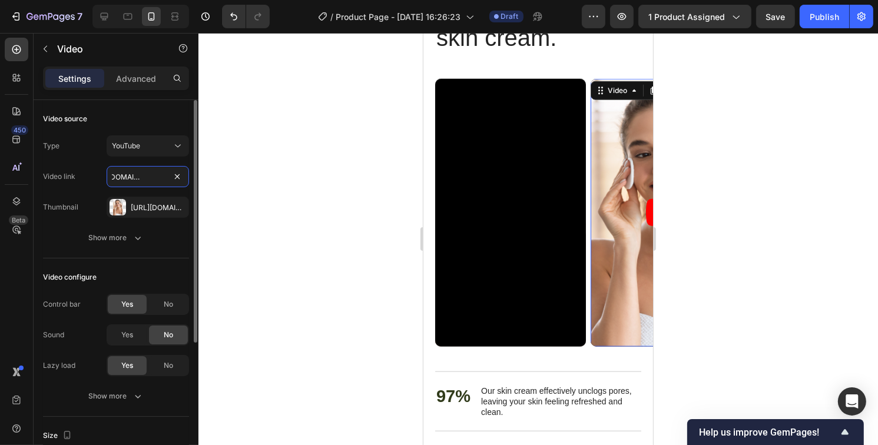
type input "https://youtube.com/shorts/JUd686U7OyI?feature=share"
click at [90, 177] on div "Video link https://youtube.com/shorts/JUd686U7OyI?feature=share" at bounding box center [116, 176] width 146 height 21
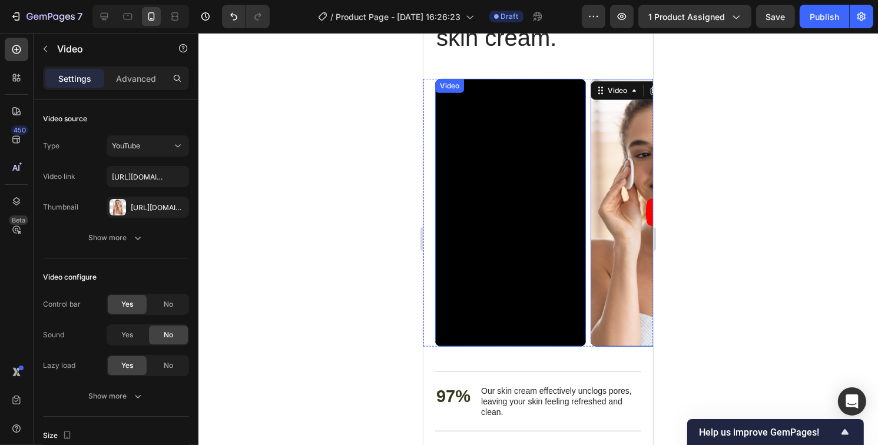
click at [445, 88] on div "Video" at bounding box center [449, 86] width 24 height 11
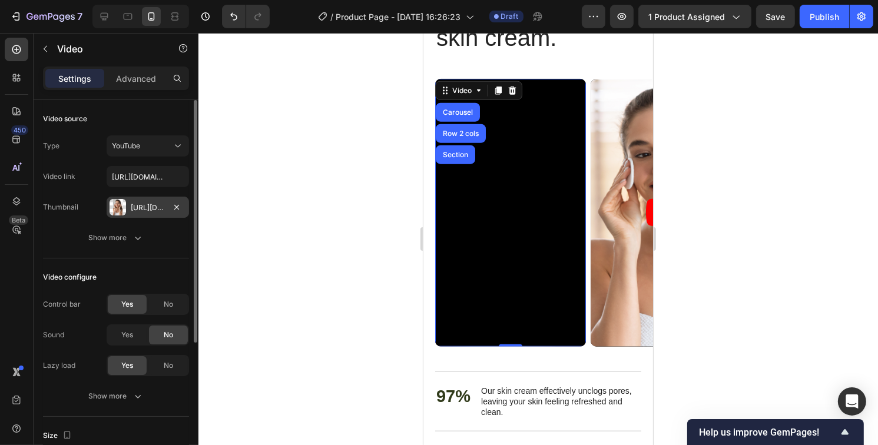
click at [144, 206] on div "Https://cdn.Shopify.Com/s/files/1/0629/4529/6478/files/gempages_586460493032457…" at bounding box center [148, 208] width 34 height 11
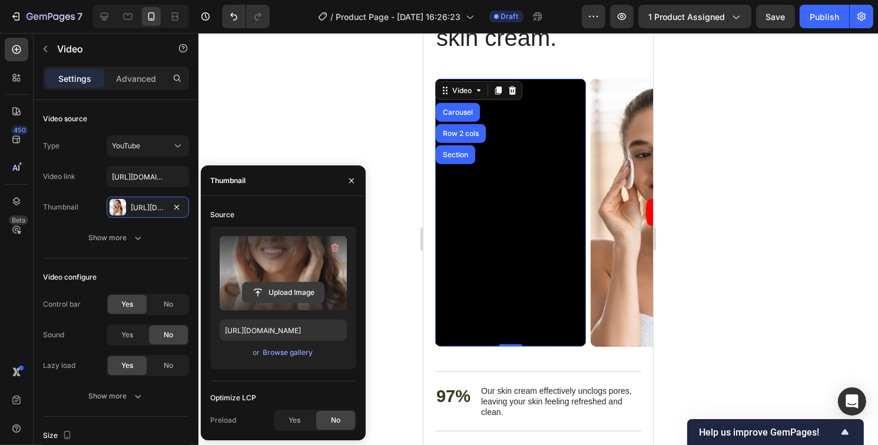
click at [281, 293] on input "file" at bounding box center [283, 293] width 81 height 20
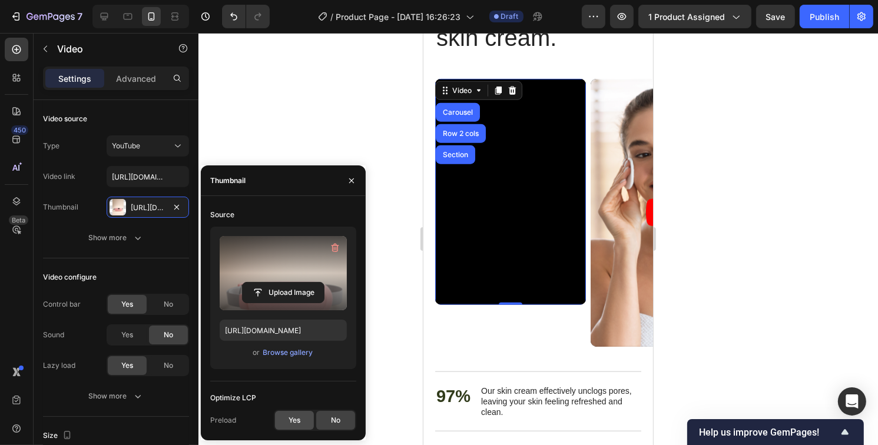
click at [296, 420] on span "Yes" at bounding box center [295, 420] width 12 height 11
click at [353, 181] on icon "button" at bounding box center [351, 180] width 9 height 9
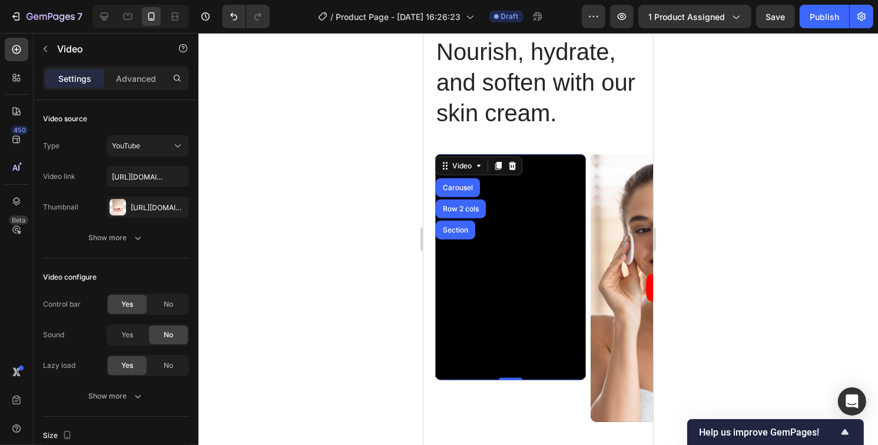
scroll to position [1092, 0]
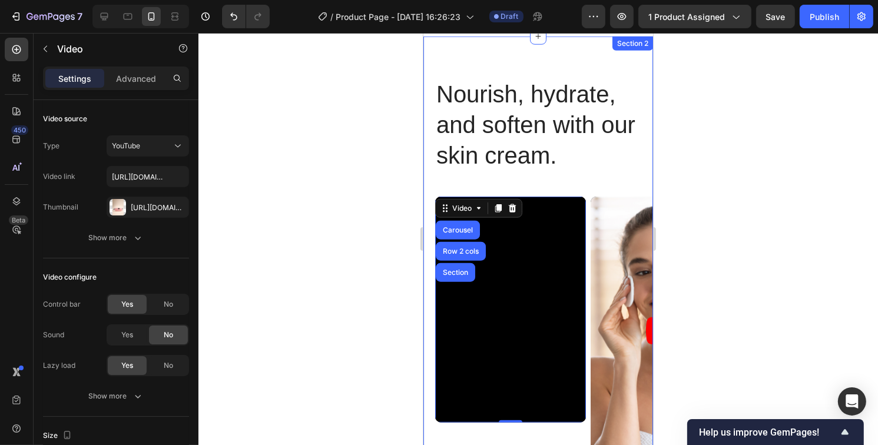
click at [602, 182] on div "Nourish, hydrate, and soften with our skin cream. Heading Nourish, hydrate, and…" at bounding box center [538, 392] width 230 height 628
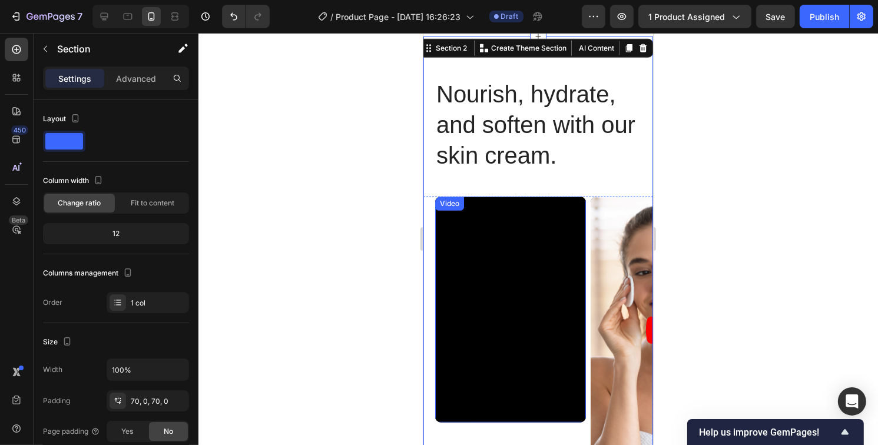
scroll to position [1210, 0]
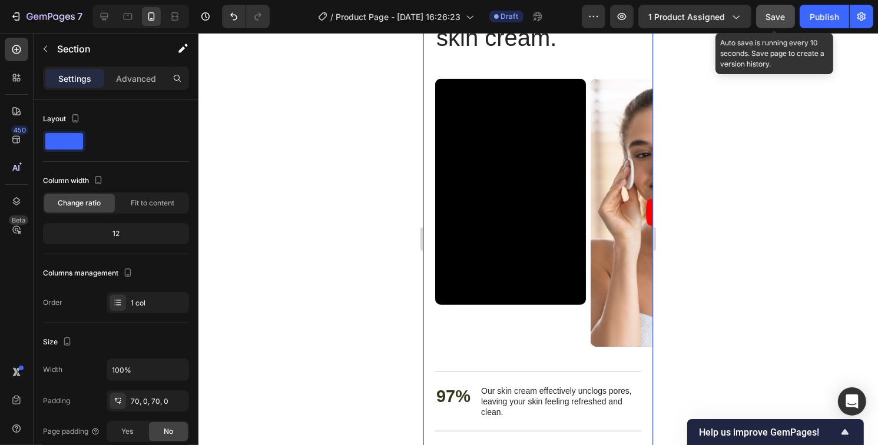
click at [780, 15] on span "Save" at bounding box center [775, 17] width 19 height 10
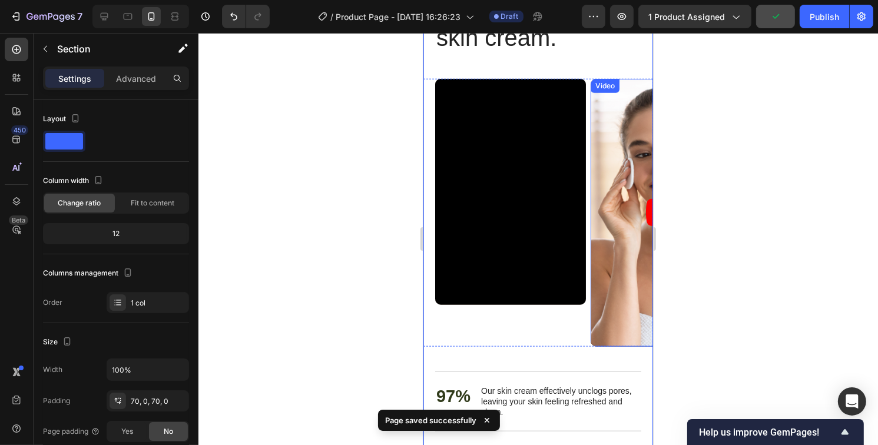
click at [611, 313] on article at bounding box center [665, 213] width 151 height 268
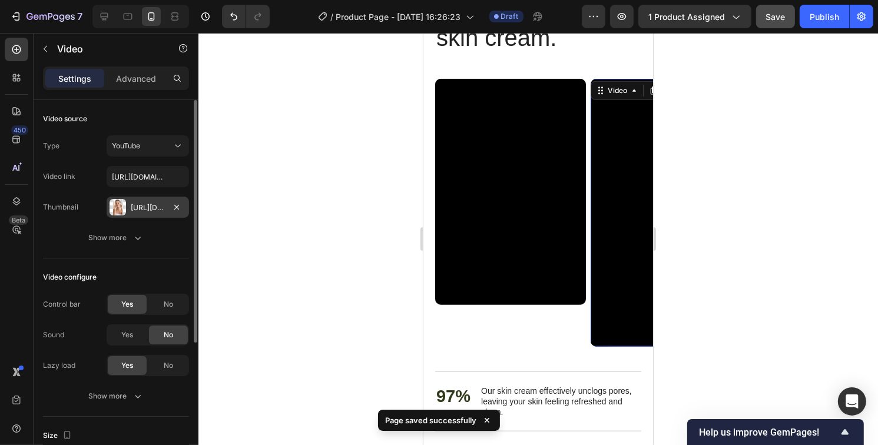
click at [140, 209] on div "Https://cdn.Shopify.Com/s/files/1/0629/4529/6478/files/gempages_586460493032457…" at bounding box center [148, 208] width 34 height 11
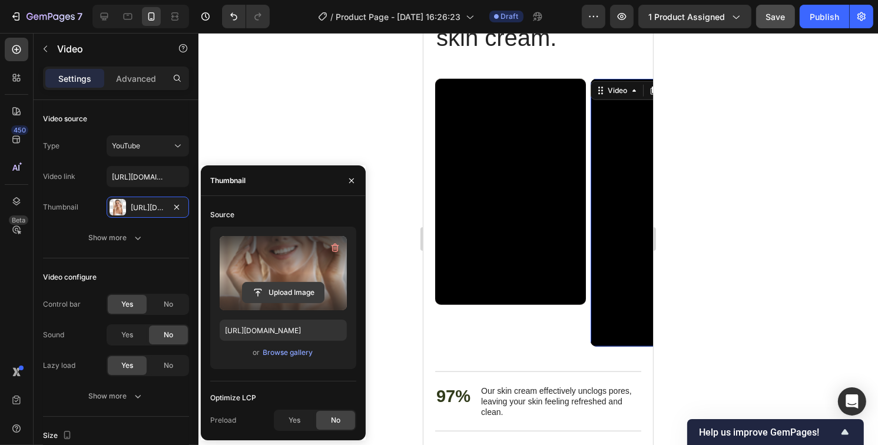
click at [287, 289] on input "file" at bounding box center [283, 293] width 81 height 20
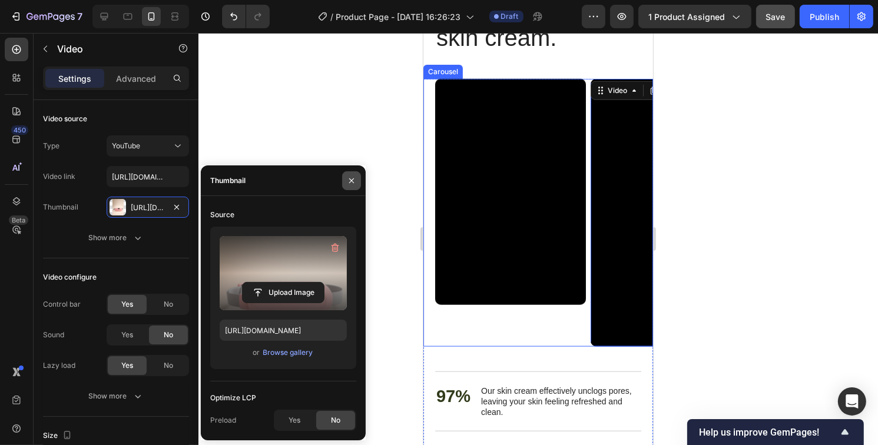
click at [354, 183] on icon "button" at bounding box center [351, 180] width 9 height 9
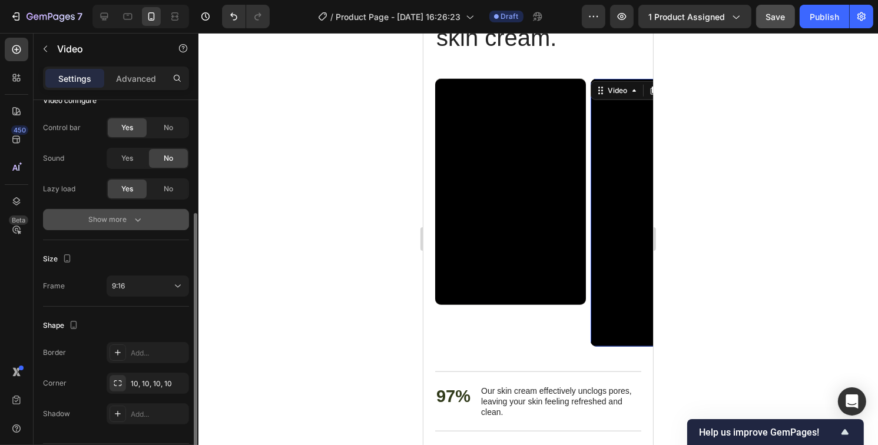
scroll to position [212, 0]
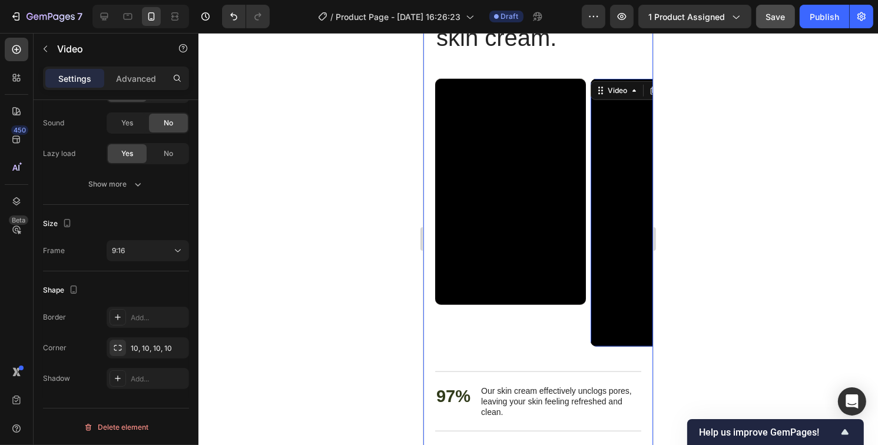
click at [460, 60] on div "Nourish, hydrate, and soften with our skin cream. Heading Nourish, hydrate, and…" at bounding box center [538, 274] width 230 height 628
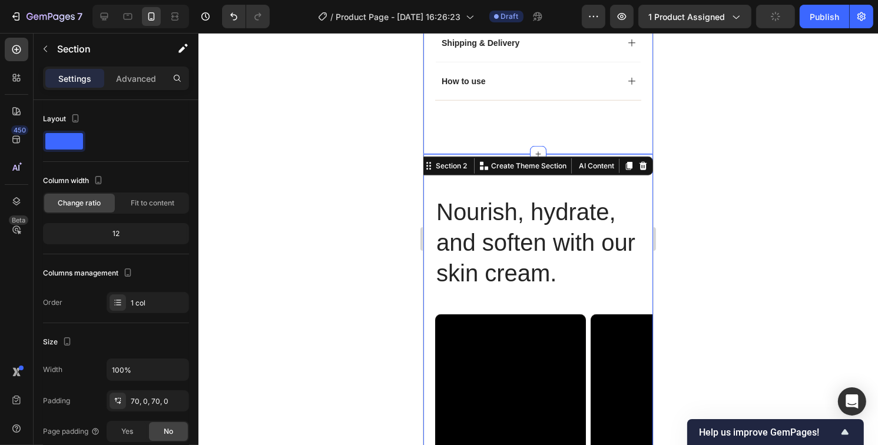
scroll to position [916, 0]
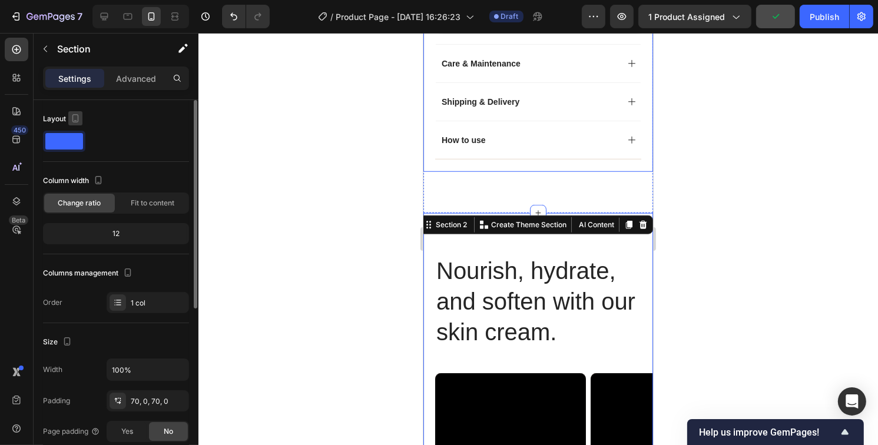
click at [76, 118] on icon "button" at bounding box center [75, 118] width 12 height 12
click at [77, 134] on icon "button" at bounding box center [78, 137] width 12 height 12
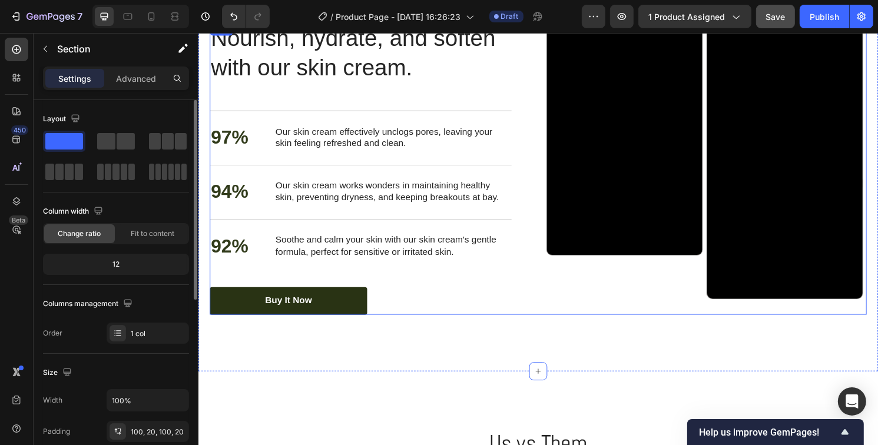
scroll to position [717, 0]
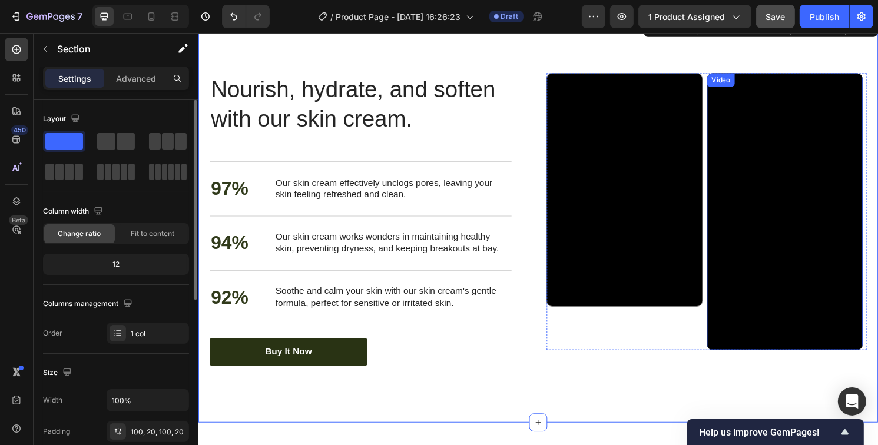
click at [743, 81] on div "Video" at bounding box center [741, 82] width 24 height 11
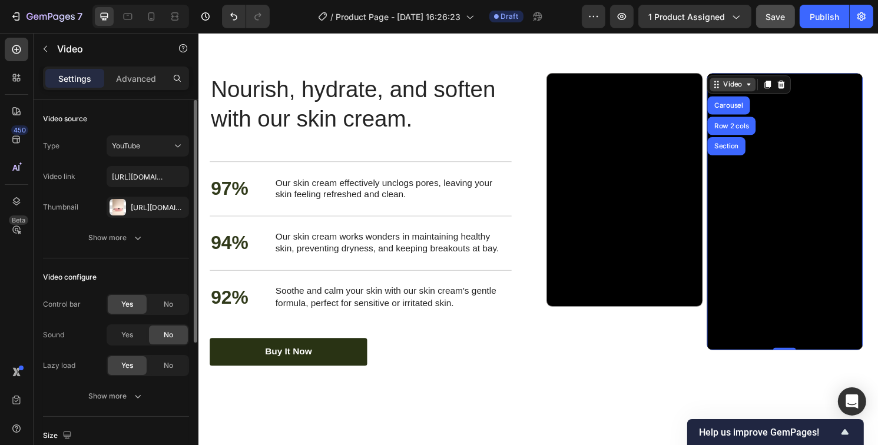
click at [745, 91] on div "Video" at bounding box center [753, 86] width 24 height 11
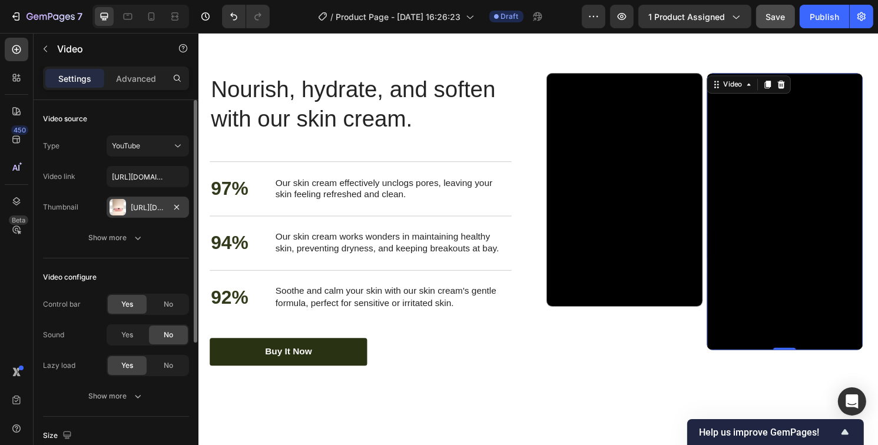
click at [143, 208] on div "Https://cdn.Shopify.Com/s/files/1/0629/4529/6478/files/gempages_586460493032457…" at bounding box center [148, 208] width 34 height 11
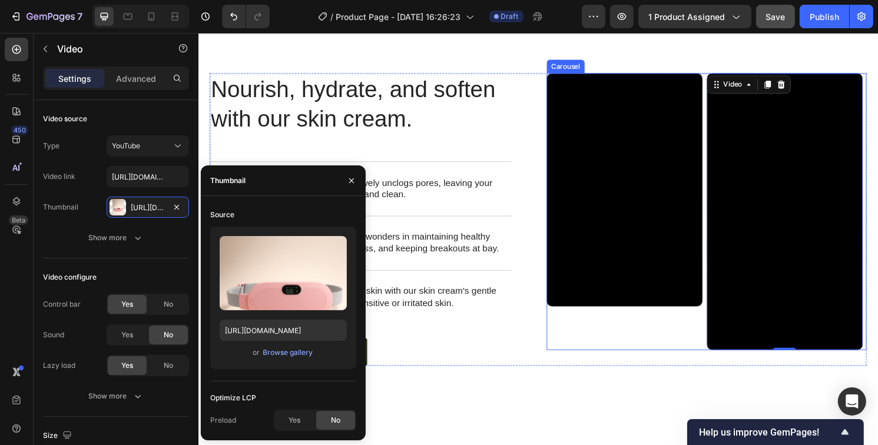
click at [624, 333] on div "Video" at bounding box center [641, 219] width 162 height 288
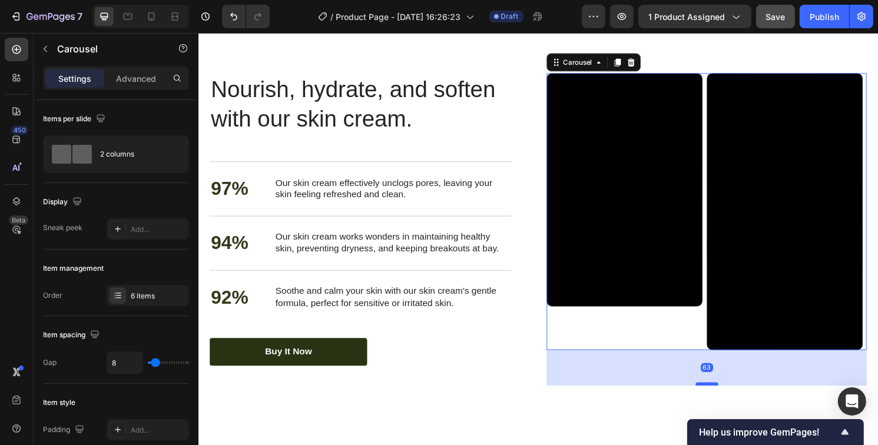
drag, startPoint x: 714, startPoint y: 359, endPoint x: 714, endPoint y: 397, distance: 37.7
click at [715, 397] on div at bounding box center [727, 398] width 24 height 4
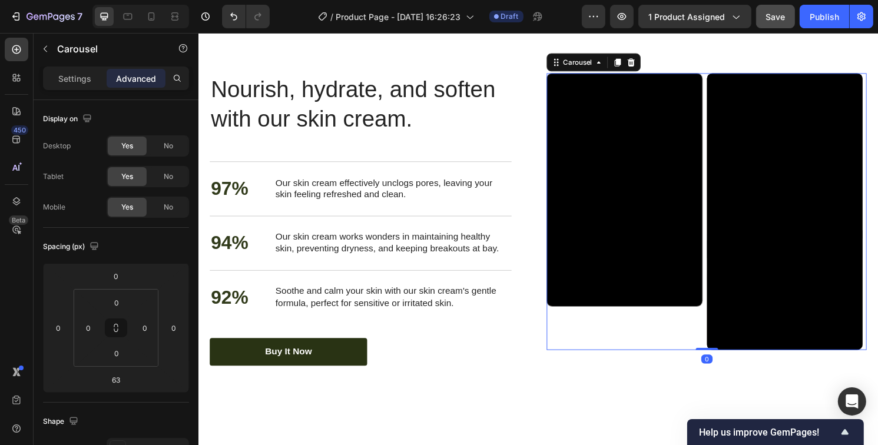
drag, startPoint x: 718, startPoint y: 396, endPoint x: 720, endPoint y: 357, distance: 38.9
click at [720, 357] on div "Video Video Drop element here Drop element here Drop element here Drop element …" at bounding box center [726, 219] width 333 height 288
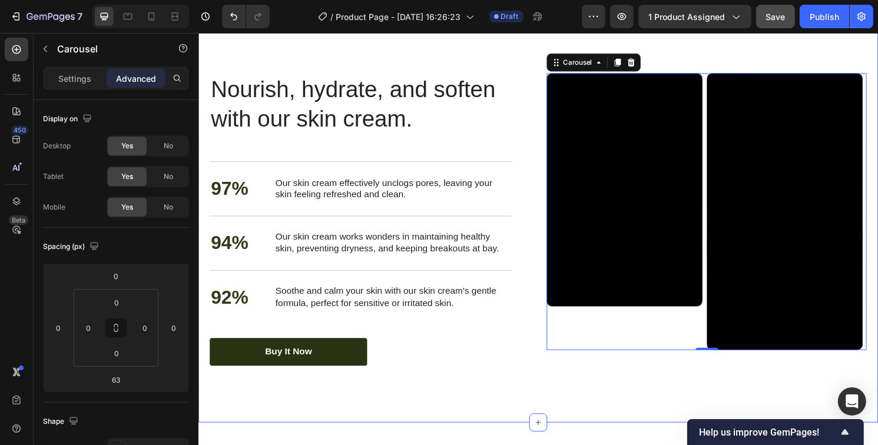
click at [695, 57] on div "Nourish, hydrate, and soften with our skin cream. Heading Nourish, hydrate, and…" at bounding box center [551, 227] width 707 height 422
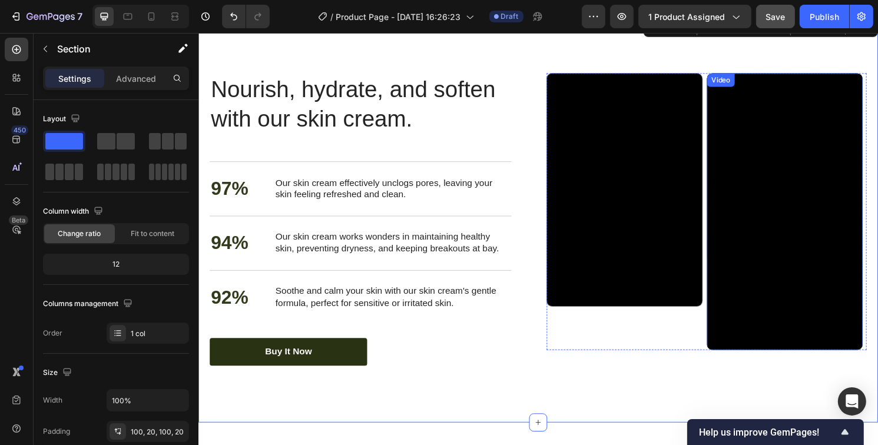
click at [745, 83] on div "Video" at bounding box center [741, 82] width 24 height 11
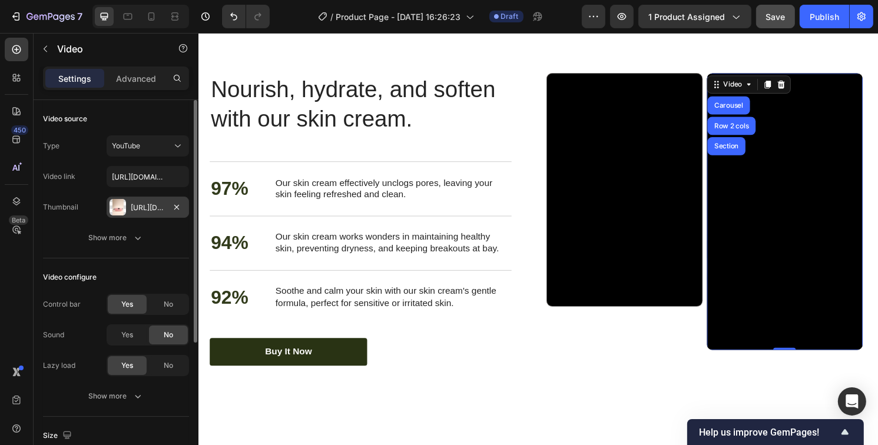
click at [150, 209] on div "Https://cdn.Shopify.Com/s/files/1/0629/4529/6478/files/gempages_586460493032457…" at bounding box center [148, 208] width 34 height 11
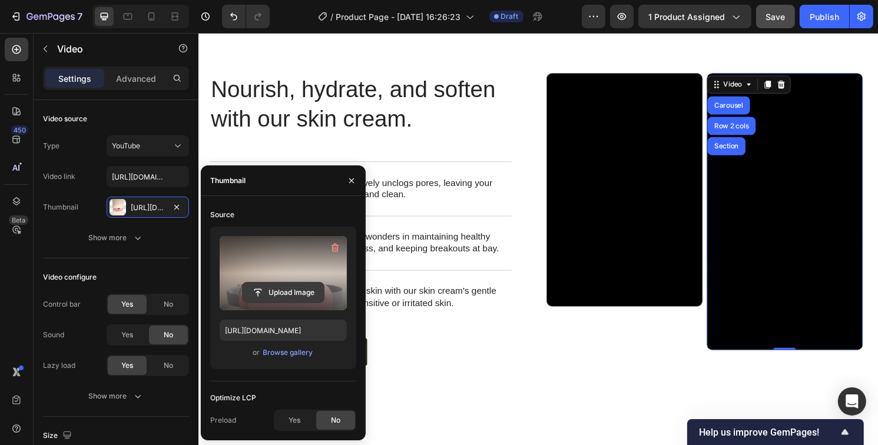
click at [267, 290] on input "file" at bounding box center [283, 293] width 81 height 20
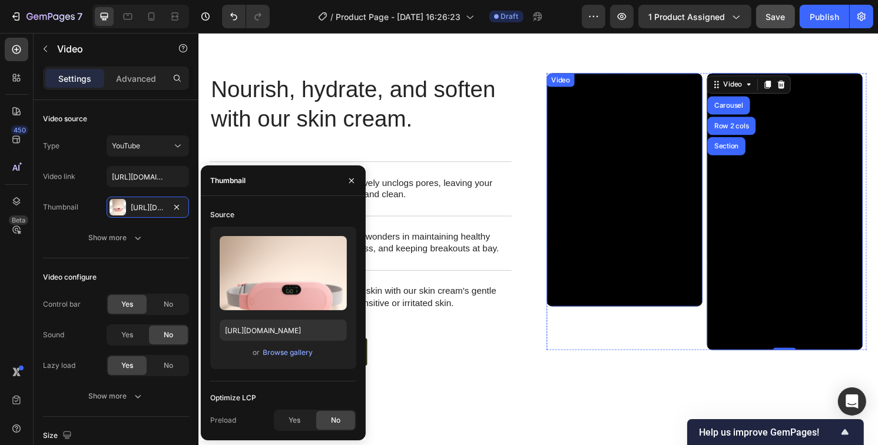
click at [572, 80] on div "Video" at bounding box center [574, 82] width 24 height 11
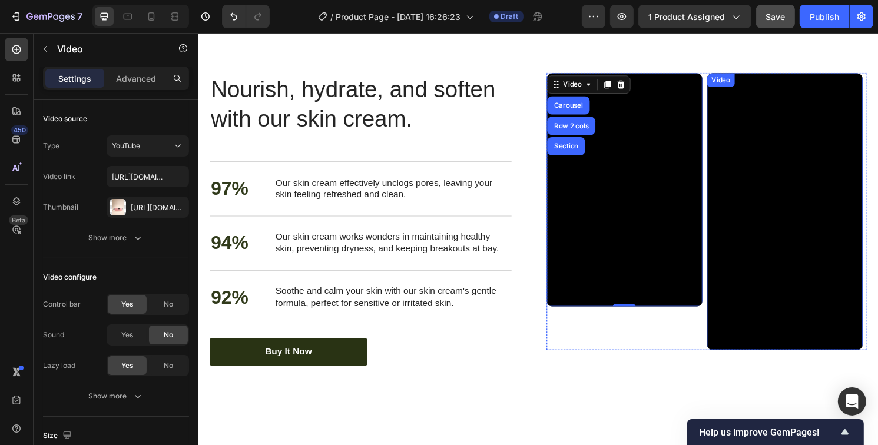
click at [745, 82] on div "Video" at bounding box center [741, 82] width 24 height 11
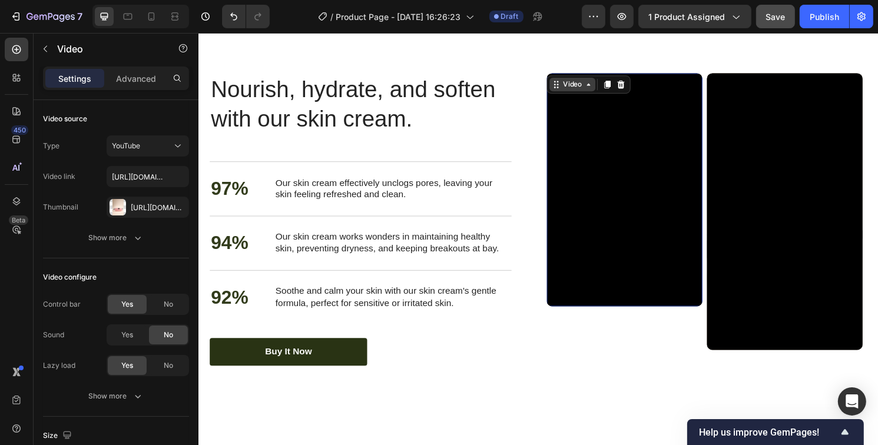
click at [578, 86] on div "Video" at bounding box center [587, 86] width 24 height 11
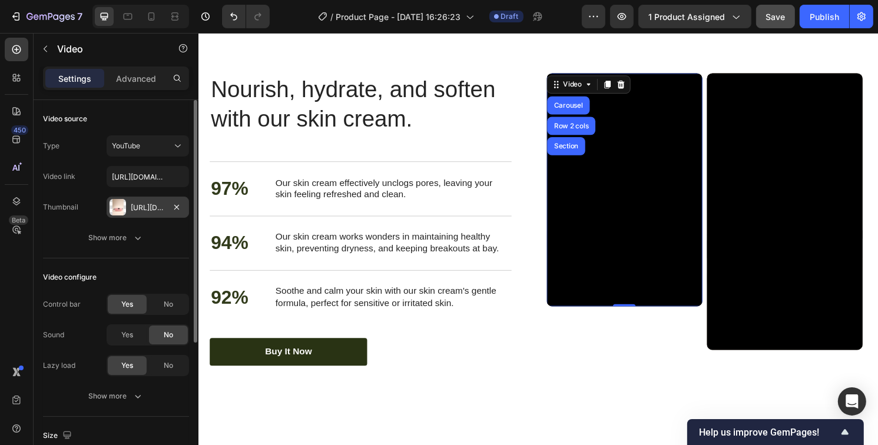
click at [138, 207] on div "Https://cdn.Shopify.Com/s/files/1/0629/4529/6478/files/gempages_586460493032457…" at bounding box center [148, 208] width 34 height 11
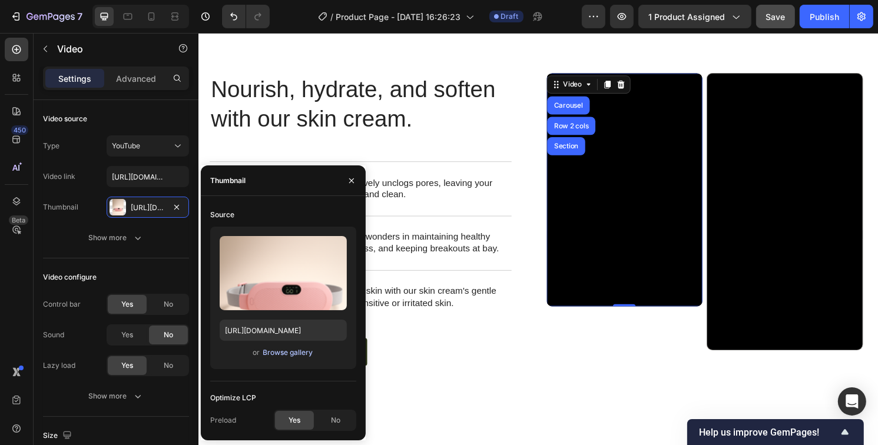
click at [286, 358] on button "Browse gallery" at bounding box center [288, 353] width 51 height 12
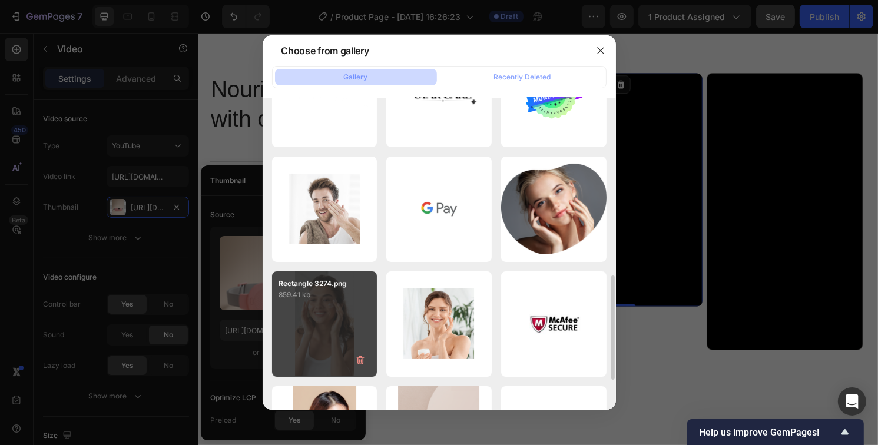
scroll to position [353, 0]
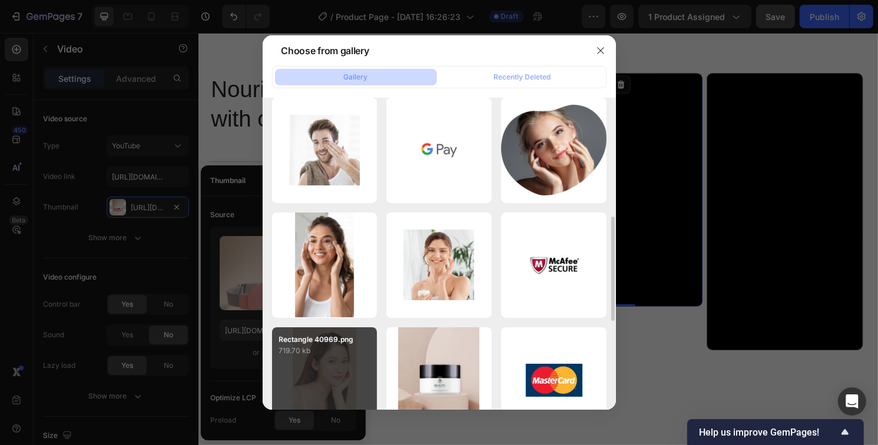
click at [0, 0] on div "Rectangle 3274.png 859.41 kb" at bounding box center [0, 0] width 0 height 0
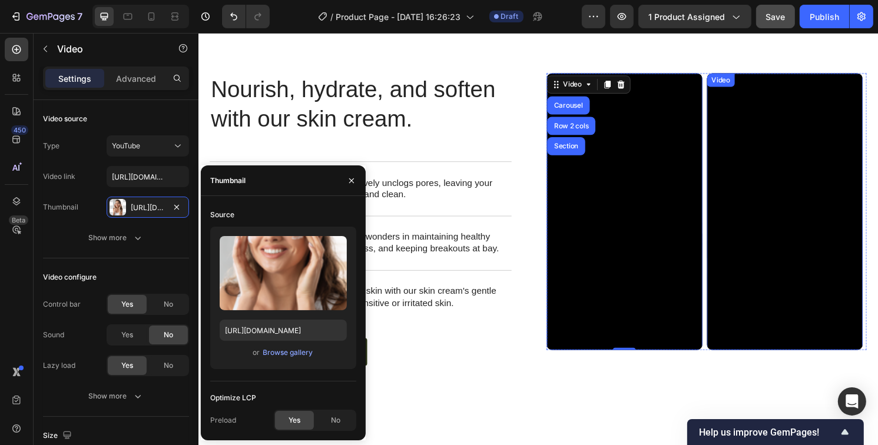
click at [738, 84] on div "Video" at bounding box center [741, 82] width 24 height 11
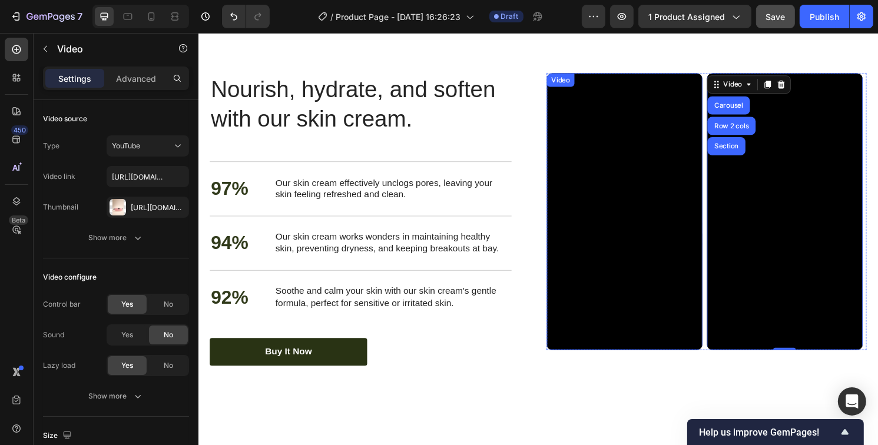
click at [575, 86] on div "Video" at bounding box center [574, 82] width 24 height 11
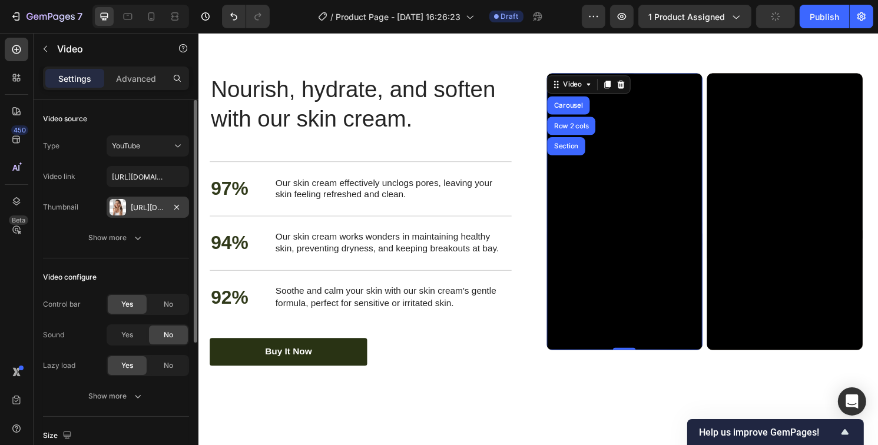
click at [117, 208] on div at bounding box center [118, 207] width 16 height 16
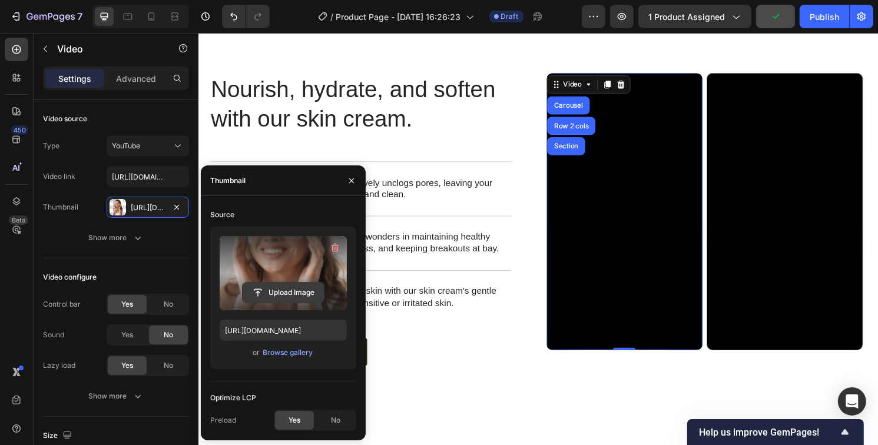
click at [286, 294] on input "file" at bounding box center [283, 293] width 81 height 20
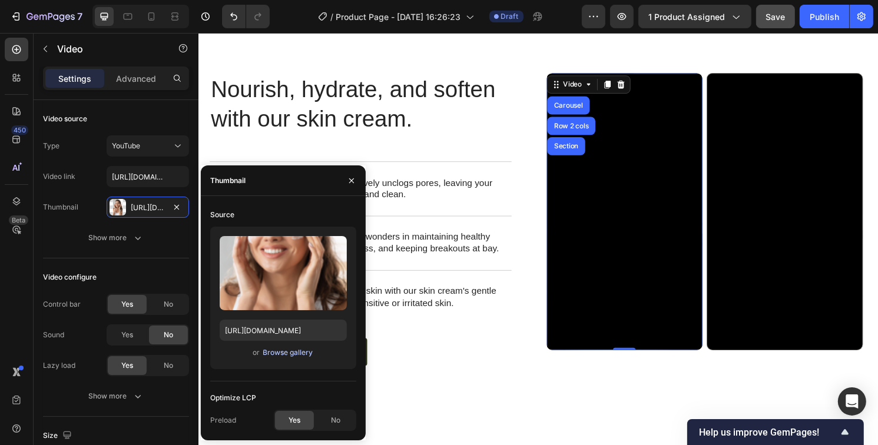
click at [281, 352] on div "Browse gallery" at bounding box center [288, 352] width 50 height 11
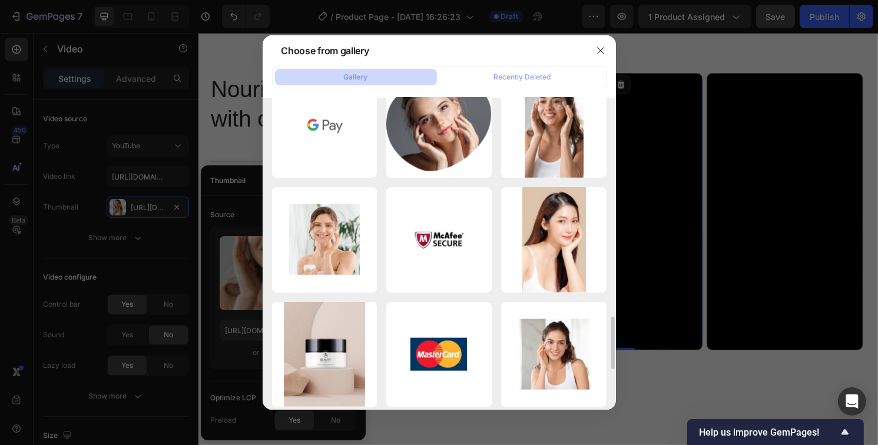
scroll to position [1237, 0]
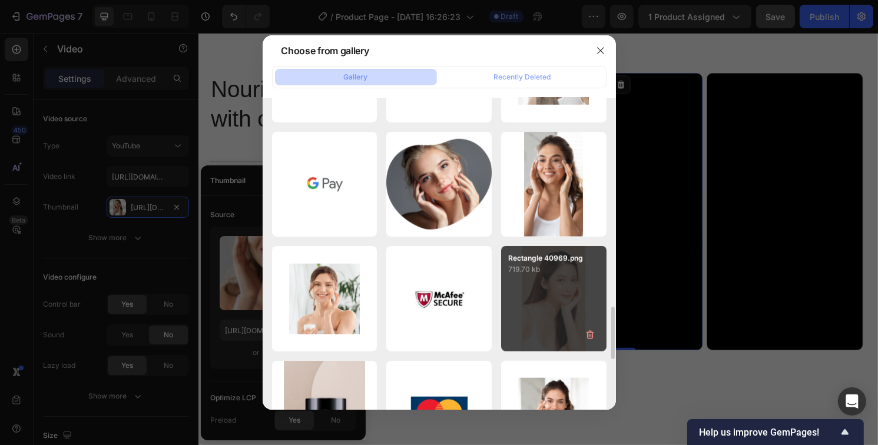
click at [543, 300] on div "Rectangle 40969.png 719.70 kb" at bounding box center [553, 298] width 105 height 105
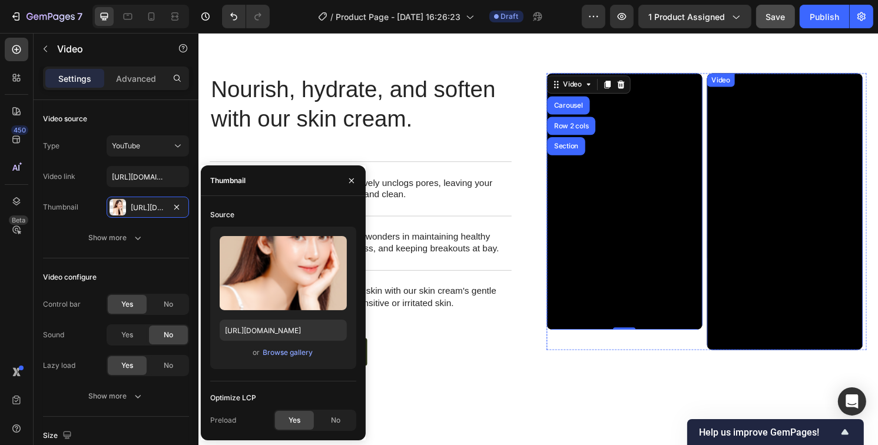
click at [739, 81] on div "Video" at bounding box center [741, 82] width 24 height 11
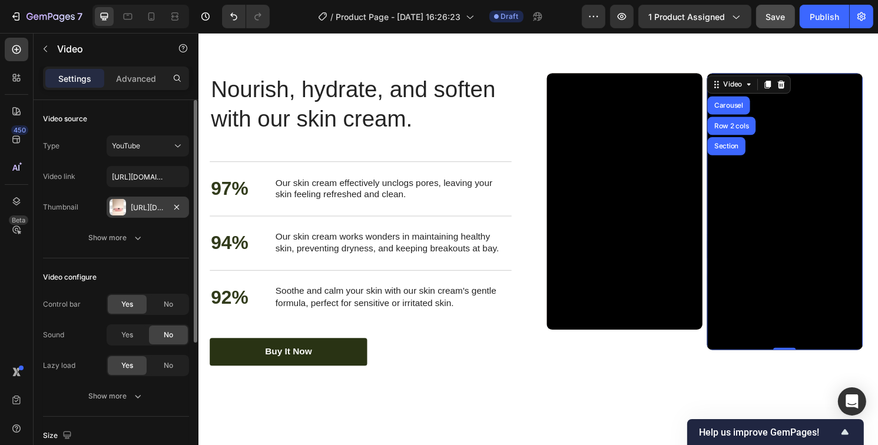
click at [129, 206] on div "Https://cdn.Shopify.Com/s/files/1/0629/4529/6478/files/gempages_586460493032457…" at bounding box center [148, 207] width 82 height 21
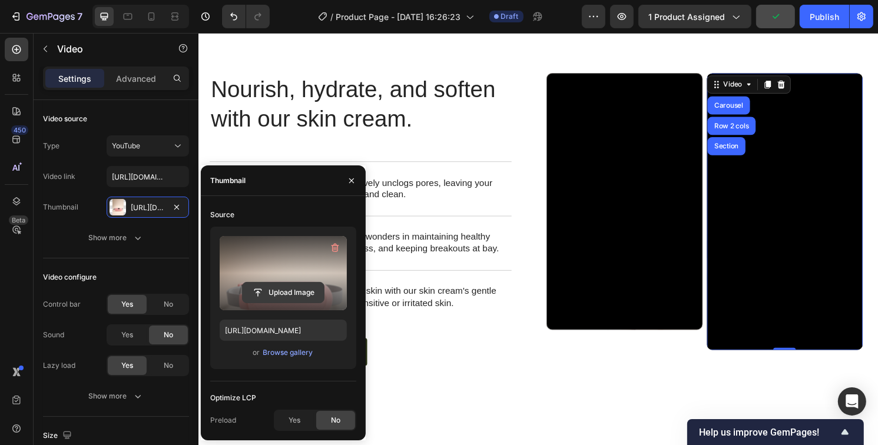
click at [318, 289] on input "file" at bounding box center [283, 293] width 81 height 20
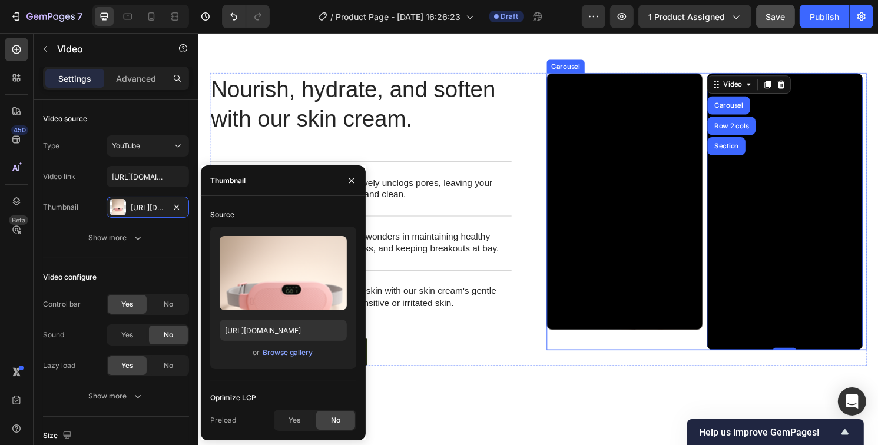
click at [590, 359] on div "Video" at bounding box center [641, 219] width 162 height 288
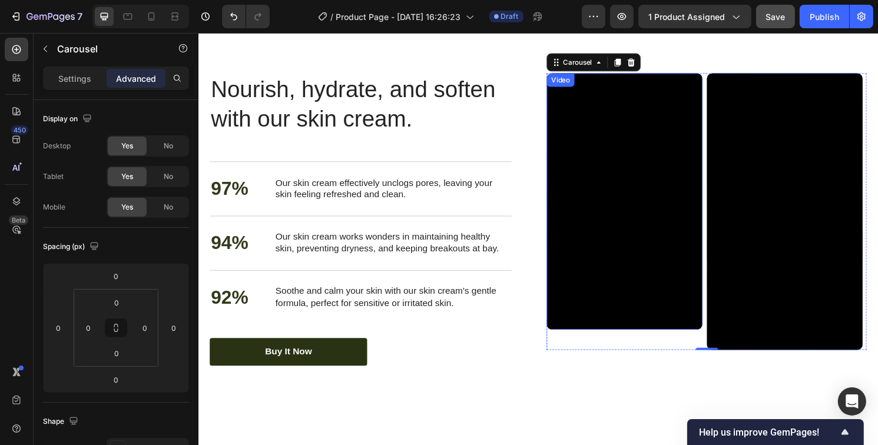
click at [573, 84] on div "Video" at bounding box center [574, 82] width 24 height 11
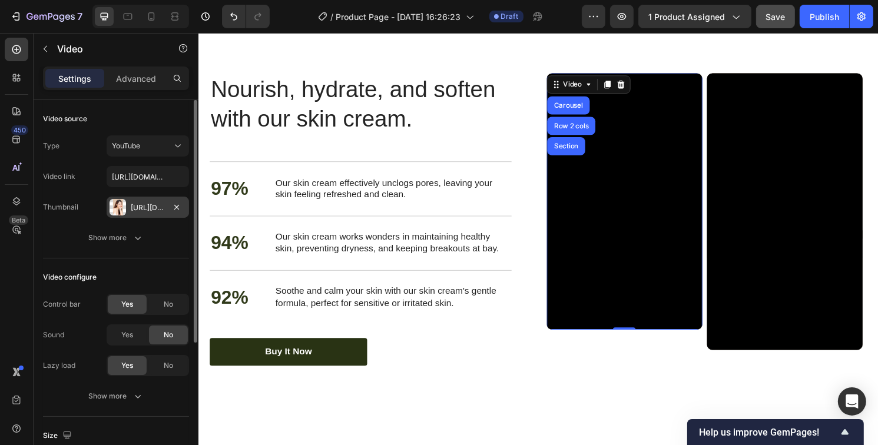
click at [116, 208] on div at bounding box center [118, 207] width 16 height 16
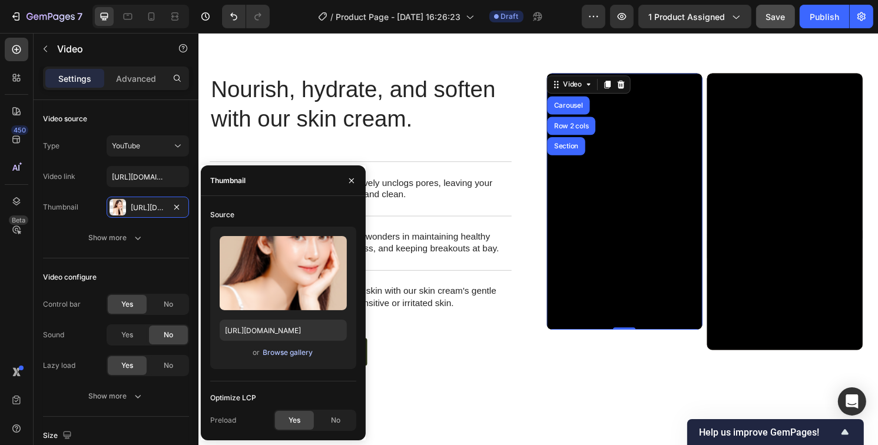
click at [275, 352] on div "Browse gallery" at bounding box center [288, 352] width 50 height 11
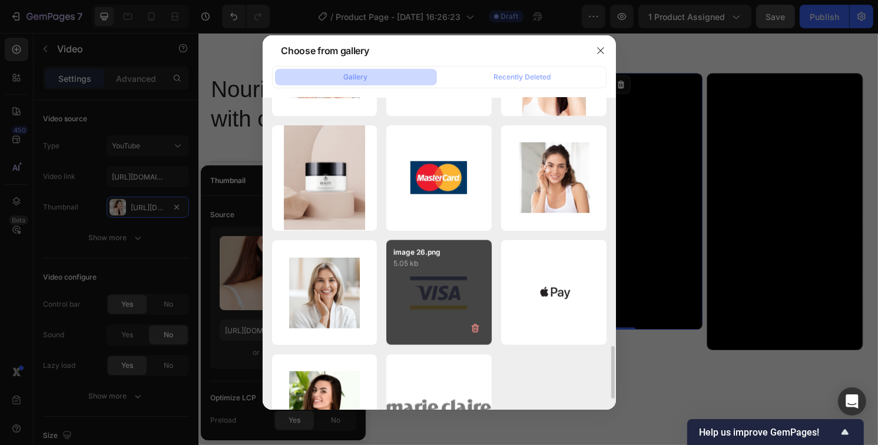
scroll to position [1531, 0]
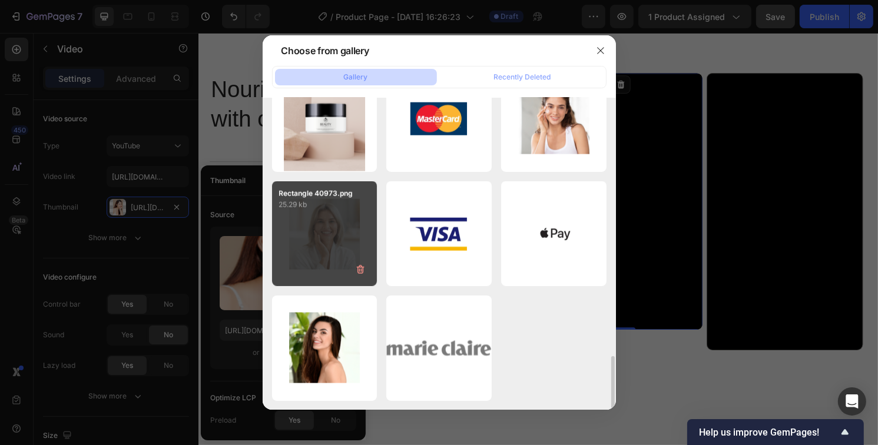
click at [313, 253] on div "Rectangle 40973.png 25.29 kb" at bounding box center [324, 233] width 105 height 105
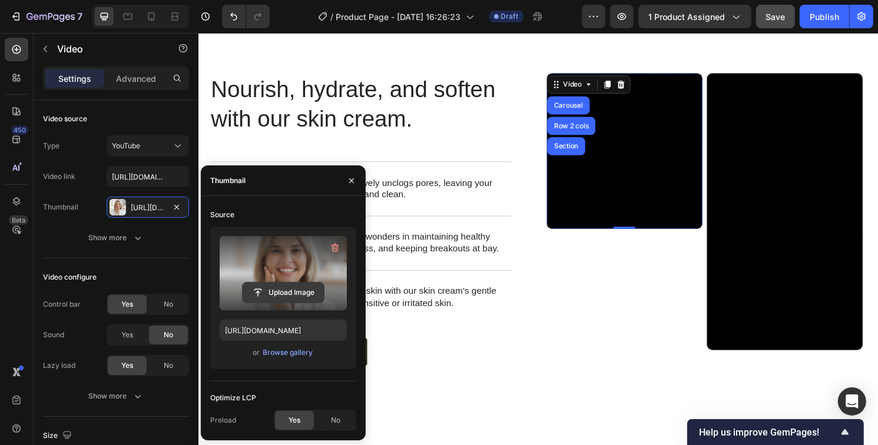
click at [284, 289] on input "file" at bounding box center [283, 293] width 81 height 20
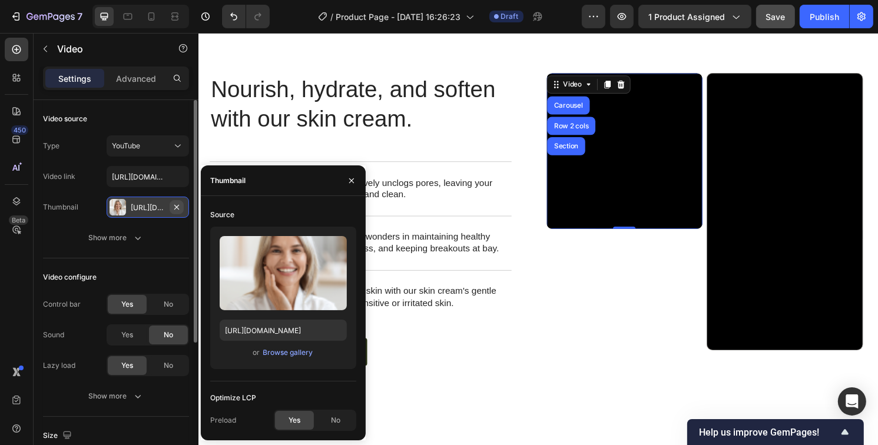
click at [176, 206] on icon "button" at bounding box center [176, 206] width 5 height 5
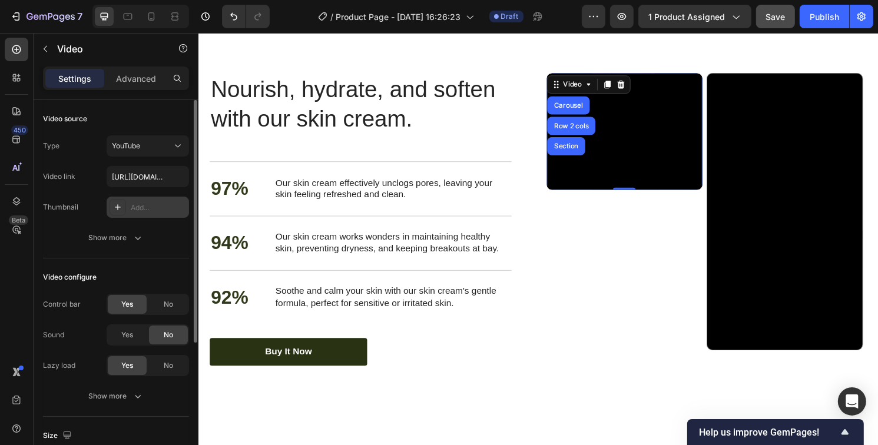
click at [115, 210] on icon at bounding box center [117, 207] width 9 height 9
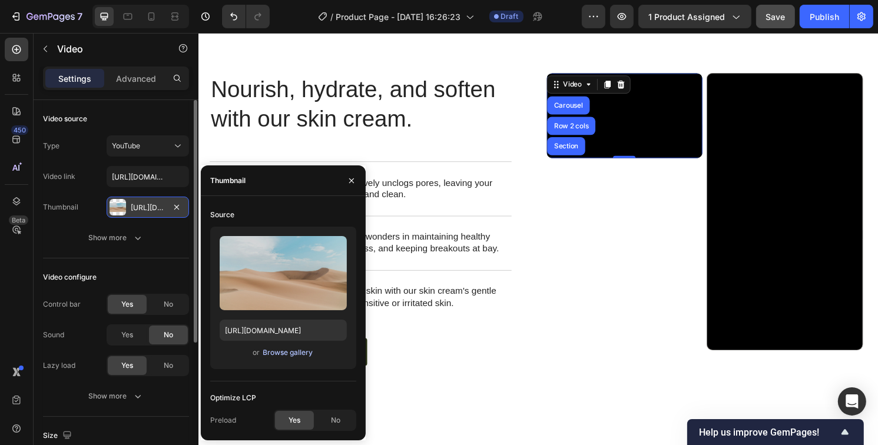
click at [275, 352] on div "Browse gallery" at bounding box center [288, 352] width 50 height 11
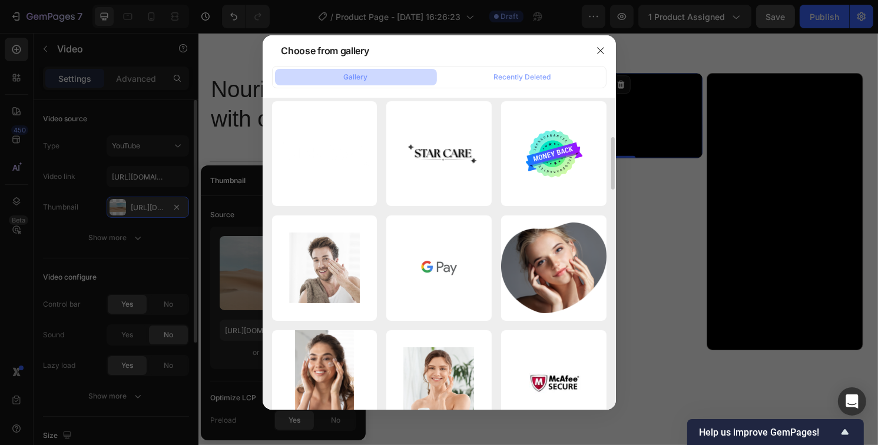
scroll to position [0, 0]
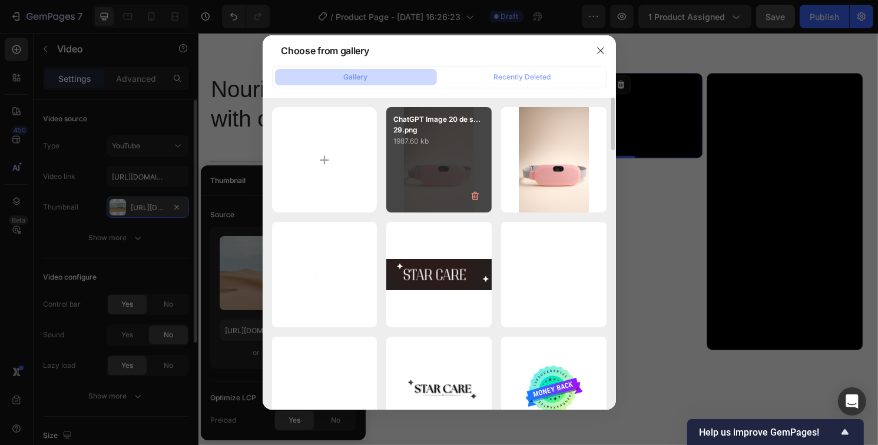
click at [465, 161] on div "ChatGPT Image 20 de s...29.png 1987.60 kb" at bounding box center [438, 159] width 105 height 105
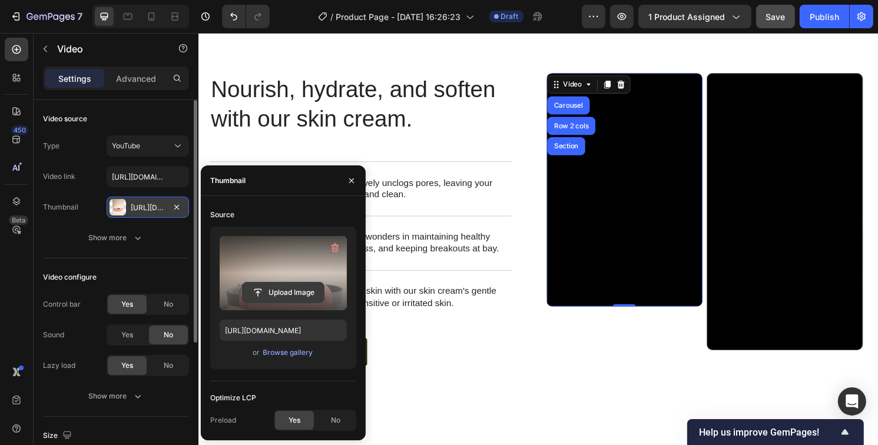
click at [295, 291] on input "file" at bounding box center [283, 293] width 81 height 20
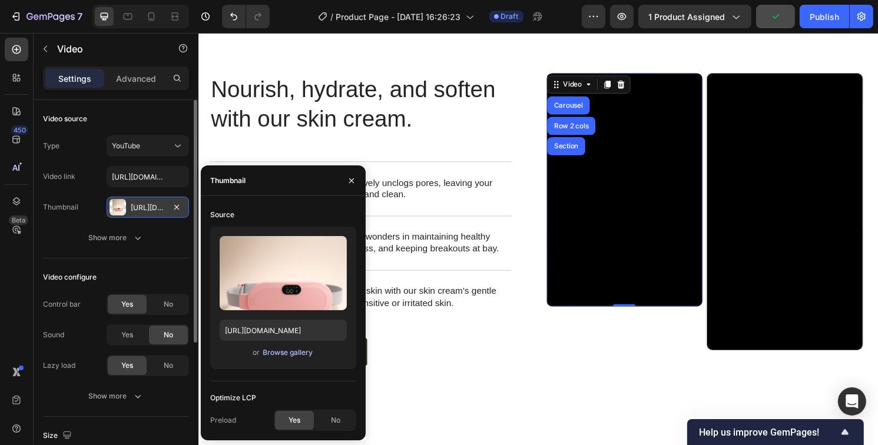
click at [294, 352] on div "Browse gallery" at bounding box center [288, 352] width 50 height 11
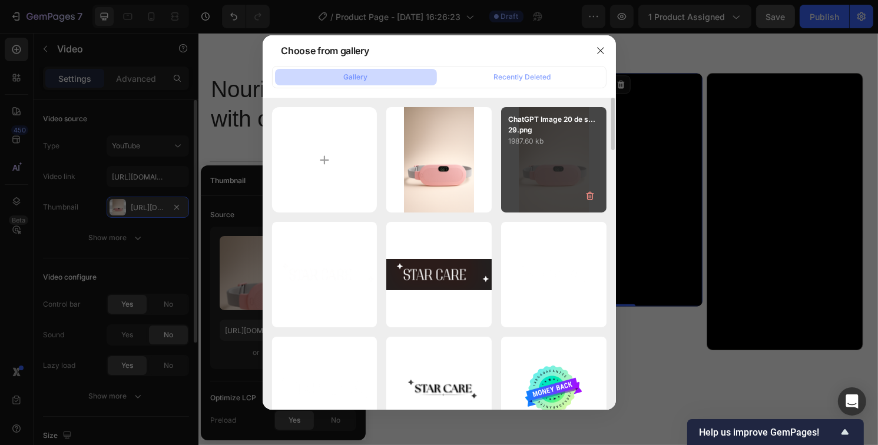
click at [546, 187] on div "ChatGPT Image 20 de s...29.png 1987.60 kb" at bounding box center [553, 159] width 105 height 105
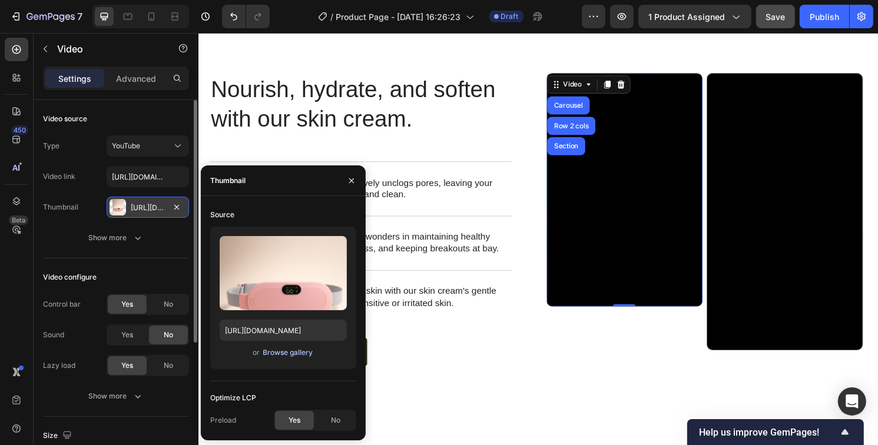
click at [275, 354] on div "Browse gallery" at bounding box center [288, 352] width 50 height 11
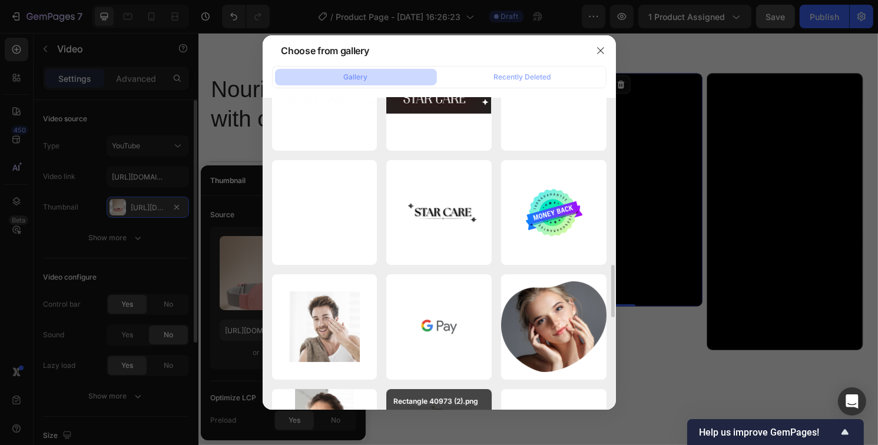
scroll to position [353, 0]
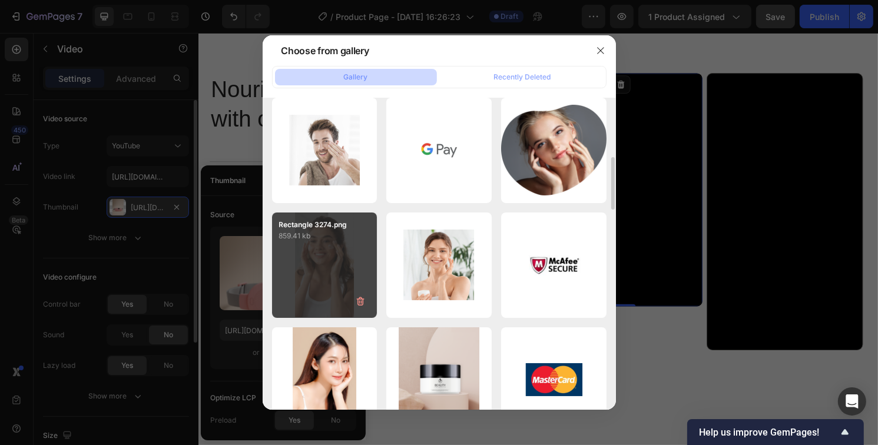
click at [341, 273] on div "Rectangle 3274.png 859.41 kb" at bounding box center [324, 265] width 105 height 105
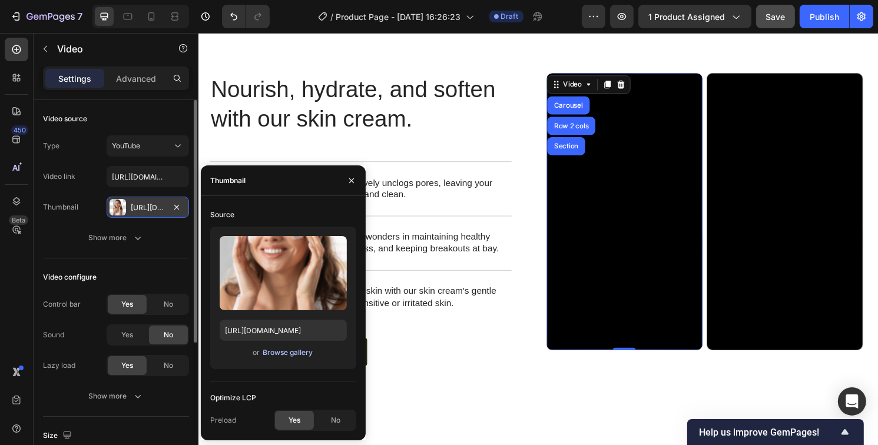
click at [283, 353] on div "Browse gallery" at bounding box center [288, 352] width 50 height 11
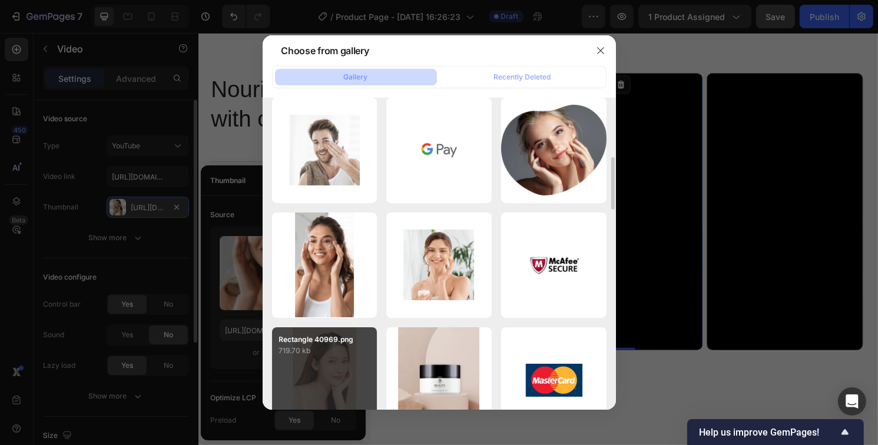
scroll to position [471, 0]
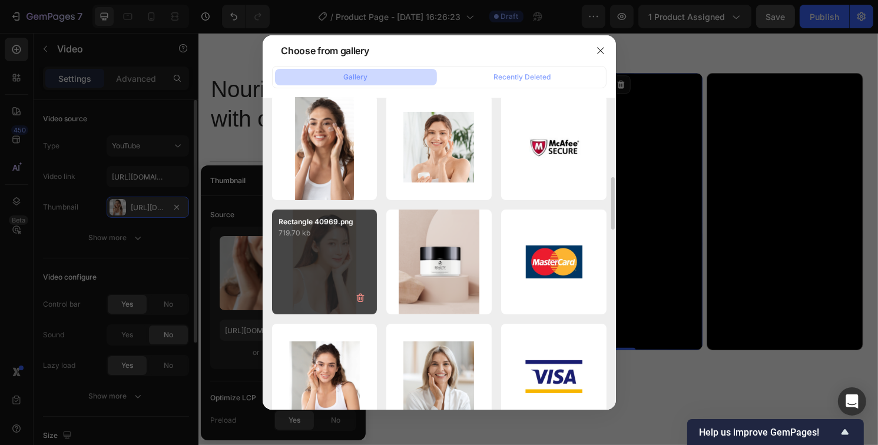
click at [308, 265] on div "Rectangle 40969.png 719.70 kb" at bounding box center [324, 262] width 105 height 105
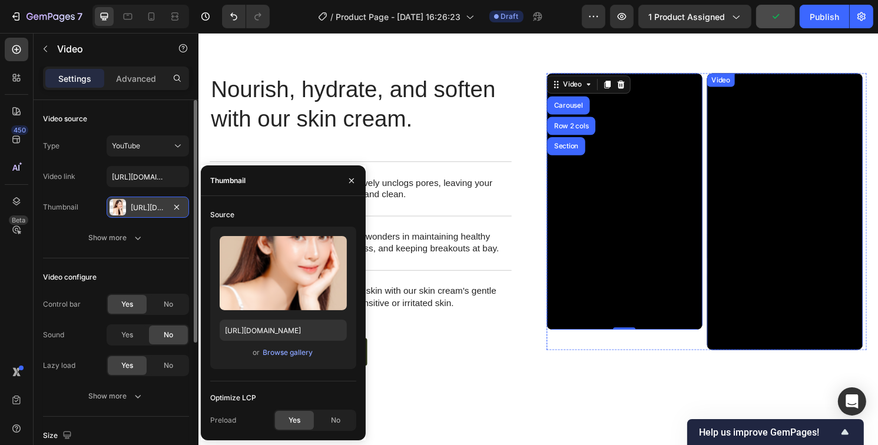
click at [743, 77] on div "Video" at bounding box center [741, 82] width 29 height 14
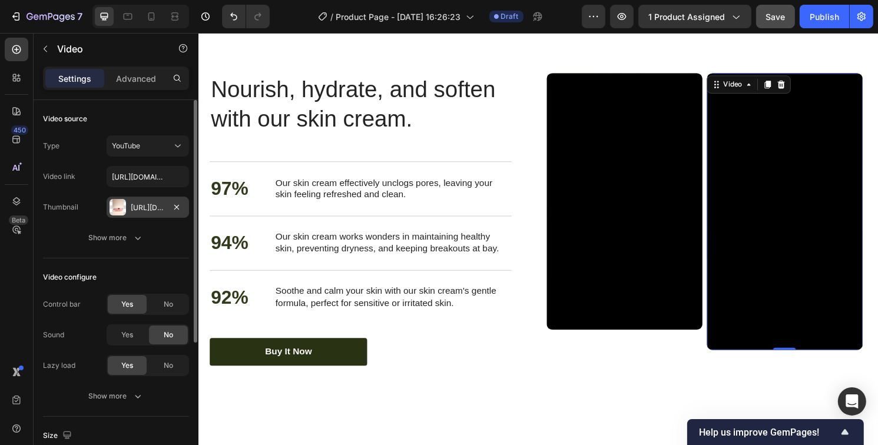
click at [153, 207] on div "Https://cdn.Shopify.Com/s/files/1/0629/4529/6478/files/gempages_586460493032457…" at bounding box center [148, 208] width 34 height 11
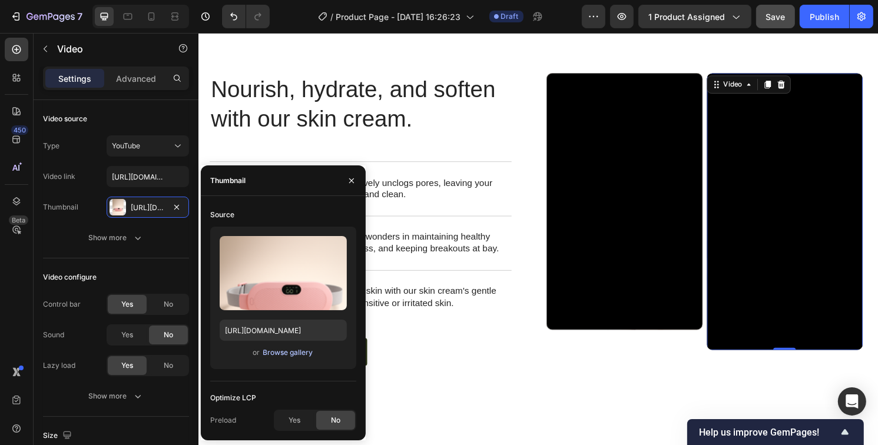
click at [271, 351] on div "Browse gallery" at bounding box center [288, 352] width 50 height 11
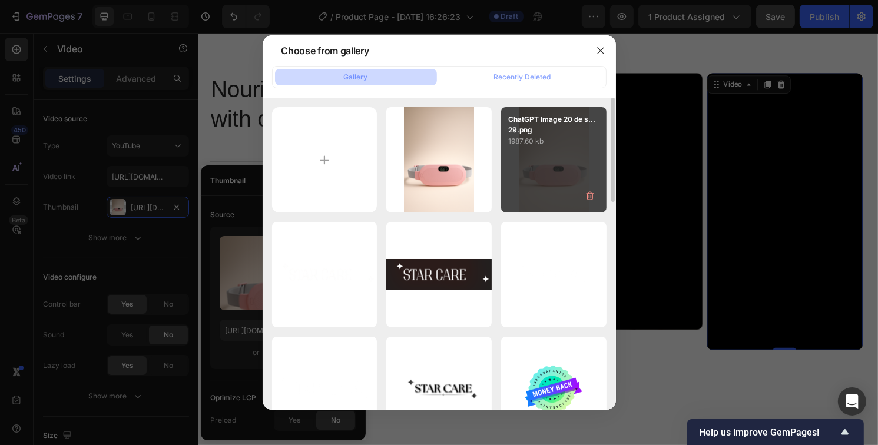
click at [538, 185] on div "ChatGPT Image 20 de s...29.png 1987.60 kb" at bounding box center [553, 159] width 105 height 105
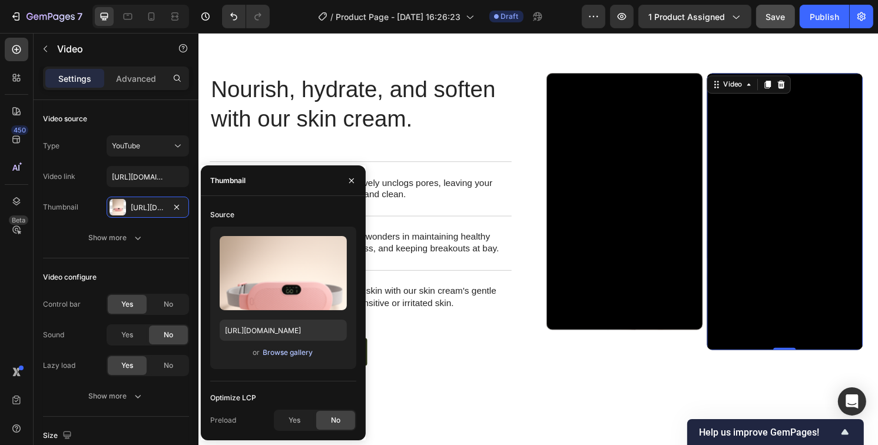
click at [276, 352] on div "Browse gallery" at bounding box center [288, 352] width 50 height 11
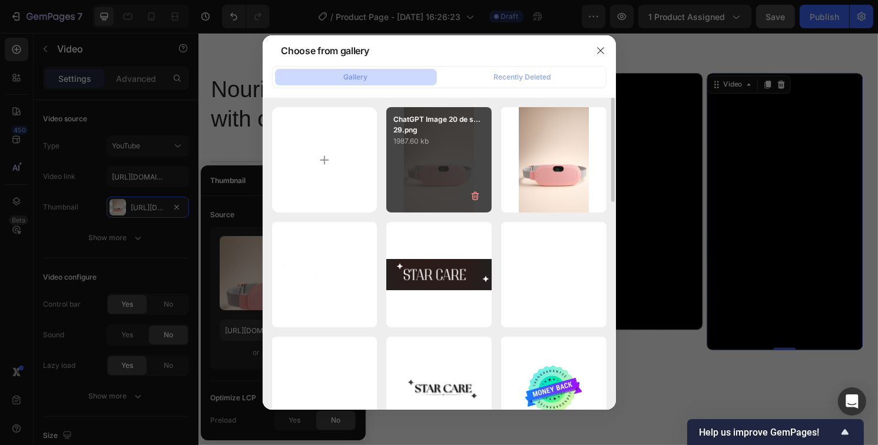
click at [432, 171] on div "ChatGPT Image 20 de s...29.png 1987.60 kb" at bounding box center [438, 159] width 105 height 105
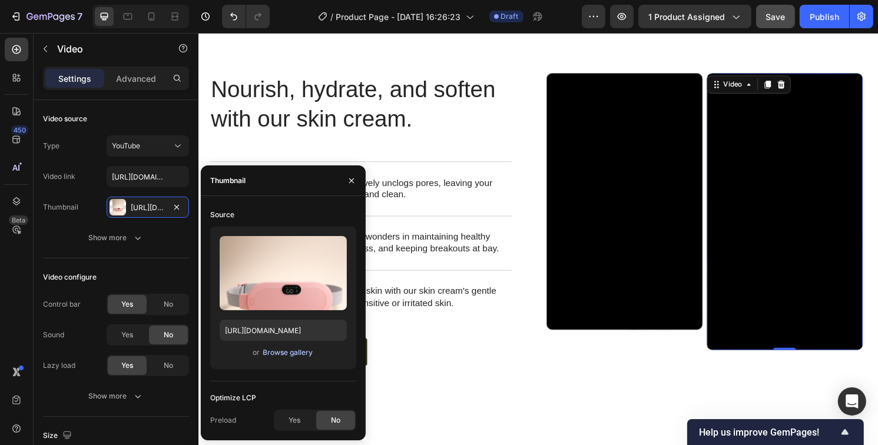
click at [277, 351] on div "Browse gallery" at bounding box center [288, 352] width 50 height 11
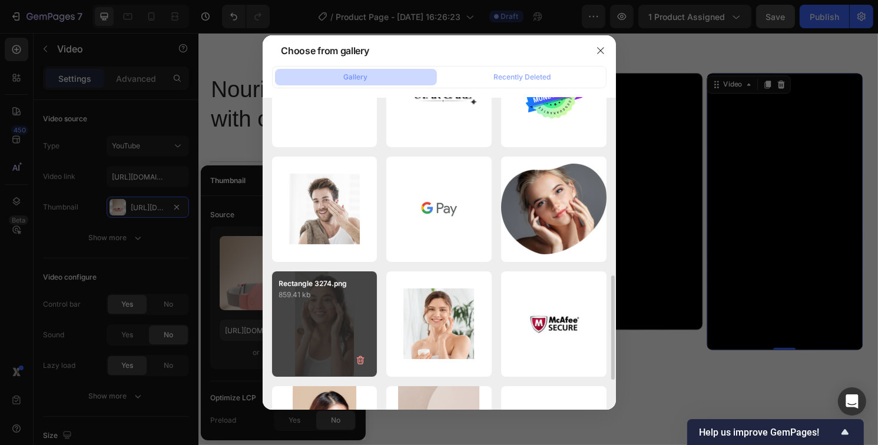
scroll to position [353, 0]
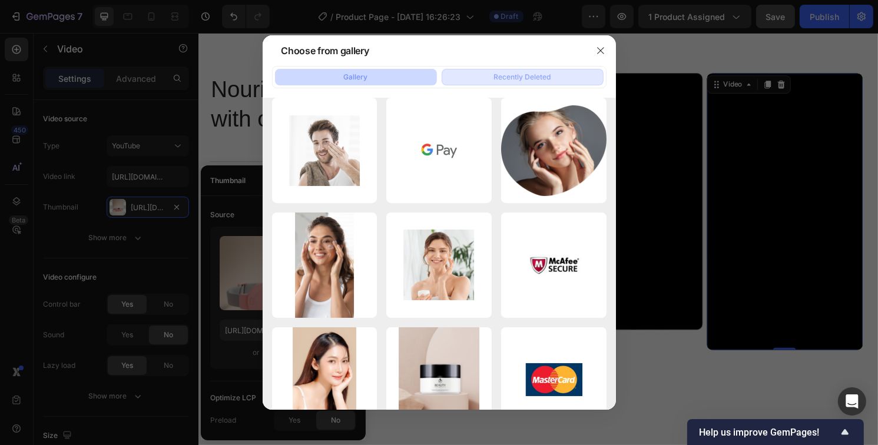
click at [501, 76] on div "Recently Deleted" at bounding box center [522, 77] width 57 height 11
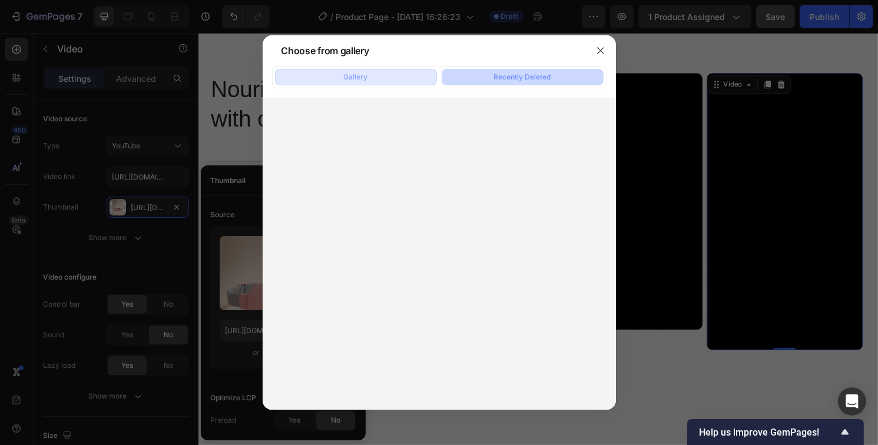
click at [394, 74] on button "Gallery" at bounding box center [356, 77] width 162 height 16
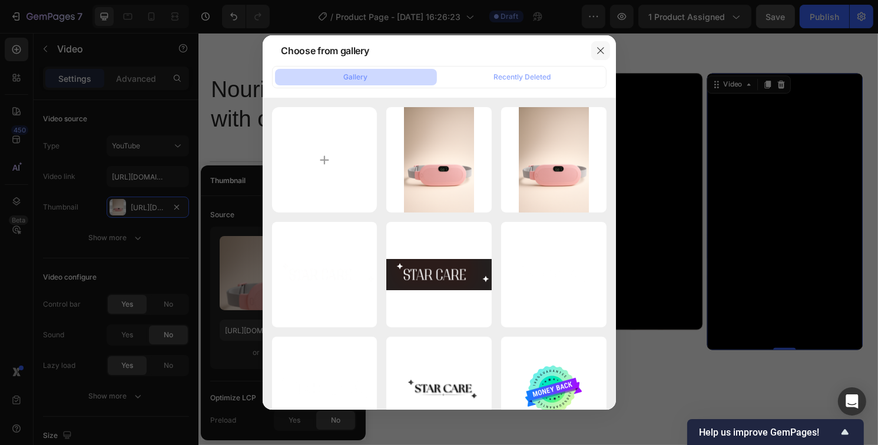
click at [600, 53] on icon "button" at bounding box center [600, 50] width 9 height 9
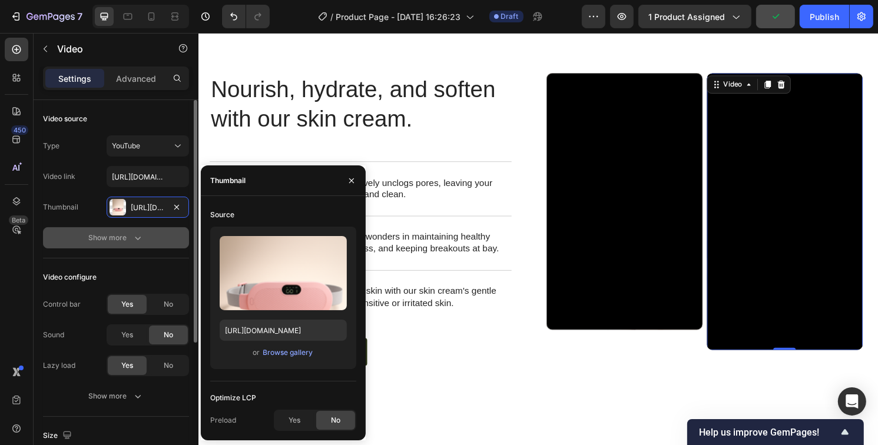
click at [132, 243] on icon "button" at bounding box center [138, 238] width 12 height 12
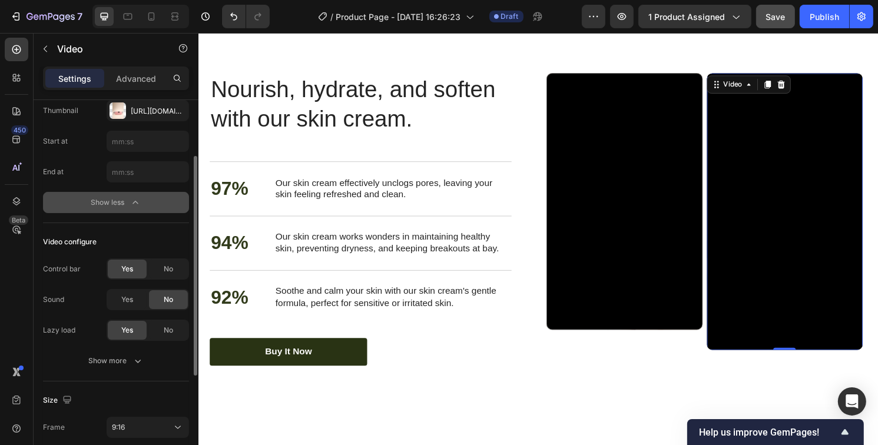
scroll to position [0, 0]
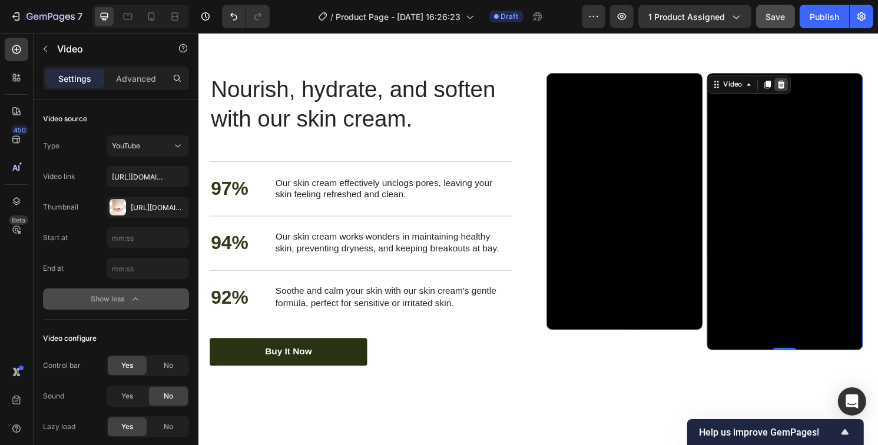
click at [799, 86] on icon at bounding box center [803, 86] width 9 height 9
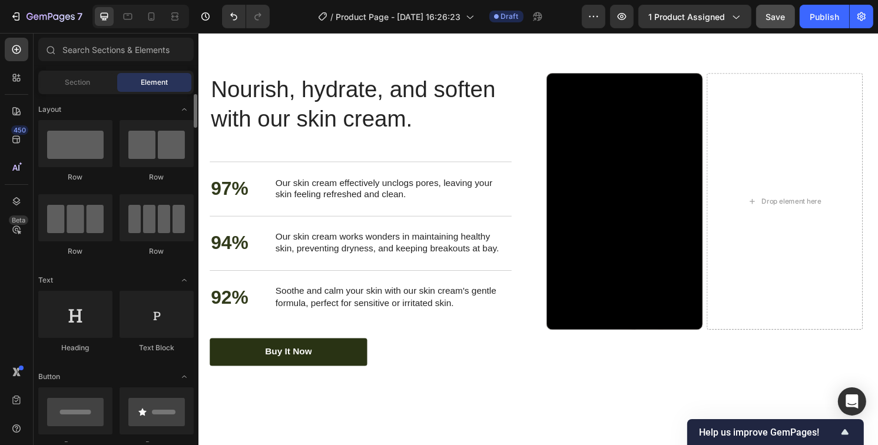
scroll to position [541, 0]
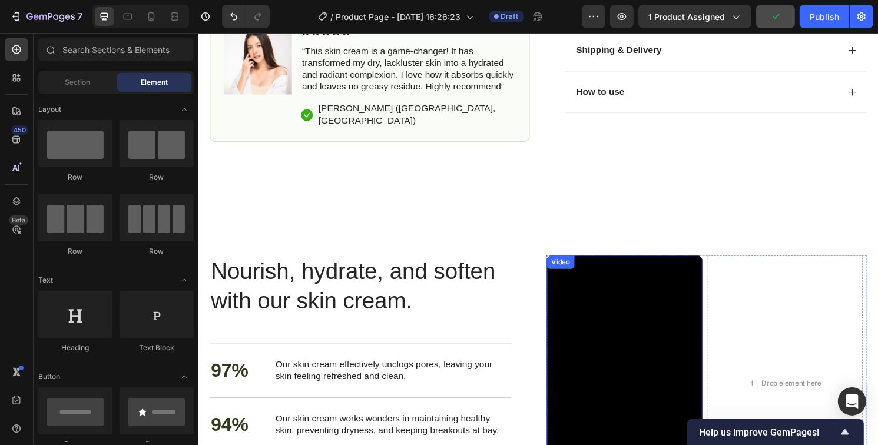
click at [573, 268] on div "Video" at bounding box center [574, 271] width 24 height 11
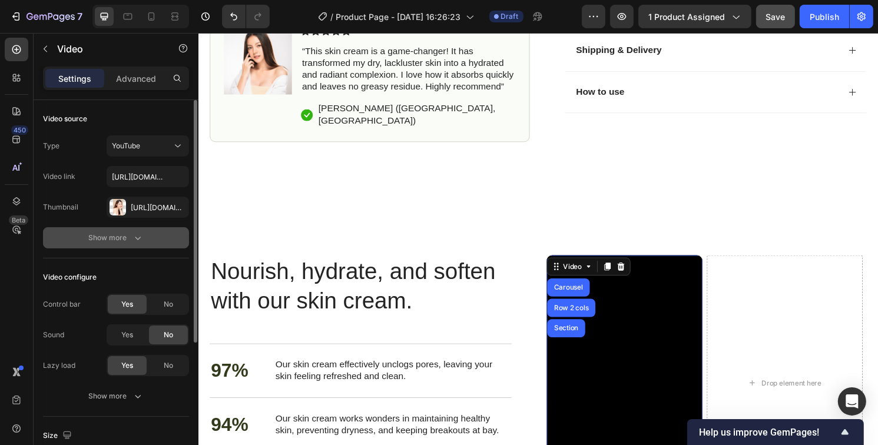
scroll to position [59, 0]
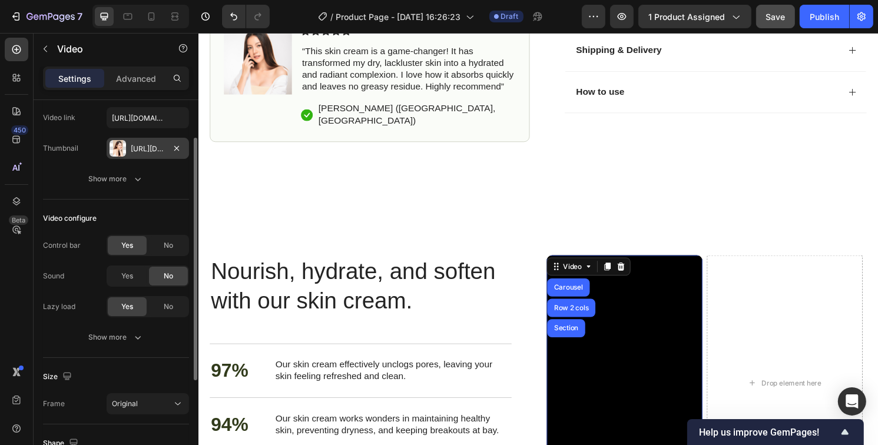
click at [118, 147] on div at bounding box center [118, 148] width 16 height 16
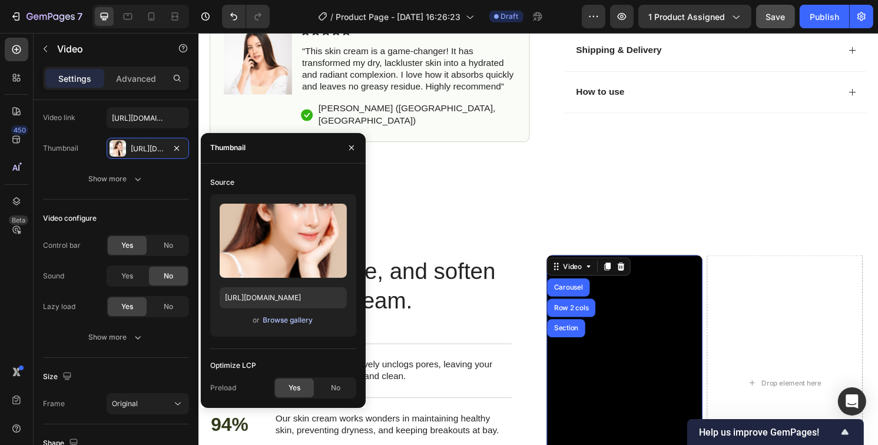
click at [271, 322] on div "Browse gallery" at bounding box center [288, 320] width 50 height 11
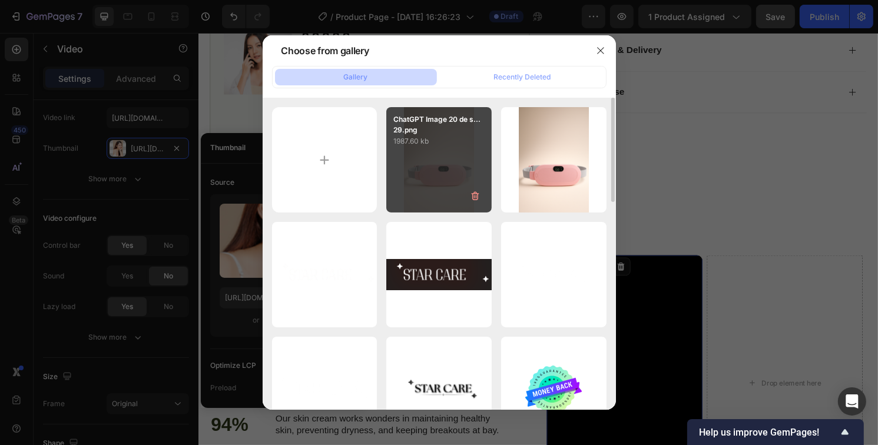
click at [447, 191] on div "ChatGPT Image 20 de s...29.png 1987.60 kb" at bounding box center [438, 159] width 105 height 105
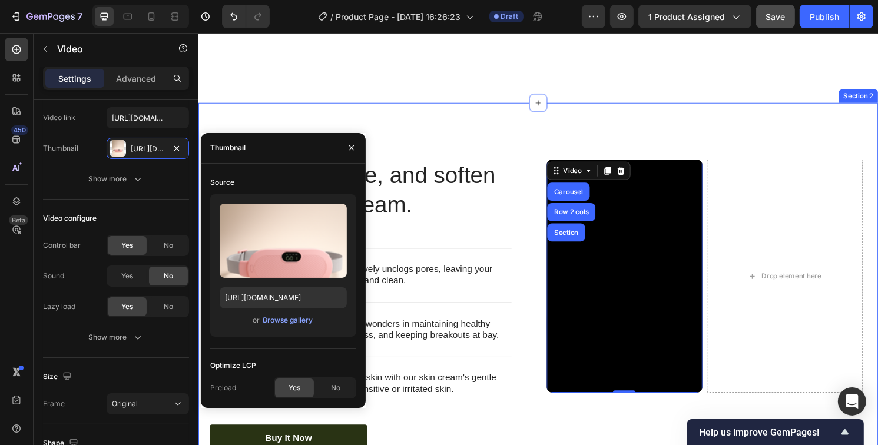
scroll to position [717, 0]
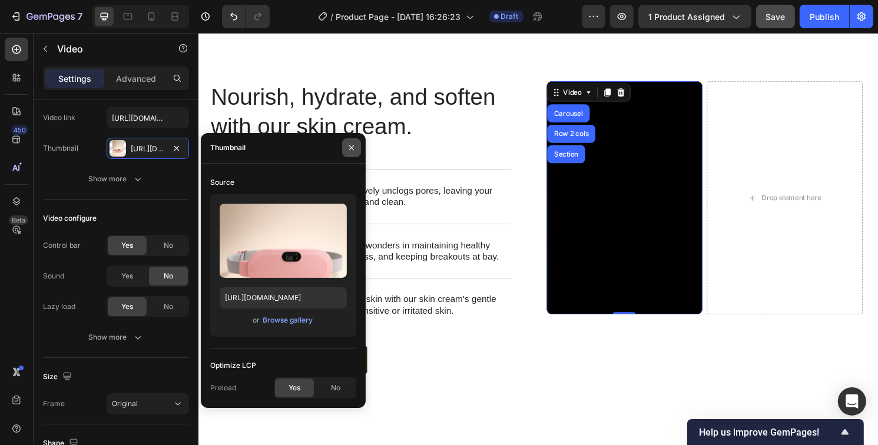
click at [347, 144] on icon "button" at bounding box center [351, 147] width 9 height 9
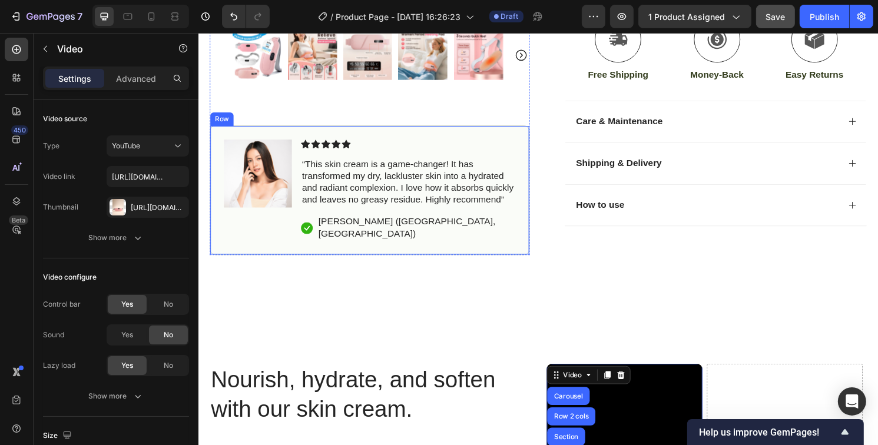
scroll to position [423, 0]
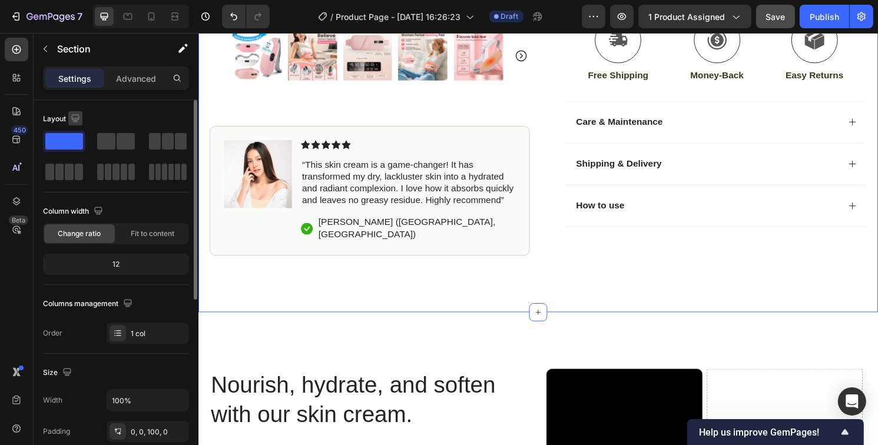
click at [69, 115] on icon "button" at bounding box center [75, 118] width 12 height 12
click at [77, 184] on icon "button" at bounding box center [78, 180] width 12 height 12
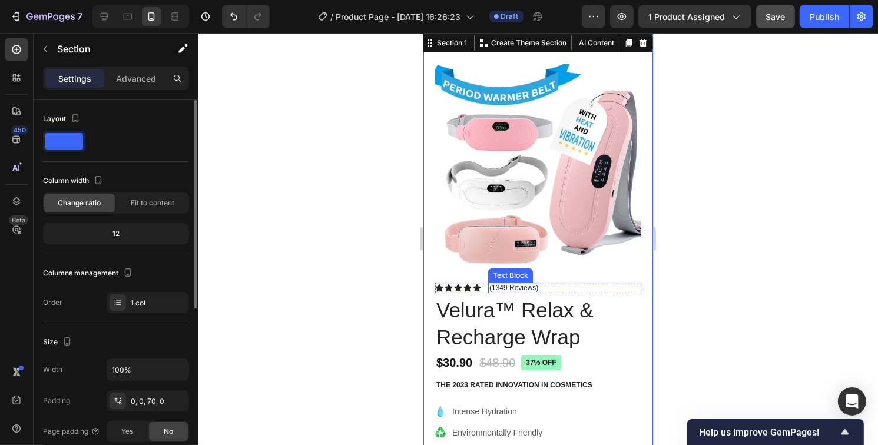
scroll to position [0, 0]
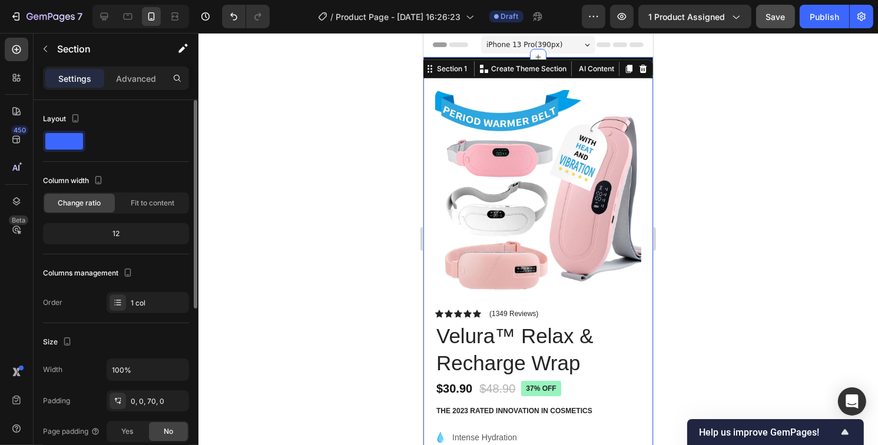
click at [730, 111] on div at bounding box center [538, 239] width 680 height 412
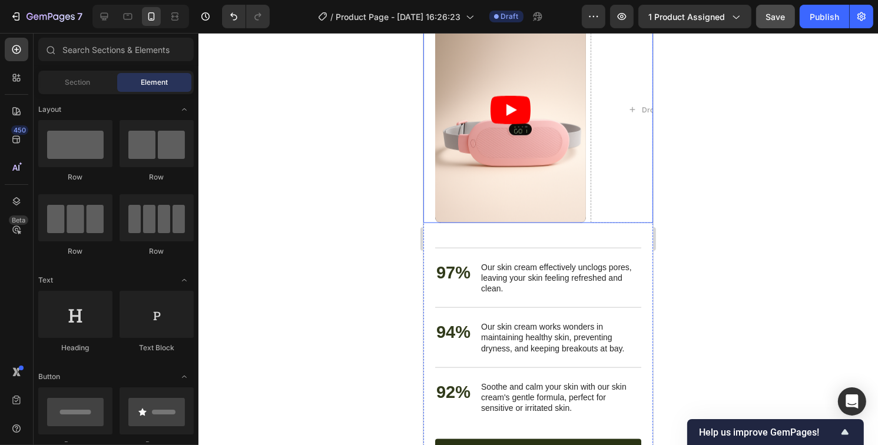
scroll to position [1413, 0]
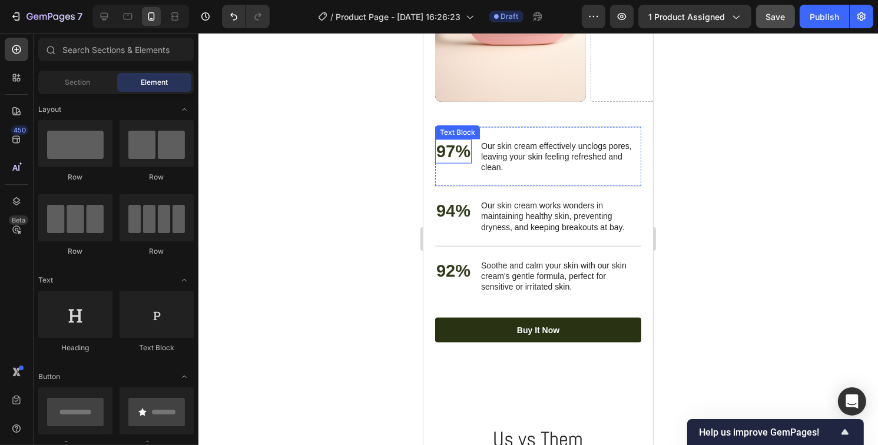
click at [450, 150] on p "97%" at bounding box center [453, 152] width 34 height 22
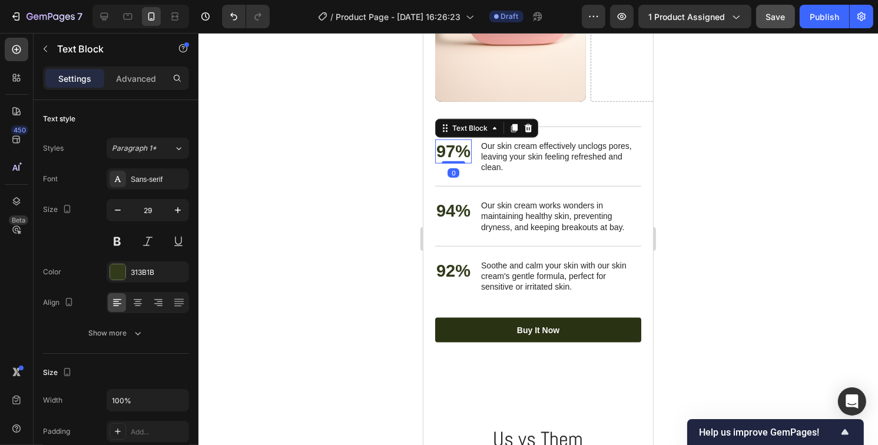
click at [452, 151] on p "97%" at bounding box center [453, 152] width 34 height 22
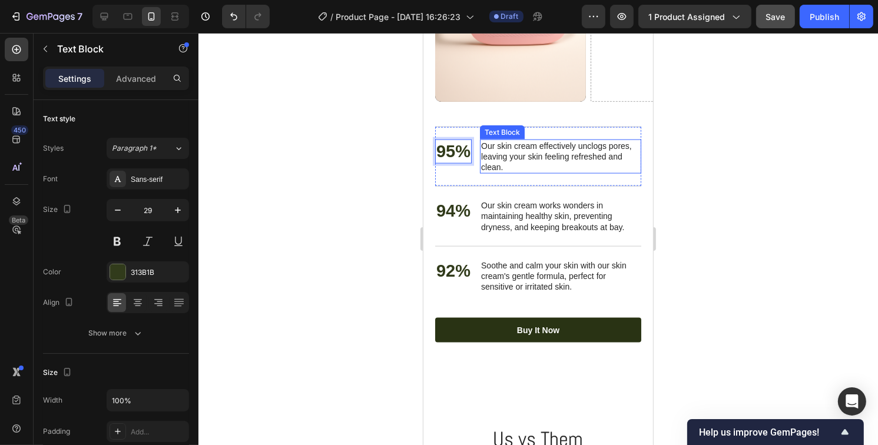
click at [516, 165] on p "Our skin cream effectively unclogs pores, leaving your skin feeling refreshed a…" at bounding box center [559, 157] width 159 height 32
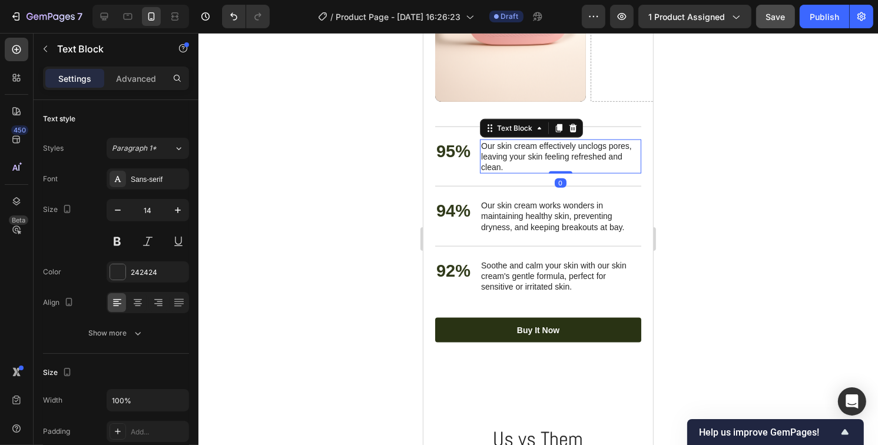
click at [516, 165] on p "Our skin cream effectively unclogs pores, leaving your skin feeling refreshed a…" at bounding box center [559, 157] width 159 height 32
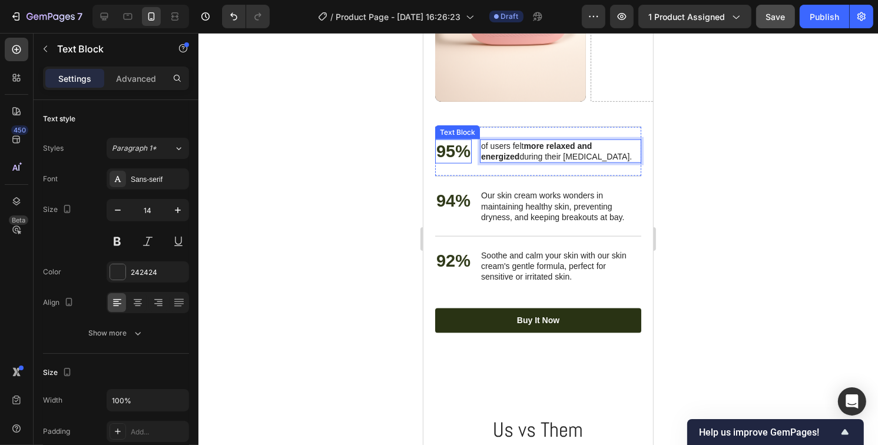
click at [455, 153] on p "95%" at bounding box center [453, 152] width 34 height 22
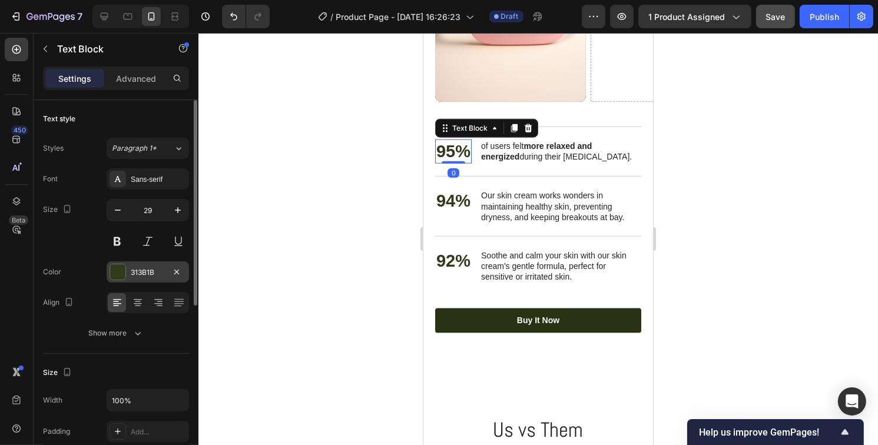
click at [119, 271] on div at bounding box center [117, 271] width 15 height 15
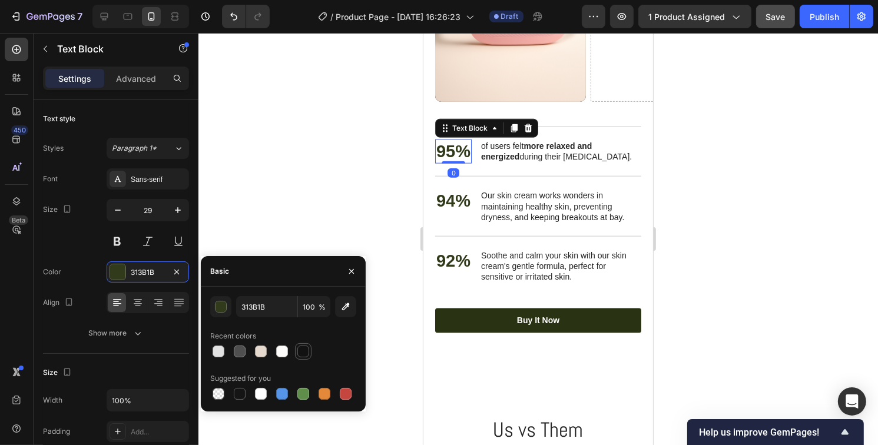
click at [309, 354] on div at bounding box center [303, 352] width 12 height 12
click at [455, 207] on p "94%" at bounding box center [453, 201] width 34 height 22
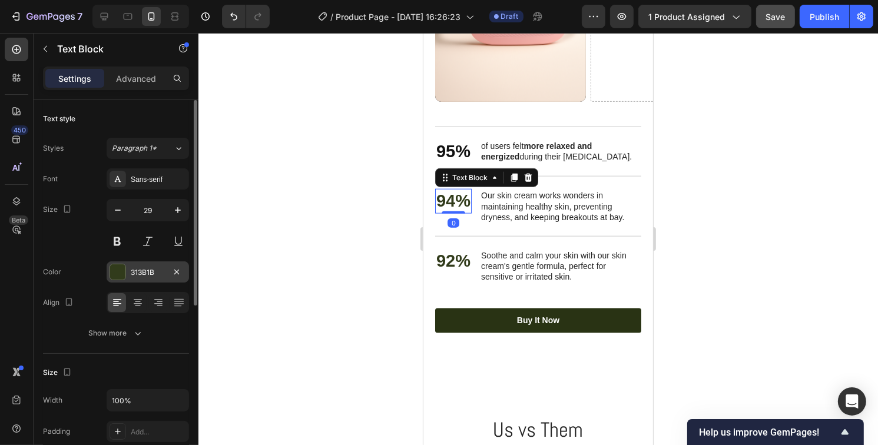
click at [115, 275] on div at bounding box center [117, 271] width 15 height 15
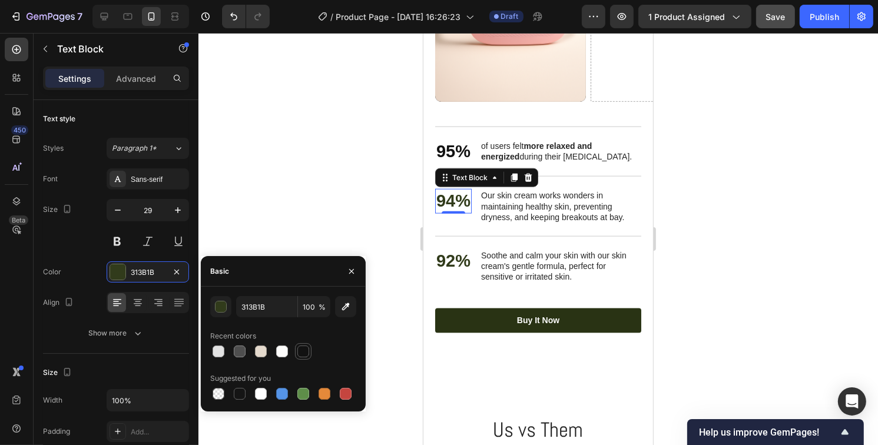
click at [301, 354] on div at bounding box center [303, 352] width 12 height 12
click at [453, 265] on p "92%" at bounding box center [453, 261] width 34 height 22
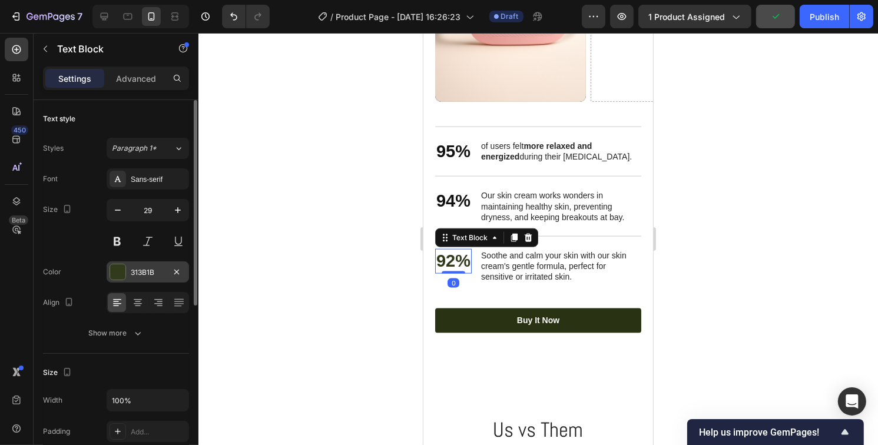
click at [113, 274] on div at bounding box center [117, 271] width 15 height 15
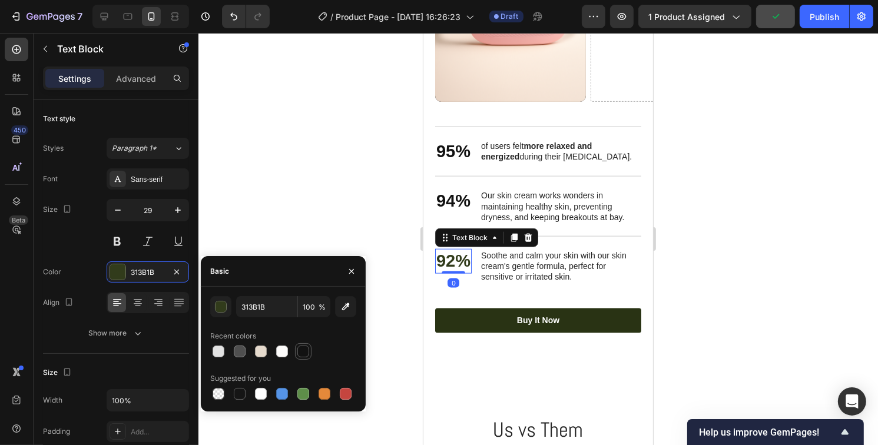
click at [304, 356] on div at bounding box center [303, 352] width 12 height 12
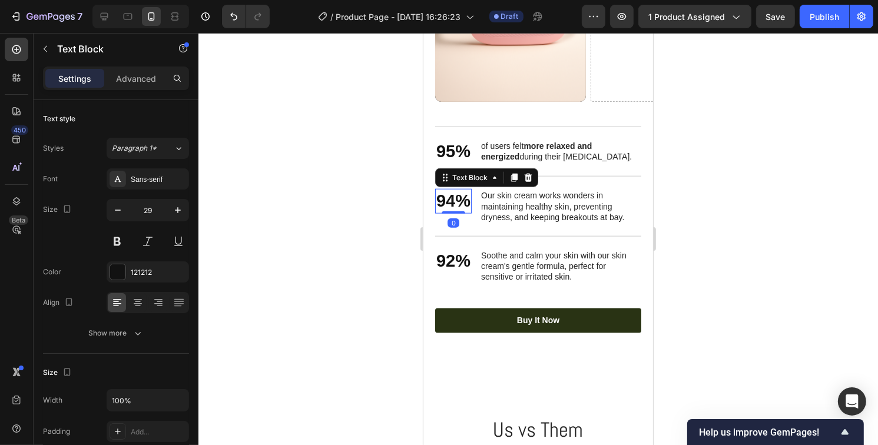
click at [453, 203] on p "94%" at bounding box center [453, 201] width 34 height 22
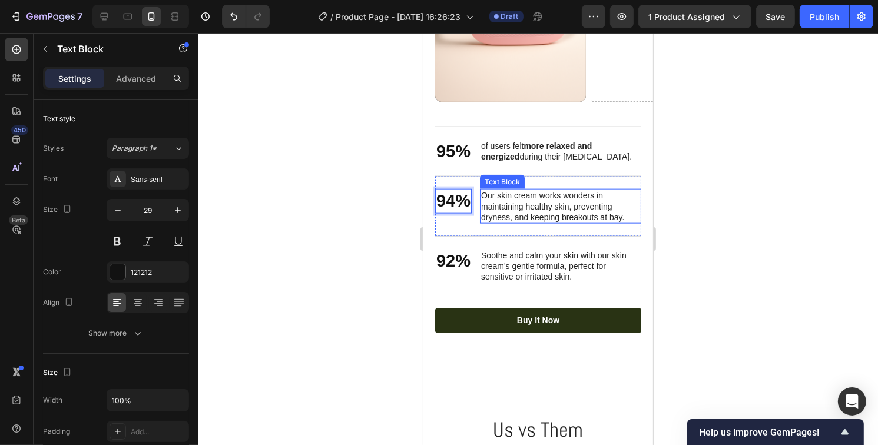
click at [561, 217] on p "Our skin cream works wonders in maintaining healthy skin, preventing dryness, a…" at bounding box center [559, 206] width 159 height 32
click at [605, 214] on p "Our skin cream works wonders in maintaining healthy skin, preventing dryness, a…" at bounding box center [559, 206] width 159 height 32
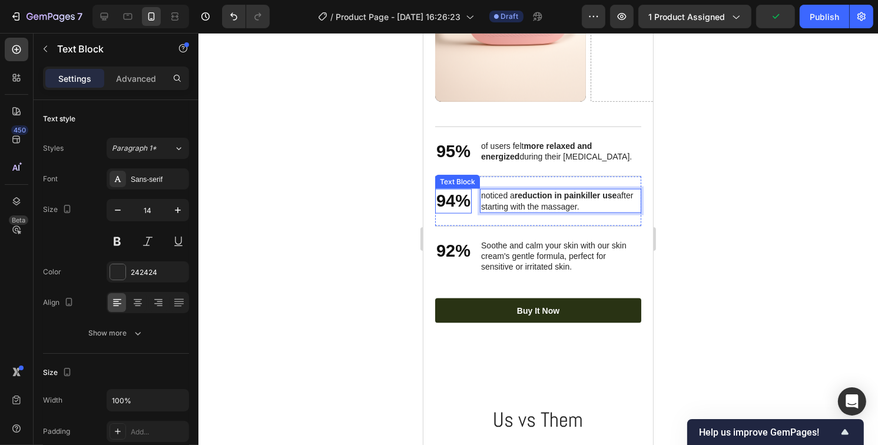
click at [450, 203] on p "94%" at bounding box center [453, 201] width 34 height 22
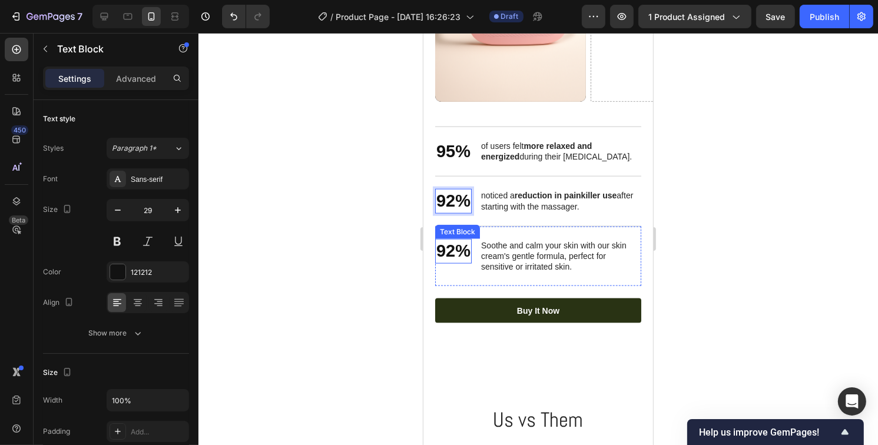
click at [455, 257] on p "92%" at bounding box center [453, 251] width 34 height 22
click at [455, 256] on p "92%" at bounding box center [453, 251] width 34 height 22
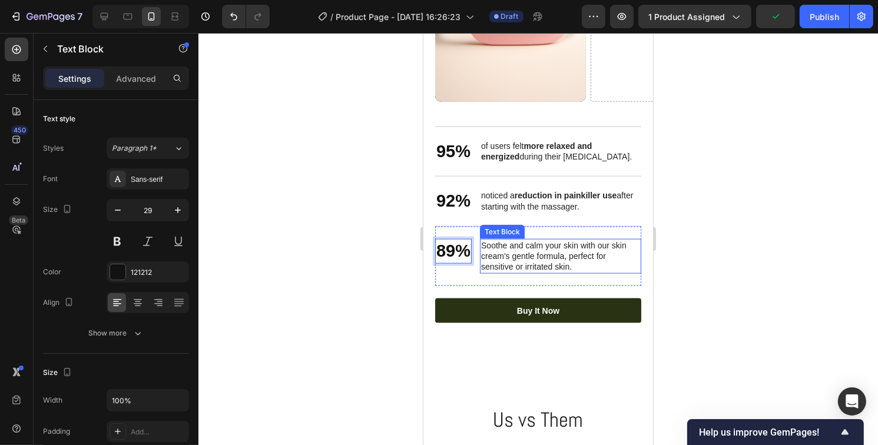
click at [565, 262] on p "Soothe and calm your skin with our skin cream's gentle formula, perfect for sen…" at bounding box center [559, 256] width 159 height 32
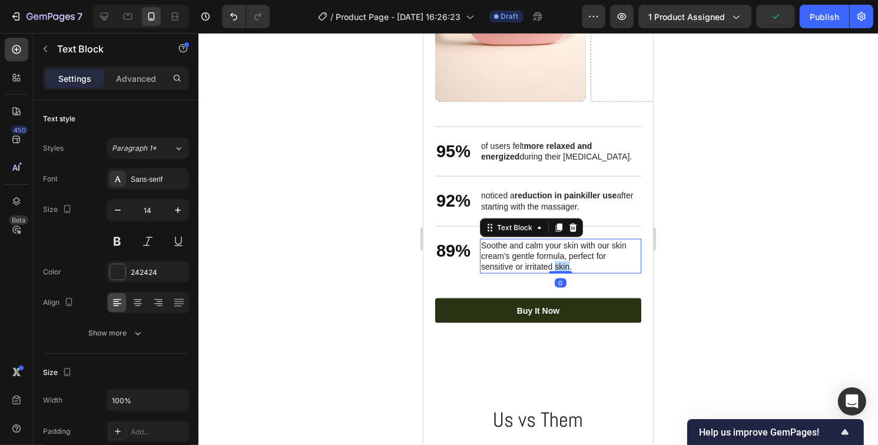
click at [565, 262] on p "Soothe and calm your skin with our skin cream's gentle formula, perfect for sen…" at bounding box center [559, 256] width 159 height 32
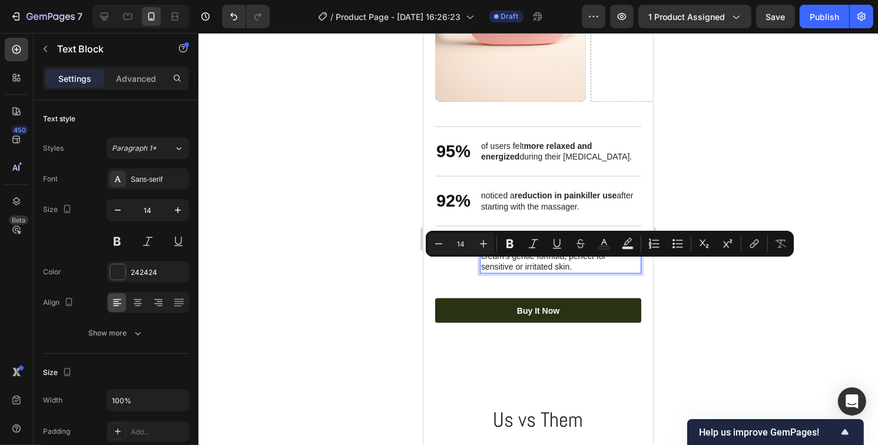
click at [584, 265] on p "Soothe and calm your skin with our skin cream's gentle formula, perfect for sen…" at bounding box center [559, 256] width 159 height 32
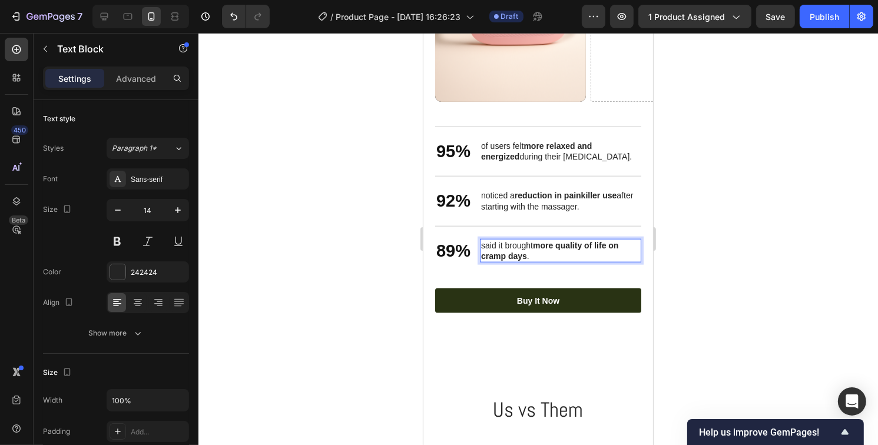
click at [760, 267] on div at bounding box center [538, 239] width 680 height 412
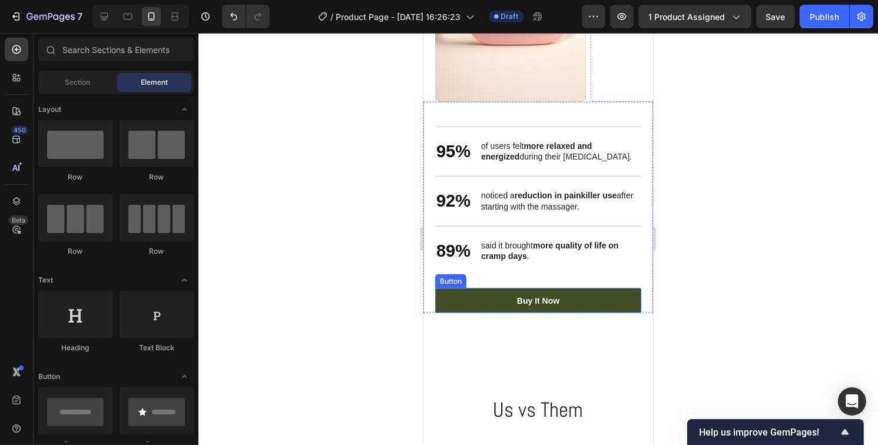
click at [559, 304] on link "Buy It Now" at bounding box center [538, 301] width 206 height 25
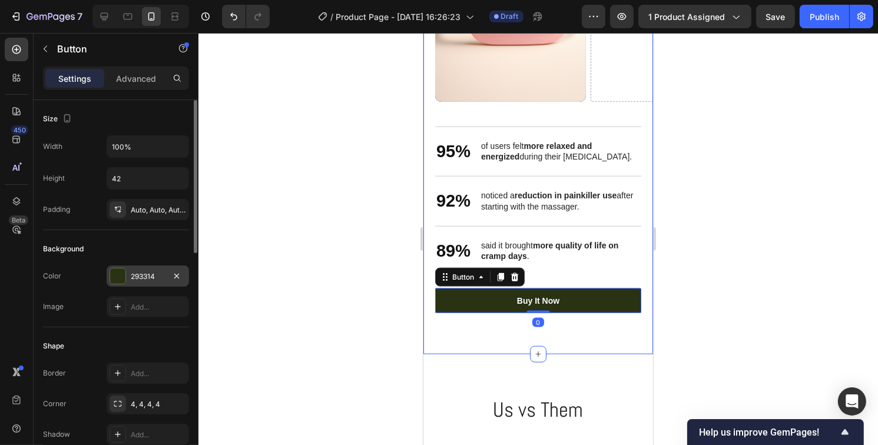
click at [107, 273] on div "293314" at bounding box center [148, 276] width 82 height 21
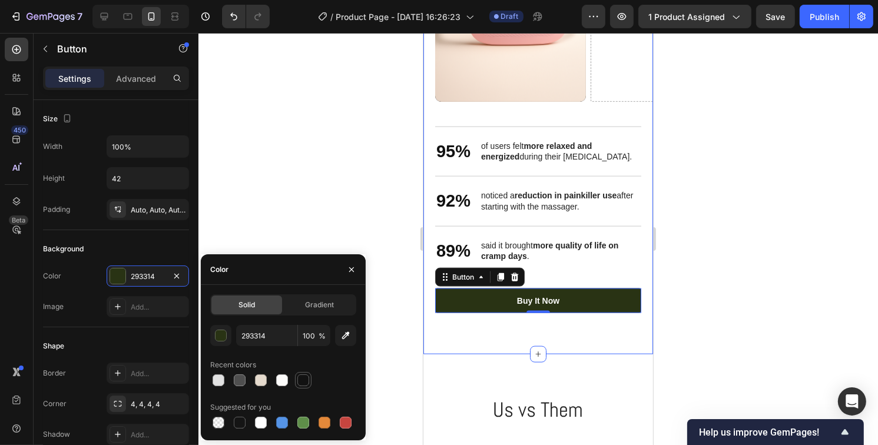
click at [304, 383] on div at bounding box center [303, 380] width 12 height 12
type input "121212"
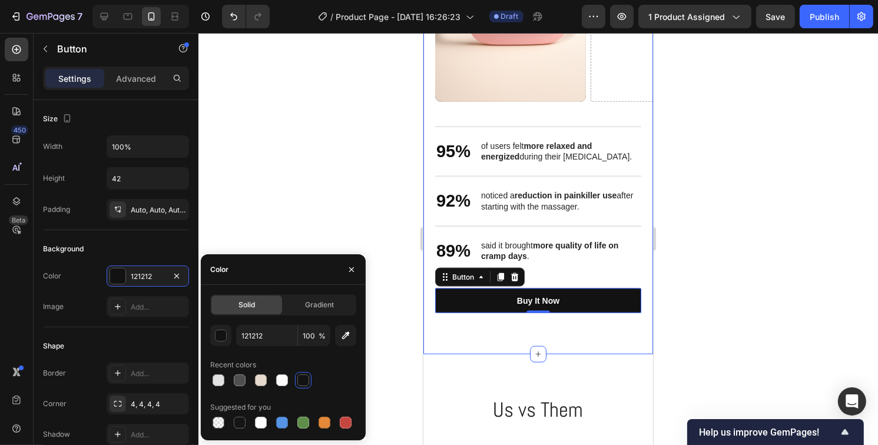
click at [730, 313] on div at bounding box center [538, 239] width 680 height 412
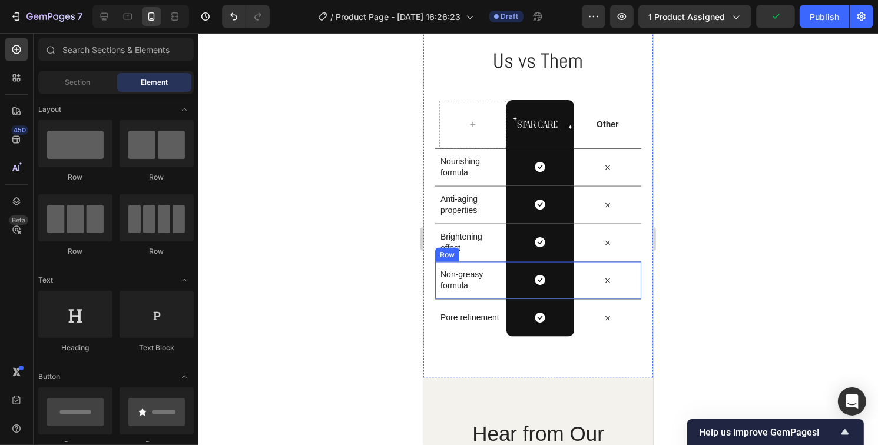
scroll to position [1767, 0]
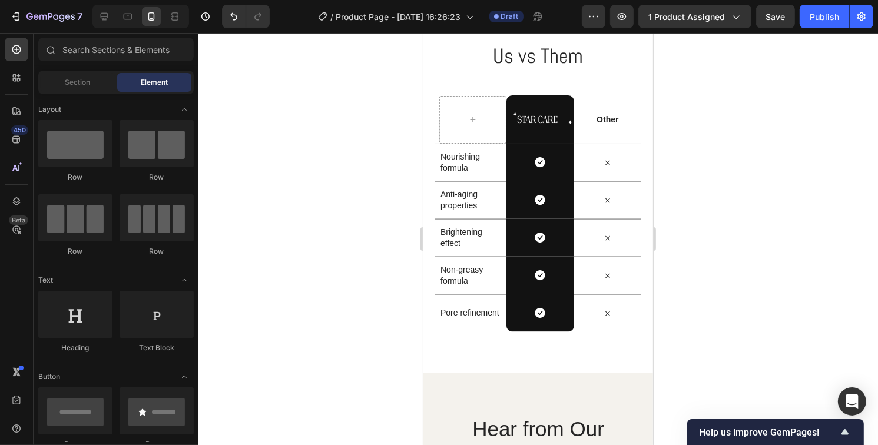
click at [682, 330] on div at bounding box center [538, 239] width 680 height 412
click at [467, 165] on p "Nourishing formula" at bounding box center [470, 161] width 61 height 21
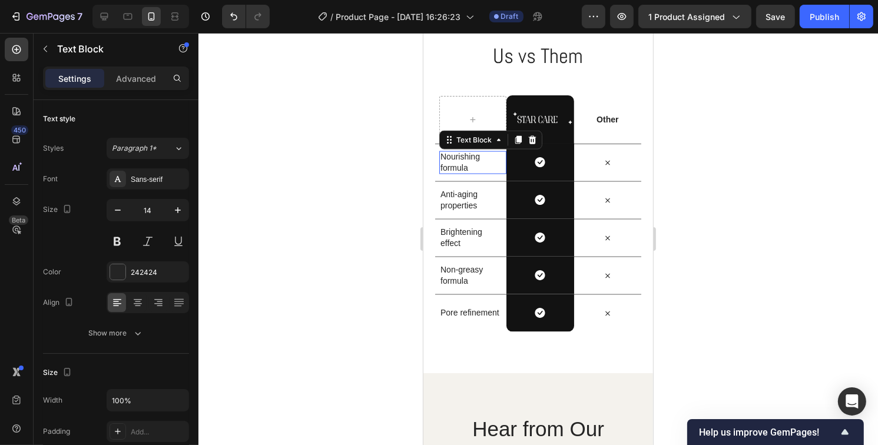
click at [467, 165] on p "Nourishing formula" at bounding box center [470, 161] width 61 height 21
drag, startPoint x: 467, startPoint y: 165, endPoint x: 439, endPoint y: 151, distance: 31.1
click at [440, 151] on p "Nourishing formula" at bounding box center [470, 161] width 61 height 21
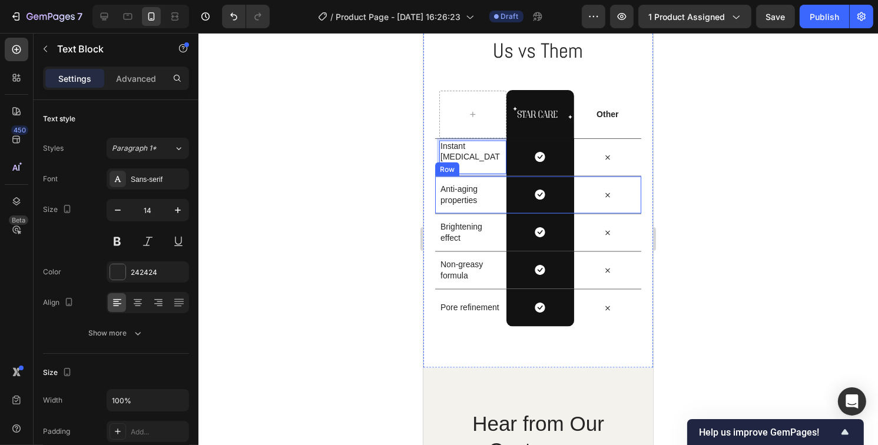
click at [463, 197] on p "Anti-aging properties" at bounding box center [470, 194] width 61 height 21
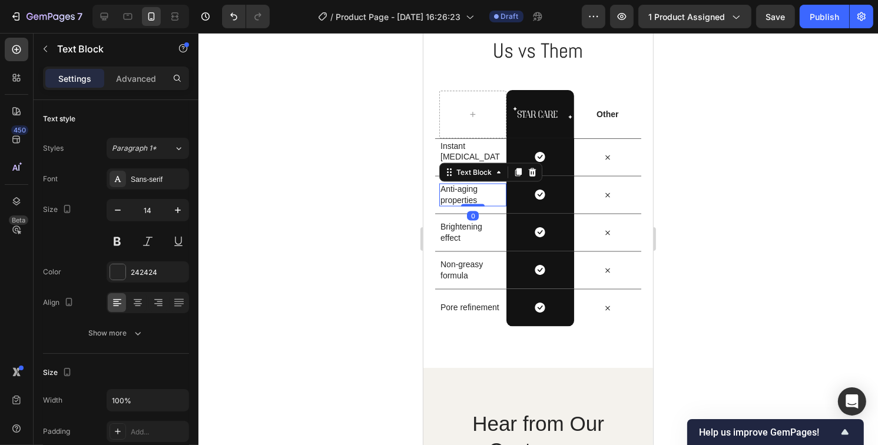
click at [483, 196] on p "Anti-aging properties" at bounding box center [470, 194] width 61 height 21
click at [451, 193] on div "Rich Text Editor. Editing area: main" at bounding box center [470, 195] width 63 height 12
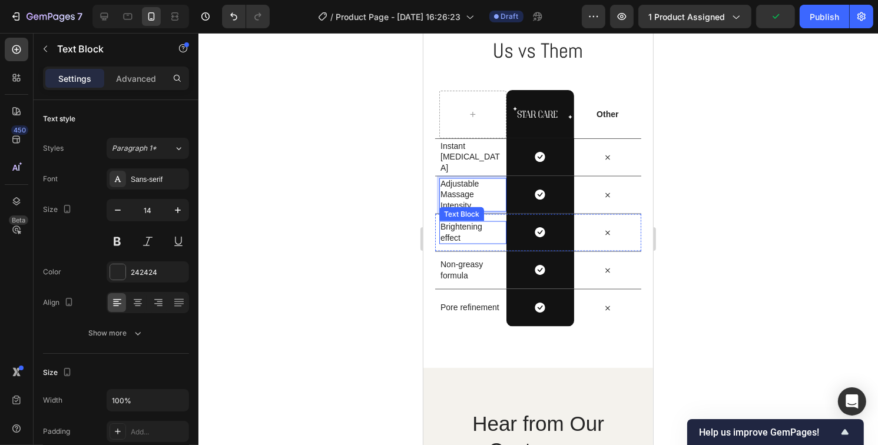
click at [477, 229] on p "Brightening effect" at bounding box center [470, 231] width 61 height 21
click at [468, 234] on p "Brightening effect" at bounding box center [470, 231] width 61 height 21
click at [458, 232] on div "Rich Text Editor. Editing area: main" at bounding box center [470, 233] width 63 height 12
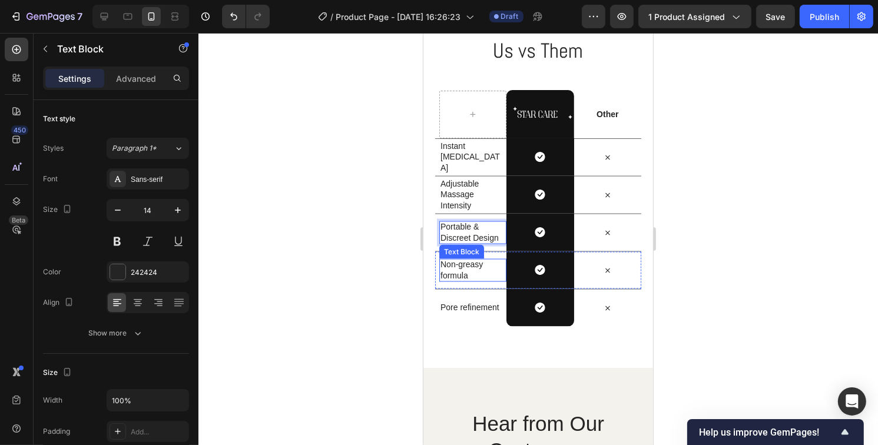
click at [465, 270] on p "Non-greasy formula" at bounding box center [470, 269] width 61 height 21
click at [478, 270] on p "Non-greasy formula" at bounding box center [470, 269] width 61 height 21
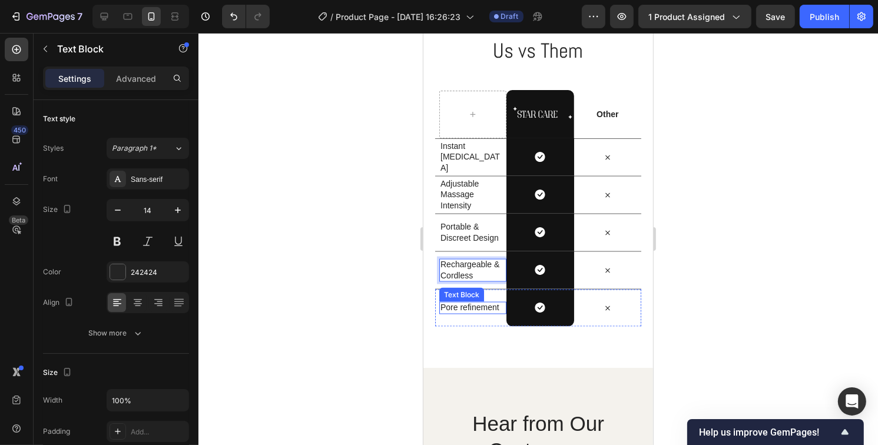
click at [458, 307] on p "Pore refinement" at bounding box center [470, 307] width 61 height 11
click at [485, 310] on p "Pore refinement" at bounding box center [470, 307] width 61 height 11
click at [818, 232] on div at bounding box center [538, 239] width 680 height 412
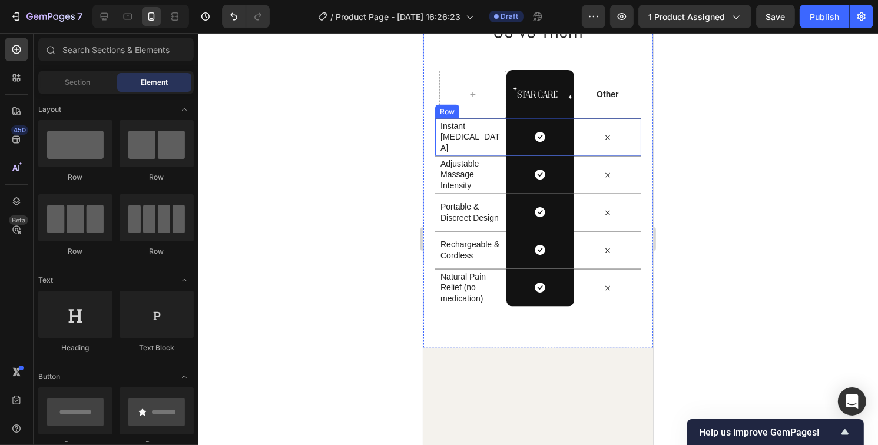
scroll to position [1654, 0]
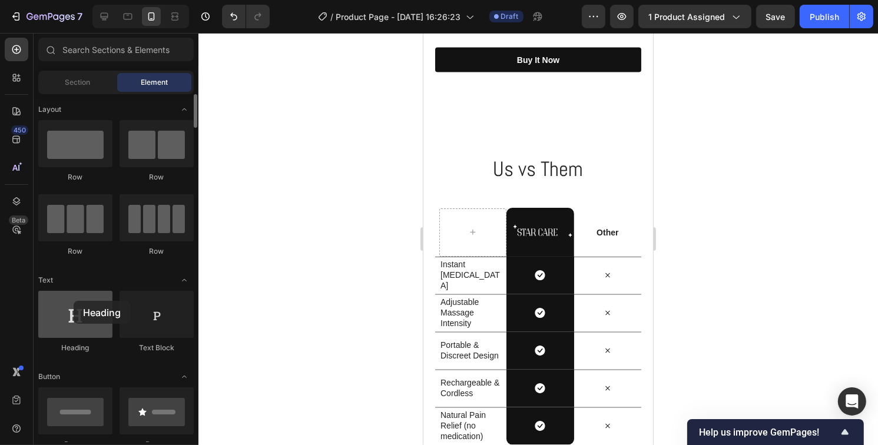
drag, startPoint x: 205, startPoint y: 300, endPoint x: 63, endPoint y: 300, distance: 141.9
click at [63, 300] on div at bounding box center [75, 314] width 74 height 47
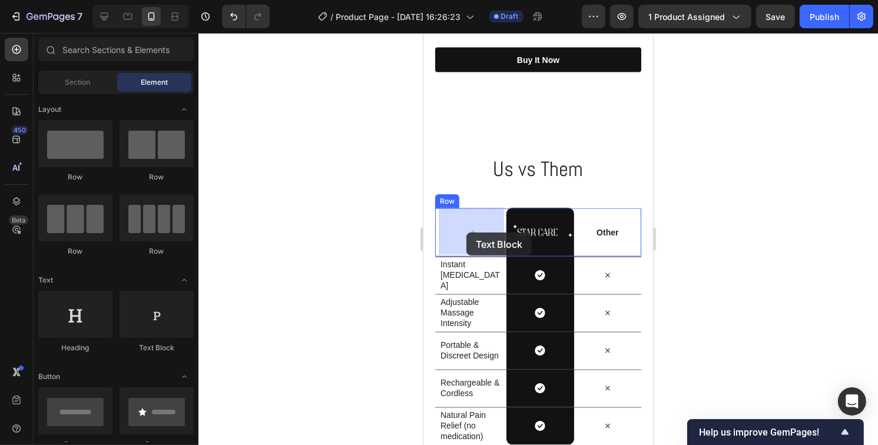
drag, startPoint x: 578, startPoint y: 356, endPoint x: 466, endPoint y: 233, distance: 166.8
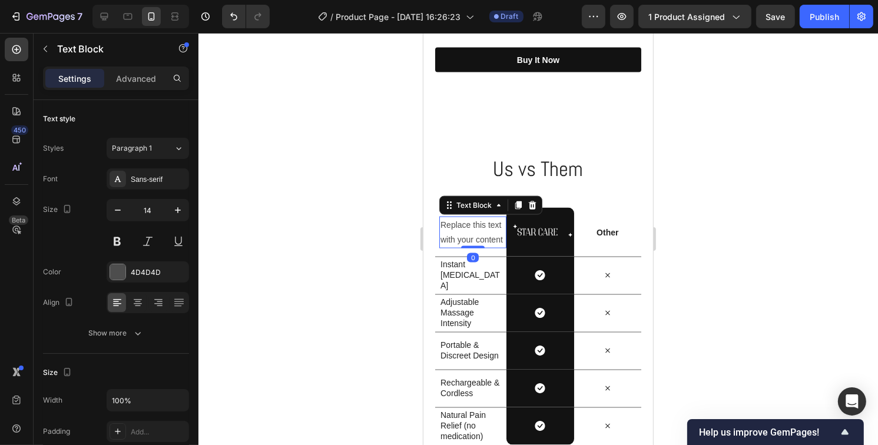
click at [470, 241] on div "Replace this text with your content" at bounding box center [472, 233] width 67 height 32
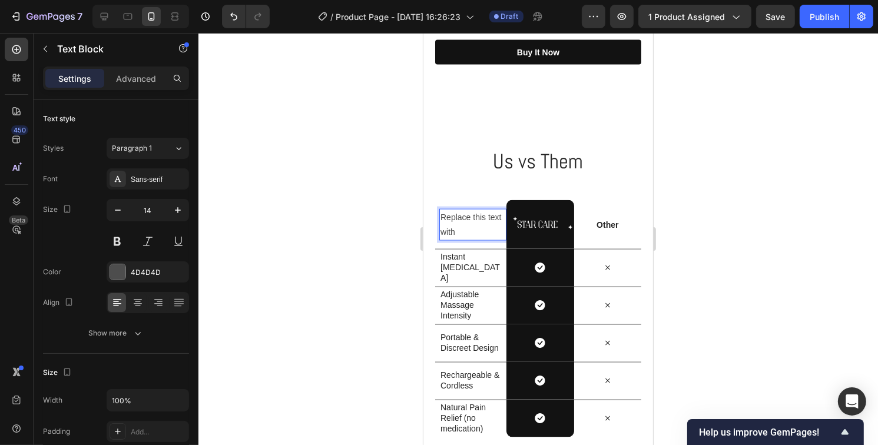
scroll to position [1669, 0]
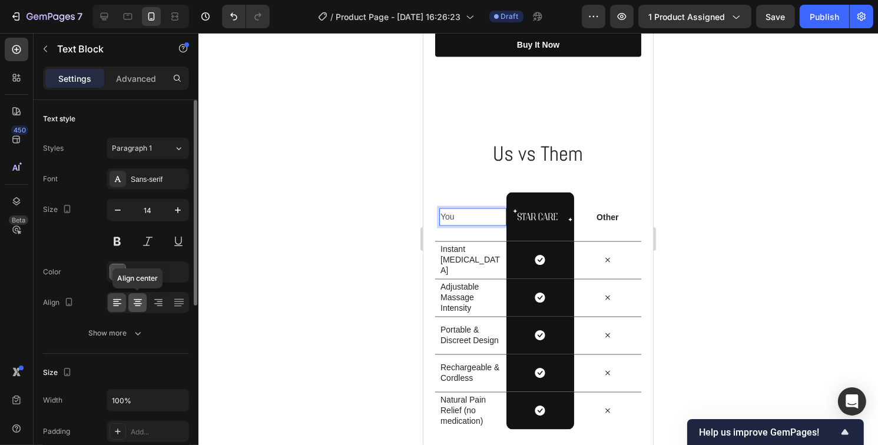
click at [139, 309] on div at bounding box center [137, 302] width 18 height 19
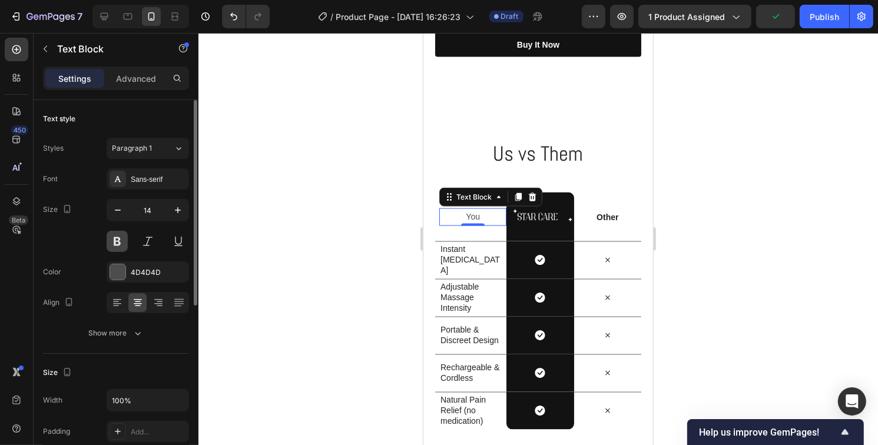
click at [114, 241] on button at bounding box center [117, 241] width 21 height 21
click at [754, 255] on div at bounding box center [538, 239] width 680 height 412
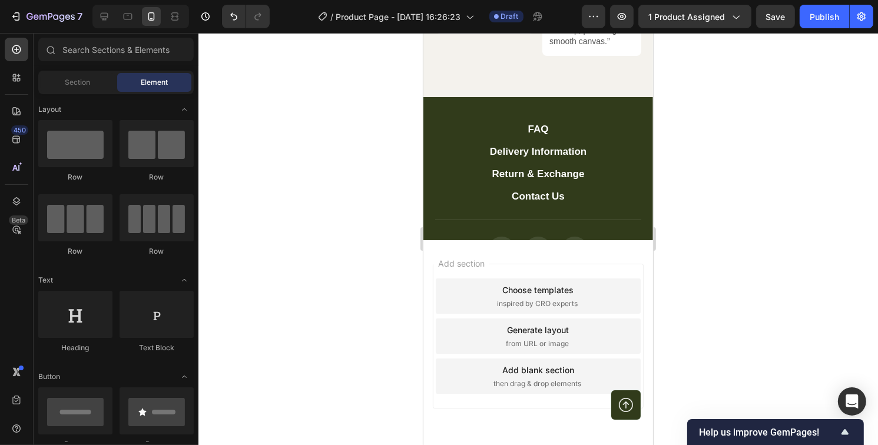
scroll to position [2788, 0]
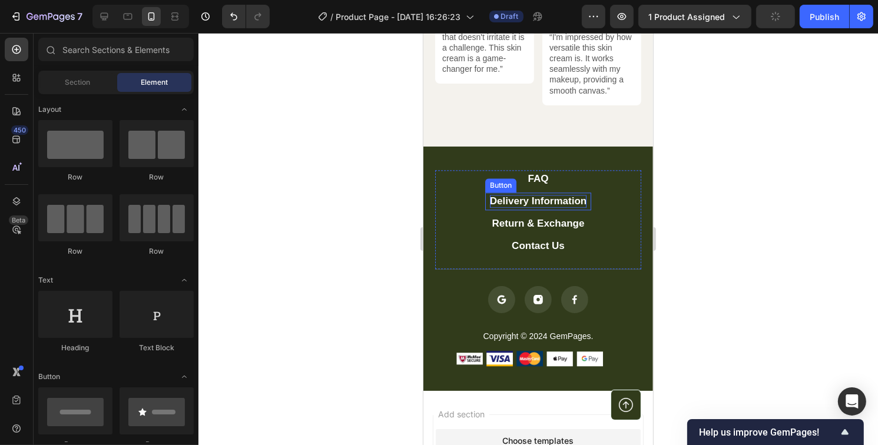
click at [556, 195] on div "Delivery Information" at bounding box center [537, 201] width 97 height 13
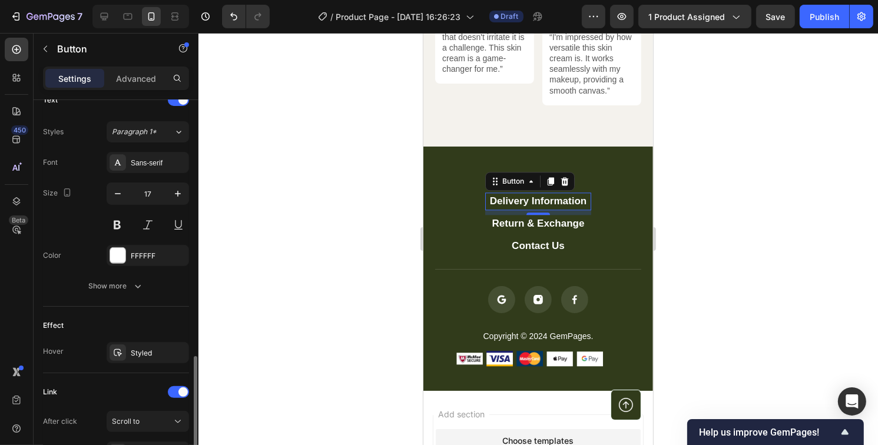
scroll to position [525, 0]
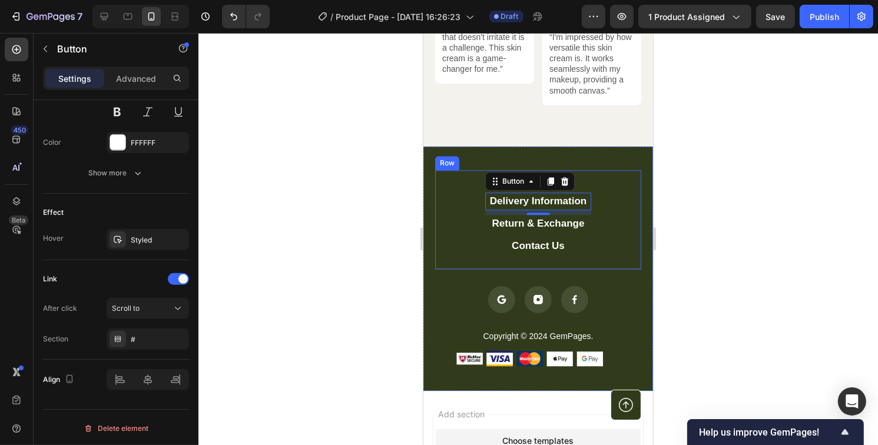
click at [448, 218] on div "FAQ Button Delivery Information Button 8 Return & Exchange Button Contact Us Bu…" at bounding box center [538, 220] width 206 height 100
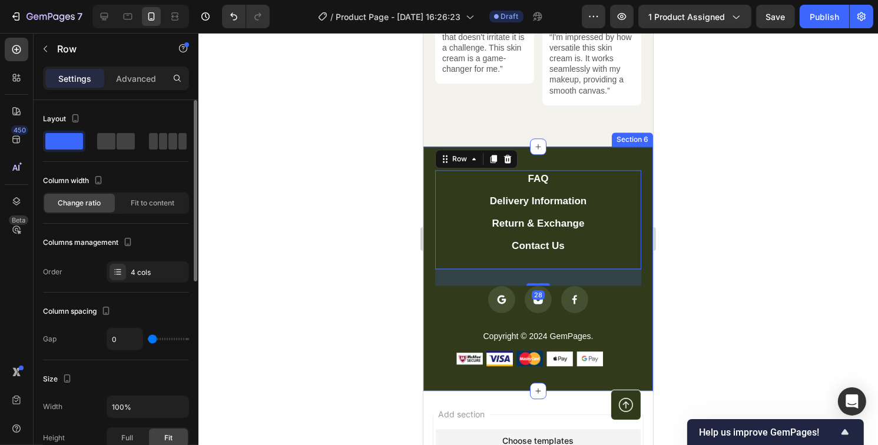
click at [426, 151] on div "FAQ Button Delivery Information Button Return & Exchange Button Contact Us Butt…" at bounding box center [538, 269] width 230 height 245
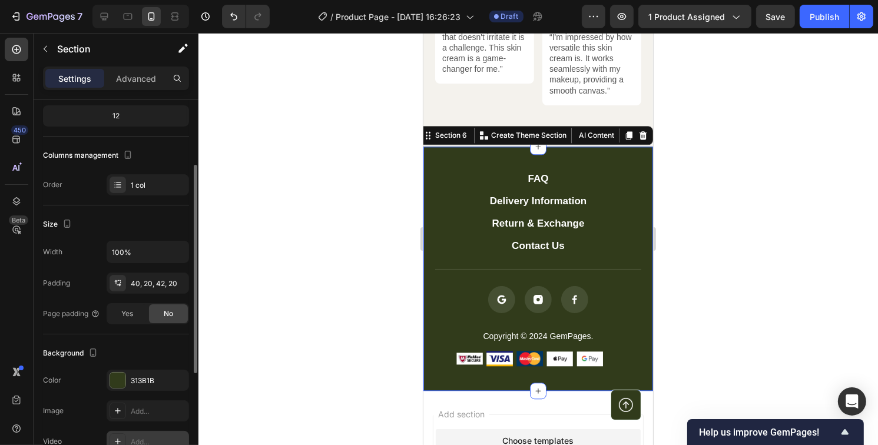
scroll to position [236, 0]
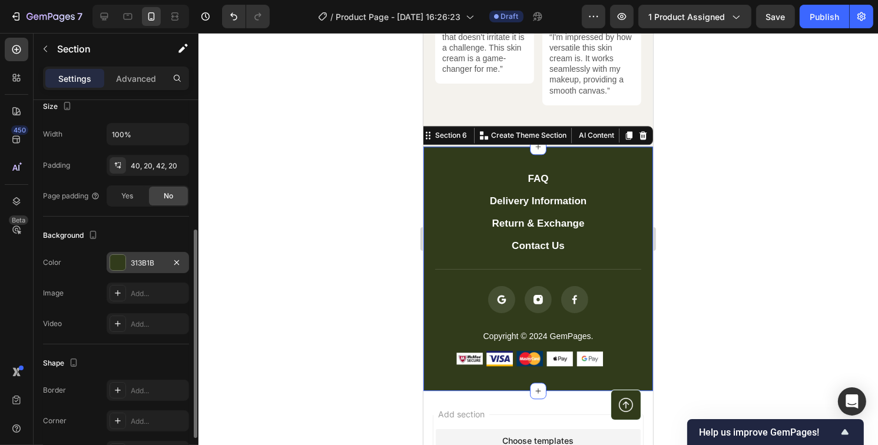
click at [114, 263] on div at bounding box center [117, 262] width 15 height 15
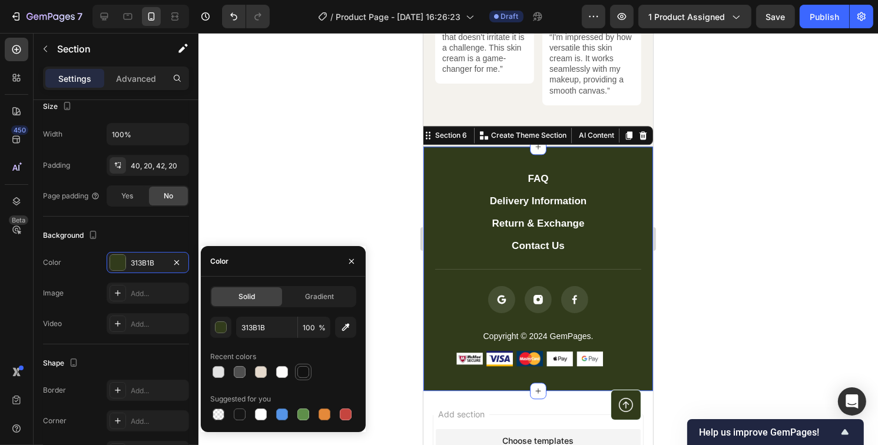
click at [301, 376] on div at bounding box center [303, 372] width 12 height 12
type input "121212"
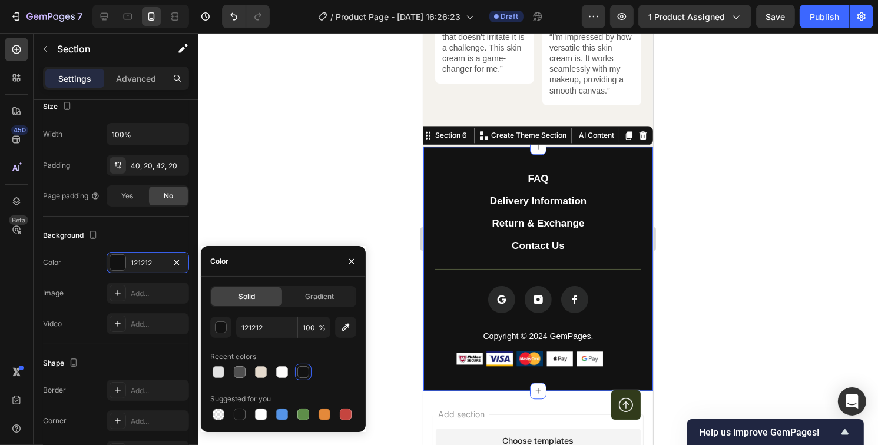
click at [738, 290] on div at bounding box center [538, 239] width 680 height 412
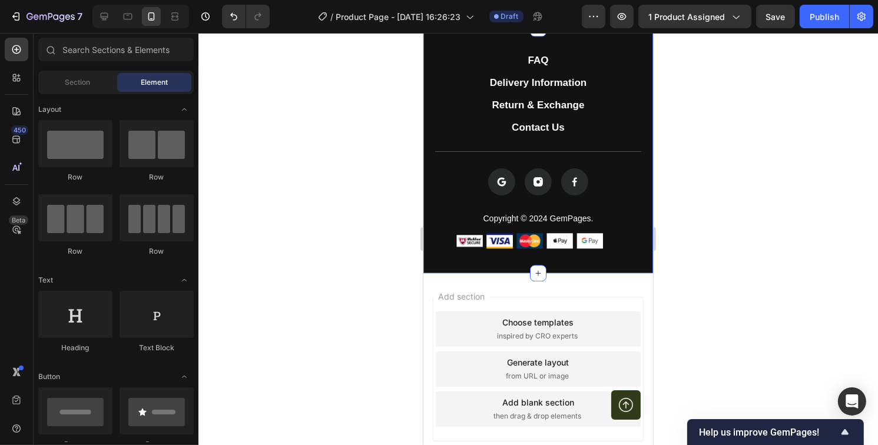
scroll to position [2906, 0]
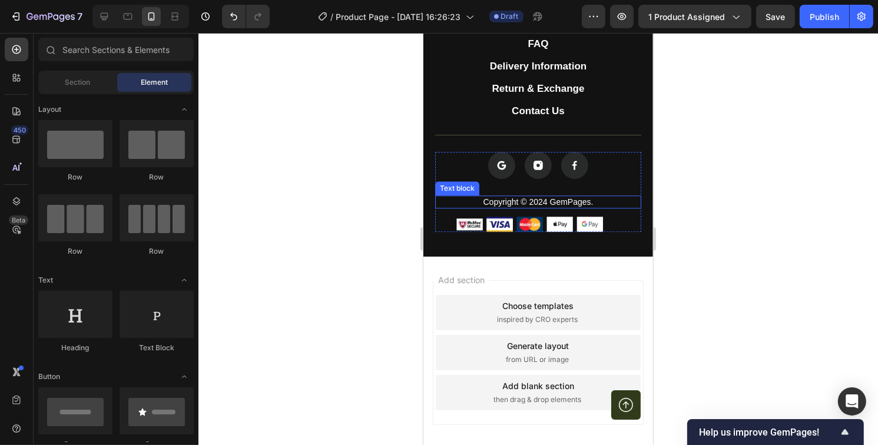
click at [543, 197] on p "Copyright © 2024 GemPages." at bounding box center [538, 202] width 204 height 11
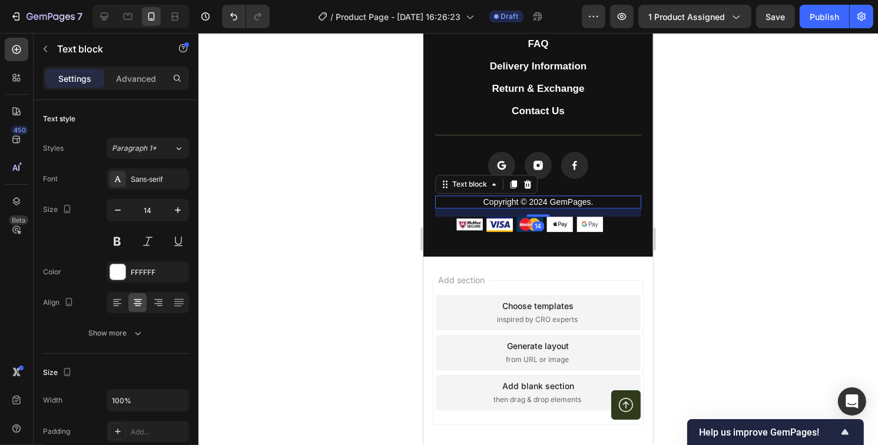
click at [539, 199] on p "Copyright © 2024 GemPages." at bounding box center [538, 202] width 204 height 11
click at [538, 200] on p "Copyright © 2024 GemPages." at bounding box center [538, 202] width 204 height 11
click at [544, 200] on p "Copyright © 2024 GemPages." at bounding box center [538, 202] width 204 height 11
click at [541, 200] on p "Copyright © 2024 GemPages." at bounding box center [538, 202] width 204 height 11
click at [588, 199] on p "Copyright © 2025 GemPages." at bounding box center [538, 202] width 204 height 11
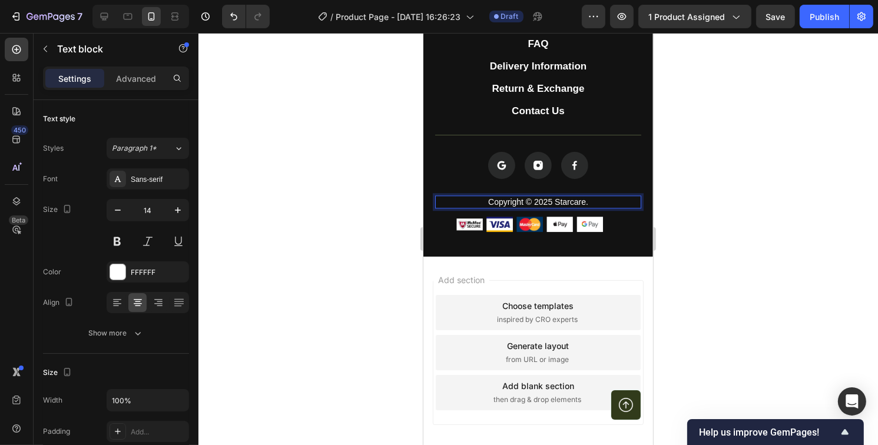
click at [687, 190] on div at bounding box center [538, 239] width 680 height 412
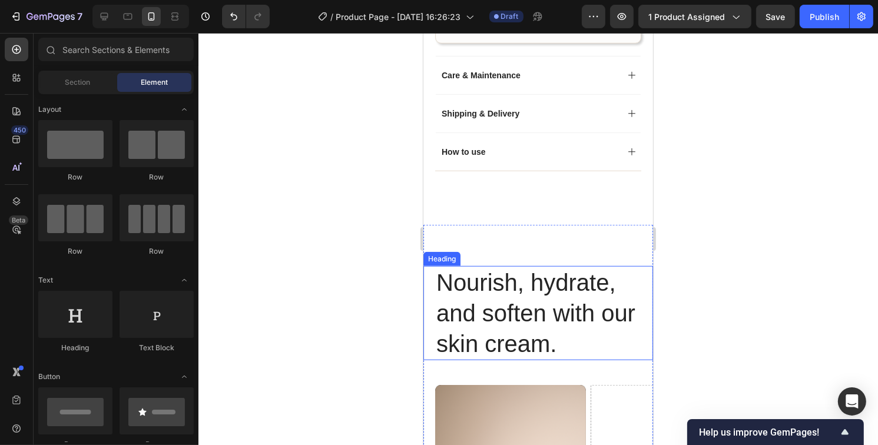
scroll to position [1022, 0]
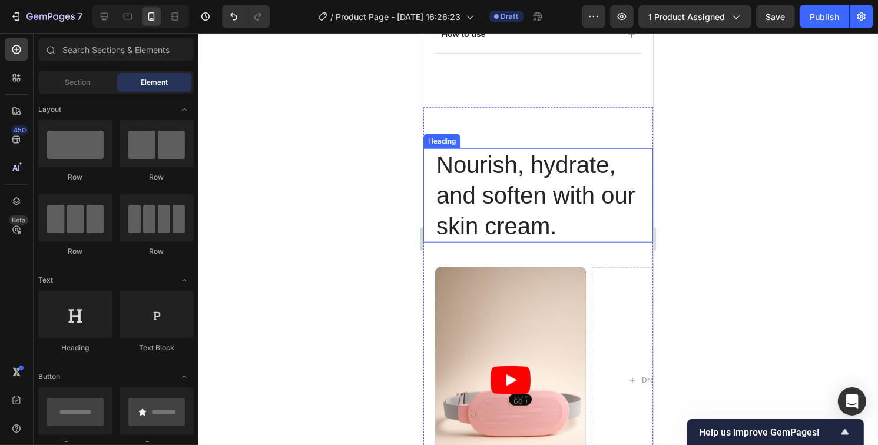
click at [574, 209] on h2 "Nourish, hydrate, and soften with our skin cream." at bounding box center [538, 195] width 206 height 94
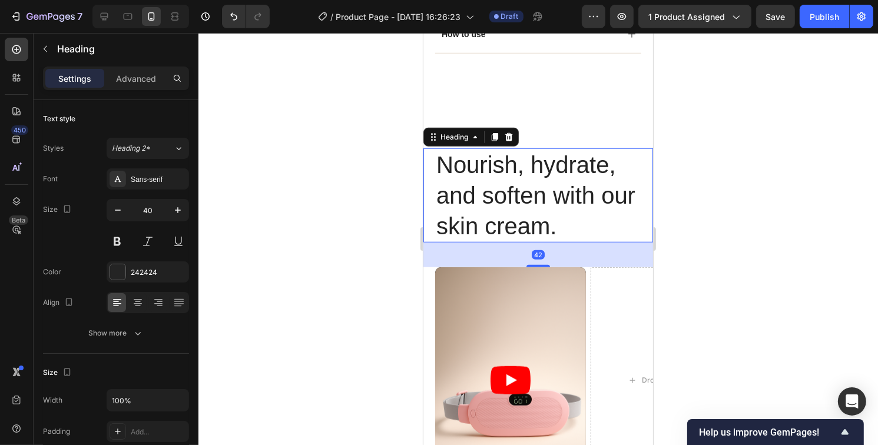
click at [595, 219] on h2 "Nourish, hydrate, and soften with our skin cream." at bounding box center [538, 195] width 206 height 94
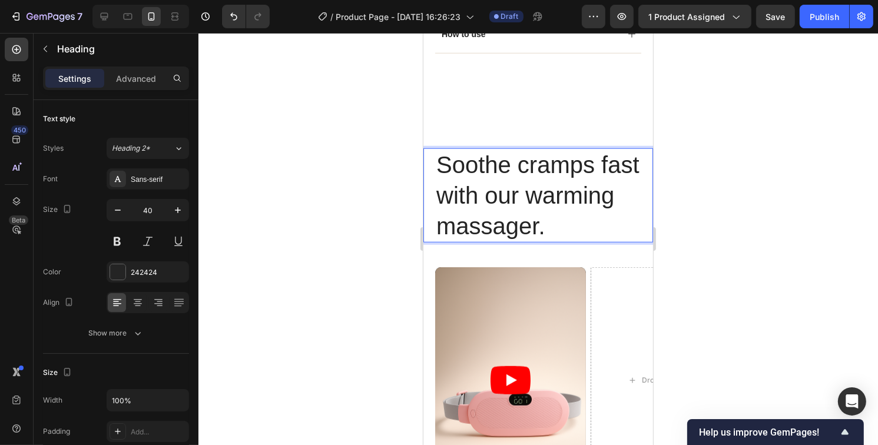
click at [709, 210] on div at bounding box center [538, 239] width 680 height 412
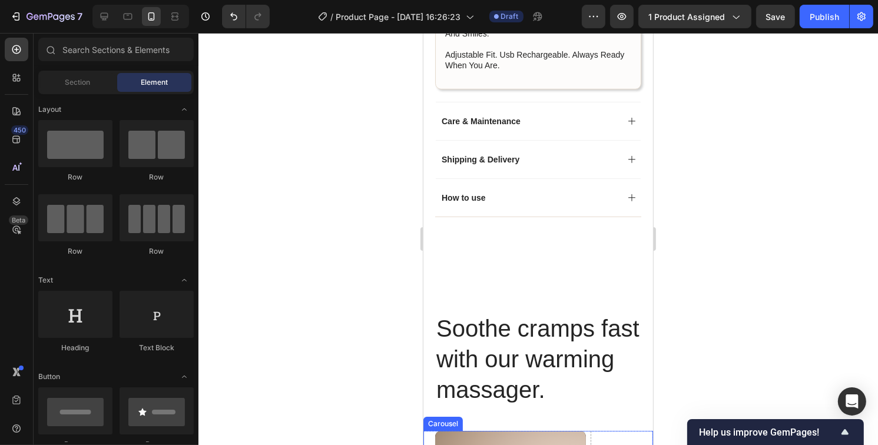
scroll to position [786, 0]
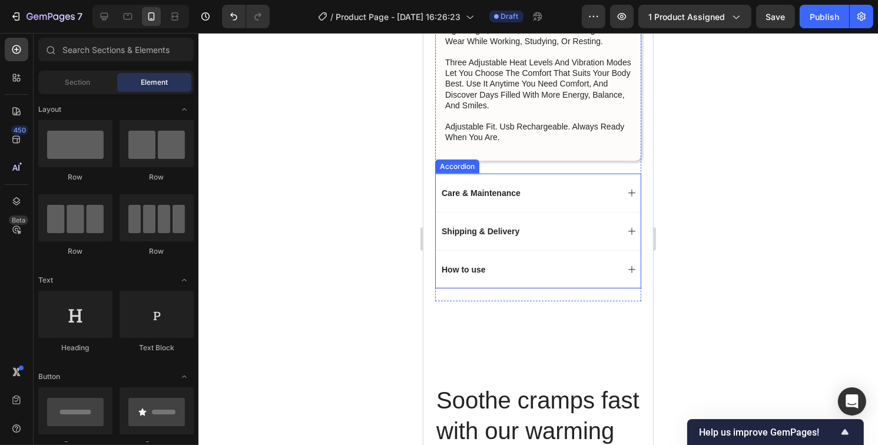
click at [542, 177] on div "Care & Maintenance" at bounding box center [537, 193] width 205 height 38
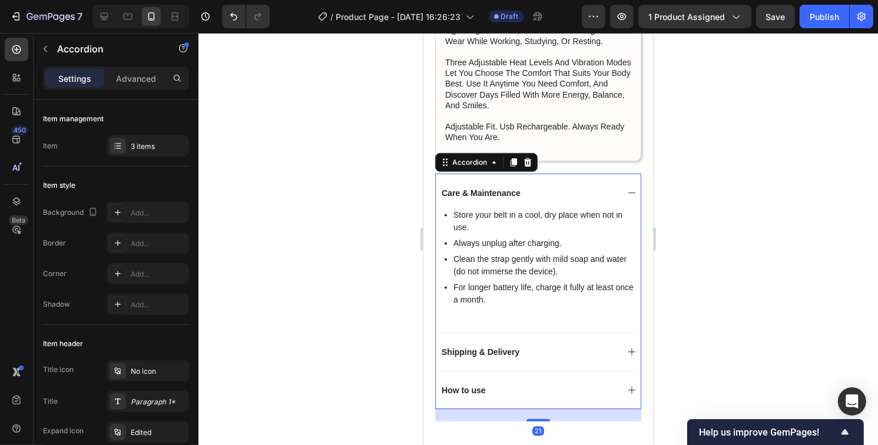
click at [542, 177] on div "Care & Maintenance" at bounding box center [537, 193] width 205 height 38
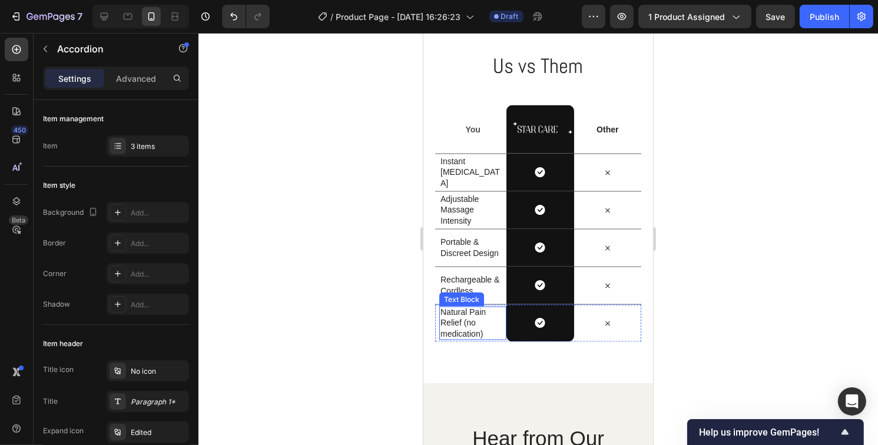
scroll to position [1964, 0]
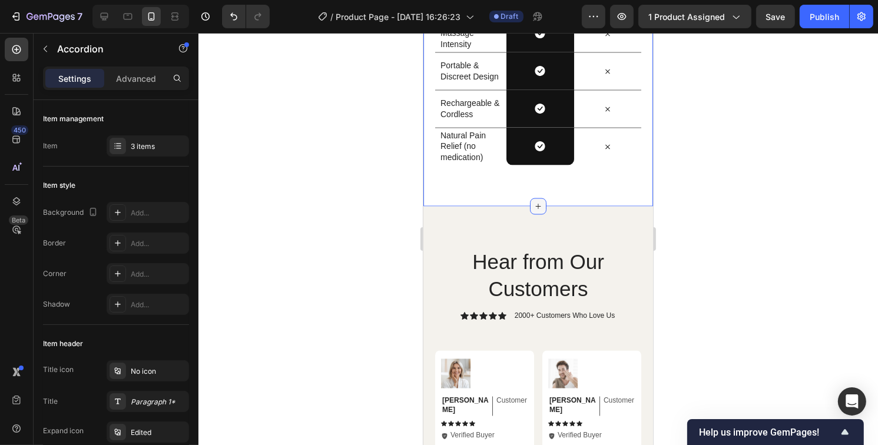
click at [535, 202] on icon at bounding box center [537, 206] width 9 height 9
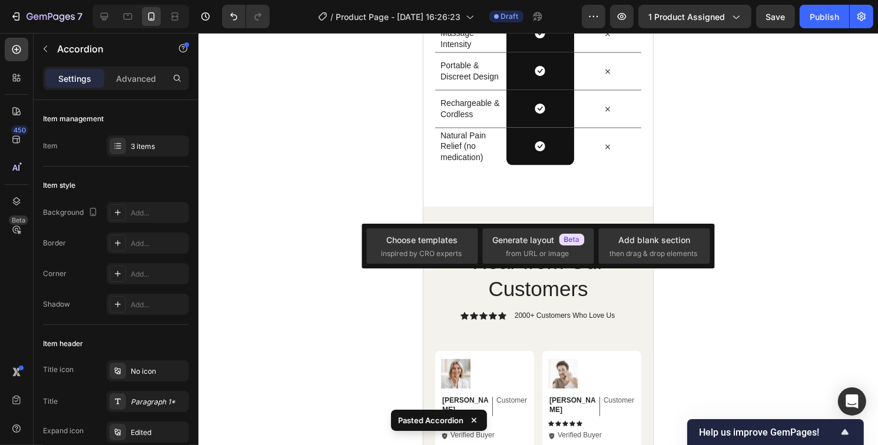
click at [728, 210] on div at bounding box center [538, 239] width 680 height 412
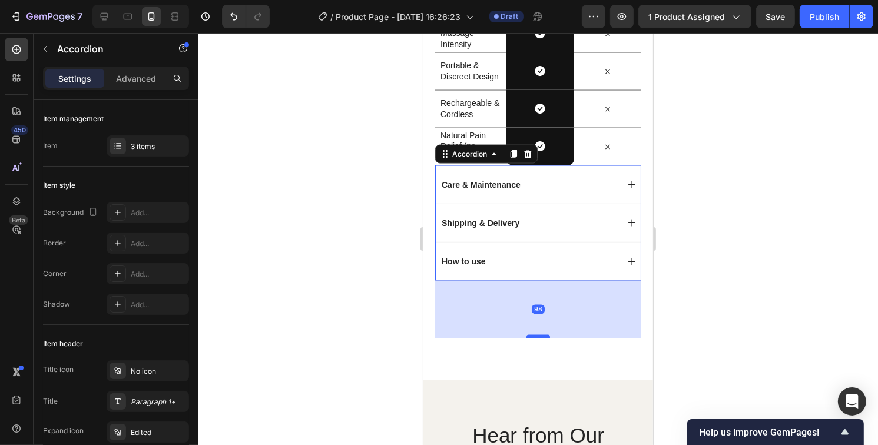
drag, startPoint x: 535, startPoint y: 296, endPoint x: 529, endPoint y: 334, distance: 39.3
click at [529, 335] on div at bounding box center [538, 337] width 24 height 4
type input "100%"
type input "100"
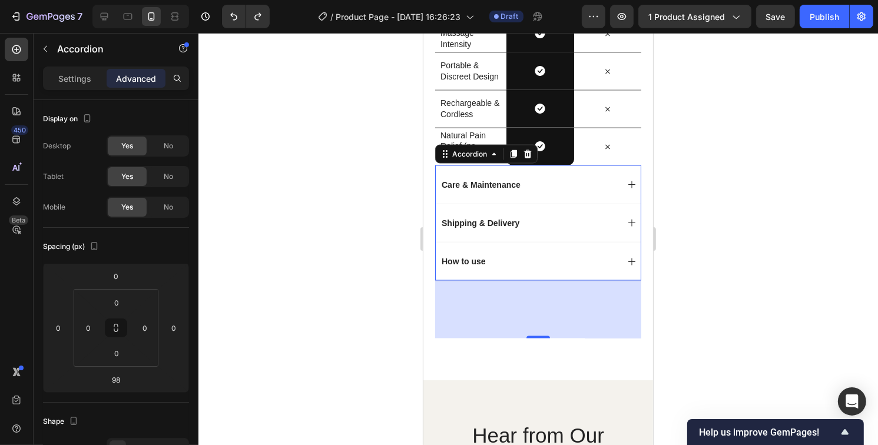
type input "21"
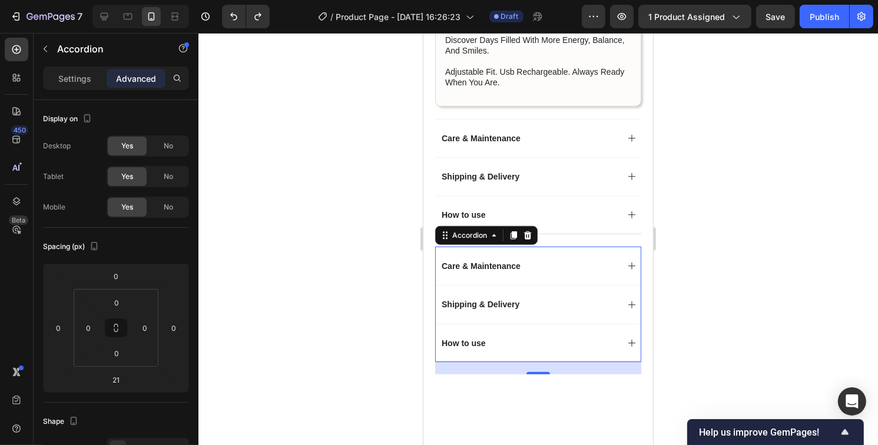
scroll to position [890, 0]
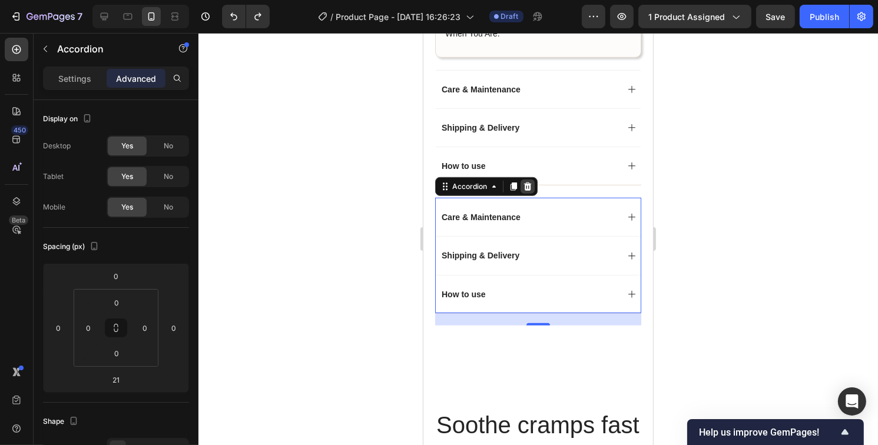
click at [529, 184] on icon at bounding box center [527, 187] width 8 height 8
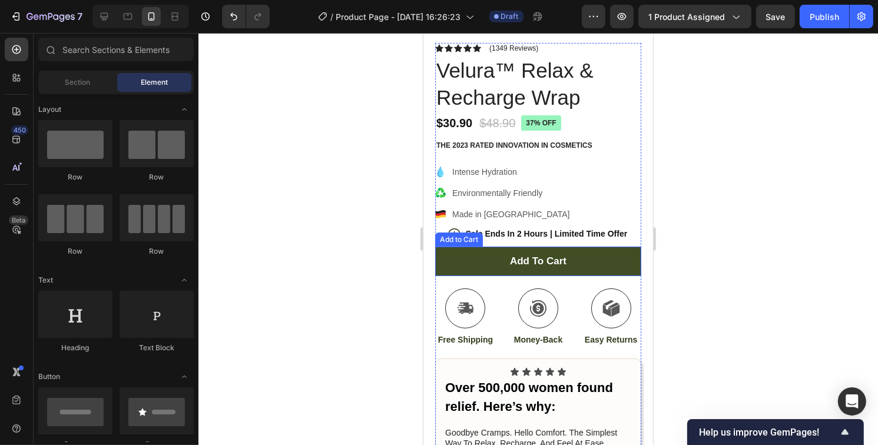
scroll to position [183, 0]
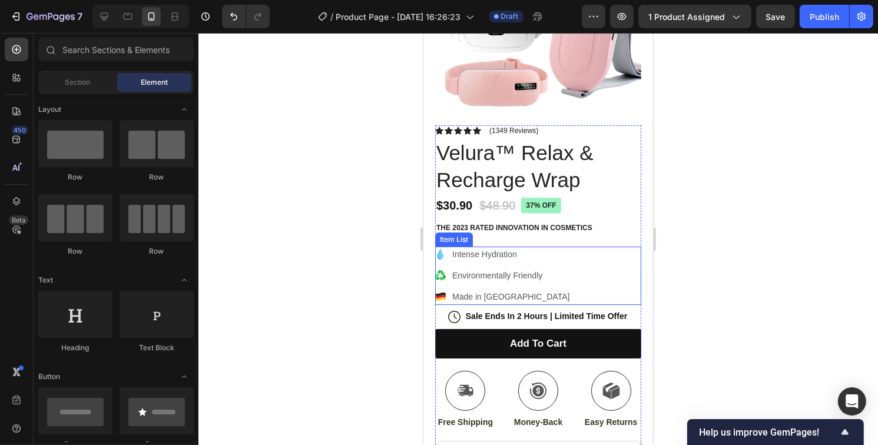
click at [440, 249] on icon at bounding box center [440, 254] width 6 height 11
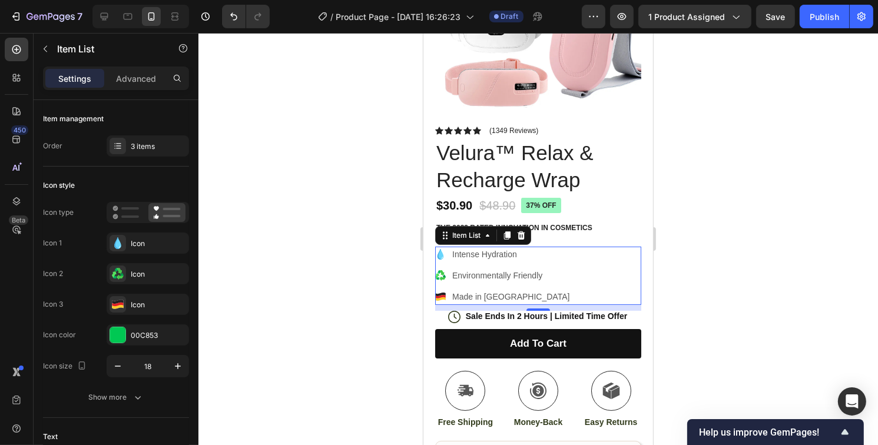
click at [769, 259] on div at bounding box center [538, 239] width 680 height 412
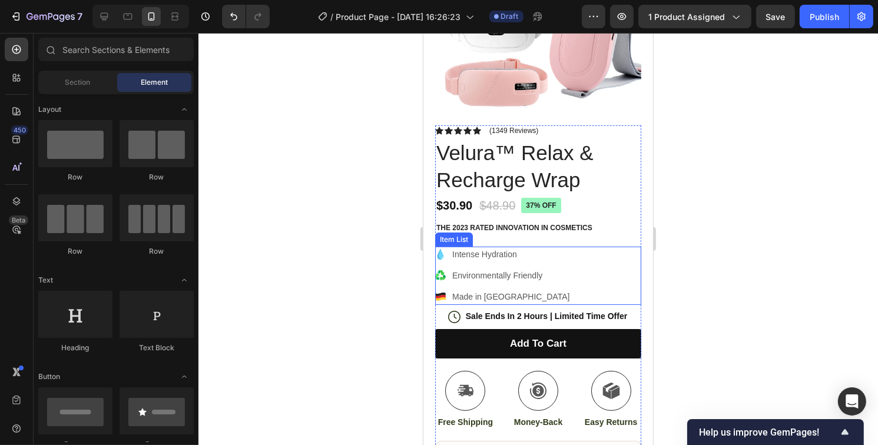
click at [490, 248] on p "Intense Hydration" at bounding box center [510, 254] width 117 height 12
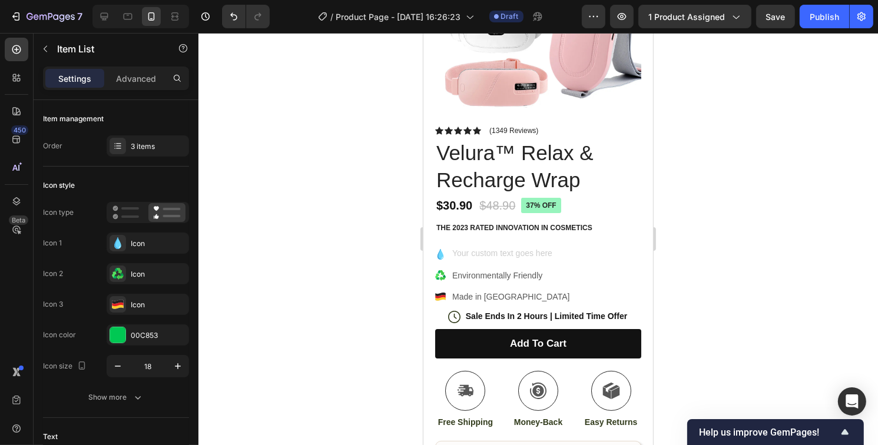
scroll to position [179, 0]
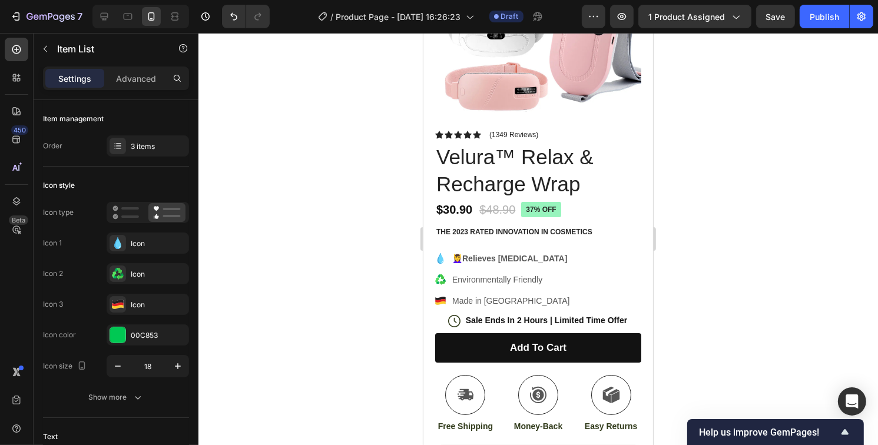
click at [440, 253] on icon at bounding box center [440, 258] width 6 height 11
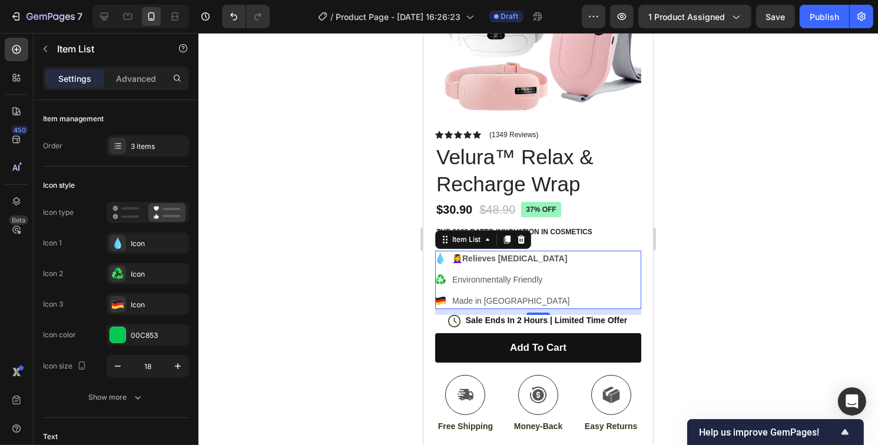
click at [440, 253] on icon at bounding box center [440, 258] width 6 height 11
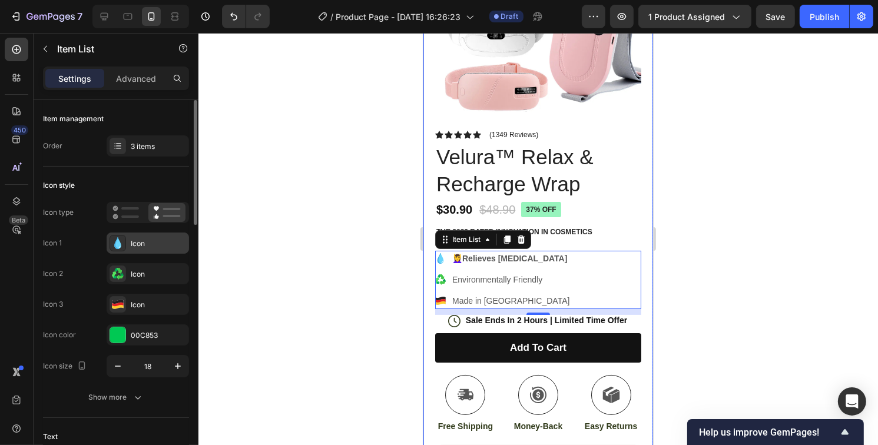
click at [177, 243] on div "Icon" at bounding box center [158, 243] width 55 height 11
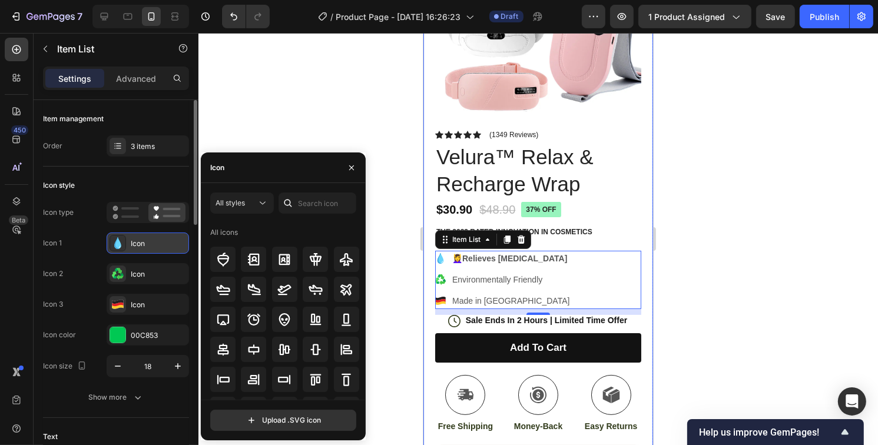
click at [139, 246] on div "Icon" at bounding box center [158, 243] width 55 height 11
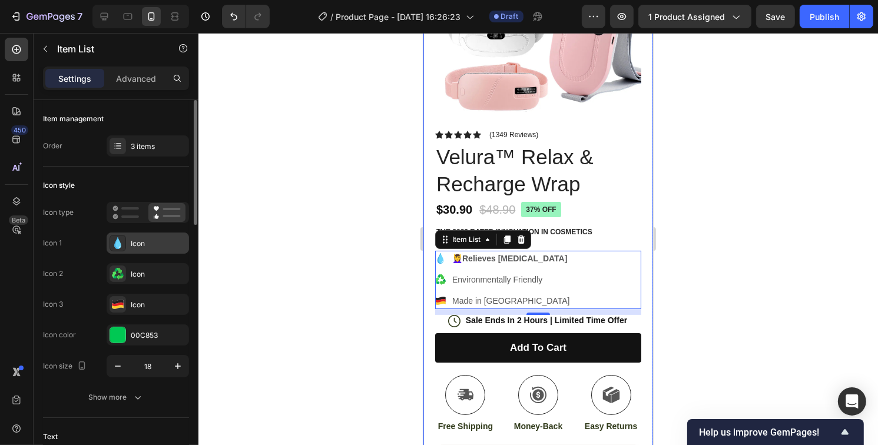
click at [181, 243] on div "Icon" at bounding box center [158, 243] width 55 height 11
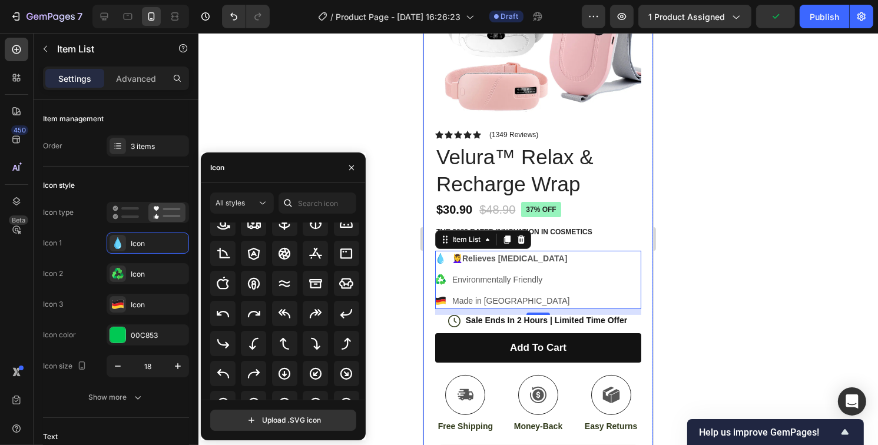
scroll to position [0, 0]
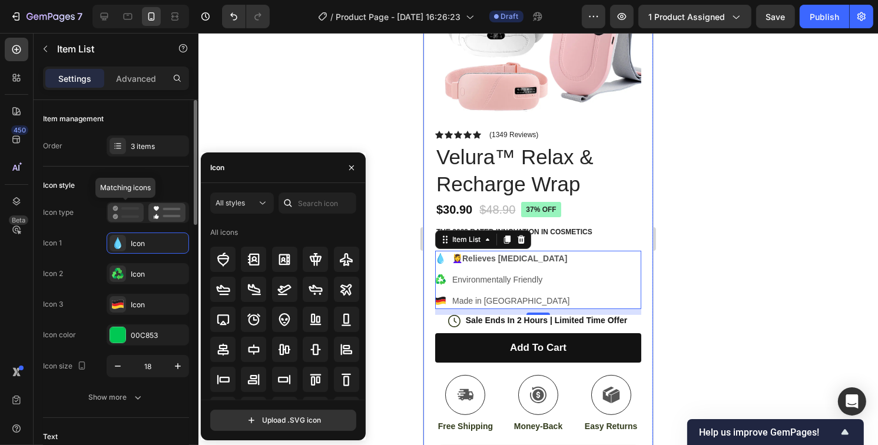
click at [120, 213] on icon at bounding box center [125, 213] width 26 height 14
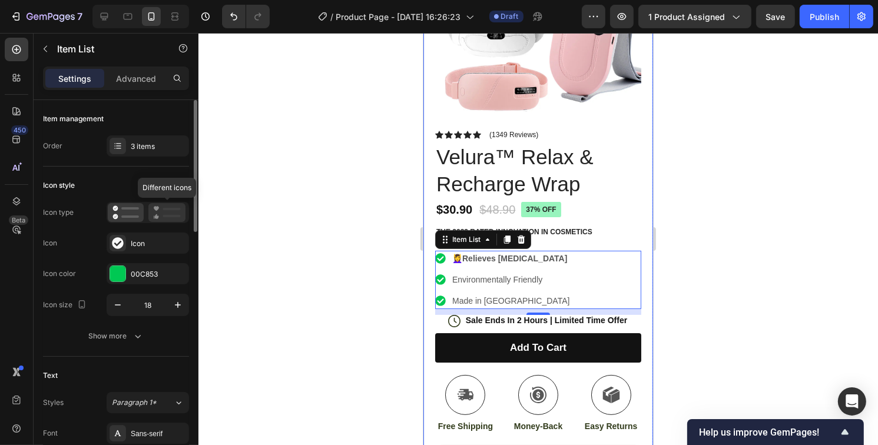
click at [165, 213] on icon at bounding box center [167, 213] width 28 height 14
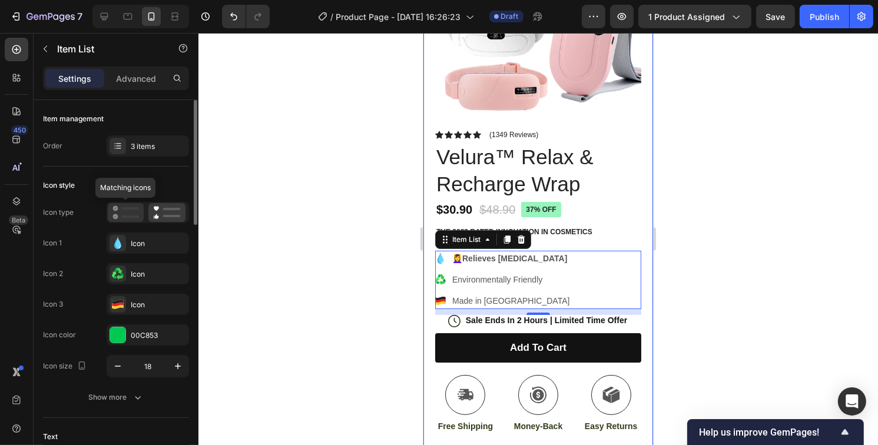
click at [125, 214] on icon at bounding box center [125, 213] width 26 height 14
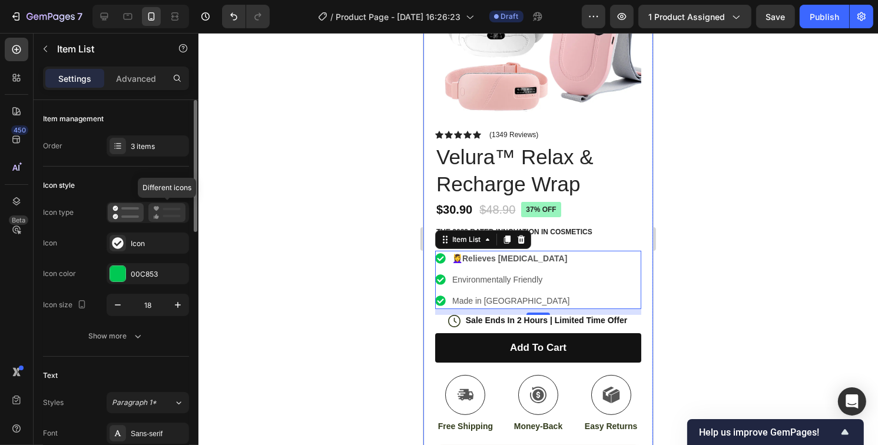
click at [167, 215] on rect at bounding box center [172, 216] width 18 height 2
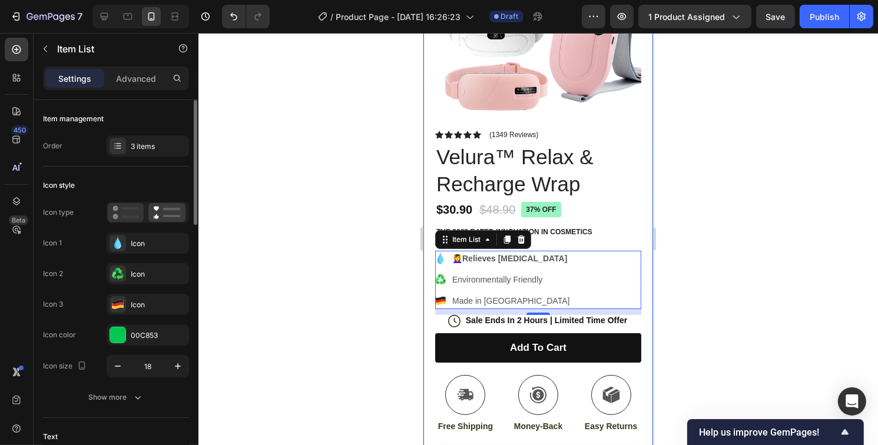
click at [121, 218] on icon at bounding box center [125, 213] width 26 height 14
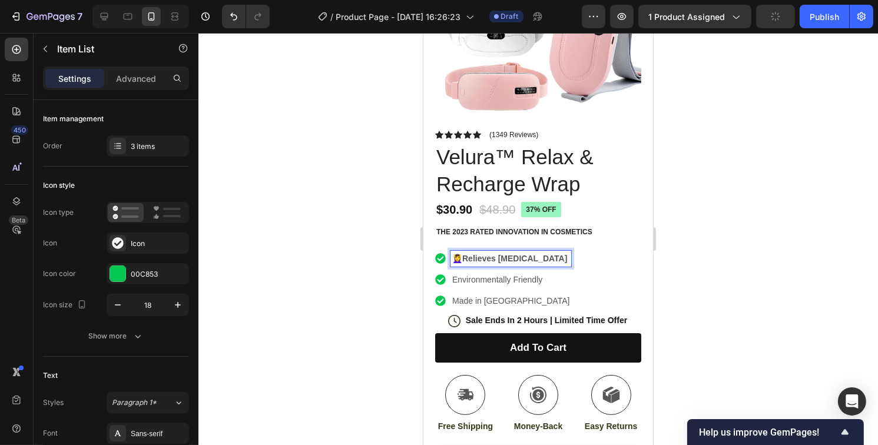
click at [461, 253] on p "💆‍♀️ Relieves Menstrual Cramps" at bounding box center [510, 259] width 117 height 12
click at [502, 274] on p "Environmentally Friendly" at bounding box center [510, 280] width 117 height 12
click at [546, 274] on p "Environmentally Friendly" at bounding box center [510, 280] width 117 height 12
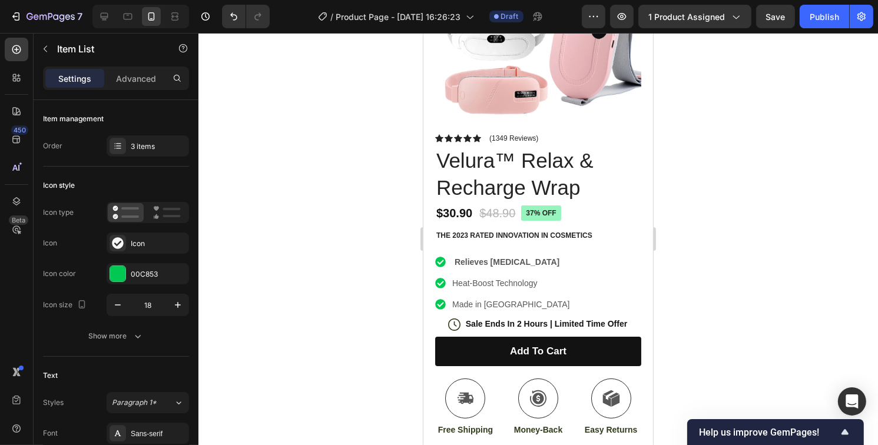
click at [519, 299] on p "Made in [GEOGRAPHIC_DATA]" at bounding box center [510, 305] width 117 height 12
click at [558, 257] on strong "Relieves Menstrual Cramps" at bounding box center [506, 261] width 105 height 9
click at [559, 257] on strong "Relieves Menstrual Cramps" at bounding box center [506, 261] width 105 height 9
click at [478, 257] on strong "Relieves Menstrual Cramps" at bounding box center [506, 261] width 105 height 9
drag, startPoint x: 453, startPoint y: 250, endPoint x: 572, endPoint y: 251, distance: 118.4
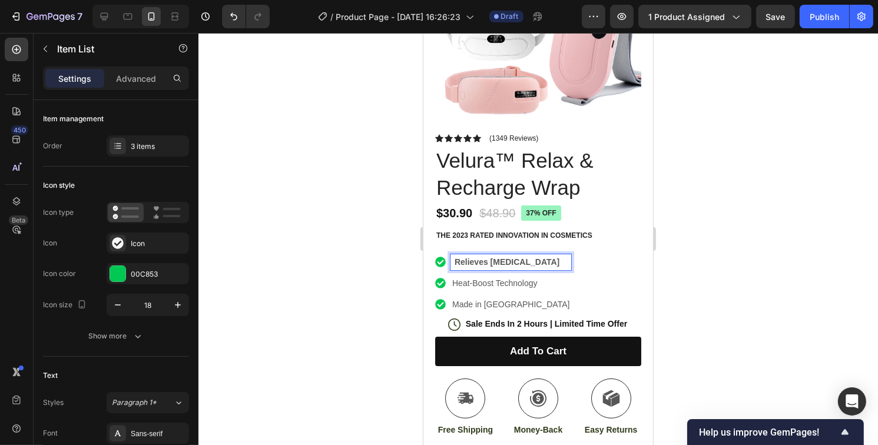
click at [572, 254] on div "Relieves Menstrual Cramps Heat-Boost Technology Made in Germany" at bounding box center [538, 283] width 206 height 58
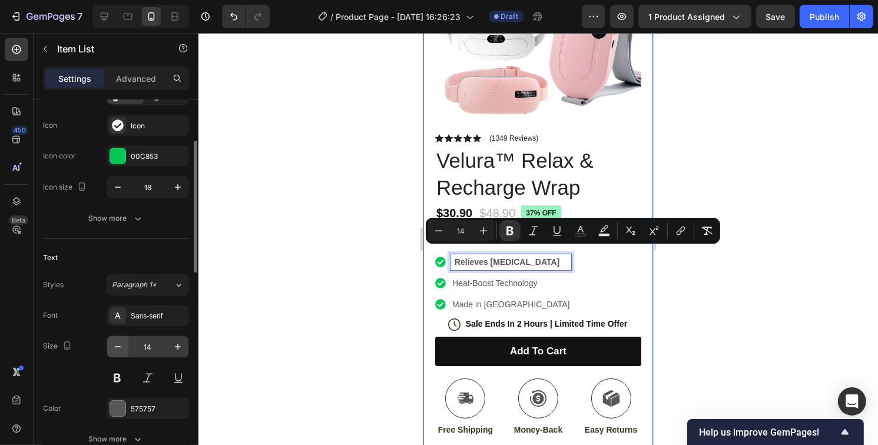
scroll to position [177, 0]
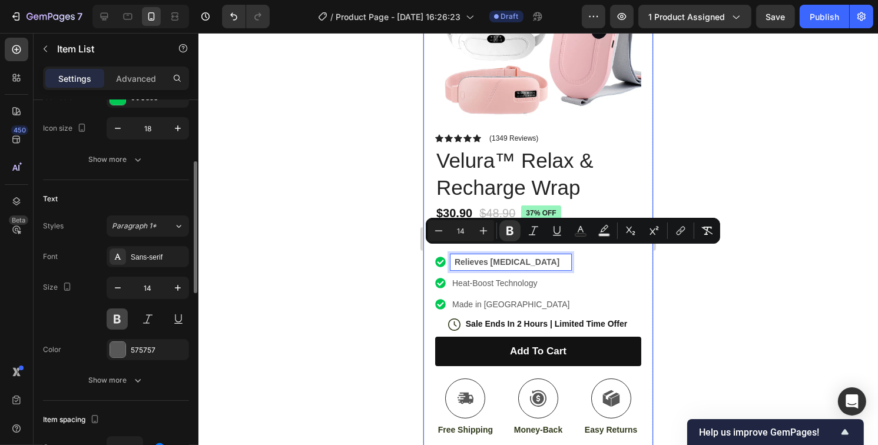
click at [115, 321] on button at bounding box center [117, 319] width 21 height 21
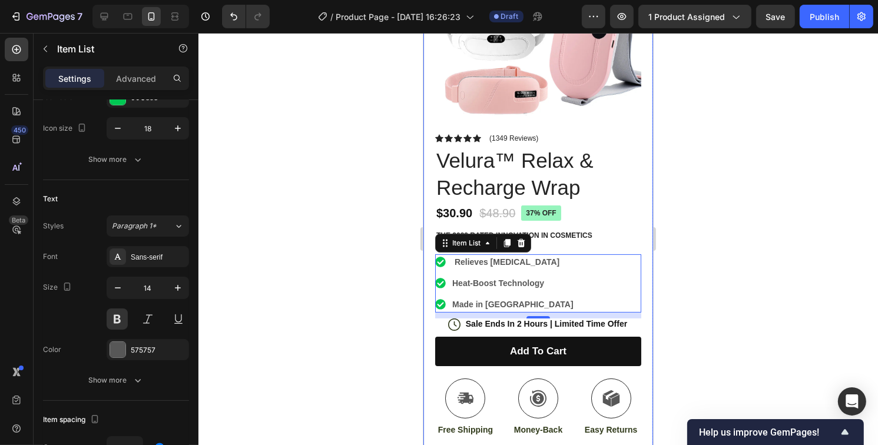
click at [754, 281] on div at bounding box center [538, 239] width 680 height 412
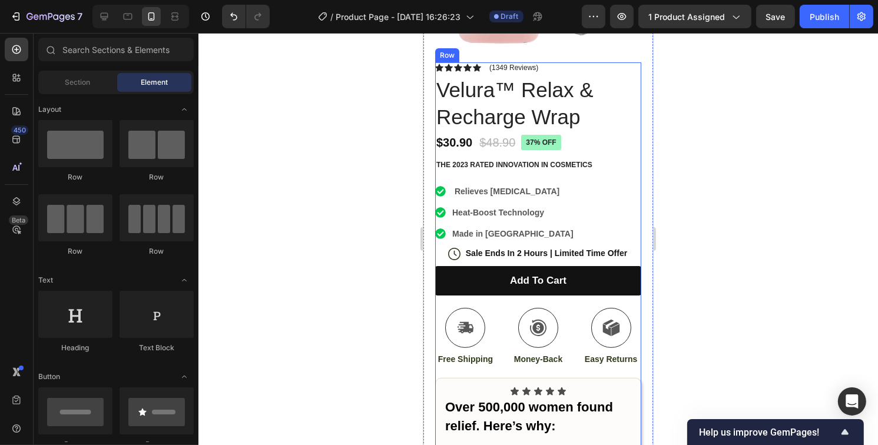
scroll to position [293, 0]
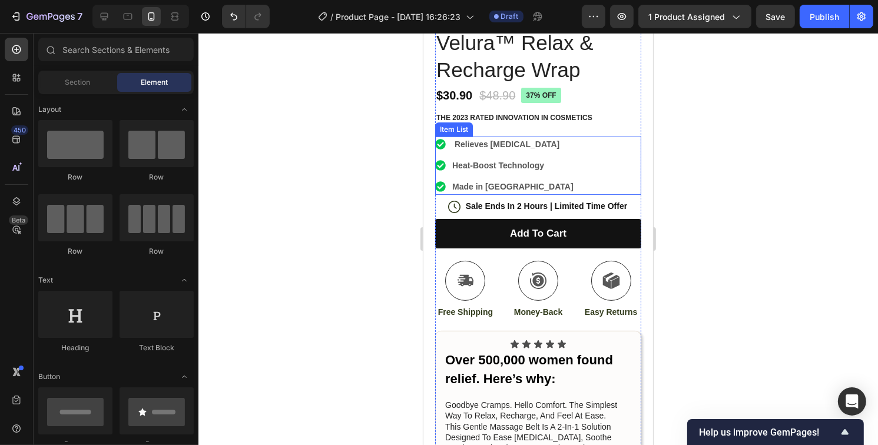
click at [508, 181] on p "Made in [GEOGRAPHIC_DATA]" at bounding box center [512, 187] width 121 height 12
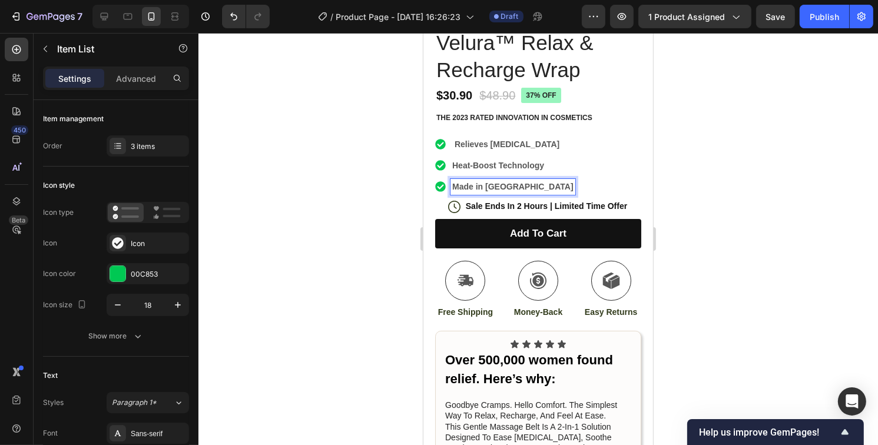
click at [526, 181] on p "Made in [GEOGRAPHIC_DATA]" at bounding box center [512, 187] width 121 height 12
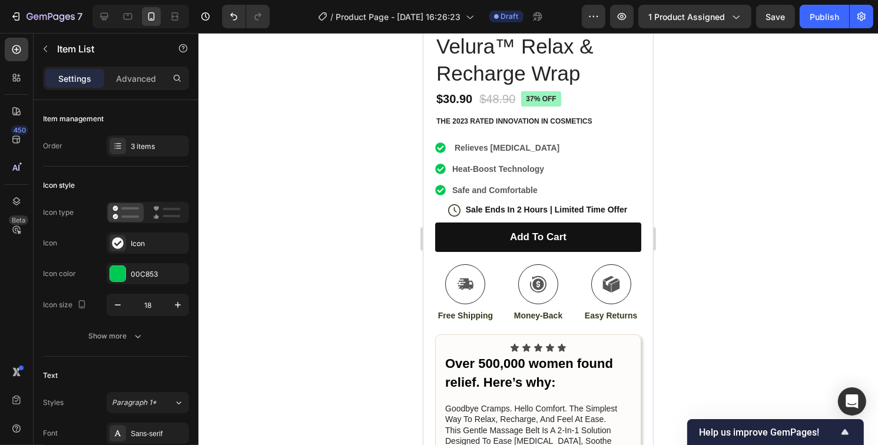
click at [753, 170] on div at bounding box center [538, 239] width 680 height 412
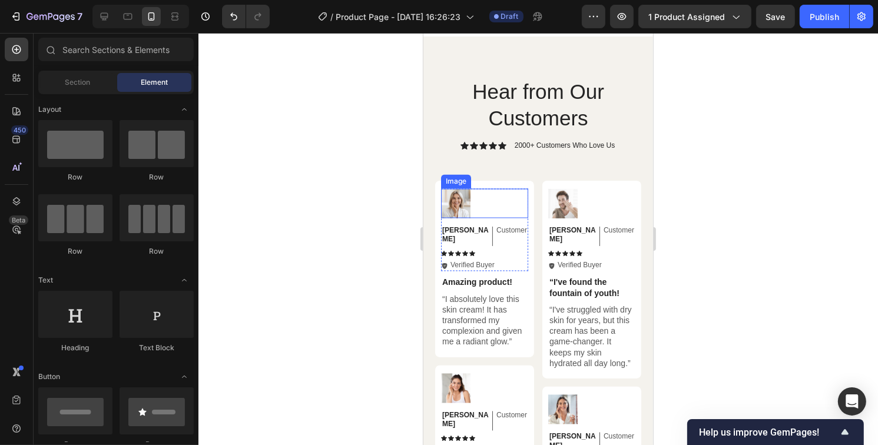
scroll to position [1997, 0]
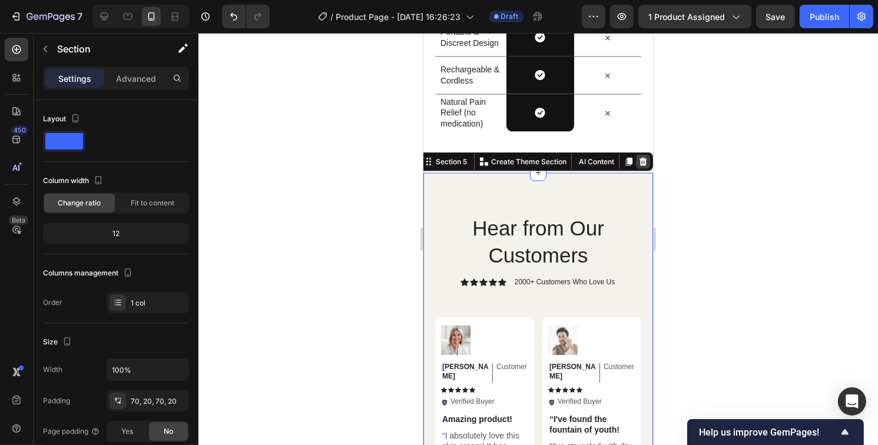
click at [638, 161] on icon at bounding box center [642, 161] width 9 height 9
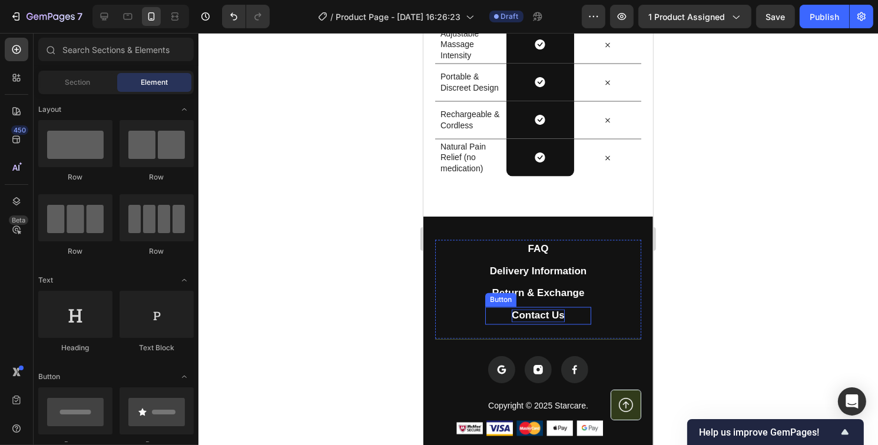
scroll to position [1923, 0]
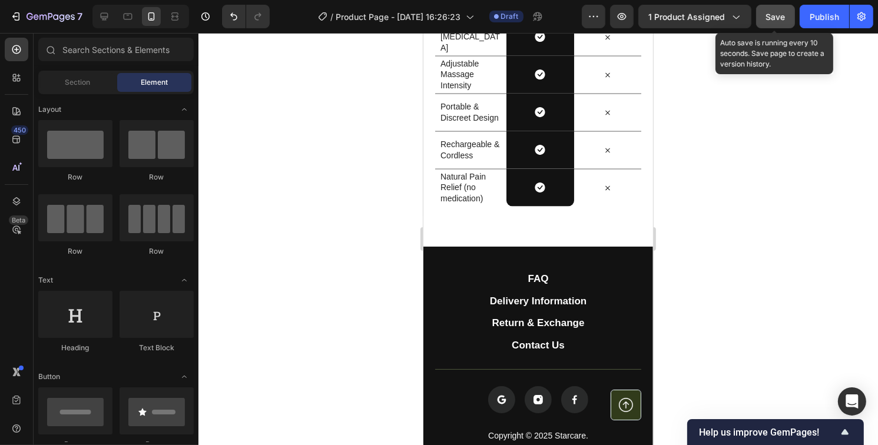
click at [776, 12] on span "Save" at bounding box center [775, 17] width 19 height 10
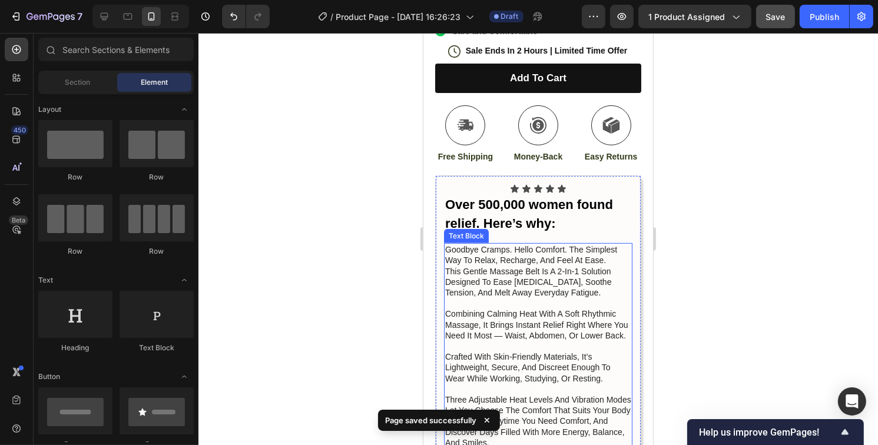
scroll to position [215, 0]
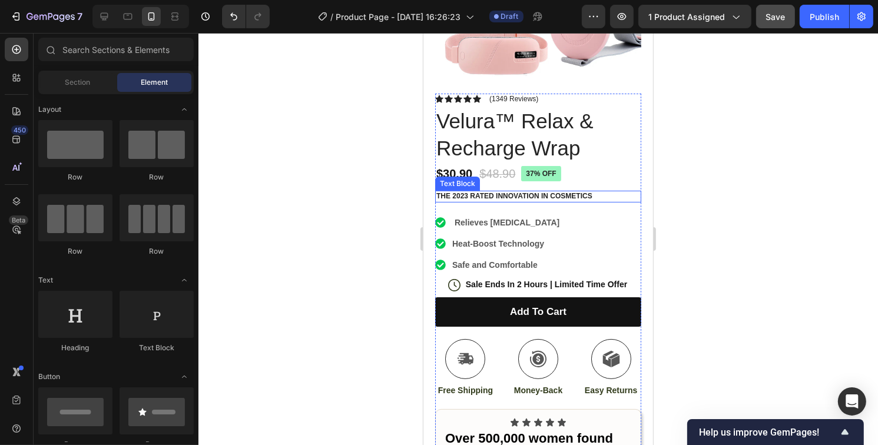
click at [481, 192] on p "The 2023 Rated Innovation in Cosmetics" at bounding box center [538, 196] width 204 height 9
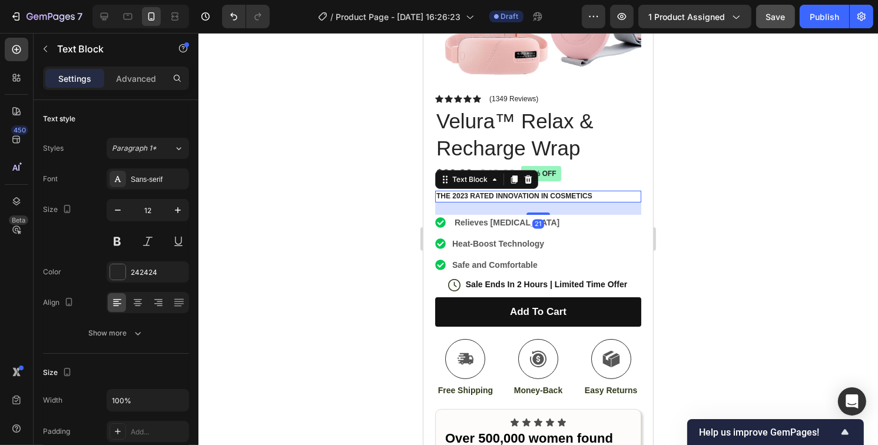
click at [487, 192] on p "The 2023 Rated Innovation in Cosmetics" at bounding box center [538, 196] width 204 height 9
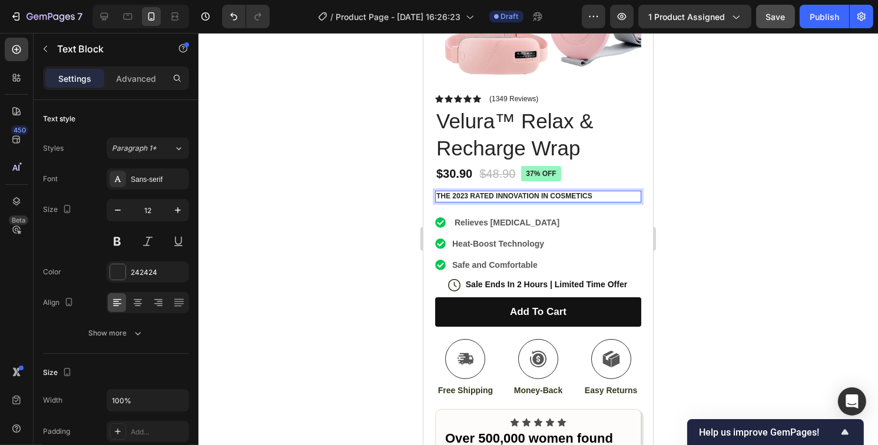
click at [592, 192] on p "The 2023 Rated Innovation in Cosmetics" at bounding box center [538, 196] width 204 height 9
click at [593, 192] on p "The 2023 Rated Innovation in Cosmetics" at bounding box center [538, 196] width 204 height 9
click at [467, 192] on p "The 2023 Rated Innovation in Cosmetics" at bounding box center [538, 196] width 204 height 9
click at [596, 192] on p "The 2025 Rated Innovation in Cosmetics" at bounding box center [538, 196] width 204 height 9
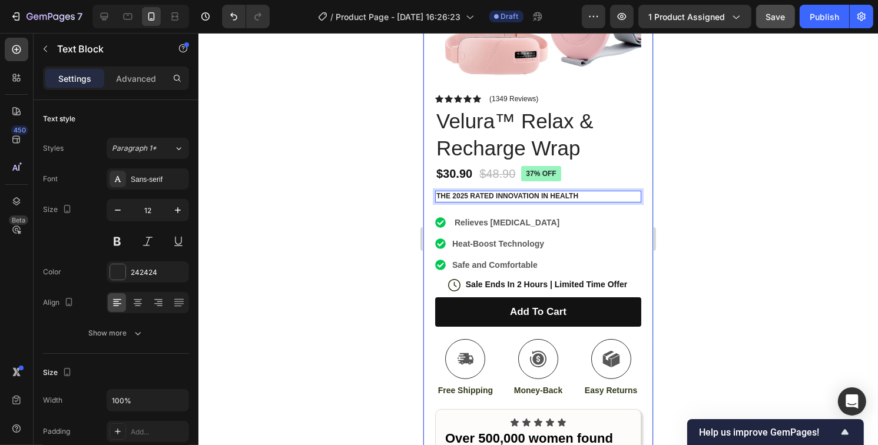
click at [639, 189] on div "Product Images Image Icon Icon Icon Icon Icon Icon List “This skin cream is a g…" at bounding box center [538, 368] width 230 height 1010
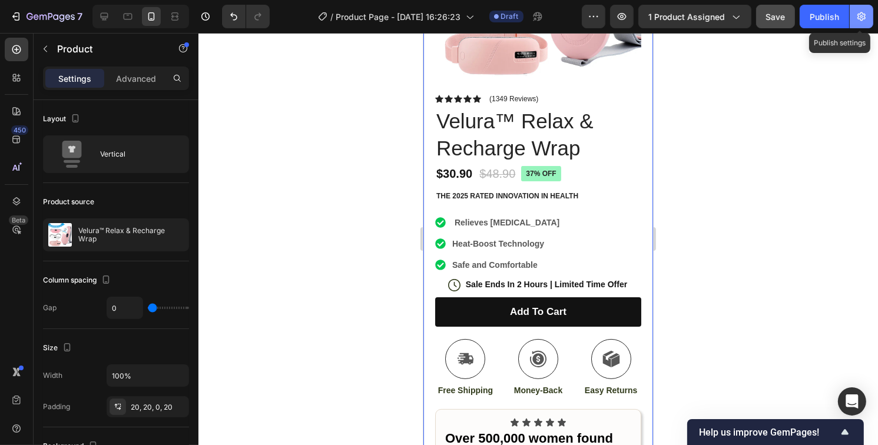
click at [864, 17] on icon "button" at bounding box center [862, 17] width 12 height 12
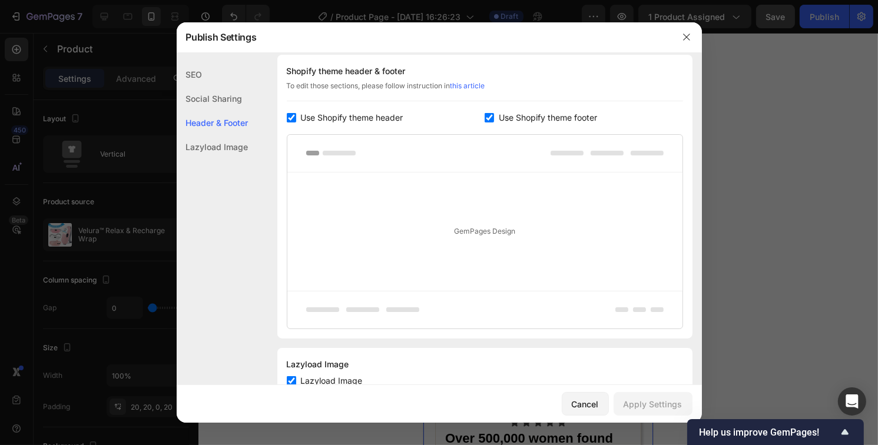
scroll to position [0, 0]
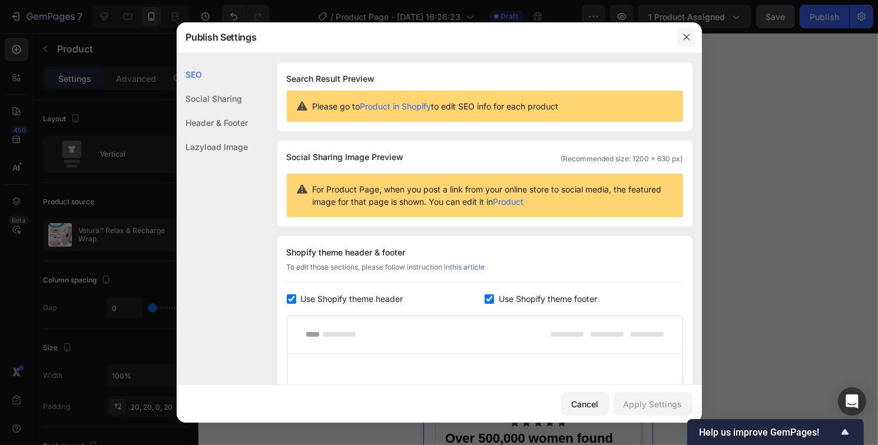
click at [685, 35] on icon "button" at bounding box center [686, 36] width 9 height 9
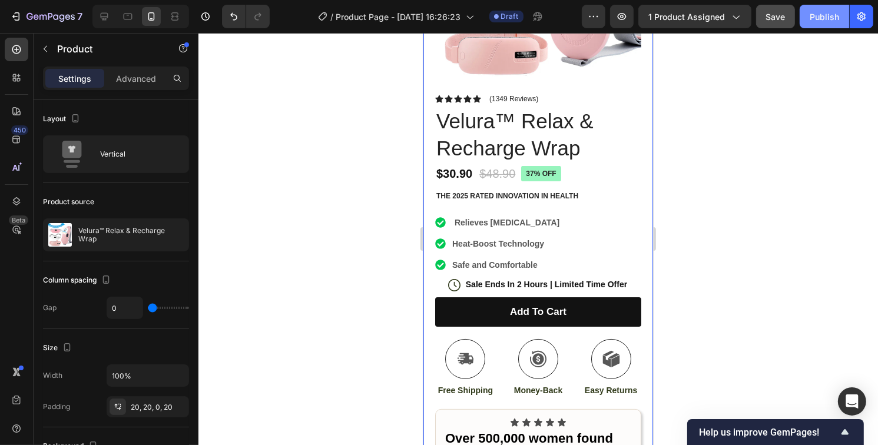
click at [819, 11] on div "Publish" at bounding box center [824, 17] width 29 height 12
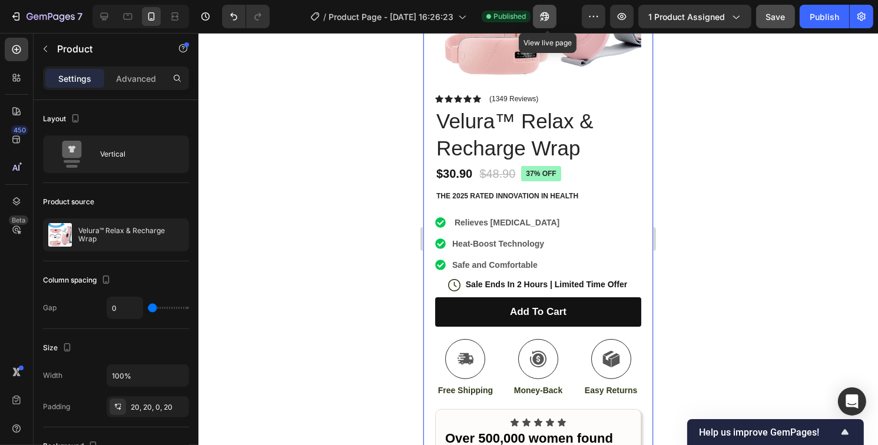
click at [545, 15] on icon "button" at bounding box center [545, 17] width 12 height 12
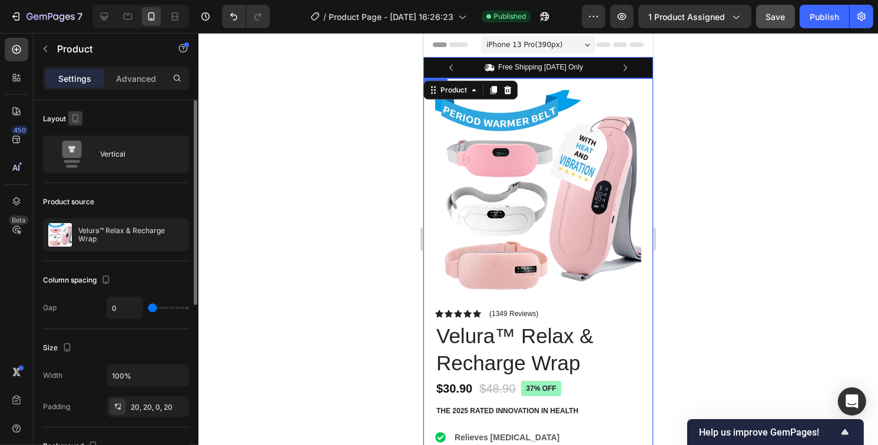
click at [72, 118] on icon "button" at bounding box center [75, 118] width 12 height 12
click at [77, 164] on button "button" at bounding box center [77, 158] width 19 height 19
type input "30"
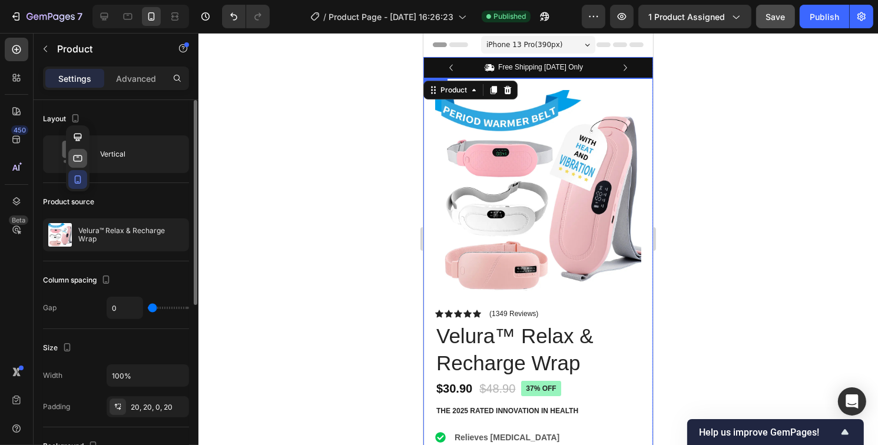
type input "30"
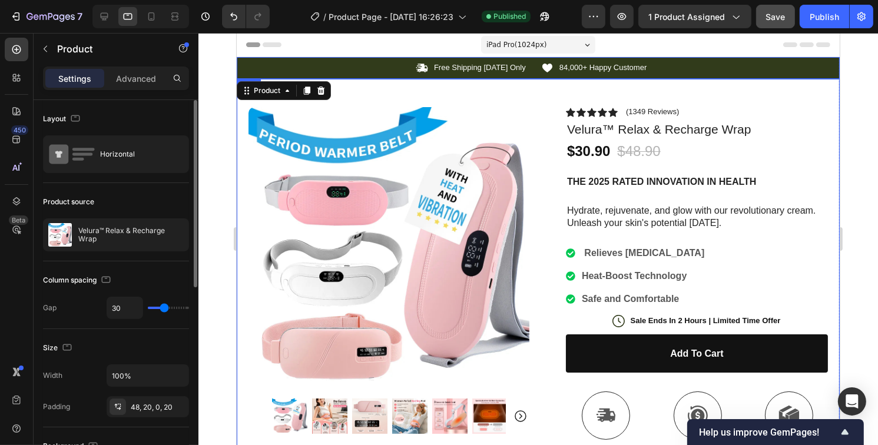
click at [663, 69] on div "Icon 84,000+ Happy Customer Text Block Row" at bounding box center [686, 68] width 290 height 12
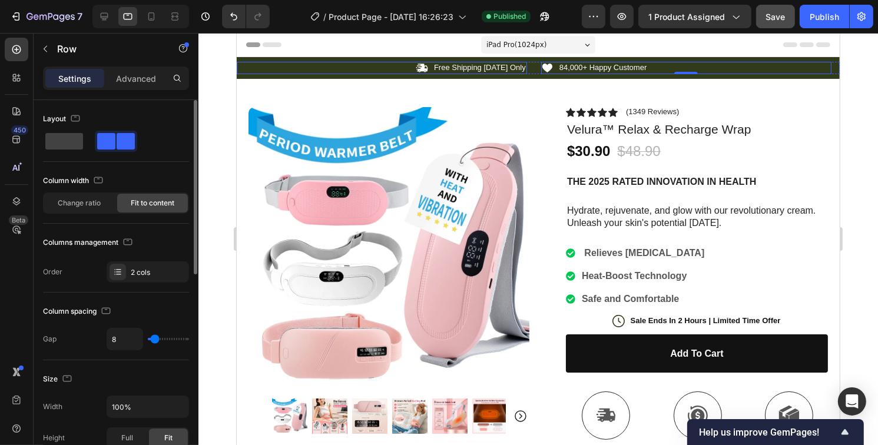
click at [343, 67] on div "Icon Free Shipping Today Only Text Block Row" at bounding box center [381, 68] width 290 height 12
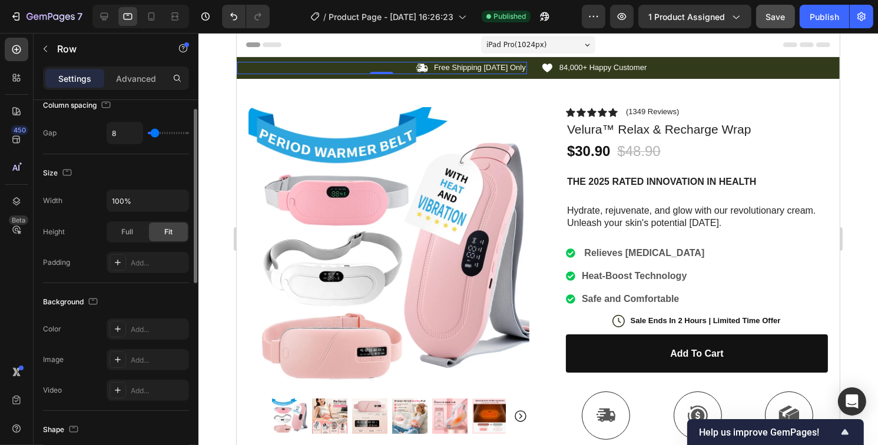
scroll to position [147, 0]
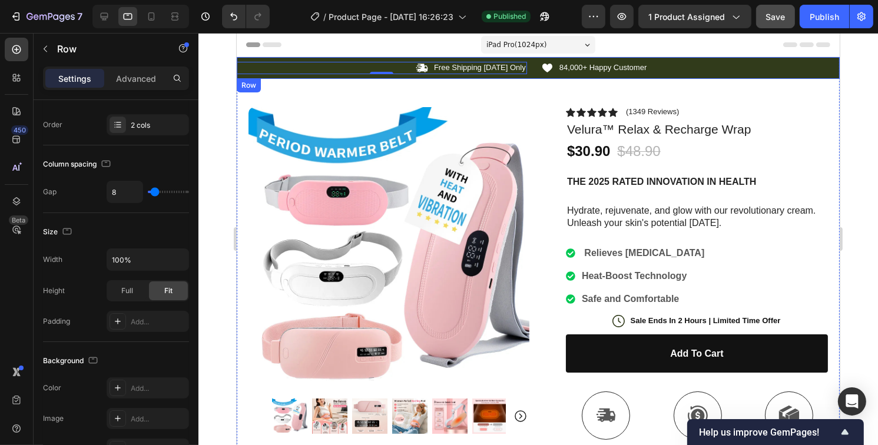
click at [287, 59] on div "Icon Free Shipping Today Only Text Block Row 0 Icon 84,000+ Happy Customer Text…" at bounding box center [537, 68] width 603 height 22
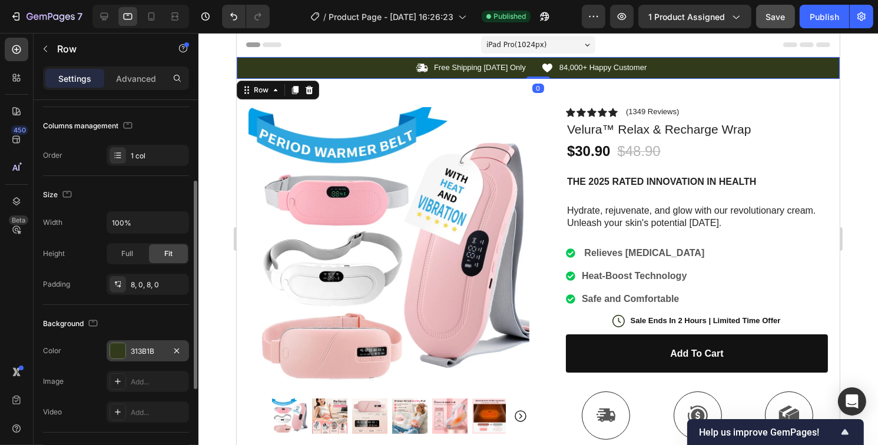
click at [116, 352] on div at bounding box center [117, 350] width 15 height 15
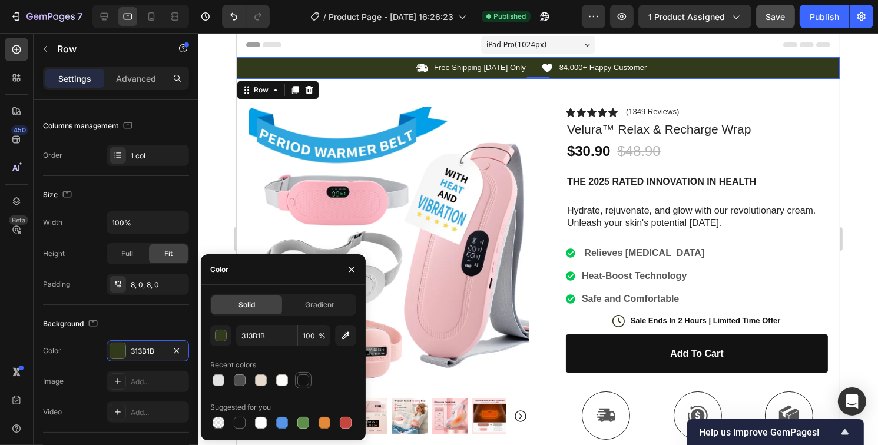
click at [304, 384] on div at bounding box center [303, 380] width 12 height 12
type input "121212"
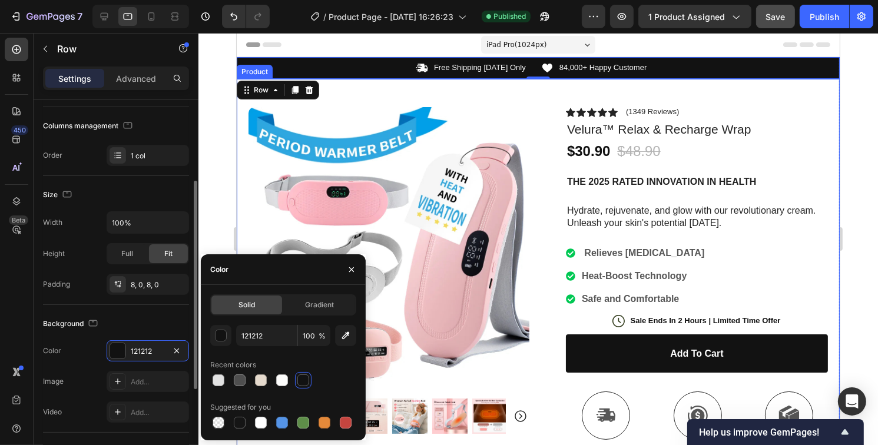
click at [169, 201] on div "Size" at bounding box center [116, 194] width 146 height 19
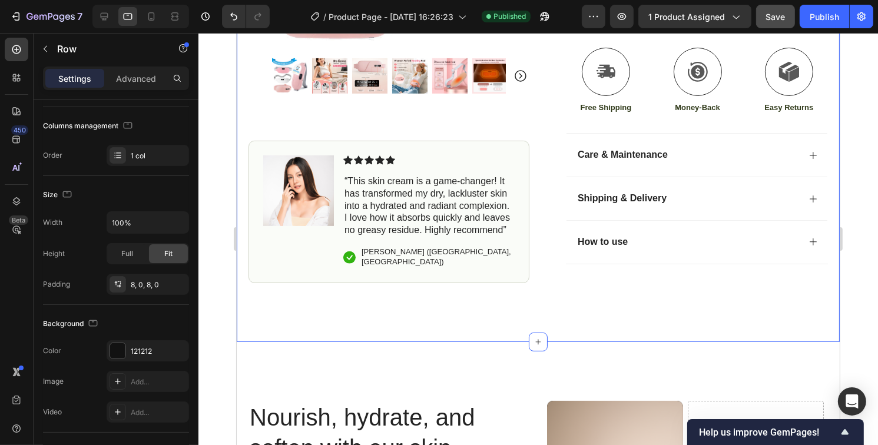
scroll to position [294, 0]
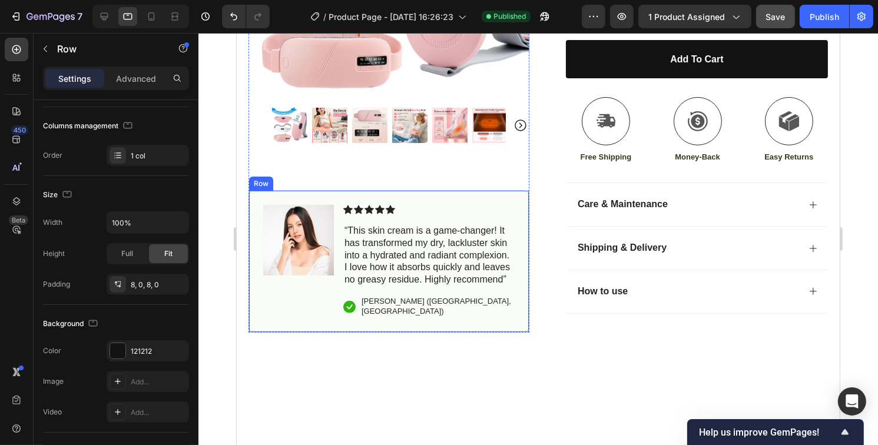
click at [440, 214] on div "Icon Icon Icon Icon Icon Icon List “This skin cream is a game-changer! It has t…" at bounding box center [428, 261] width 171 height 113
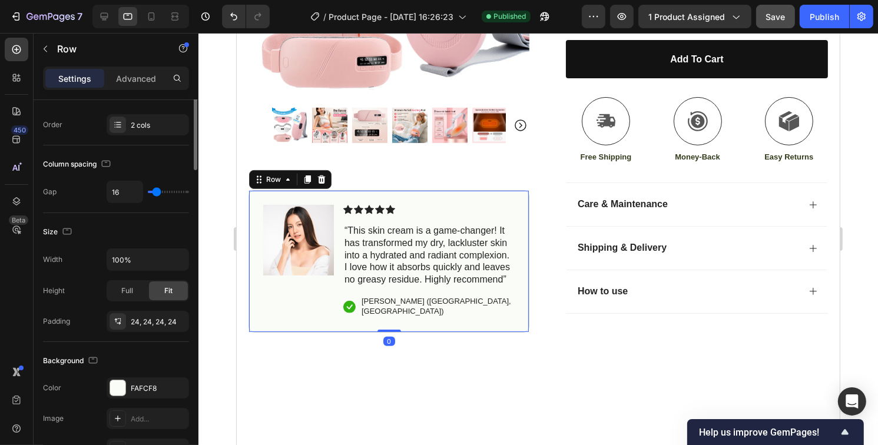
scroll to position [0, 0]
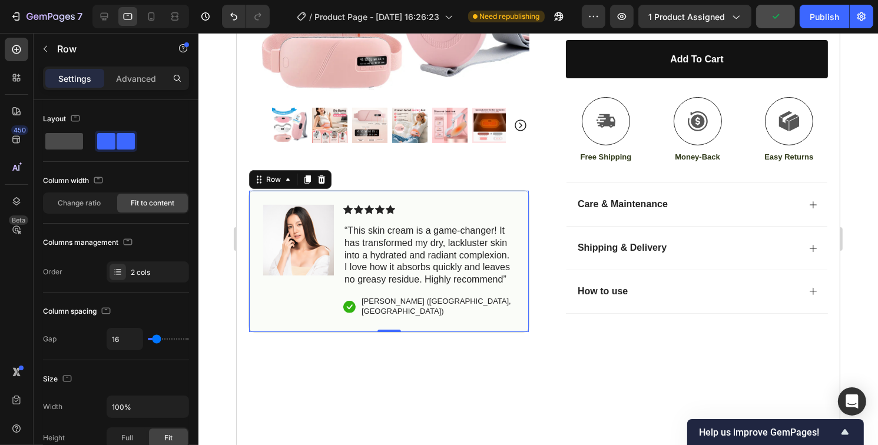
click at [75, 140] on span at bounding box center [64, 141] width 38 height 16
type input "0"
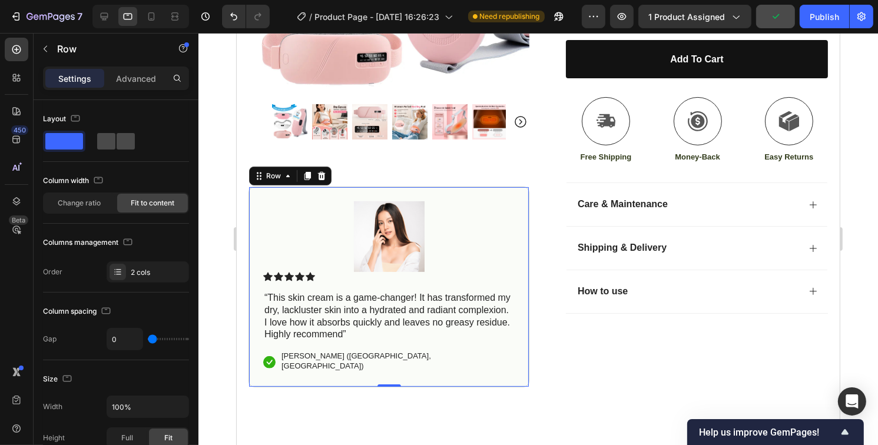
click at [132, 143] on span at bounding box center [126, 141] width 18 height 16
type input "16"
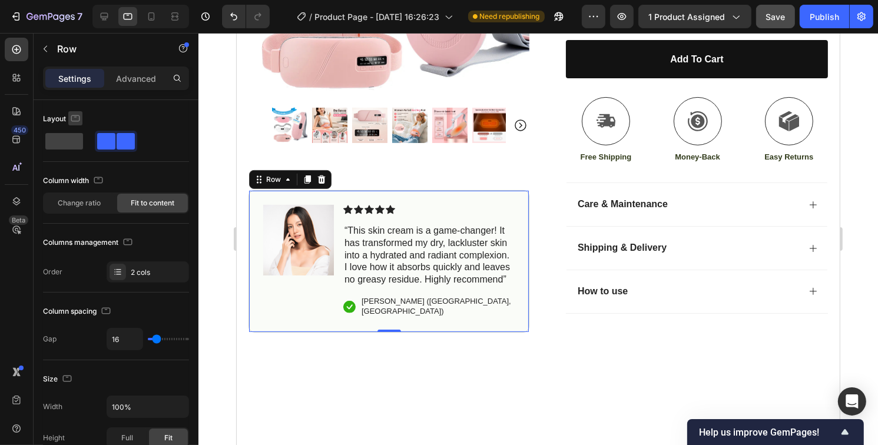
click at [75, 118] on icon "button" at bounding box center [75, 118] width 12 height 12
click at [81, 175] on icon "button" at bounding box center [78, 180] width 12 height 12
type input "0"
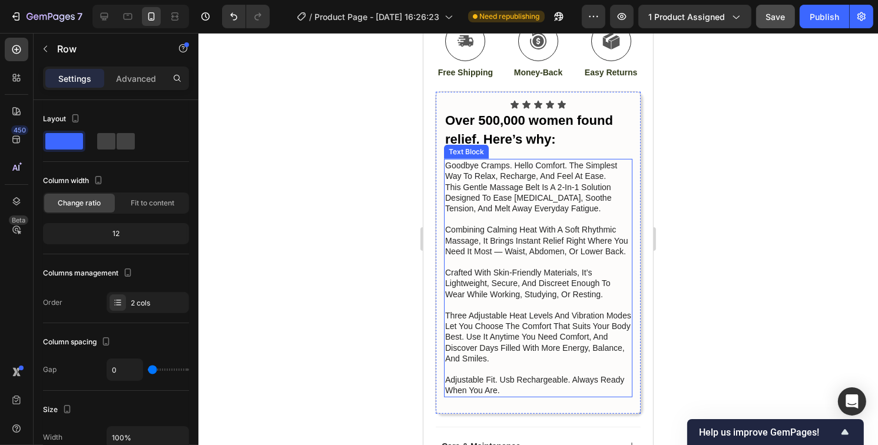
scroll to position [489, 0]
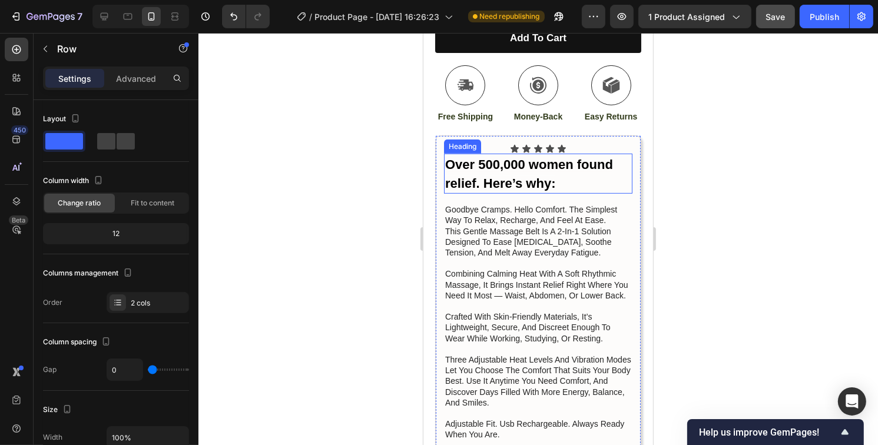
click at [518, 159] on strong "Over 500,000 women found relief. Here’s why:" at bounding box center [529, 174] width 168 height 34
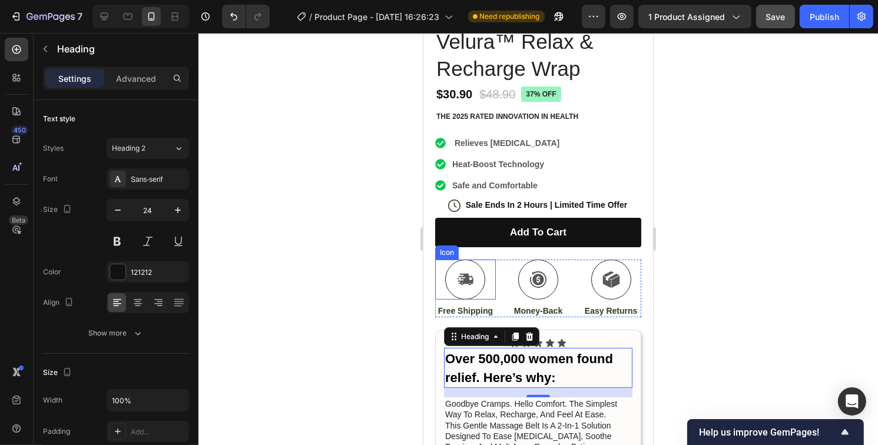
scroll to position [471, 0]
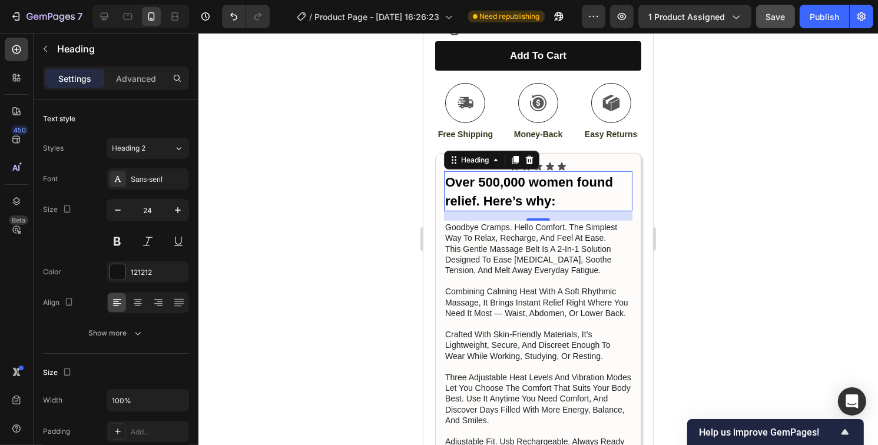
click at [558, 248] on p "this gentle massage belt is a 2-in-1 solution designed to ease [MEDICAL_DATA], …" at bounding box center [538, 287] width 186 height 86
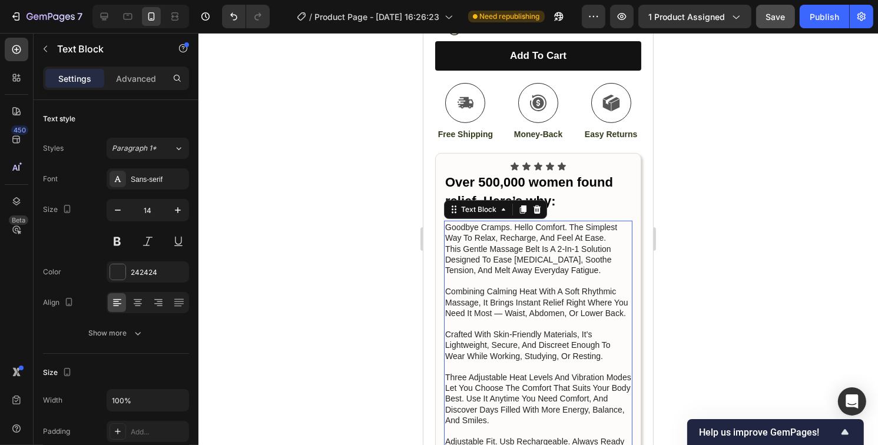
click at [477, 226] on p "goodbye cramps. hello comfort. the simplest way to relax, recharge, and feel at…" at bounding box center [538, 232] width 186 height 21
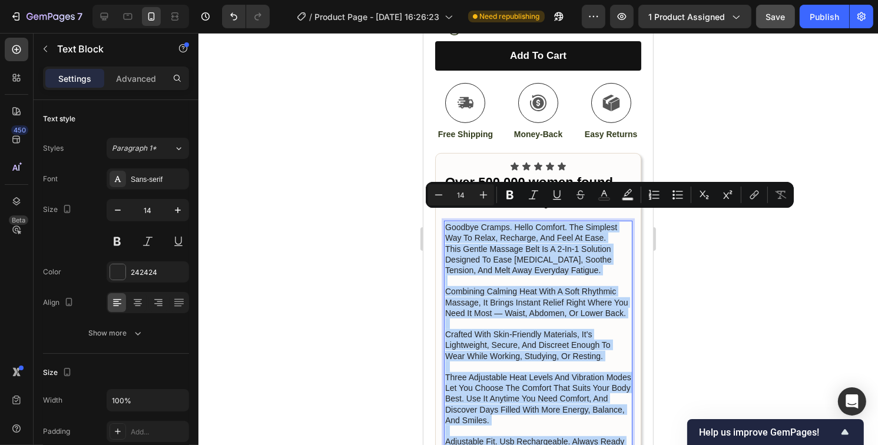
copy div "goodbye cramps. hello comfort. the simplest way to relax, recharge, and feel at…"
click at [502, 250] on p "this gentle massage belt is a 2-in-1 solution designed to ease [MEDICAL_DATA], …" at bounding box center [538, 287] width 186 height 86
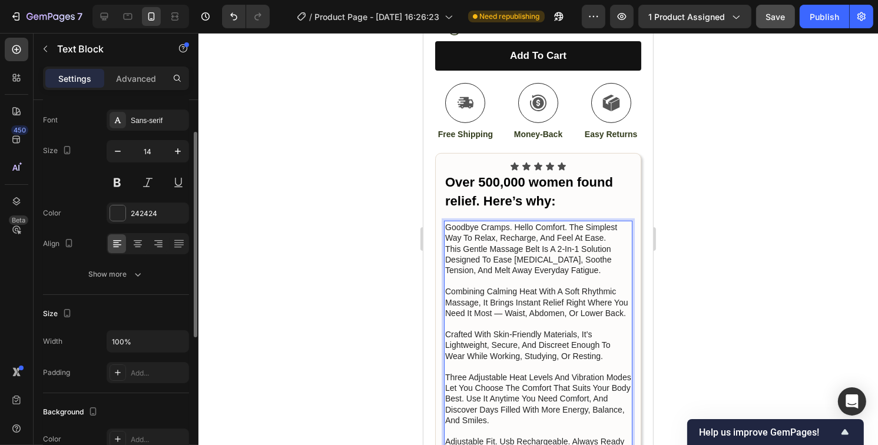
scroll to position [0, 0]
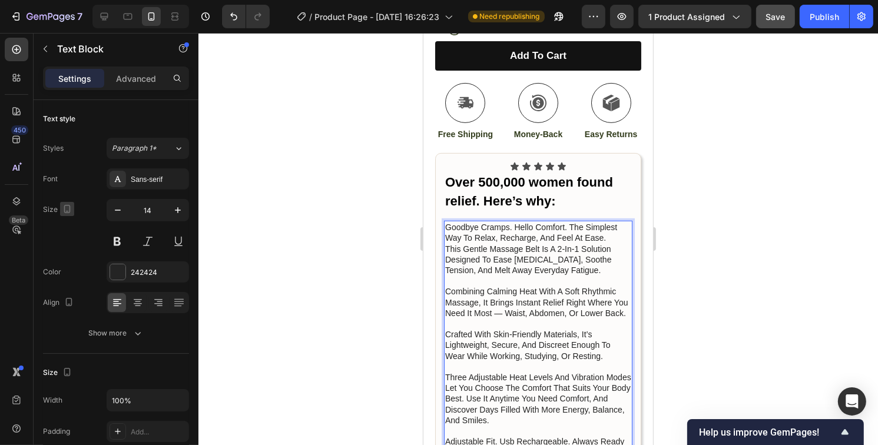
click at [69, 208] on icon "button" at bounding box center [67, 209] width 6 height 8
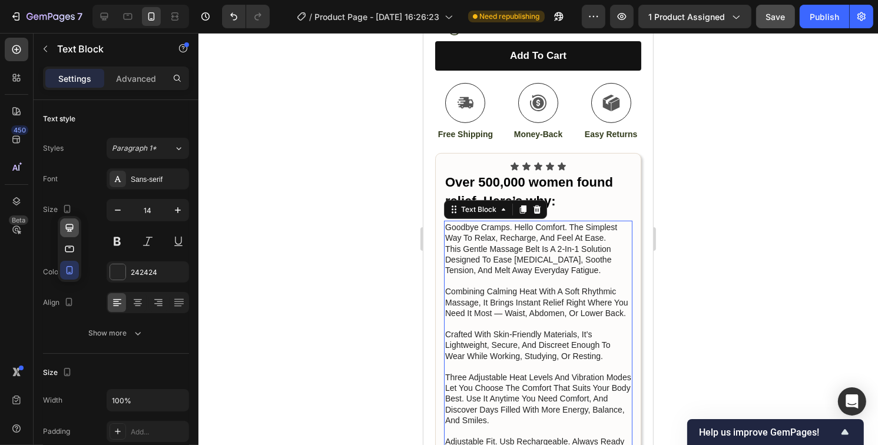
click at [71, 228] on icon "button" at bounding box center [70, 228] width 12 height 12
type input "16"
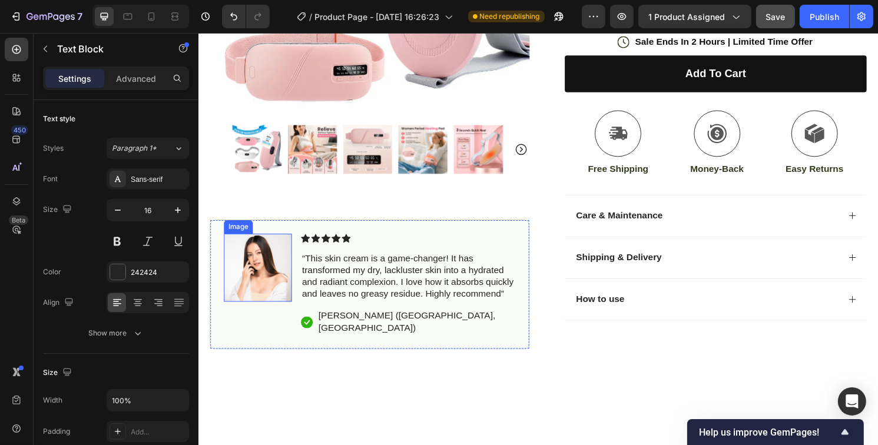
scroll to position [315, 0]
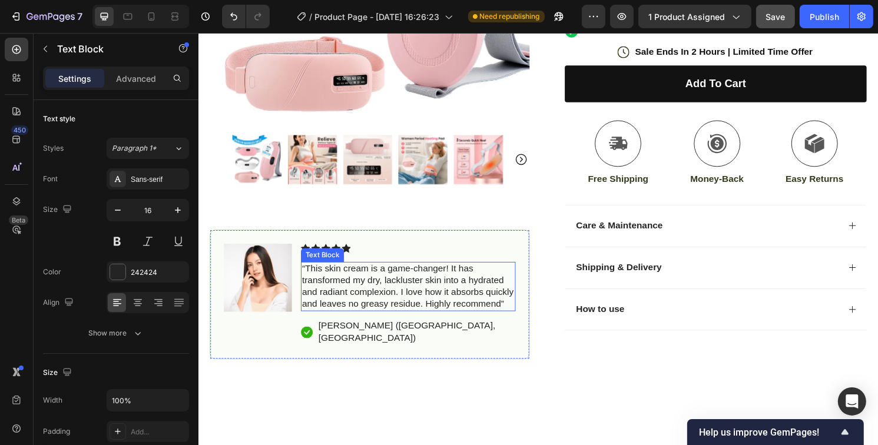
click at [417, 310] on p "“This skin cream is a game-changer! It has transformed my dry, lackluster skin …" at bounding box center [416, 296] width 221 height 49
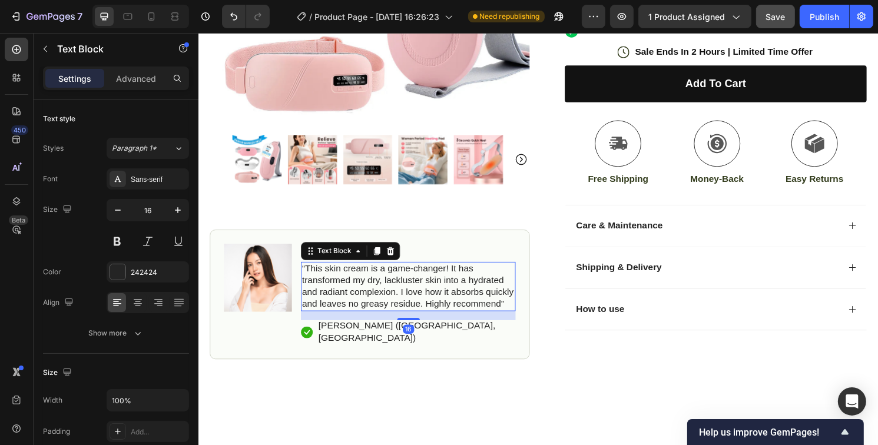
click at [417, 310] on p "“This skin cream is a game-changer! It has transformed my dry, lackluster skin …" at bounding box center [416, 296] width 221 height 49
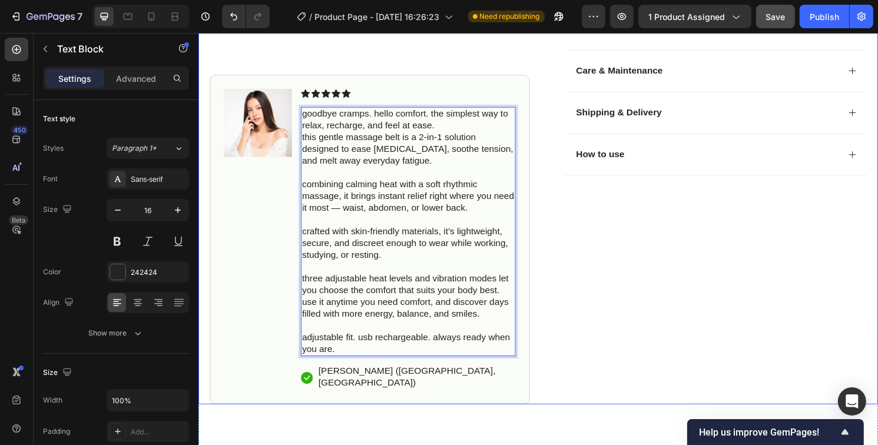
scroll to position [448, 0]
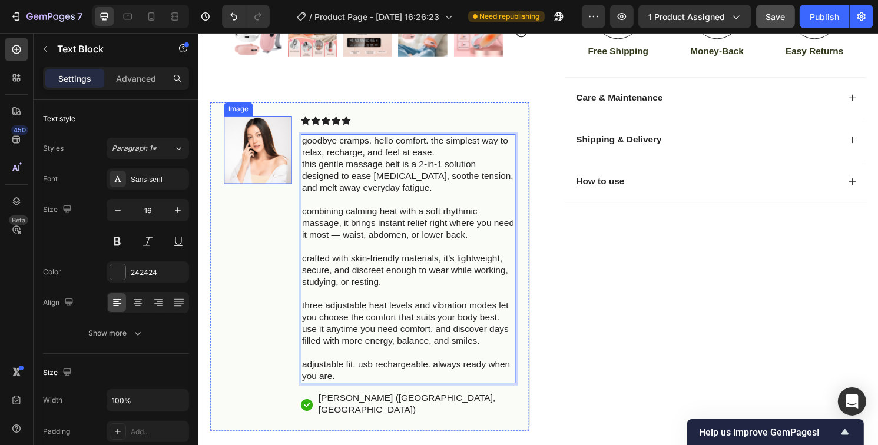
click at [277, 139] on img at bounding box center [259, 155] width 71 height 71
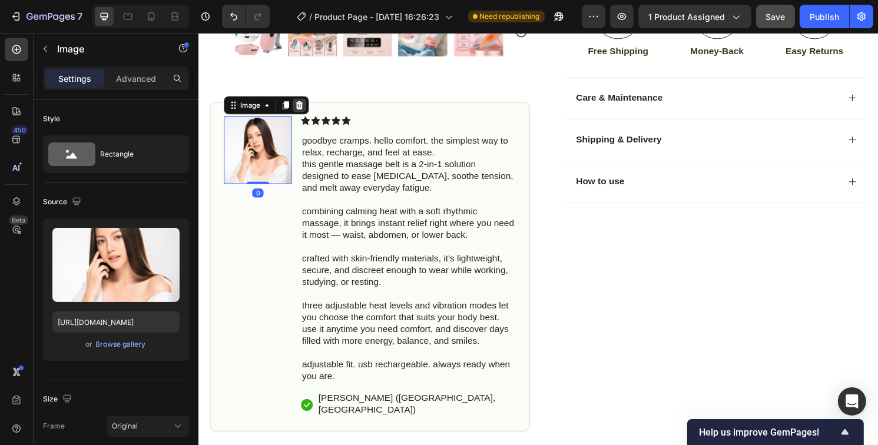
click at [301, 104] on icon at bounding box center [303, 108] width 8 height 8
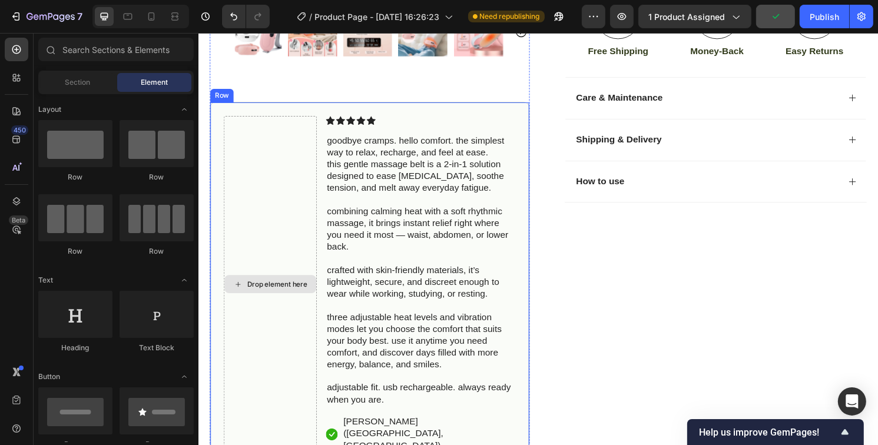
click at [282, 207] on div "Drop element here" at bounding box center [272, 295] width 97 height 350
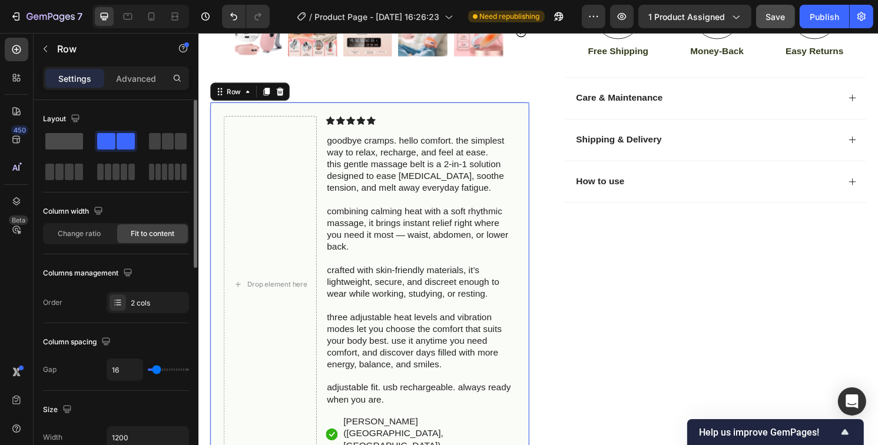
click at [72, 145] on span at bounding box center [64, 141] width 38 height 16
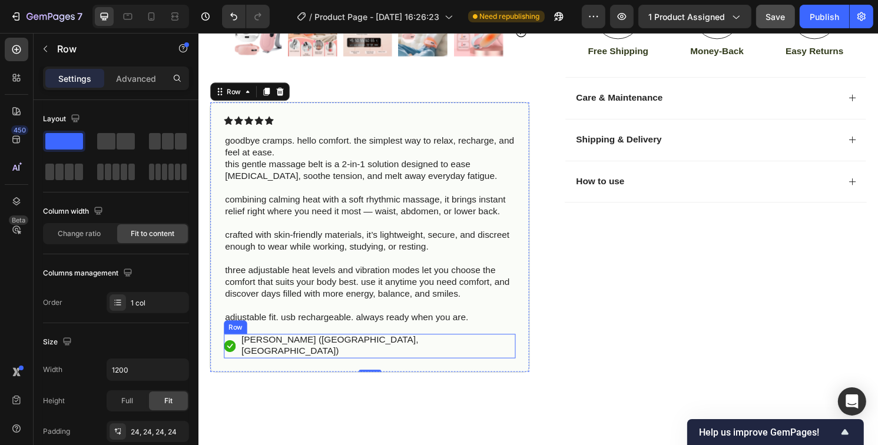
click at [412, 350] on div "Icon Hannah N. (Houston, USA) Text Block Row" at bounding box center [375, 359] width 303 height 26
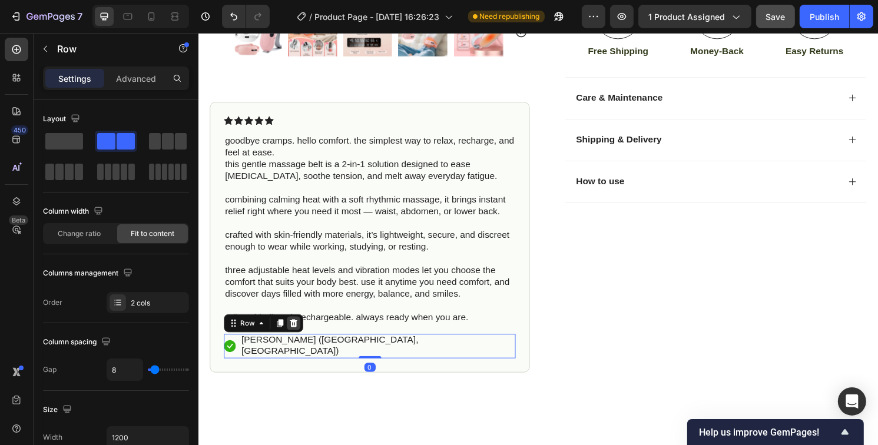
click at [296, 330] on icon at bounding box center [297, 334] width 8 height 8
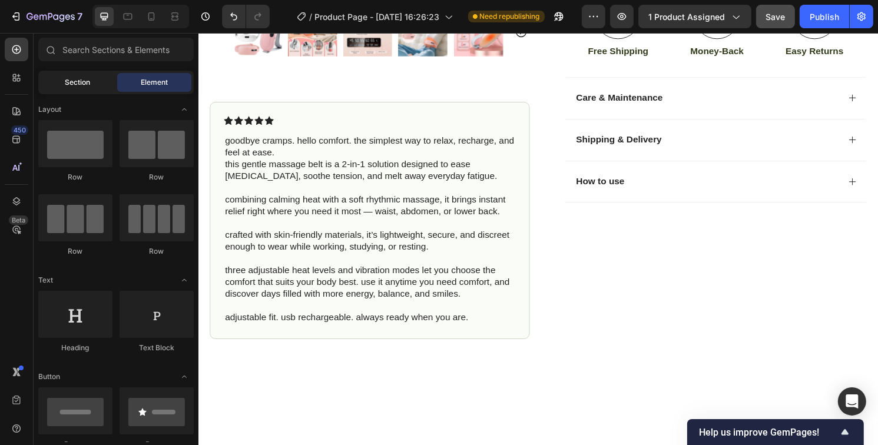
click at [63, 84] on div "Section" at bounding box center [78, 82] width 74 height 19
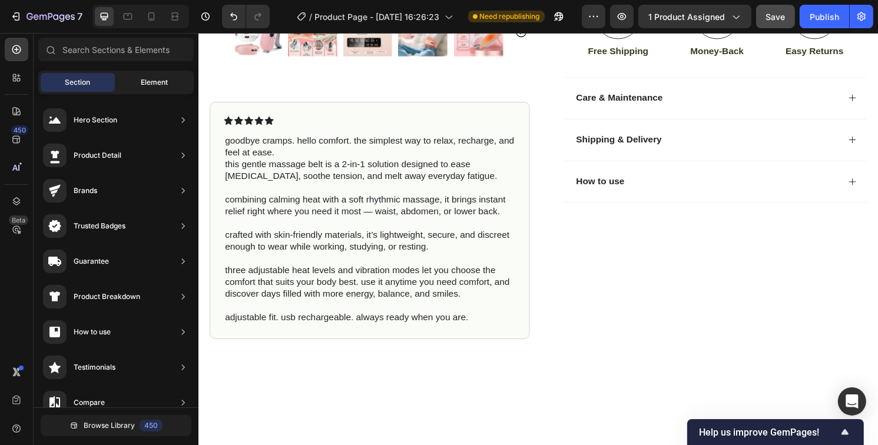
click at [153, 82] on span "Element" at bounding box center [154, 82] width 27 height 11
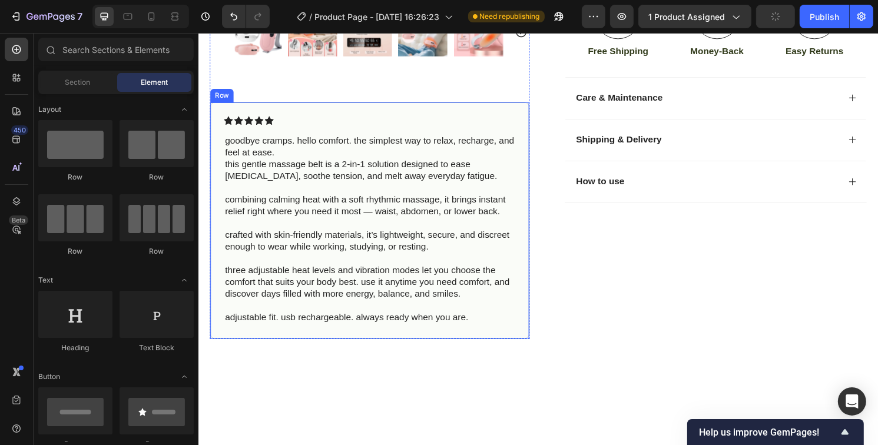
click at [329, 131] on div "Icon Icon Icon Icon Icon Icon List goodbye cramps. hello comfort. the simplest …" at bounding box center [375, 228] width 303 height 217
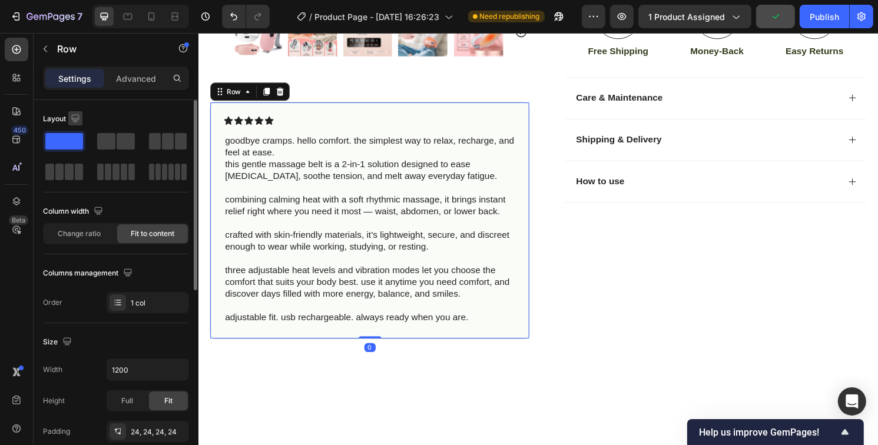
click at [75, 118] on icon "button" at bounding box center [75, 118] width 12 height 12
click at [78, 180] on icon "button" at bounding box center [78, 180] width 12 height 12
type input "100%"
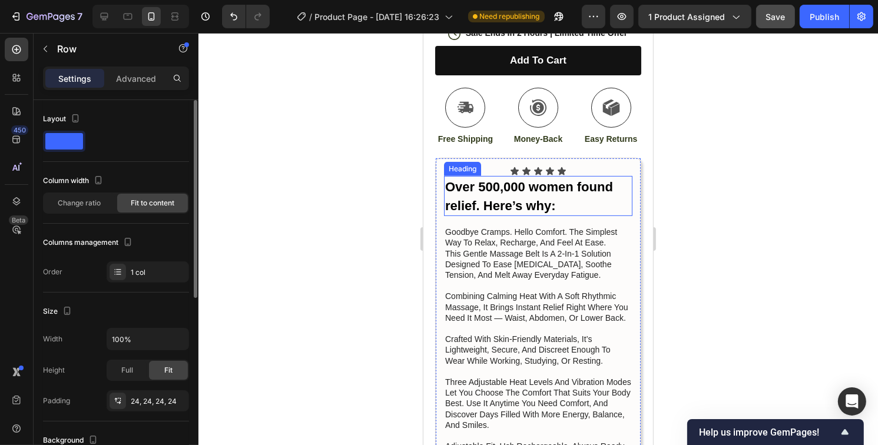
scroll to position [465, 0]
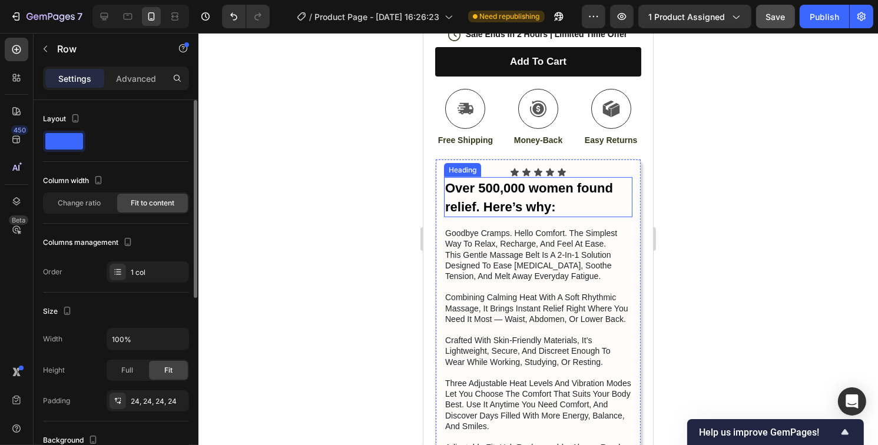
click at [533, 194] on strong "Over 500,000 women found relief. Here’s why:" at bounding box center [529, 198] width 168 height 34
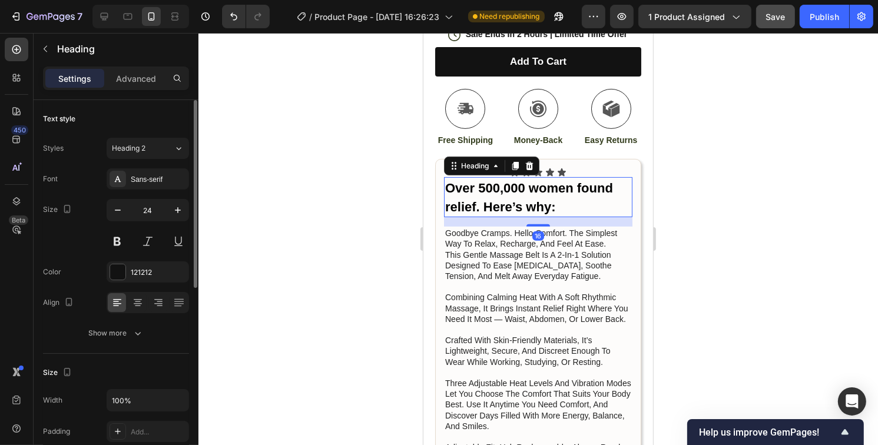
click at [568, 200] on h2 "Over 500,000 women found relief. Here’s why:" at bounding box center [537, 197] width 188 height 40
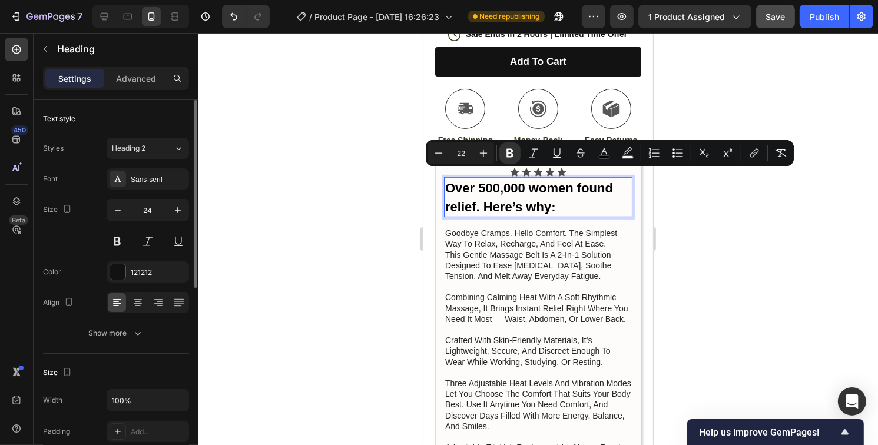
click at [568, 200] on p "Over 500,000 women found relief. Here’s why:" at bounding box center [538, 197] width 186 height 38
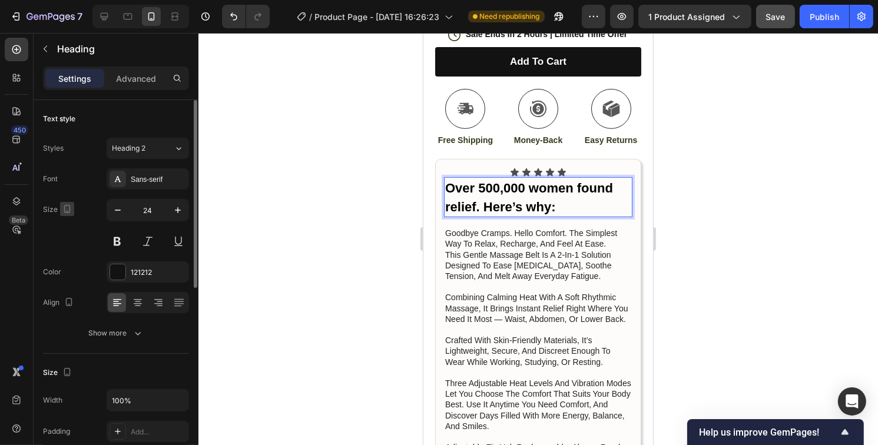
click at [70, 206] on icon "button" at bounding box center [67, 209] width 12 height 12
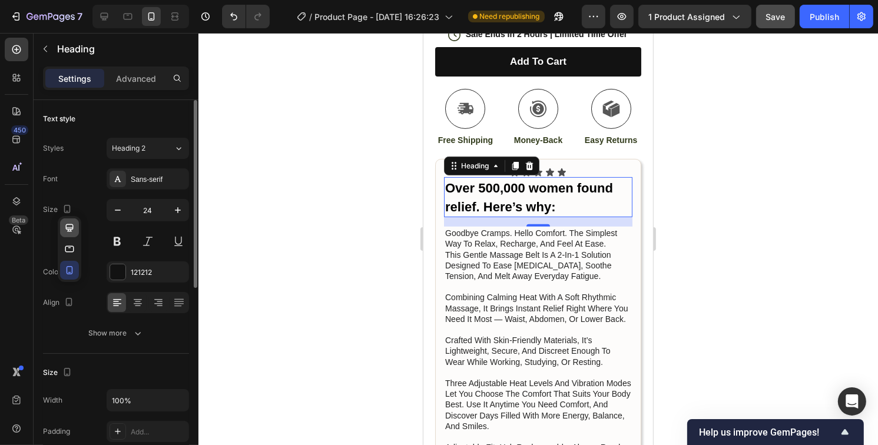
click at [70, 228] on icon "button" at bounding box center [70, 228] width 12 height 12
type input "46"
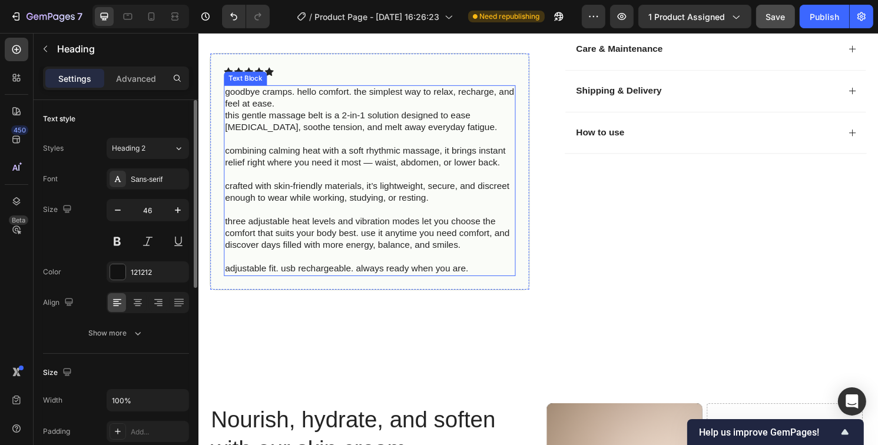
scroll to position [260, 0]
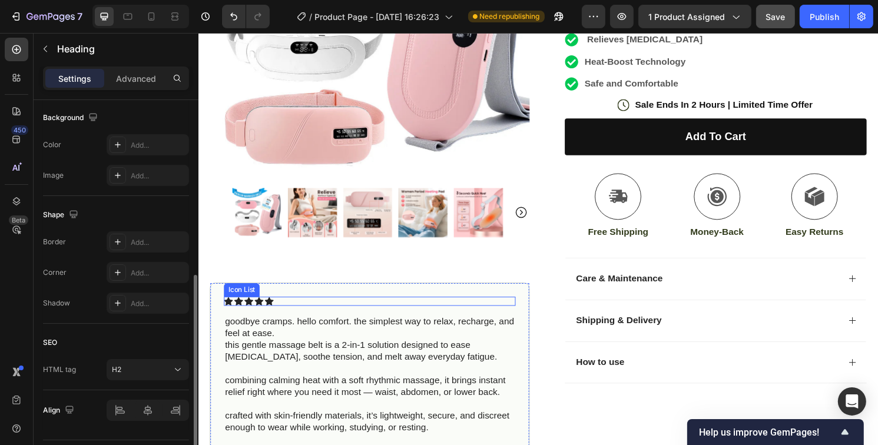
click at [330, 310] on div "Icon Icon Icon Icon Icon" at bounding box center [375, 311] width 303 height 9
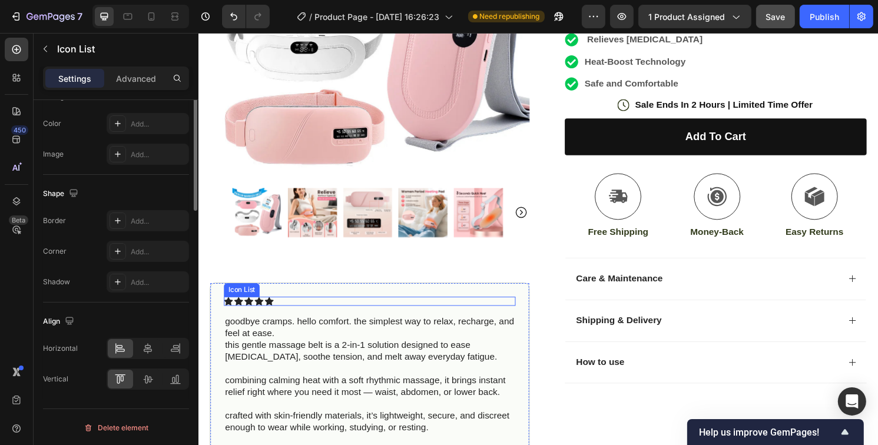
scroll to position [0, 0]
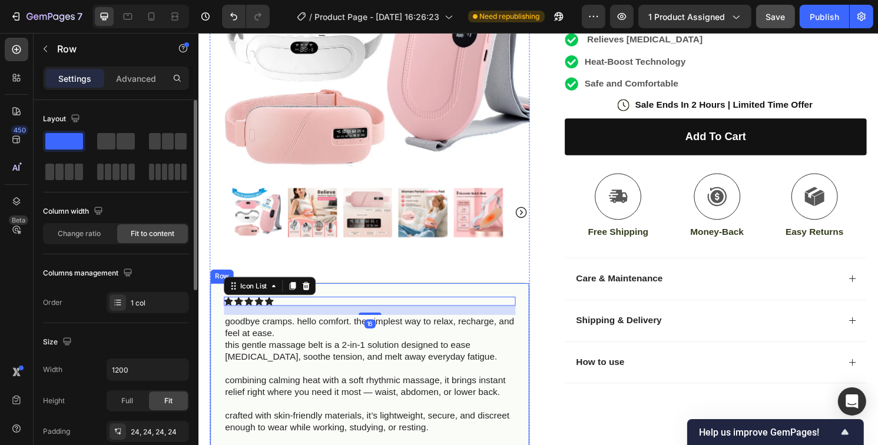
click at [216, 322] on div "Icon Icon Icon Icon Icon Icon List 16 goodbye cramps. hello comfort. the simple…" at bounding box center [376, 416] width 333 height 247
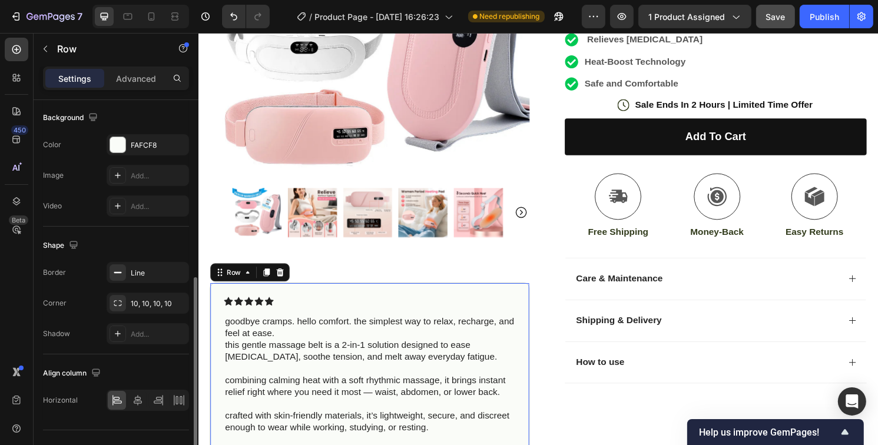
scroll to position [374, 0]
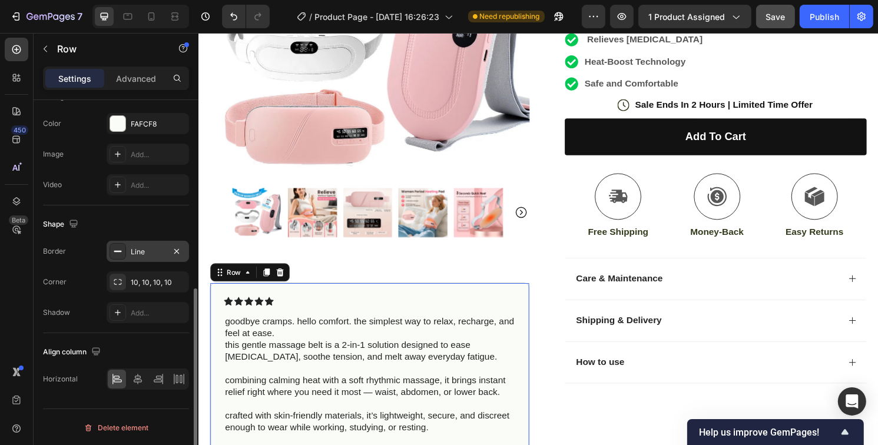
click at [112, 254] on div at bounding box center [118, 251] width 16 height 16
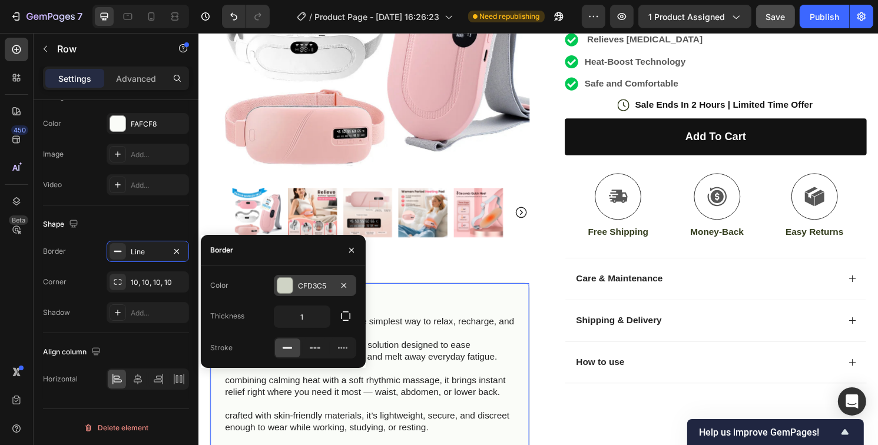
click at [282, 286] on div at bounding box center [284, 285] width 15 height 15
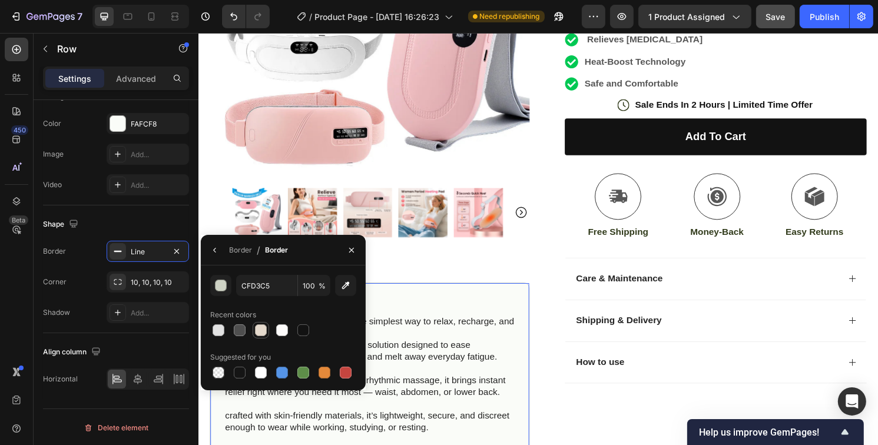
click at [259, 334] on div at bounding box center [261, 330] width 12 height 12
type input "E5DACD"
click at [116, 120] on div at bounding box center [117, 123] width 15 height 15
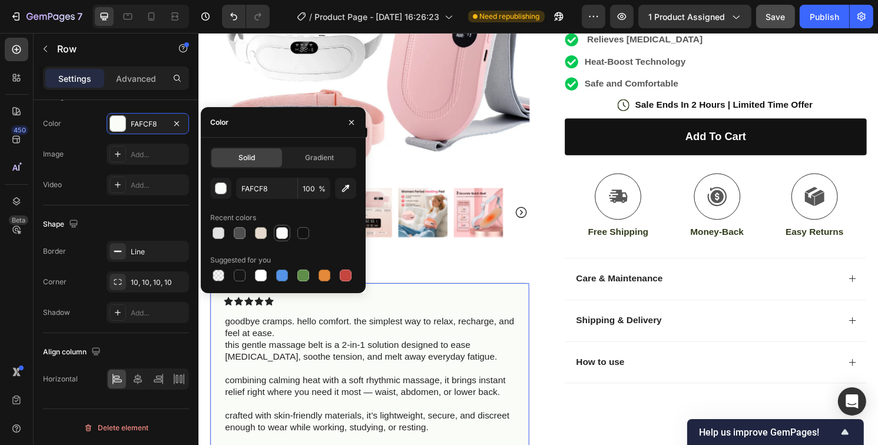
click at [281, 239] on div at bounding box center [282, 233] width 14 height 14
click at [219, 237] on div at bounding box center [219, 233] width 12 height 12
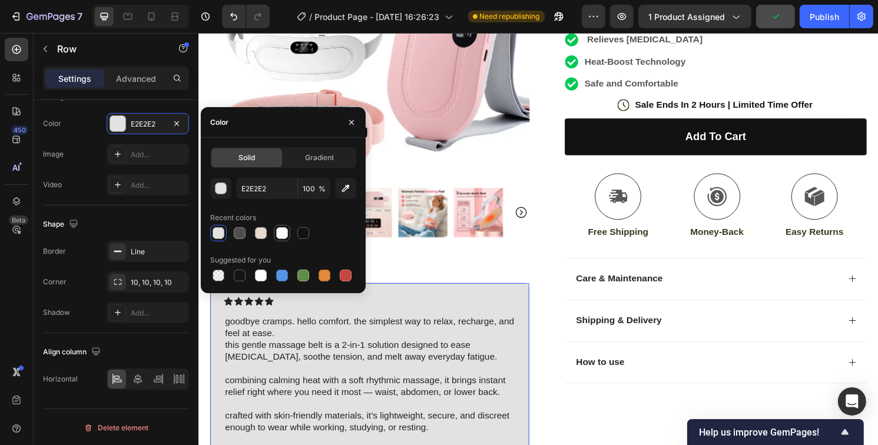
click at [278, 236] on div at bounding box center [282, 233] width 12 height 12
type input "FDFCFB"
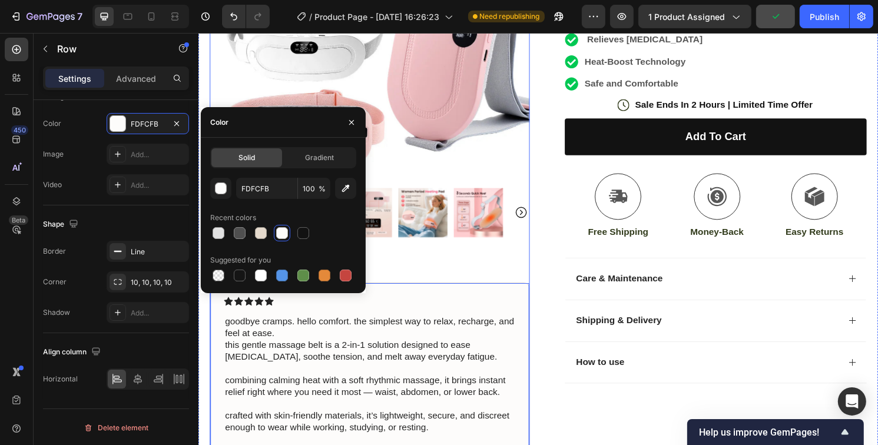
click at [411, 272] on div "Product Images Icon Icon Icon Icon Icon Icon List goodbye cramps. hello comfort…" at bounding box center [376, 193] width 333 height 692
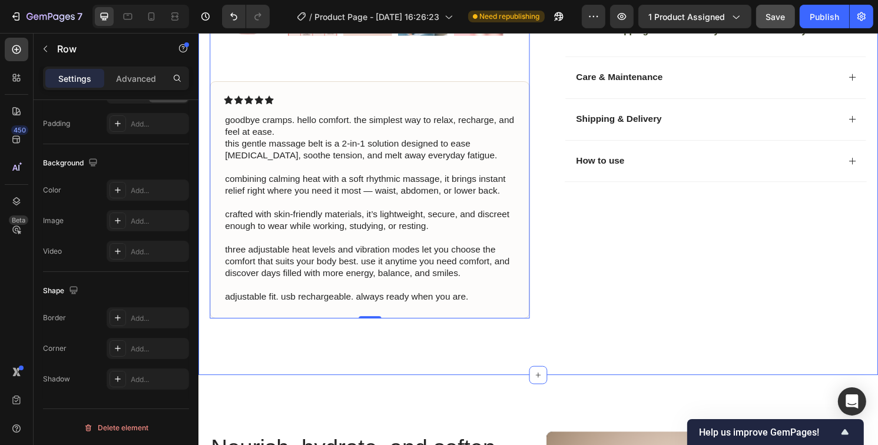
scroll to position [436, 0]
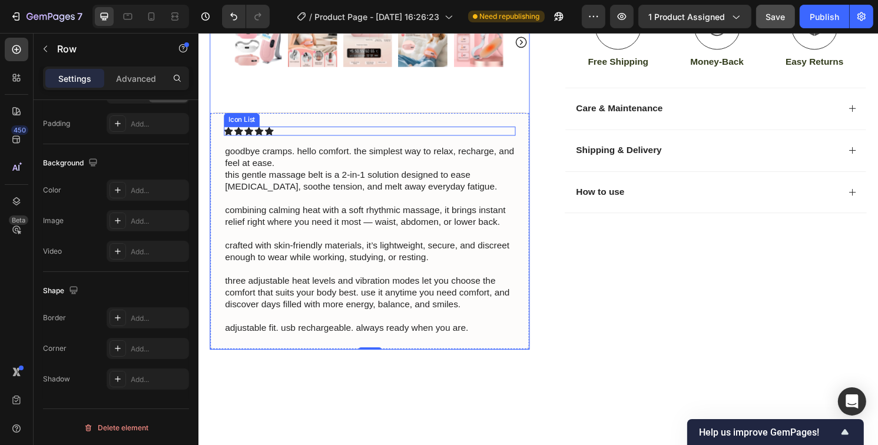
click at [382, 131] on div "Icon Icon Icon Icon Icon" at bounding box center [375, 135] width 303 height 9
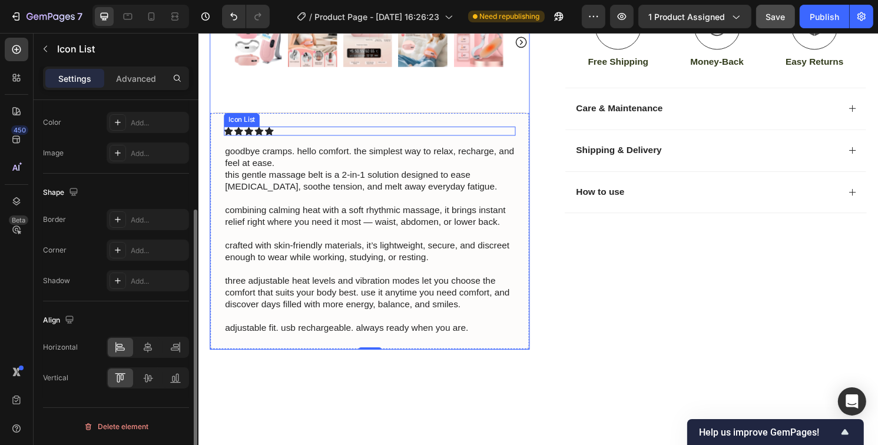
scroll to position [0, 0]
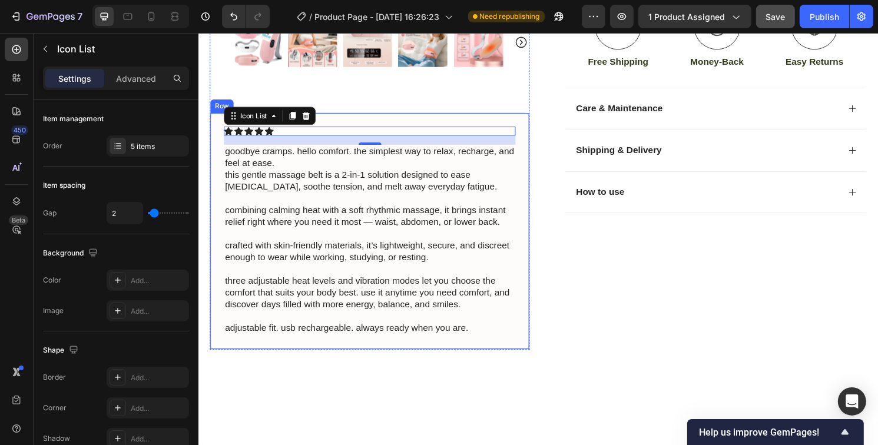
click at [216, 187] on div "Icon Icon Icon Icon Icon Icon List 16 goodbye cramps. hello comfort. the simple…" at bounding box center [376, 239] width 333 height 247
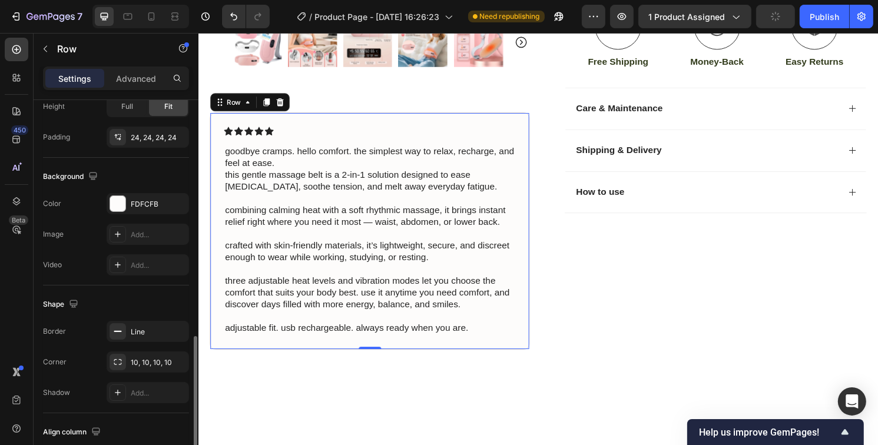
scroll to position [374, 0]
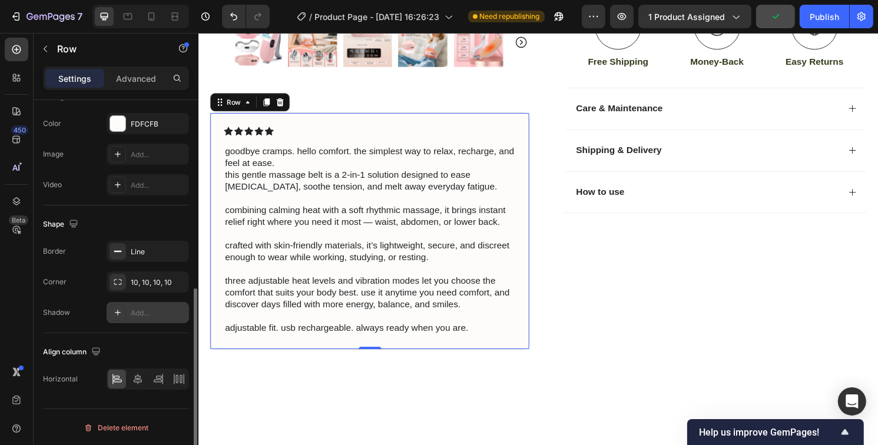
click at [113, 315] on icon at bounding box center [117, 312] width 9 height 9
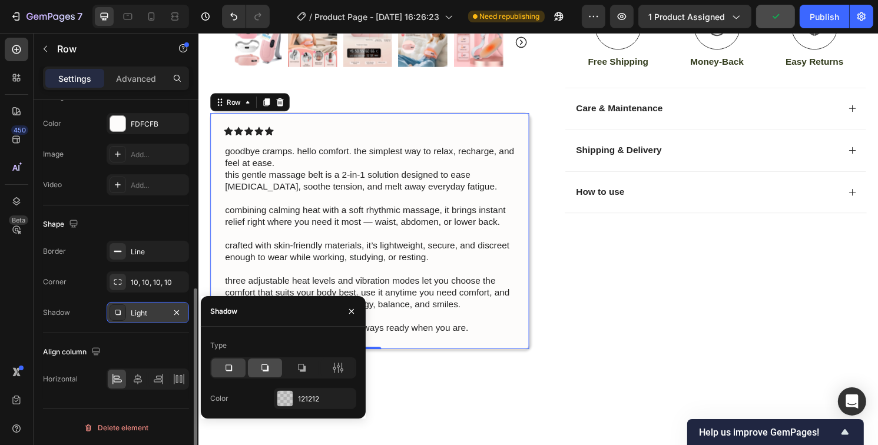
click at [268, 368] on icon at bounding box center [264, 367] width 7 height 7
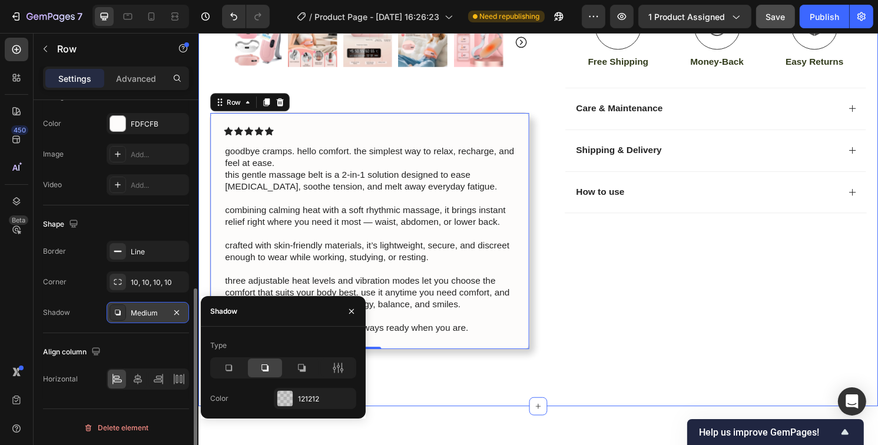
click at [574, 373] on div "Icon Free Shipping Today Only Text Block Row Icon 84,000+ Happy Customer Text B…" at bounding box center [551, 21] width 707 height 801
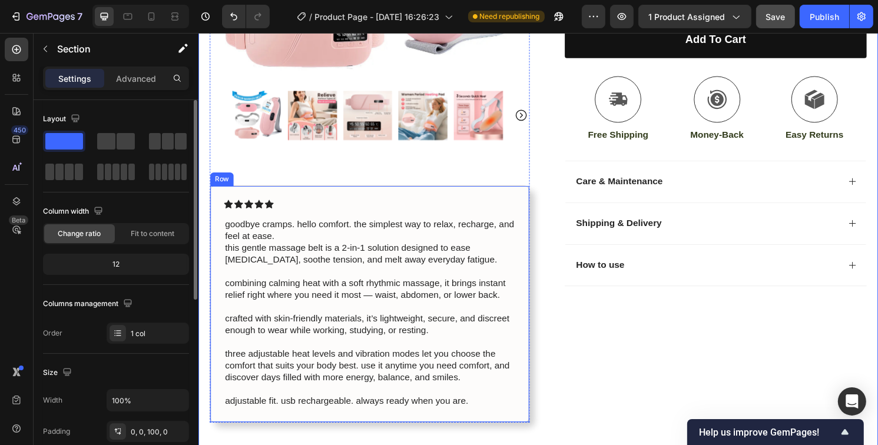
scroll to position [377, 0]
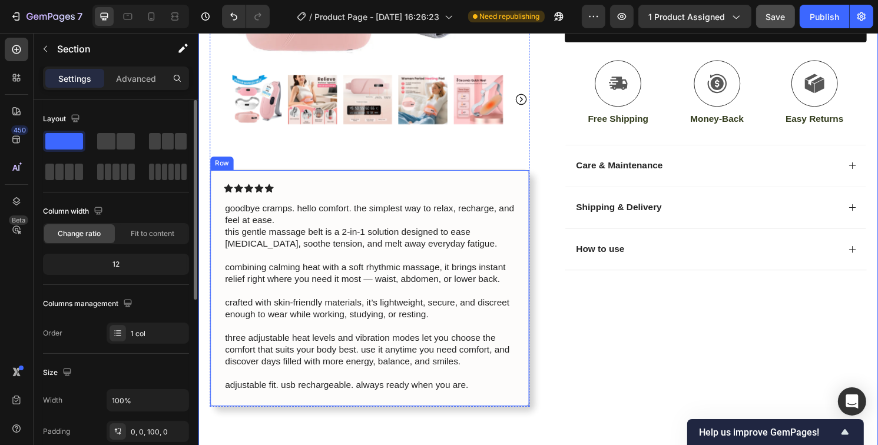
click at [328, 197] on div "Icon Icon Icon Icon Icon Icon List goodbye cramps. hello comfort. the simplest …" at bounding box center [375, 298] width 303 height 217
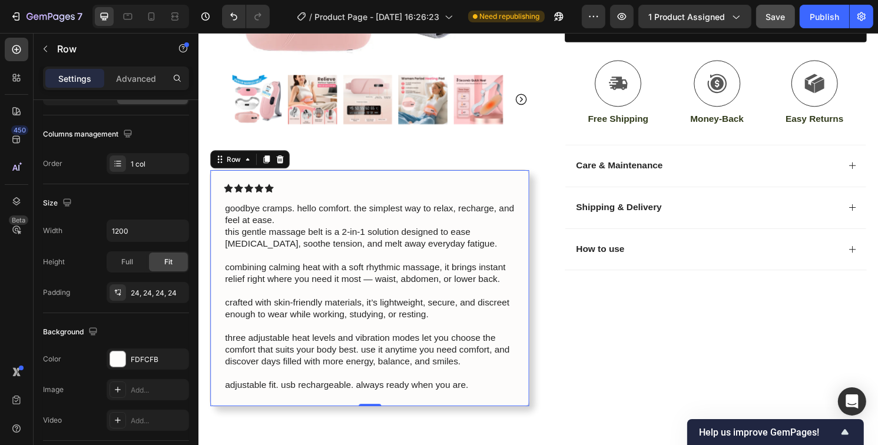
scroll to position [0, 0]
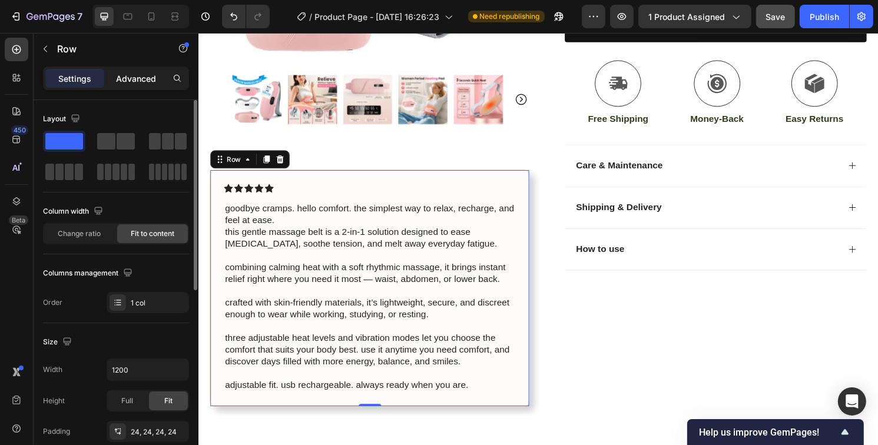
click at [135, 78] on p "Advanced" at bounding box center [136, 78] width 40 height 12
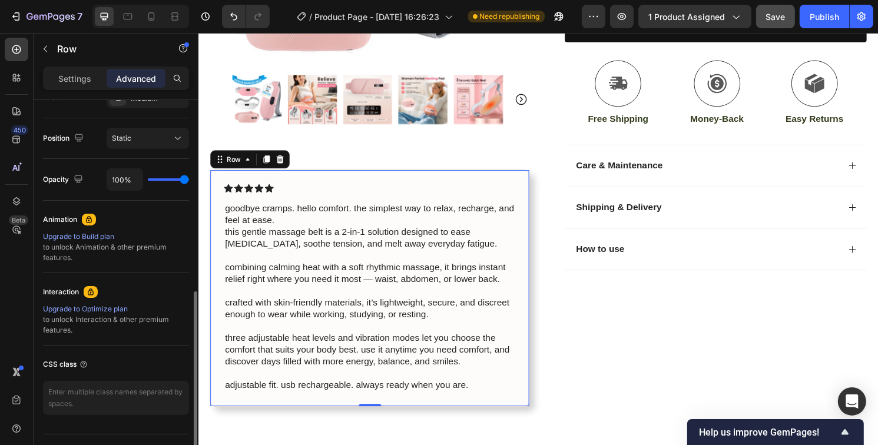
scroll to position [438, 0]
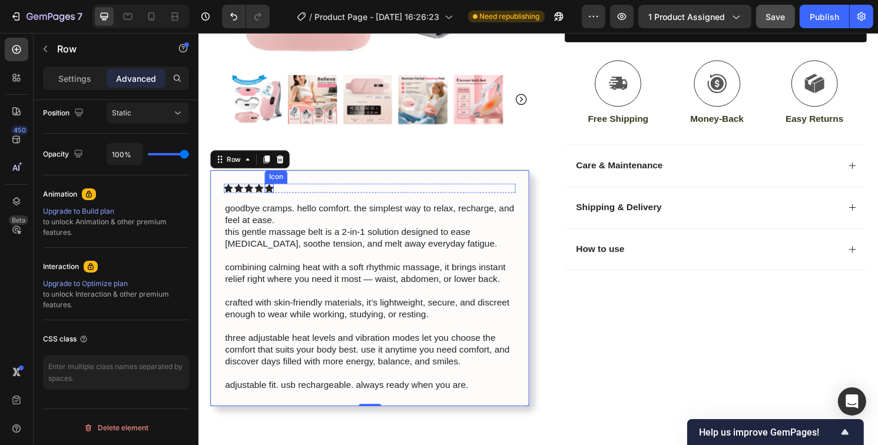
click at [300, 190] on div "Icon Icon Icon Icon Icon" at bounding box center [375, 194] width 303 height 9
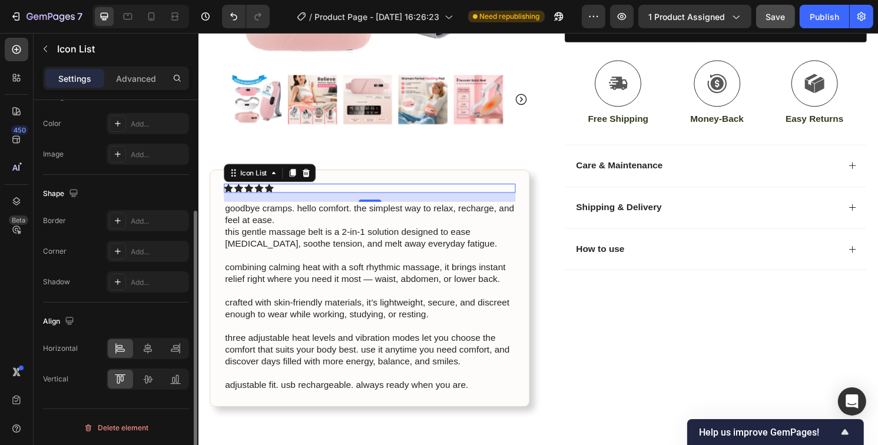
scroll to position [0, 0]
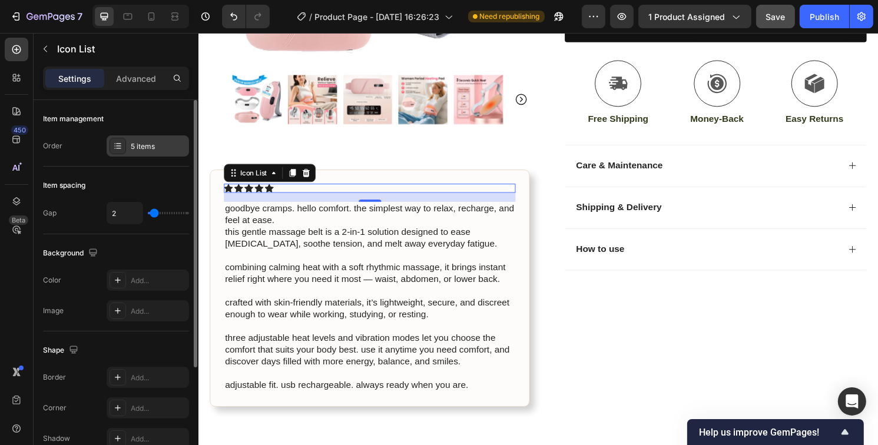
click at [123, 149] on div at bounding box center [118, 146] width 16 height 16
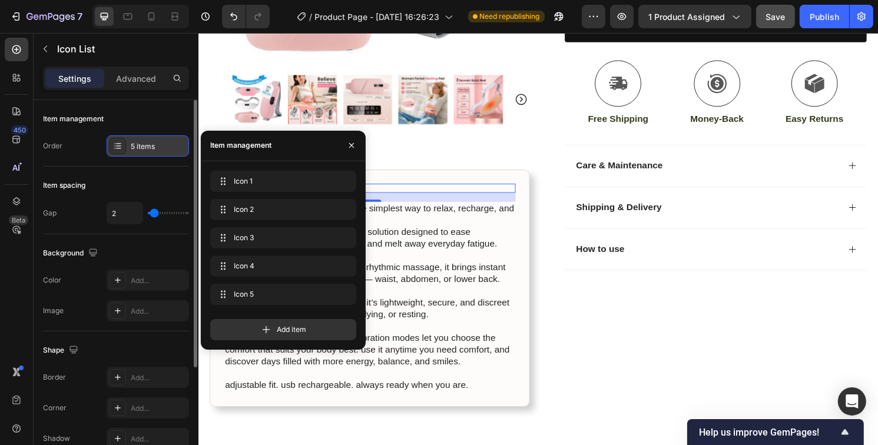
click at [123, 149] on div at bounding box center [118, 146] width 16 height 16
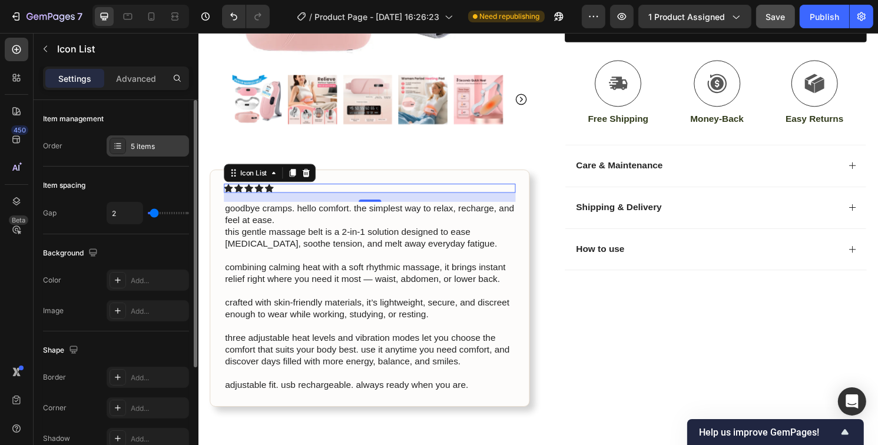
click at [124, 149] on div at bounding box center [118, 146] width 16 height 16
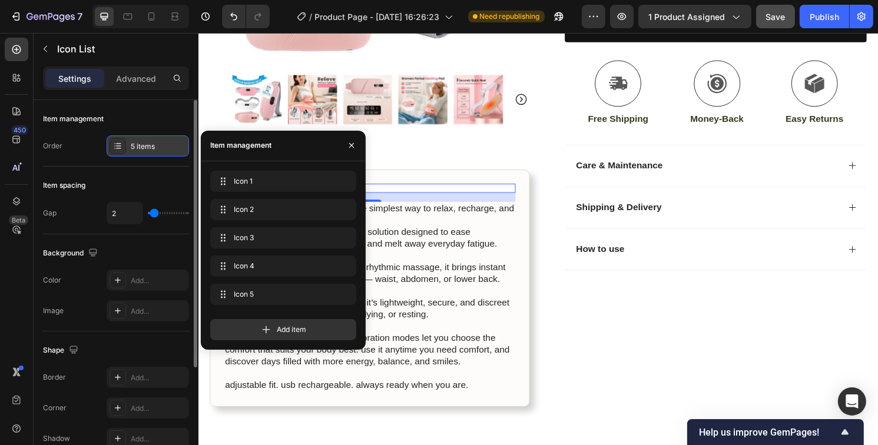
click at [124, 149] on div at bounding box center [118, 146] width 16 height 16
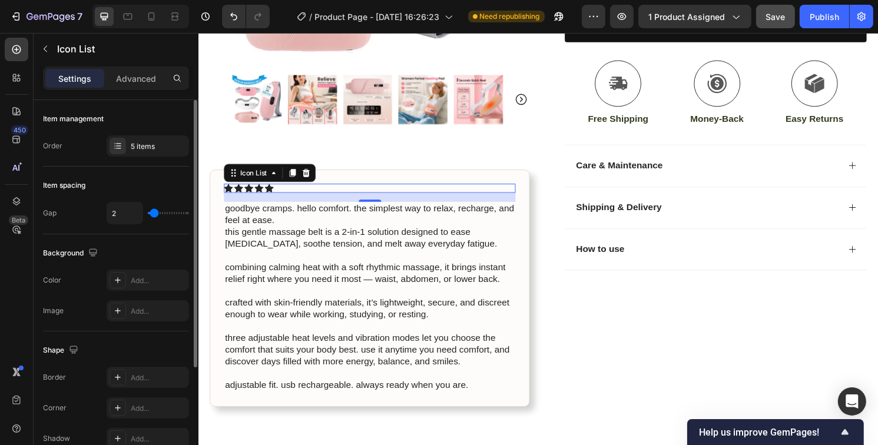
scroll to position [118, 0]
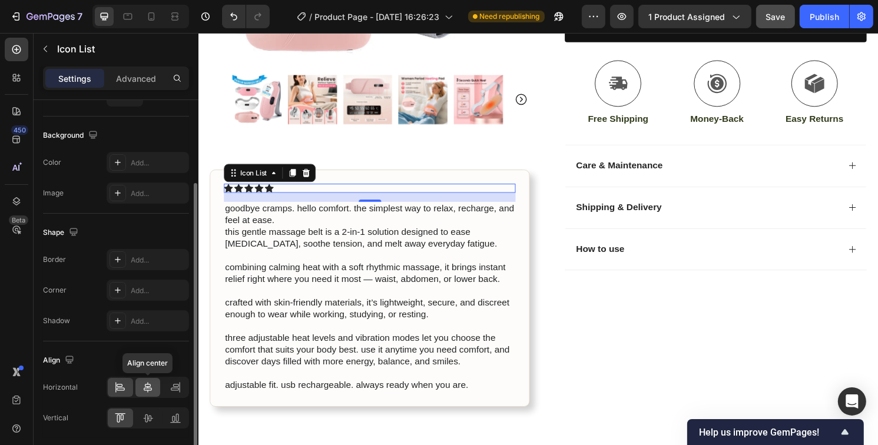
click at [148, 385] on icon at bounding box center [148, 387] width 8 height 11
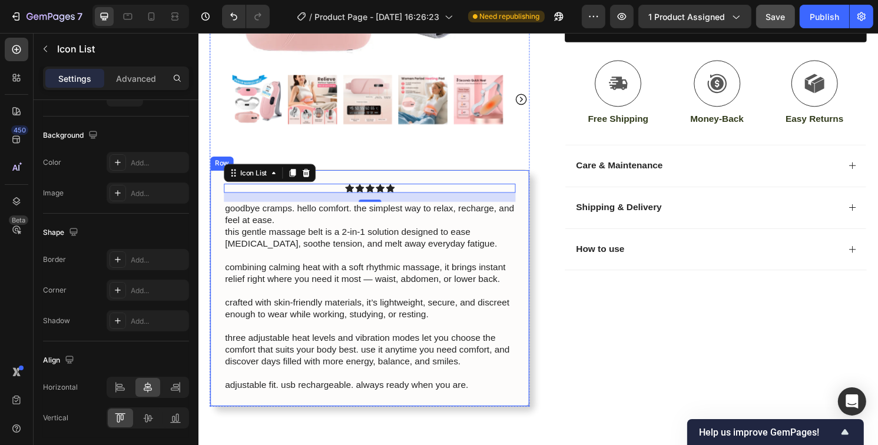
click at [330, 177] on div "Icon Icon Icon Icon Icon Icon List 16 goodbye cramps. hello comfort. the simple…" at bounding box center [376, 298] width 333 height 247
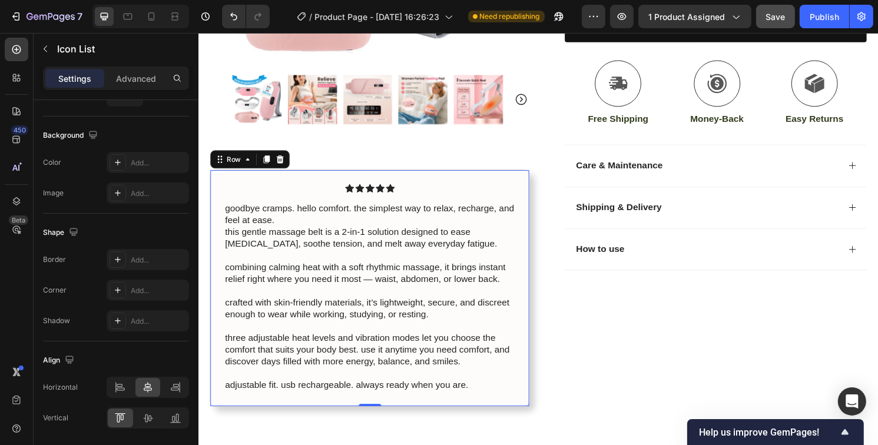
scroll to position [0, 0]
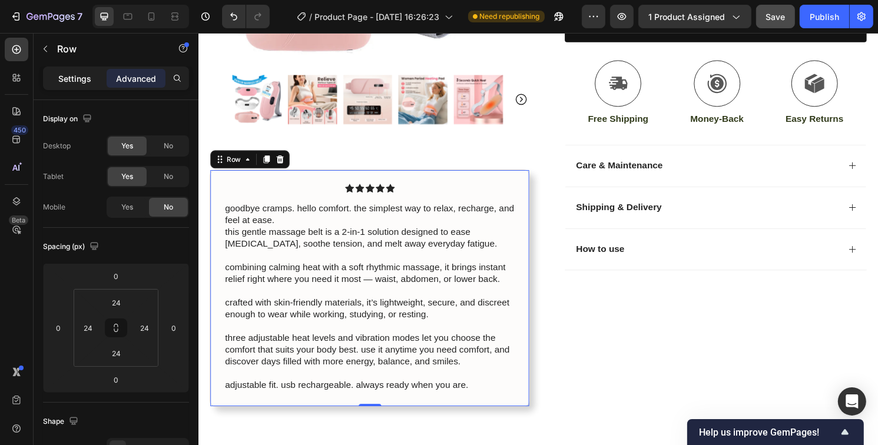
click at [76, 74] on p "Settings" at bounding box center [74, 78] width 33 height 12
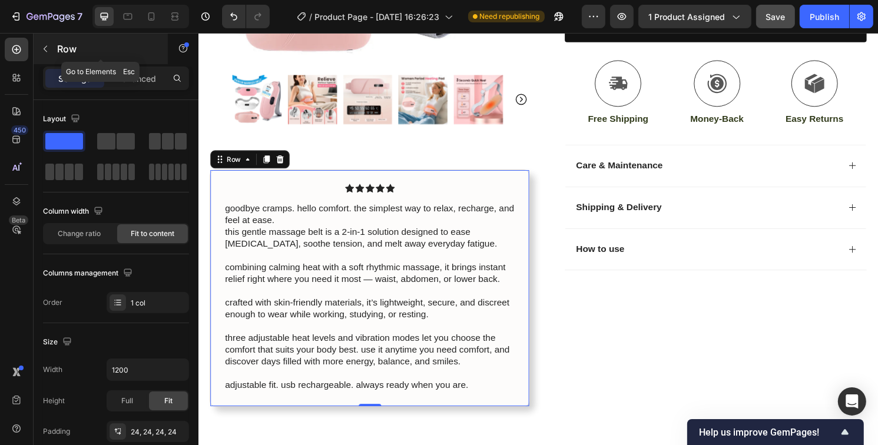
click at [51, 49] on button "button" at bounding box center [45, 48] width 19 height 19
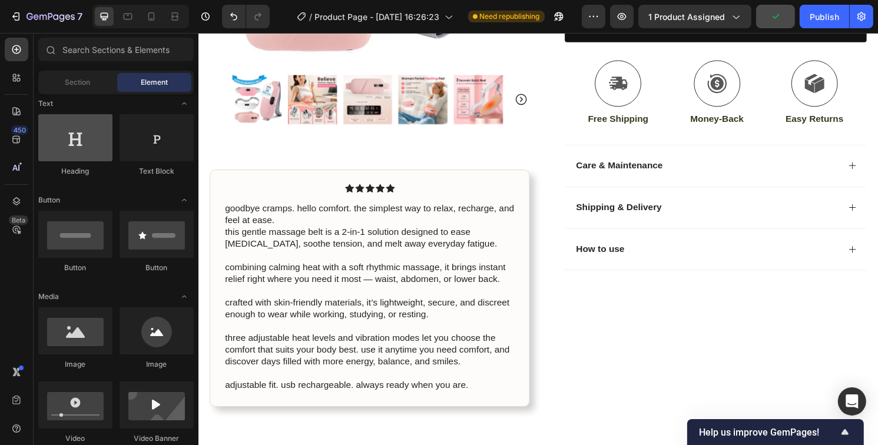
scroll to position [118, 0]
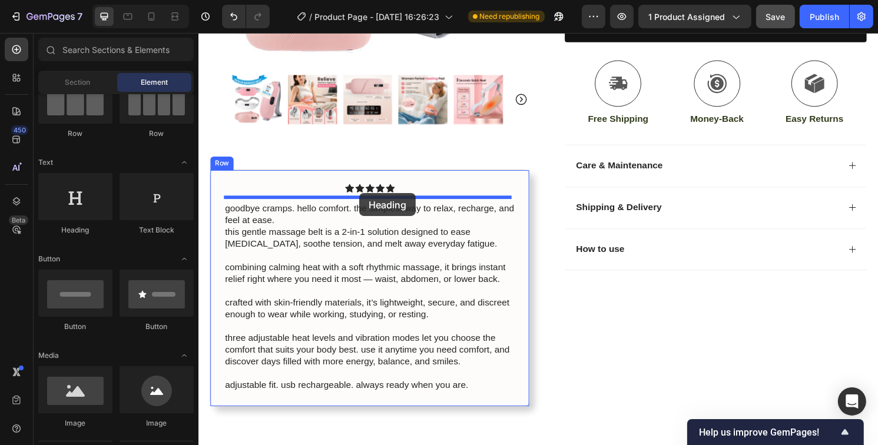
drag, startPoint x: 320, startPoint y: 260, endPoint x: 365, endPoint y: 200, distance: 75.3
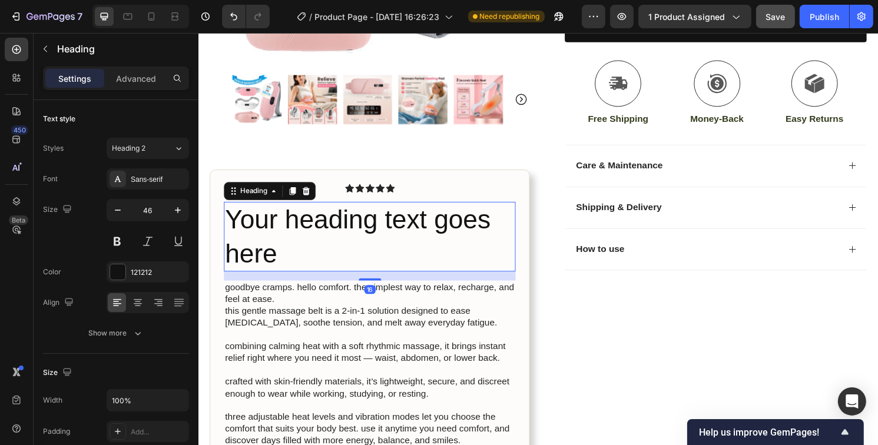
click at [289, 265] on h2 "Your heading text goes here" at bounding box center [375, 244] width 303 height 73
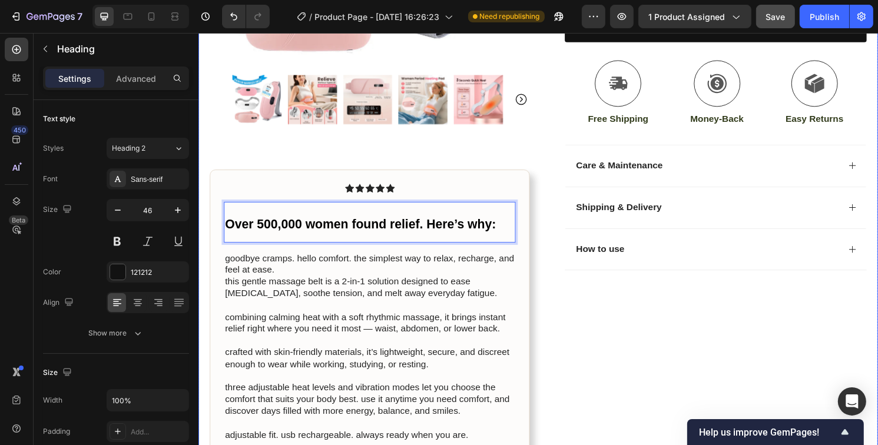
click at [551, 303] on div "Product Images Icon Icon Icon Icon Icon Icon List Over 500,000 women found reli…" at bounding box center [551, 86] width 707 height 771
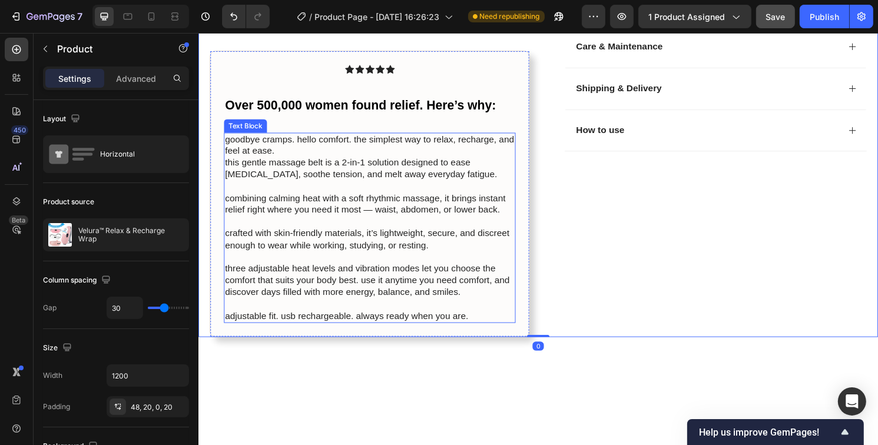
scroll to position [377, 0]
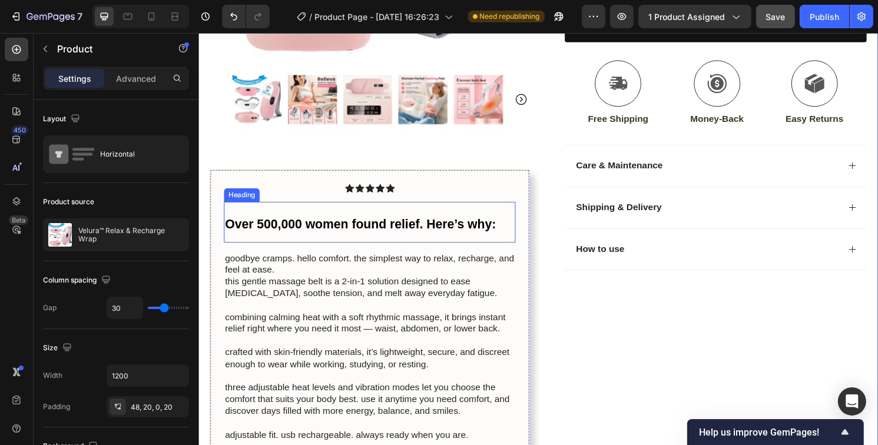
click at [407, 236] on p "⁠⁠⁠⁠⁠⁠⁠ Over 500,000 women found relief. Here’s why:" at bounding box center [376, 230] width 301 height 40
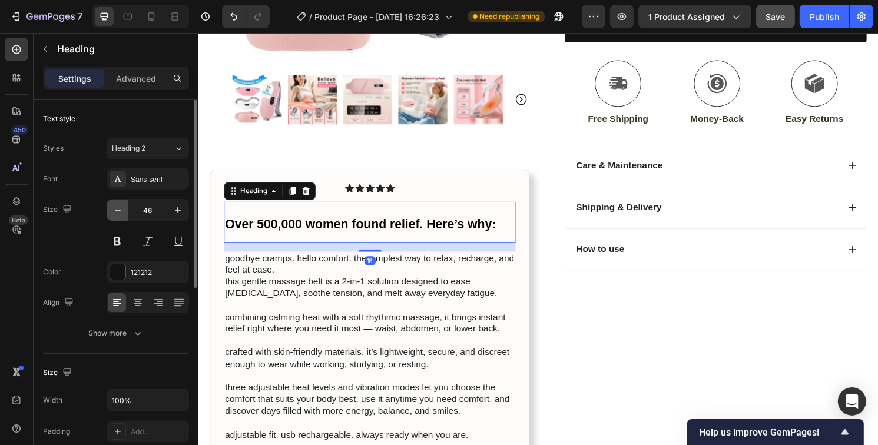
click at [112, 213] on icon "button" at bounding box center [118, 210] width 12 height 12
click at [112, 211] on icon "button" at bounding box center [118, 210] width 12 height 12
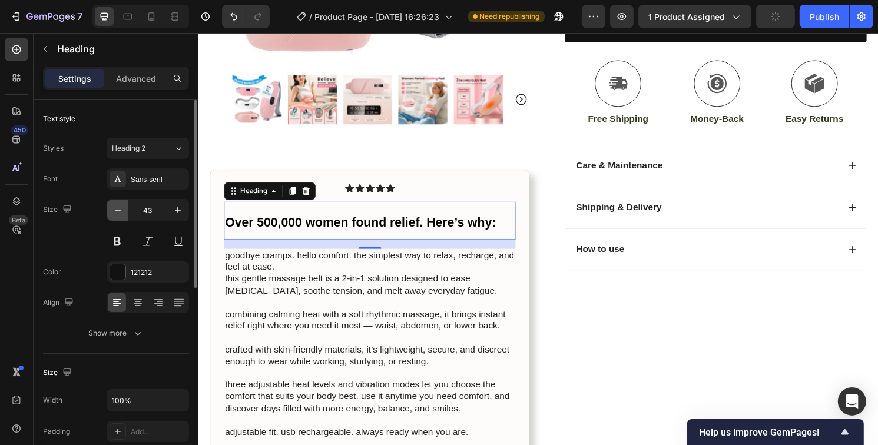
click at [112, 211] on icon "button" at bounding box center [118, 210] width 12 height 12
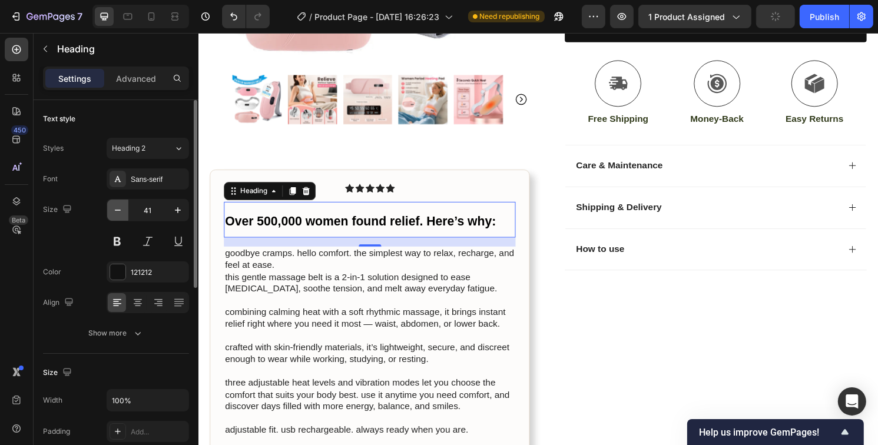
click at [112, 211] on icon "button" at bounding box center [118, 210] width 12 height 12
click at [112, 212] on icon "button" at bounding box center [118, 210] width 12 height 12
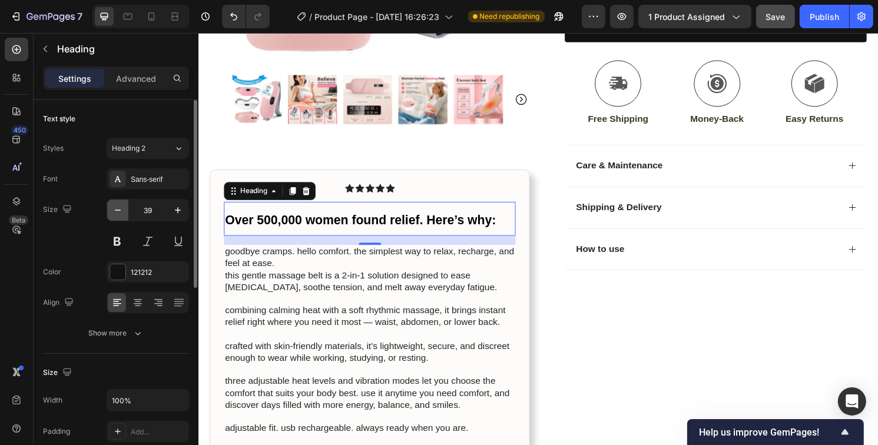
click at [112, 212] on icon "button" at bounding box center [118, 210] width 12 height 12
click at [113, 212] on icon "button" at bounding box center [118, 210] width 12 height 12
click at [114, 212] on icon "button" at bounding box center [118, 210] width 12 height 12
click at [114, 213] on icon "button" at bounding box center [118, 210] width 12 height 12
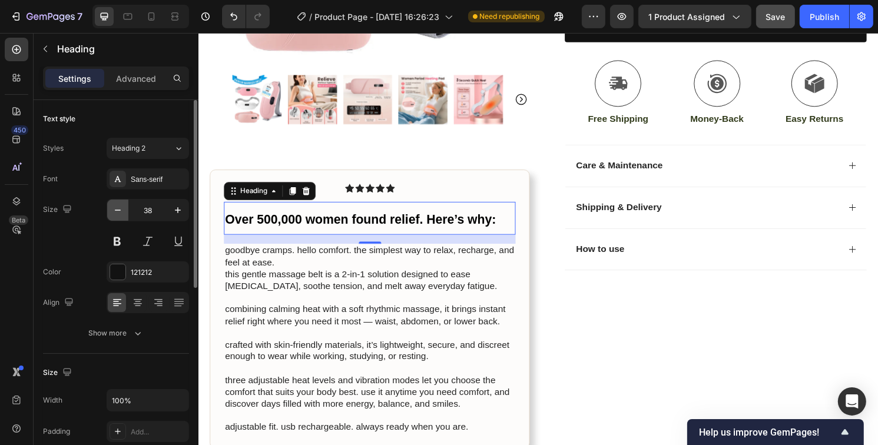
click at [114, 213] on icon "button" at bounding box center [118, 210] width 12 height 12
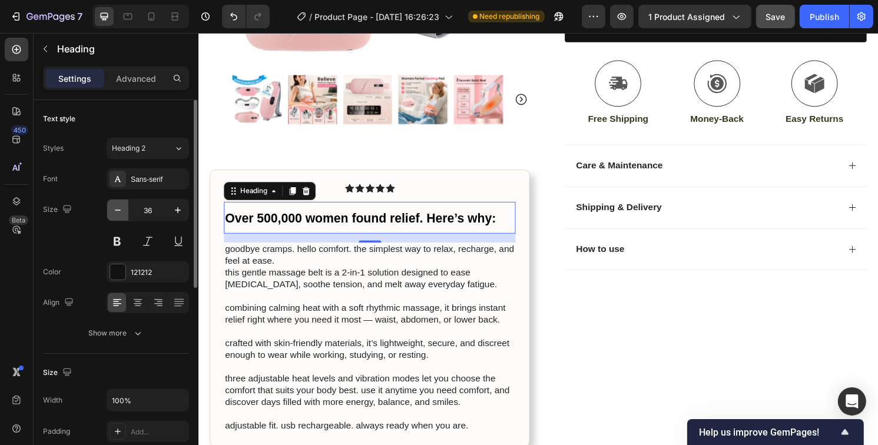
click at [115, 213] on icon "button" at bounding box center [118, 210] width 12 height 12
click at [115, 214] on icon "button" at bounding box center [118, 210] width 12 height 12
click at [115, 215] on icon "button" at bounding box center [118, 210] width 12 height 12
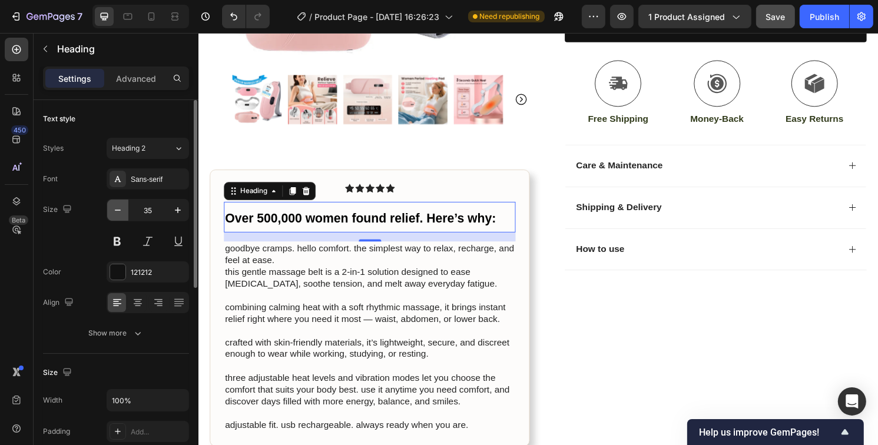
click at [115, 215] on icon "button" at bounding box center [118, 210] width 12 height 12
click at [115, 216] on button "button" at bounding box center [117, 210] width 21 height 21
click at [117, 216] on button "button" at bounding box center [117, 210] width 21 height 21
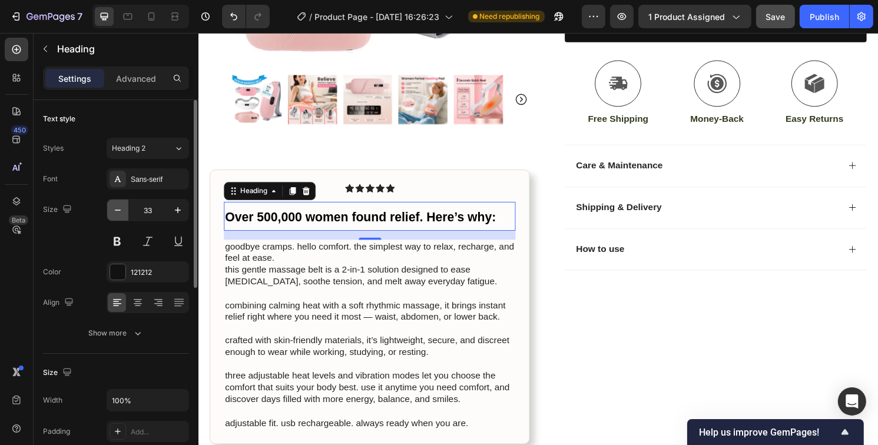
click at [117, 216] on button "button" at bounding box center [117, 210] width 21 height 21
click at [117, 217] on button "button" at bounding box center [117, 210] width 21 height 21
click at [118, 217] on button "button" at bounding box center [117, 210] width 21 height 21
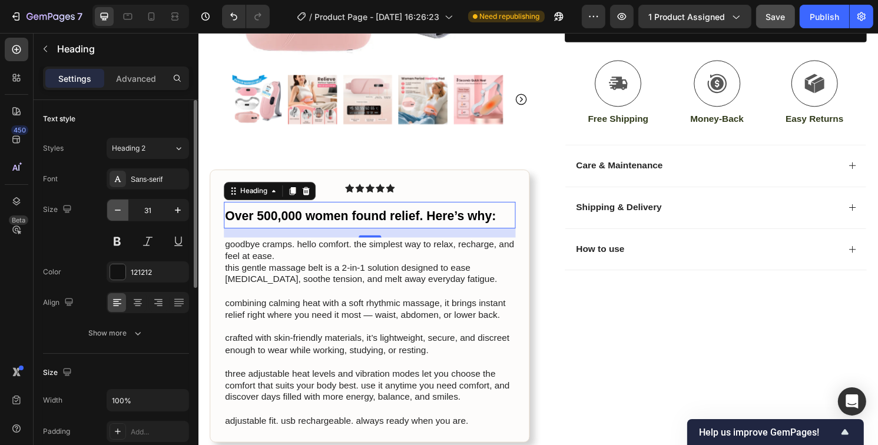
click at [118, 217] on button "button" at bounding box center [117, 210] width 21 height 21
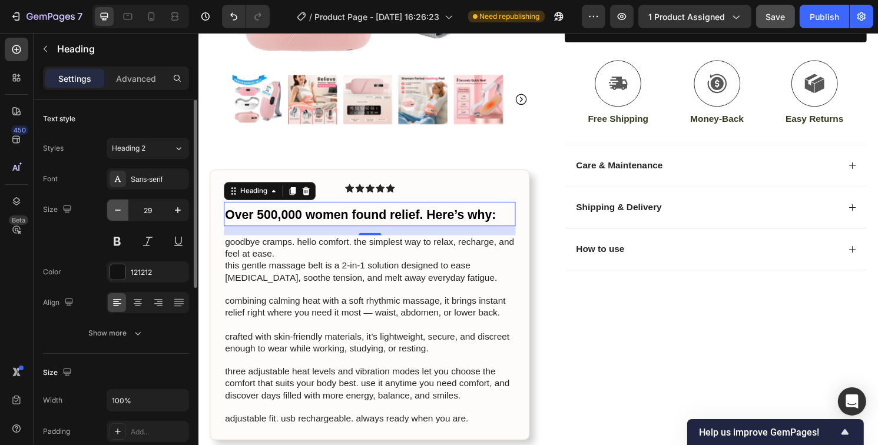
click at [118, 217] on button "button" at bounding box center [117, 210] width 21 height 21
click at [115, 218] on button "button" at bounding box center [117, 210] width 21 height 21
type input "27"
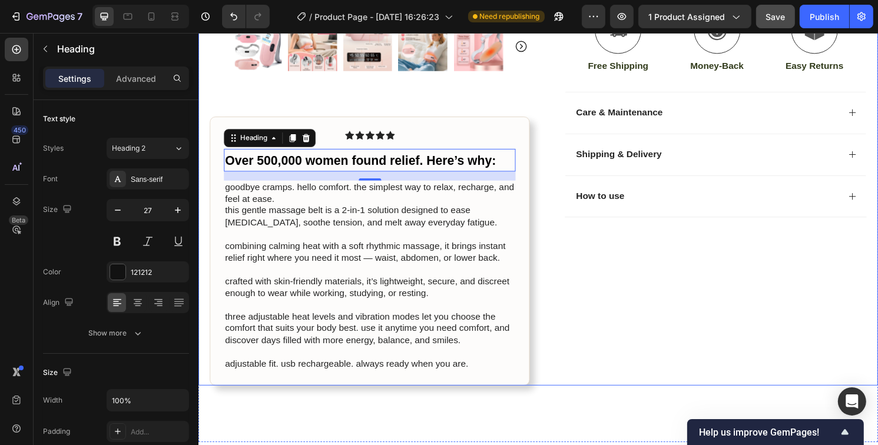
scroll to position [495, 0]
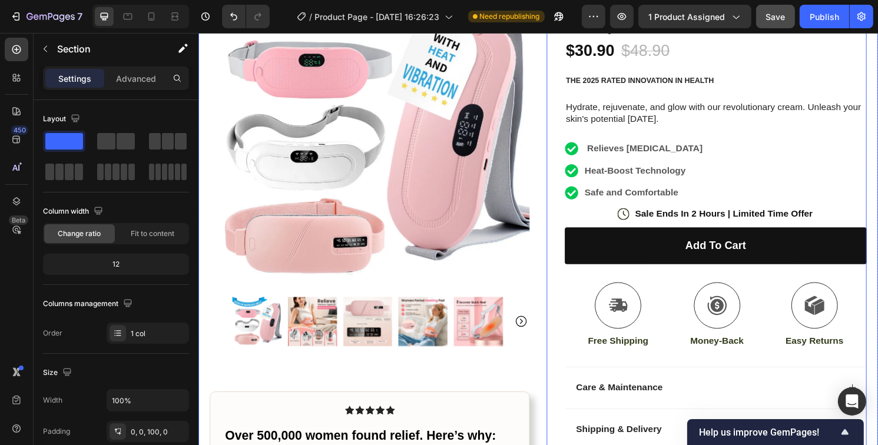
scroll to position [24, 0]
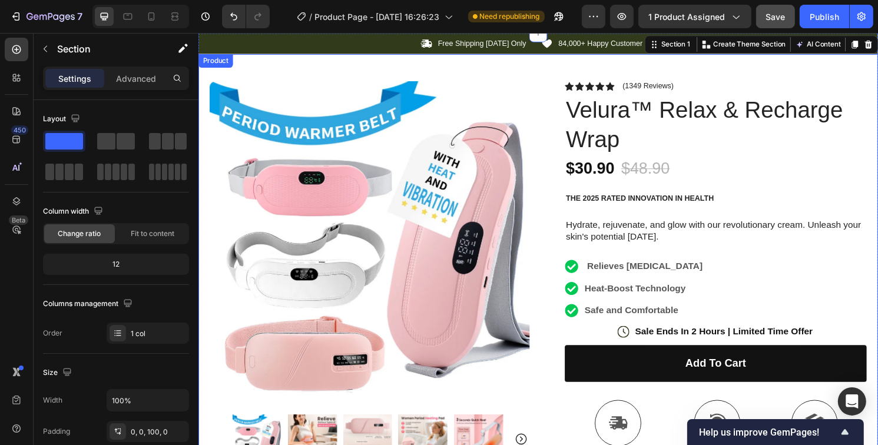
click at [530, 72] on div "Product Images Icon Icon Icon Icon Icon Icon List ⁠⁠⁠⁠⁠⁠⁠ Over 500,000 women fo…" at bounding box center [551, 431] width 707 height 753
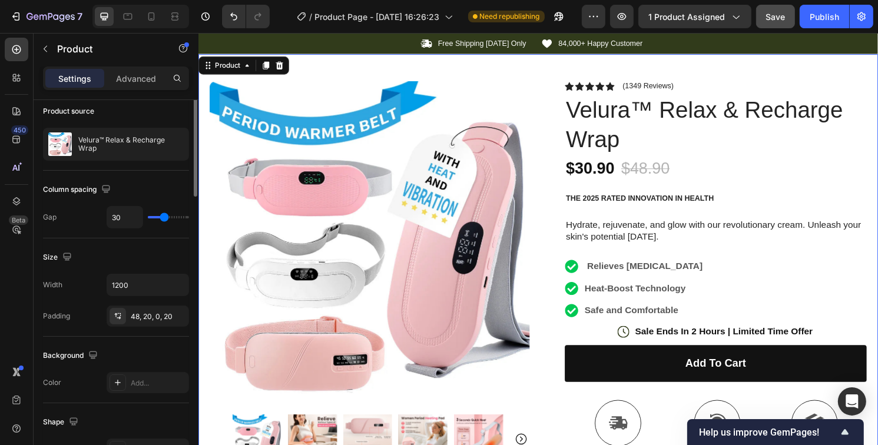
scroll to position [0, 0]
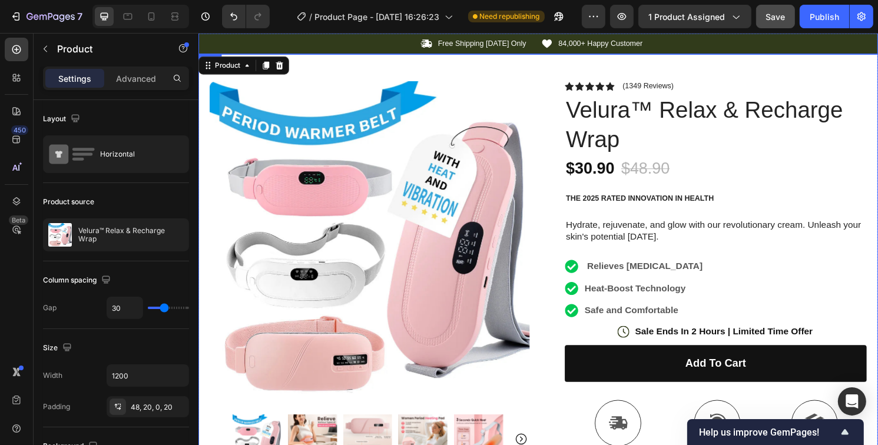
click at [708, 49] on div "Icon Free Shipping Today Only Text Block Row Icon 84,000+ Happy Customer Text B…" at bounding box center [551, 44] width 707 height 22
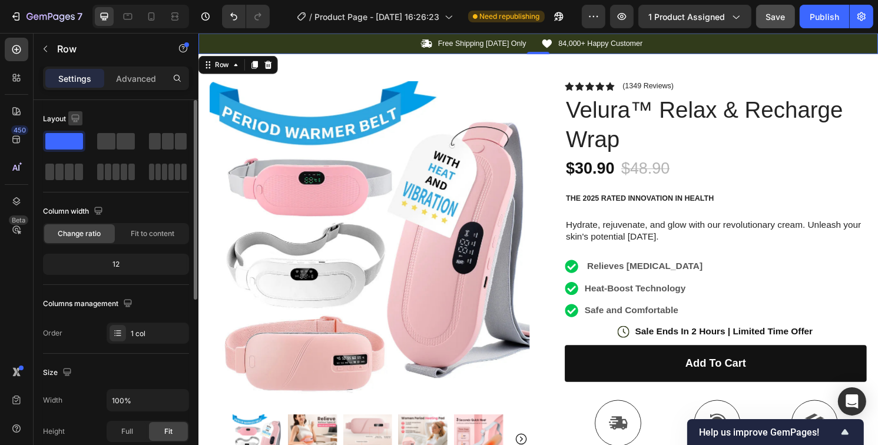
click at [71, 118] on icon "button" at bounding box center [75, 118] width 12 height 12
click at [72, 115] on icon "button" at bounding box center [75, 118] width 12 height 12
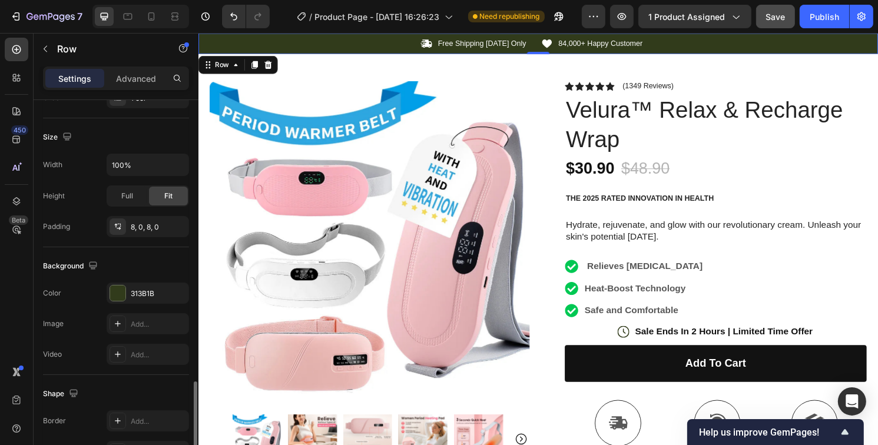
scroll to position [339, 0]
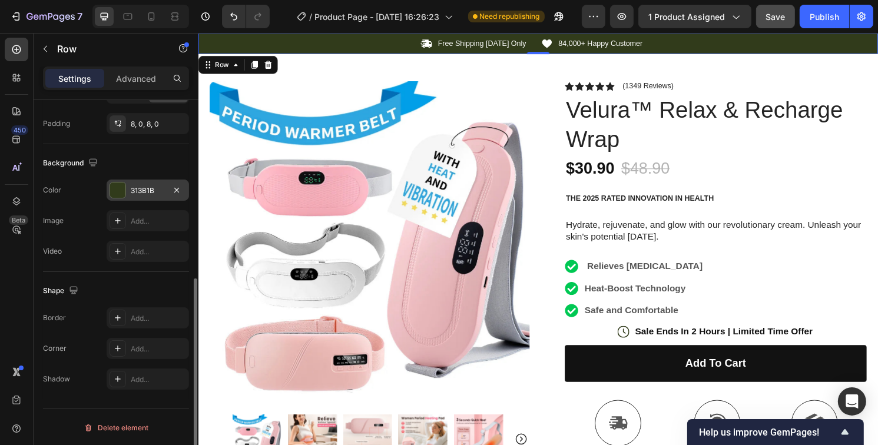
click at [114, 183] on div at bounding box center [117, 190] width 15 height 15
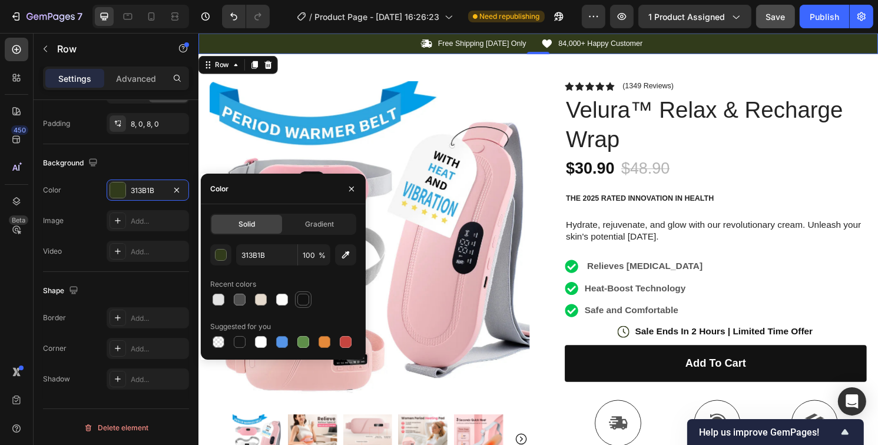
click at [301, 300] on div at bounding box center [303, 300] width 12 height 12
type input "121212"
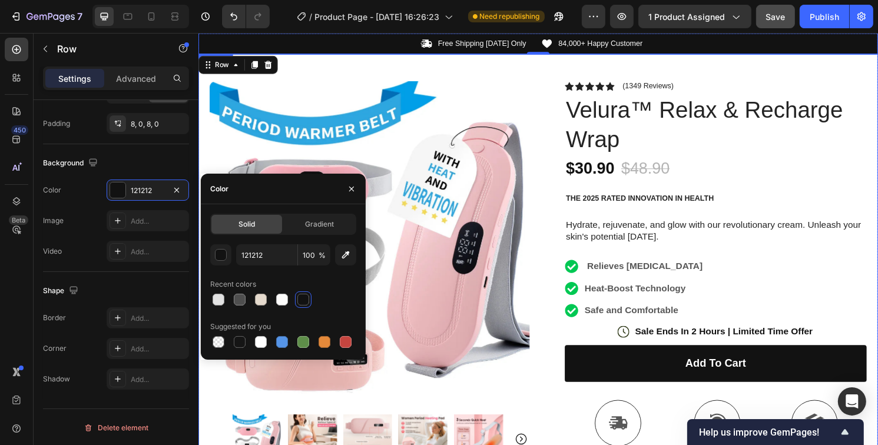
click at [674, 76] on div "Product Images Icon Icon Icon Icon Icon Icon List ⁠⁠⁠⁠⁠⁠⁠ Over 500,000 women fo…" at bounding box center [551, 431] width 707 height 753
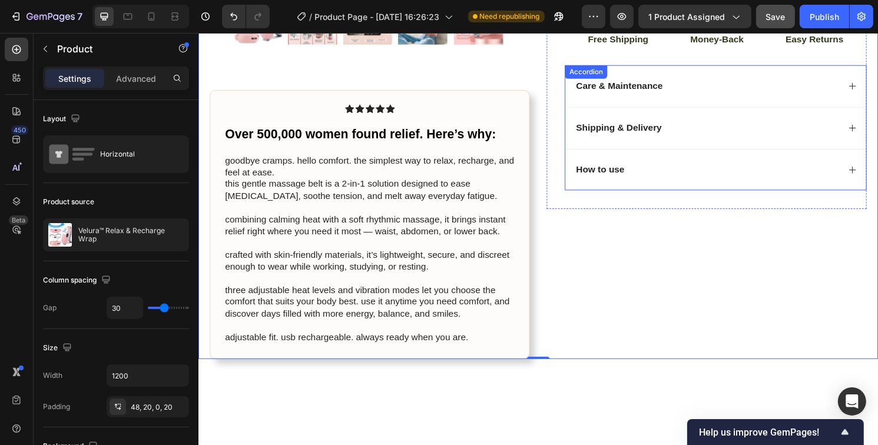
scroll to position [436, 0]
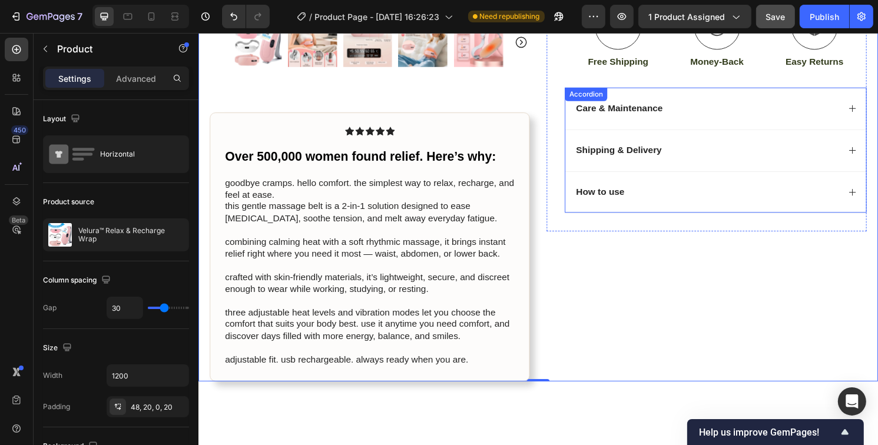
click at [721, 108] on div "Care & Maintenance" at bounding box center [726, 112] width 275 height 16
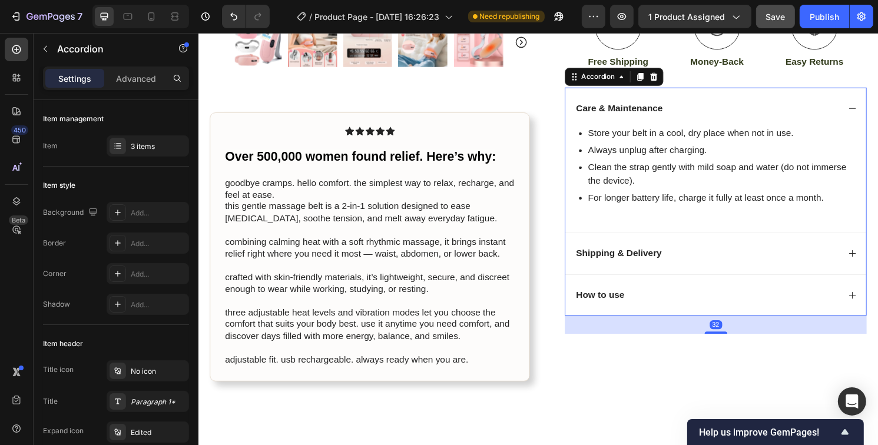
click at [723, 108] on div "Care & Maintenance" at bounding box center [726, 112] width 275 height 16
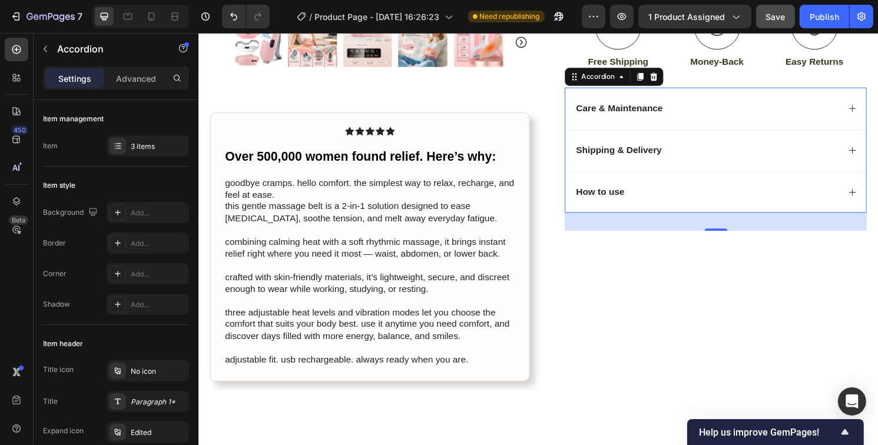
click at [723, 148] on div "Shipping & Delivery" at bounding box center [726, 156] width 275 height 16
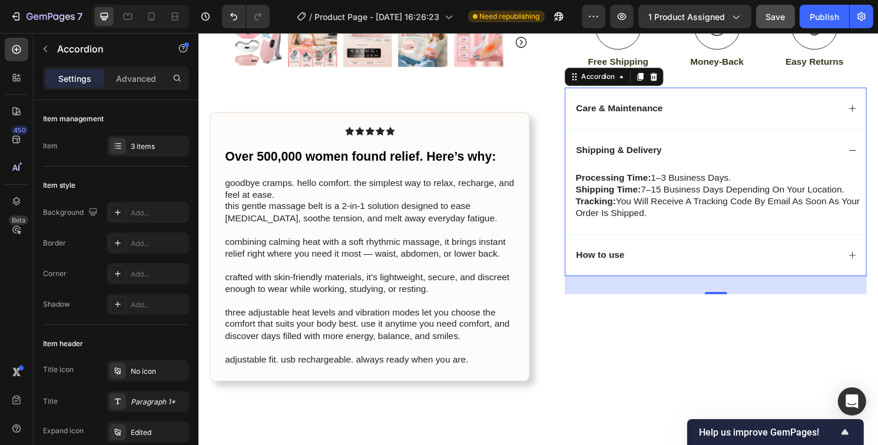
click at [723, 148] on div "Shipping & Delivery" at bounding box center [726, 156] width 275 height 16
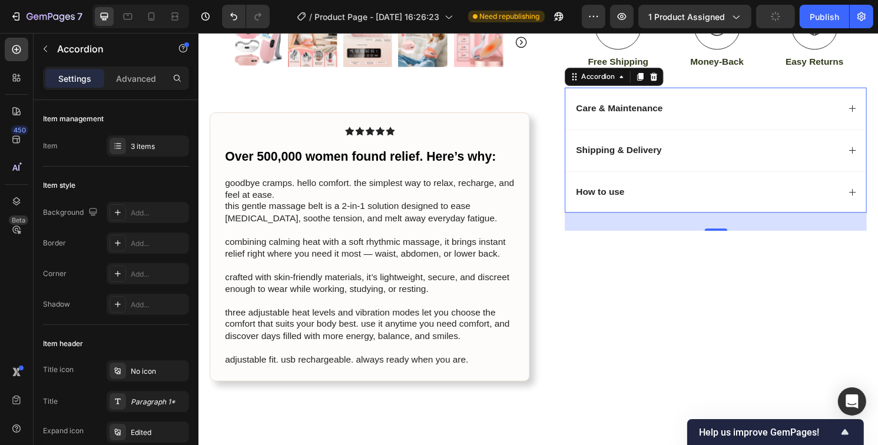
click at [685, 191] on div "How to use" at bounding box center [726, 199] width 275 height 16
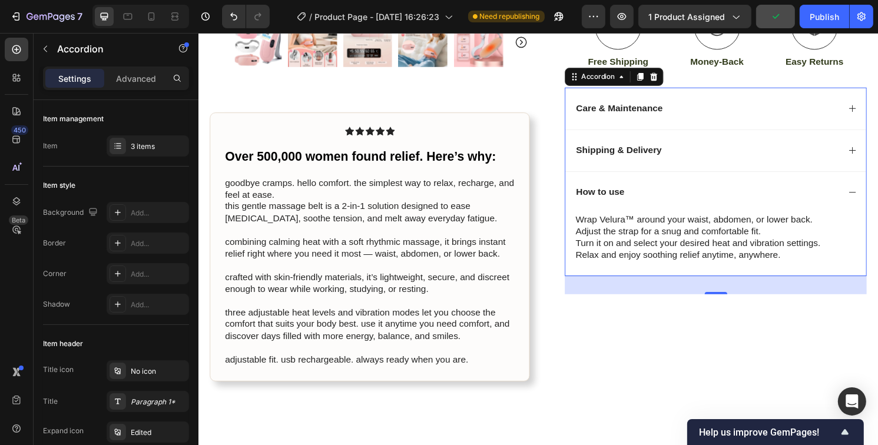
click at [685, 191] on div "How to use" at bounding box center [726, 199] width 275 height 16
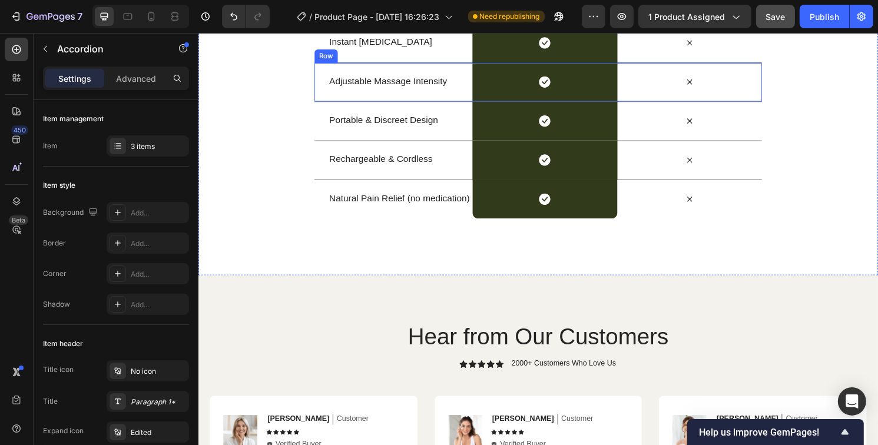
scroll to position [1378, 0]
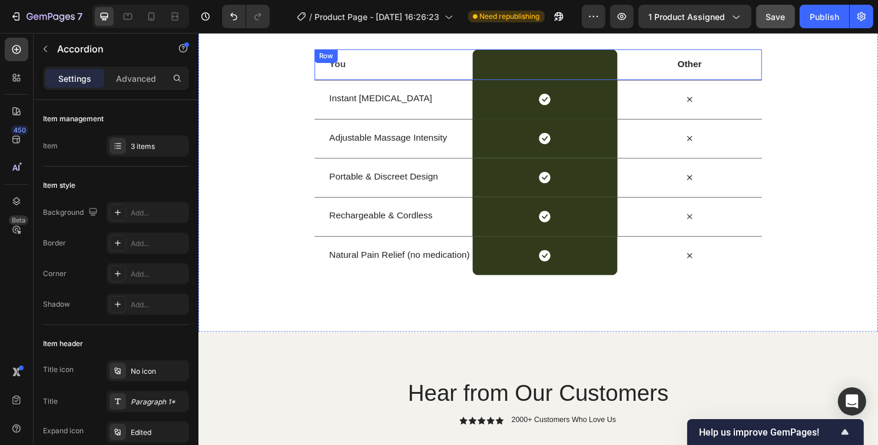
click at [387, 103] on div "You Text Block" at bounding box center [408, 122] width 150 height 145
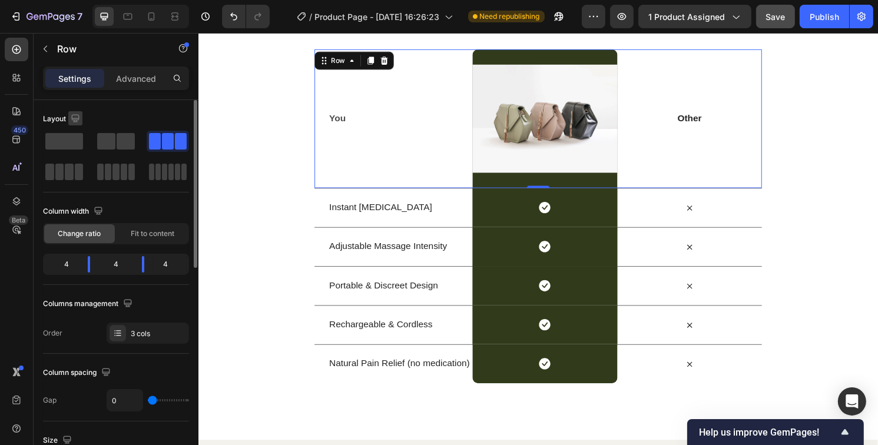
click at [79, 121] on icon "button" at bounding box center [75, 118] width 12 height 12
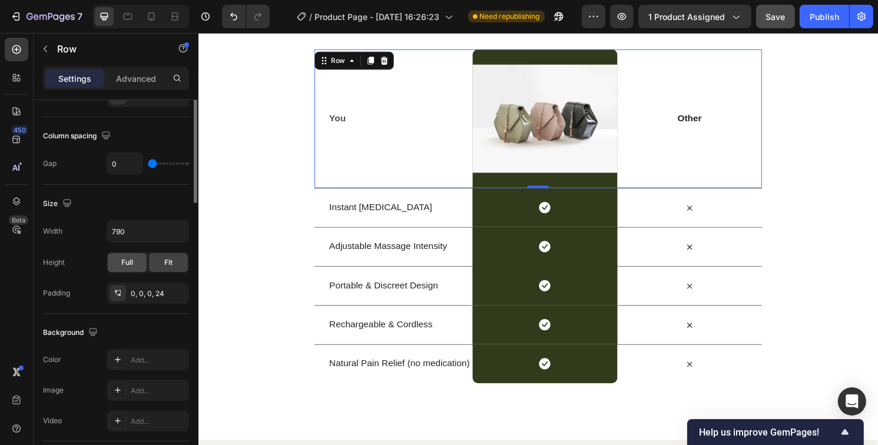
scroll to position [1, 0]
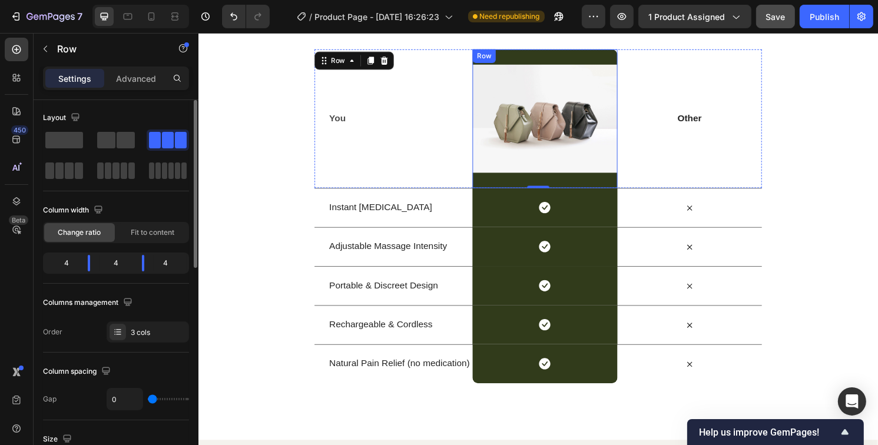
click at [538, 56] on div "Image Row" at bounding box center [558, 122] width 150 height 145
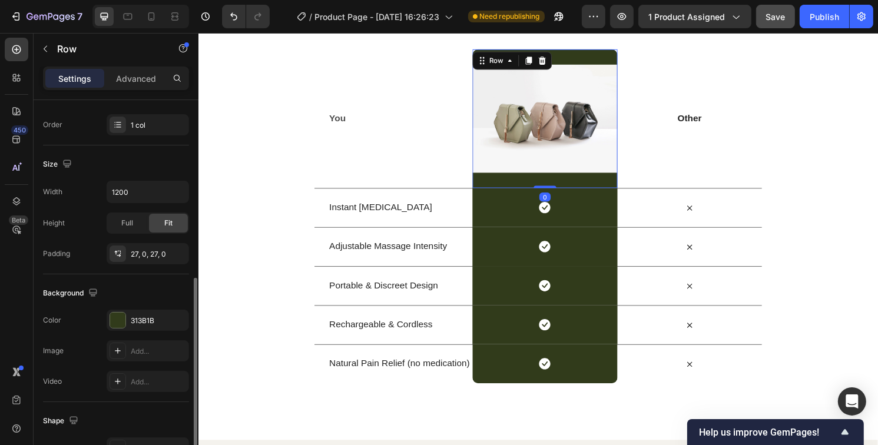
scroll to position [237, 0]
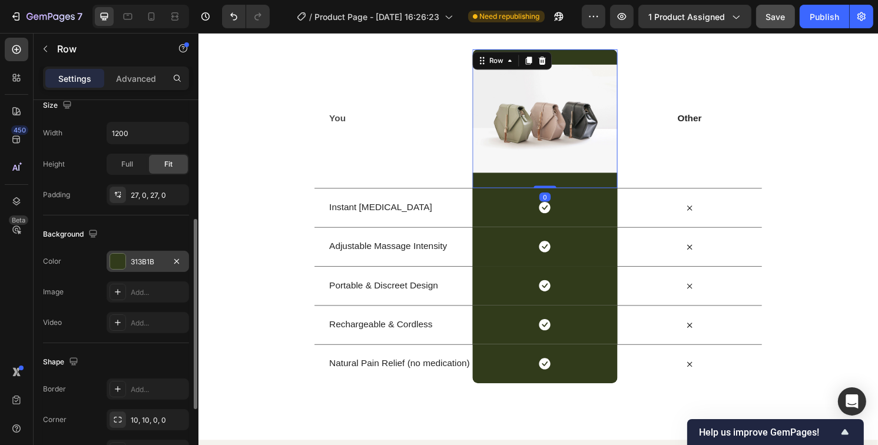
click at [120, 258] on div at bounding box center [117, 261] width 15 height 15
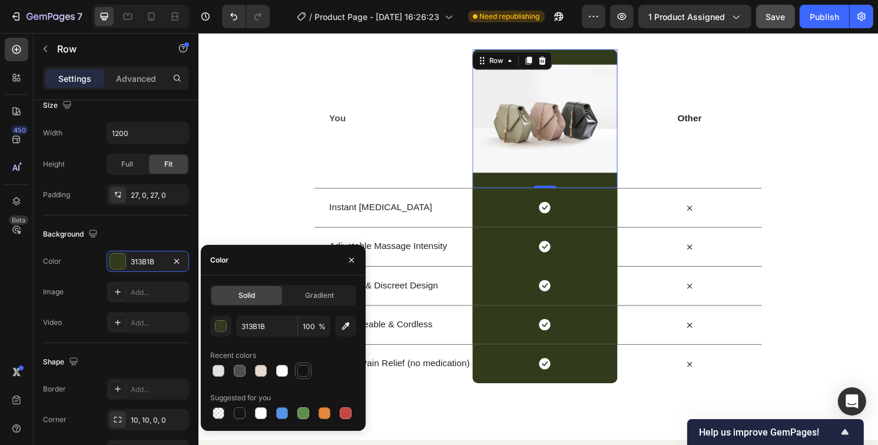
click at [302, 377] on div at bounding box center [303, 371] width 14 height 14
type input "121212"
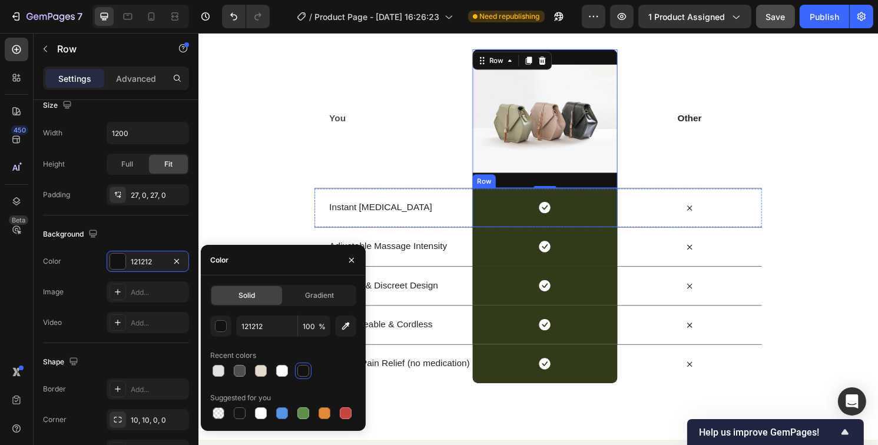
click at [516, 211] on div "Icon Row" at bounding box center [558, 214] width 150 height 41
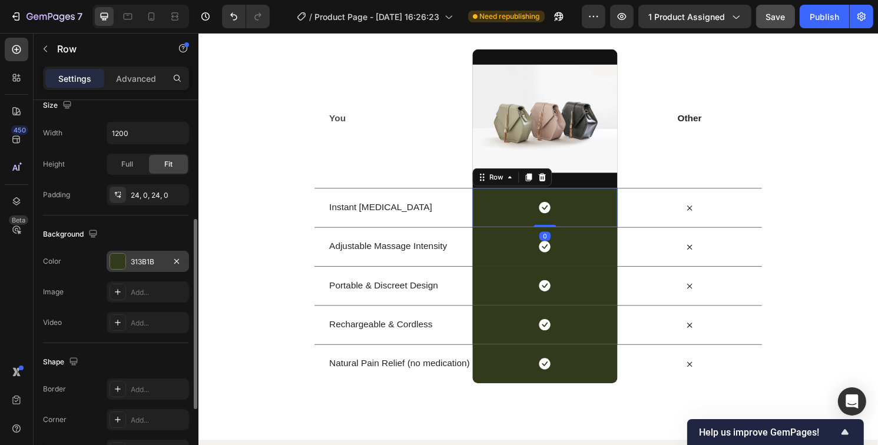
click at [120, 258] on div at bounding box center [117, 261] width 15 height 15
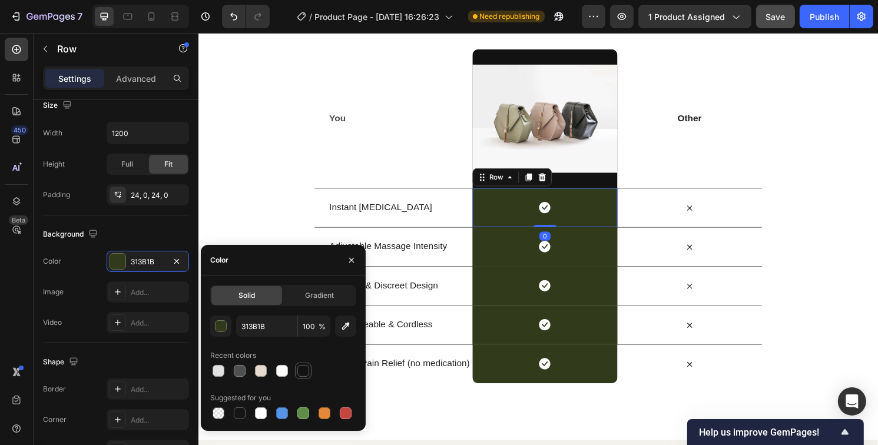
click at [297, 373] on div at bounding box center [303, 371] width 12 height 12
type input "121212"
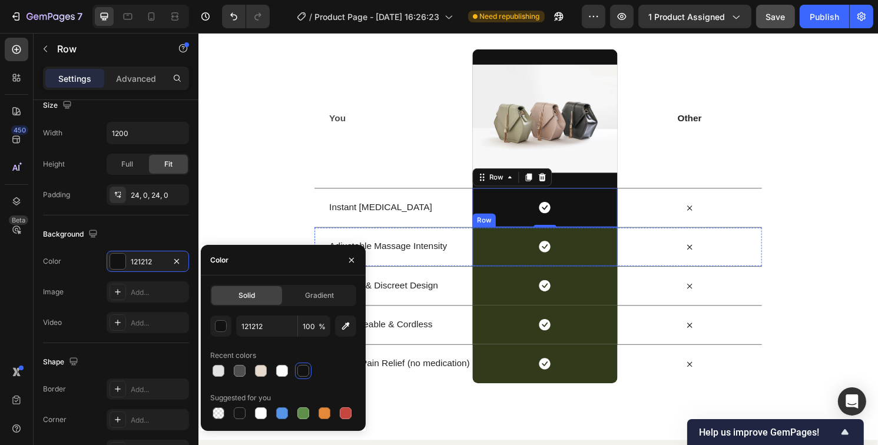
click at [502, 254] on div "Icon Row" at bounding box center [558, 255] width 150 height 41
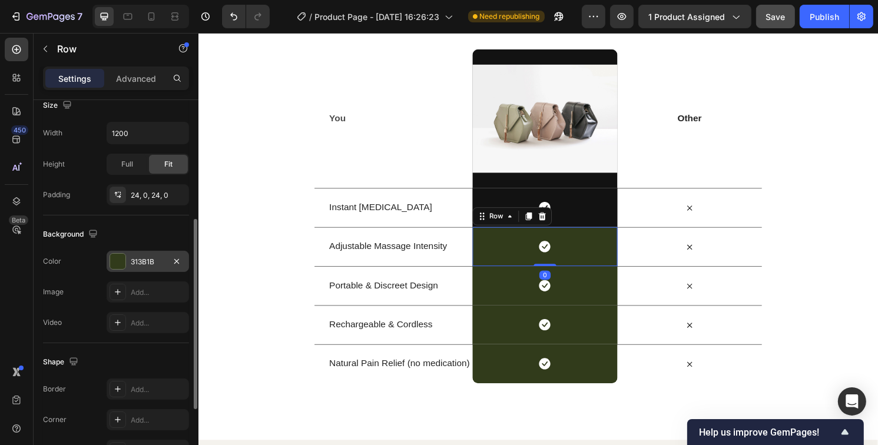
click at [120, 262] on div at bounding box center [117, 261] width 15 height 15
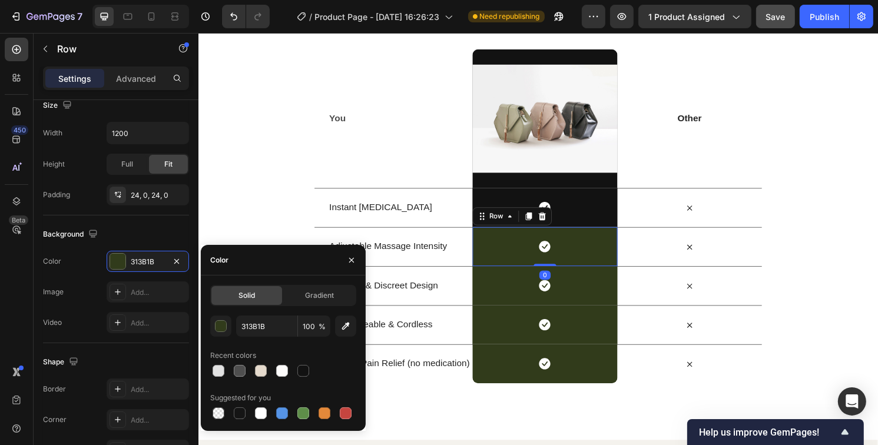
drag, startPoint x: 303, startPoint y: 375, endPoint x: 357, endPoint y: 362, distance: 55.8
click at [303, 376] on div at bounding box center [303, 371] width 12 height 12
type input "121212"
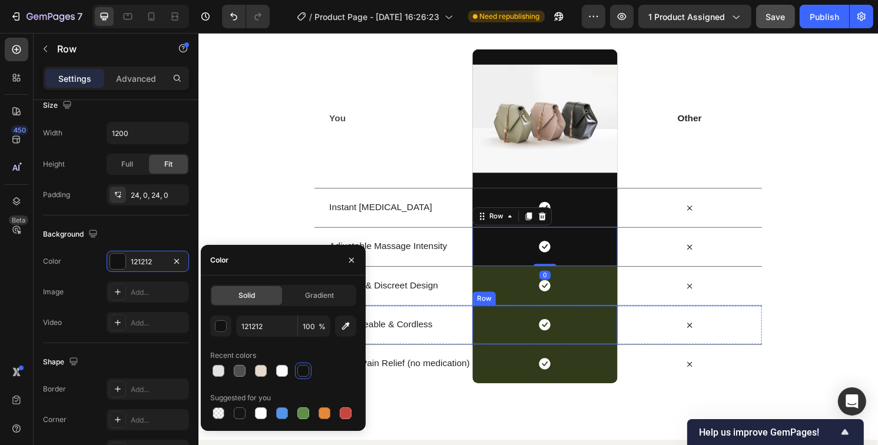
click at [518, 294] on div "Icon Row" at bounding box center [558, 296] width 150 height 41
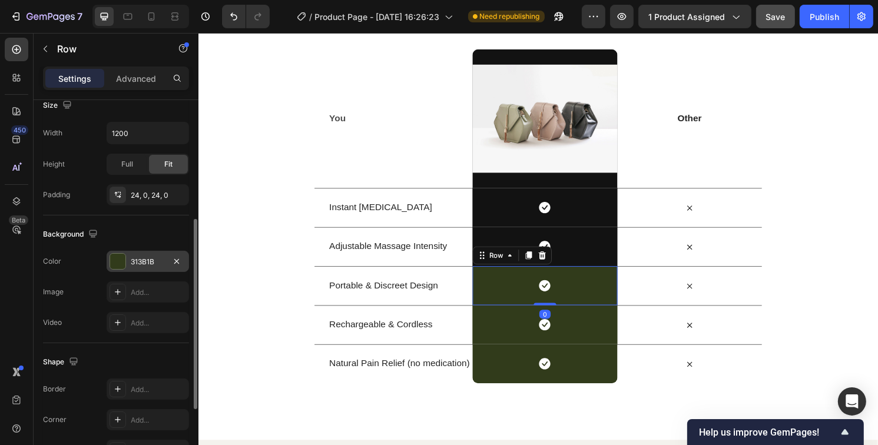
click at [110, 259] on div at bounding box center [117, 261] width 15 height 15
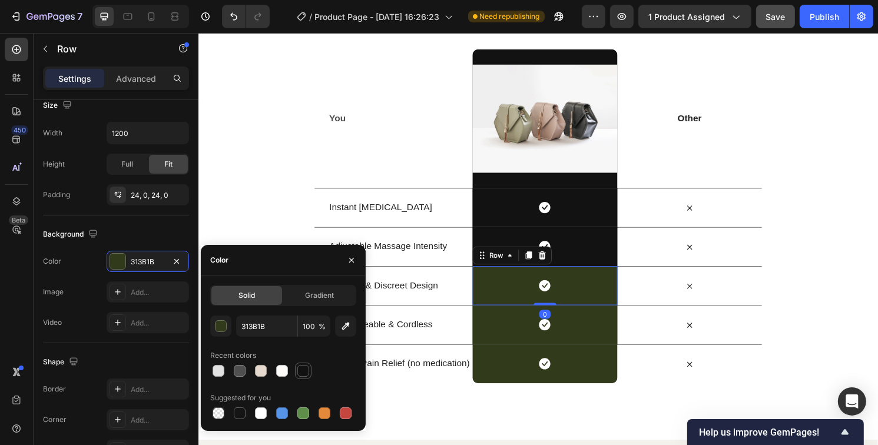
click at [297, 365] on div at bounding box center [303, 371] width 14 height 14
type input "121212"
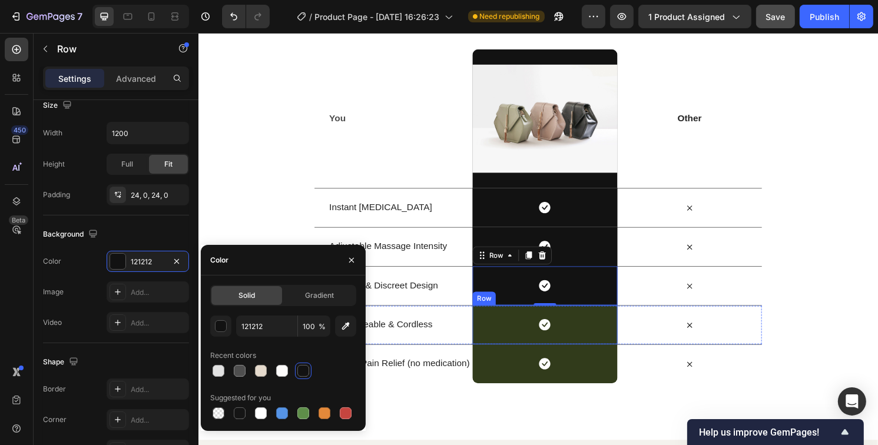
click at [505, 343] on div "Icon Row" at bounding box center [558, 336] width 150 height 41
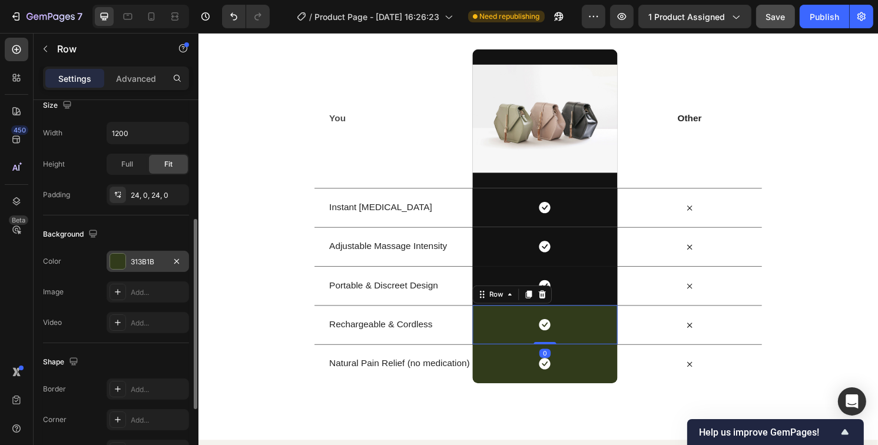
click at [121, 260] on div at bounding box center [117, 261] width 15 height 15
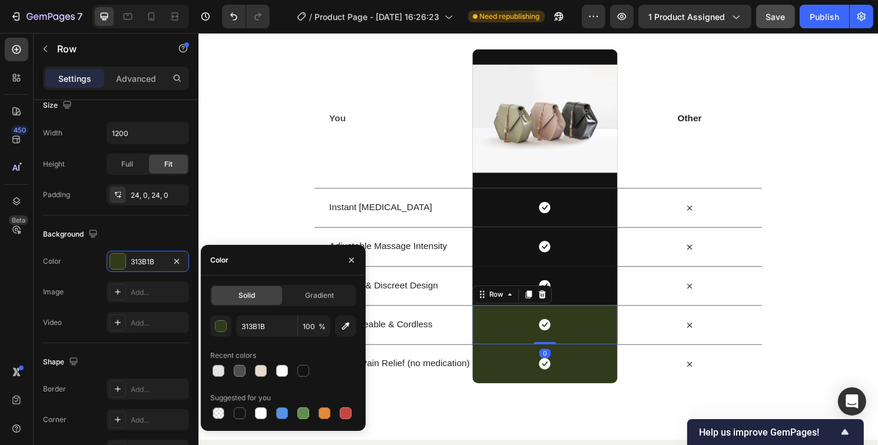
click at [307, 370] on div at bounding box center [303, 371] width 12 height 12
type input "121212"
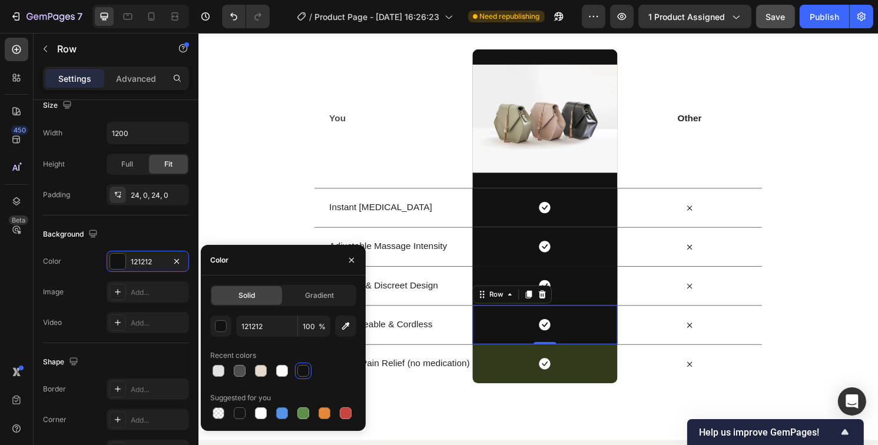
click at [504, 385] on div "Icon Row" at bounding box center [558, 377] width 150 height 41
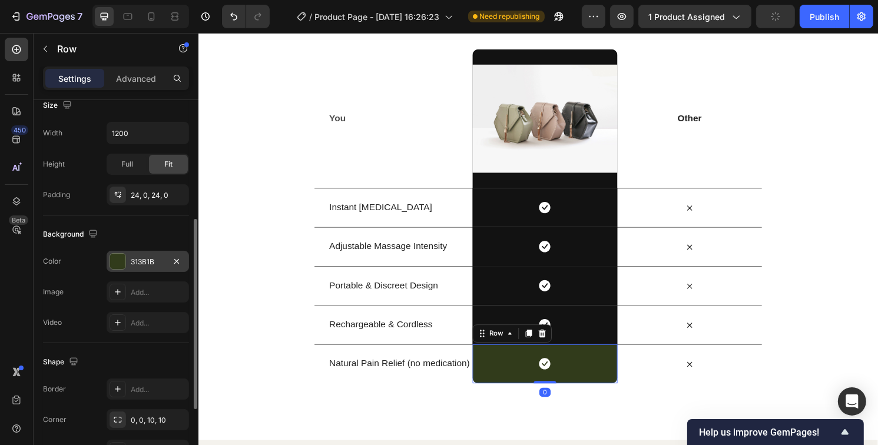
click at [113, 261] on div at bounding box center [117, 261] width 15 height 15
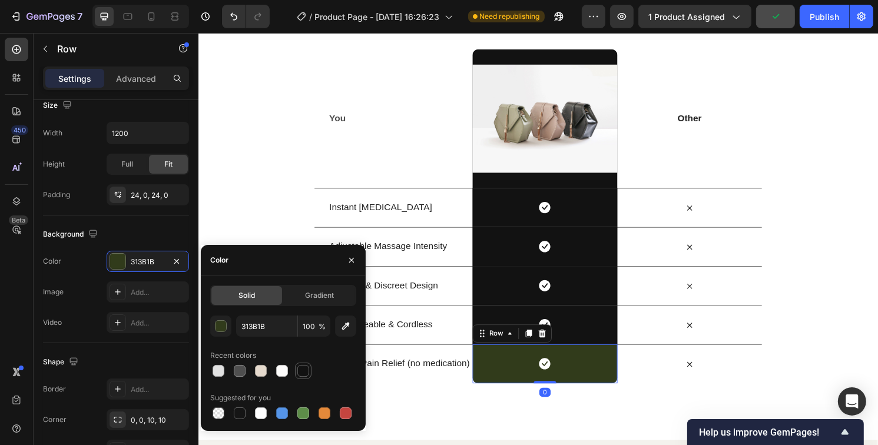
click at [304, 373] on div at bounding box center [303, 371] width 12 height 12
type input "121212"
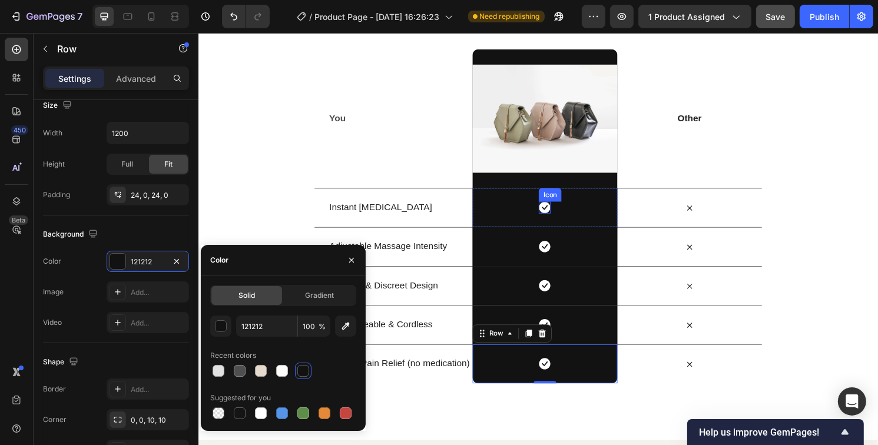
click at [555, 214] on icon at bounding box center [558, 214] width 12 height 12
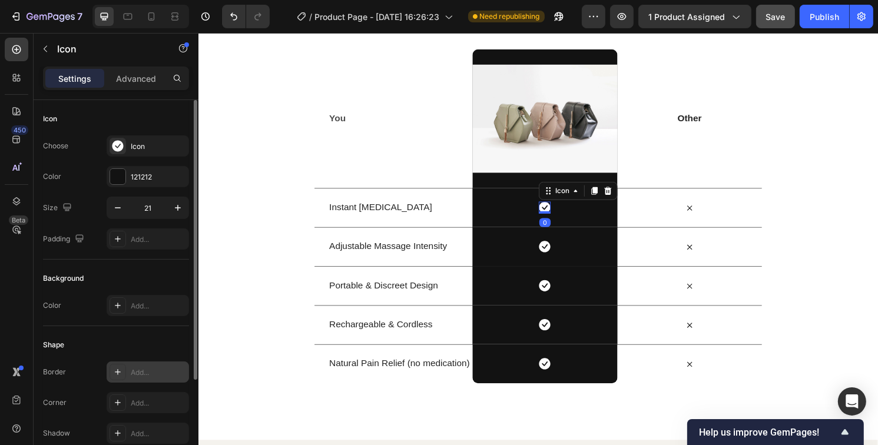
scroll to position [133, 0]
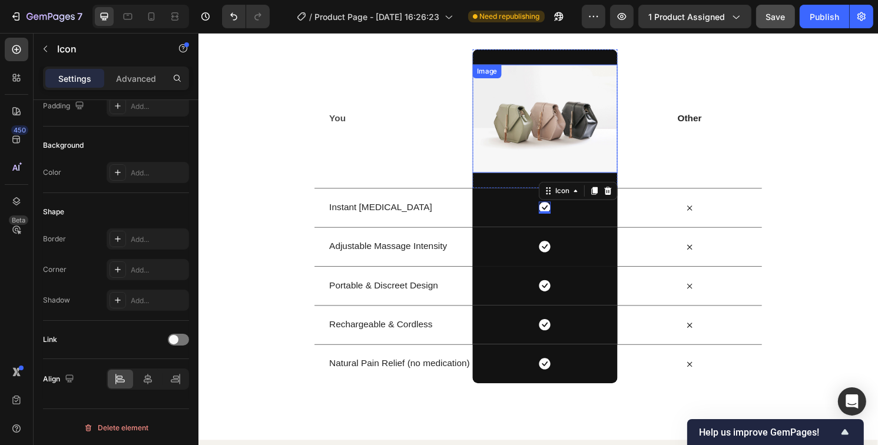
click at [509, 145] on img at bounding box center [558, 122] width 150 height 113
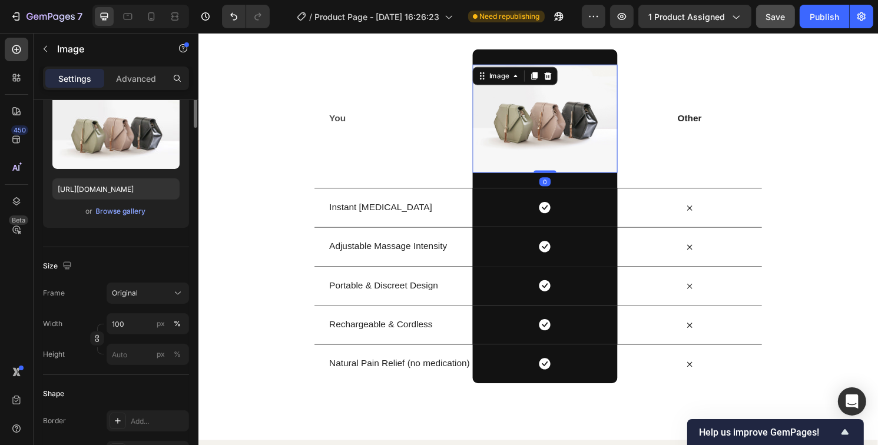
scroll to position [0, 0]
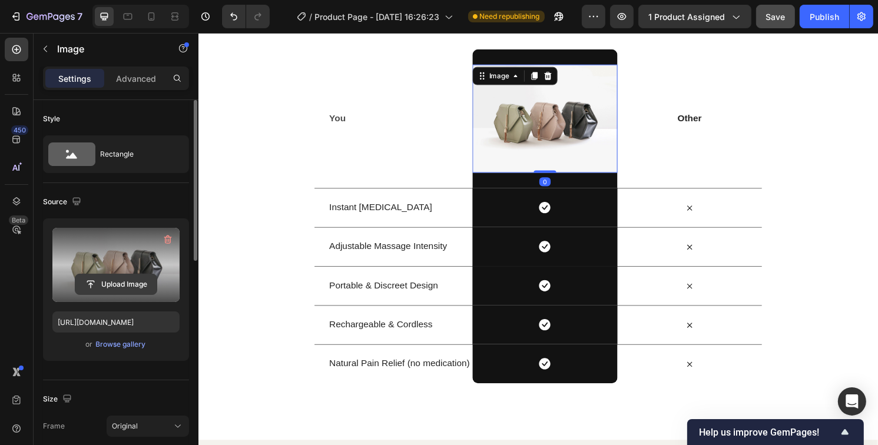
click at [108, 286] on input "file" at bounding box center [115, 284] width 81 height 20
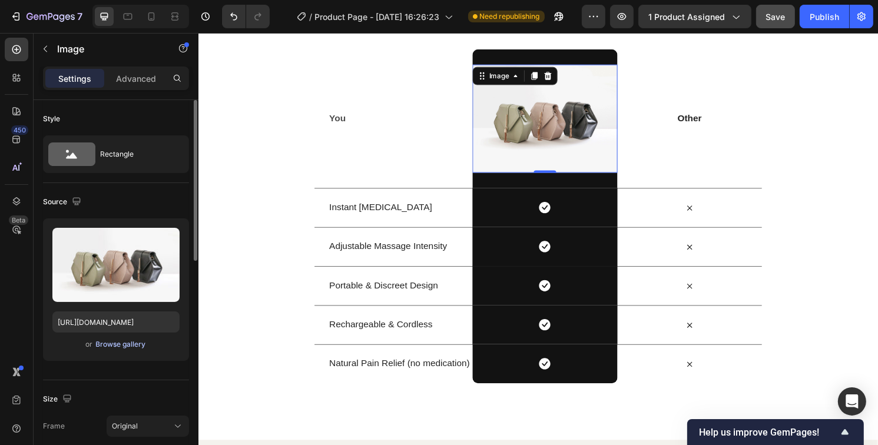
click at [114, 341] on div "Browse gallery" at bounding box center [121, 344] width 50 height 11
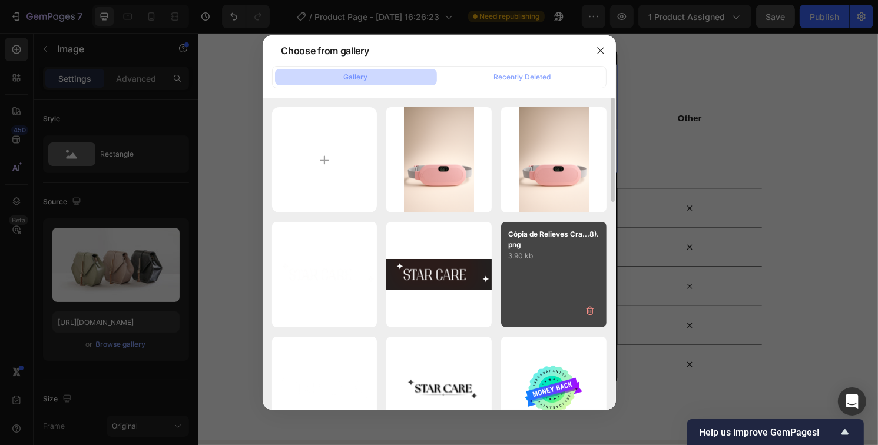
click at [564, 279] on div "Cópia de Relieves Cra...8).png 3.90 kb" at bounding box center [553, 274] width 105 height 105
type input "https://cdn.shopify.com/s/files/1/0629/4529/6478/files/gempages_586460493032457…"
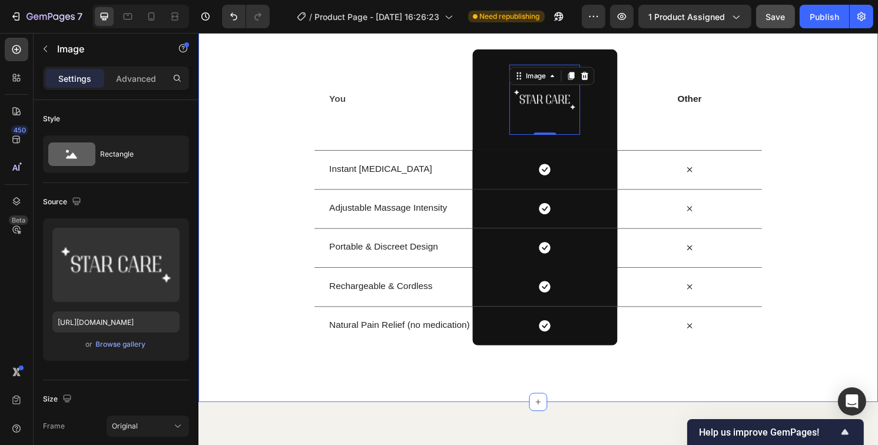
click at [263, 260] on div "Us vs Them Heading Row You Text Block Image 0 Row Other Text Block Row Instant …" at bounding box center [551, 173] width 707 height 369
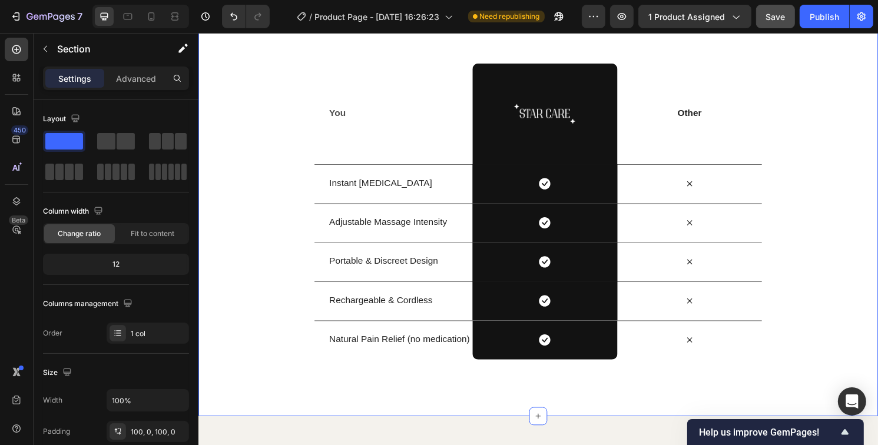
scroll to position [1320, 0]
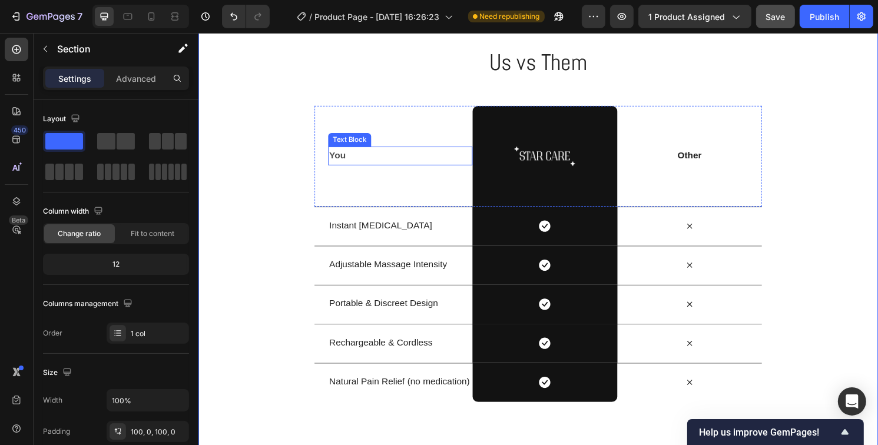
click at [342, 162] on p "You" at bounding box center [408, 161] width 148 height 17
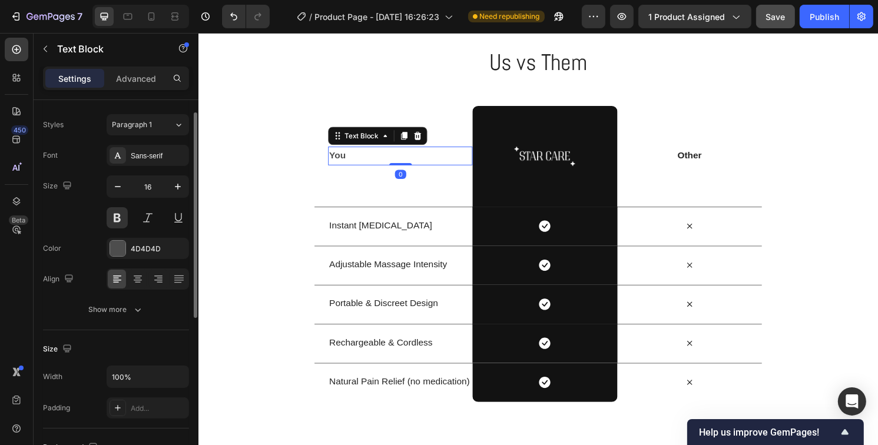
scroll to position [0, 0]
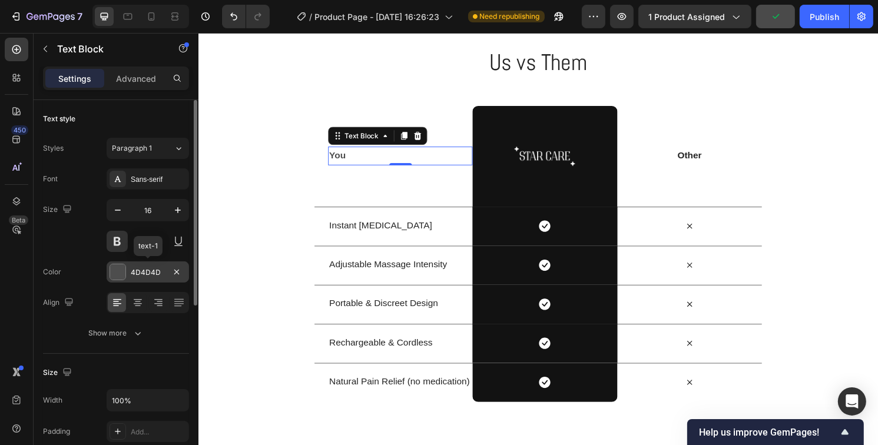
click at [117, 269] on div at bounding box center [117, 271] width 15 height 15
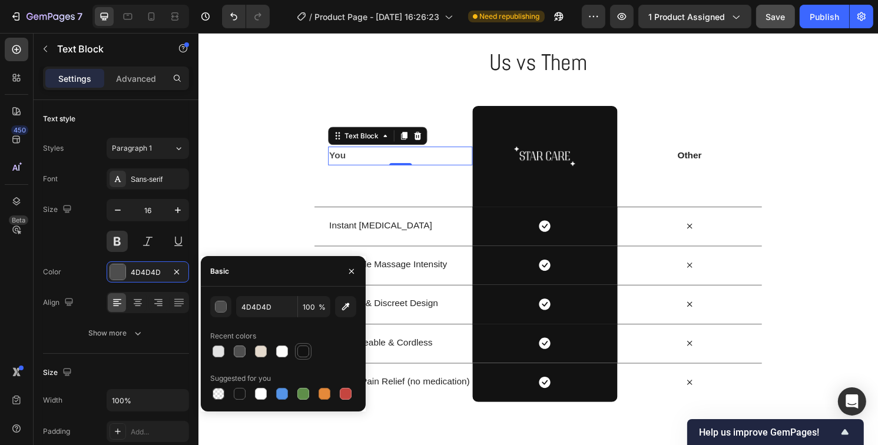
click at [310, 349] on div at bounding box center [303, 351] width 16 height 16
type input "121212"
click at [703, 159] on p "Other" at bounding box center [709, 161] width 148 height 12
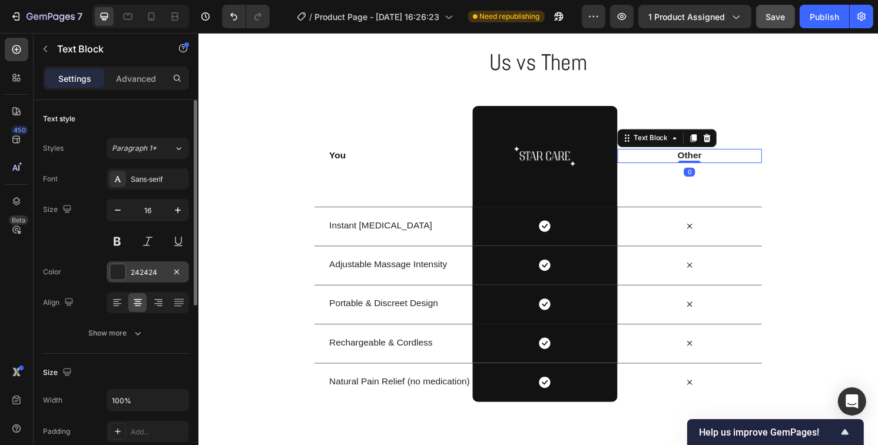
click at [115, 274] on div at bounding box center [117, 271] width 15 height 15
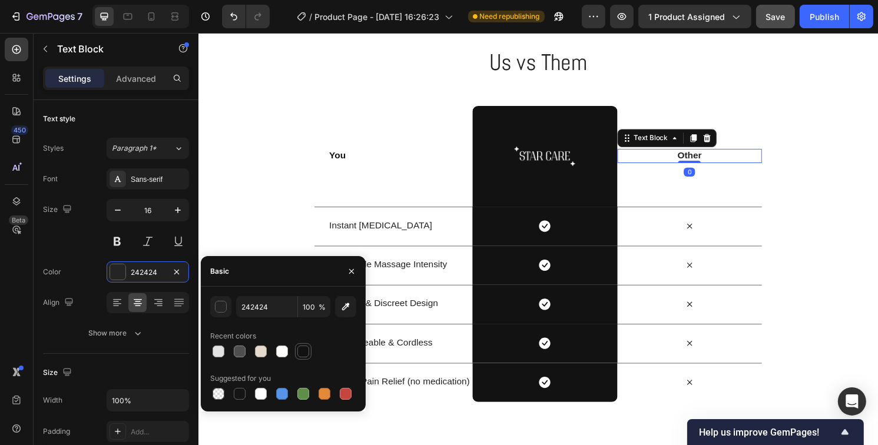
click at [307, 352] on div at bounding box center [303, 352] width 12 height 12
type input "121212"
click at [830, 194] on div "Us vs Them Heading Row You Text Block Image Row Other Text Block 0 Row Instant …" at bounding box center [551, 232] width 707 height 369
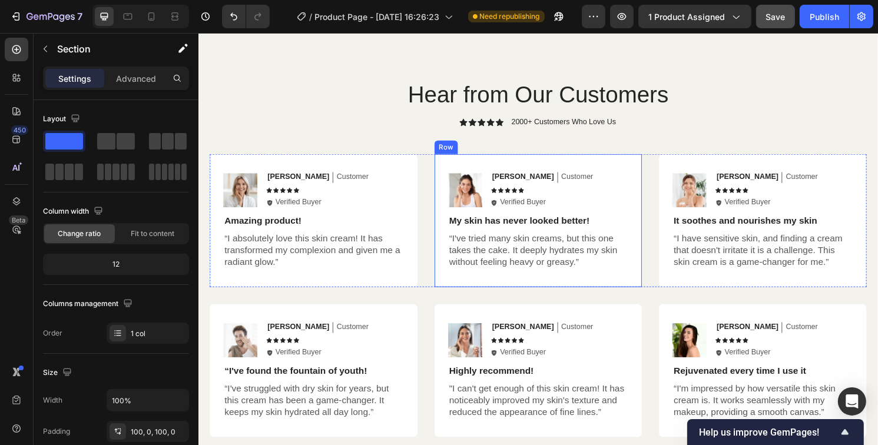
scroll to position [1732, 0]
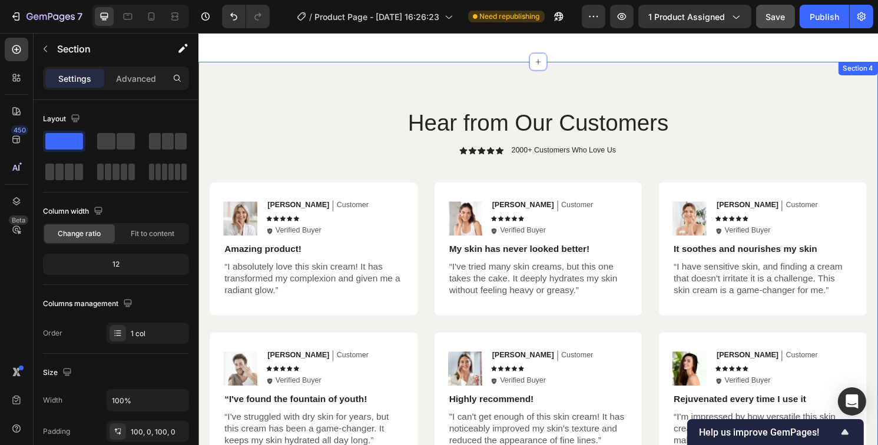
click at [714, 93] on div "Hear from Our Customers Heading Icon Icon Icon Icon Icon Icon List 2000+ Custom…" at bounding box center [551, 297] width 707 height 468
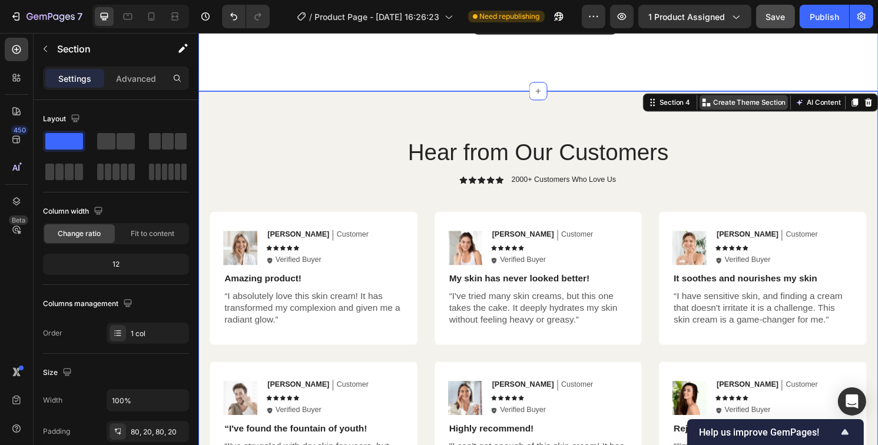
scroll to position [1614, 0]
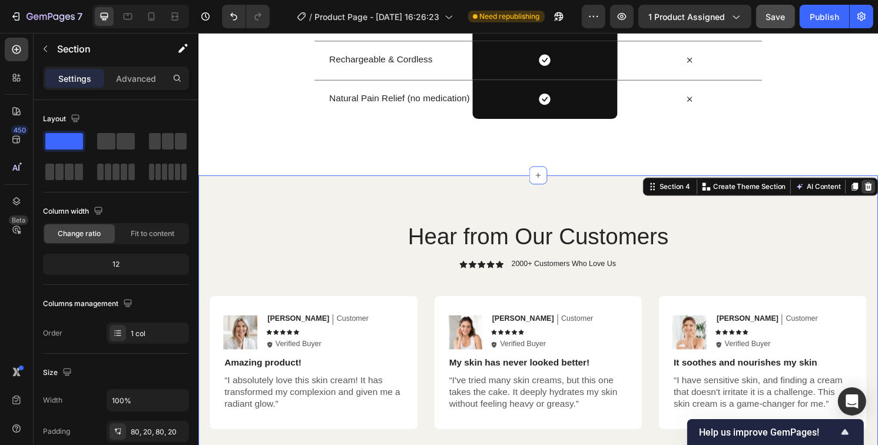
click at [877, 192] on div at bounding box center [894, 193] width 14 height 14
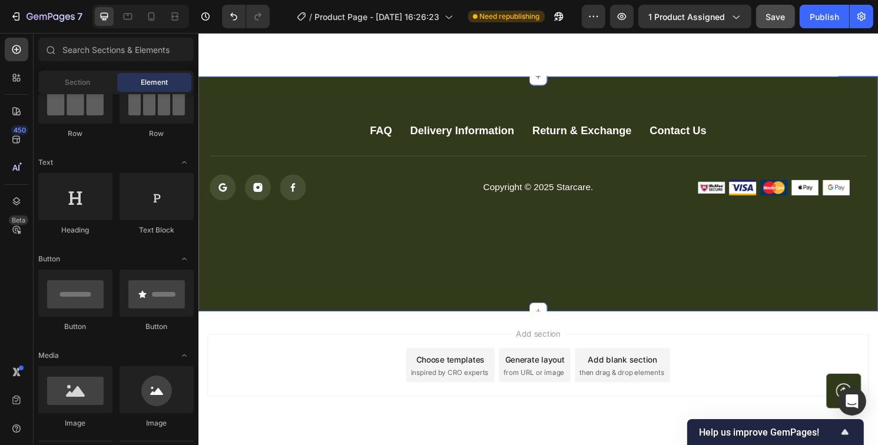
scroll to position [1732, 0]
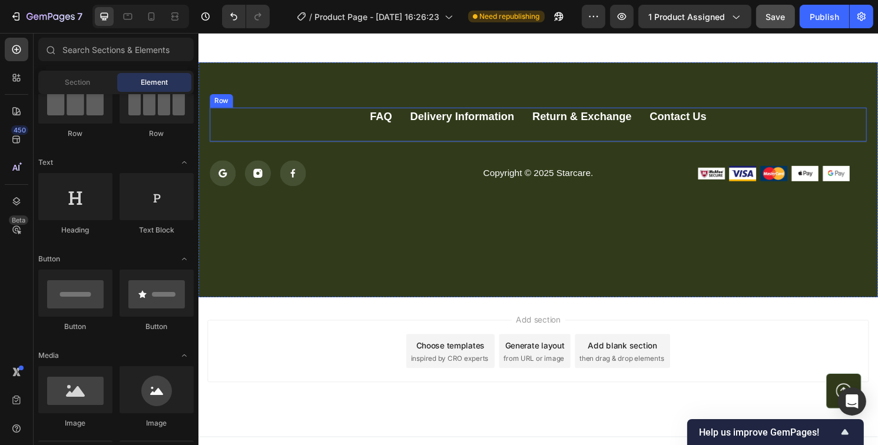
click at [788, 115] on div "FAQ Button Delivery Information Button Return & Exchange Button Contact Us Butt…" at bounding box center [551, 129] width 683 height 37
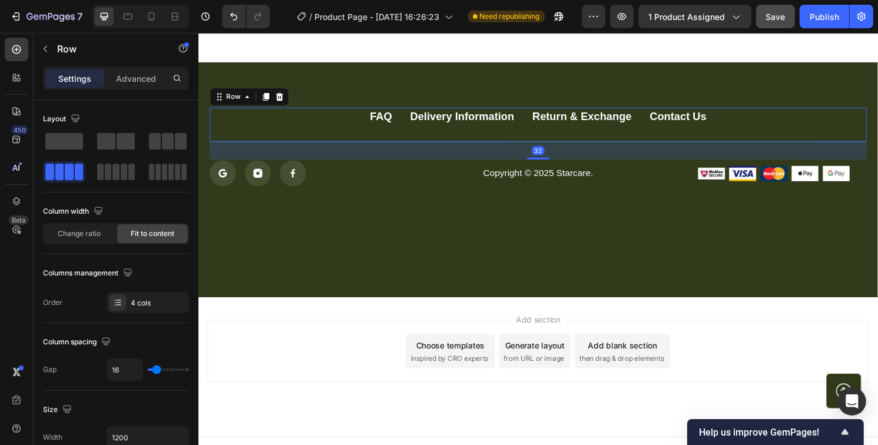
scroll to position [1664, 0]
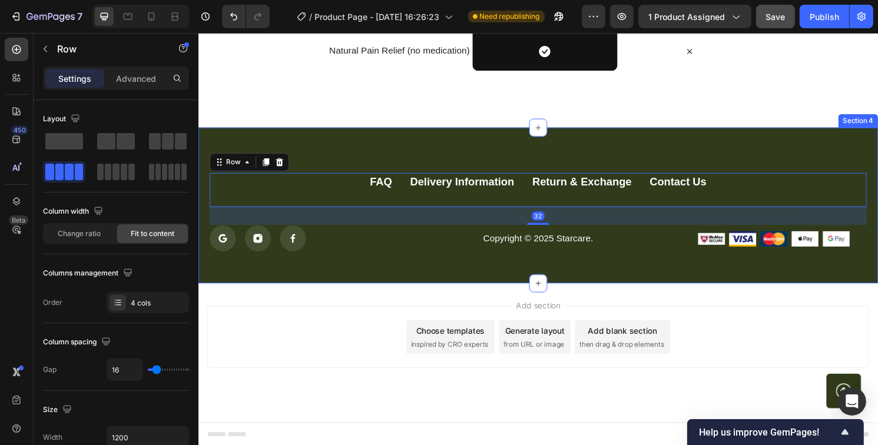
click at [764, 161] on div "FAQ Button Delivery Information Button Return & Exchange Button Contact Us Butt…" at bounding box center [551, 212] width 707 height 163
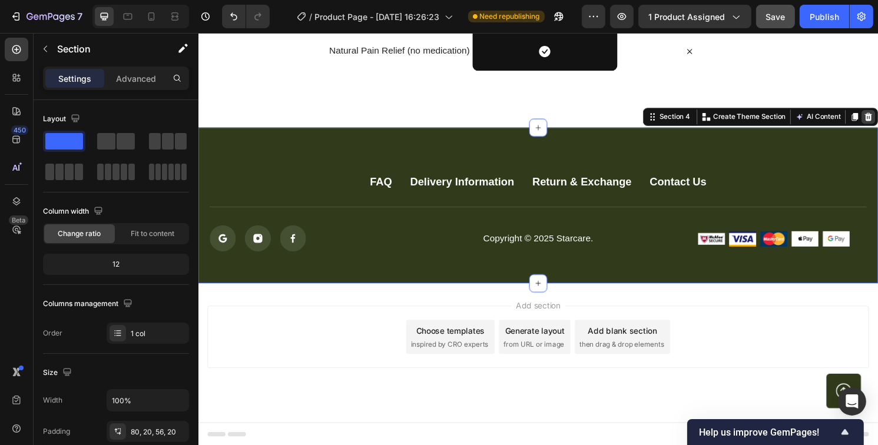
click at [877, 116] on icon at bounding box center [895, 120] width 8 height 8
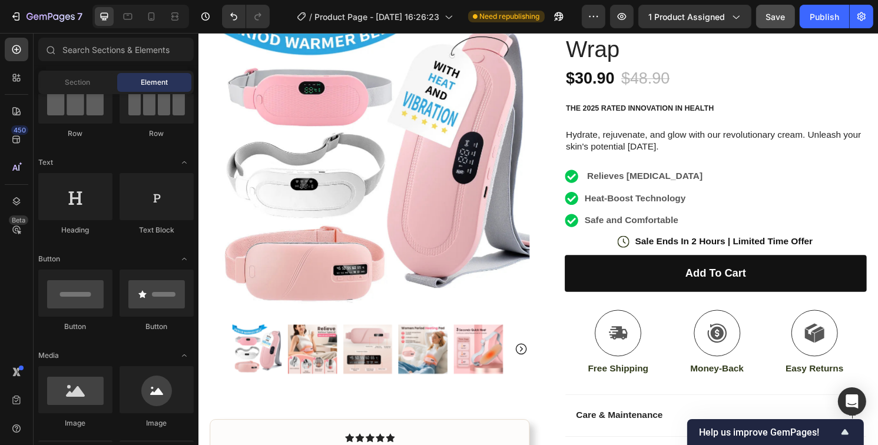
scroll to position [0, 0]
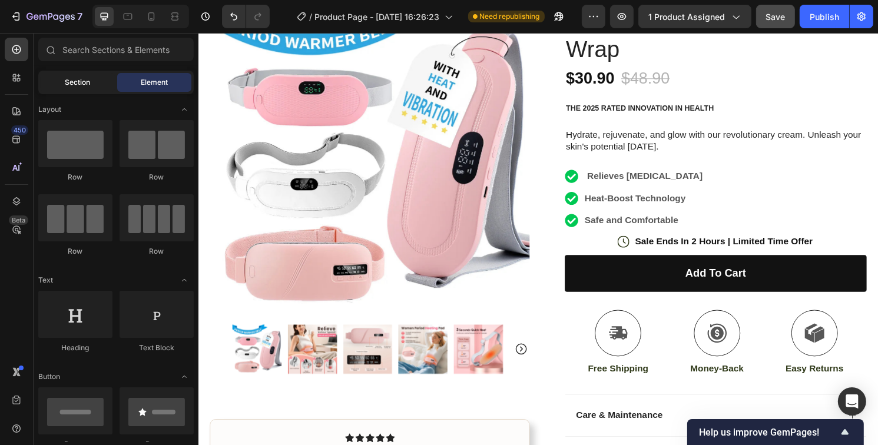
click at [54, 90] on div "Section" at bounding box center [78, 82] width 74 height 19
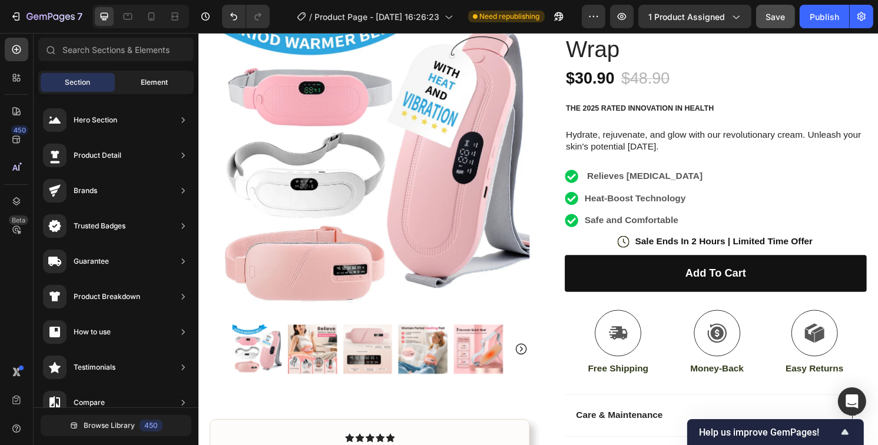
click at [134, 83] on div "Element" at bounding box center [154, 82] width 74 height 19
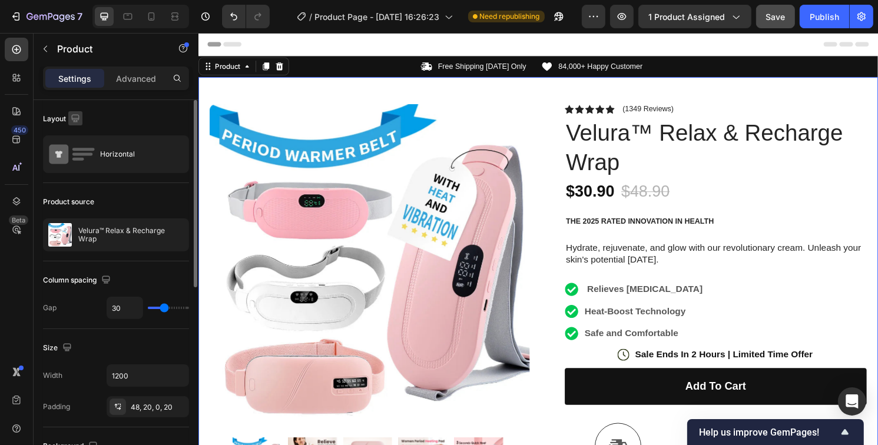
click at [79, 121] on icon "button" at bounding box center [75, 118] width 12 height 12
click at [79, 161] on icon "button" at bounding box center [78, 158] width 9 height 6
type input "100%"
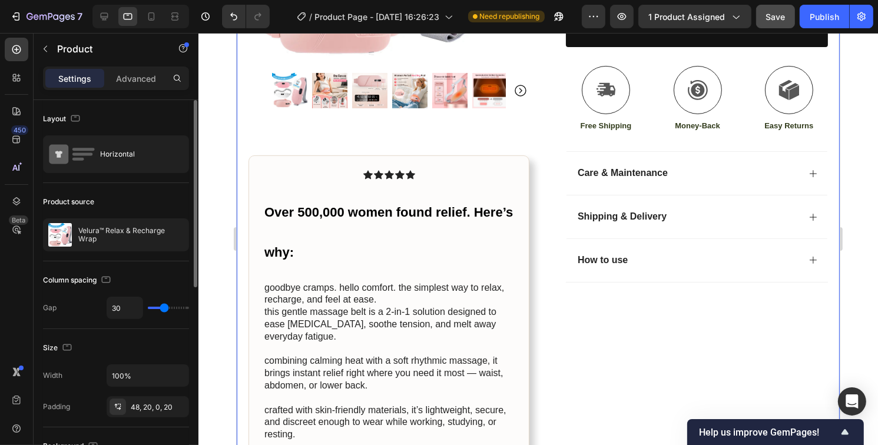
scroll to position [299, 0]
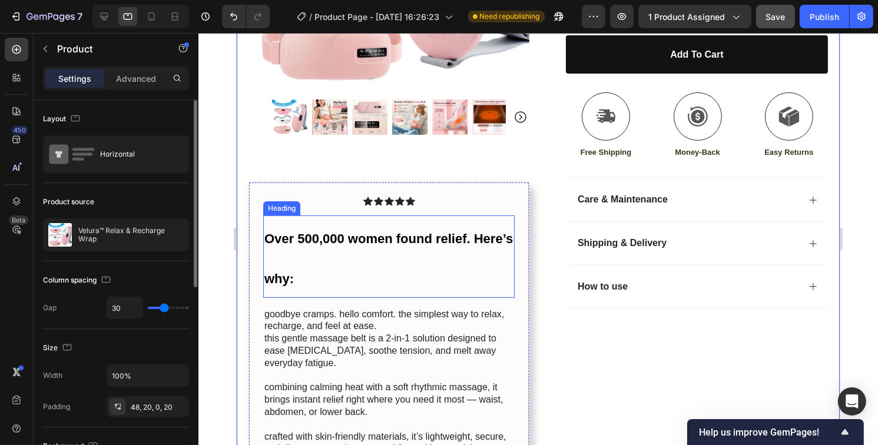
click at [344, 269] on h2 "Over 500,000 women found relief. Here’s why:" at bounding box center [388, 257] width 251 height 82
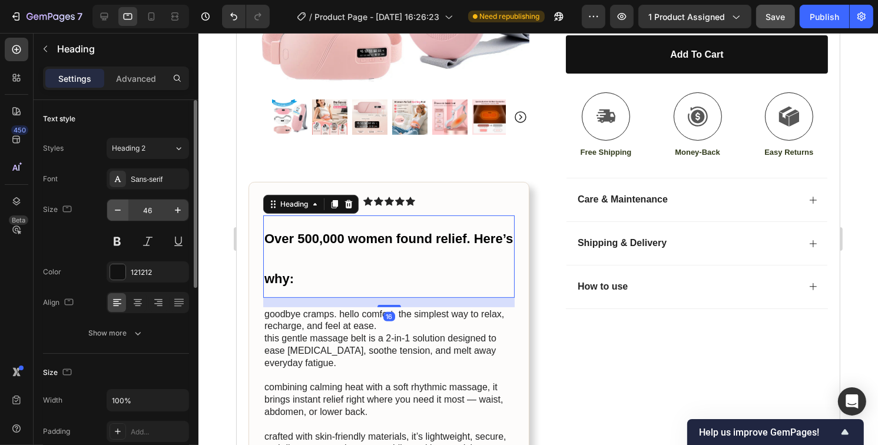
click at [117, 213] on icon "button" at bounding box center [118, 210] width 12 height 12
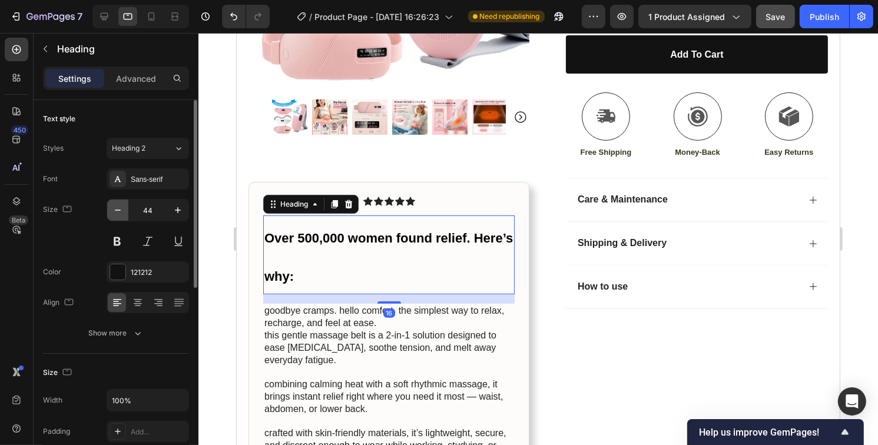
click at [117, 213] on icon "button" at bounding box center [118, 210] width 12 height 12
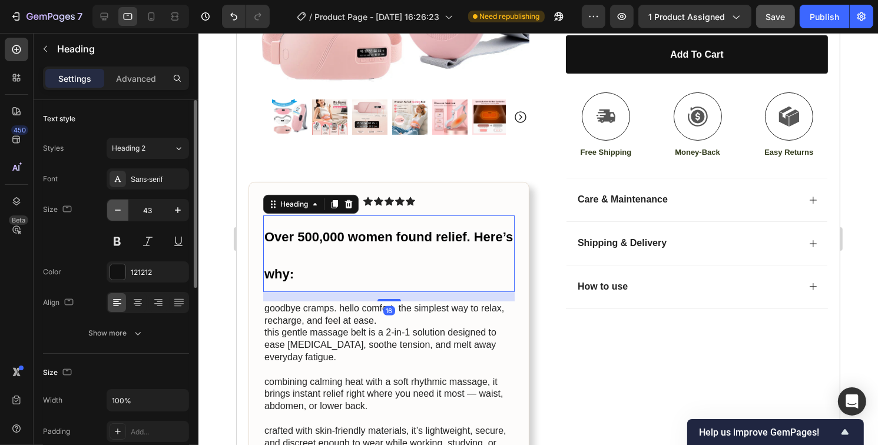
click at [117, 213] on icon "button" at bounding box center [118, 210] width 12 height 12
click at [117, 212] on icon "button" at bounding box center [118, 210] width 12 height 12
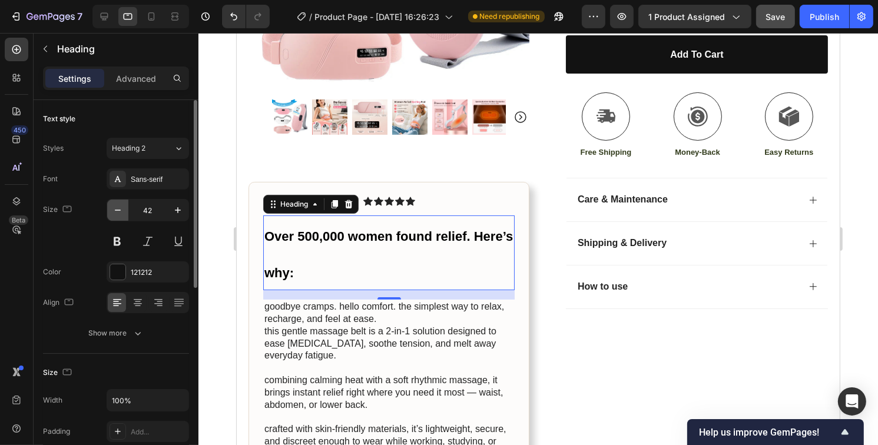
click at [117, 212] on icon "button" at bounding box center [118, 210] width 12 height 12
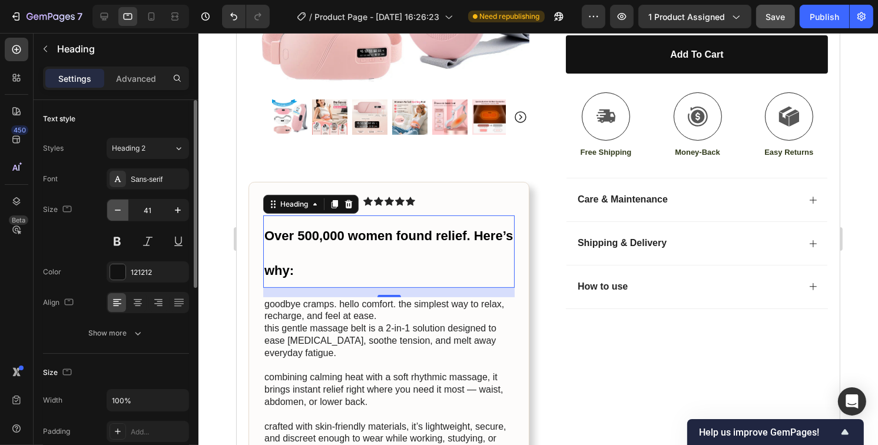
click at [116, 212] on icon "button" at bounding box center [118, 210] width 12 height 12
click at [117, 212] on icon "button" at bounding box center [118, 210] width 12 height 12
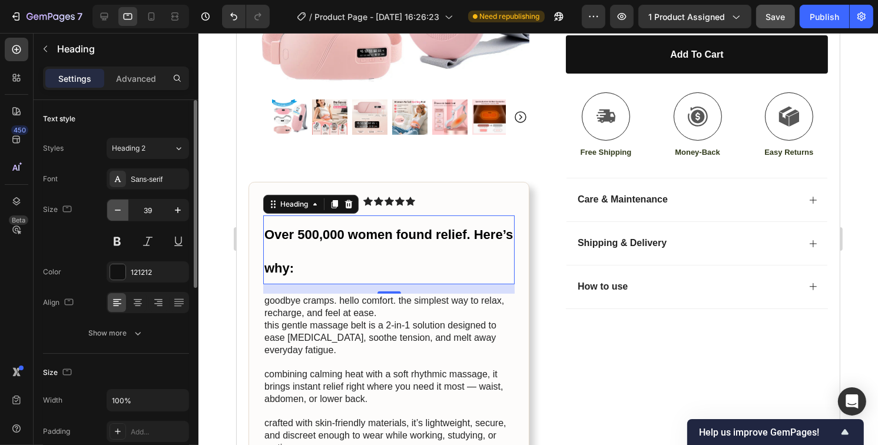
click at [117, 212] on icon "button" at bounding box center [118, 210] width 12 height 12
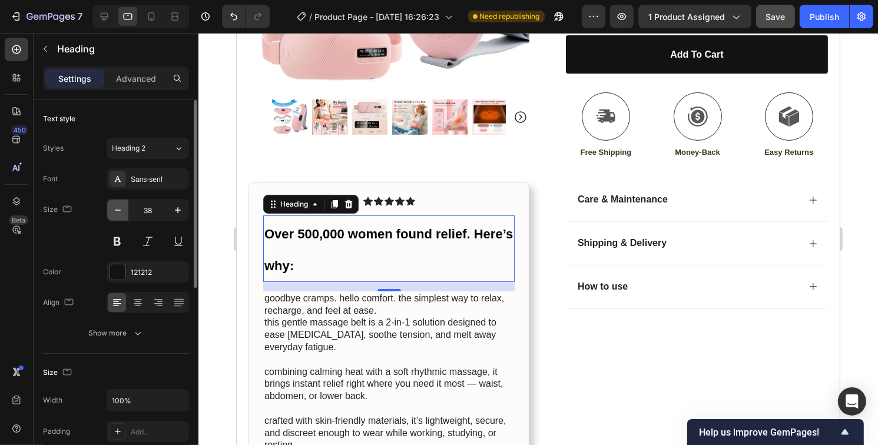
click at [117, 212] on icon "button" at bounding box center [118, 210] width 12 height 12
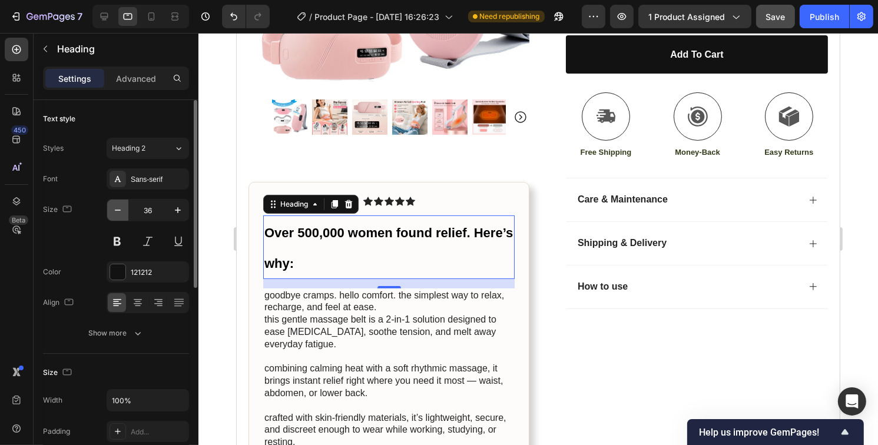
click at [117, 212] on icon "button" at bounding box center [118, 210] width 12 height 12
click at [118, 212] on icon "button" at bounding box center [118, 210] width 12 height 12
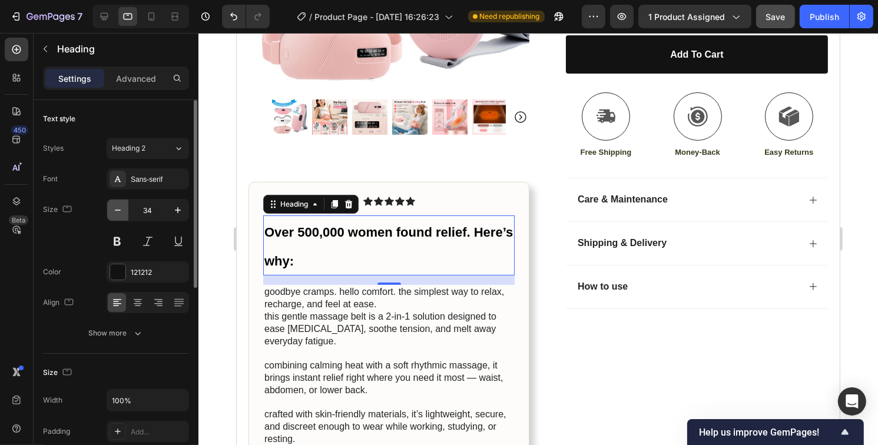
click at [118, 212] on icon "button" at bounding box center [118, 210] width 12 height 12
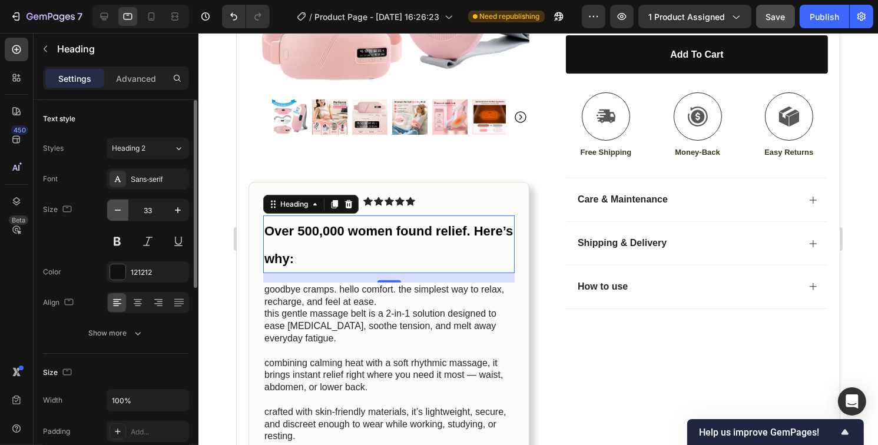
click at [118, 212] on icon "button" at bounding box center [118, 210] width 12 height 12
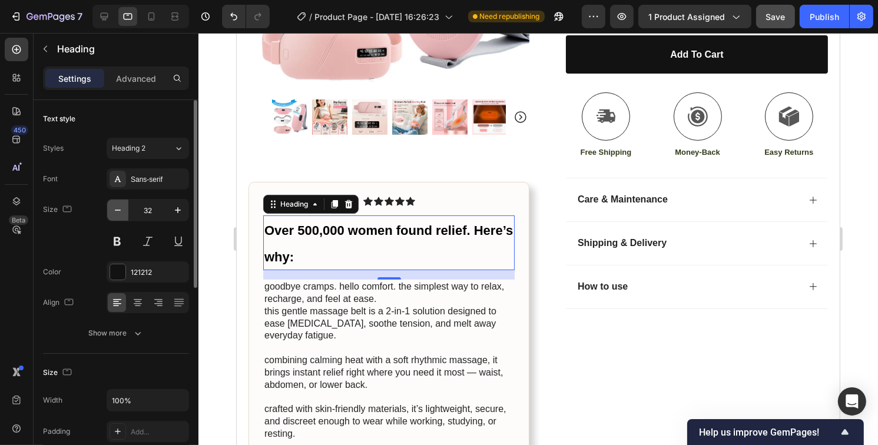
click at [118, 212] on icon "button" at bounding box center [118, 210] width 12 height 12
click at [118, 213] on icon "button" at bounding box center [118, 210] width 12 height 12
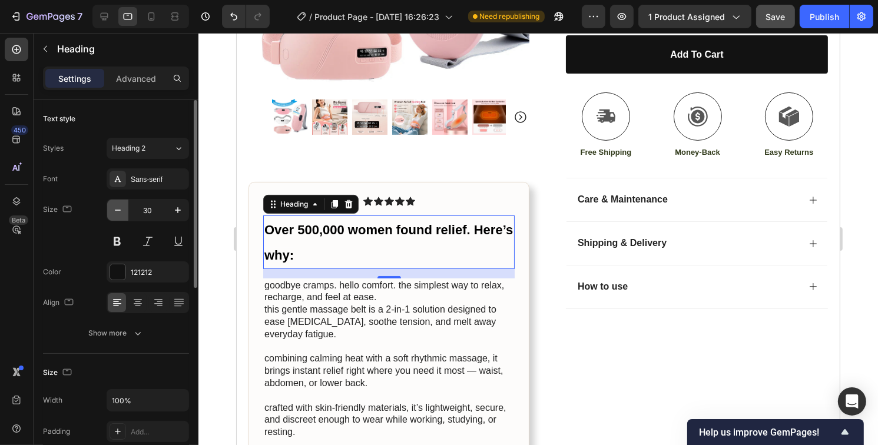
click at [118, 213] on icon "button" at bounding box center [118, 210] width 12 height 12
click at [118, 214] on icon "button" at bounding box center [118, 210] width 12 height 12
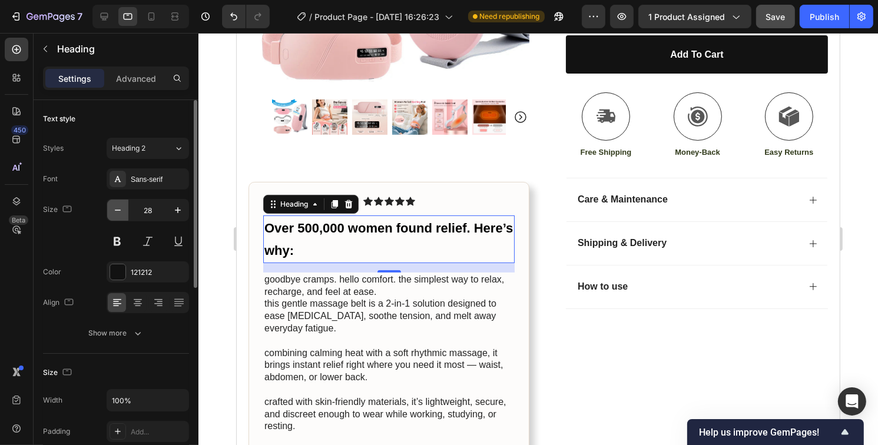
click at [118, 214] on icon "button" at bounding box center [118, 210] width 12 height 12
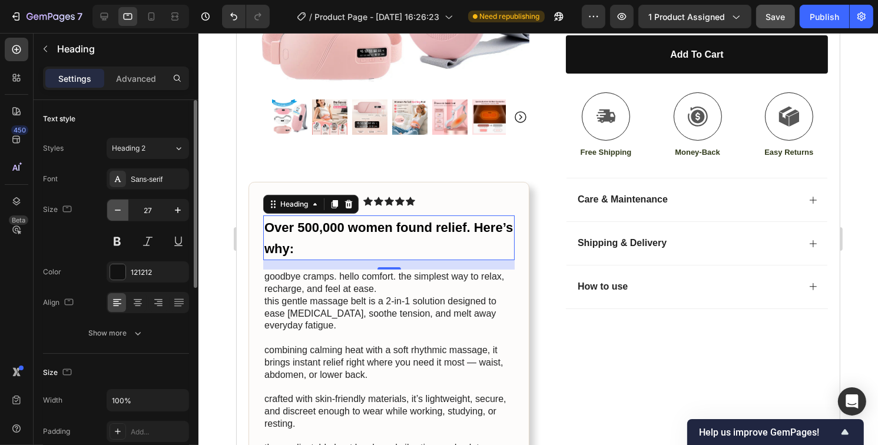
click at [118, 214] on icon "button" at bounding box center [118, 210] width 12 height 12
click at [118, 213] on icon "button" at bounding box center [118, 210] width 12 height 12
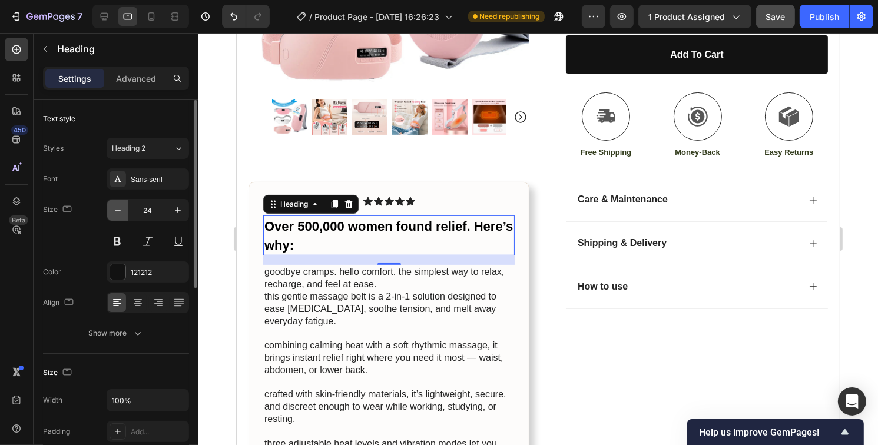
click at [118, 213] on icon "button" at bounding box center [118, 210] width 12 height 12
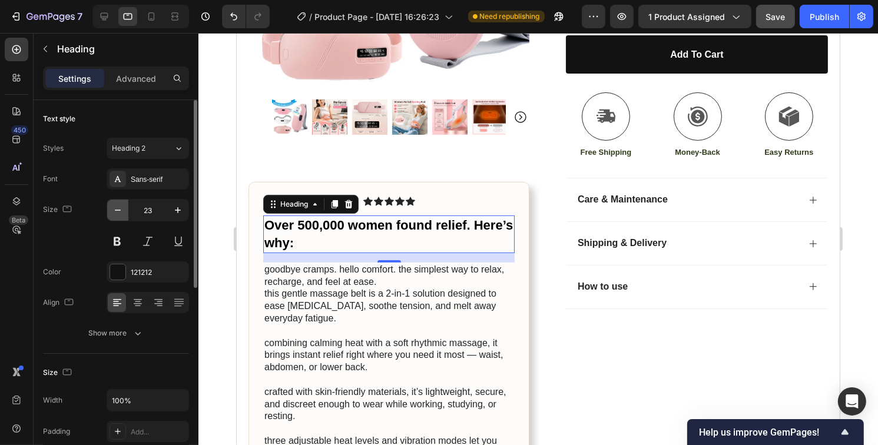
click at [118, 212] on icon "button" at bounding box center [118, 210] width 12 height 12
click at [118, 211] on icon "button" at bounding box center [118, 210] width 12 height 12
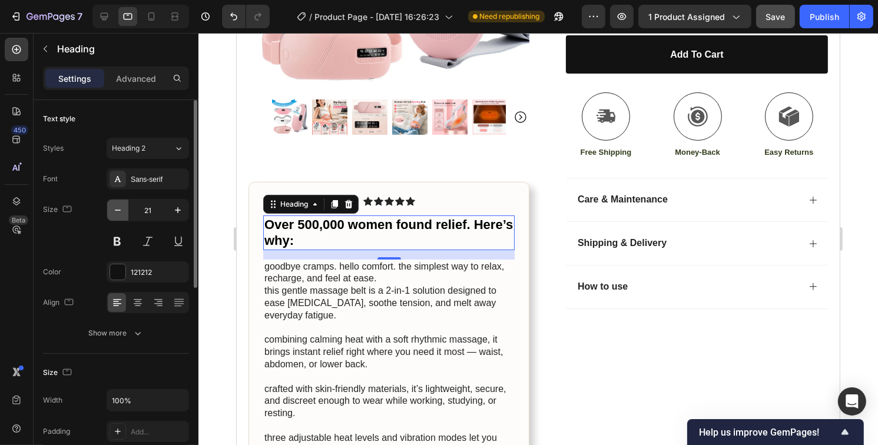
click at [117, 211] on icon "button" at bounding box center [118, 210] width 12 height 12
type input "20"
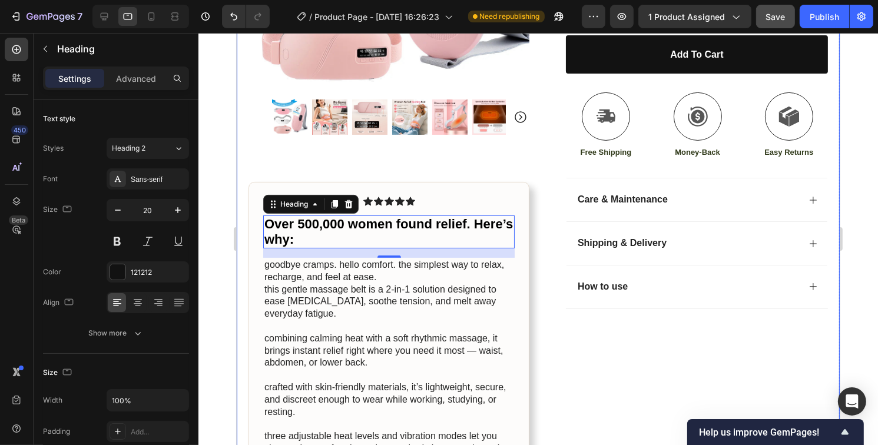
click at [592, 371] on div "Icon Icon Icon Icon Icon Icon List (1349 Reviews) Text Block Row Velura™ Relax …" at bounding box center [686, 170] width 281 height 724
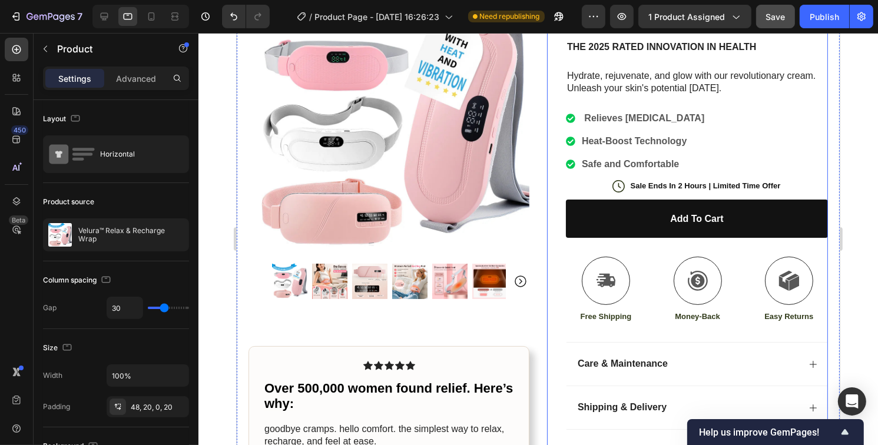
scroll to position [0, 0]
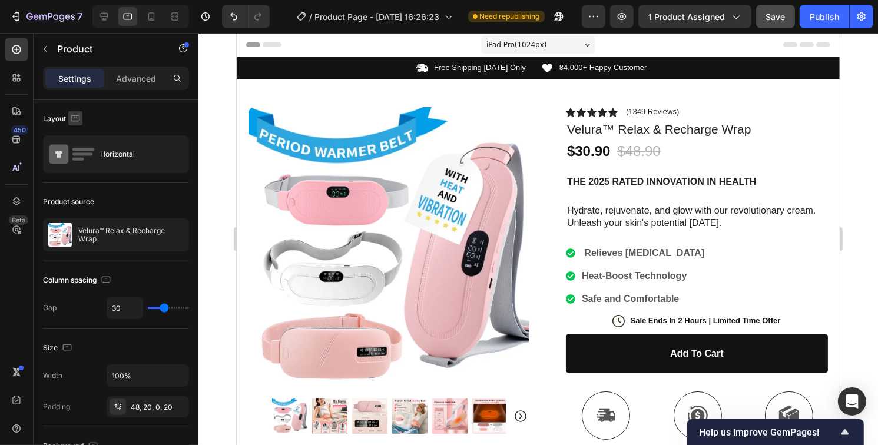
click at [74, 118] on icon "button" at bounding box center [75, 118] width 12 height 12
drag, startPoint x: 78, startPoint y: 180, endPoint x: 246, endPoint y: 110, distance: 181.3
click at [78, 180] on icon "button" at bounding box center [78, 180] width 12 height 12
type input "0"
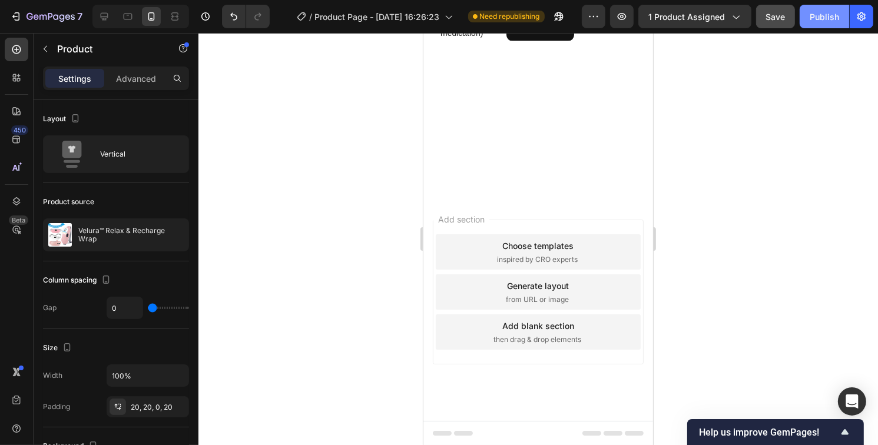
scroll to position [1756, 0]
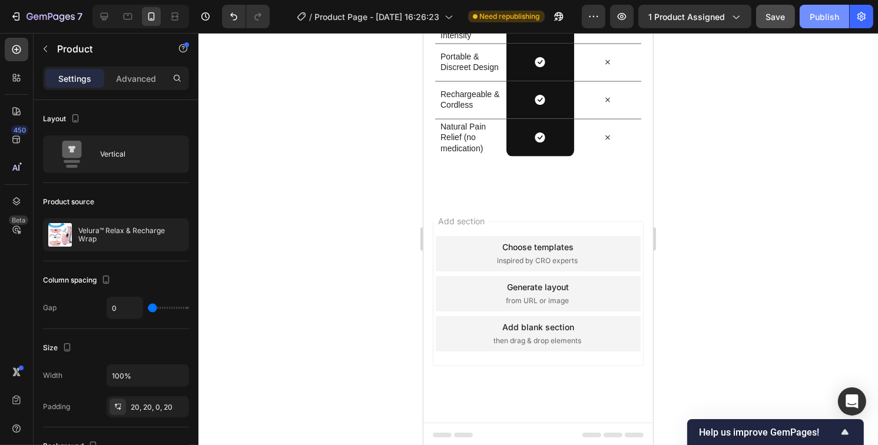
click at [820, 20] on div "Publish" at bounding box center [824, 17] width 29 height 12
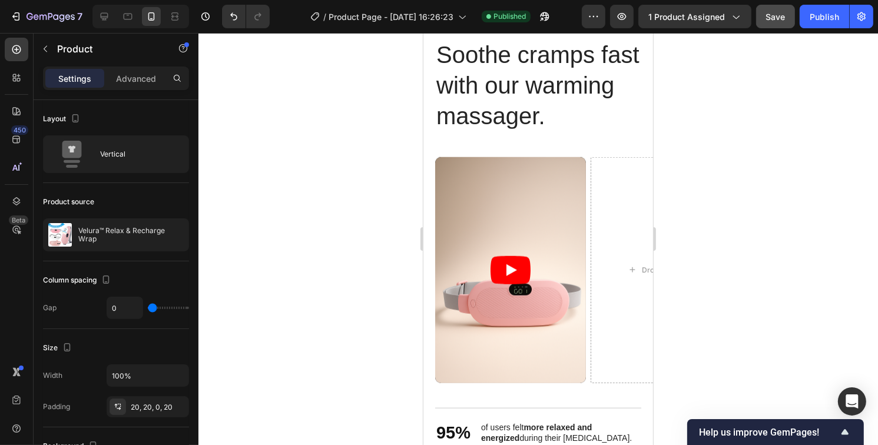
scroll to position [990, 0]
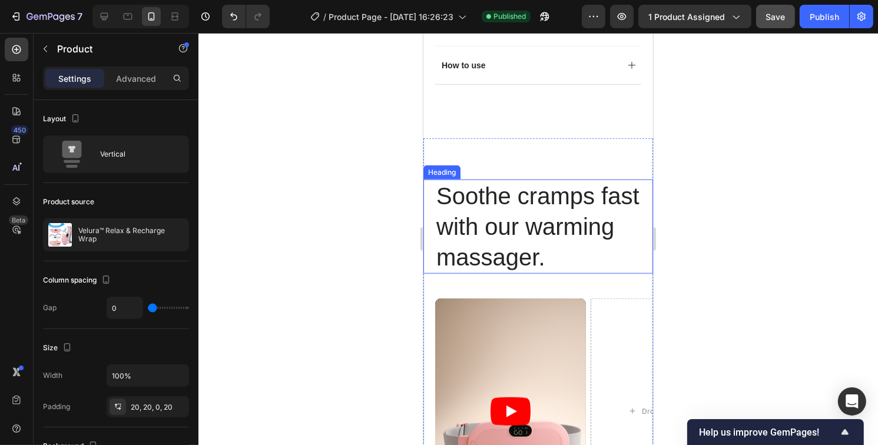
click at [538, 258] on h2 "Soothe cramps fast with our warming massager." at bounding box center [538, 227] width 206 height 94
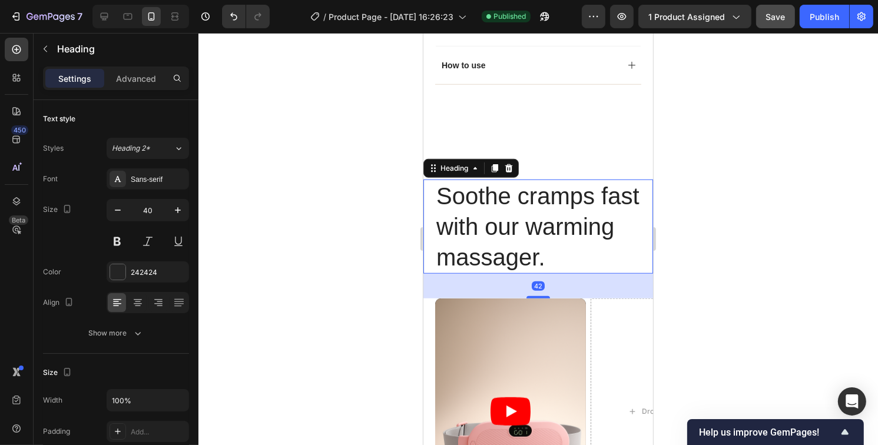
click at [534, 274] on h2 "Soothe cramps fast with our warming massager." at bounding box center [538, 227] width 206 height 94
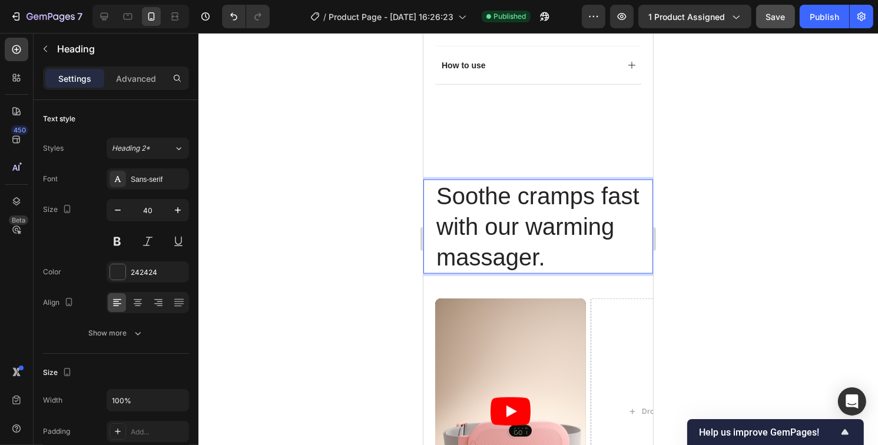
click at [559, 273] on p "Soothe cramps fast with our warming massager." at bounding box center [538, 227] width 204 height 92
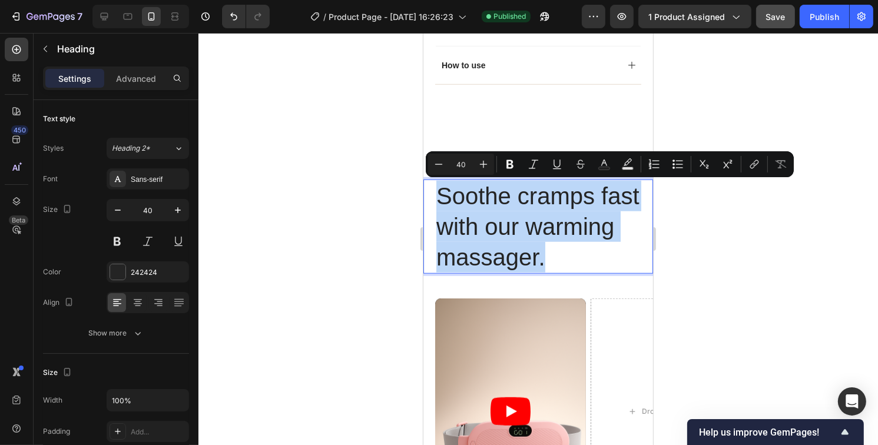
copy p "Soothe cramps fast with our warming massager."
click at [559, 273] on p "Soothe cramps fast with our warming massager." at bounding box center [538, 227] width 204 height 92
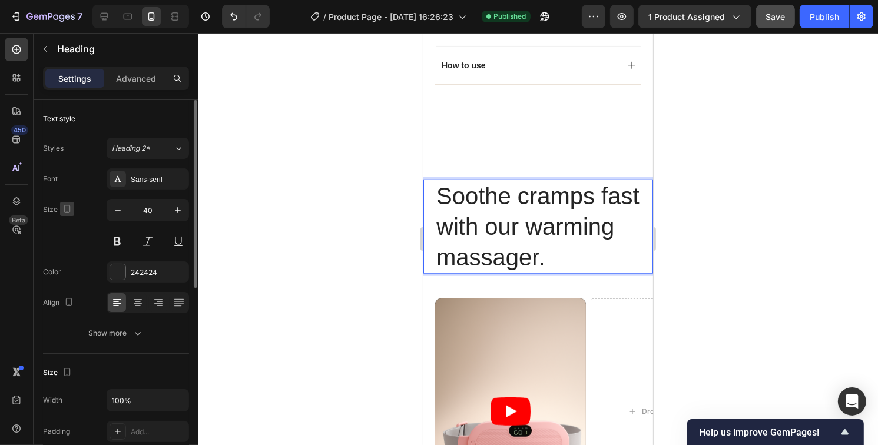
click at [68, 212] on icon "button" at bounding box center [67, 209] width 6 height 8
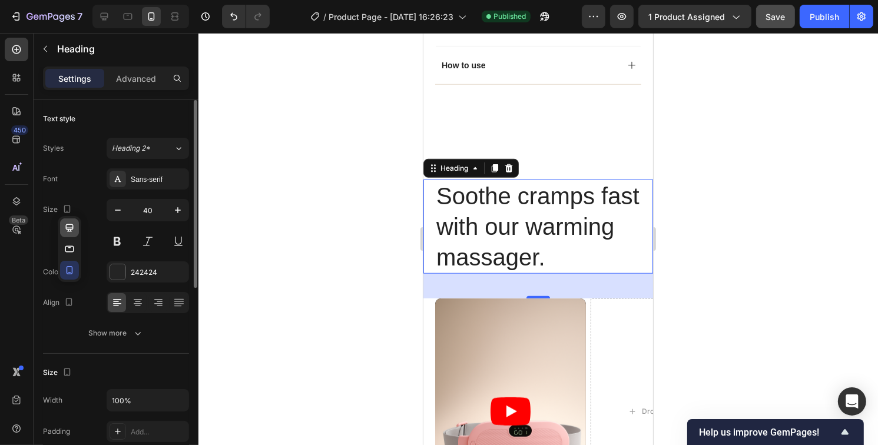
click at [72, 229] on icon "button" at bounding box center [70, 228] width 8 height 8
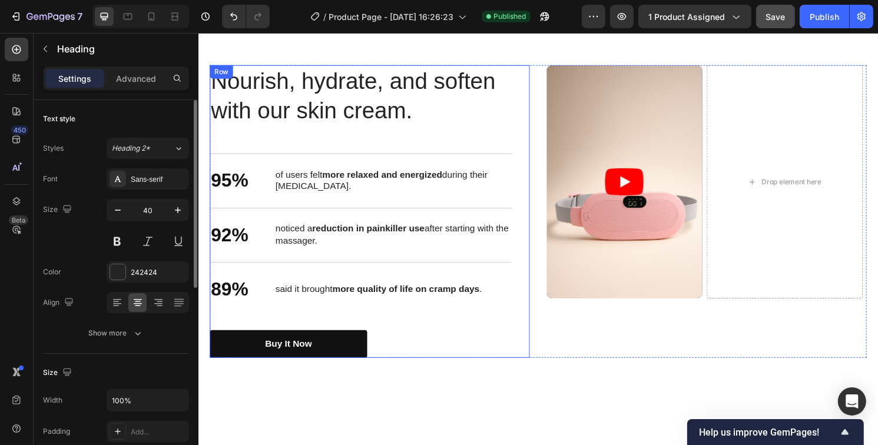
scroll to position [773, 0]
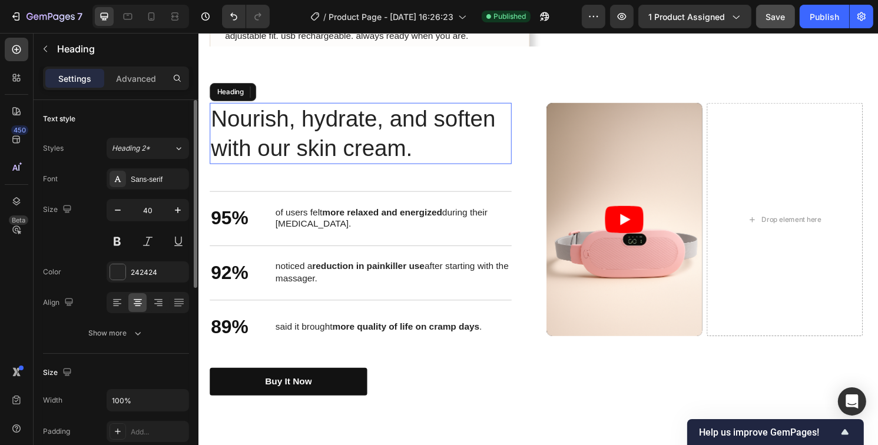
click at [433, 142] on h2 "Nourish, hydrate, and soften with our skin cream." at bounding box center [367, 138] width 314 height 64
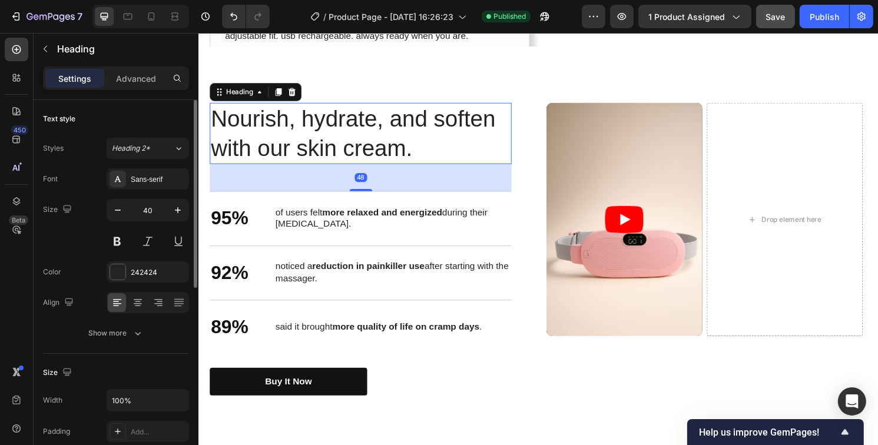
click at [438, 154] on h2 "Nourish, hydrate, and soften with our skin cream." at bounding box center [367, 138] width 314 height 64
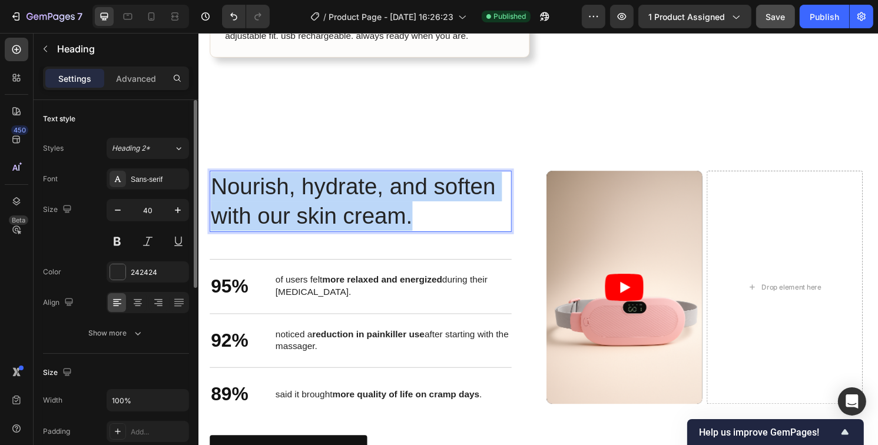
scroll to position [840, 0]
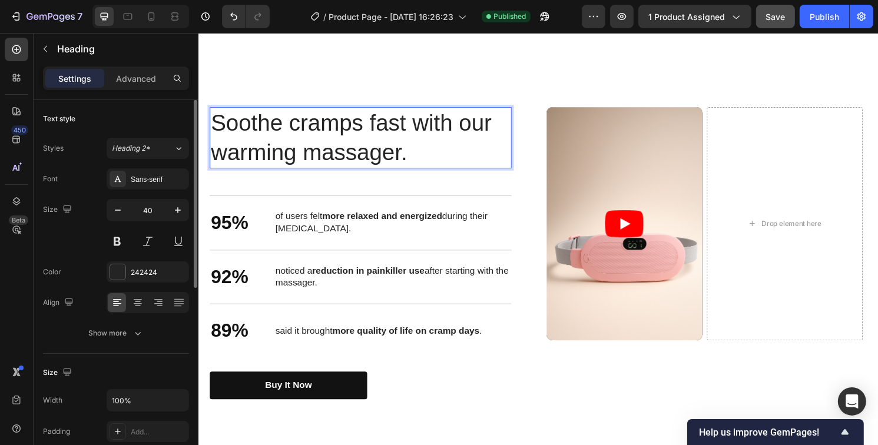
click at [79, 221] on div "Size 40" at bounding box center [116, 225] width 146 height 53
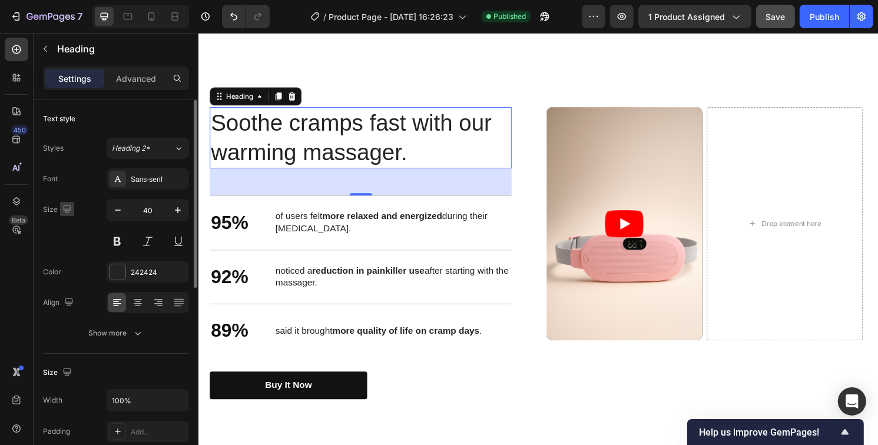
click at [67, 207] on icon "button" at bounding box center [67, 209] width 12 height 12
click at [68, 248] on icon "button" at bounding box center [70, 249] width 12 height 12
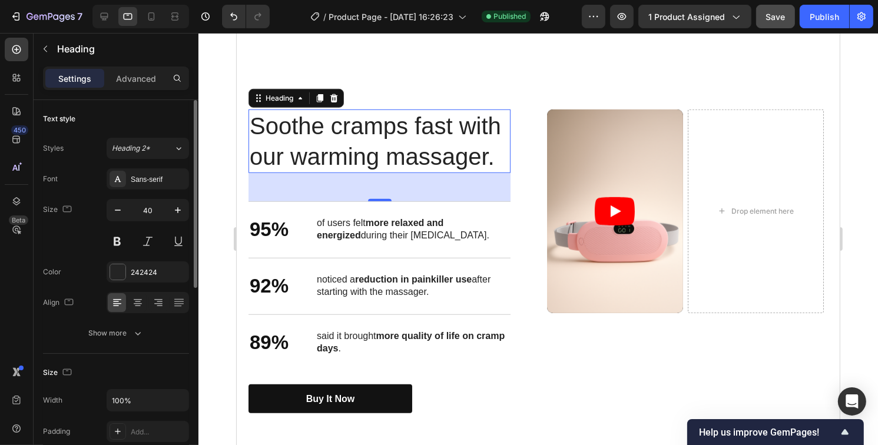
scroll to position [870, 0]
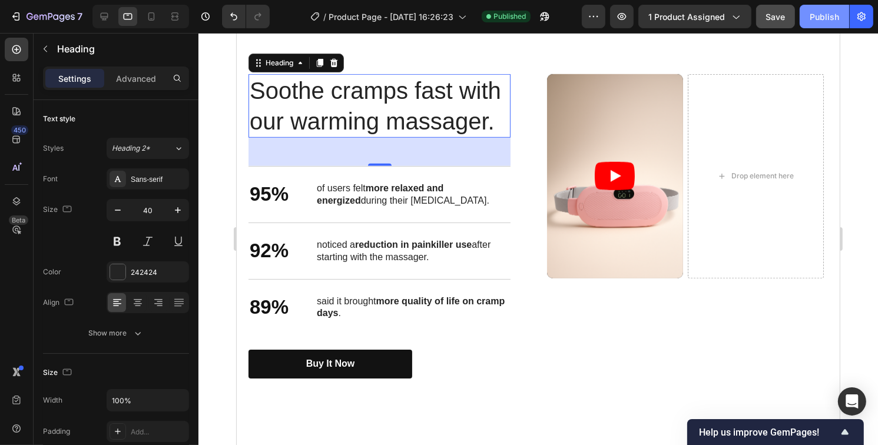
click at [831, 19] on div "Publish" at bounding box center [824, 17] width 29 height 12
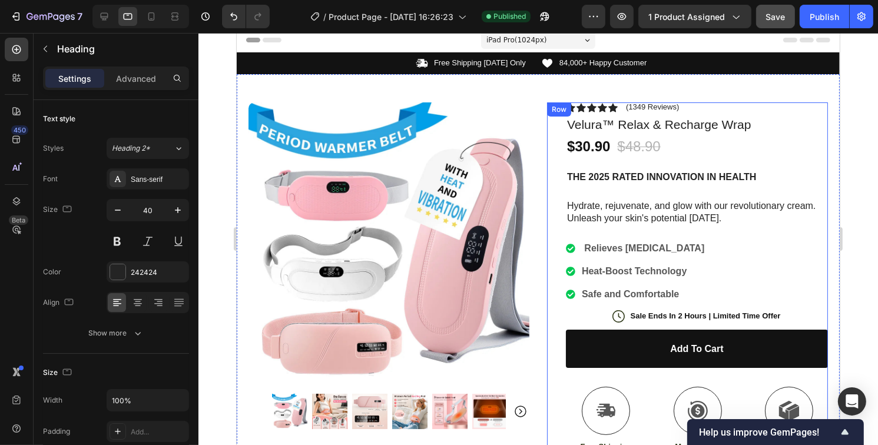
scroll to position [0, 0]
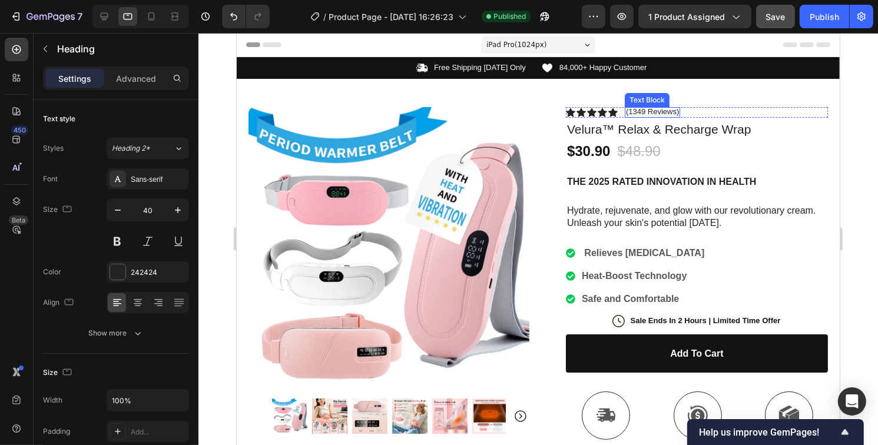
click at [653, 112] on p "(1349 Reviews)" at bounding box center [651, 111] width 53 height 9
click at [667, 114] on p "(1349 Reviews)" at bounding box center [651, 111] width 53 height 9
click at [641, 112] on p "(1349 Reviews)" at bounding box center [651, 111] width 53 height 9
click at [608, 112] on icon at bounding box center [612, 112] width 9 height 9
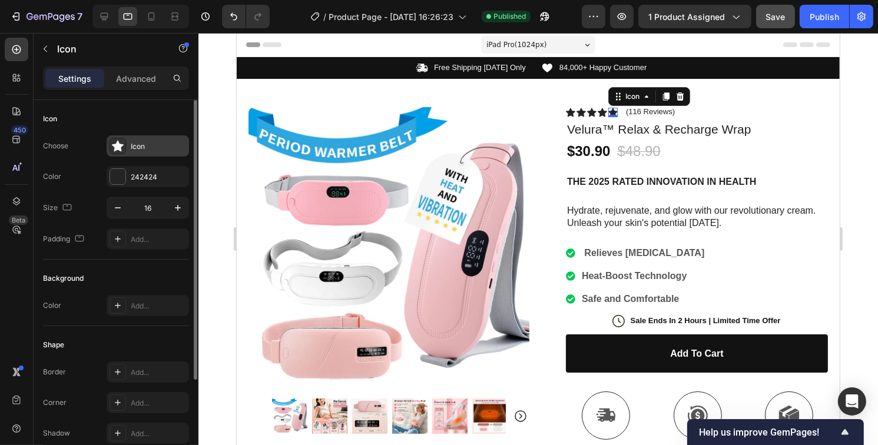
click at [108, 149] on div "Icon" at bounding box center [148, 145] width 82 height 21
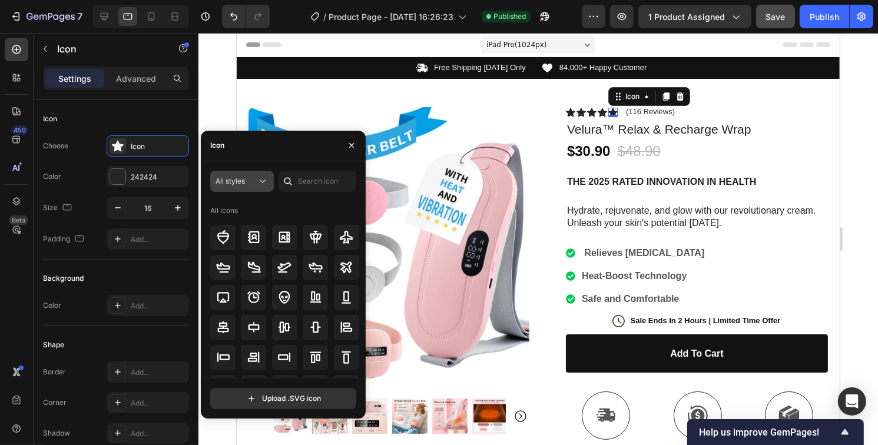
click at [260, 184] on icon at bounding box center [263, 181] width 12 height 12
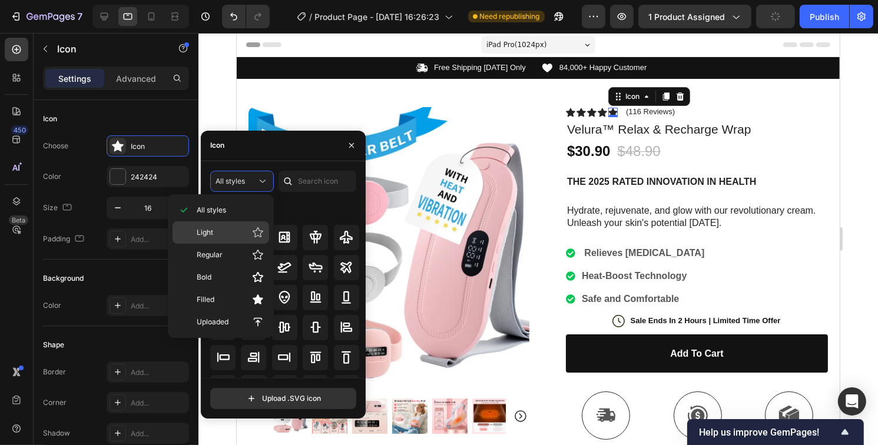
click at [244, 227] on p "Light" at bounding box center [230, 233] width 67 height 12
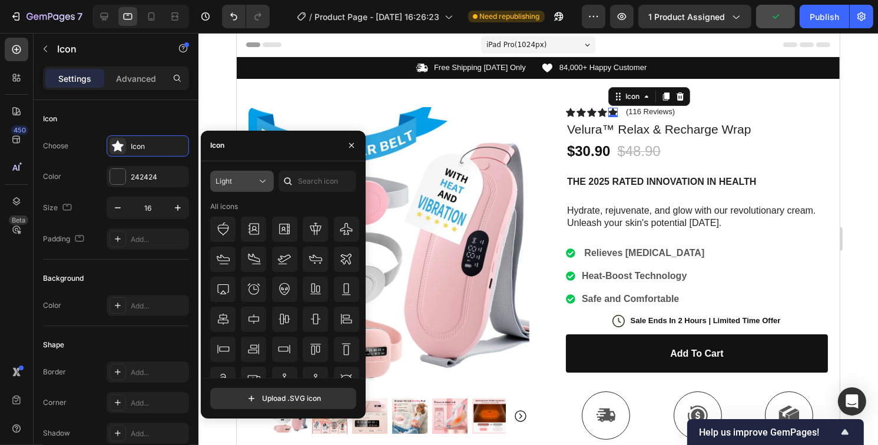
click at [254, 174] on button "Light" at bounding box center [242, 181] width 64 height 21
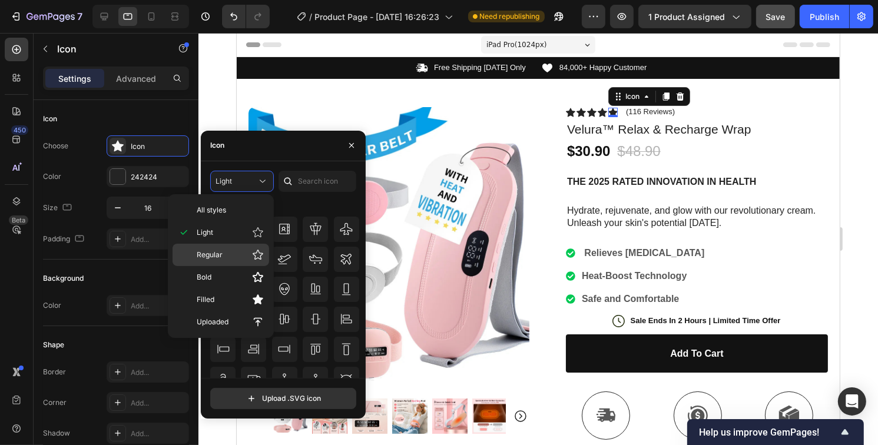
click at [241, 253] on p "Regular" at bounding box center [230, 255] width 67 height 12
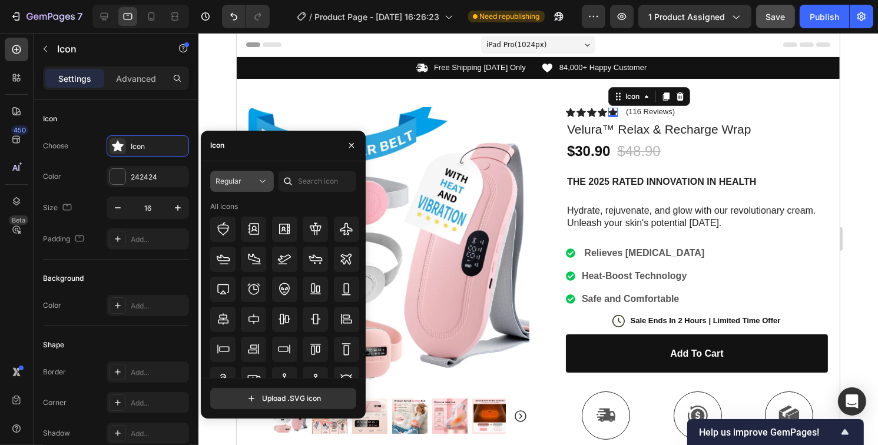
click at [249, 178] on div "Regular" at bounding box center [236, 181] width 41 height 11
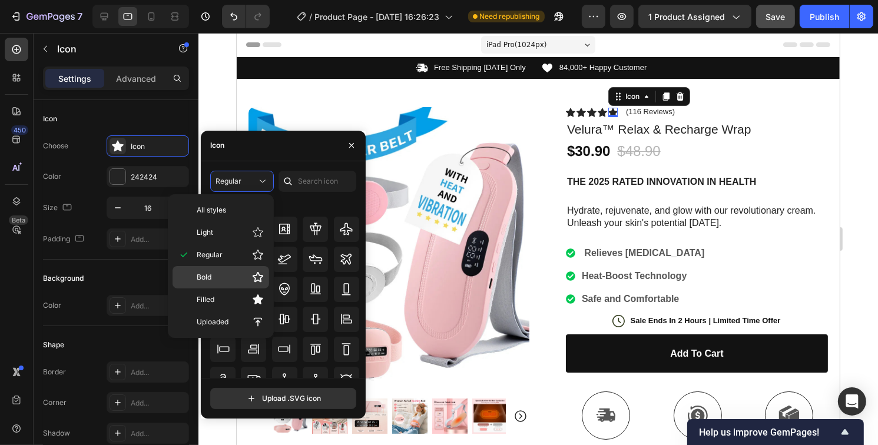
click at [237, 277] on p "Bold" at bounding box center [230, 277] width 67 height 12
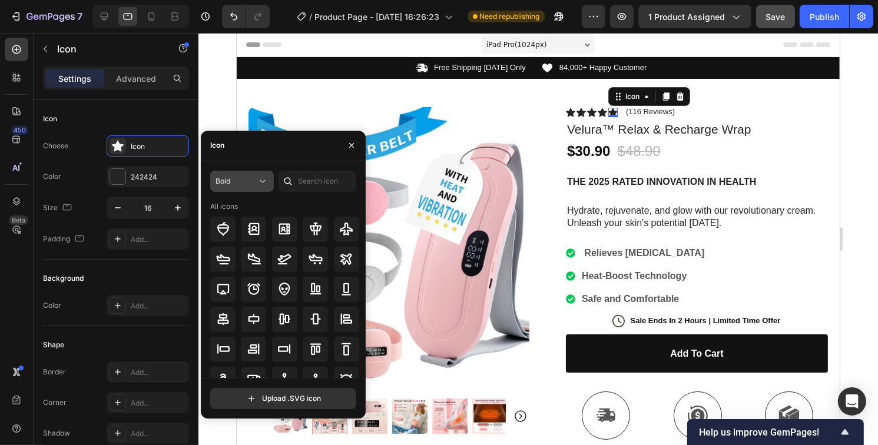
click at [256, 182] on div "Bold" at bounding box center [236, 181] width 41 height 11
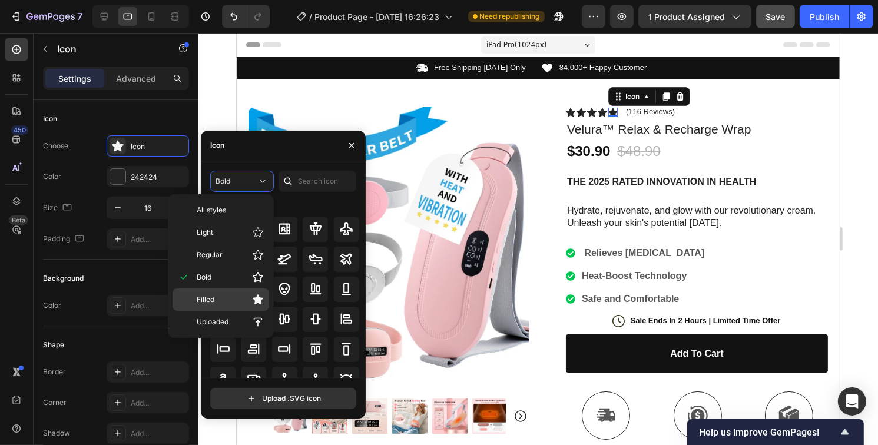
click at [228, 302] on p "Filled" at bounding box center [230, 300] width 67 height 12
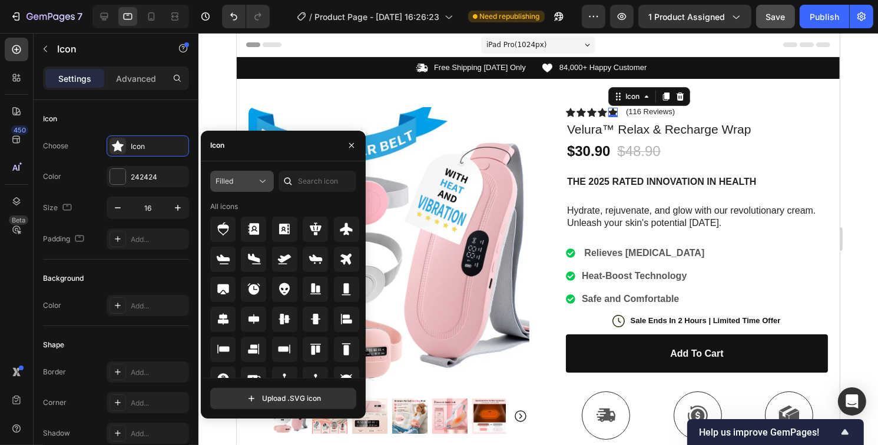
click at [248, 180] on div "Filled" at bounding box center [236, 181] width 41 height 11
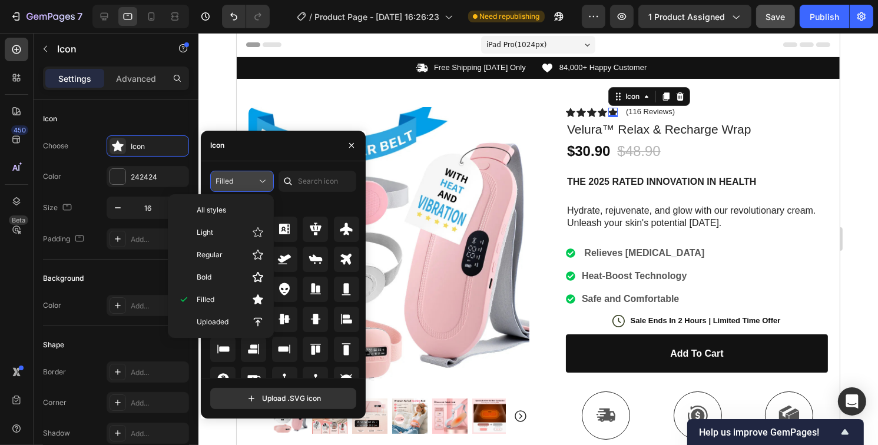
click at [246, 178] on div "Filled" at bounding box center [236, 181] width 41 height 11
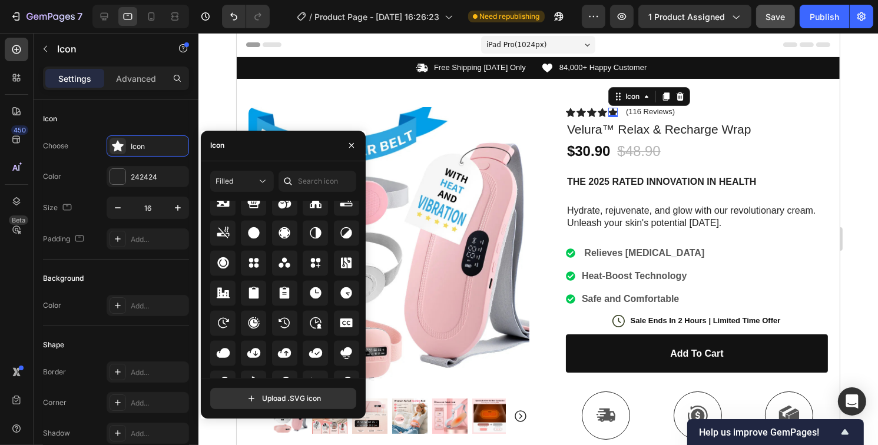
scroll to position [1902, 0]
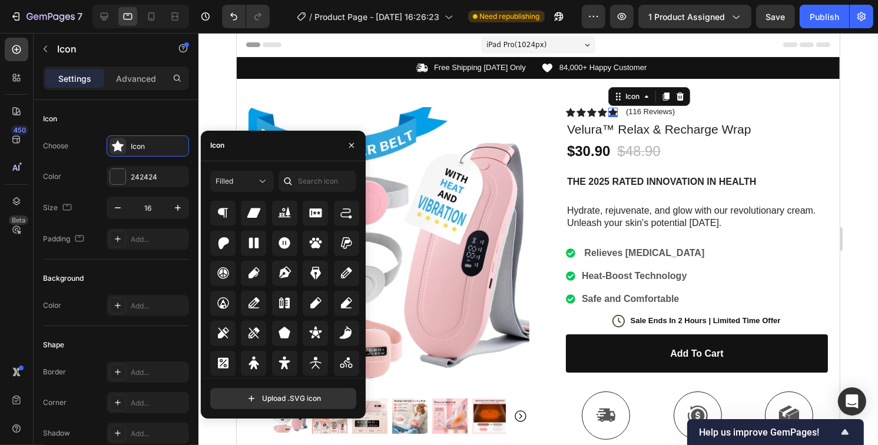
scroll to position [5181, 0]
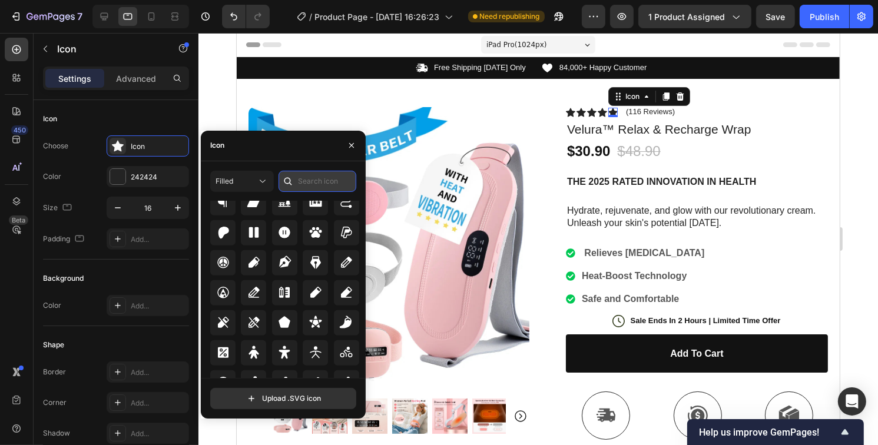
click at [304, 183] on input "text" at bounding box center [318, 181] width 78 height 21
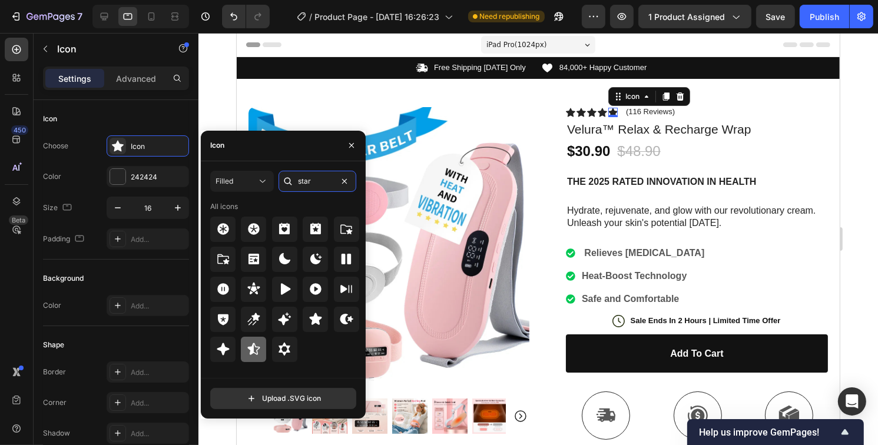
type input "star"
click at [253, 354] on icon at bounding box center [254, 349] width 14 height 14
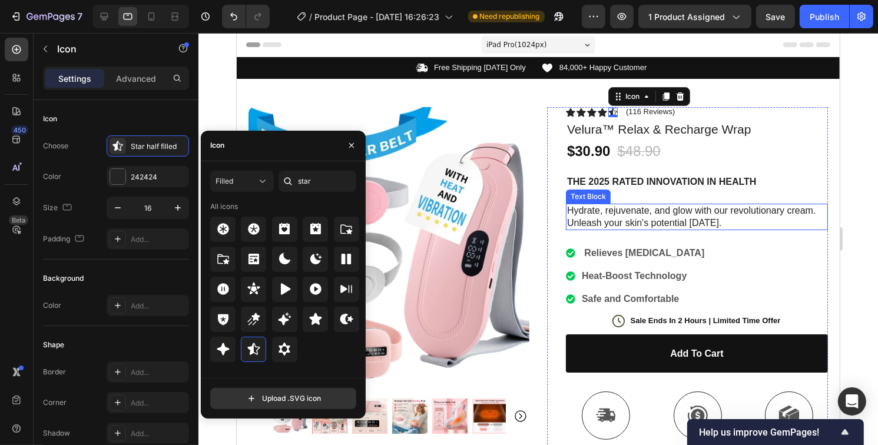
click at [674, 220] on p "Hydrate, rejuvenate, and glow with our revolutionary cream. Unleash your skin's…" at bounding box center [696, 217] width 260 height 25
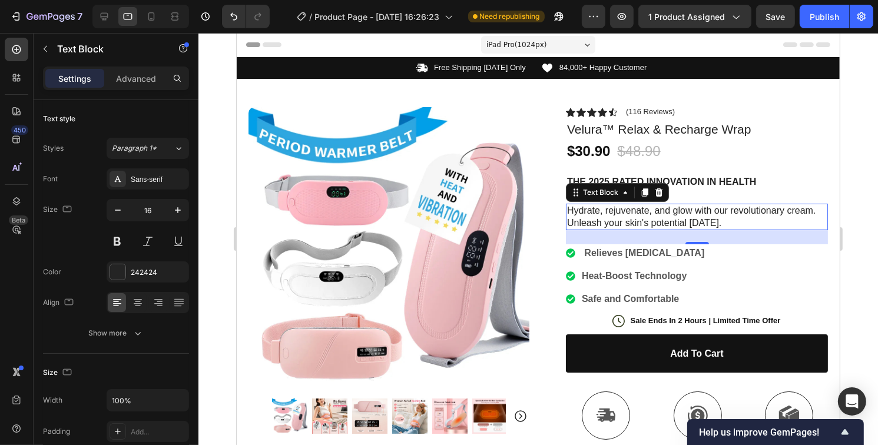
click at [591, 224] on p "Hydrate, rejuvenate, and glow with our revolutionary cream. Unleash your skin's…" at bounding box center [696, 217] width 260 height 25
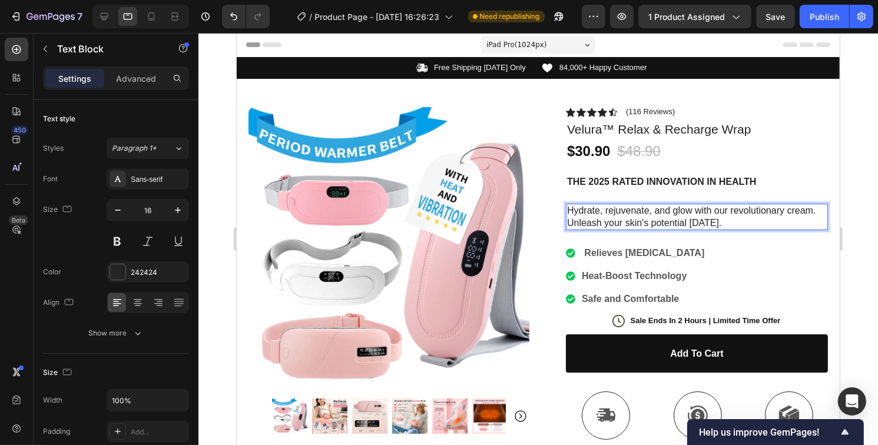
click at [715, 217] on p "Hydrate, rejuvenate, and glow with our revolutionary cream. Unleash your skin's…" at bounding box center [696, 217] width 260 height 25
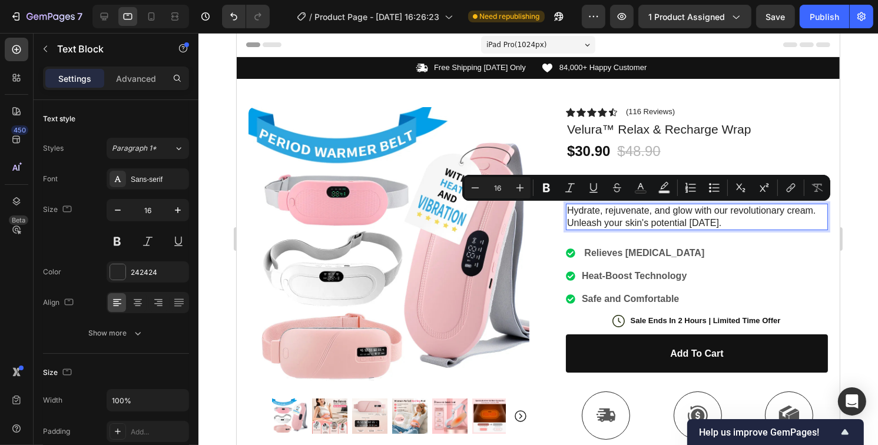
click at [716, 222] on p "Hydrate, rejuvenate, and glow with our revolutionary cream. Unleash your skin's…" at bounding box center [696, 217] width 260 height 25
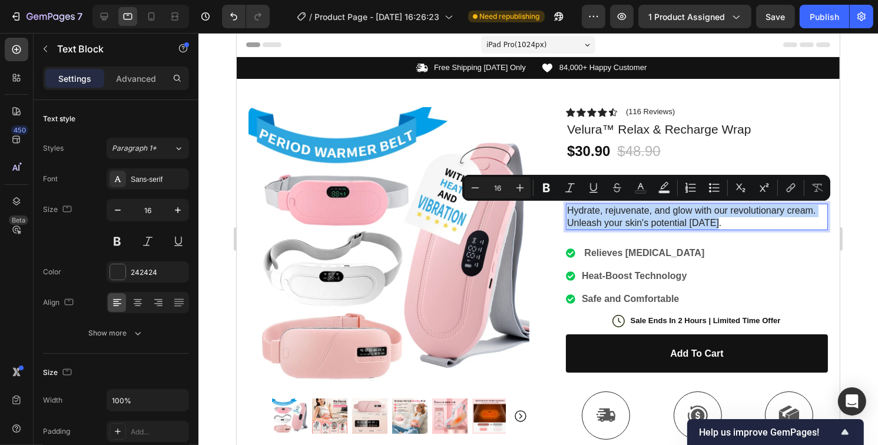
copy p "Hydrate, rejuvenate, and glow with our revolutionary cream. Unleash your skin's…"
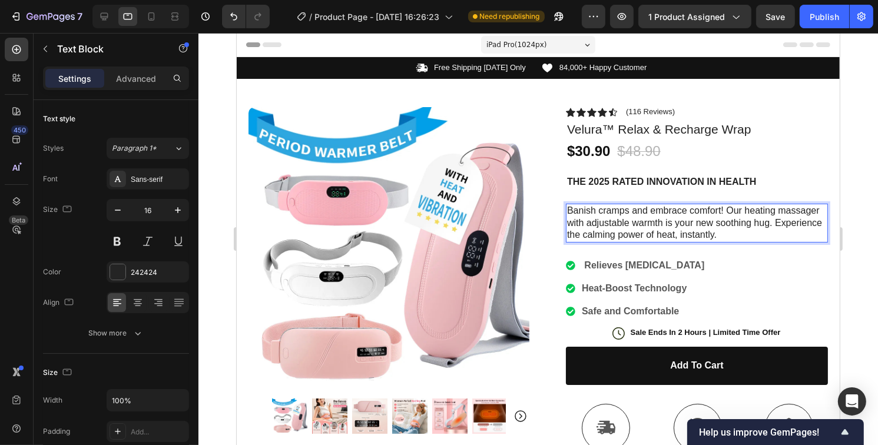
click at [851, 233] on div at bounding box center [538, 239] width 680 height 412
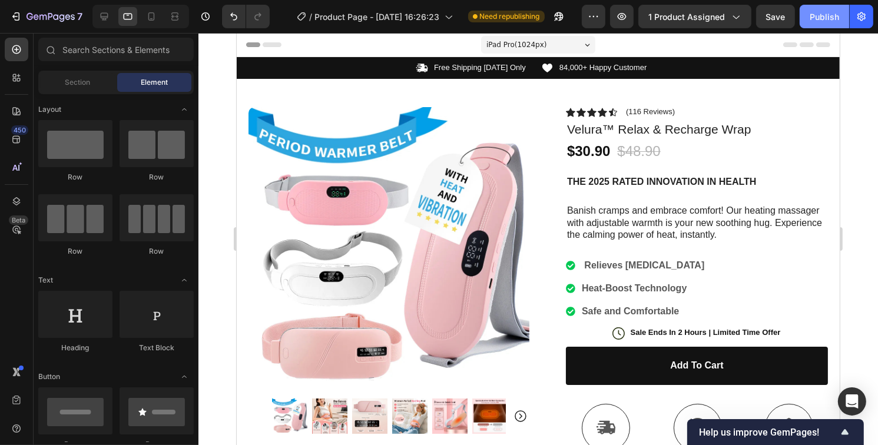
click at [820, 12] on div "Publish" at bounding box center [824, 17] width 29 height 12
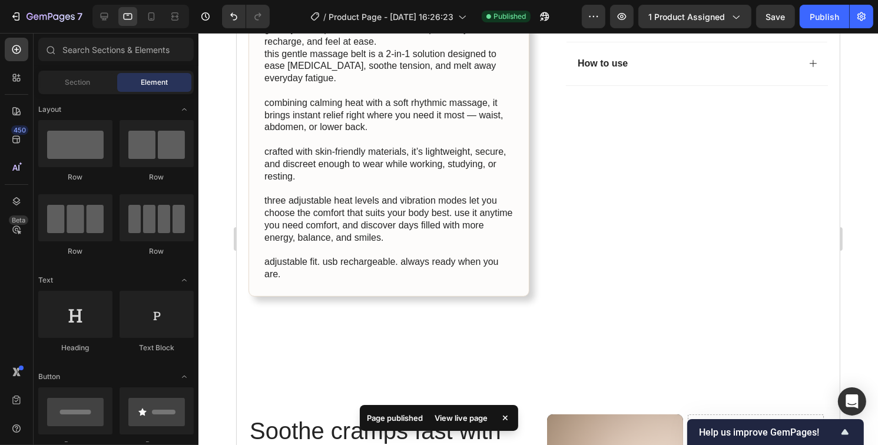
scroll to position [648, 0]
